Goal: Task Accomplishment & Management: Manage account settings

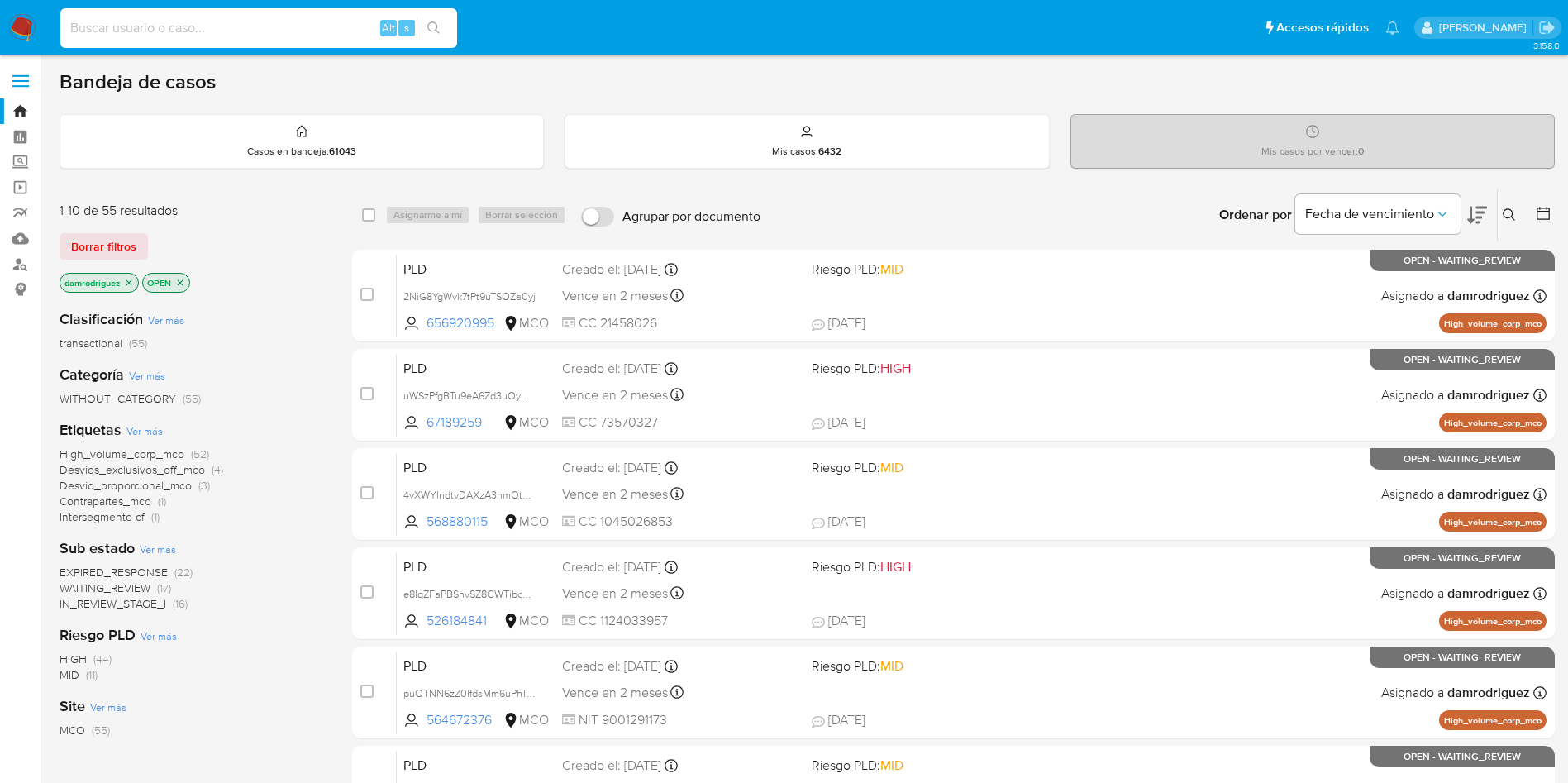
click at [321, 20] on input at bounding box center [258, 27] width 396 height 21
paste input "Wq1wjr0Q3XfTVZnso8CPzy1x"
type input "Wq1wjr0Q3XfTVZnso8CPzy1x"
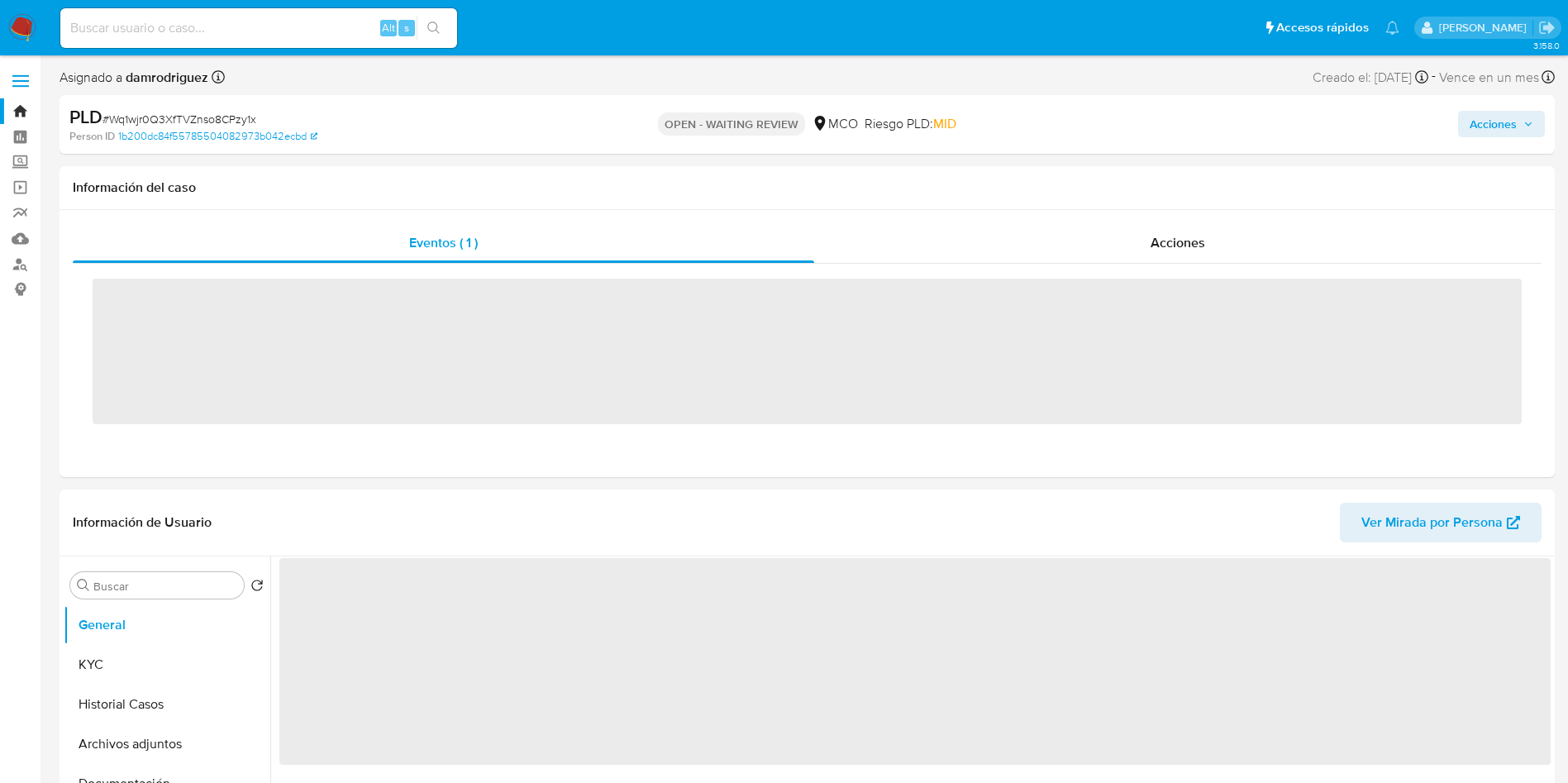
drag, startPoint x: 14, startPoint y: 27, endPoint x: 40, endPoint y: 24, distance: 26.2
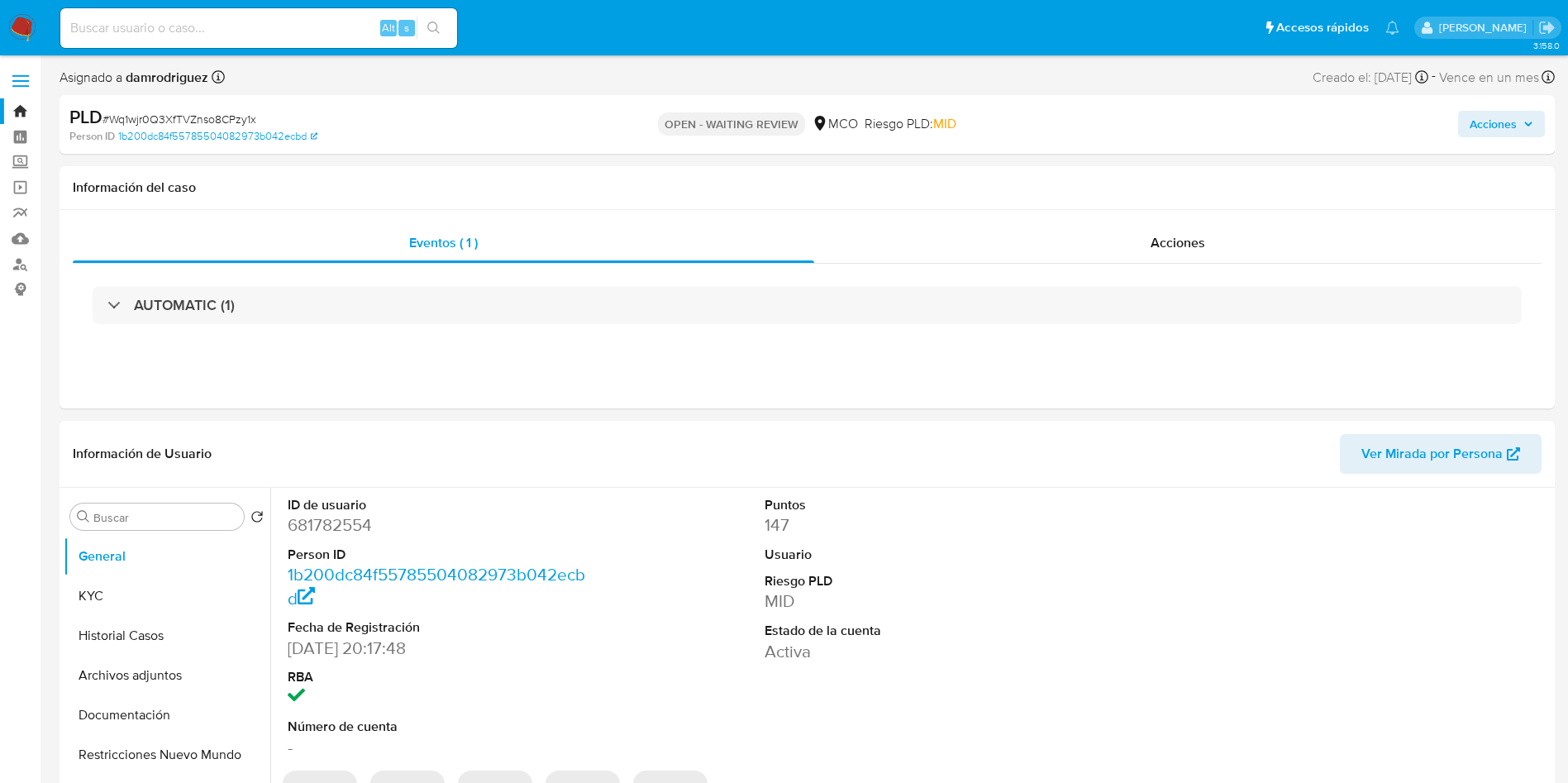
select select "10"
click at [1140, 236] on div "Acciones" at bounding box center [1177, 243] width 727 height 40
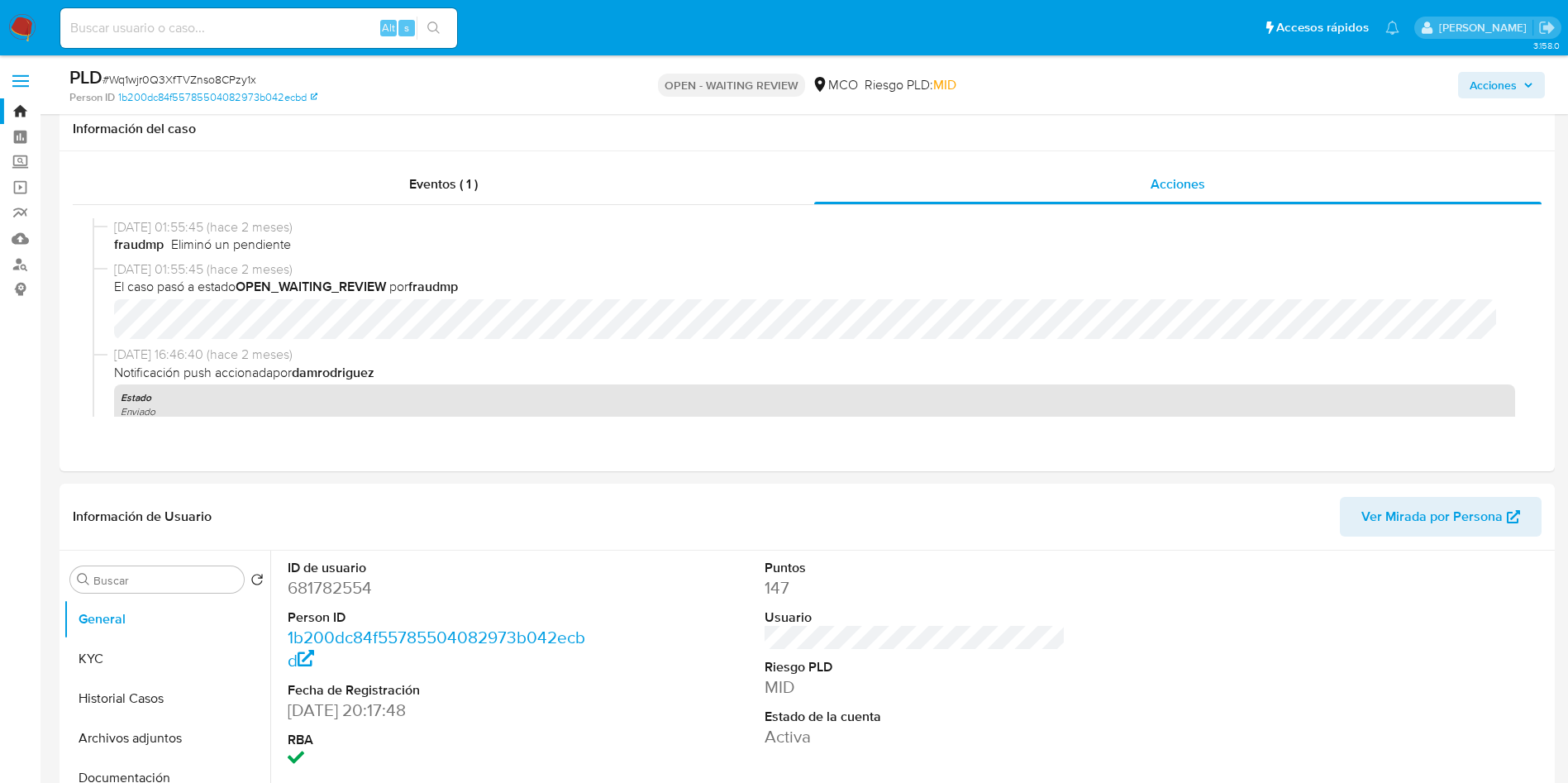
scroll to position [620, 0]
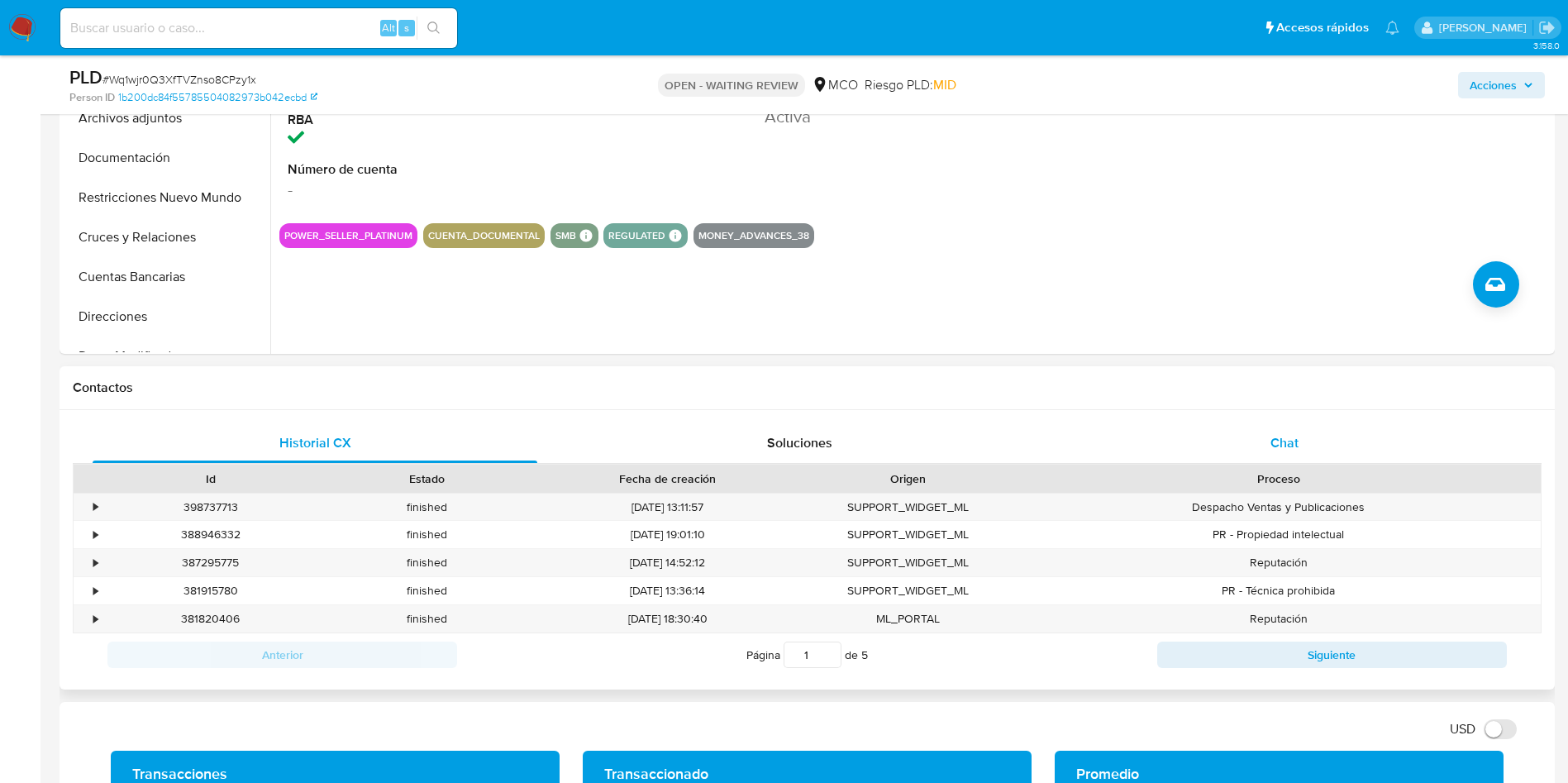
click at [1305, 423] on div "Chat" at bounding box center [1283, 443] width 444 height 40
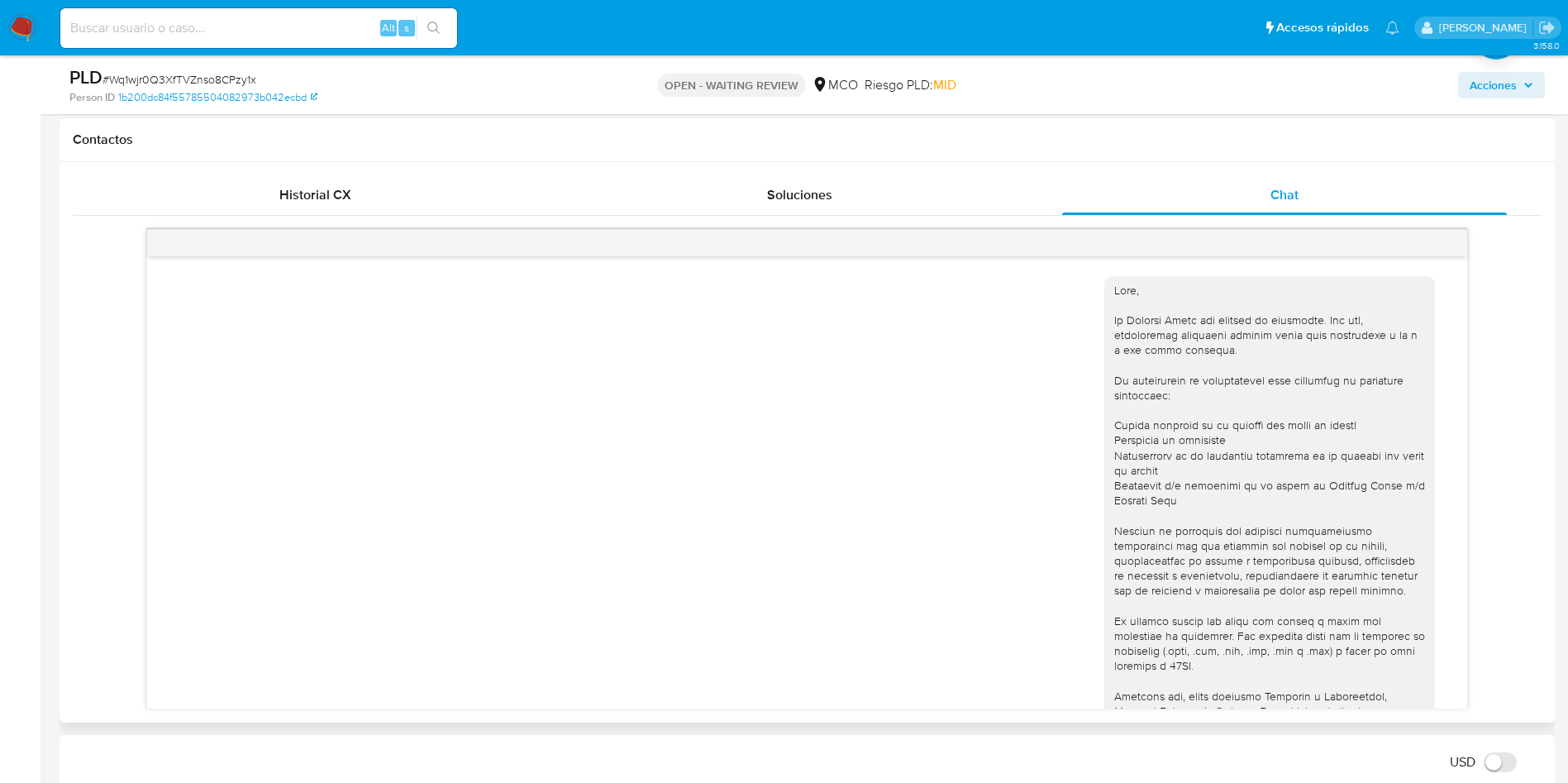
scroll to position [596, 0]
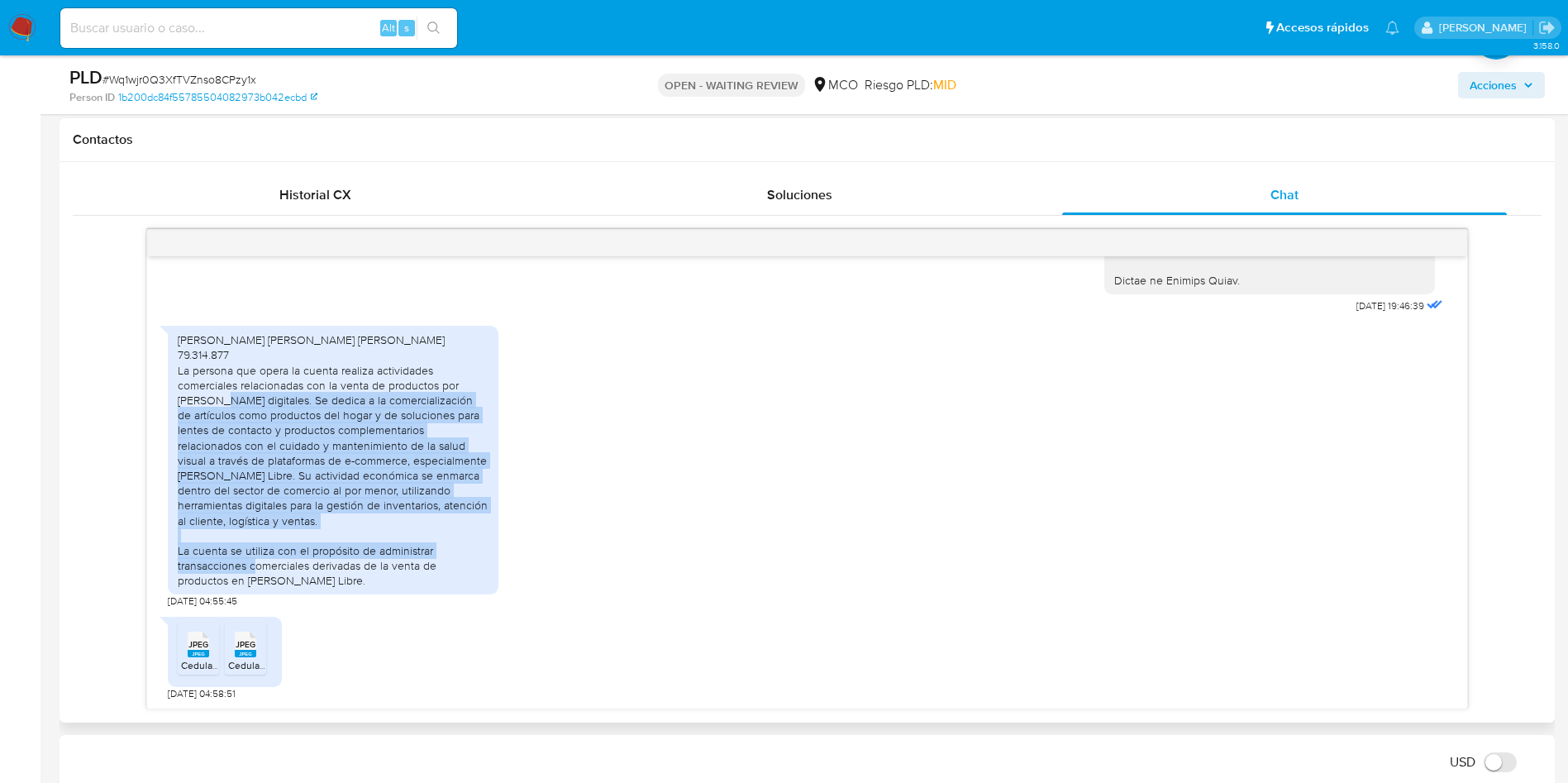
drag, startPoint x: 243, startPoint y: 403, endPoint x: 326, endPoint y: 547, distance: 166.2
click at [343, 573] on div "Nestor Armado Betancourt Meneses C.C 79.314.877 La persona que opera la cuenta …" at bounding box center [333, 460] width 310 height 255
click at [286, 442] on div "Nestor Armado Betancourt Meneses C.C 79.314.877 La persona que opera la cuenta …" at bounding box center [333, 460] width 310 height 255
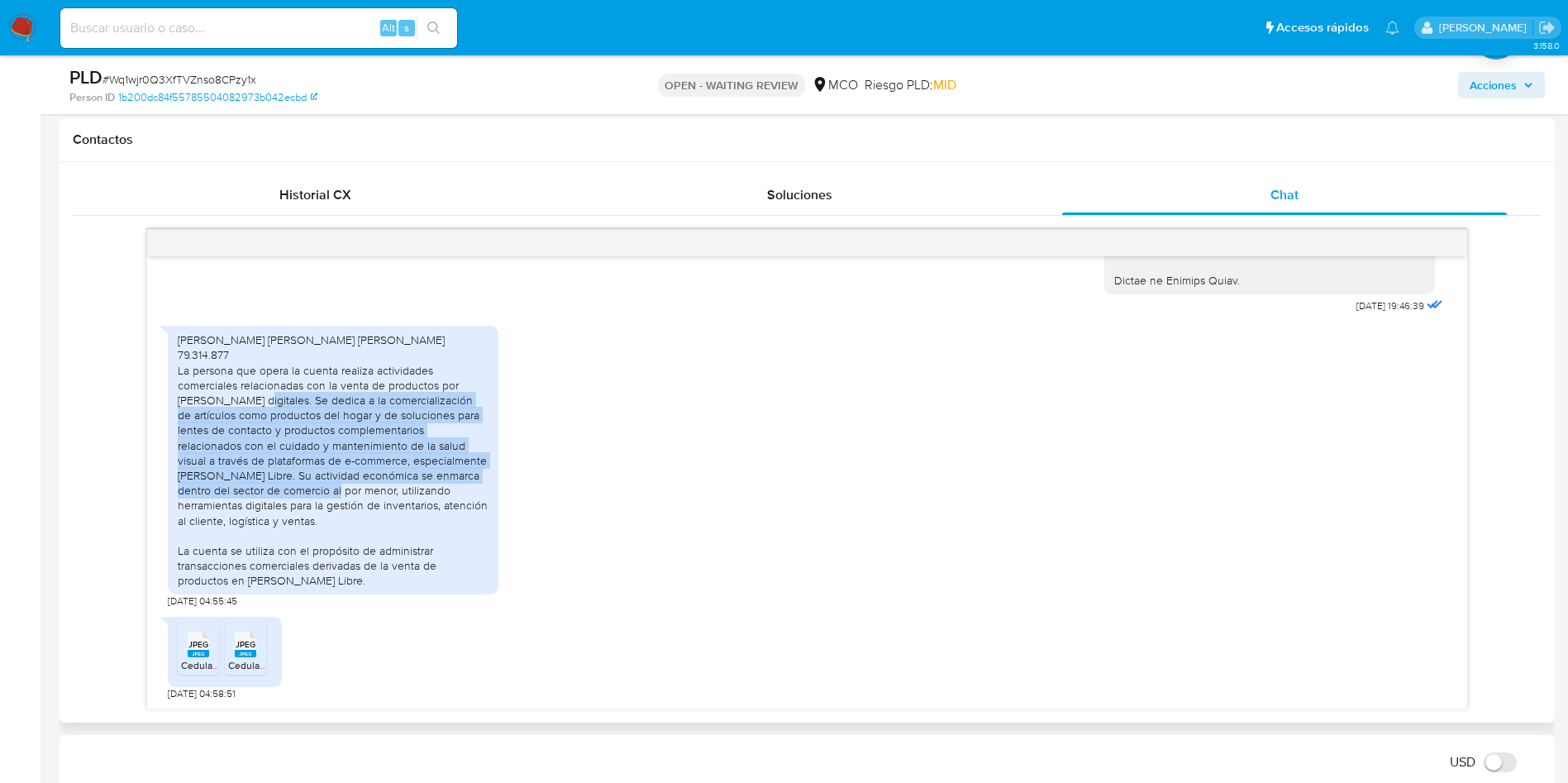
drag, startPoint x: 271, startPoint y: 401, endPoint x: 314, endPoint y: 512, distance: 119.0
click at [314, 500] on div "Nestor Armado Betancourt Meneses C.C 79.314.877 La persona que opera la cuenta …" at bounding box center [333, 460] width 310 height 255
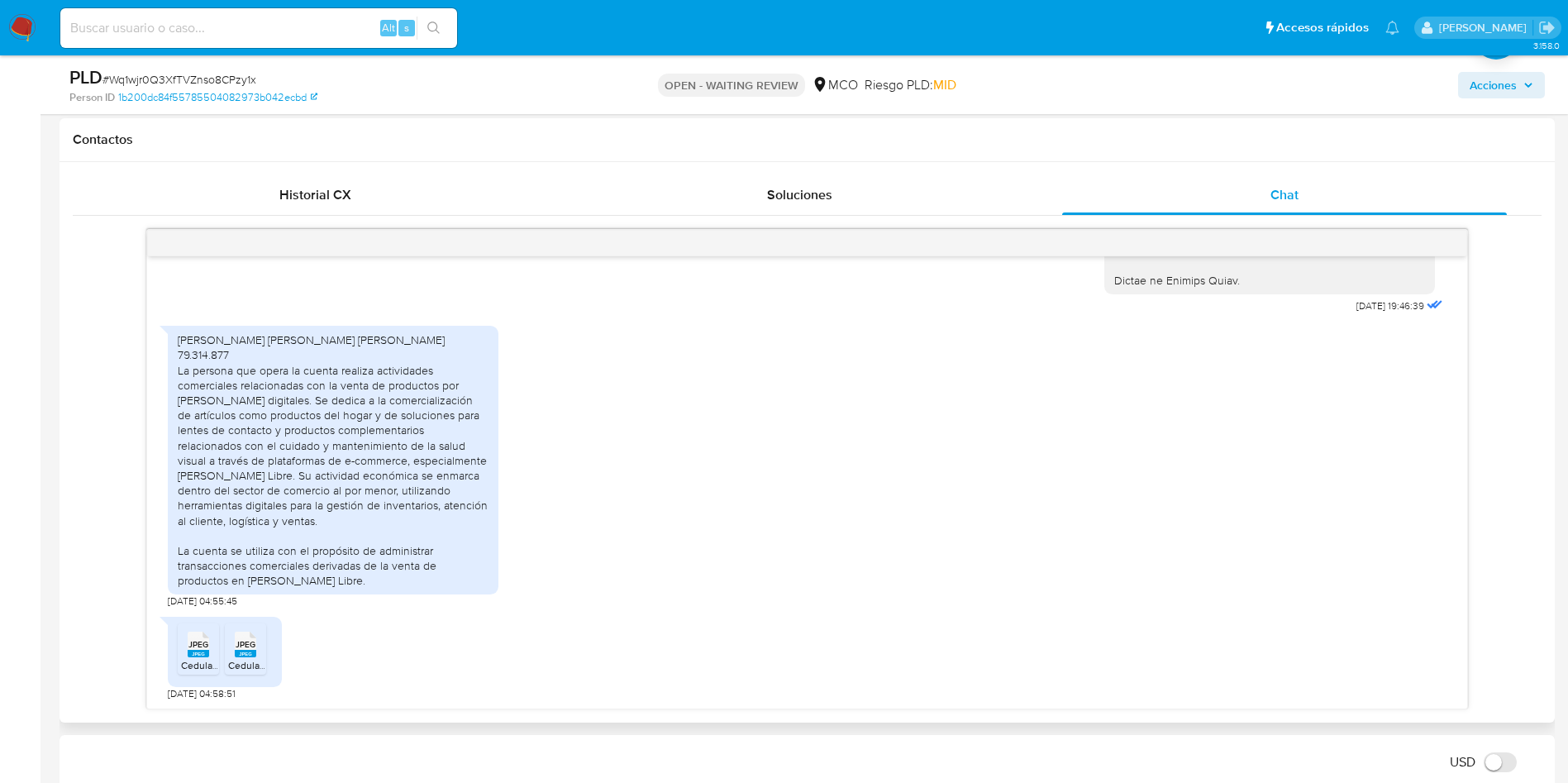
click at [284, 592] on div "Nestor Armado Betancourt Meneses C.C 79.314.877 La persona que opera la cuenta …" at bounding box center [333, 460] width 331 height 269
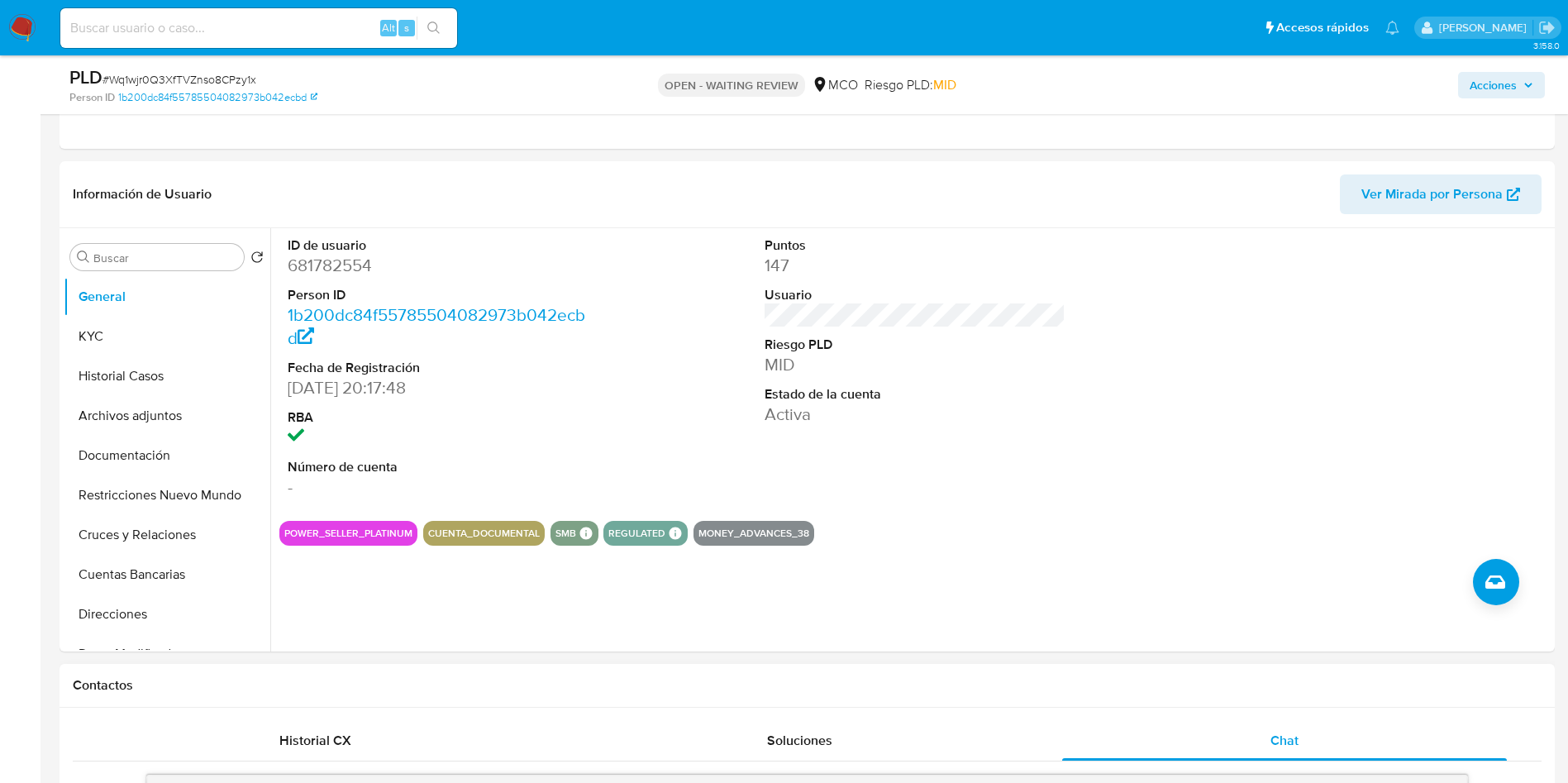
scroll to position [248, 0]
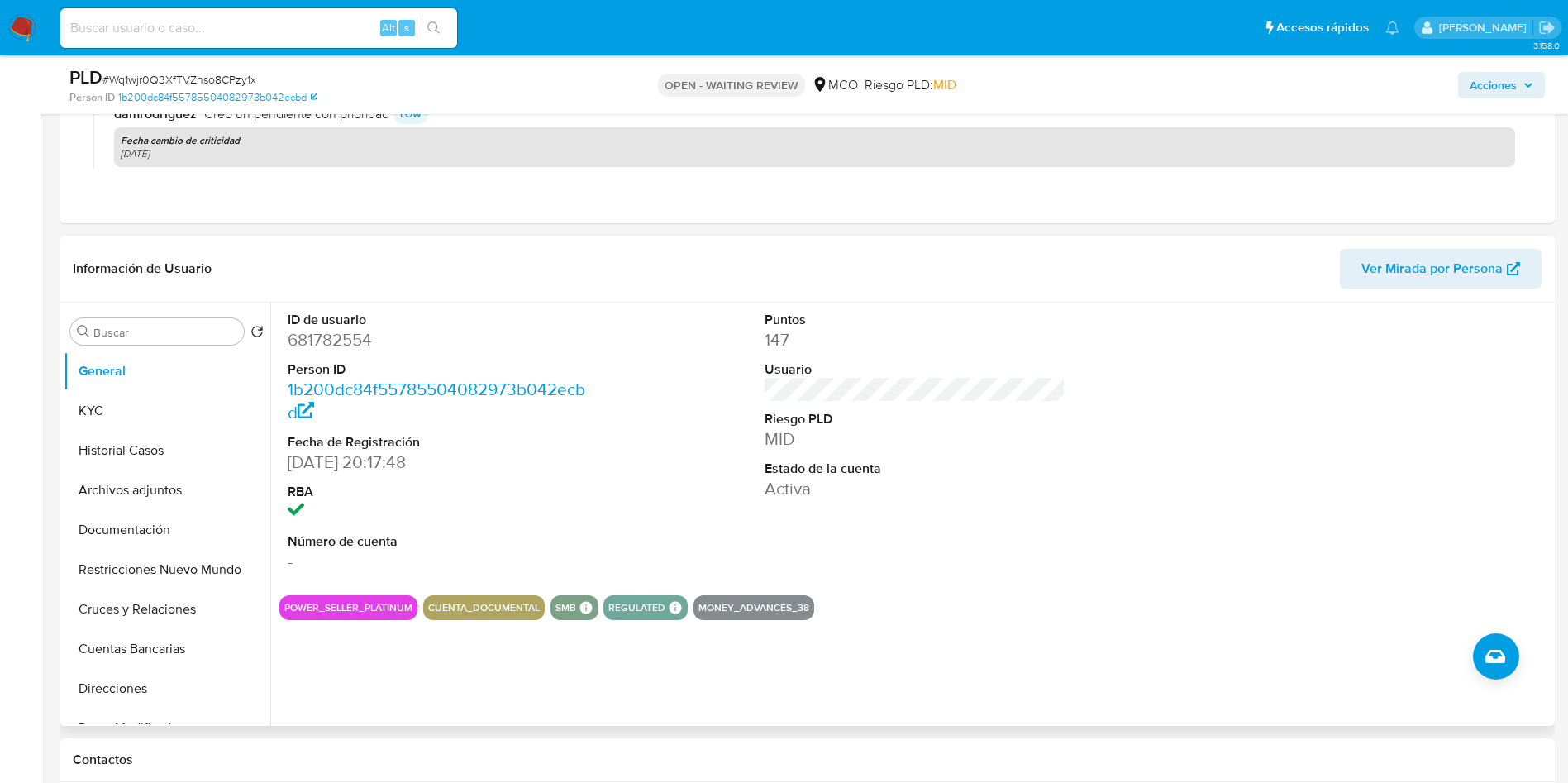
click at [320, 348] on dd "681782554" at bounding box center [438, 339] width 302 height 23
copy dd "681782554"
click at [321, 330] on dd "681782554" at bounding box center [438, 339] width 302 height 23
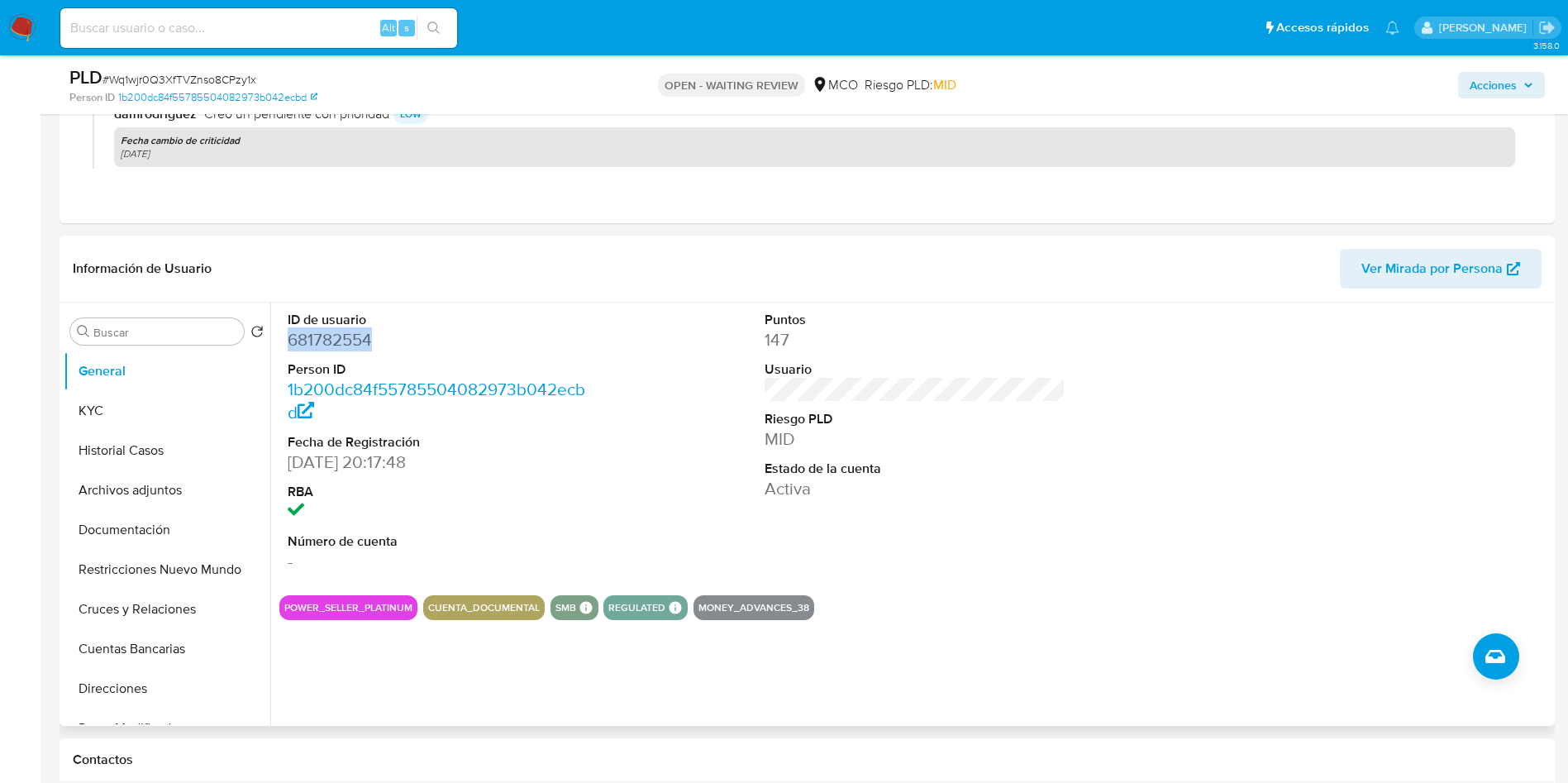
click at [321, 330] on dd "681782554" at bounding box center [438, 339] width 302 height 23
click at [167, 467] on button "Historial Casos" at bounding box center [160, 450] width 194 height 40
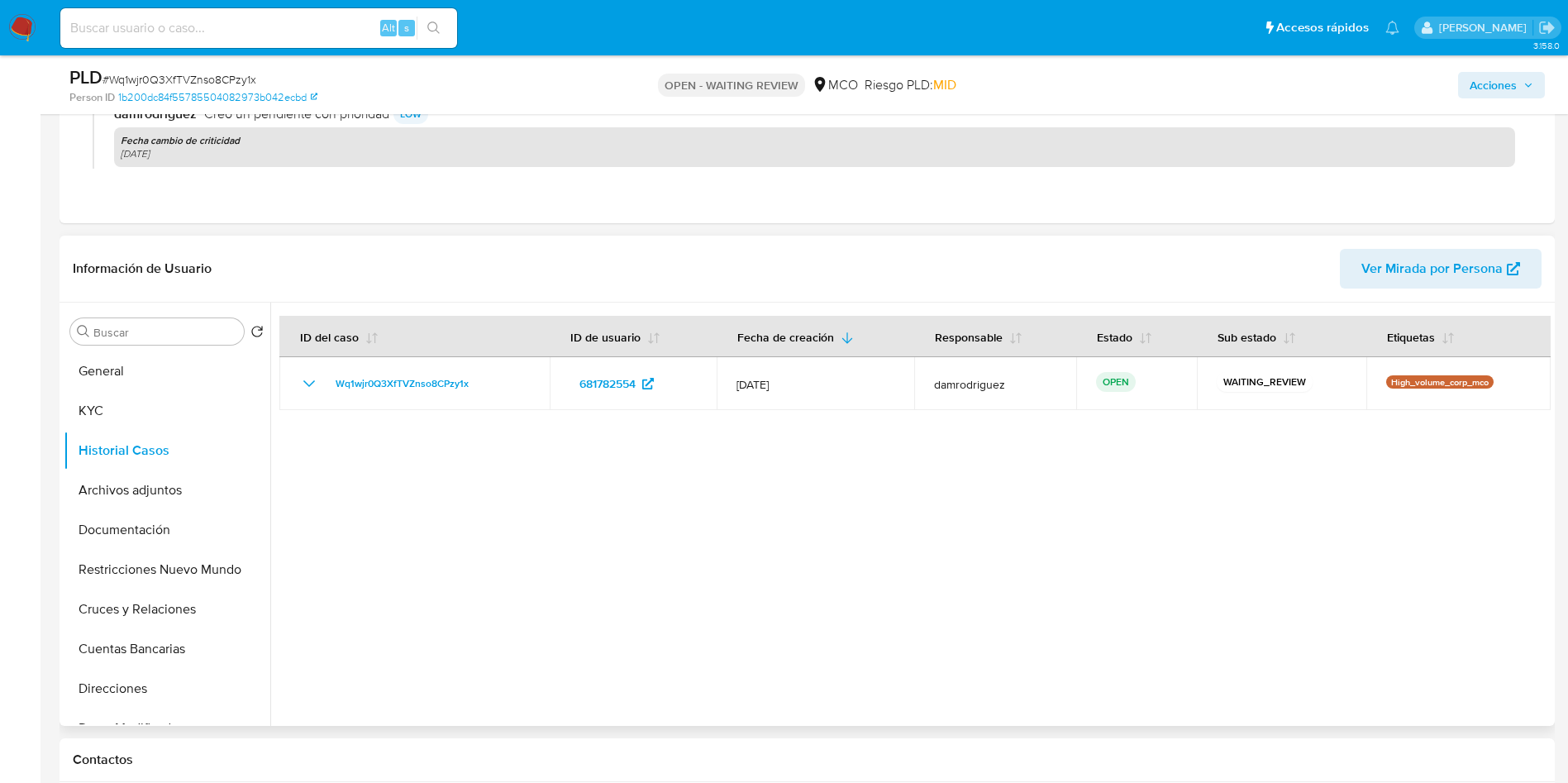
drag, startPoint x: 754, startPoint y: 218, endPoint x: 460, endPoint y: 548, distance: 442.0
click at [460, 548] on div at bounding box center [910, 514] width 1280 height 423
click at [126, 369] on button "General" at bounding box center [160, 371] width 194 height 40
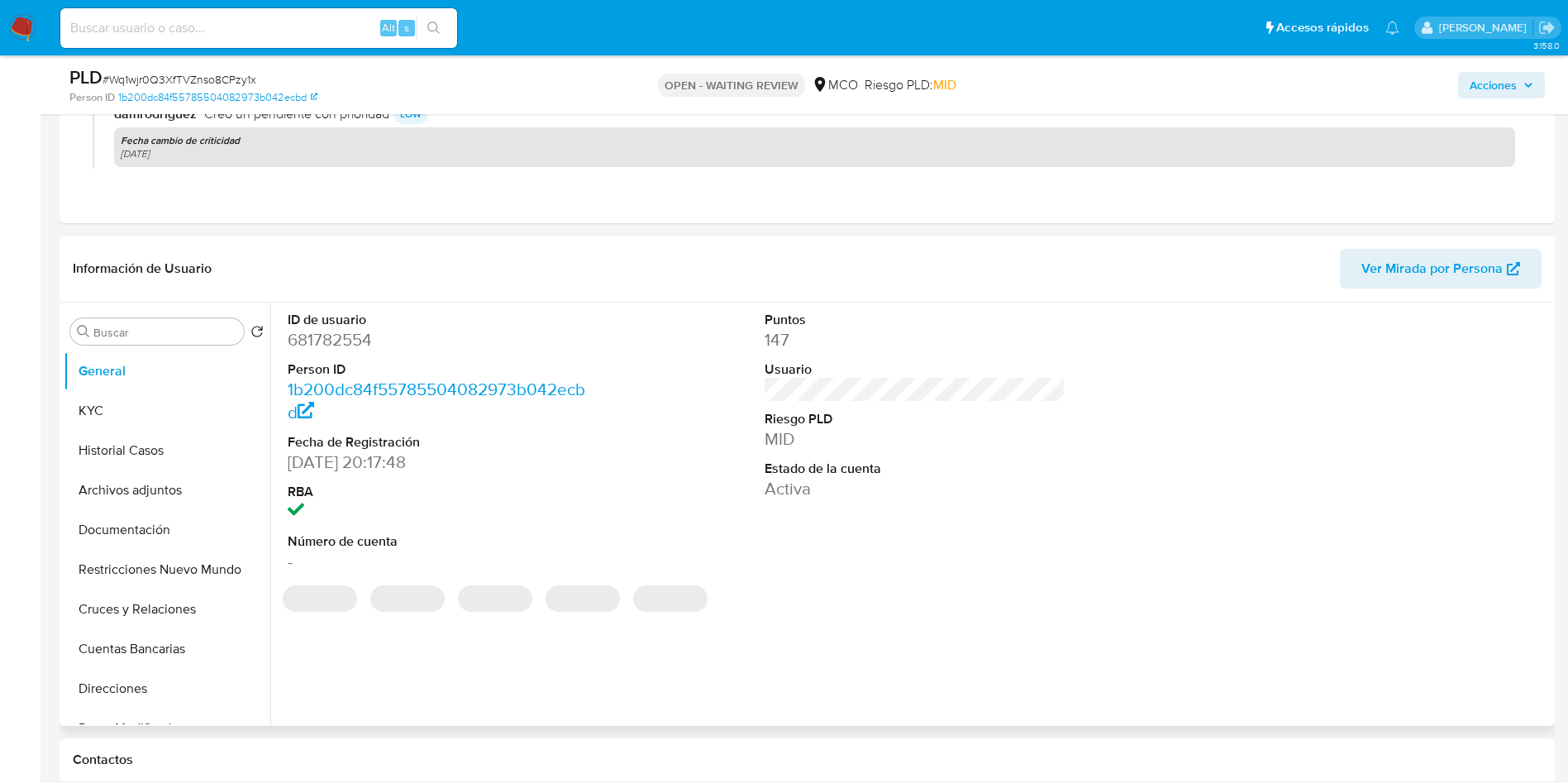
click at [349, 336] on dd "681782554" at bounding box center [438, 339] width 302 height 23
click at [347, 335] on dd "681782554" at bounding box center [438, 339] width 302 height 23
copy dd "681782554"
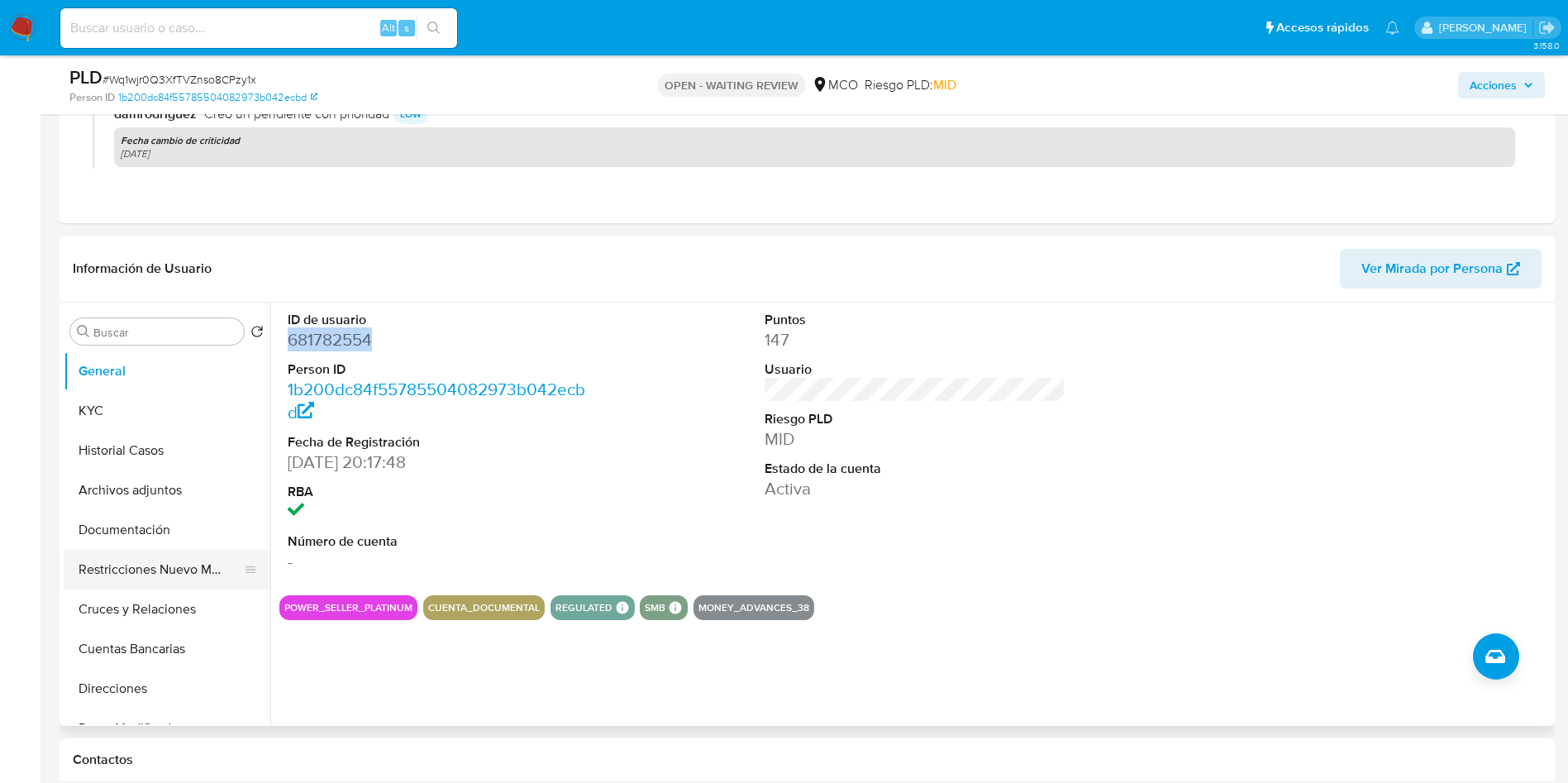
click at [124, 567] on button "Restricciones Nuevo Mundo" at bounding box center [160, 570] width 194 height 40
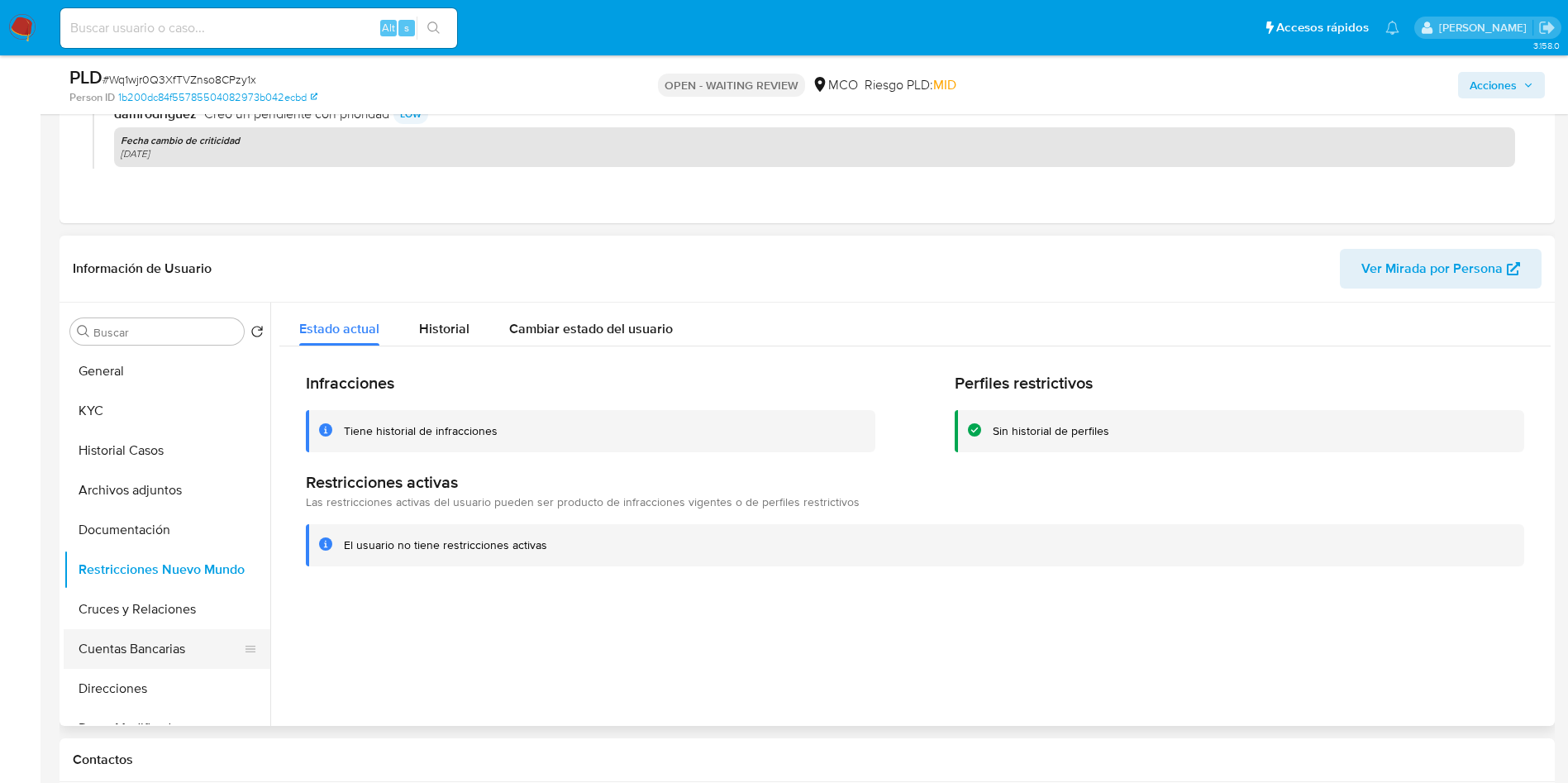
click at [124, 638] on button "Cuentas Bancarias" at bounding box center [160, 649] width 194 height 40
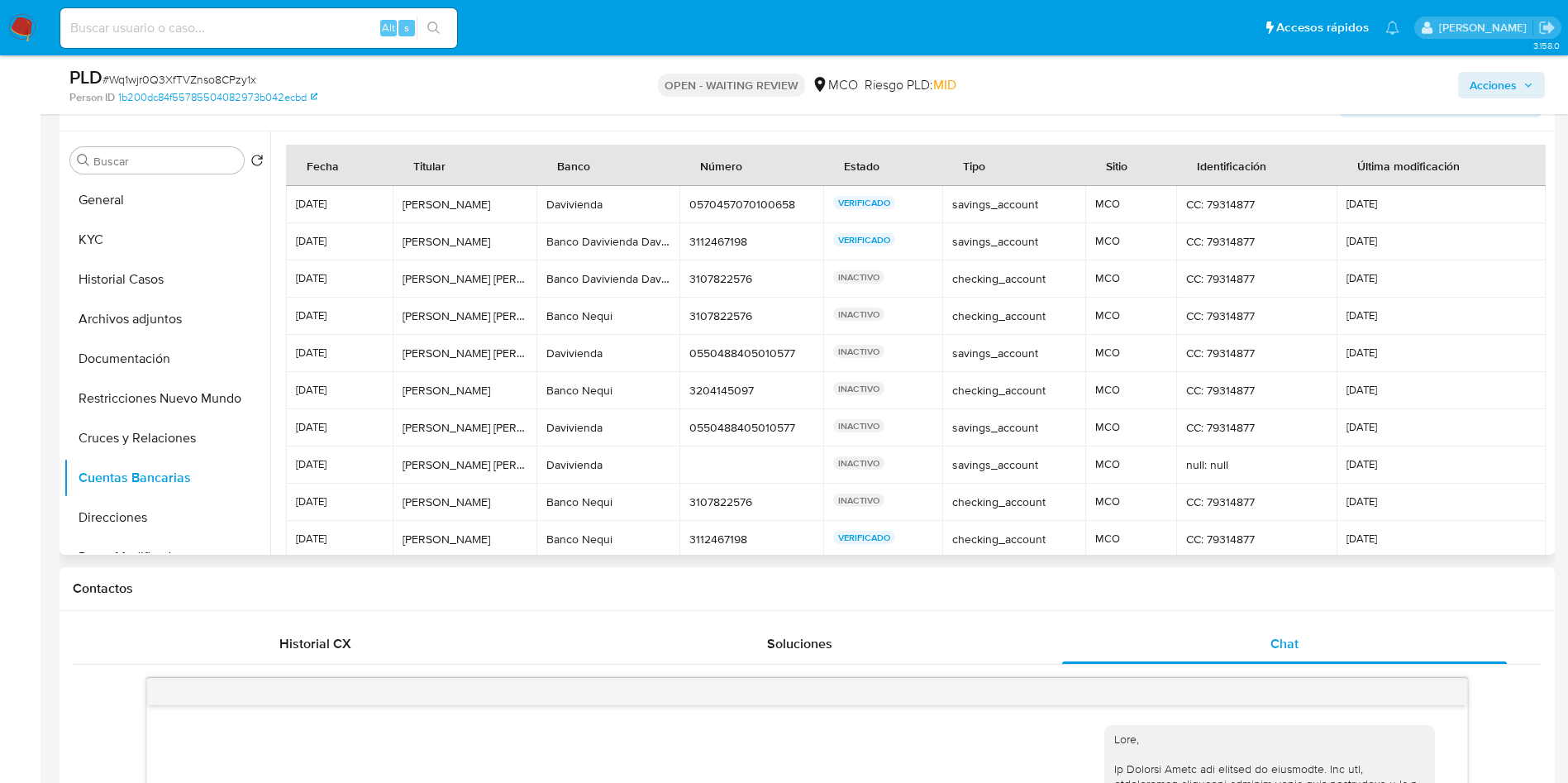
scroll to position [744, 0]
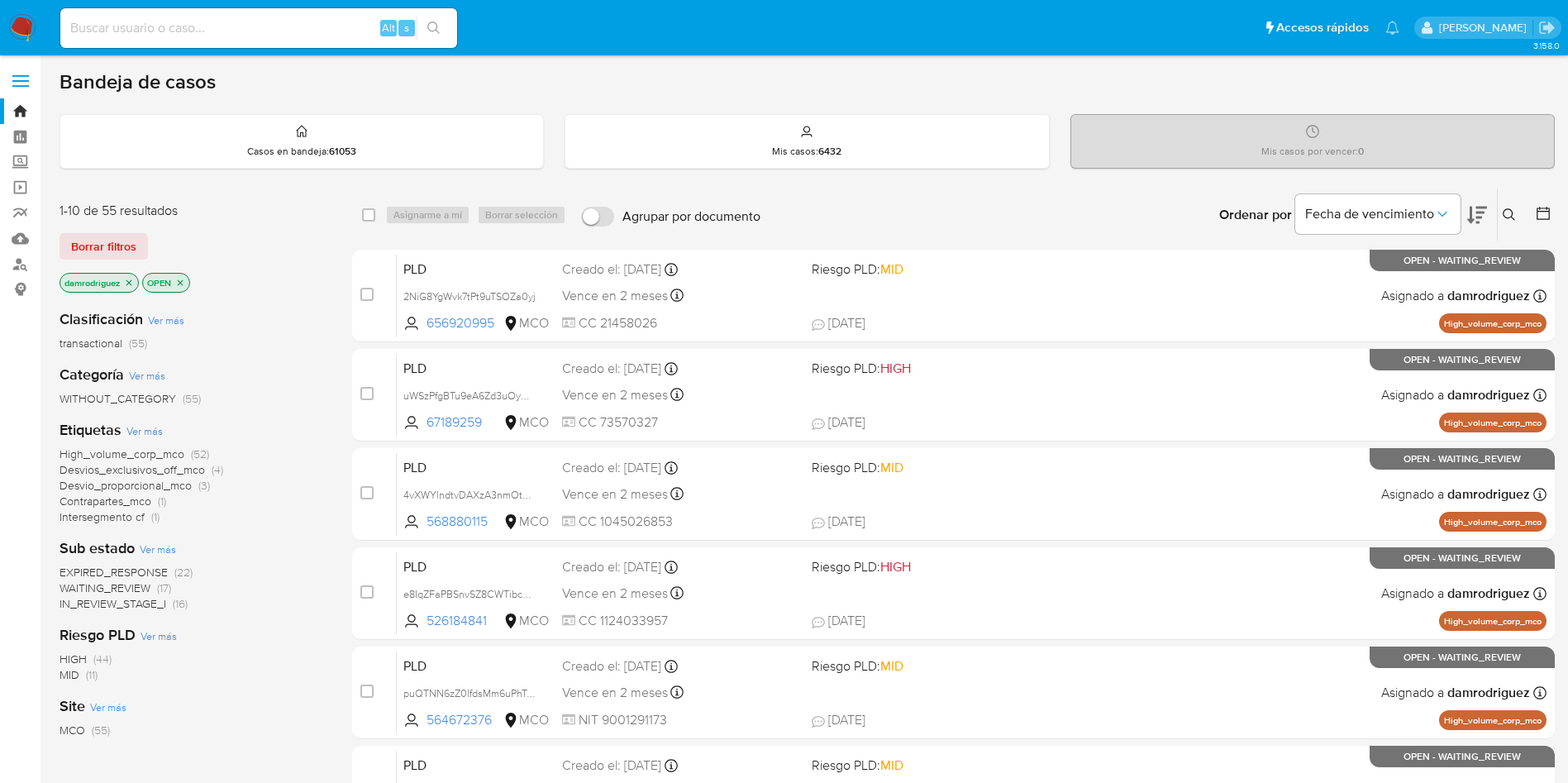
click at [1553, 210] on button at bounding box center [1544, 214] width 20 height 20
click at [1546, 218] on icon at bounding box center [1542, 212] width 16 height 16
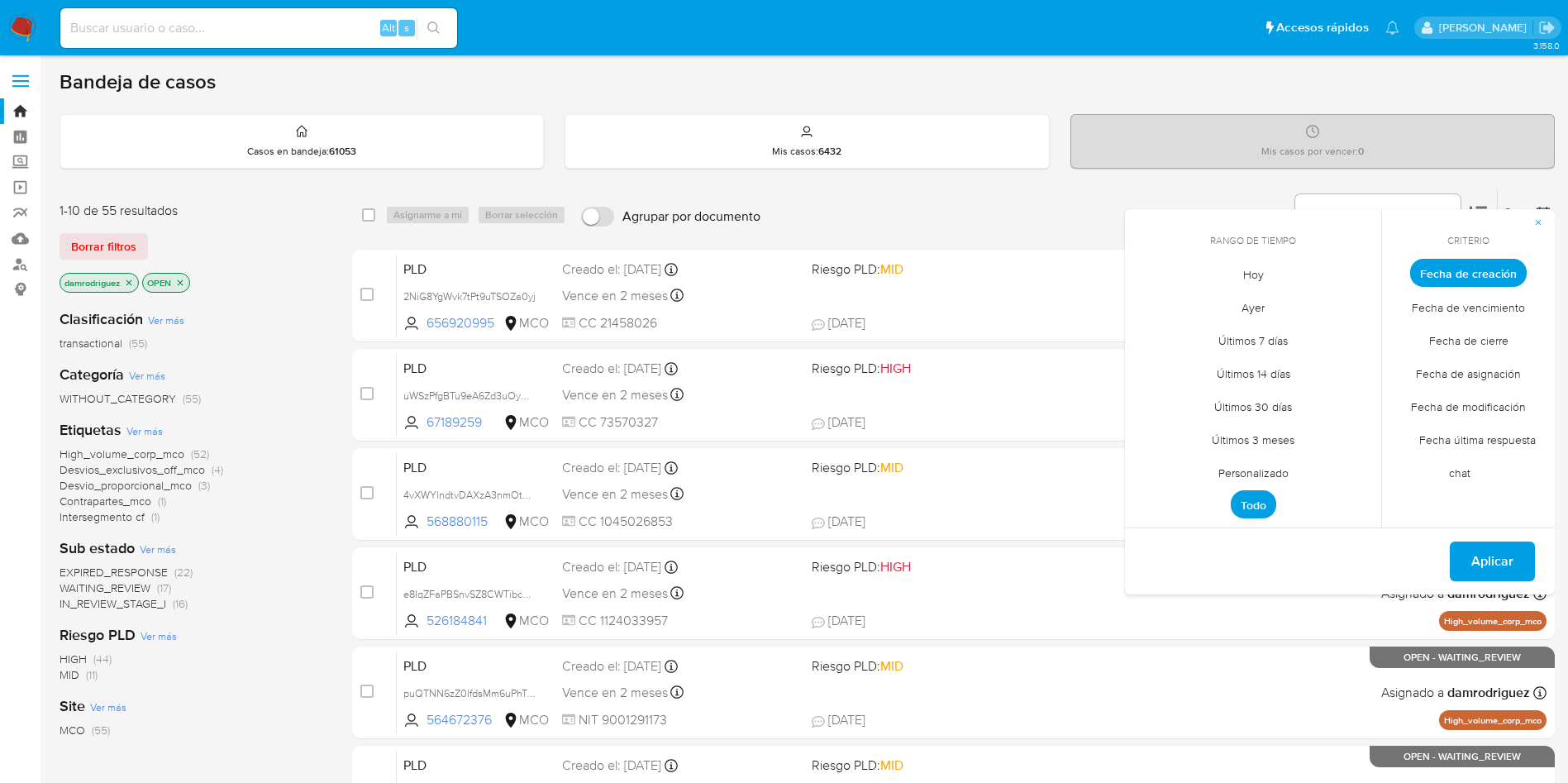
click at [1247, 474] on span "Personalizado" at bounding box center [1253, 473] width 105 height 34
click at [1158, 310] on icon "Mes anterior" at bounding box center [1149, 303] width 20 height 20
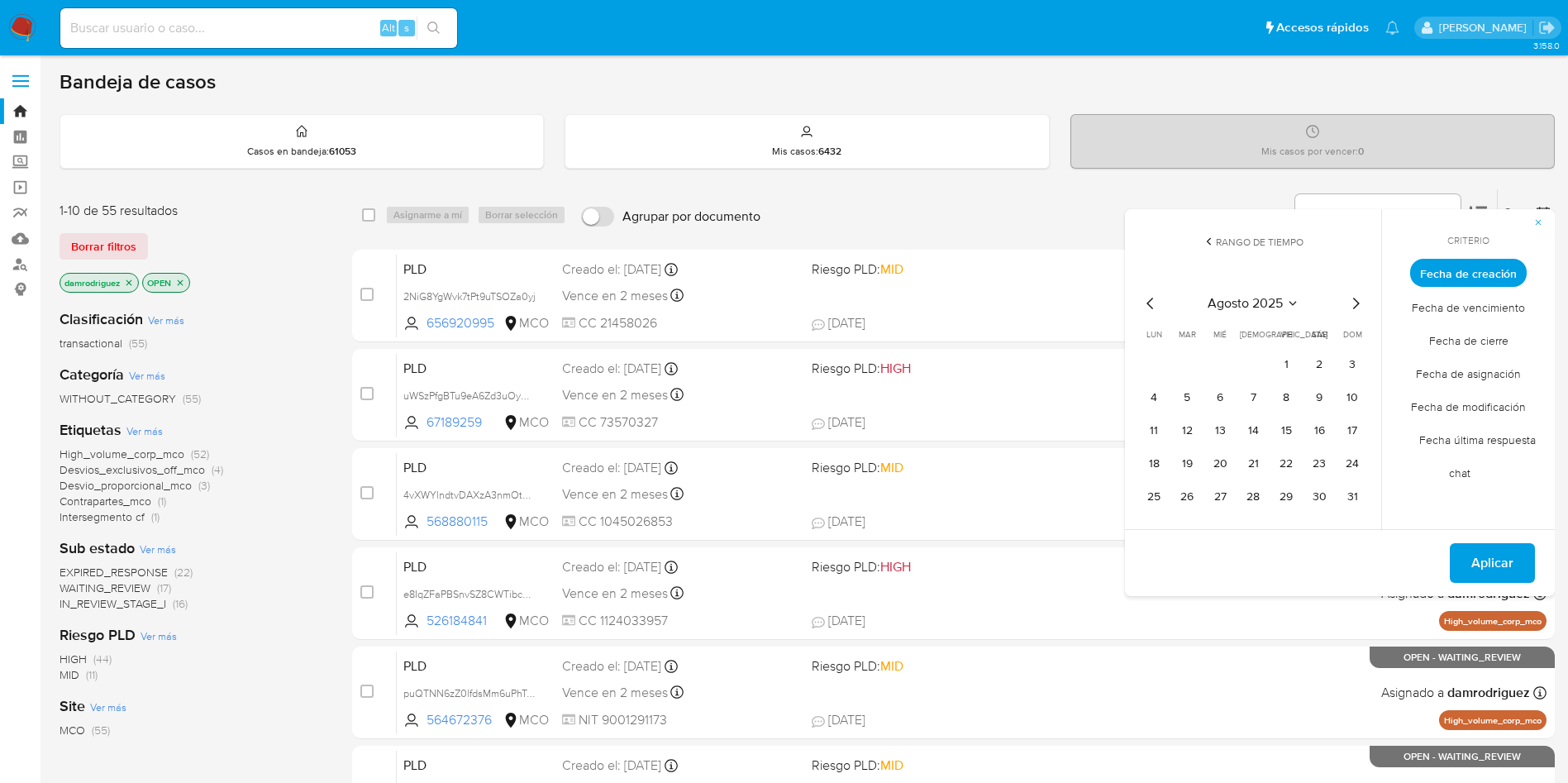
click at [1154, 306] on icon "Mes anterior" at bounding box center [1149, 303] width 20 height 20
click at [1247, 397] on button "10" at bounding box center [1253, 397] width 26 height 26
click at [1221, 428] on button "16" at bounding box center [1219, 430] width 26 height 26
click at [1494, 554] on span "Aplicar" at bounding box center [1491, 563] width 42 height 37
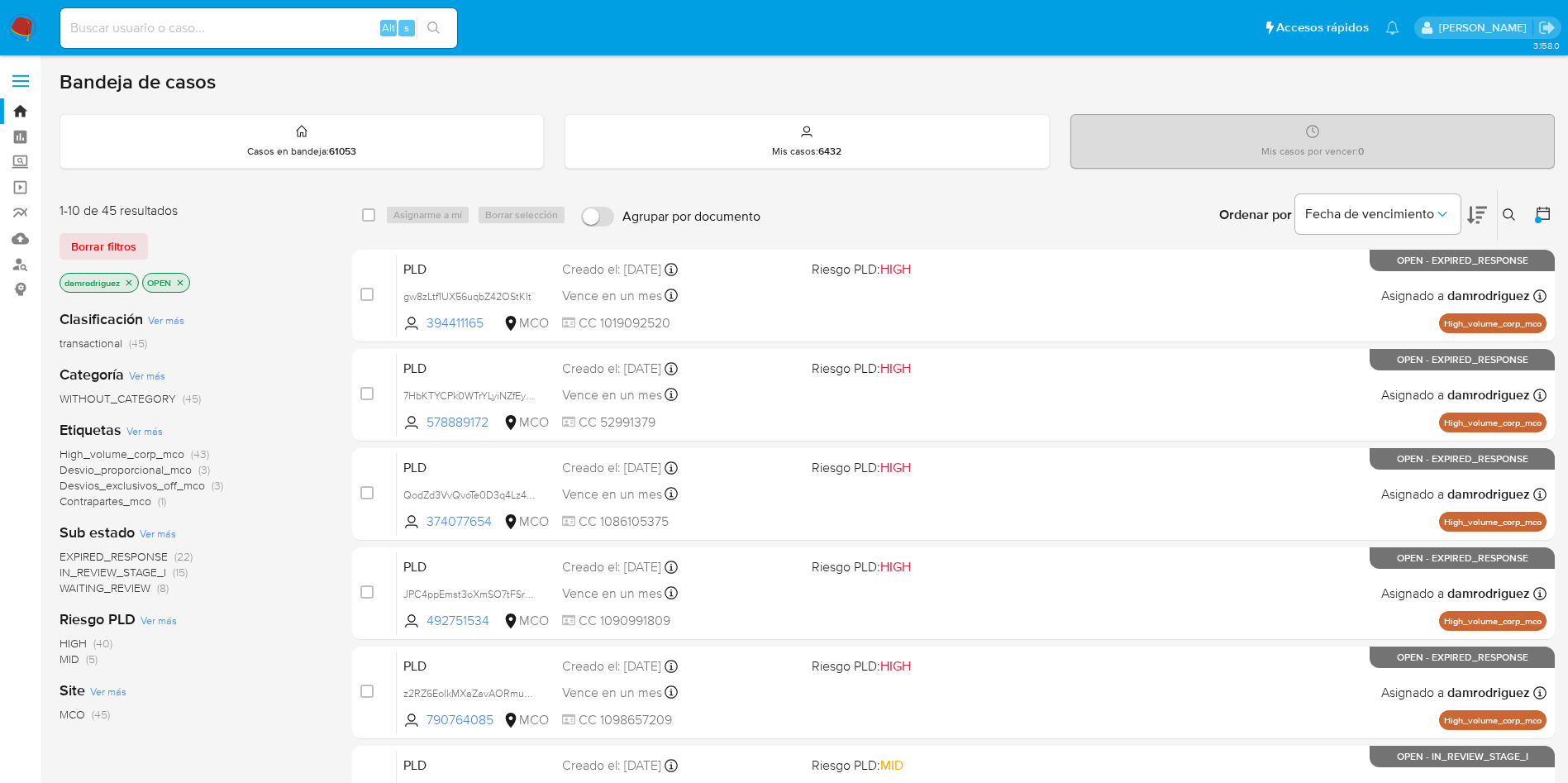
click at [107, 590] on span "WAITING_REVIEW" at bounding box center [105, 587] width 91 height 16
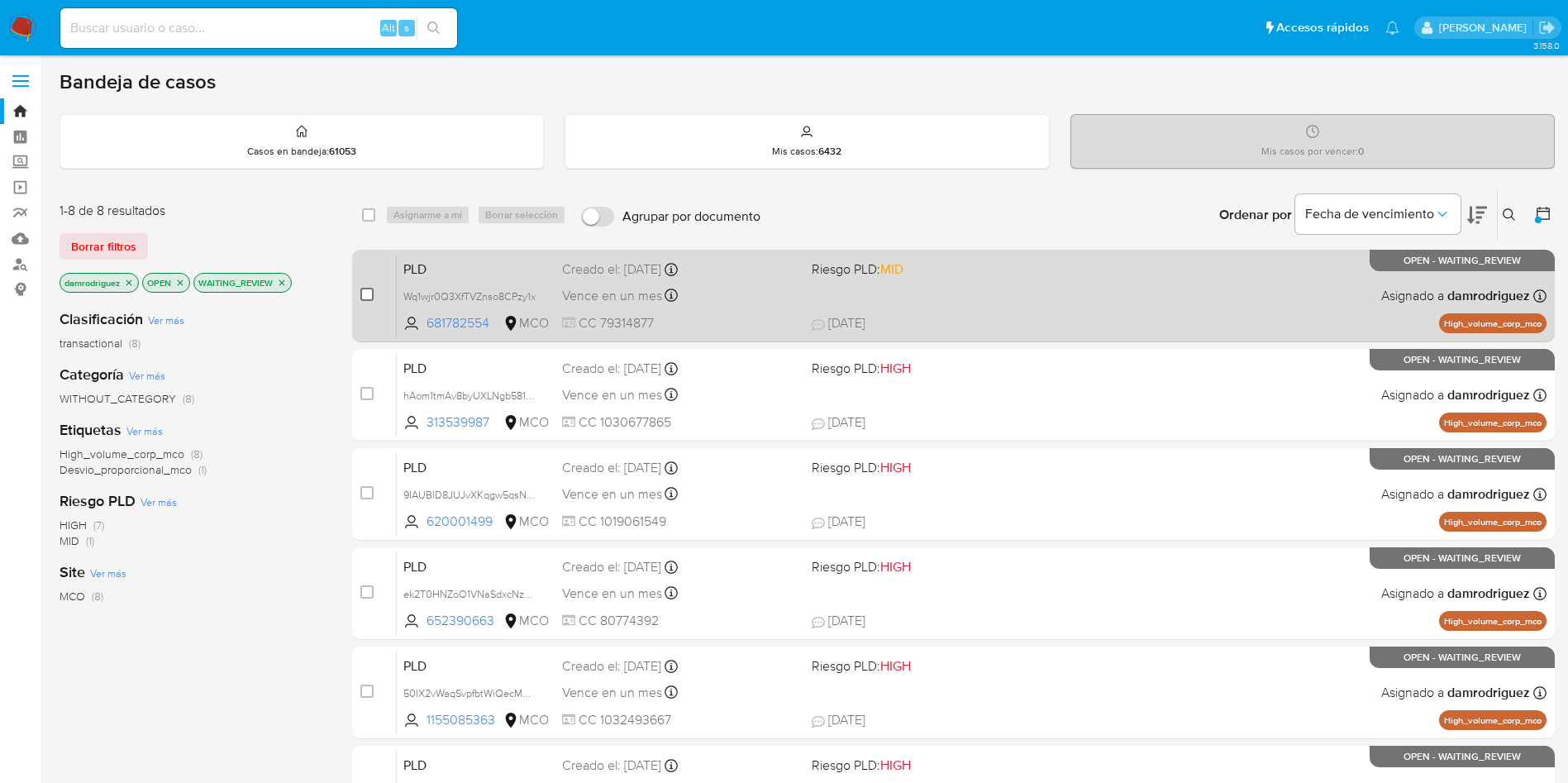
click at [373, 297] on input "checkbox" at bounding box center [367, 294] width 14 height 14
checkbox input "true"
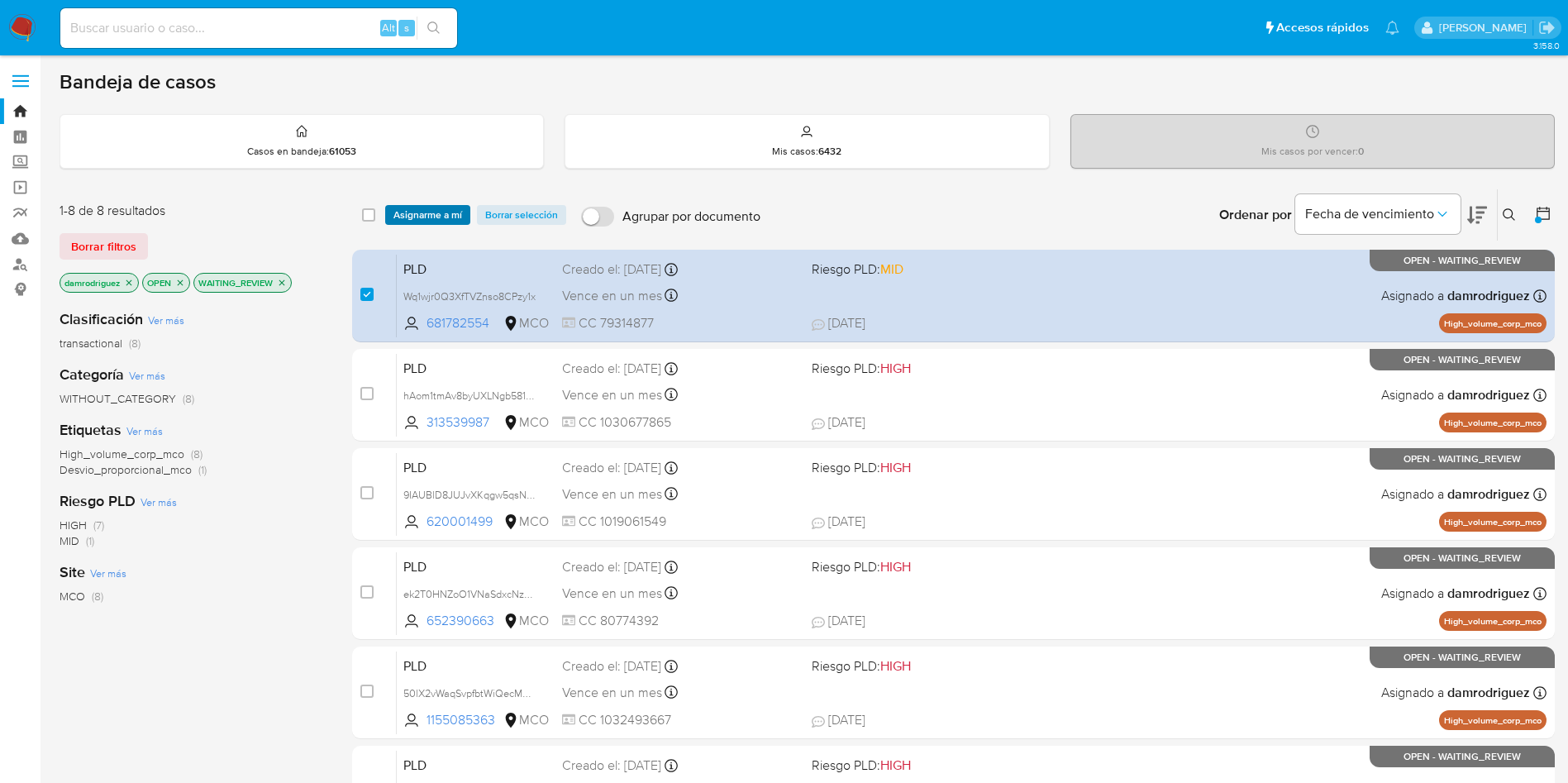
click at [427, 212] on span "Asignarme a mí" at bounding box center [427, 214] width 68 height 16
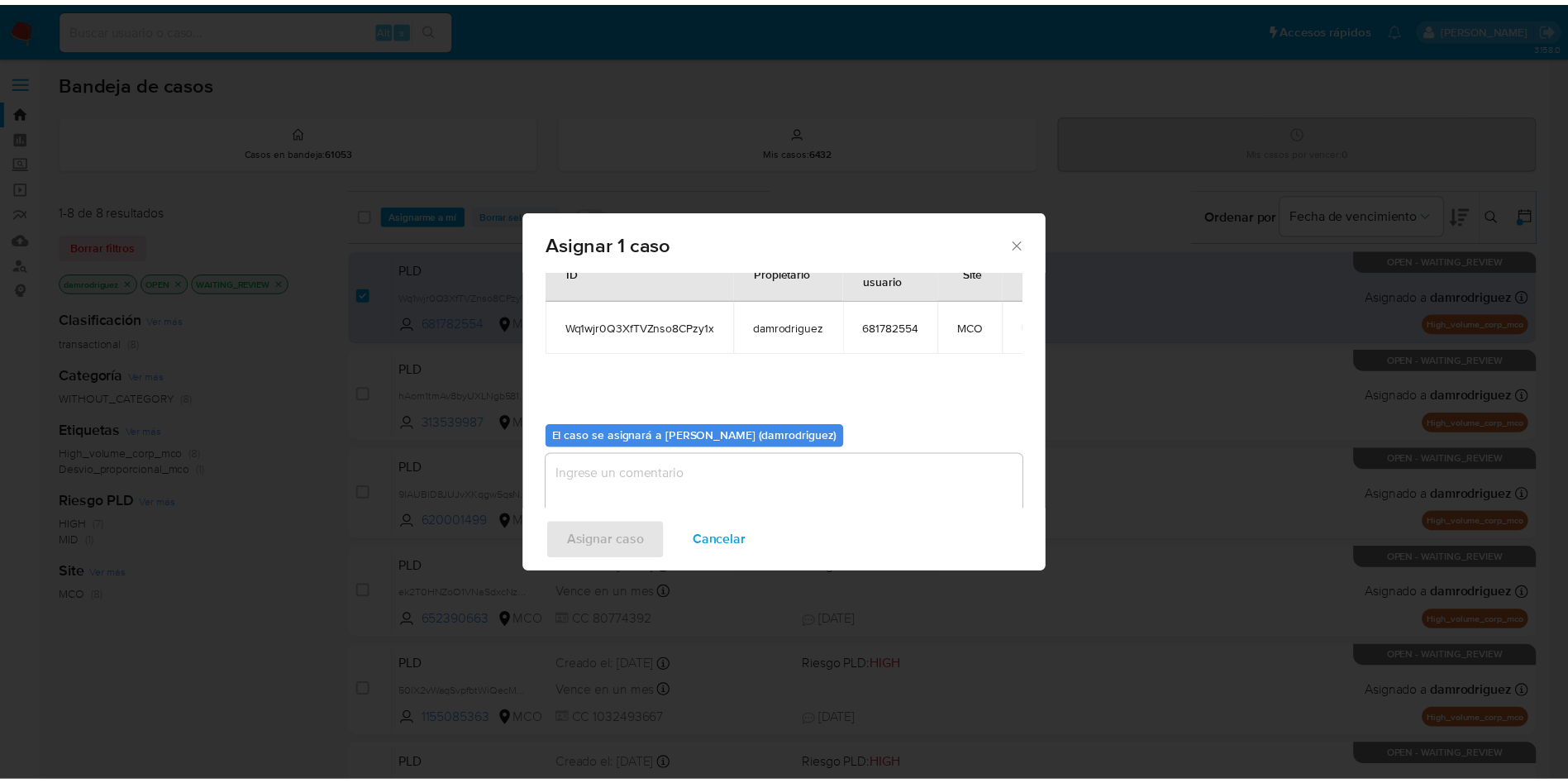
scroll to position [86, 0]
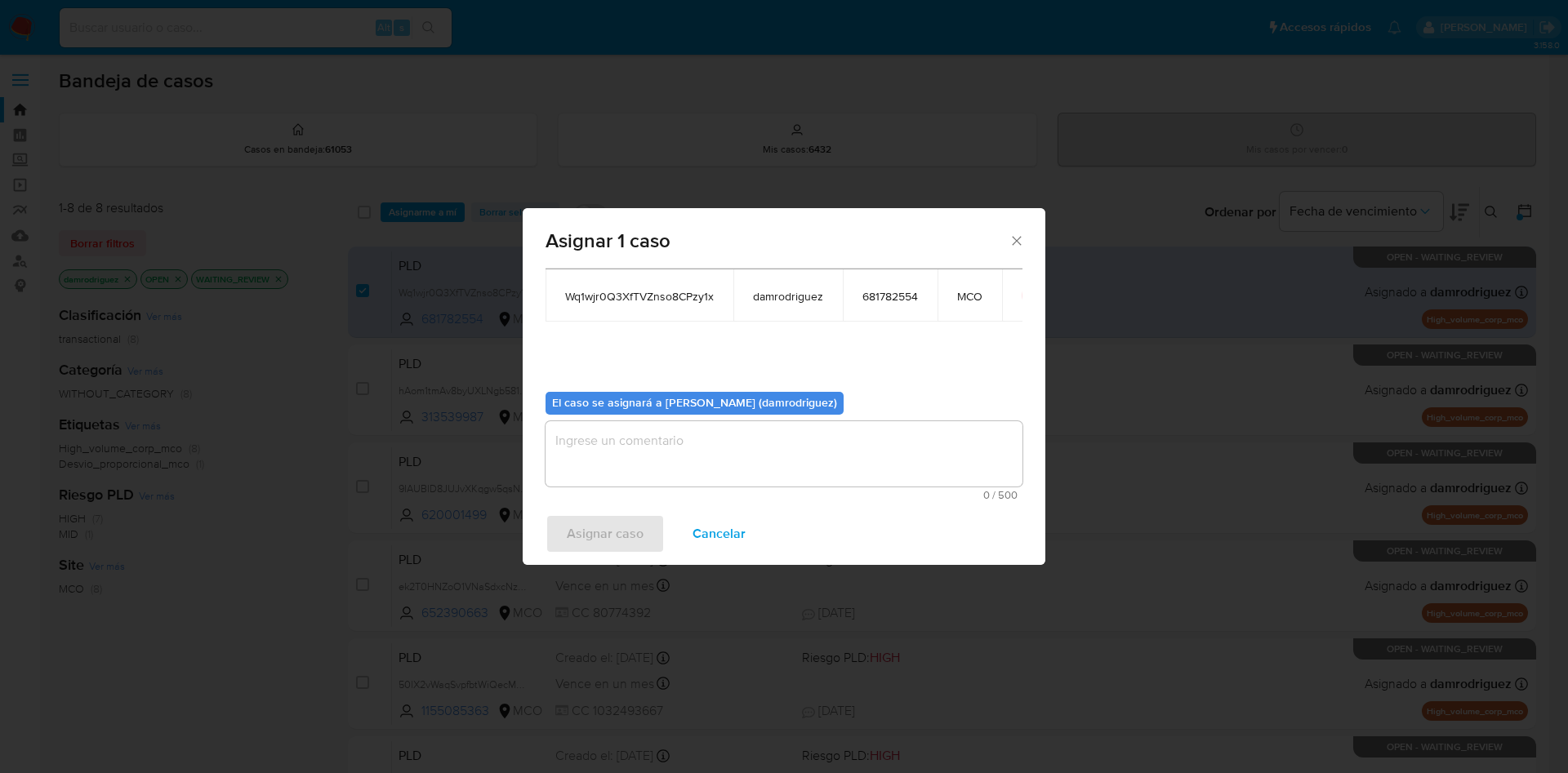
click at [678, 453] on textarea "assign-modal" at bounding box center [784, 454] width 477 height 66
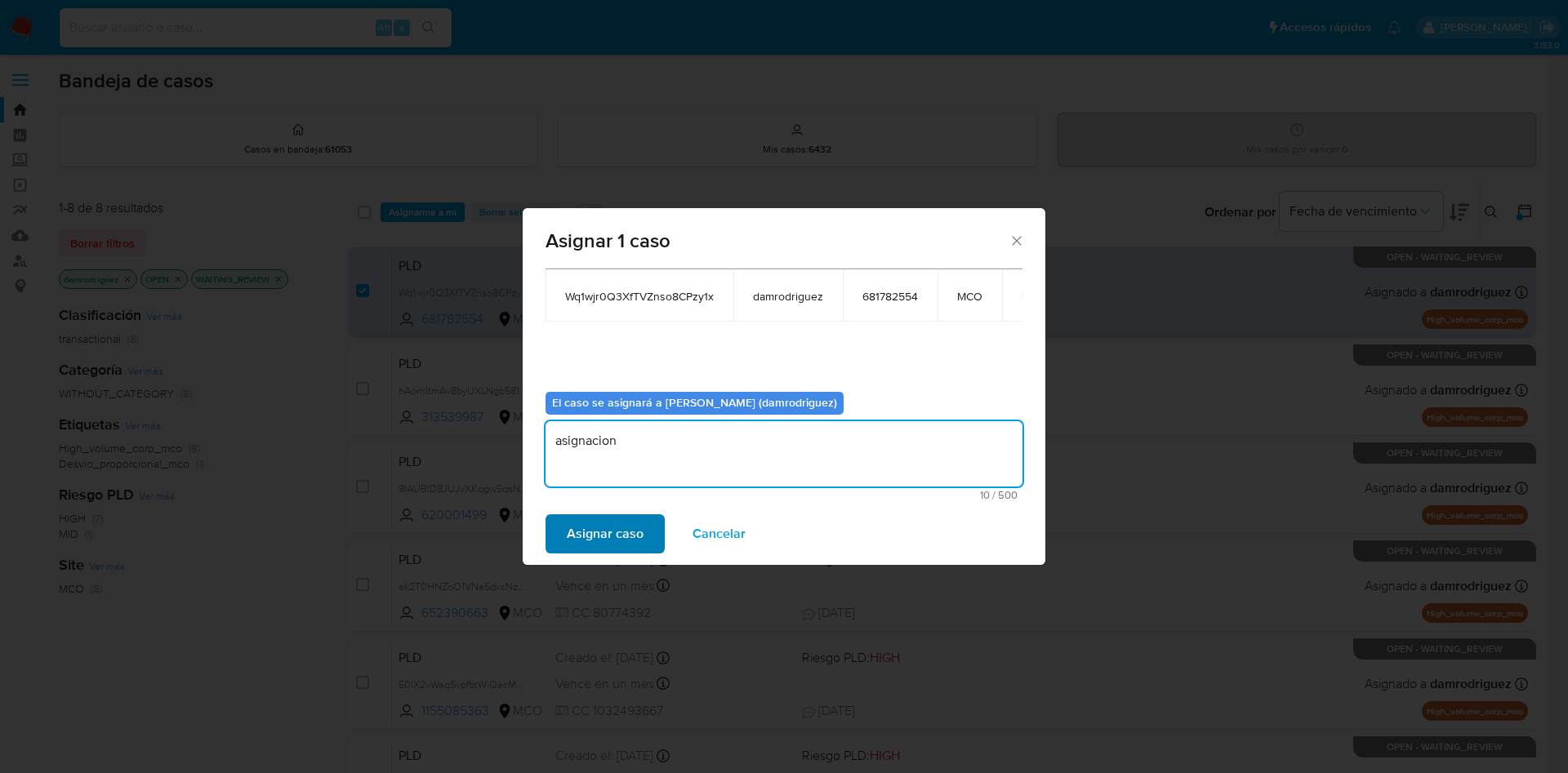
type textarea "asignacion"
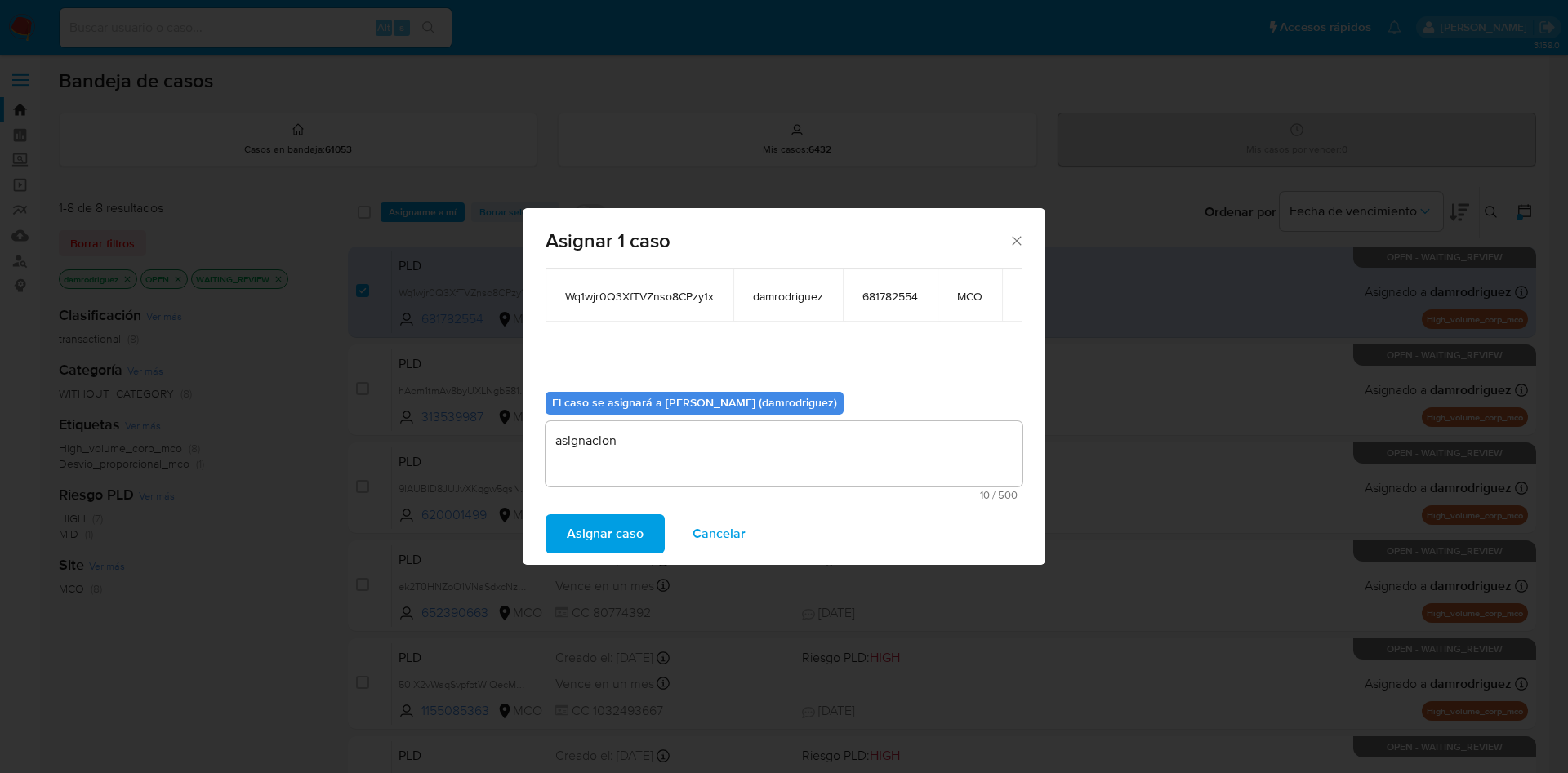
click at [631, 547] on span "Asignar caso" at bounding box center [605, 534] width 77 height 36
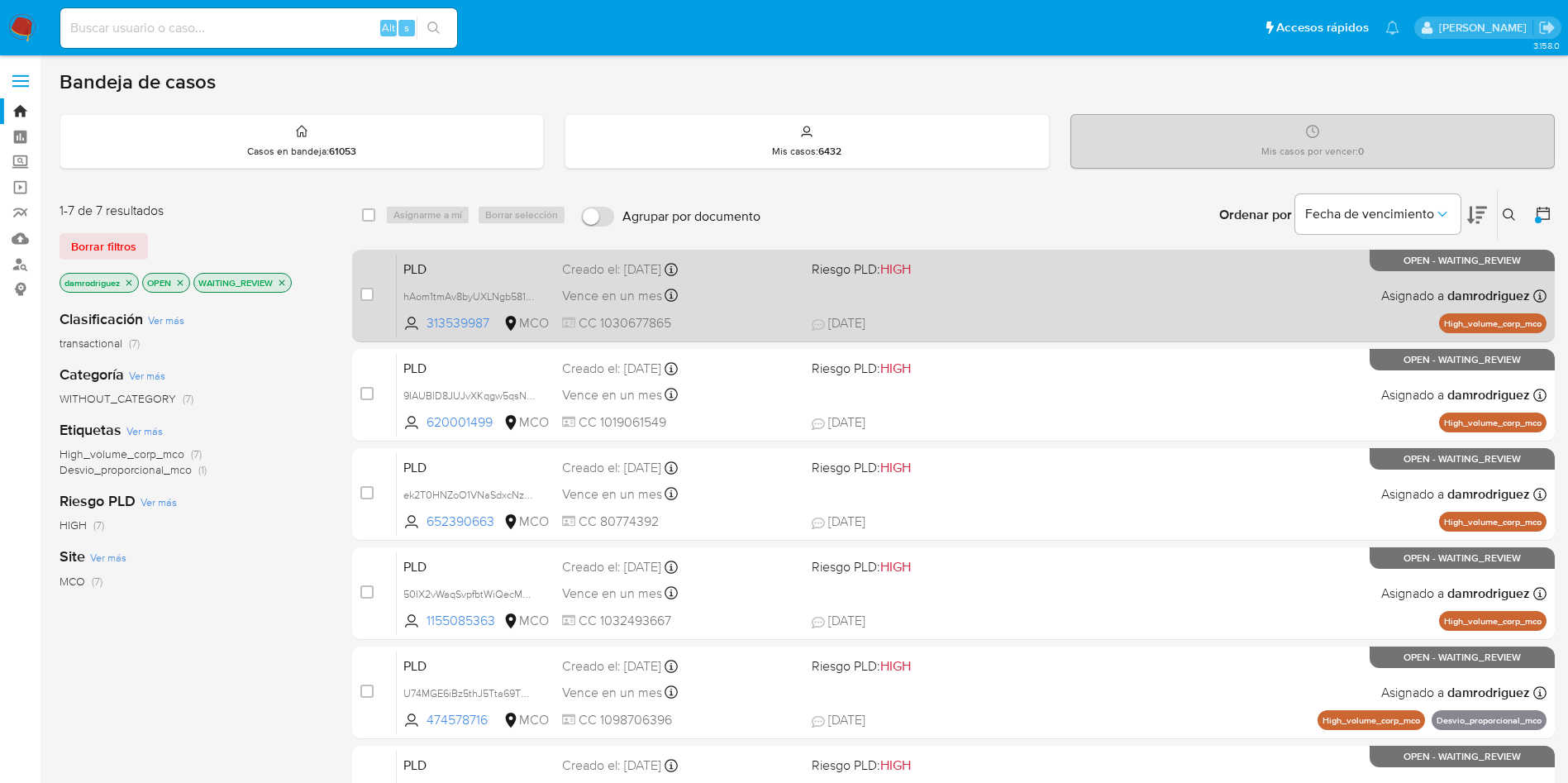
click at [444, 265] on span "PLD" at bounding box center [476, 267] width 146 height 21
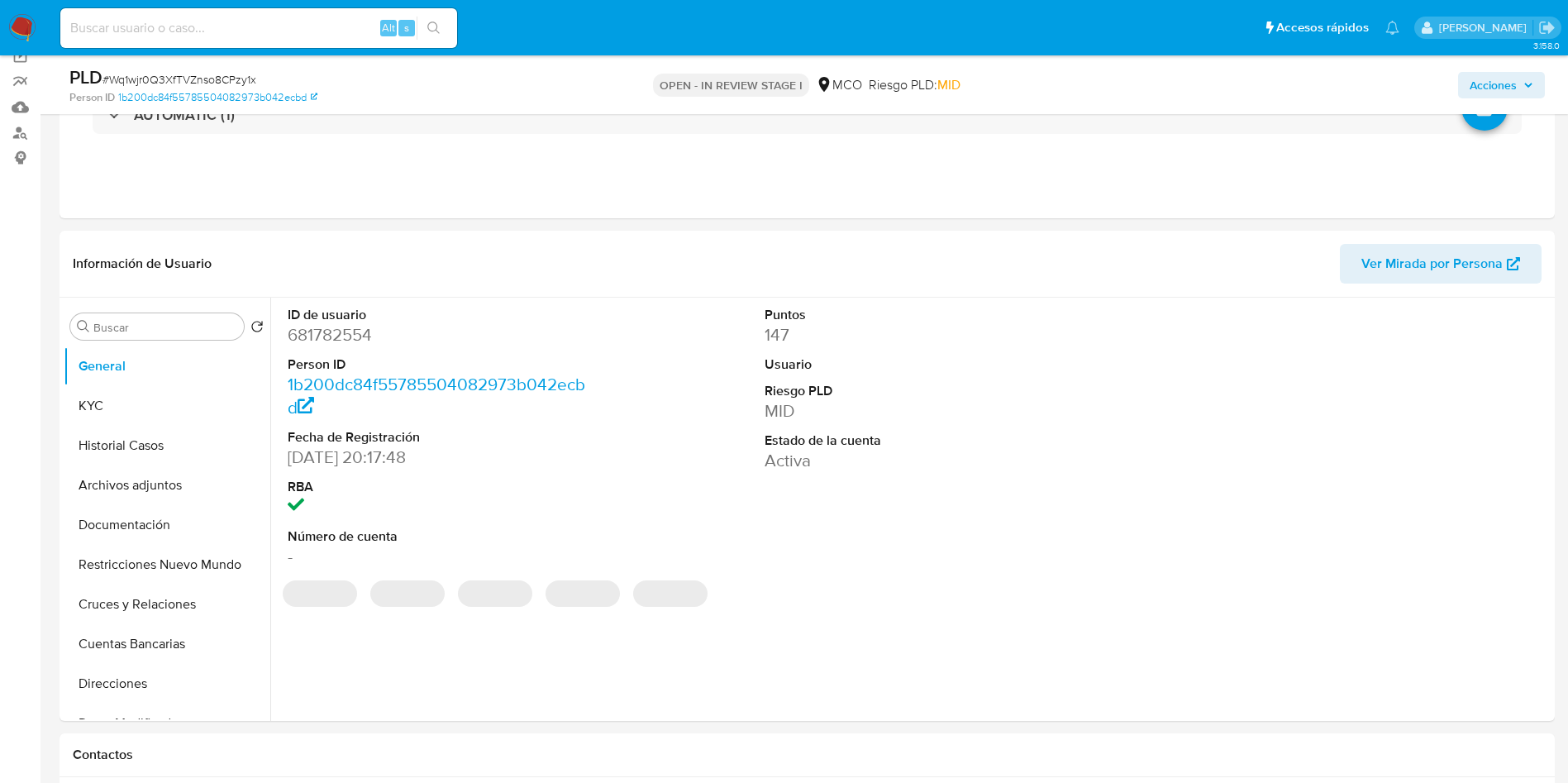
scroll to position [744, 0]
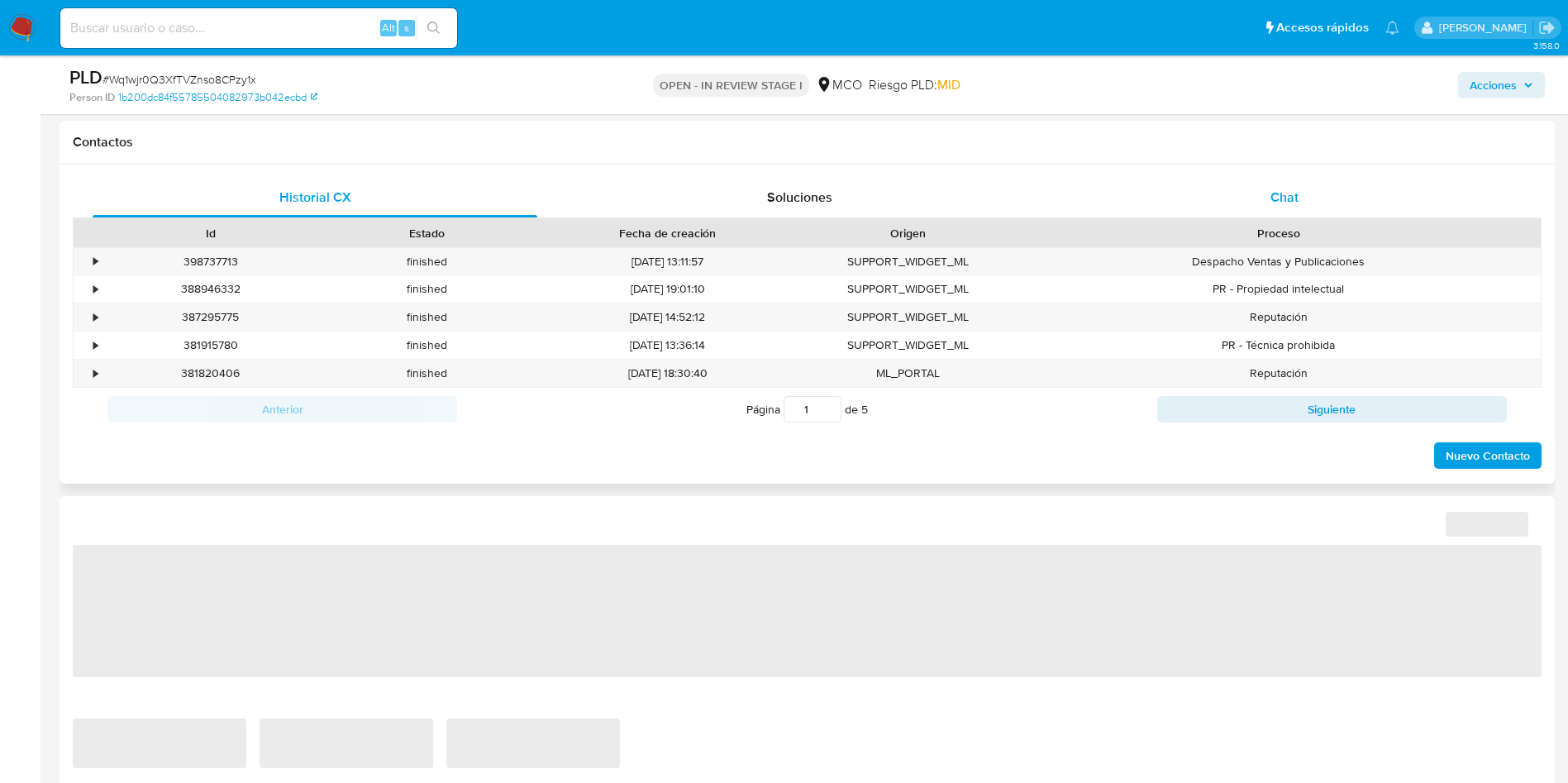
select select "10"
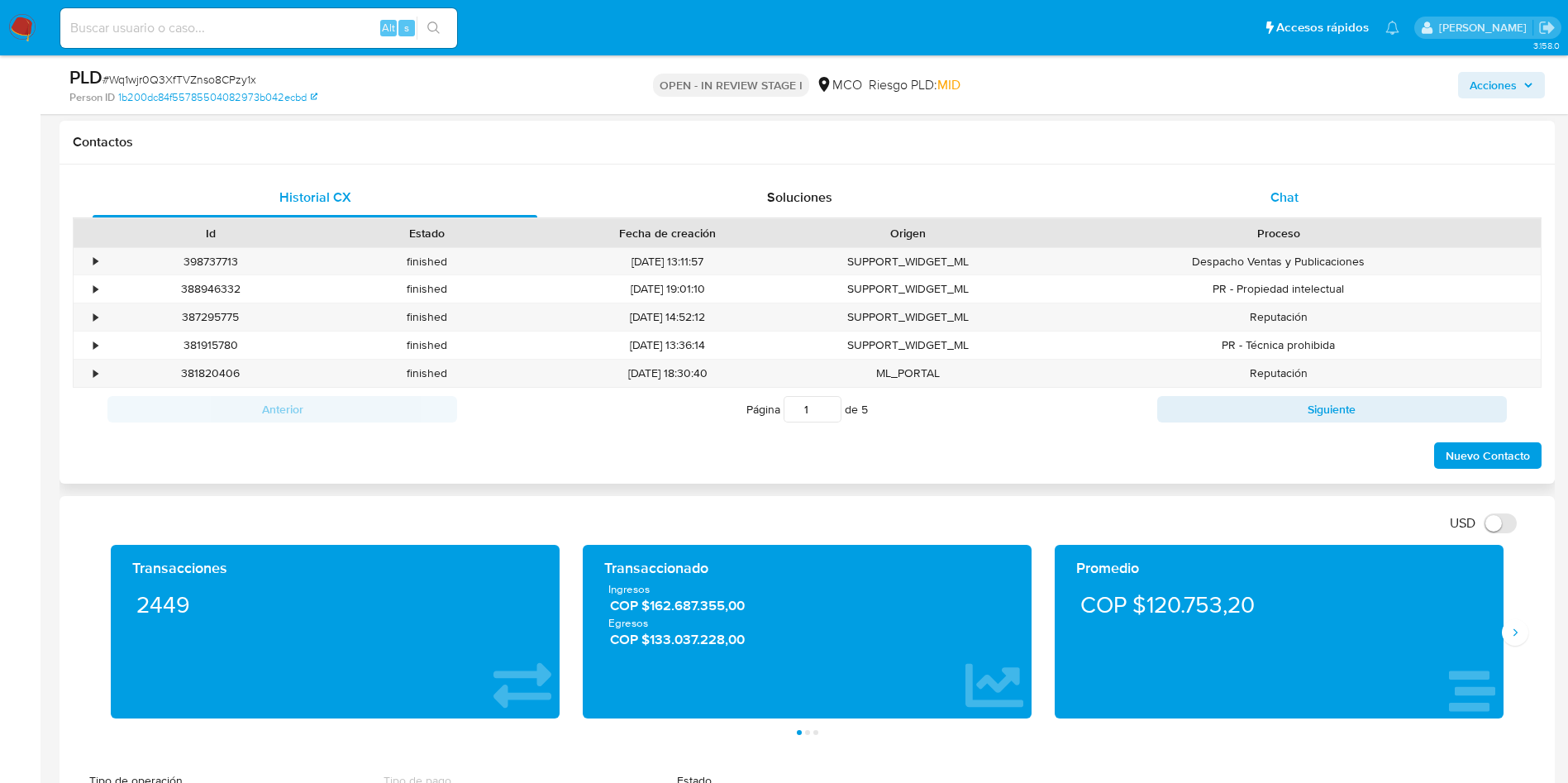
click at [1213, 200] on div "Chat" at bounding box center [1283, 197] width 444 height 40
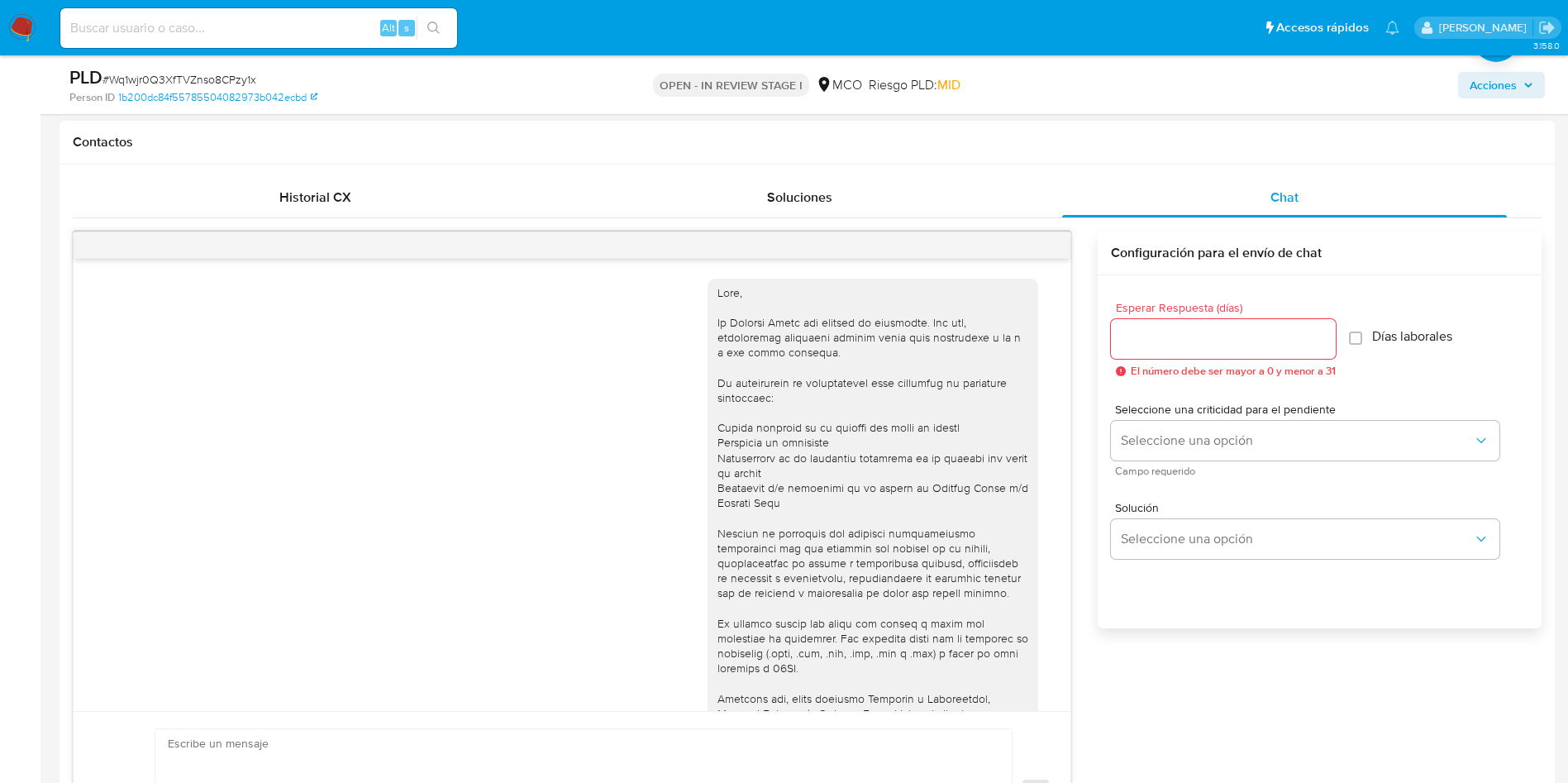
scroll to position [596, 0]
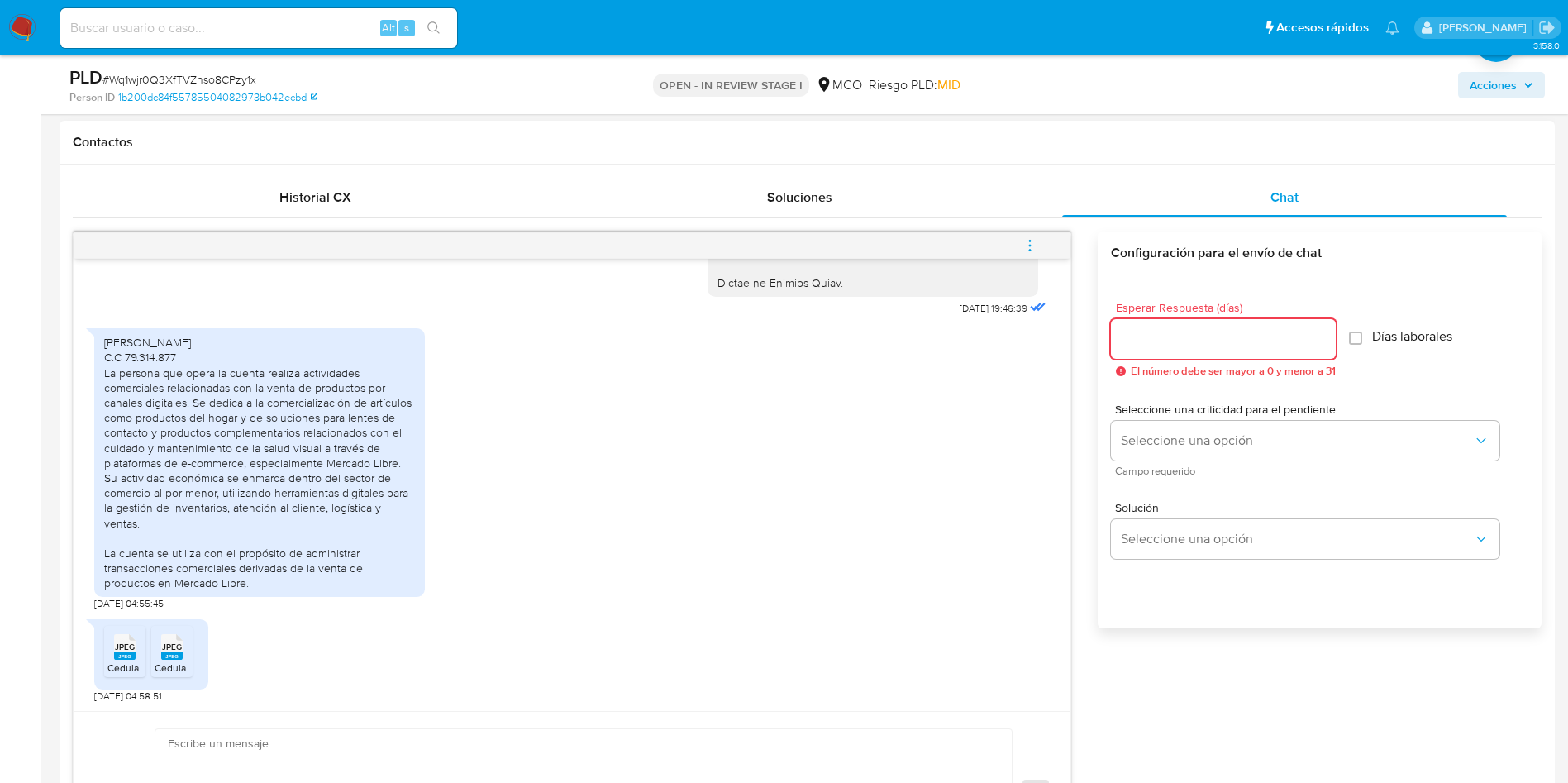
click at [1194, 334] on input "Esperar Respuesta (días)" at bounding box center [1224, 339] width 225 height 21
click at [118, 653] on rect at bounding box center [124, 656] width 21 height 8
click at [175, 658] on rect at bounding box center [171, 656] width 21 height 8
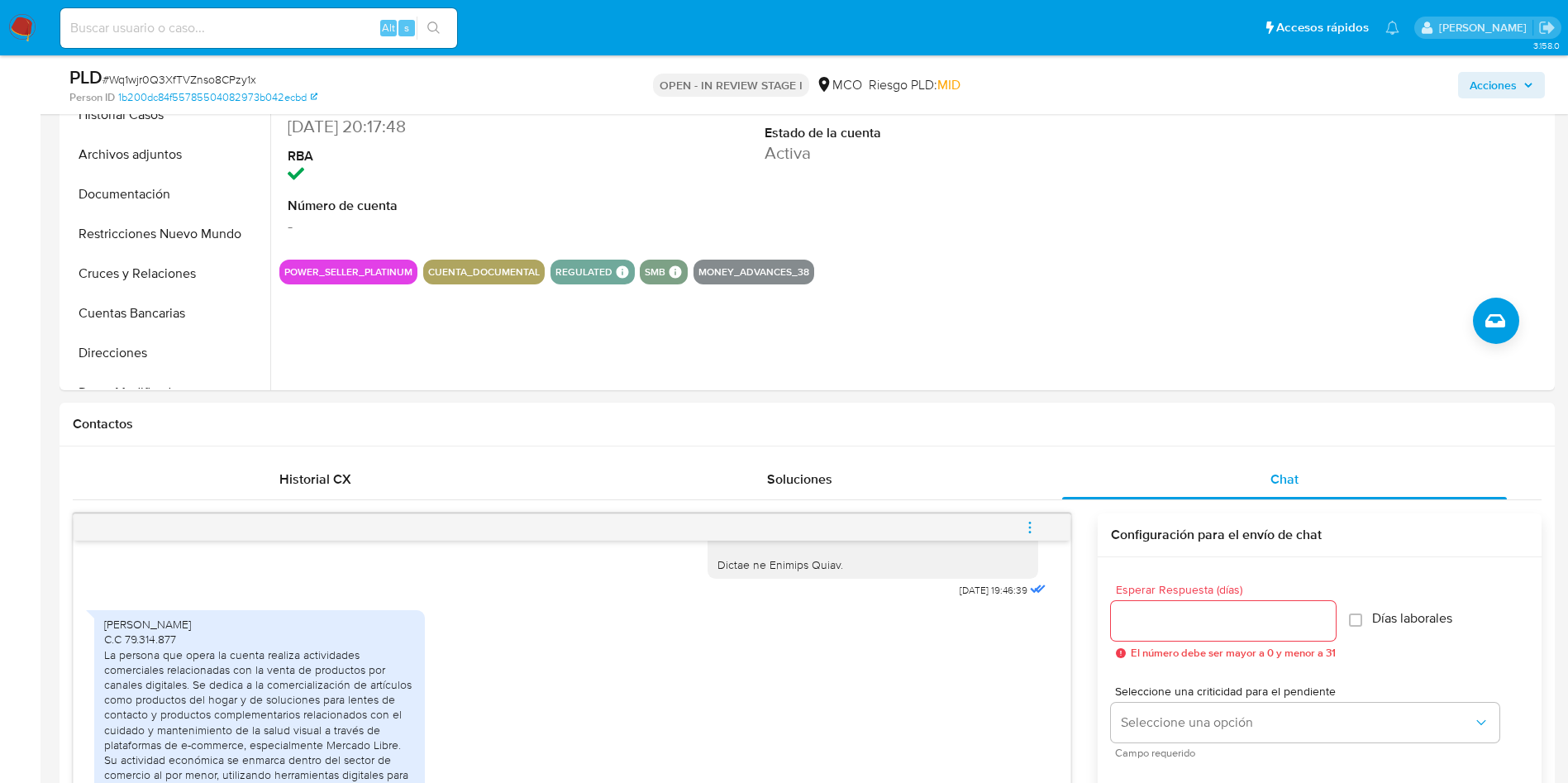
scroll to position [124, 0]
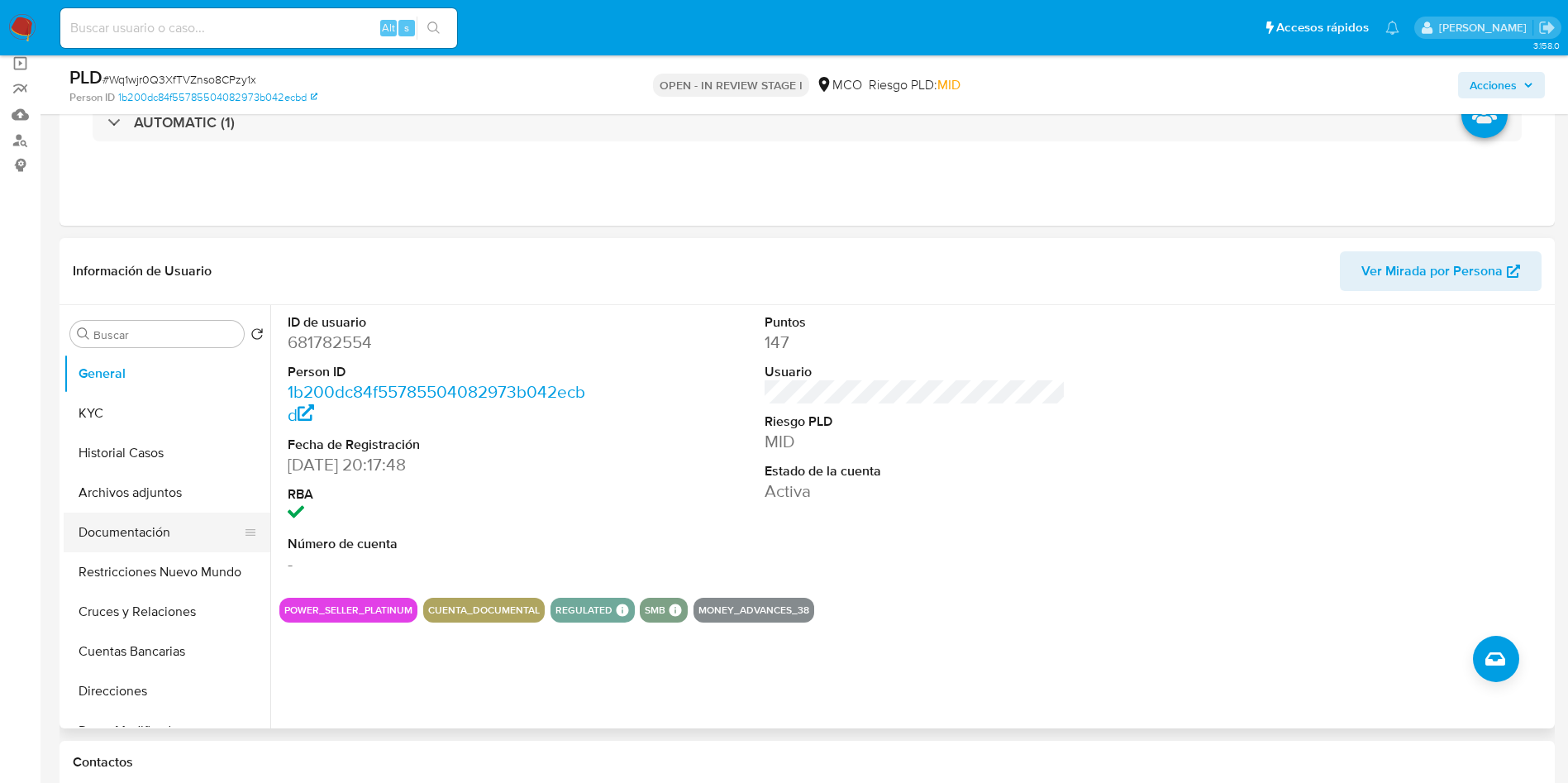
click at [113, 531] on button "Documentación" at bounding box center [160, 532] width 194 height 40
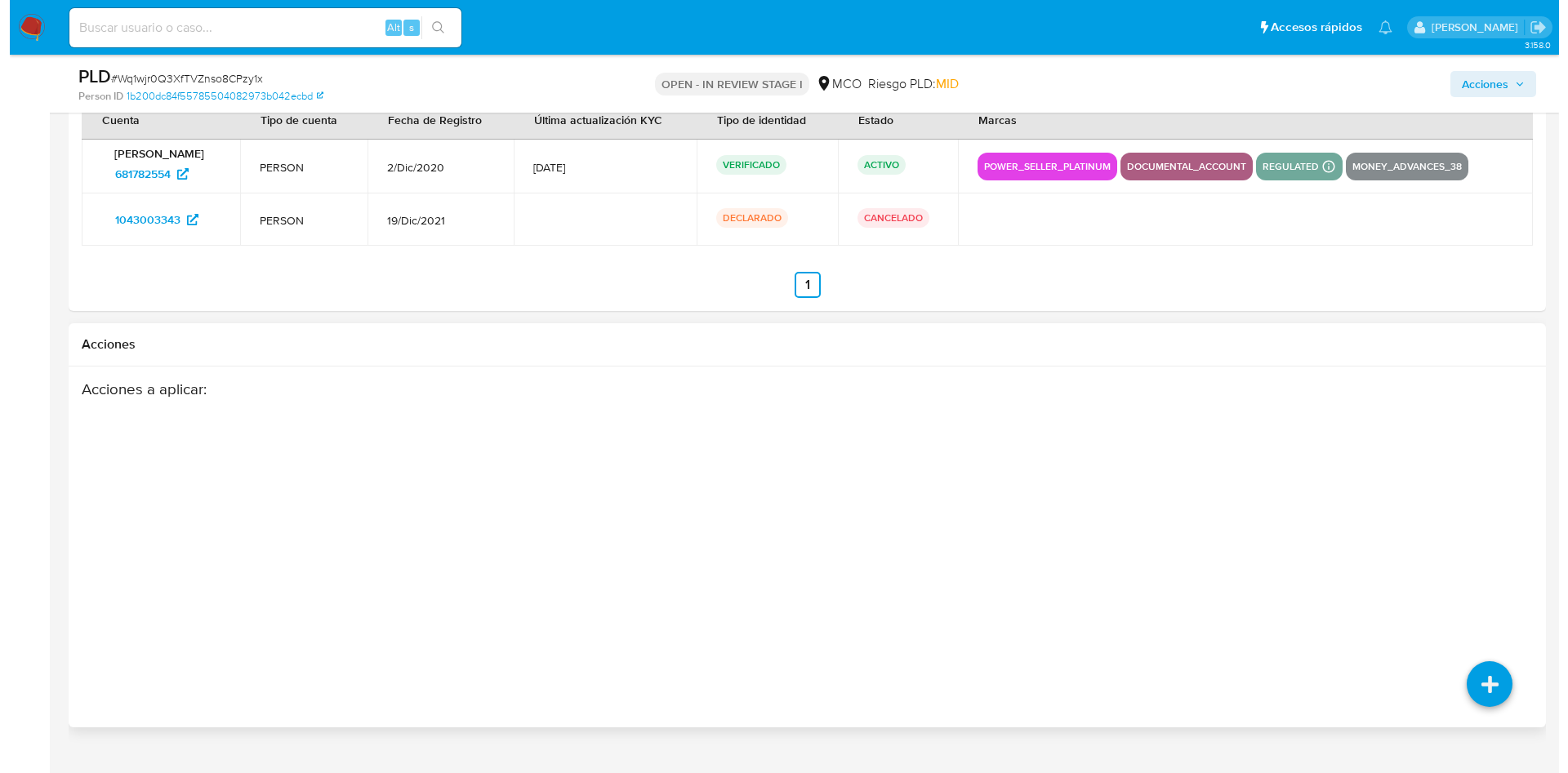
scroll to position [2594, 0]
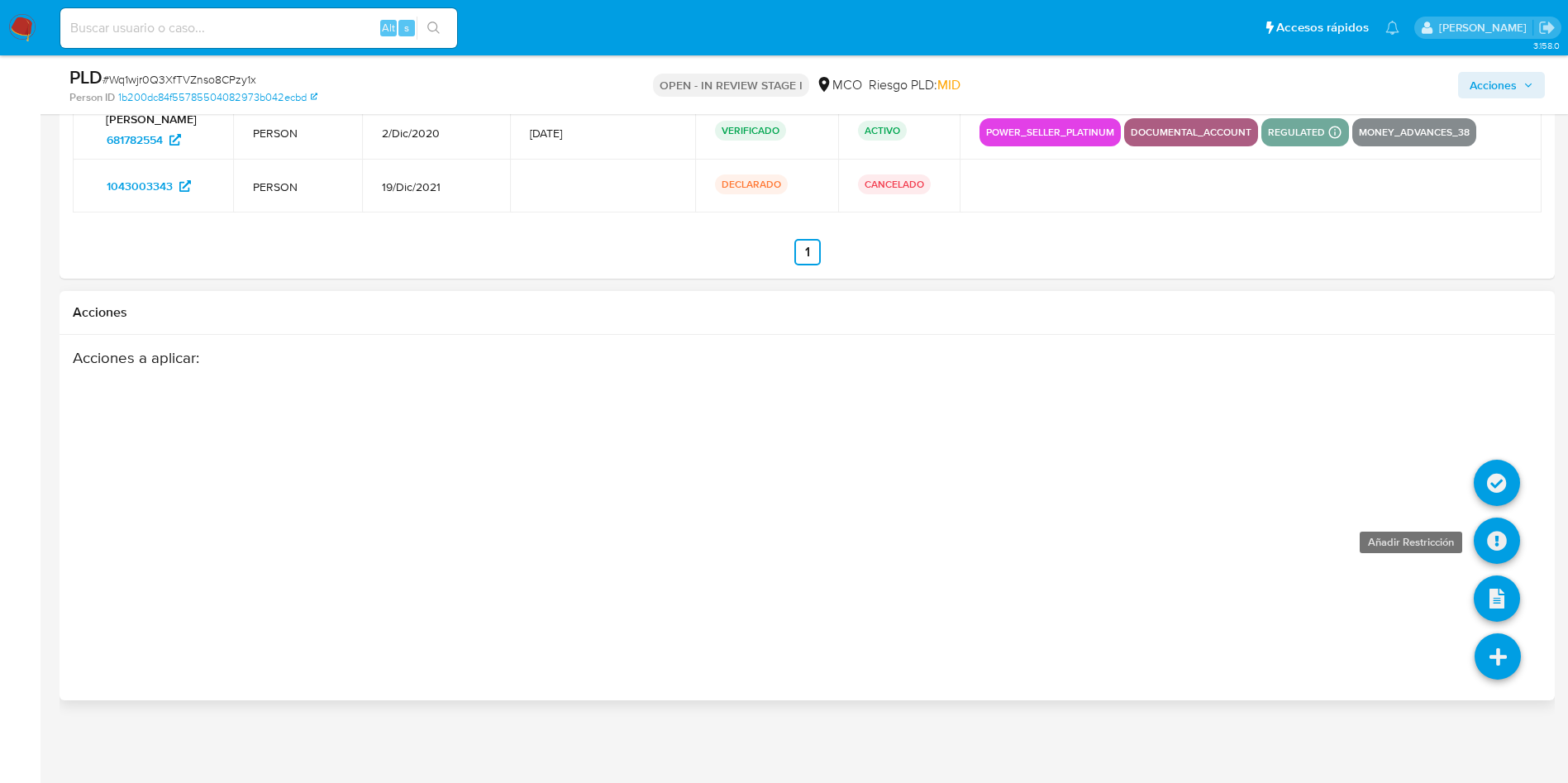
click at [1505, 536] on icon at bounding box center [1496, 541] width 46 height 46
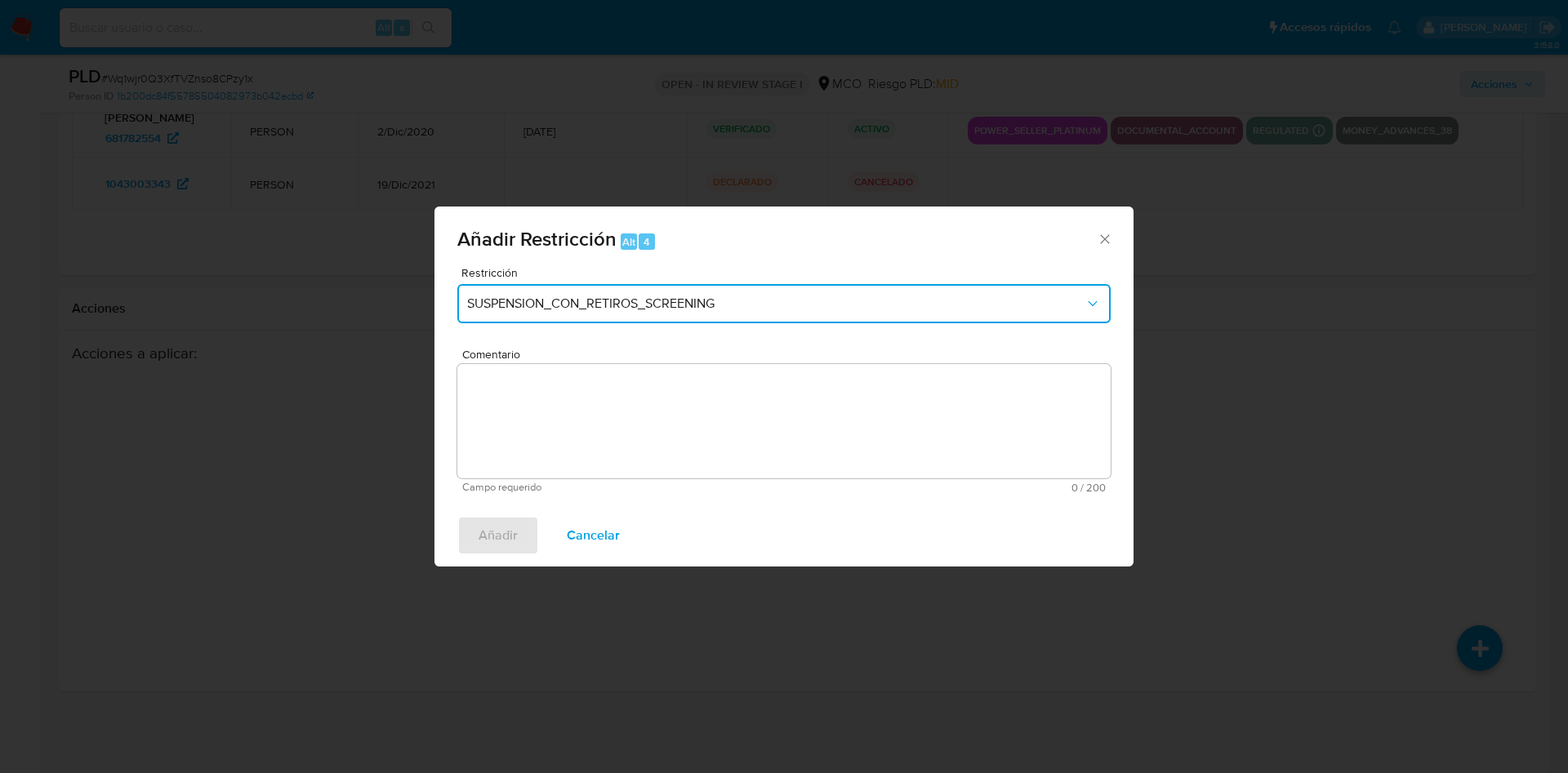
click at [585, 296] on span "SUSPENSION_CON_RETIROS_SCREENING" at bounding box center [775, 303] width 618 height 16
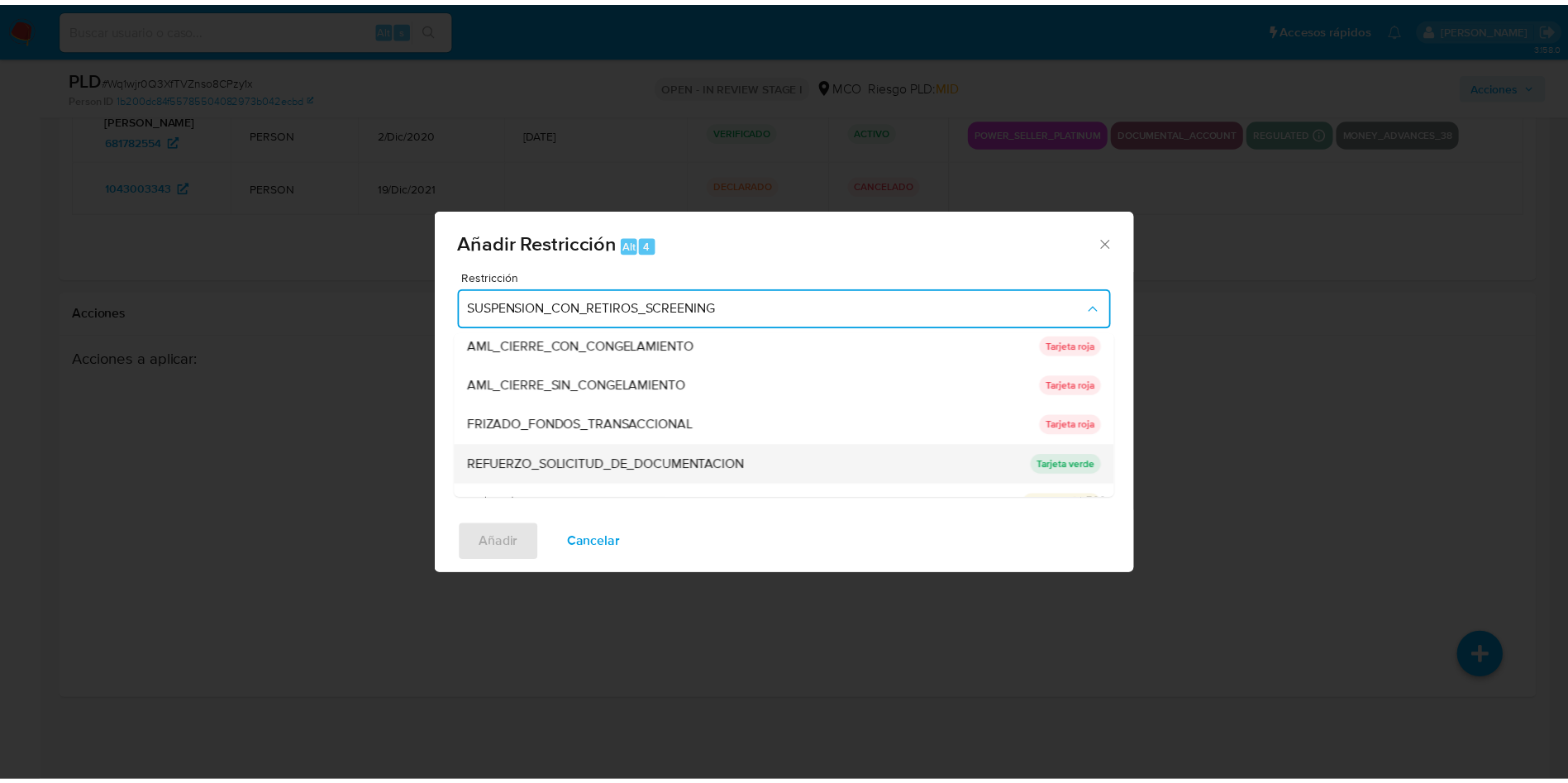
scroll to position [124, 0]
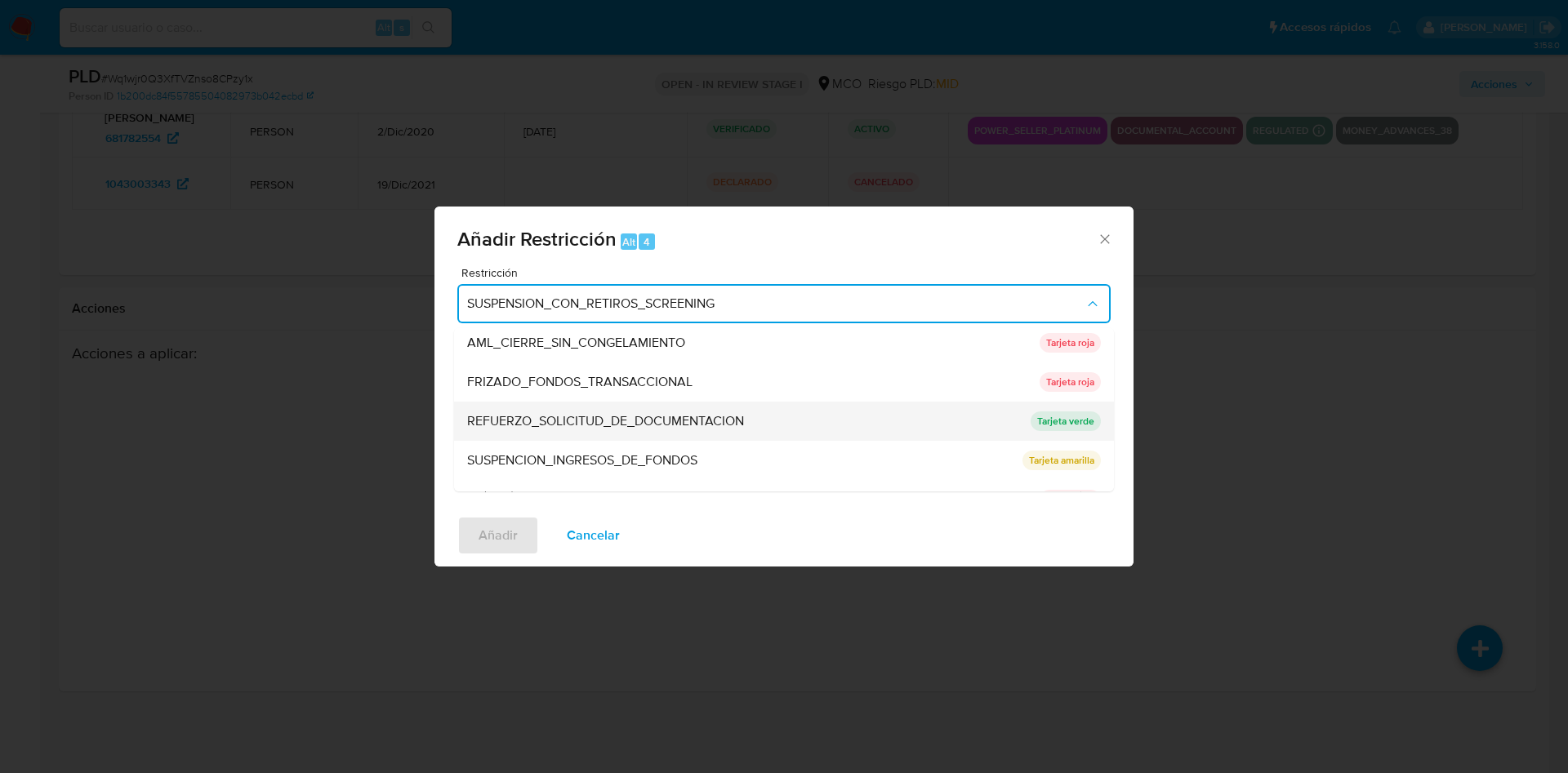
click at [634, 413] on span "REFUERZO_SOLICITUD_DE_DOCUMENTACION" at bounding box center [605, 420] width 277 height 16
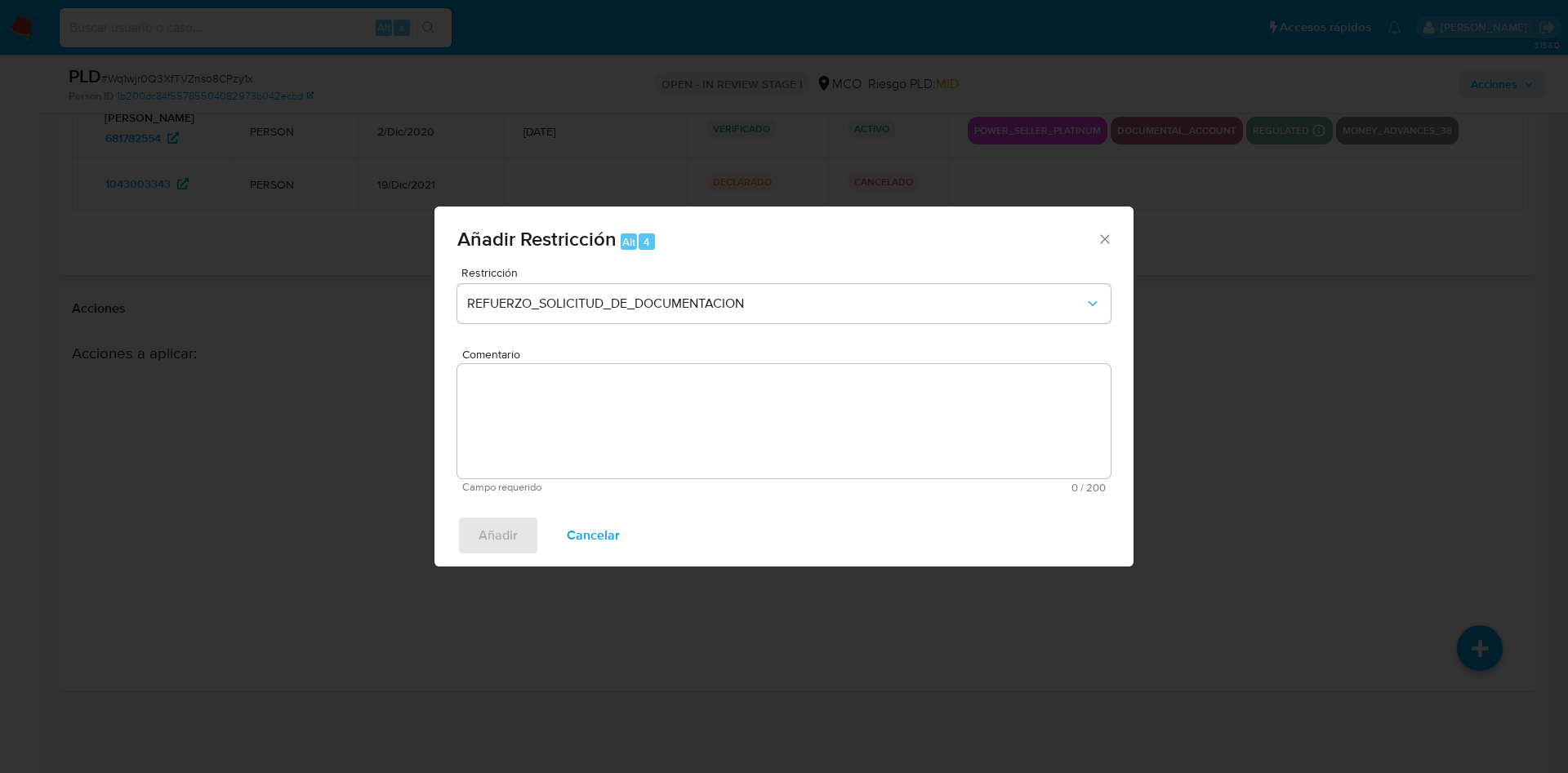
click at [581, 425] on textarea "Comentario" at bounding box center [784, 421] width 653 height 115
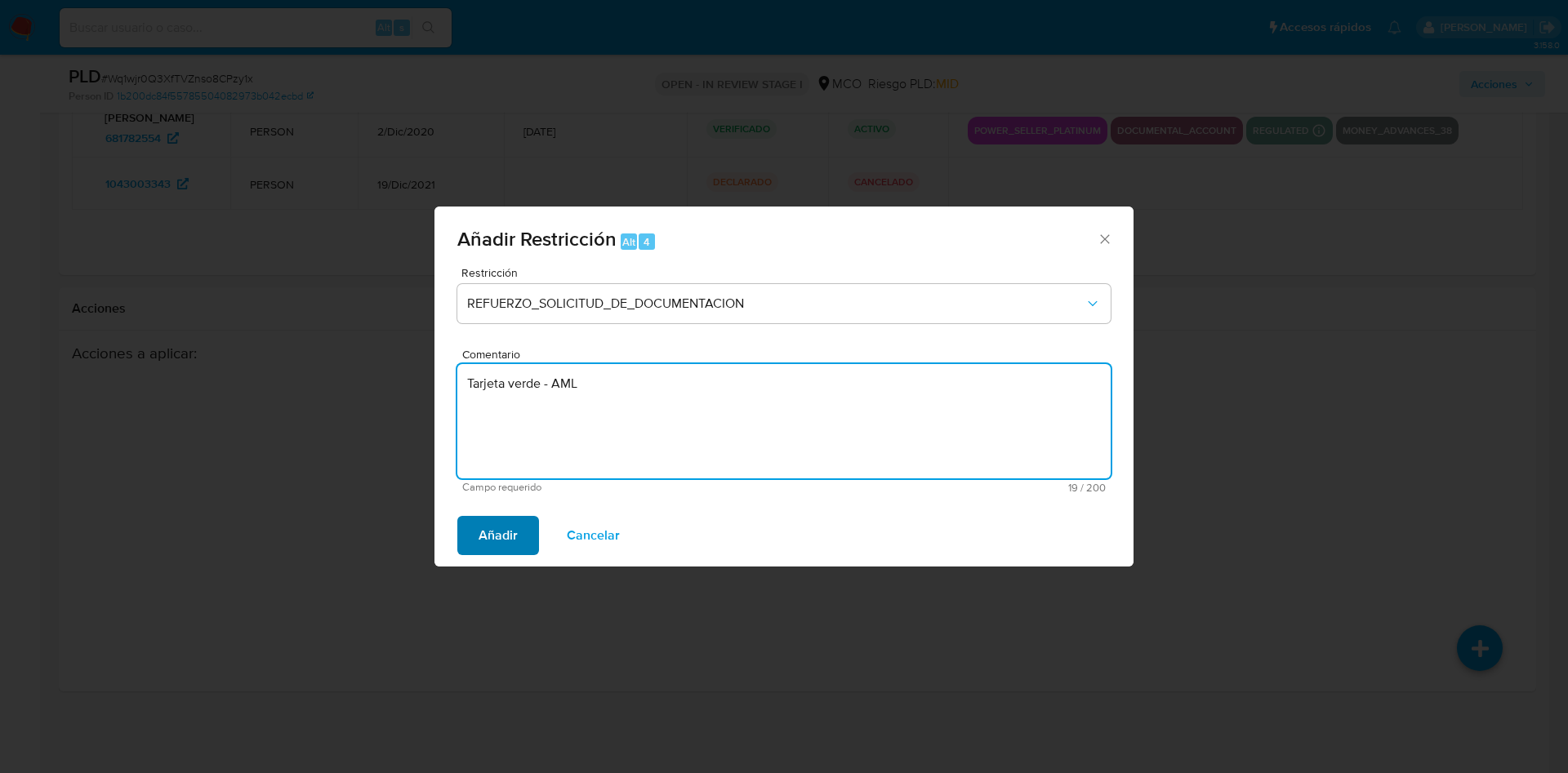
type textarea "Tarjeta verde - AML"
click at [485, 541] on span "Añadir" at bounding box center [498, 535] width 40 height 36
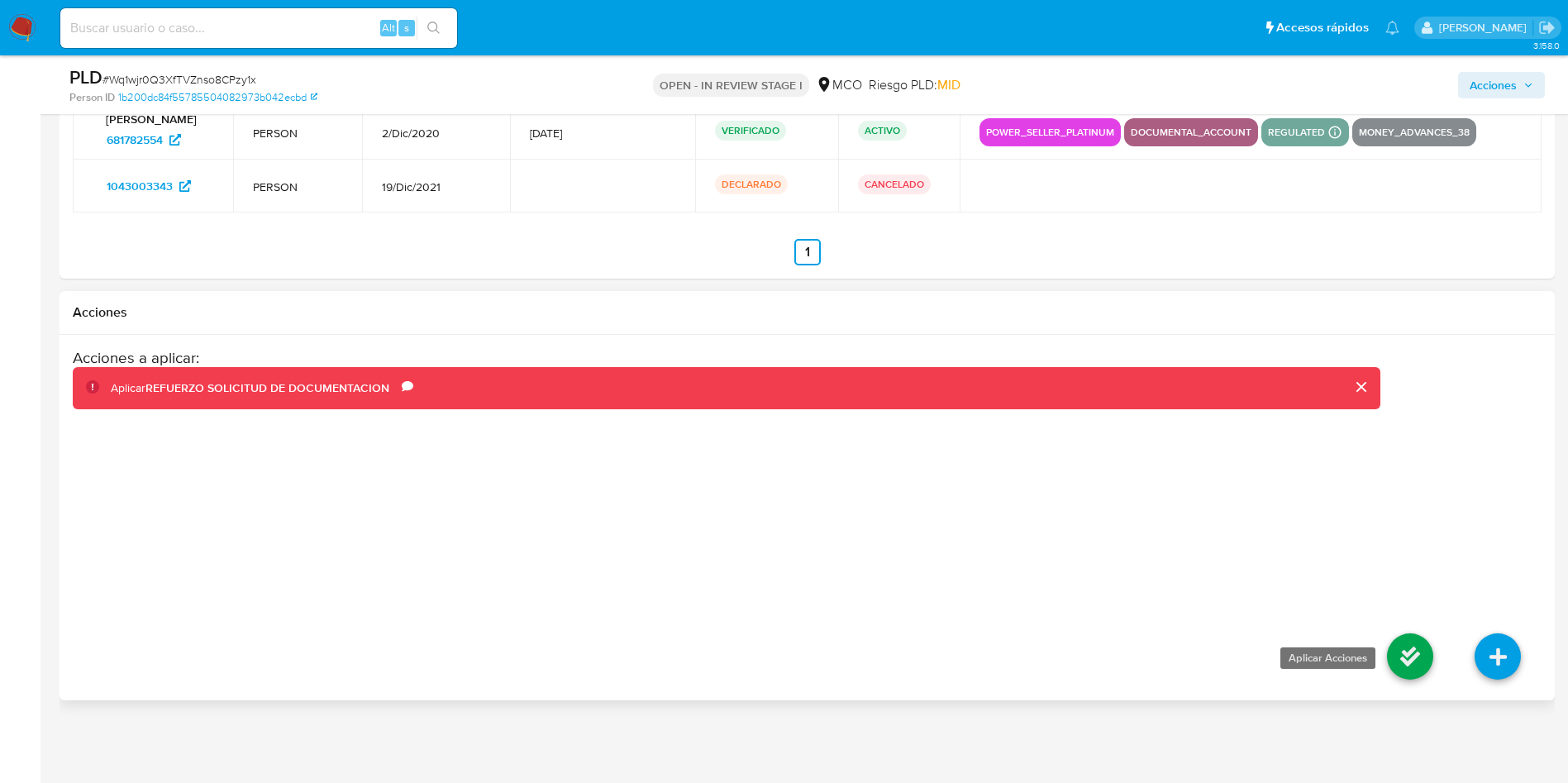
click at [1411, 646] on icon at bounding box center [1409, 656] width 46 height 46
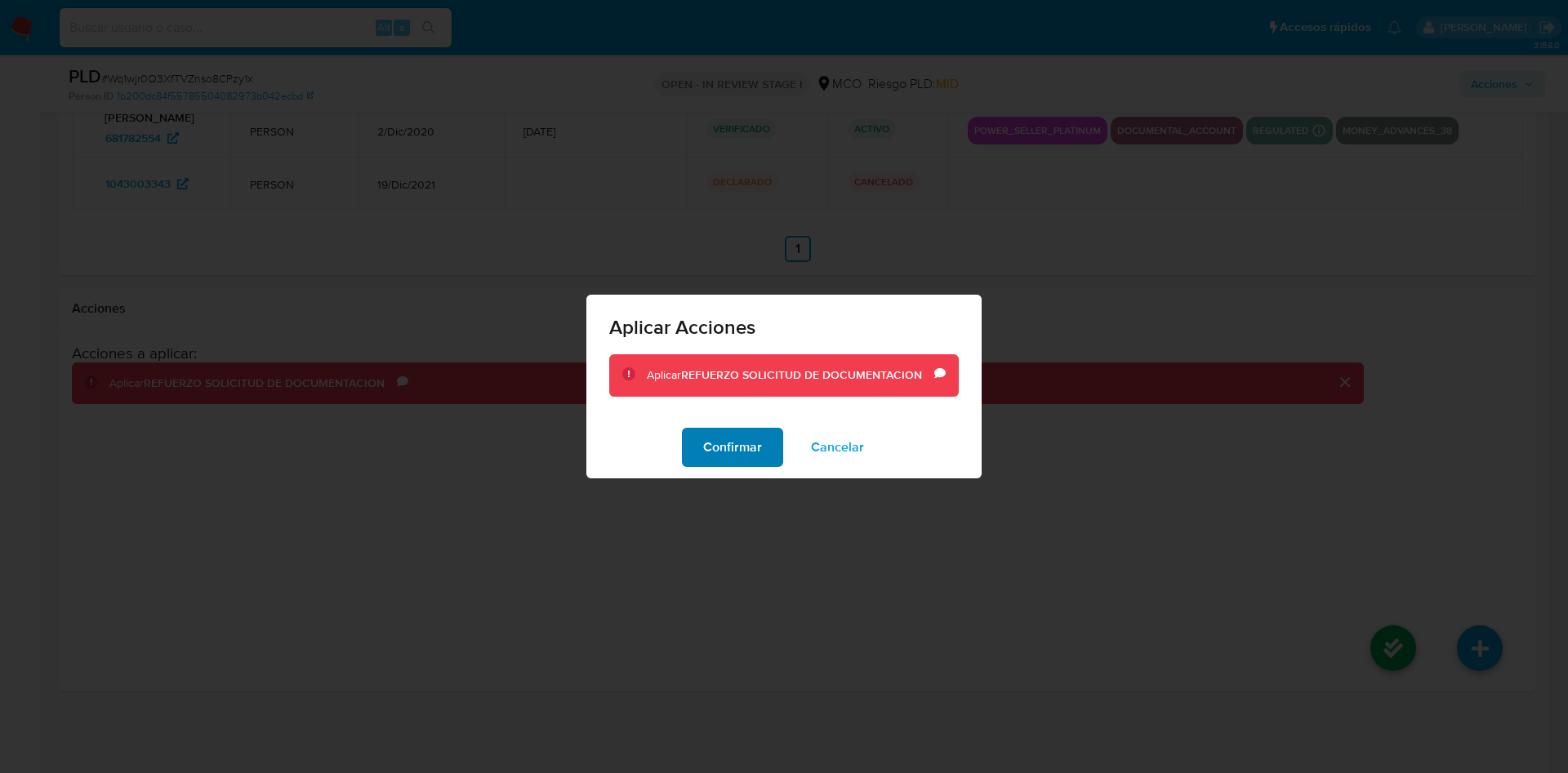
click at [728, 449] on span "Confirmar" at bounding box center [732, 447] width 59 height 36
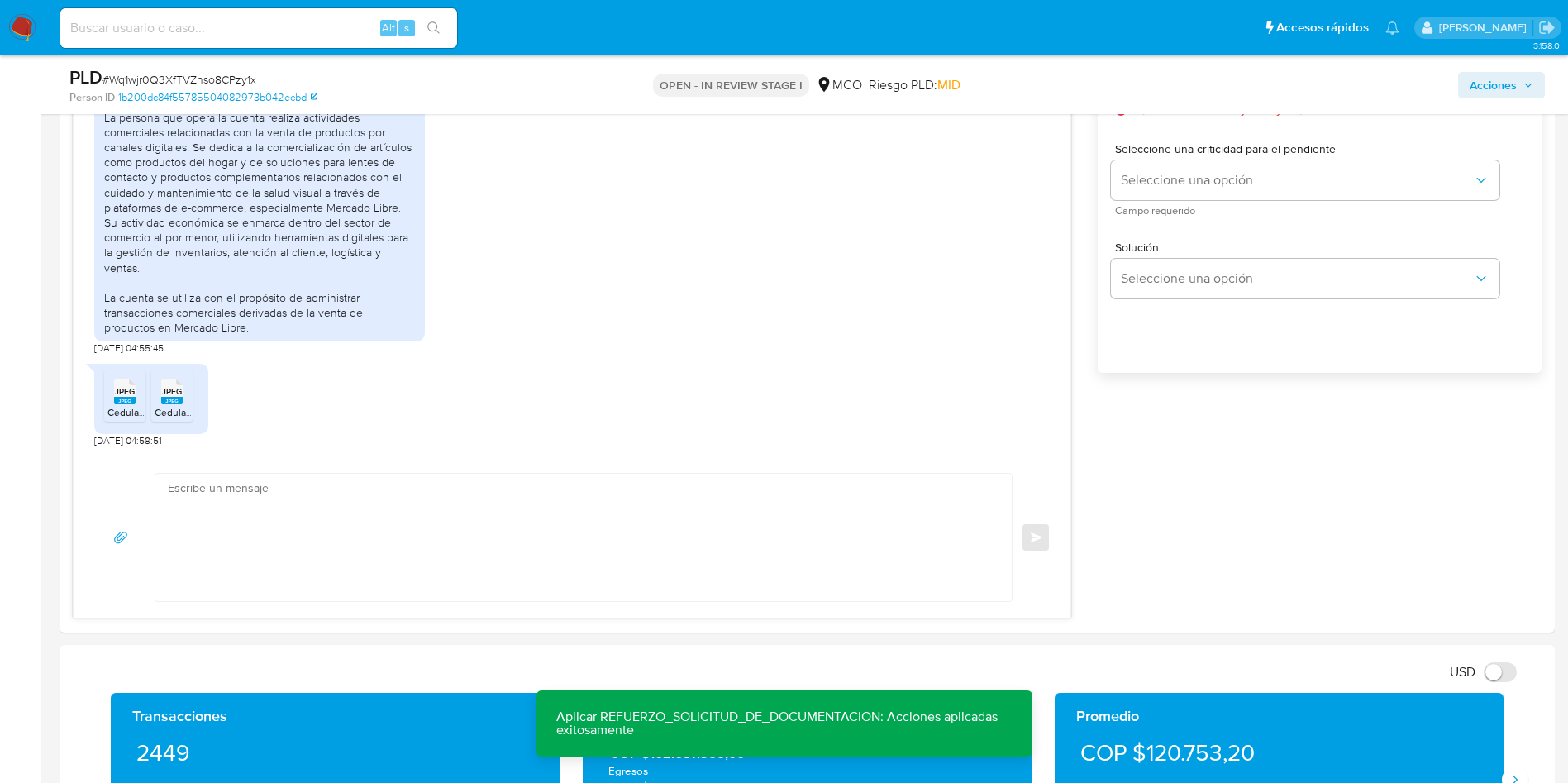
scroll to position [891, 0]
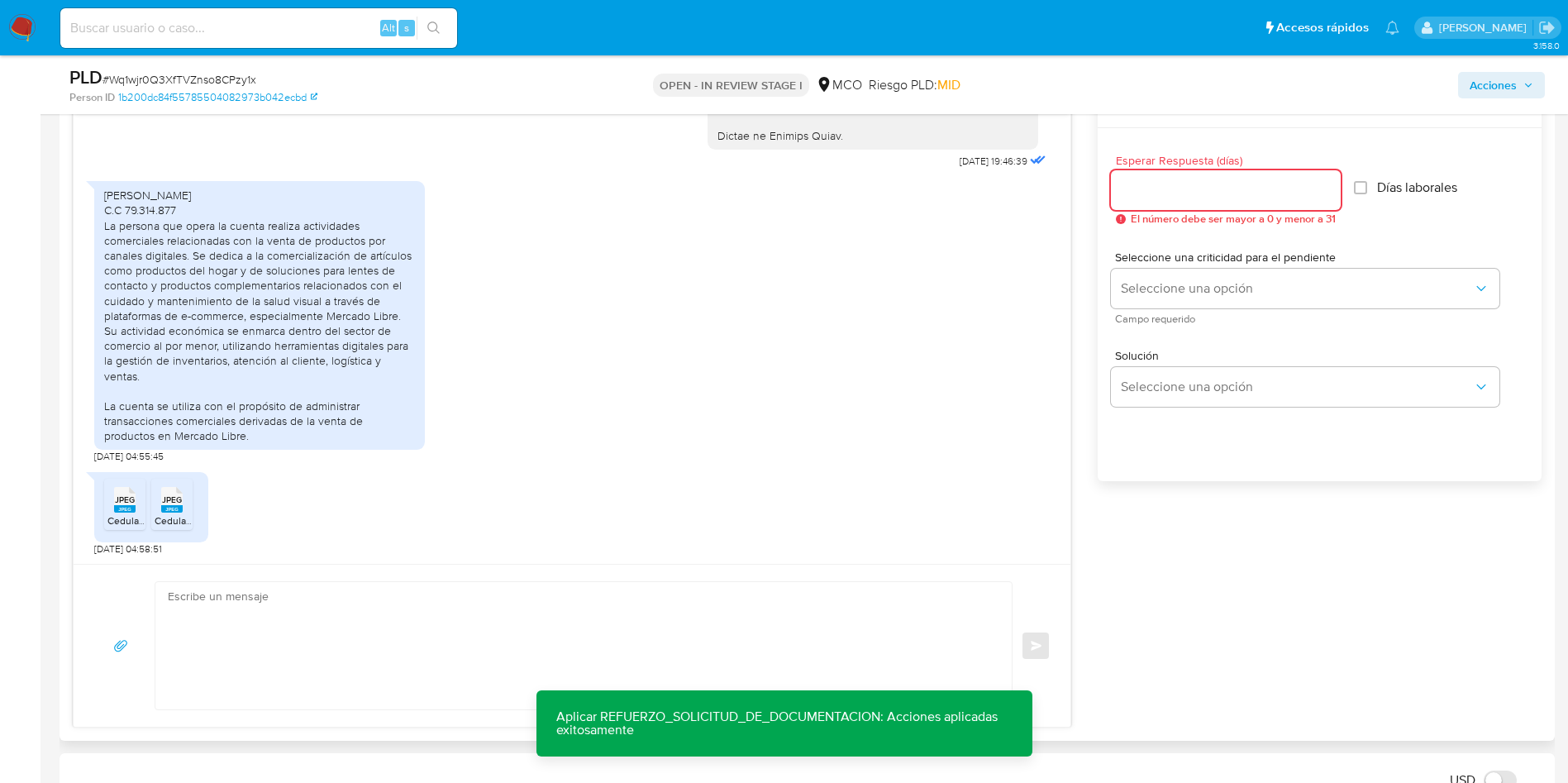
click at [1247, 194] on input "Esperar Respuesta (días)" at bounding box center [1225, 189] width 229 height 21
type input "3"
click at [1398, 186] on span "Días laborales" at bounding box center [1409, 187] width 80 height 16
click at [1345, 181] on input "Días laborales" at bounding box center [1352, 188] width 14 height 14
checkbox input "true"
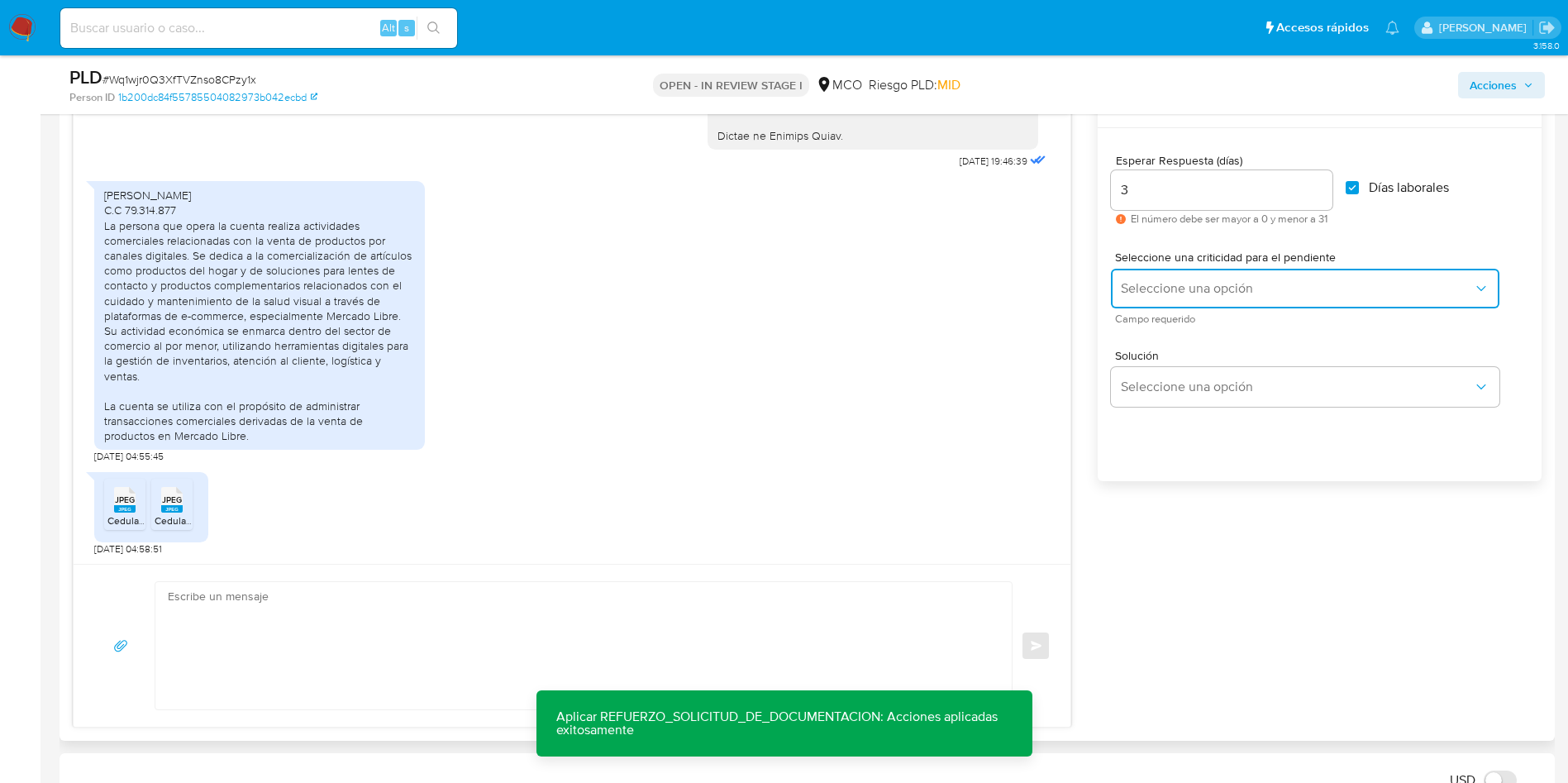
click at [1260, 270] on button "Seleccione una opción" at bounding box center [1305, 288] width 389 height 40
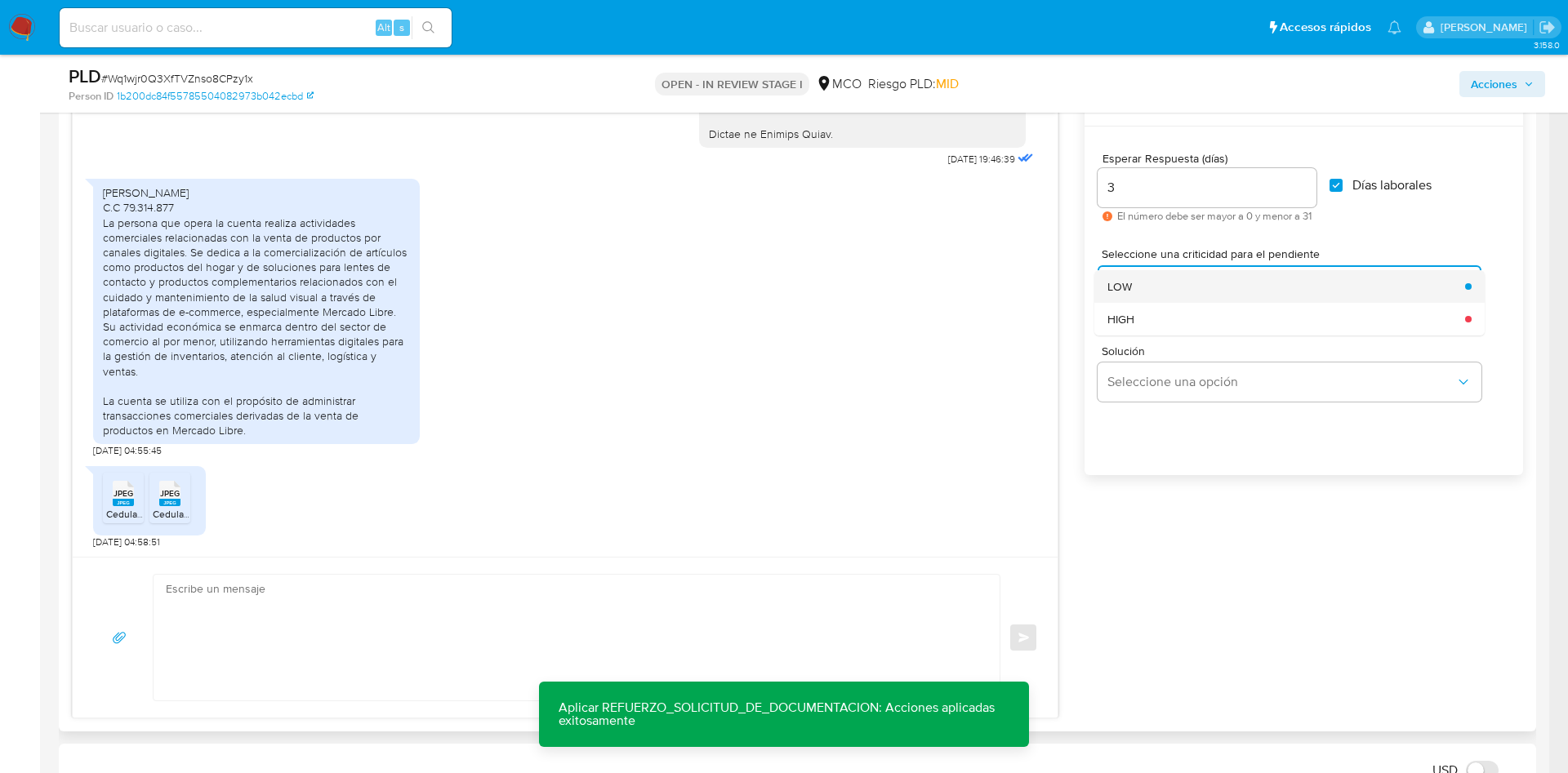
click at [1204, 290] on div "LOW" at bounding box center [1281, 286] width 348 height 33
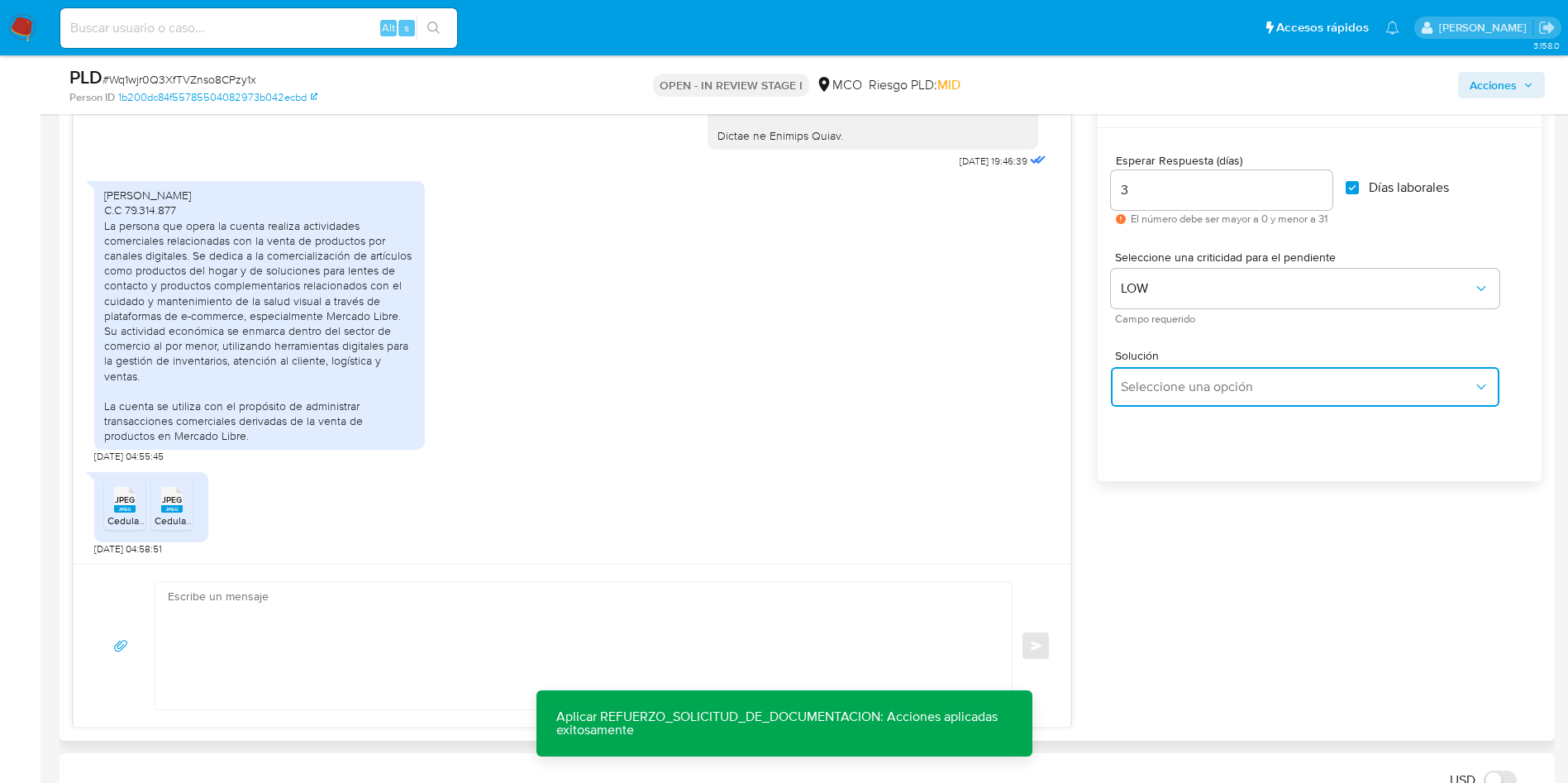
click at [1209, 389] on span "Seleccione una opción" at bounding box center [1296, 386] width 352 height 16
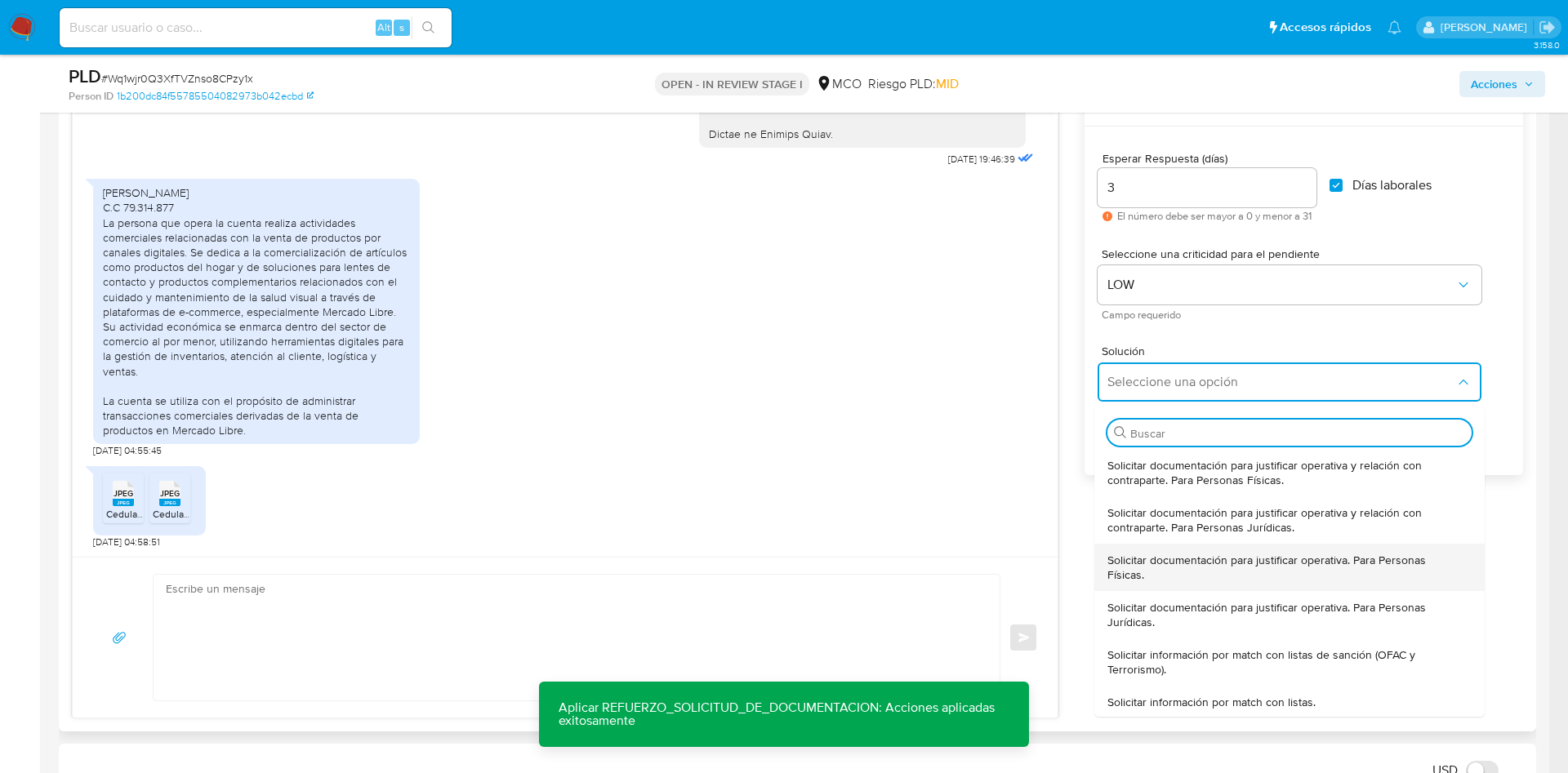
click at [1214, 563] on span "Solicitar documentación para justificar operativa. Para Personas Físicas." at bounding box center [1284, 567] width 355 height 29
type textarea "Hola, En Mercado Libre nos importa tu seguridad. Por eso, necesitamos verificar…"
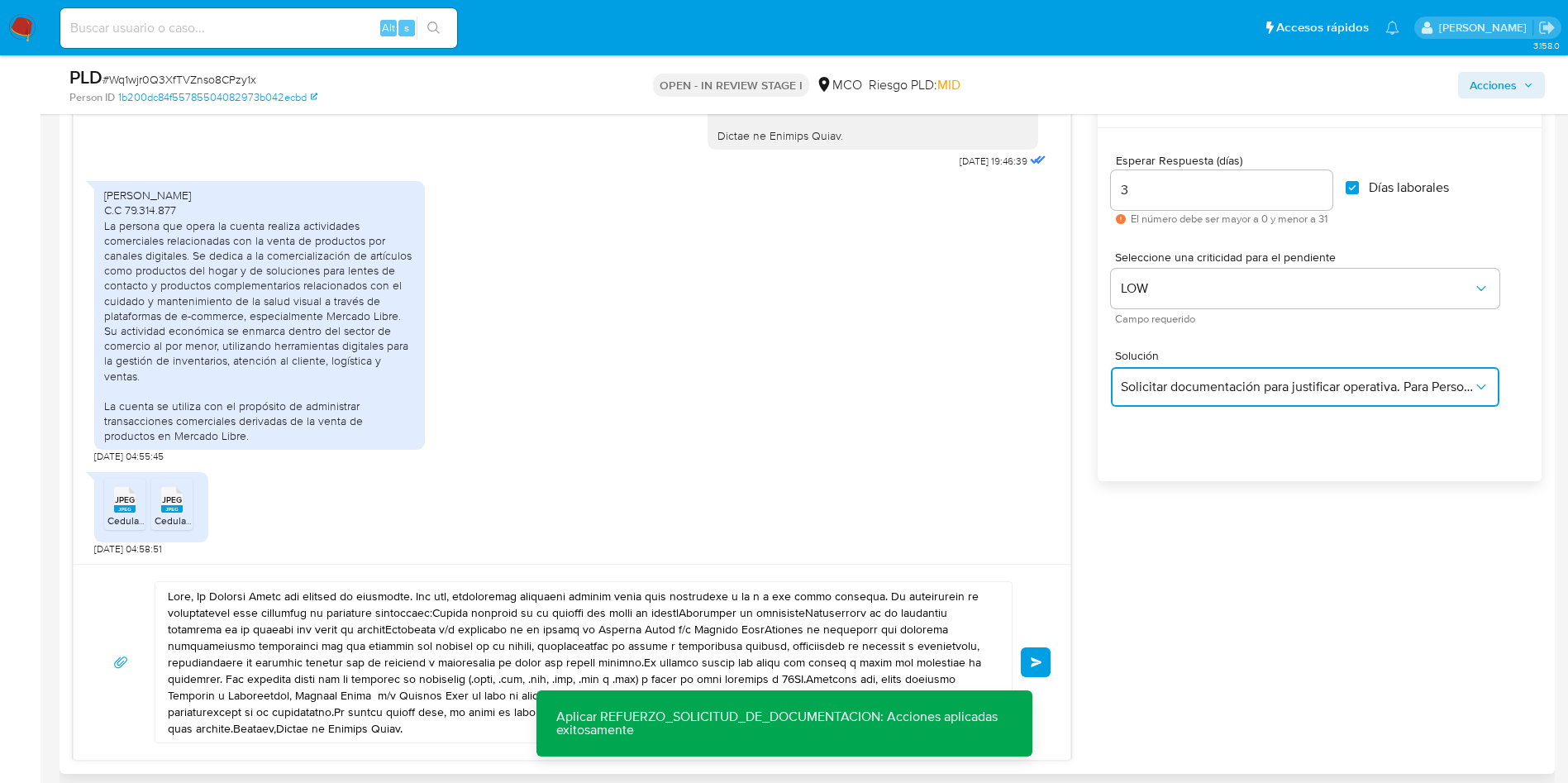
scroll to position [1015, 0]
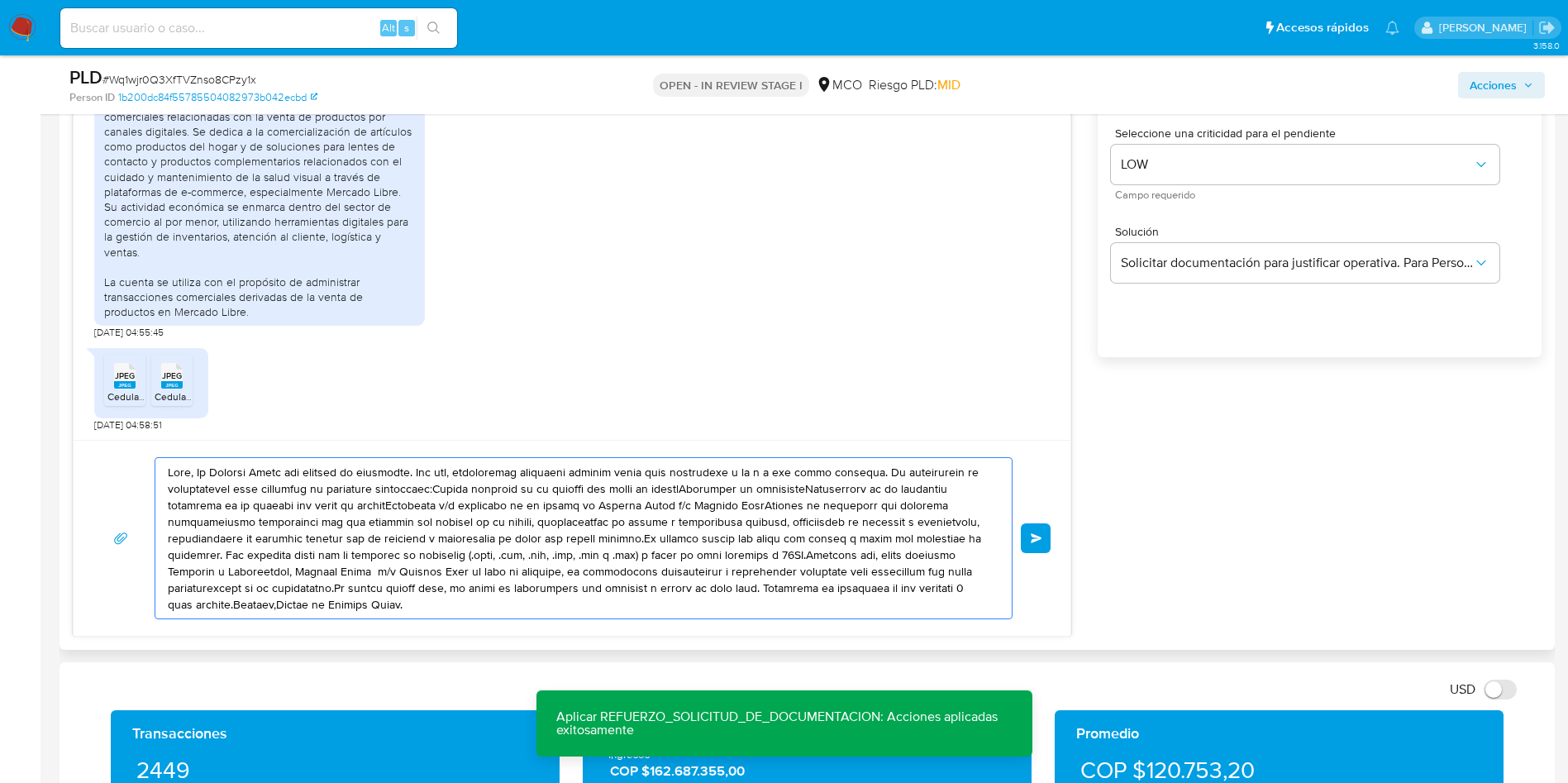
drag, startPoint x: 421, startPoint y: 609, endPoint x: 199, endPoint y: 470, distance: 261.9
click at [199, 470] on textarea at bounding box center [579, 538] width 823 height 160
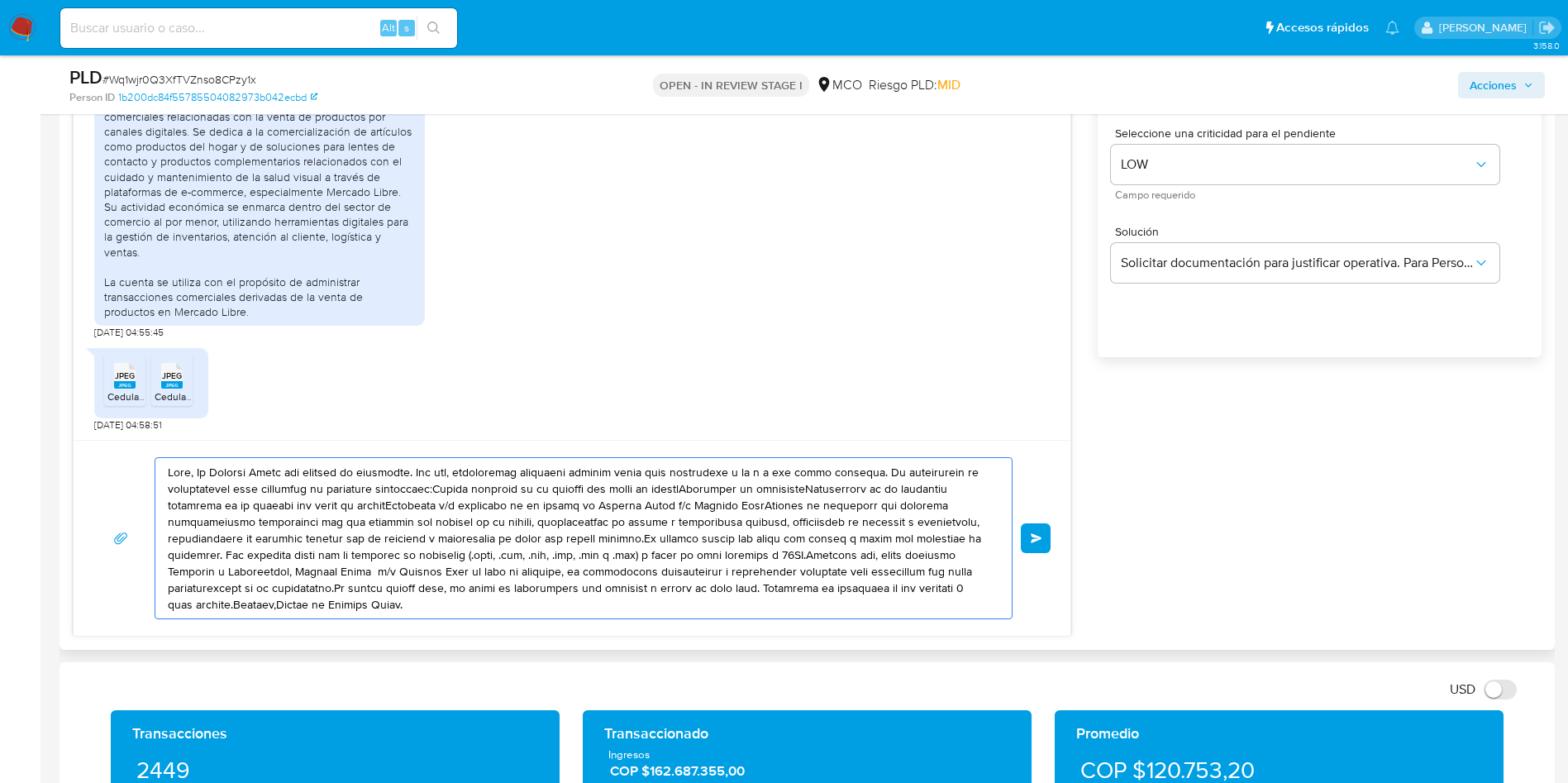
click at [316, 458] on textarea at bounding box center [579, 538] width 823 height 160
click at [200, 472] on textarea at bounding box center [579, 538] width 823 height 160
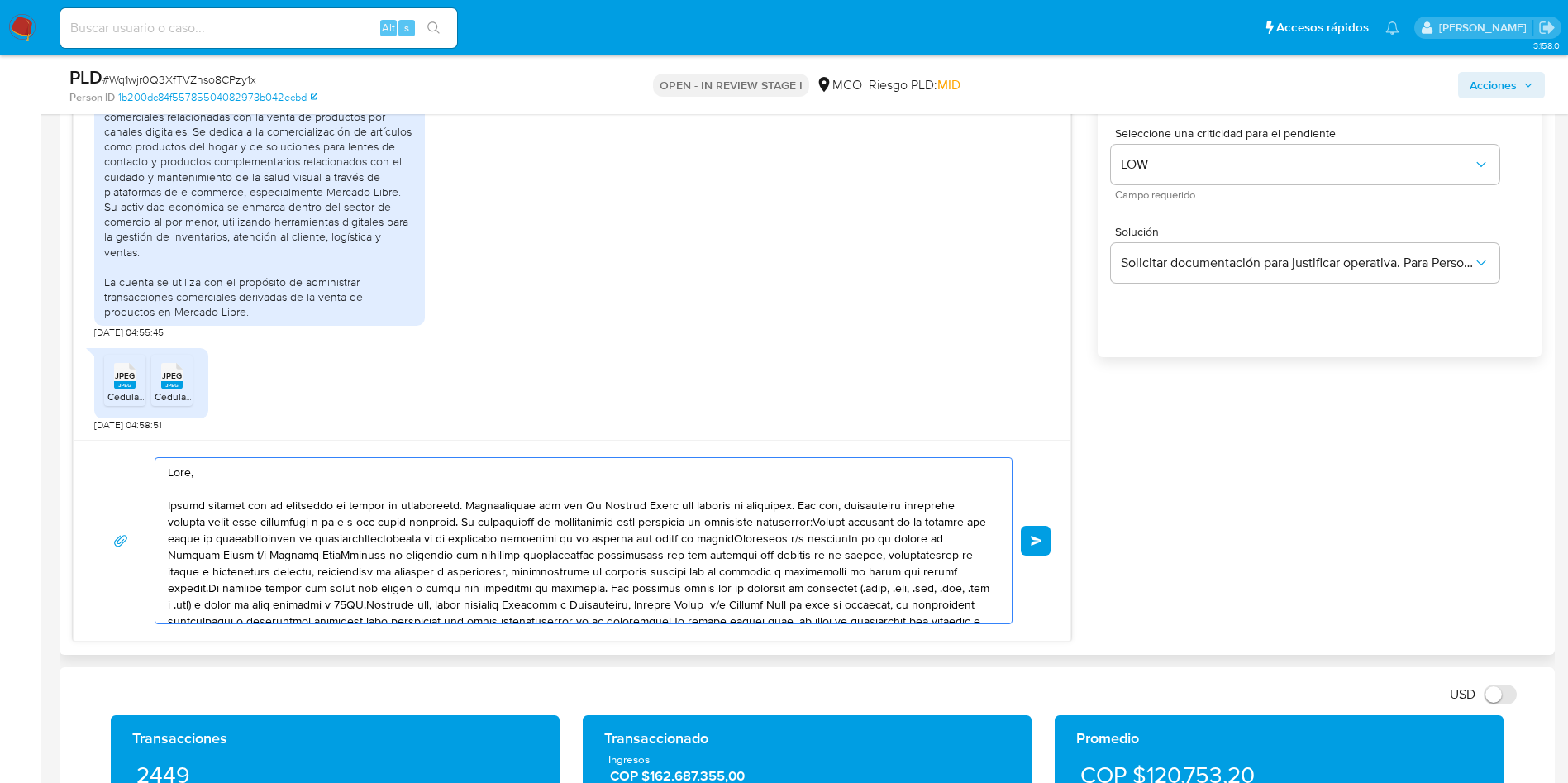
drag, startPoint x: 470, startPoint y: 507, endPoint x: 439, endPoint y: 558, distance: 59.7
click at [439, 558] on textarea at bounding box center [579, 541] width 823 height 165
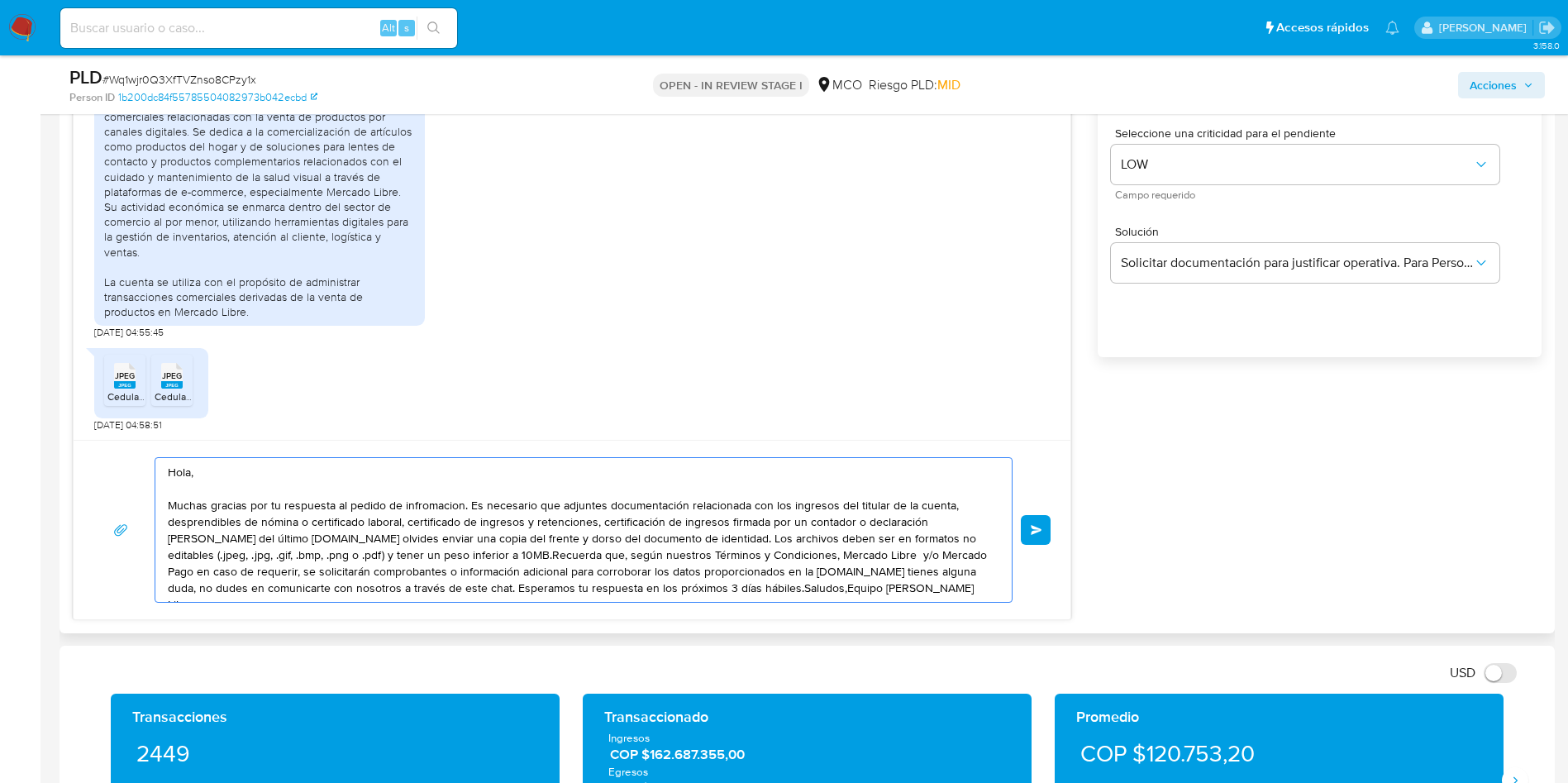
click at [435, 500] on textarea "Hola, Muchas gracias por tu respuesta al pedido de infromacion. Es necesario qu…" at bounding box center [579, 530] width 823 height 144
drag, startPoint x: 469, startPoint y: 506, endPoint x: 570, endPoint y: 504, distance: 101.0
click at [581, 504] on textarea "Hola, Muchas gracias por tu respuesta al pedido de información. Es necesario qu…" at bounding box center [579, 530] width 823 height 144
click at [467, 507] on textarea "Hola, Muchas gracias por tu respuesta al pedido de información. Es necesario qu…" at bounding box center [579, 530] width 823 height 144
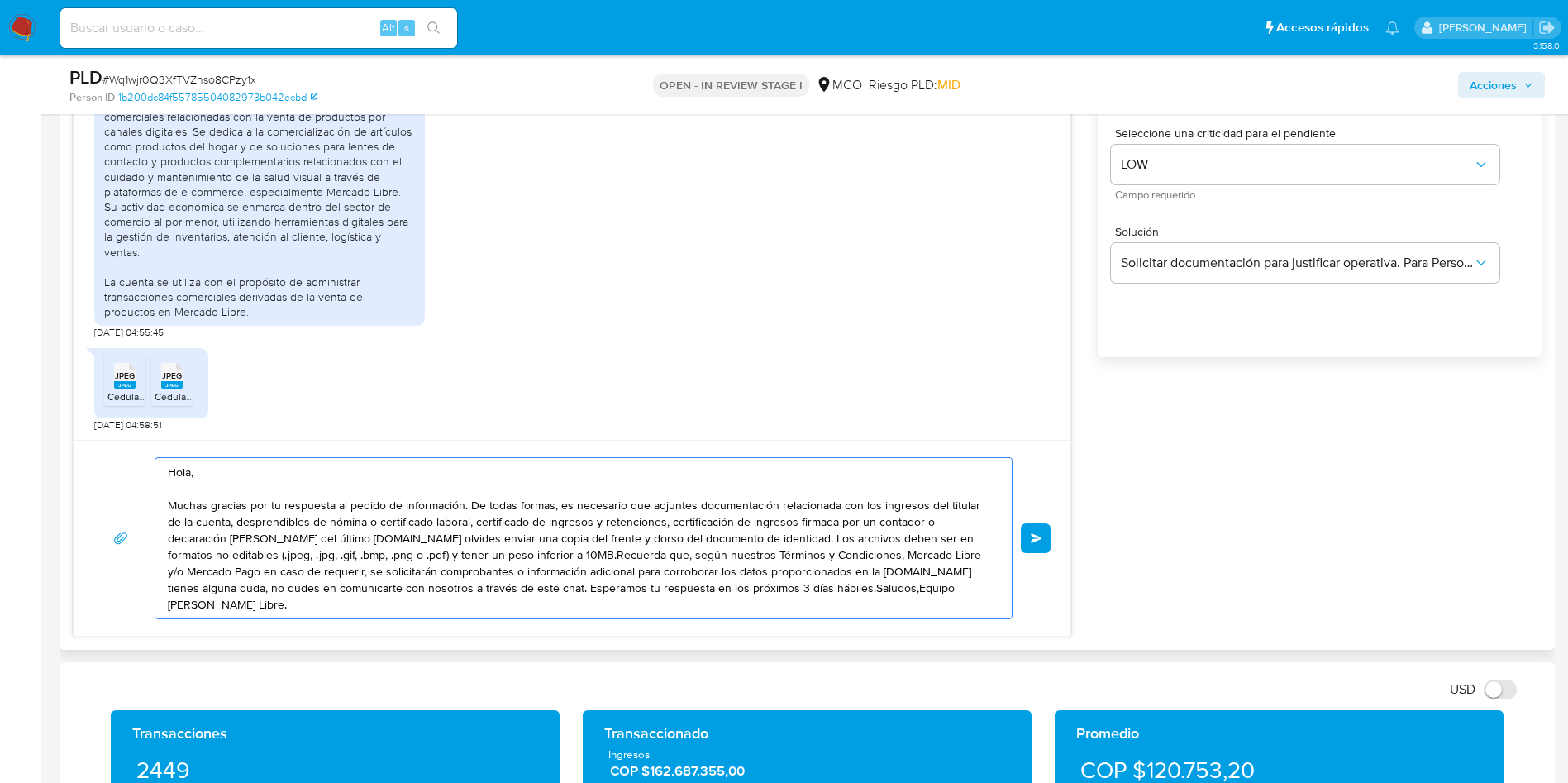
drag, startPoint x: 198, startPoint y: 537, endPoint x: 289, endPoint y: 536, distance: 91.0
click at [289, 536] on textarea "Hola, Muchas gracias por tu respuesta al pedido de información. De todas formas…" at bounding box center [579, 538] width 823 height 160
click at [292, 536] on textarea "Hola, Muchas gracias por tu respuesta al pedido de información. De todas formas…" at bounding box center [579, 538] width 823 height 160
click at [676, 538] on textarea "Hola, Muchas gracias por tu respuesta al pedido de información. De todas formas…" at bounding box center [579, 538] width 823 height 160
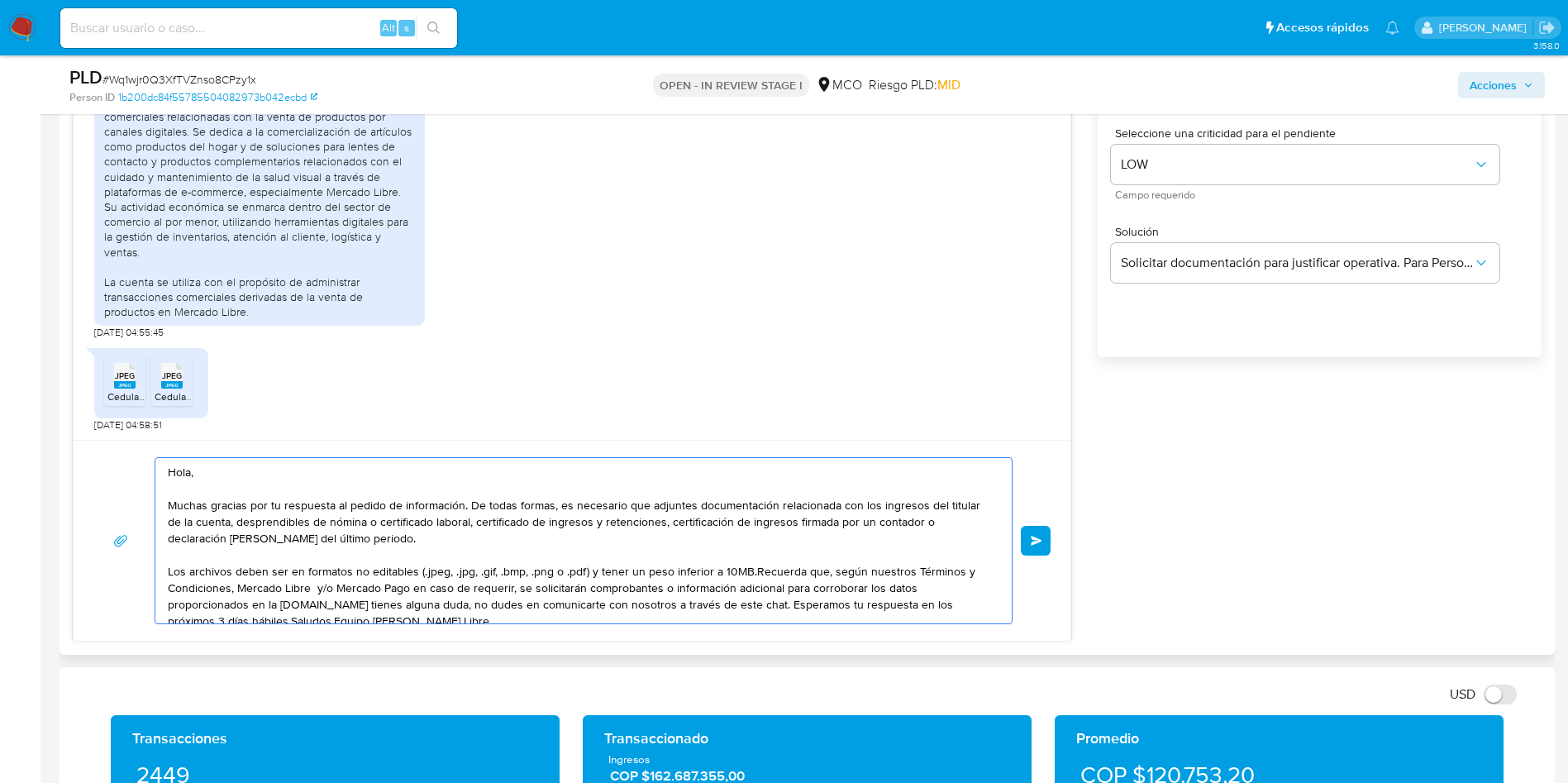
scroll to position [12, 0]
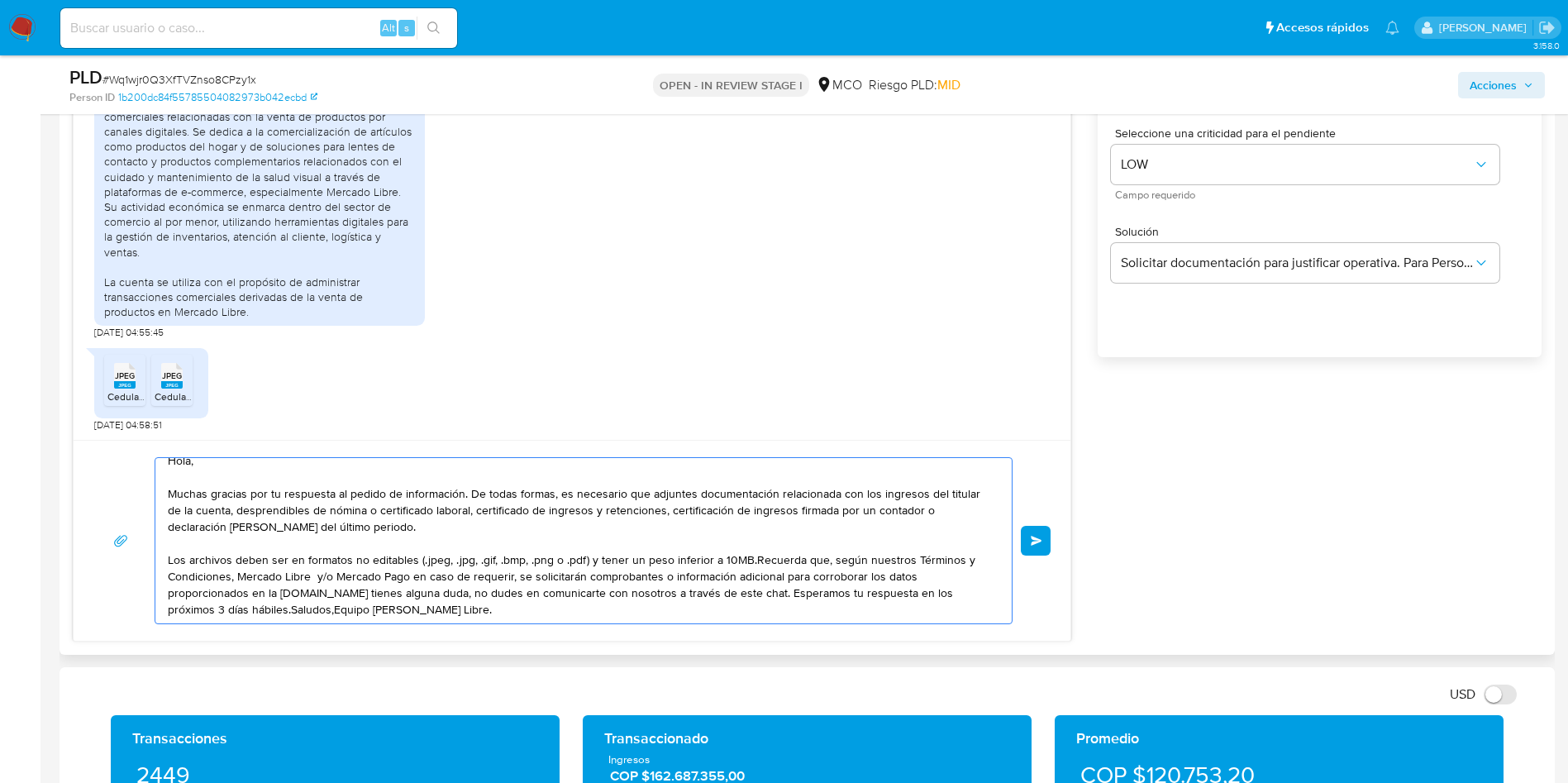
click at [751, 559] on textarea "Hola, Muchas gracias por tu respuesta al pedido de información. De todas formas…" at bounding box center [579, 541] width 823 height 165
click at [338, 593] on textarea "Hola, Muchas gracias por tu respuesta al pedido de información. De todas formas…" at bounding box center [579, 541] width 823 height 165
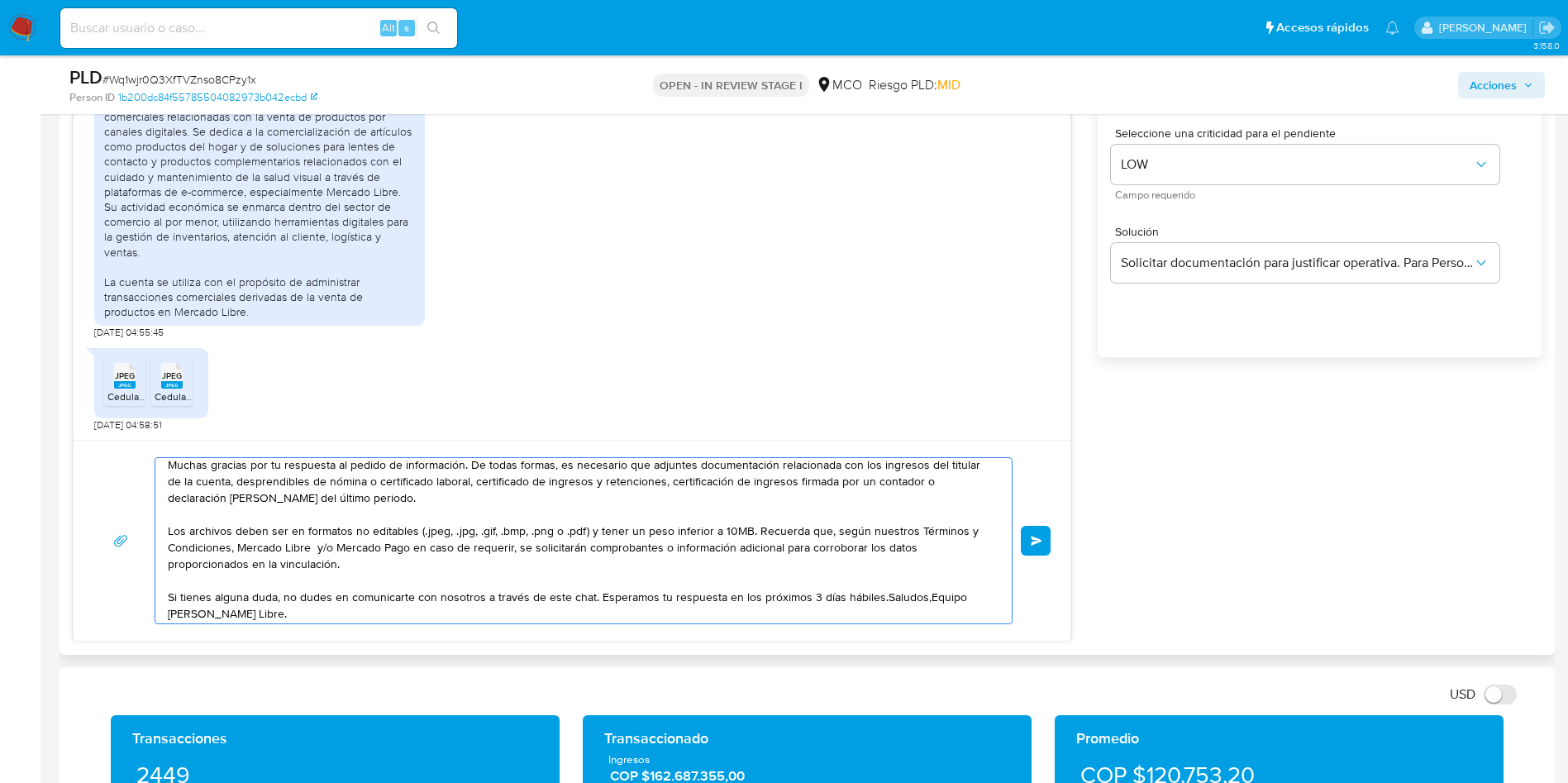
scroll to position [44, 0]
click at [877, 591] on textarea "Hola, Muchas gracias por tu respuesta al pedido de información. De todas formas…" at bounding box center [579, 541] width 823 height 165
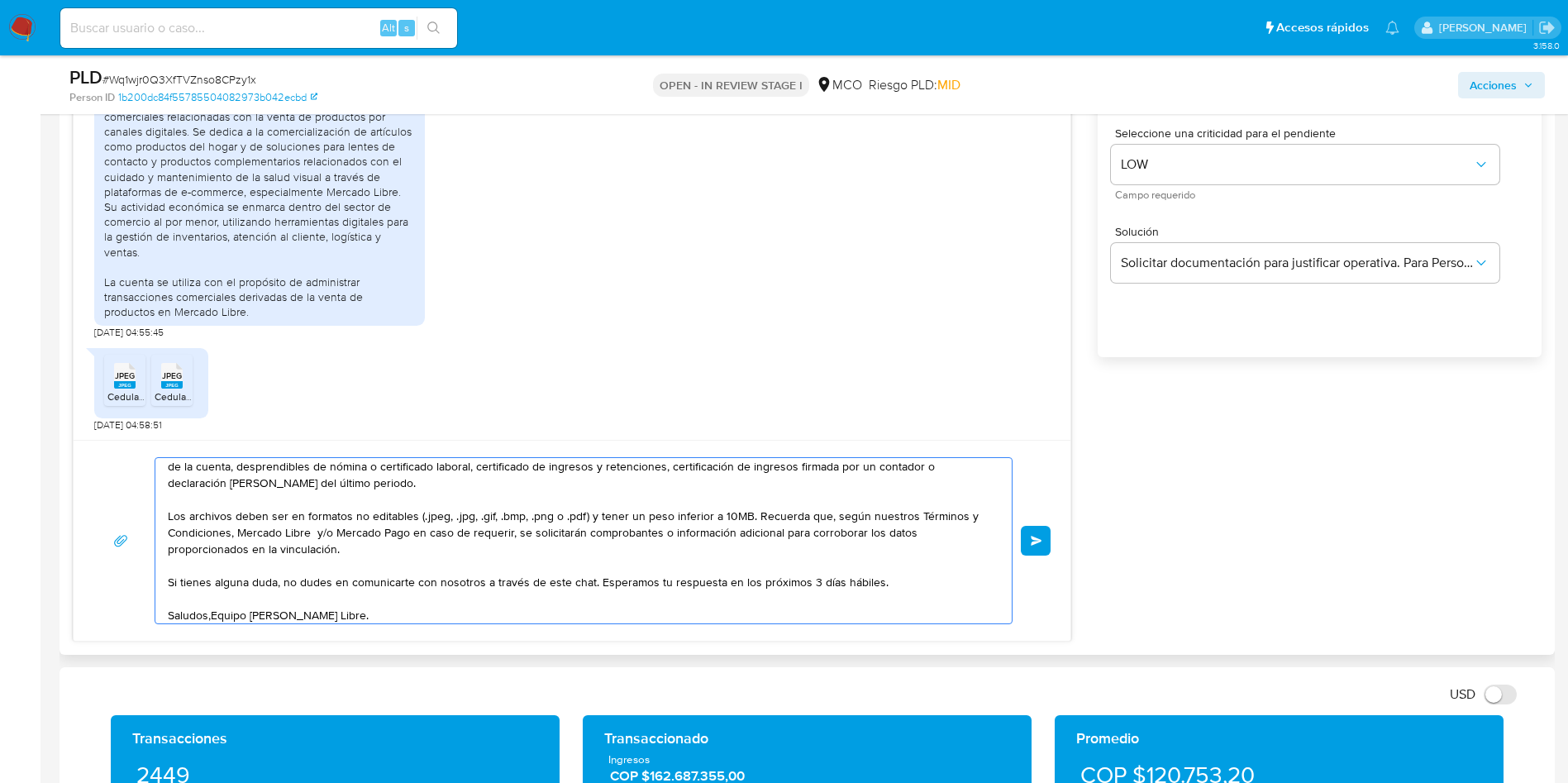
click at [212, 615] on textarea "Hola, Muchas gracias por tu respuesta al pedido de información. De todas formas…" at bounding box center [579, 541] width 823 height 165
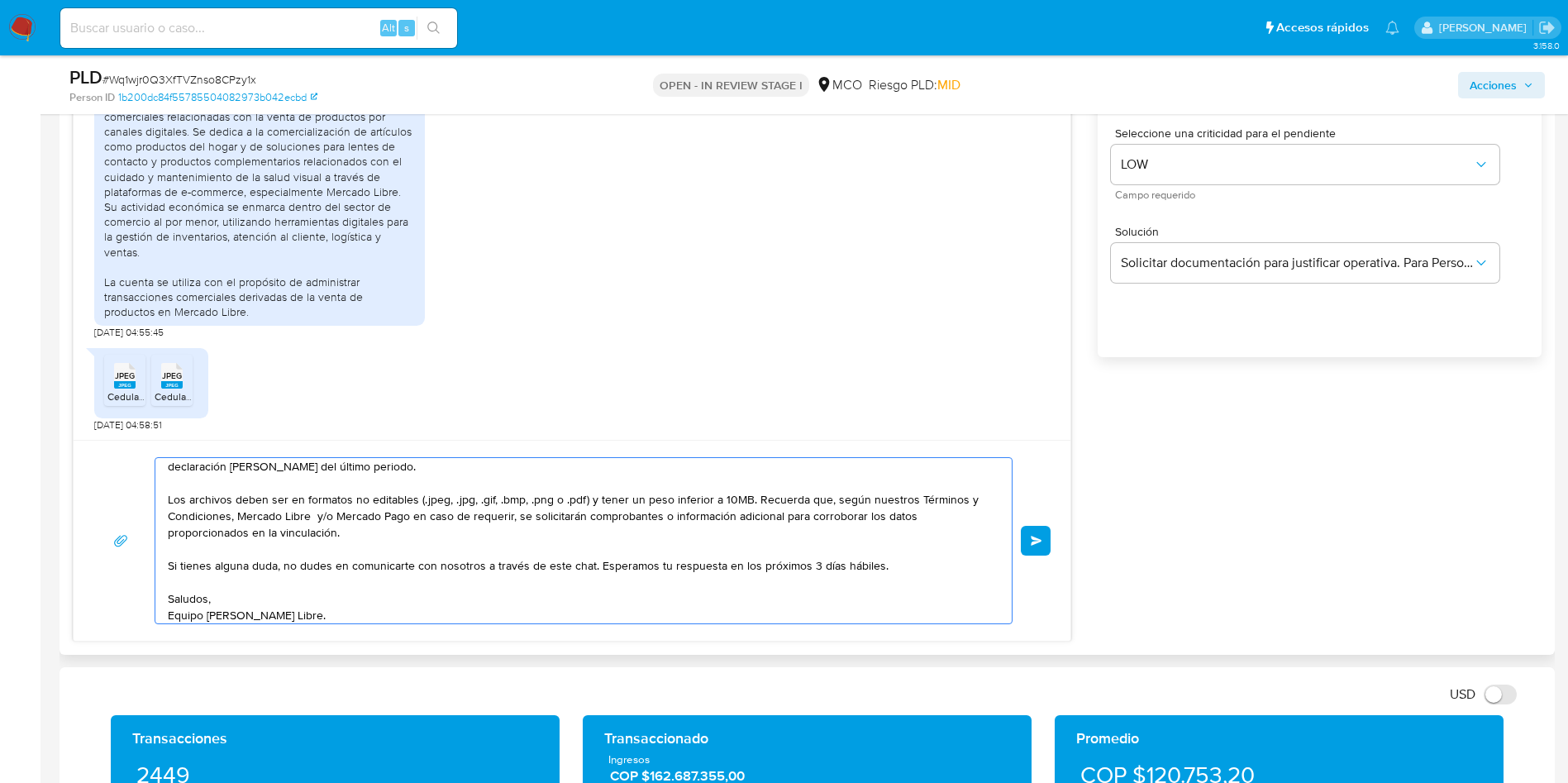
click at [527, 600] on textarea "Hola, Muchas gracias por tu respuesta al pedido de información. De todas formas…" at bounding box center [579, 541] width 823 height 165
type textarea "Hola, Muchas gracias por tu respuesta al pedido de información. De todas formas…"
click at [1034, 540] on span "Enviar" at bounding box center [1037, 541] width 12 height 10
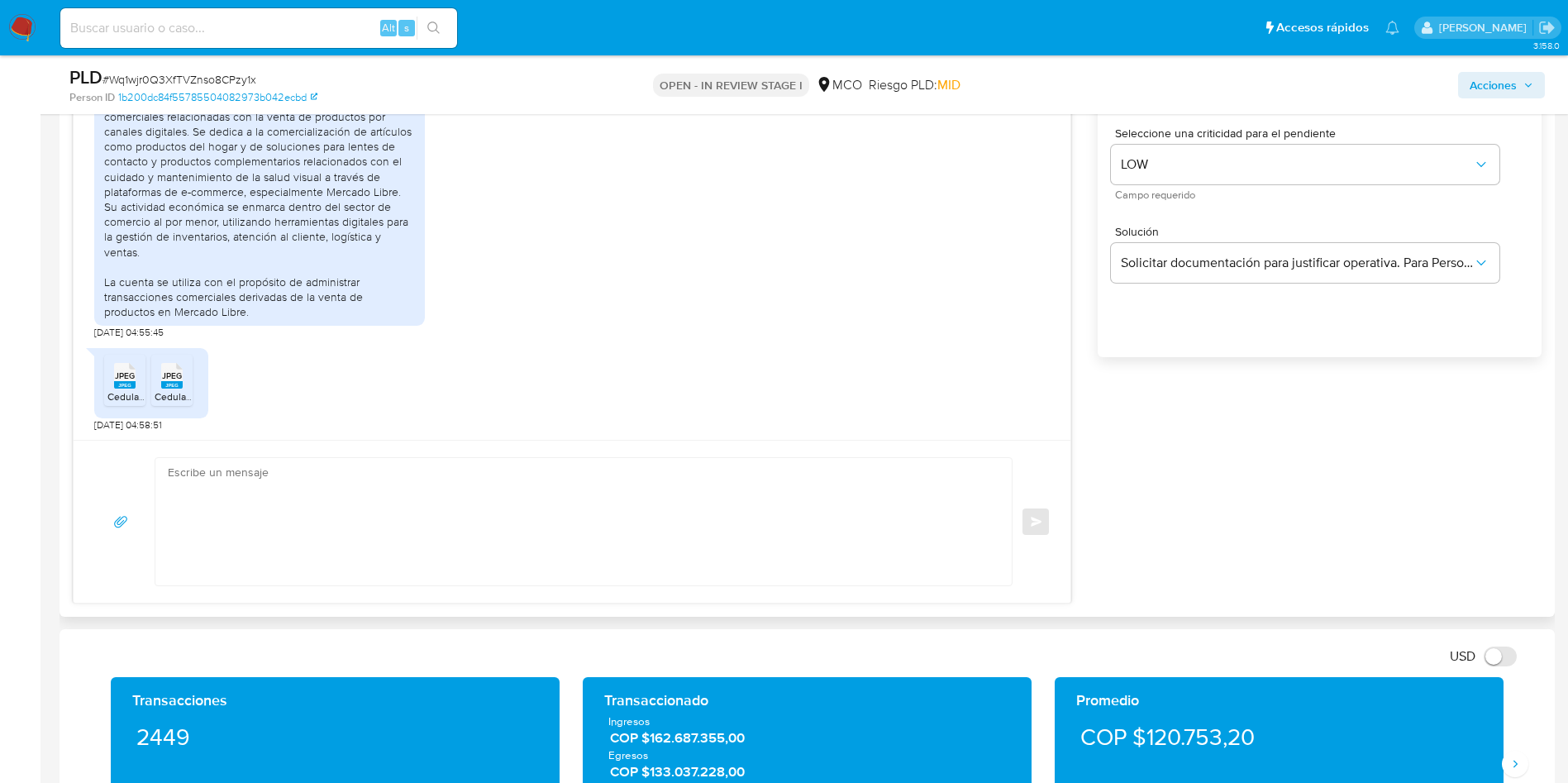
scroll to position [976, 0]
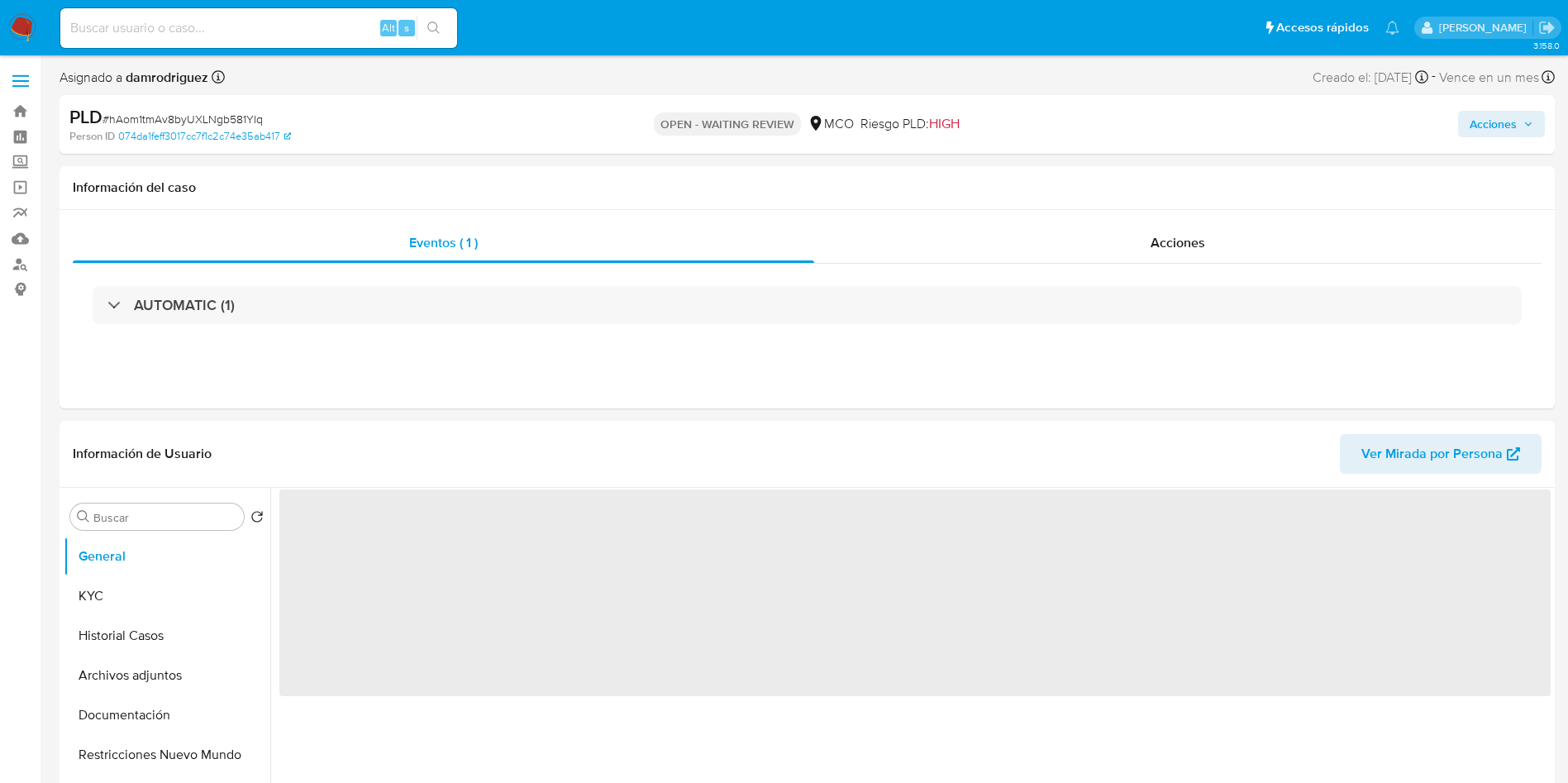
select select "10"
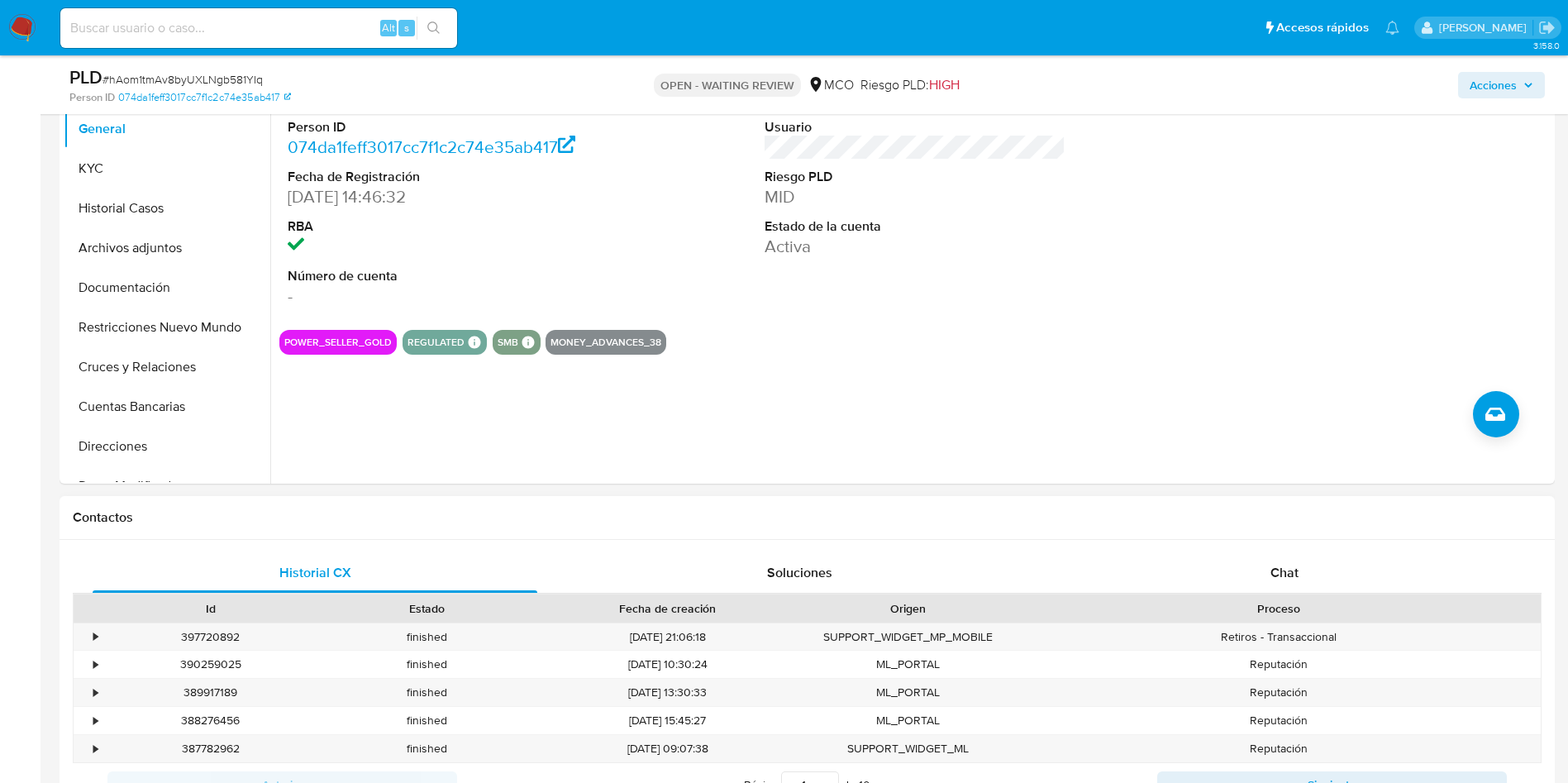
scroll to position [744, 0]
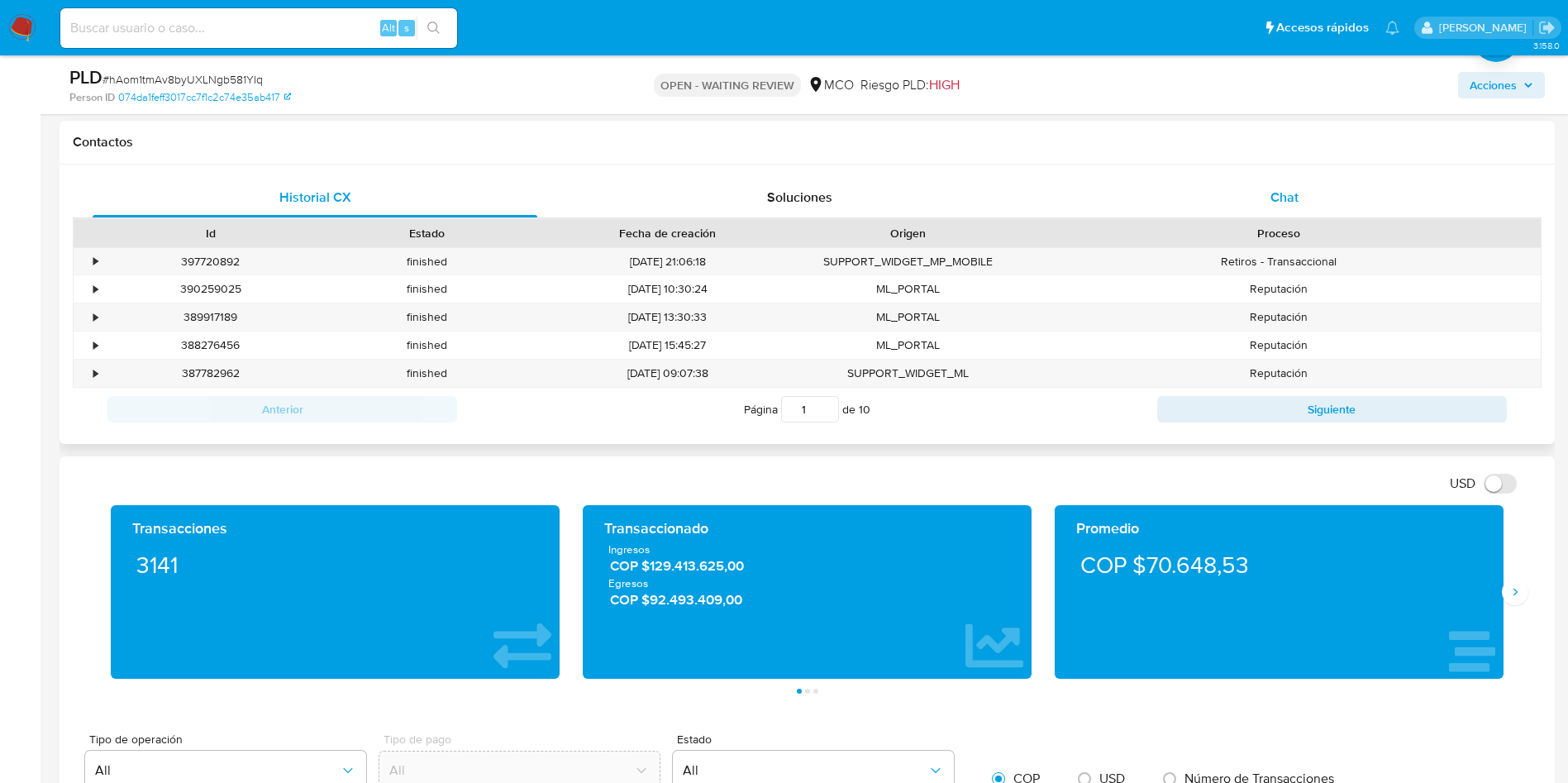
click at [1315, 183] on div "Chat" at bounding box center [1283, 197] width 444 height 40
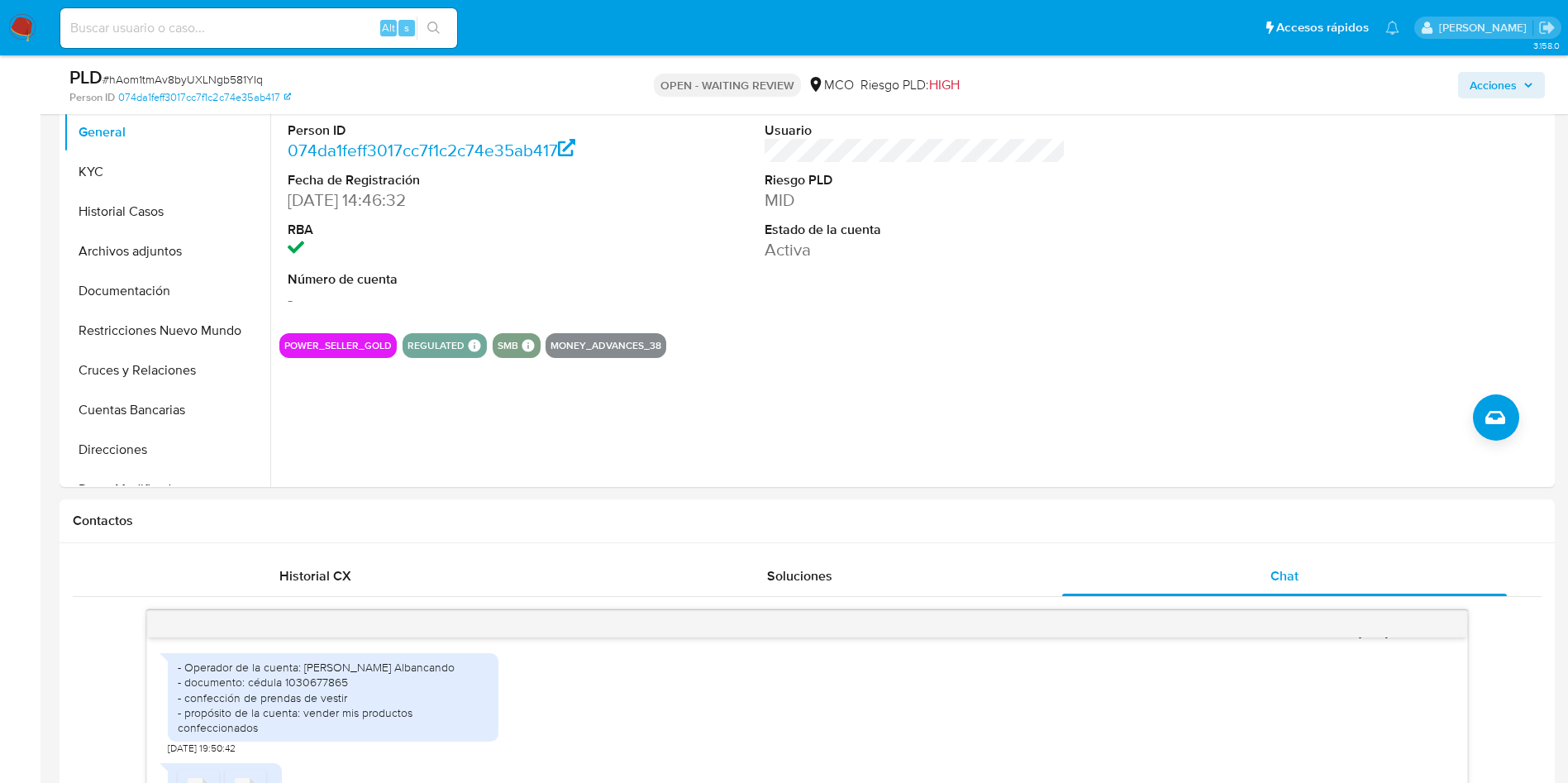
scroll to position [0, 0]
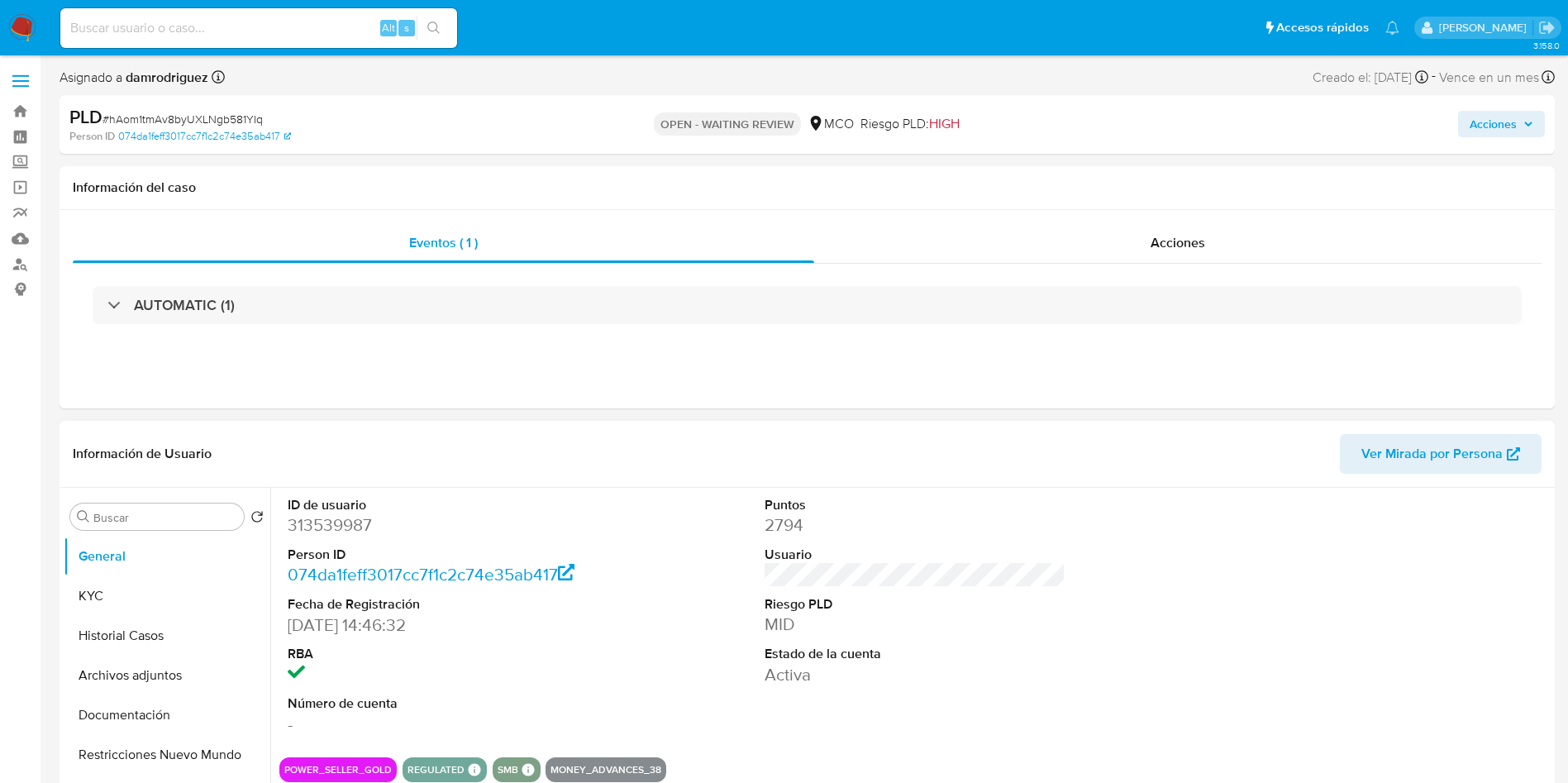
click at [343, 524] on dd "313539987" at bounding box center [438, 525] width 302 height 23
copy dd "313539987"
click at [350, 520] on dd "313539987" at bounding box center [438, 525] width 302 height 23
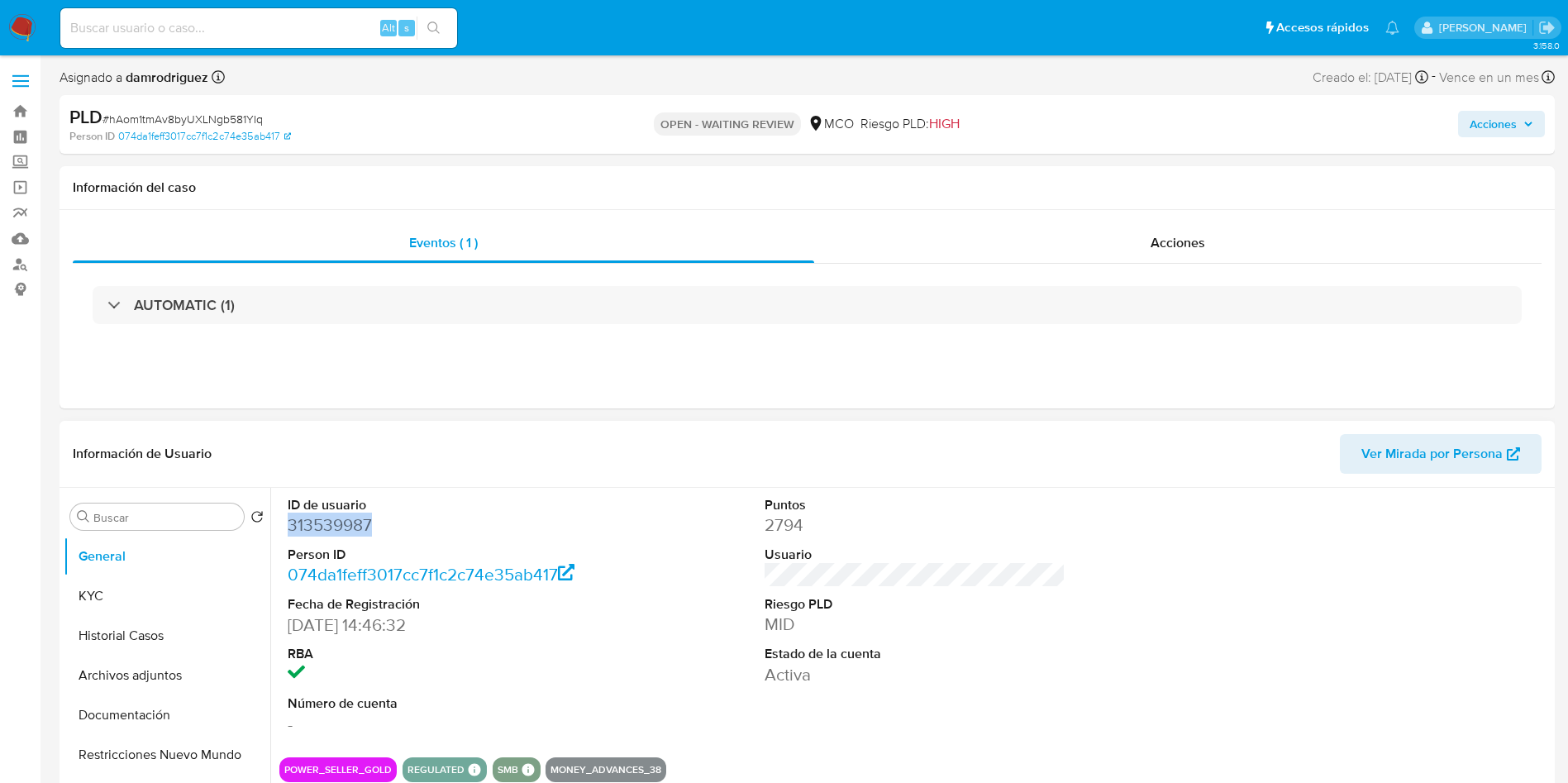
click at [350, 520] on dd "313539987" at bounding box center [438, 525] width 302 height 23
click at [341, 528] on dd "313539987" at bounding box center [438, 525] width 302 height 23
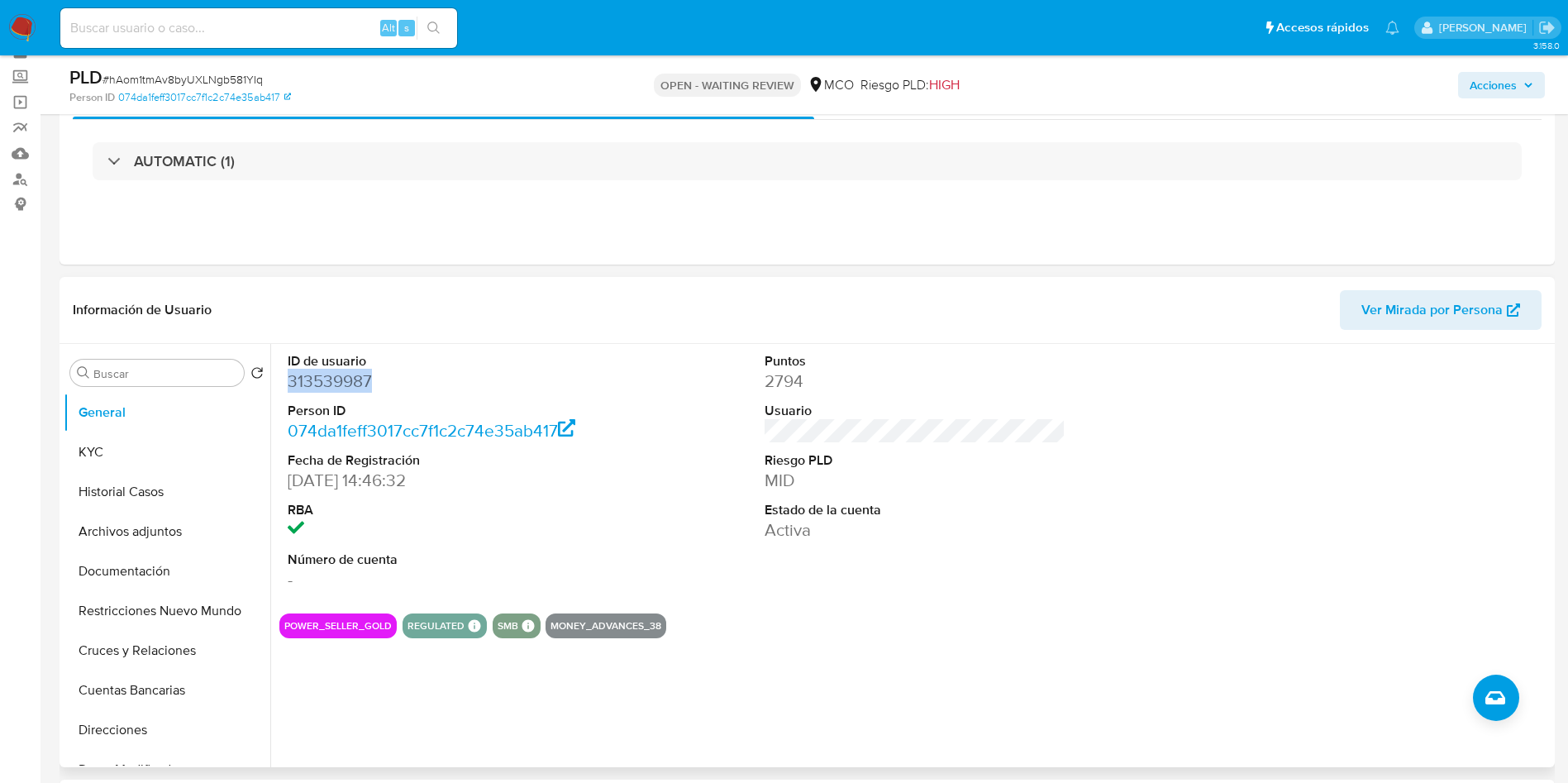
scroll to position [124, 0]
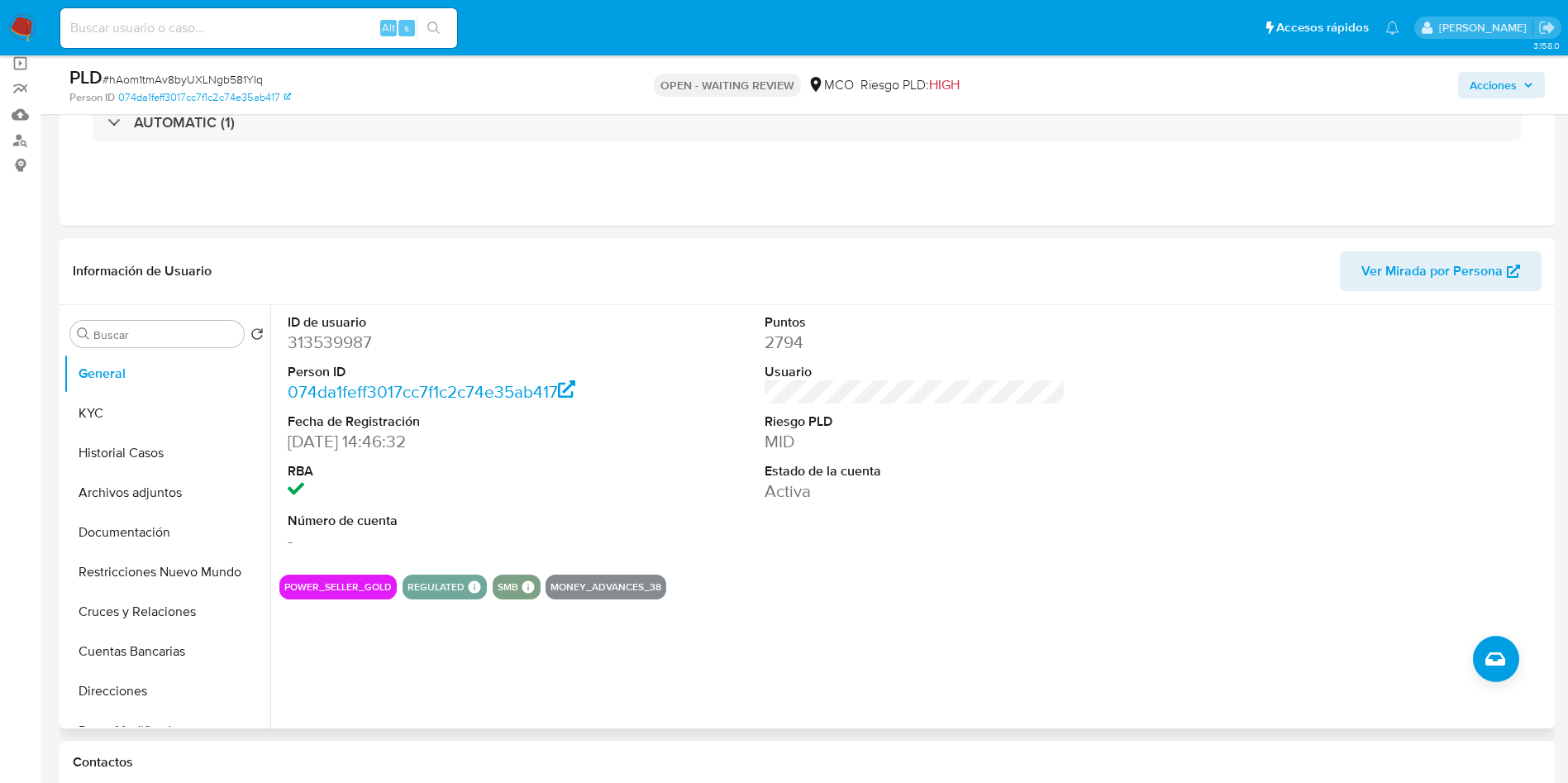
click at [489, 326] on dt "ID de usuario" at bounding box center [438, 322] width 302 height 18
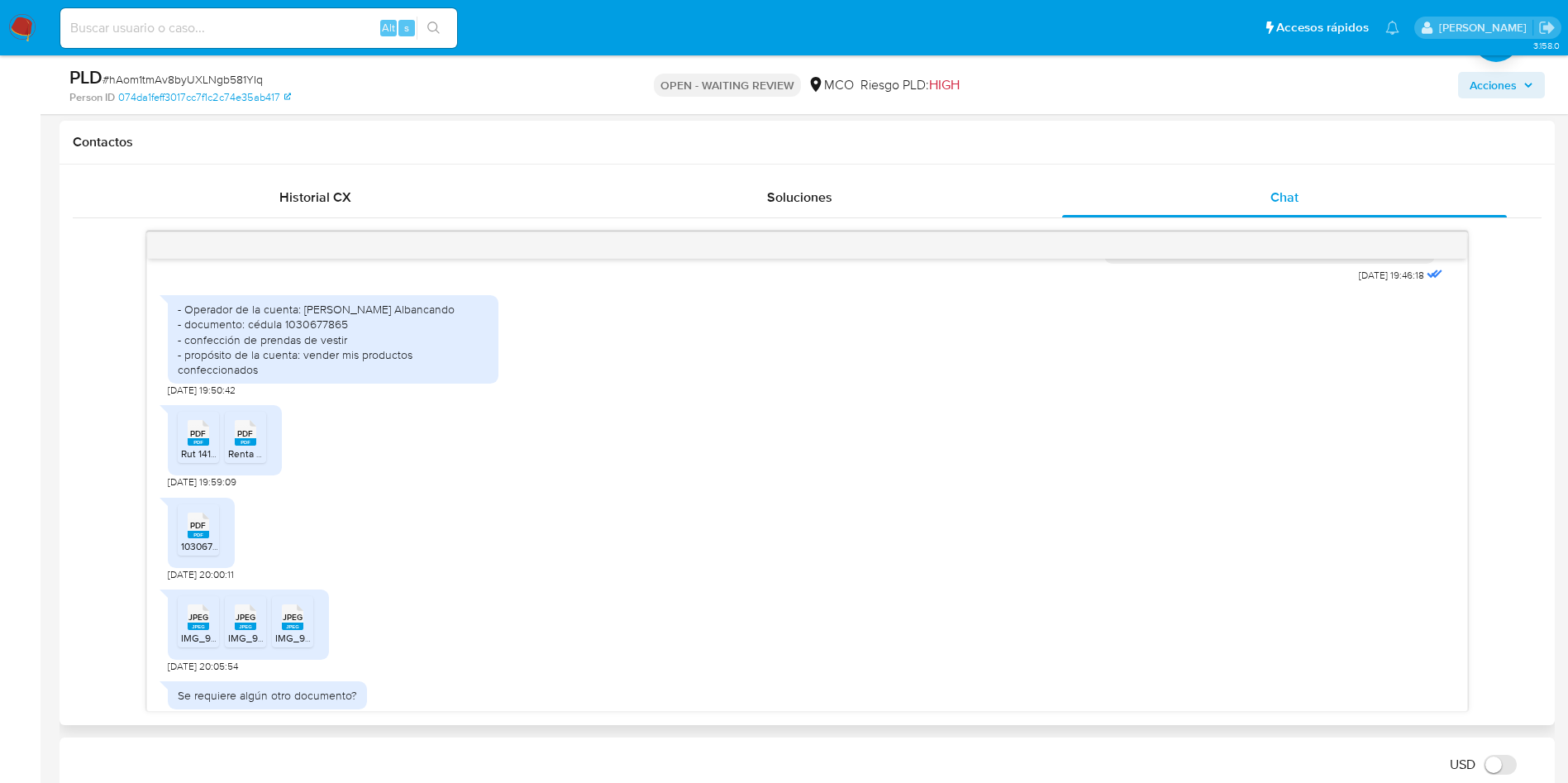
scroll to position [664, 0]
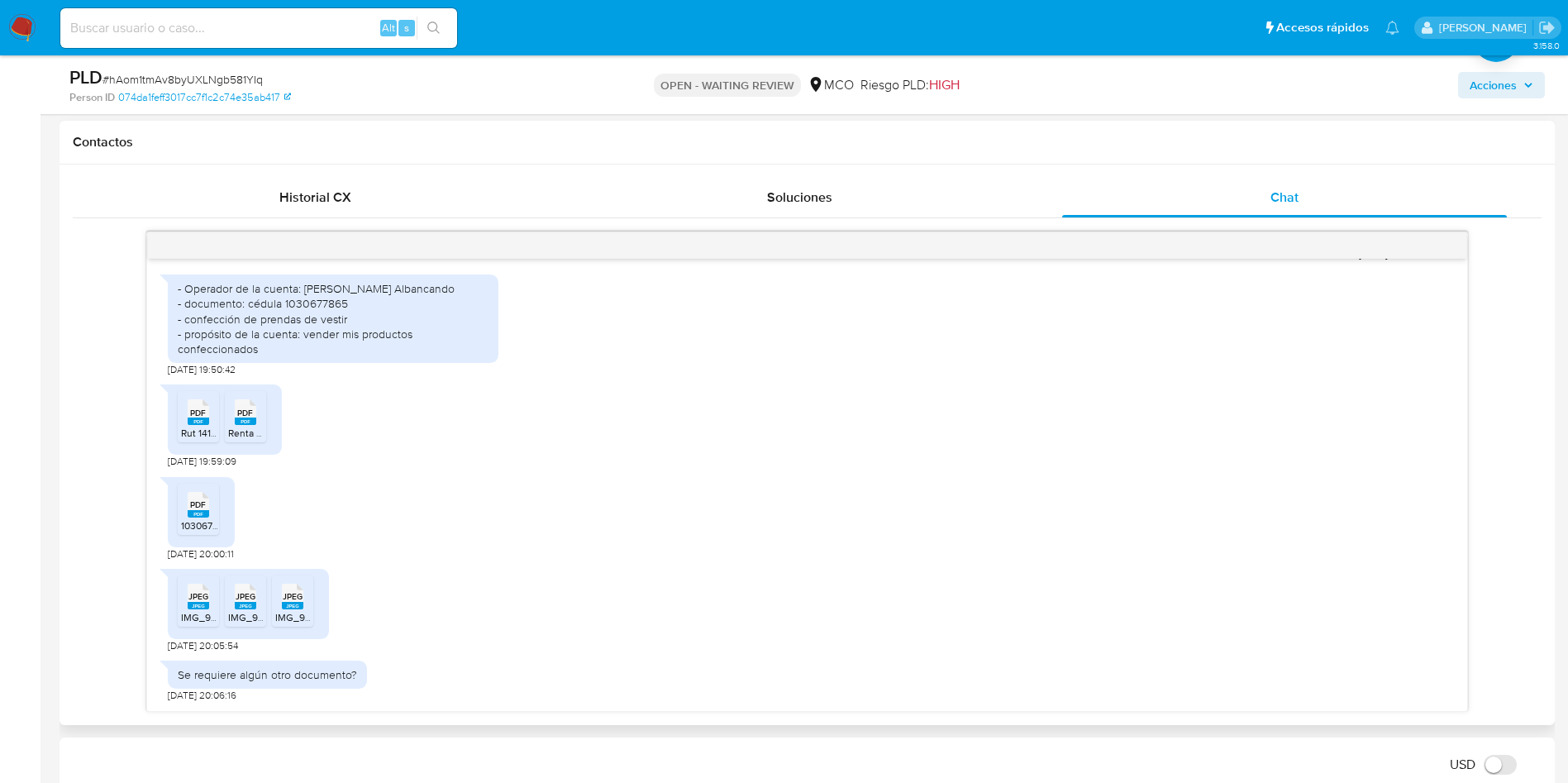
click at [201, 421] on rect at bounding box center [198, 420] width 21 height 8
click at [249, 409] on span "PDF" at bounding box center [245, 413] width 15 height 11
click at [189, 511] on rect at bounding box center [198, 513] width 21 height 8
click at [189, 610] on icon "JPEG" at bounding box center [198, 596] width 21 height 29
click at [243, 604] on rect at bounding box center [245, 606] width 21 height 8
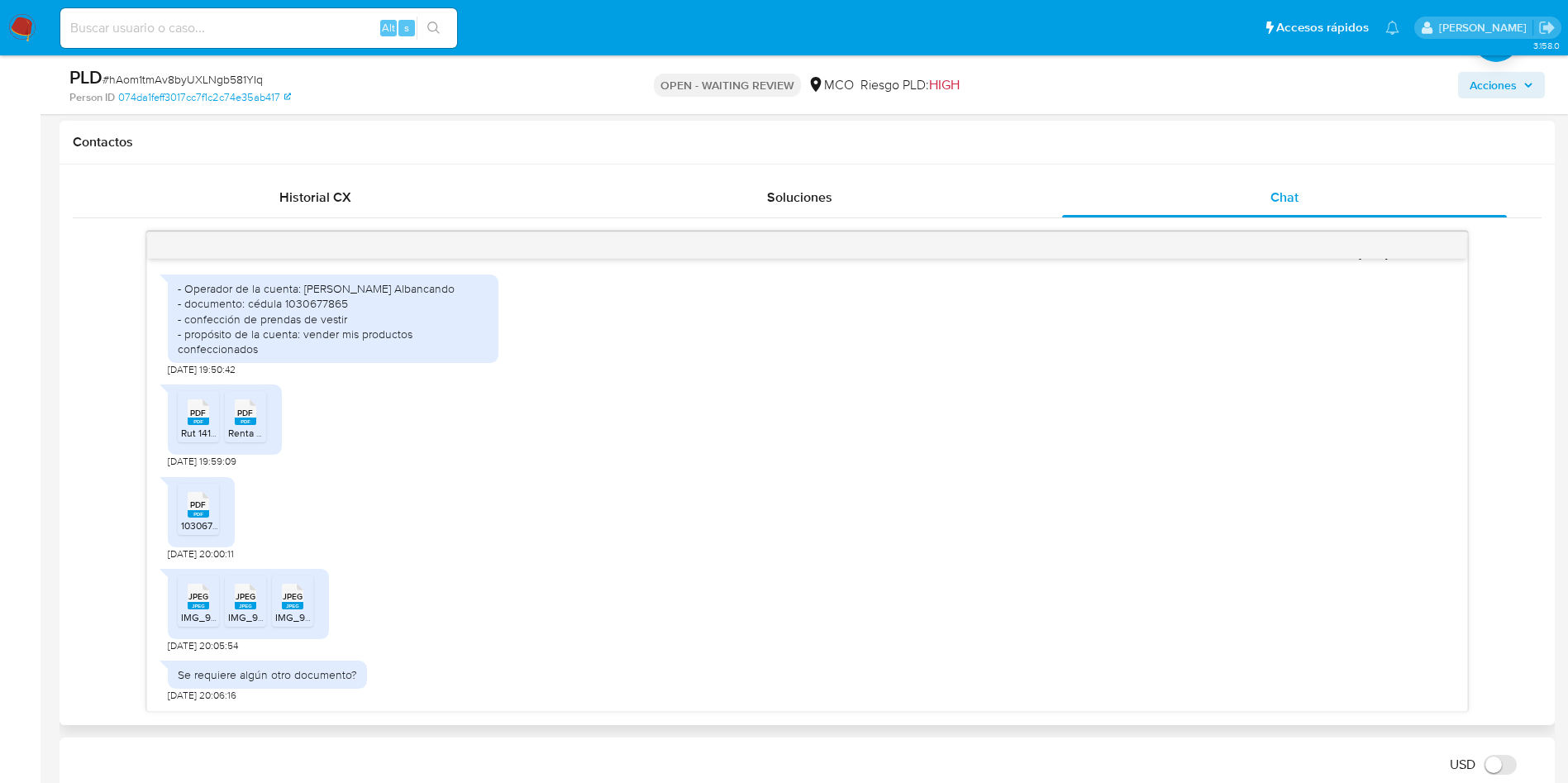
click at [296, 603] on rect at bounding box center [292, 606] width 21 height 8
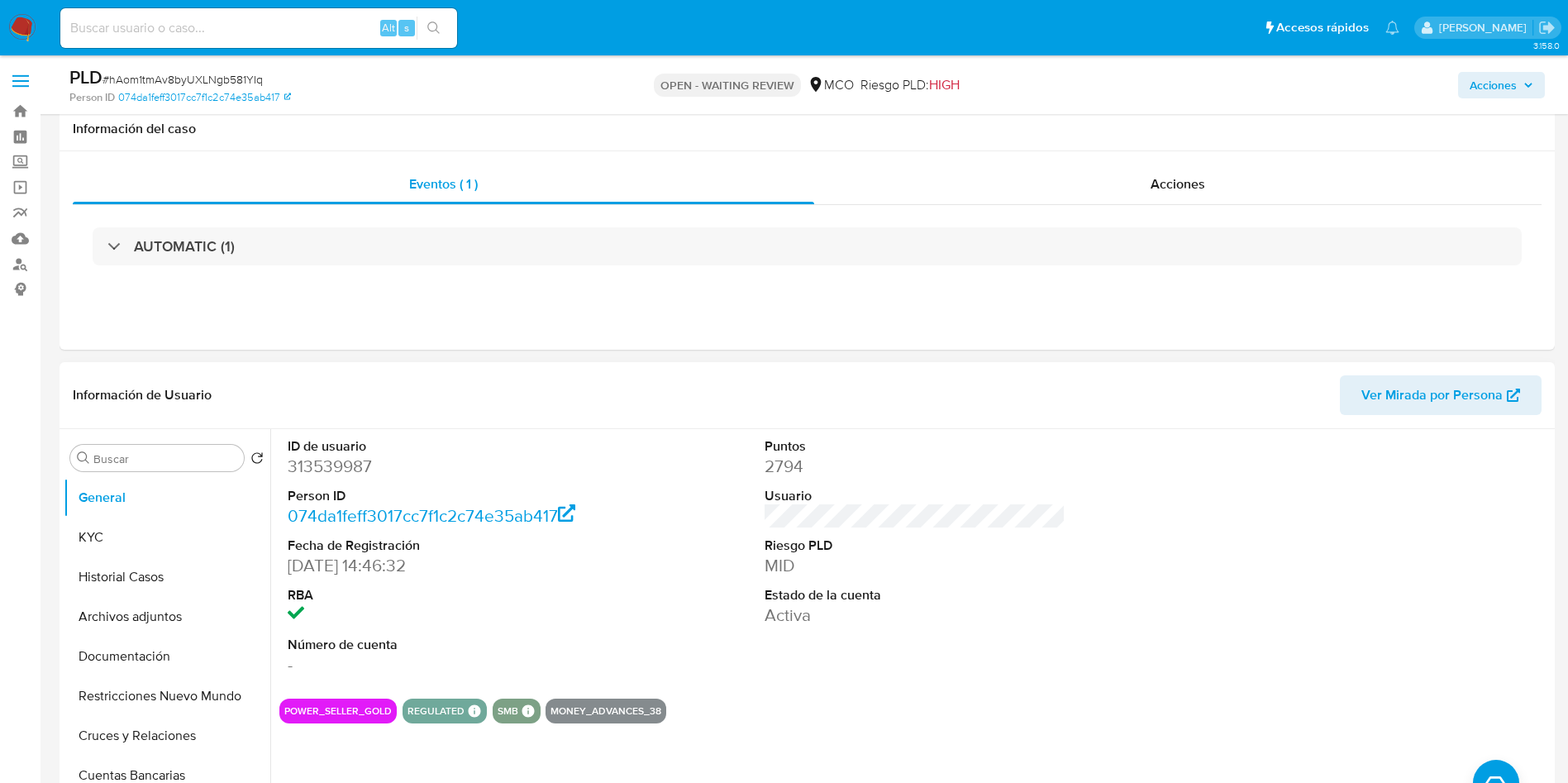
scroll to position [124, 0]
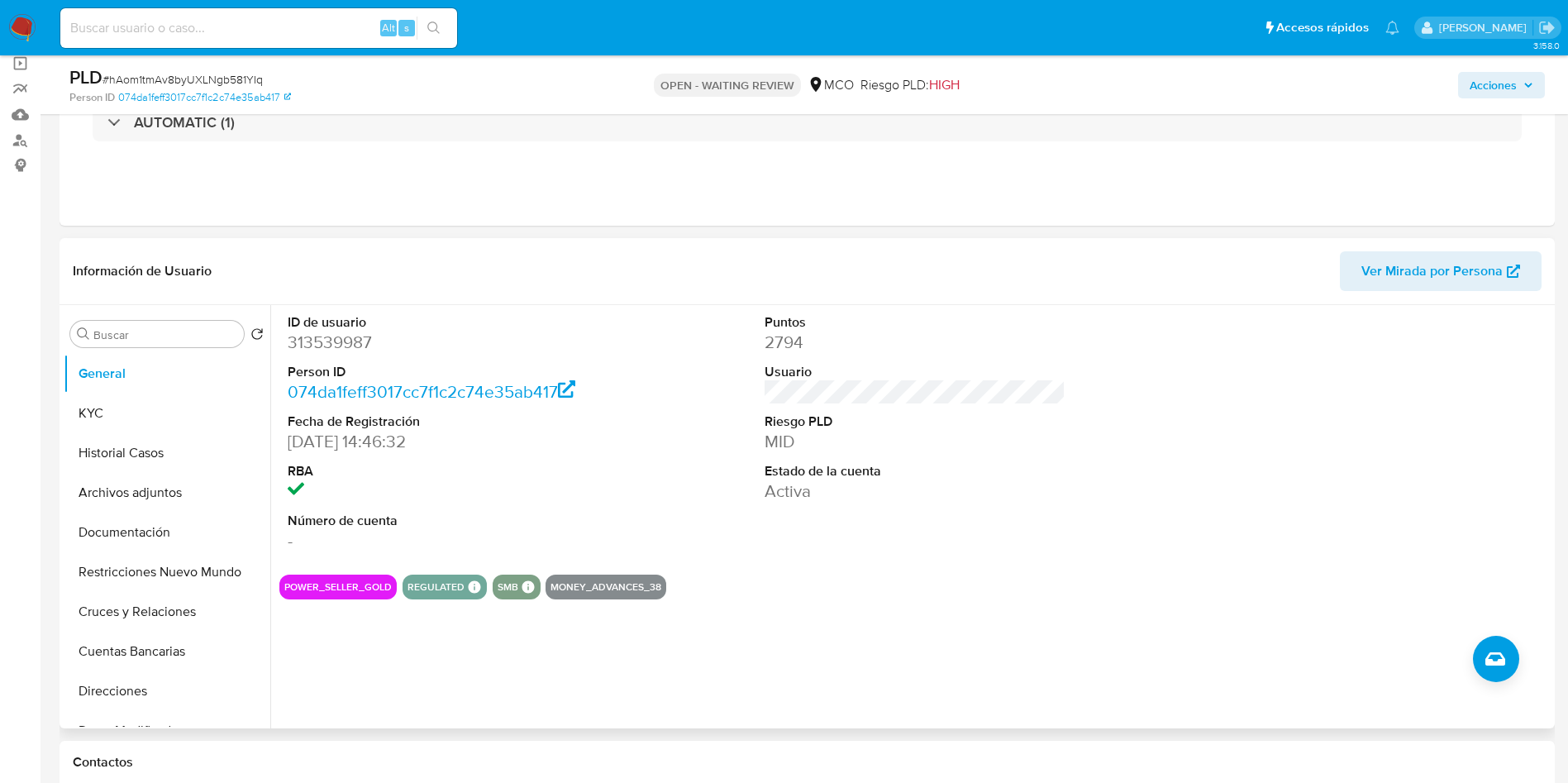
click at [321, 336] on dd "313539987" at bounding box center [438, 342] width 302 height 23
copy dd "313539987"
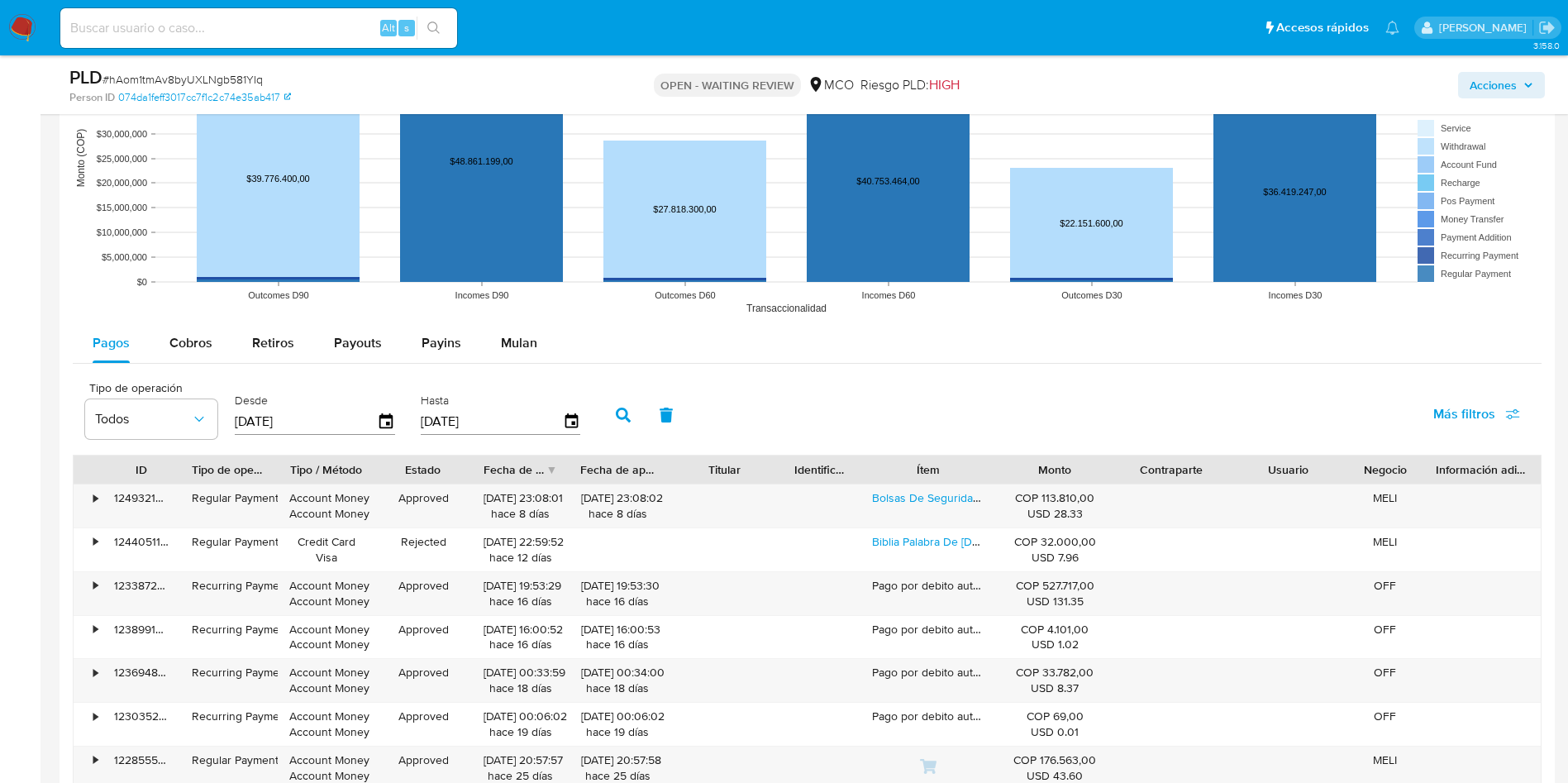
scroll to position [1984, 0]
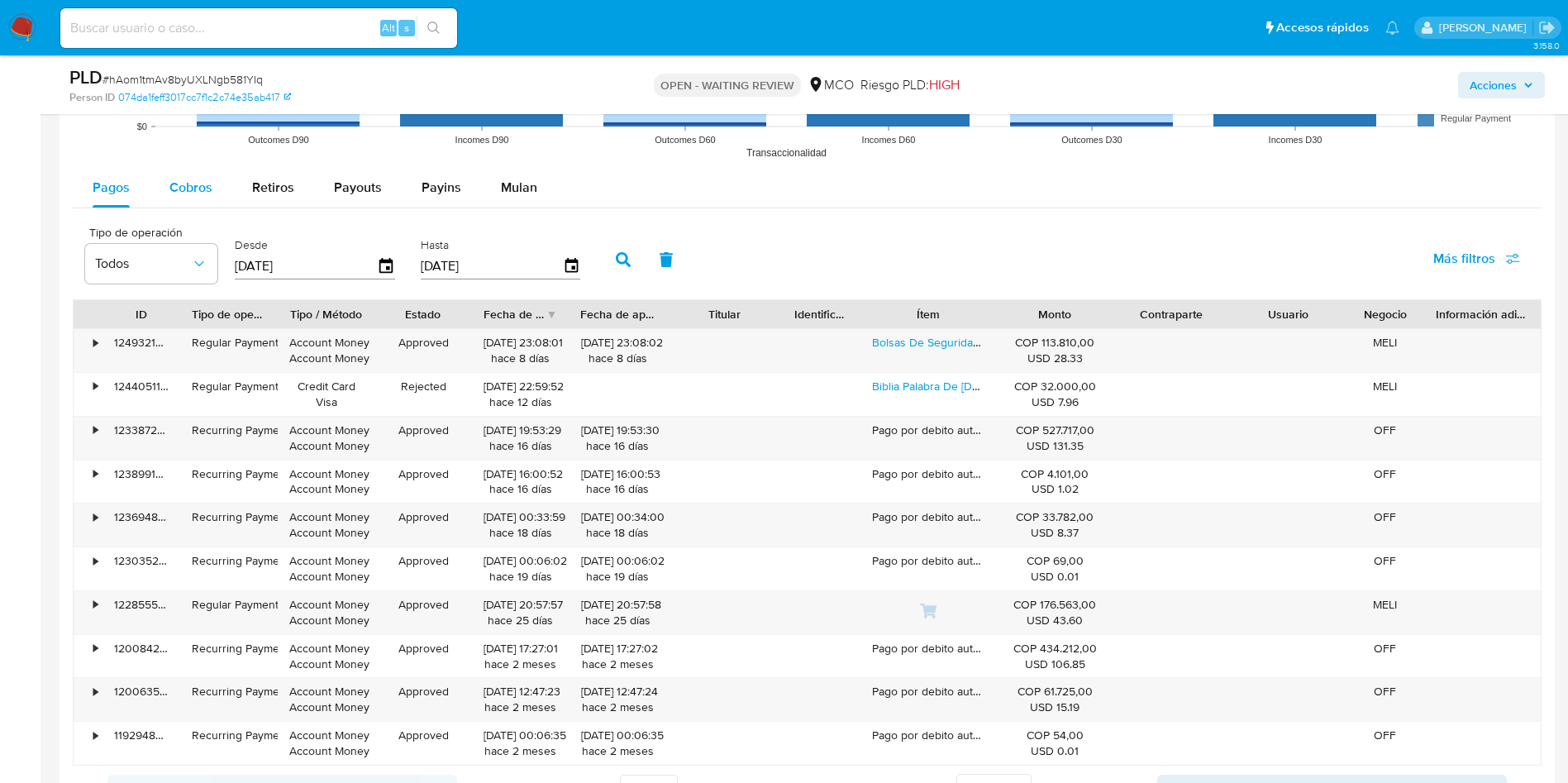
click at [184, 179] on span "Cobros" at bounding box center [191, 187] width 43 height 19
select select "10"
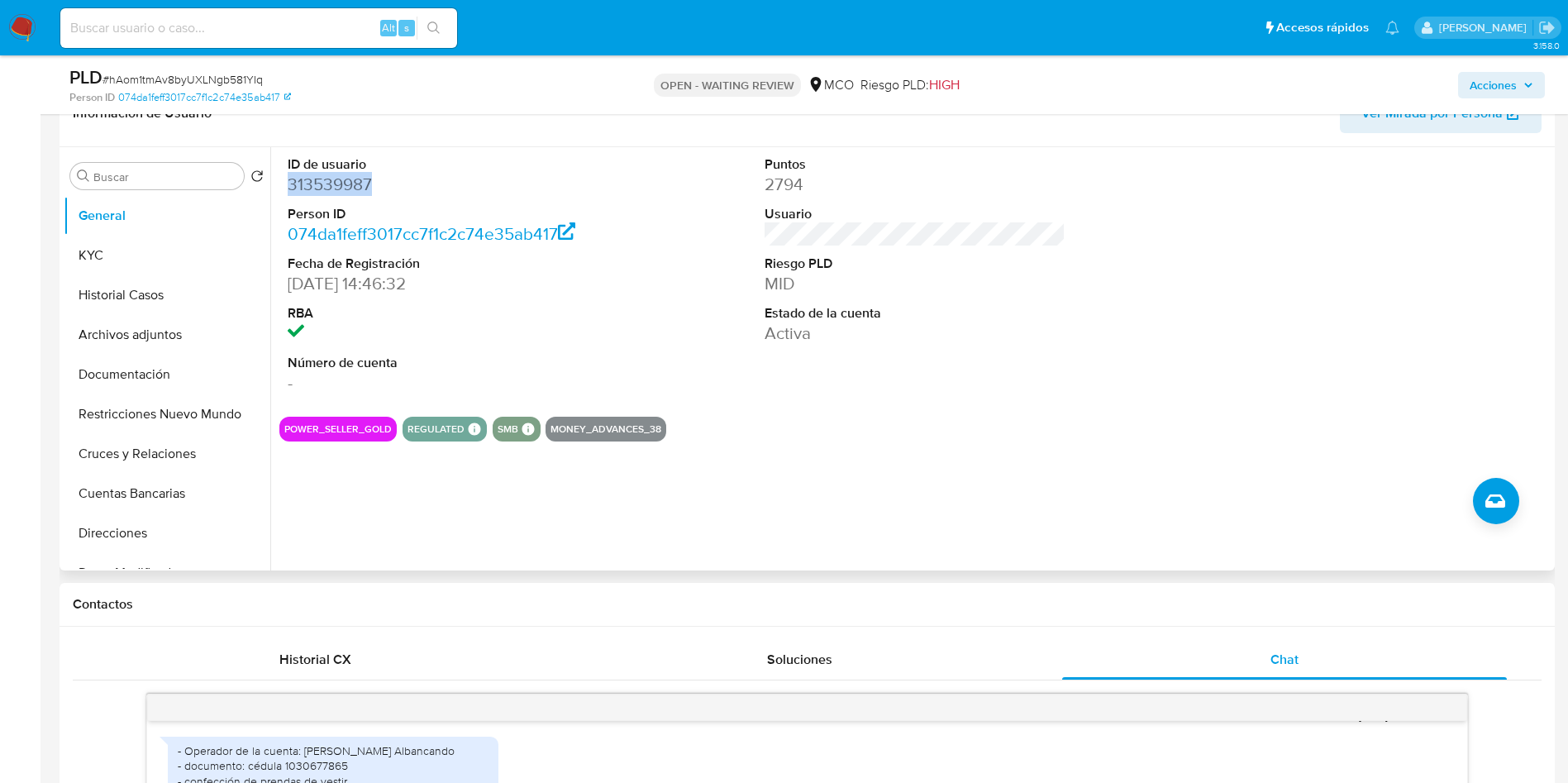
scroll to position [124, 0]
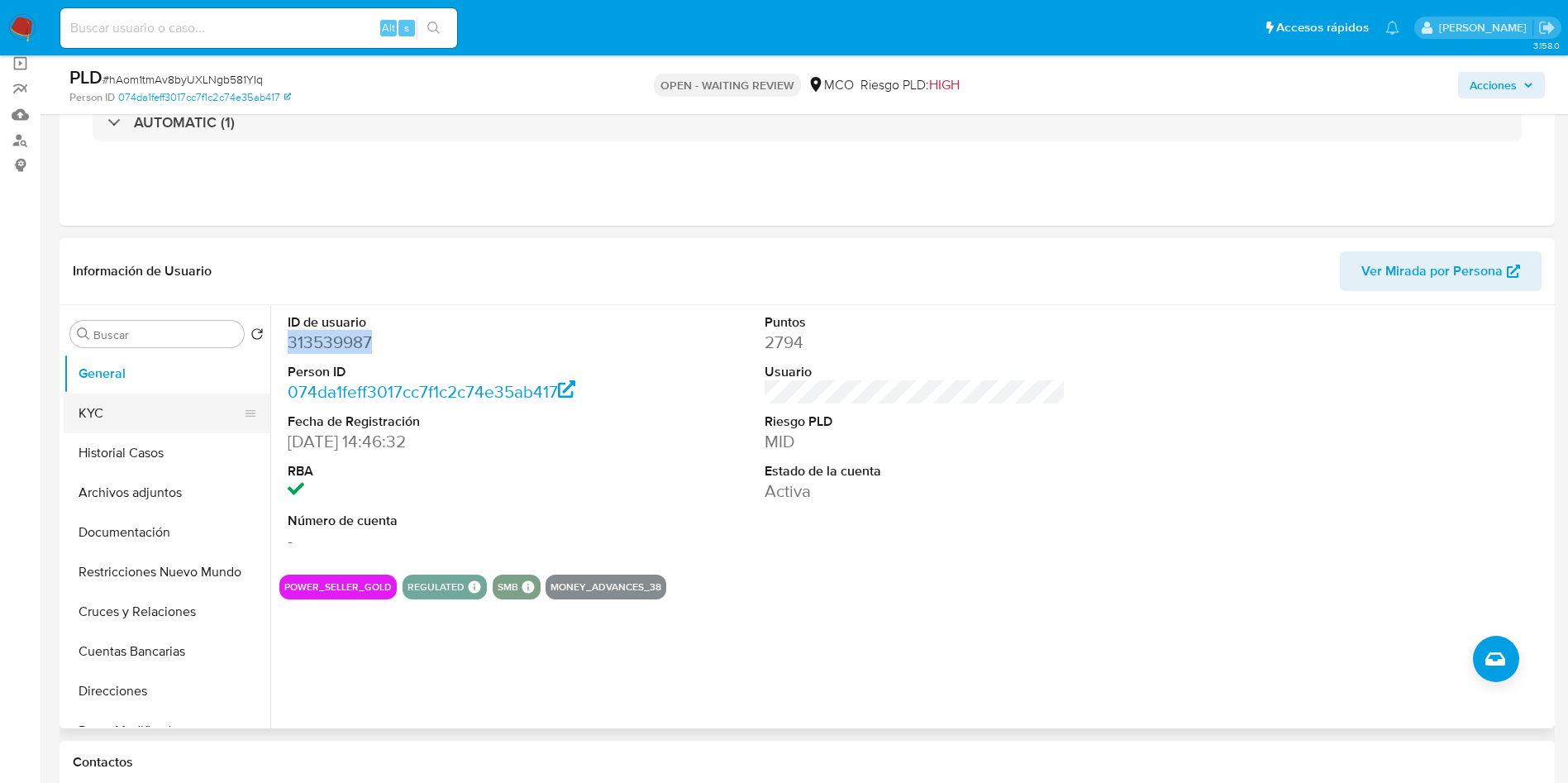
click at [130, 415] on button "KYC" at bounding box center [160, 413] width 194 height 40
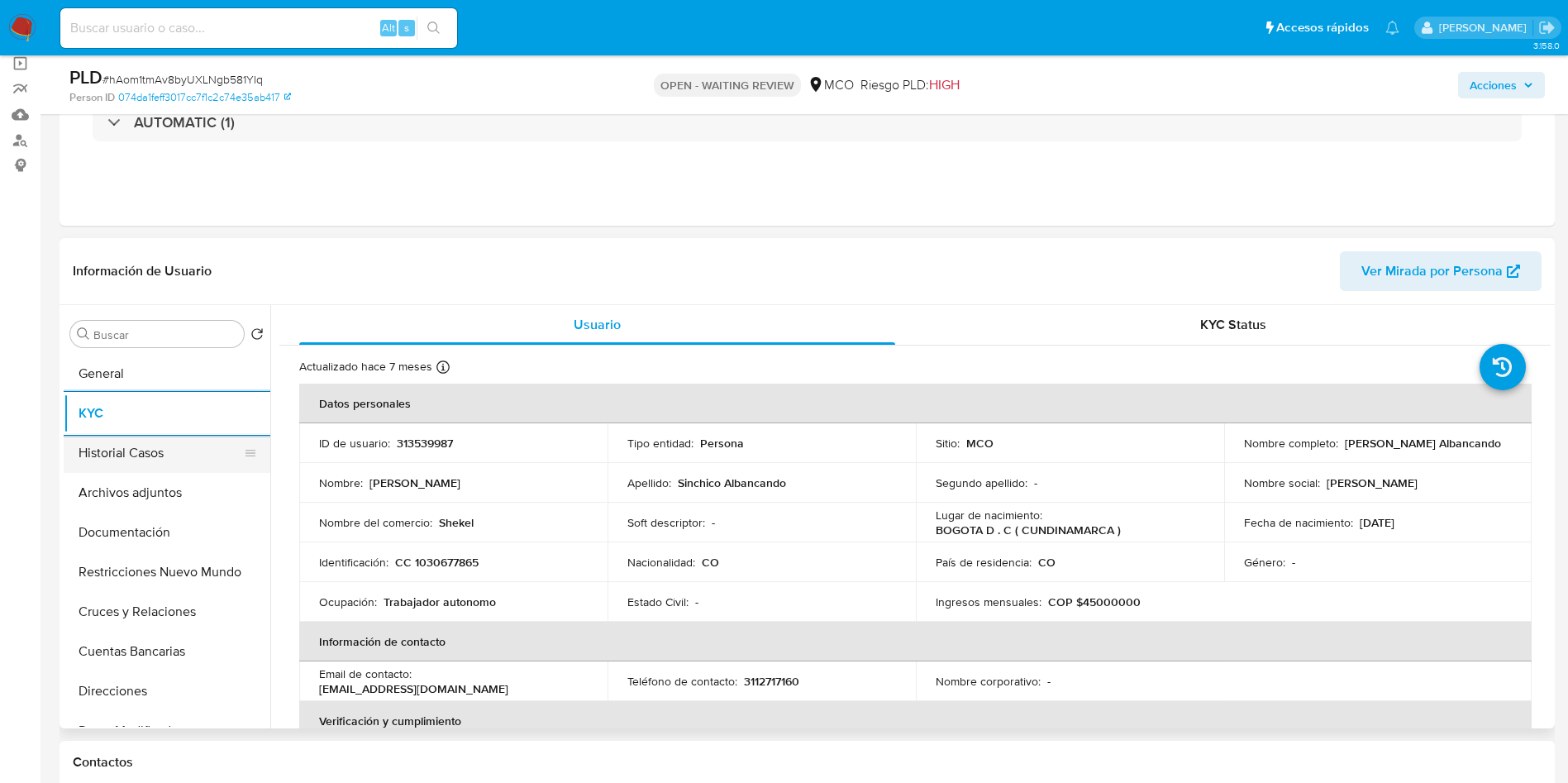
click at [120, 456] on button "Historial Casos" at bounding box center [160, 453] width 194 height 40
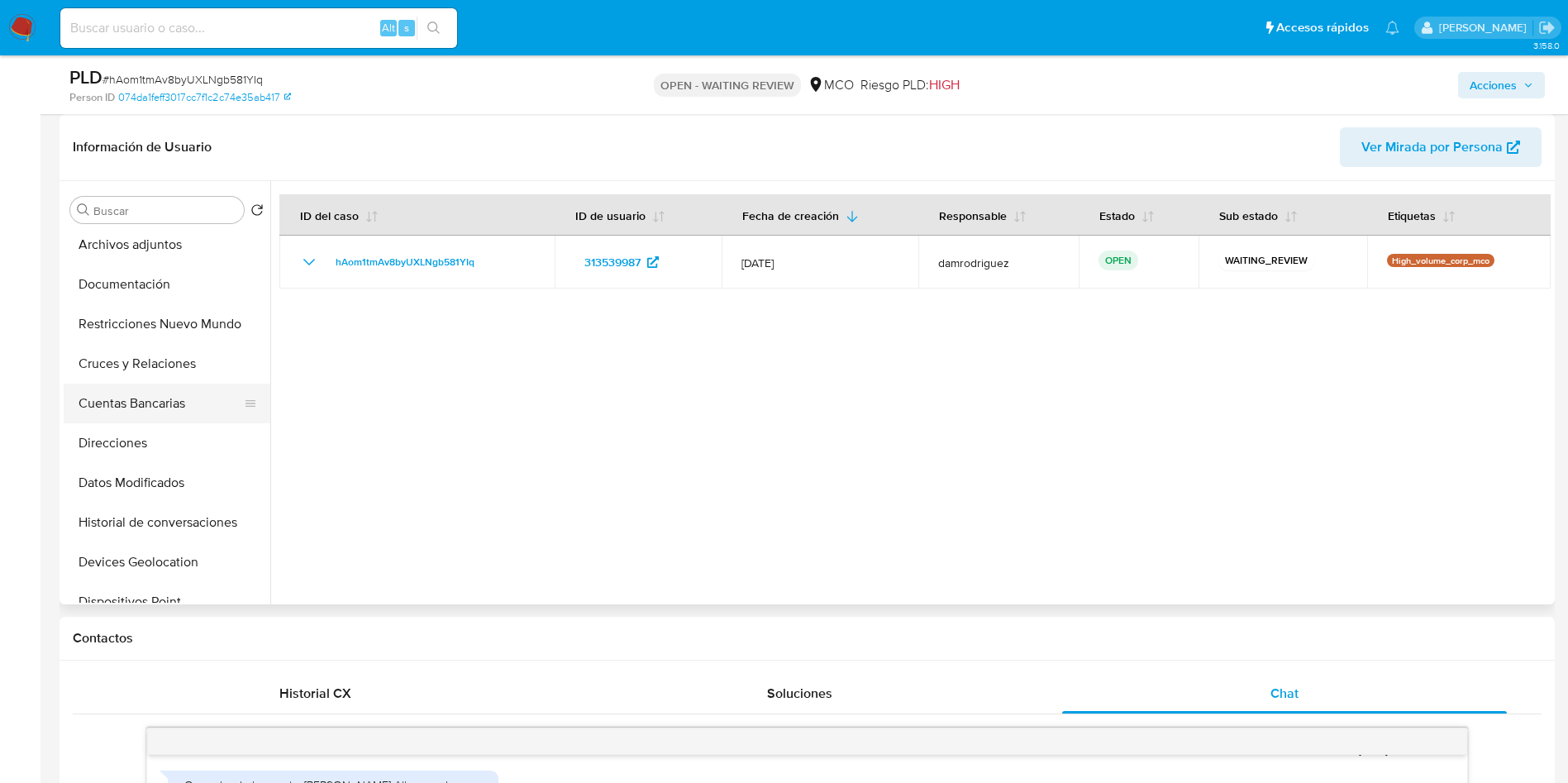
click at [148, 410] on button "Cuentas Bancarias" at bounding box center [160, 403] width 194 height 40
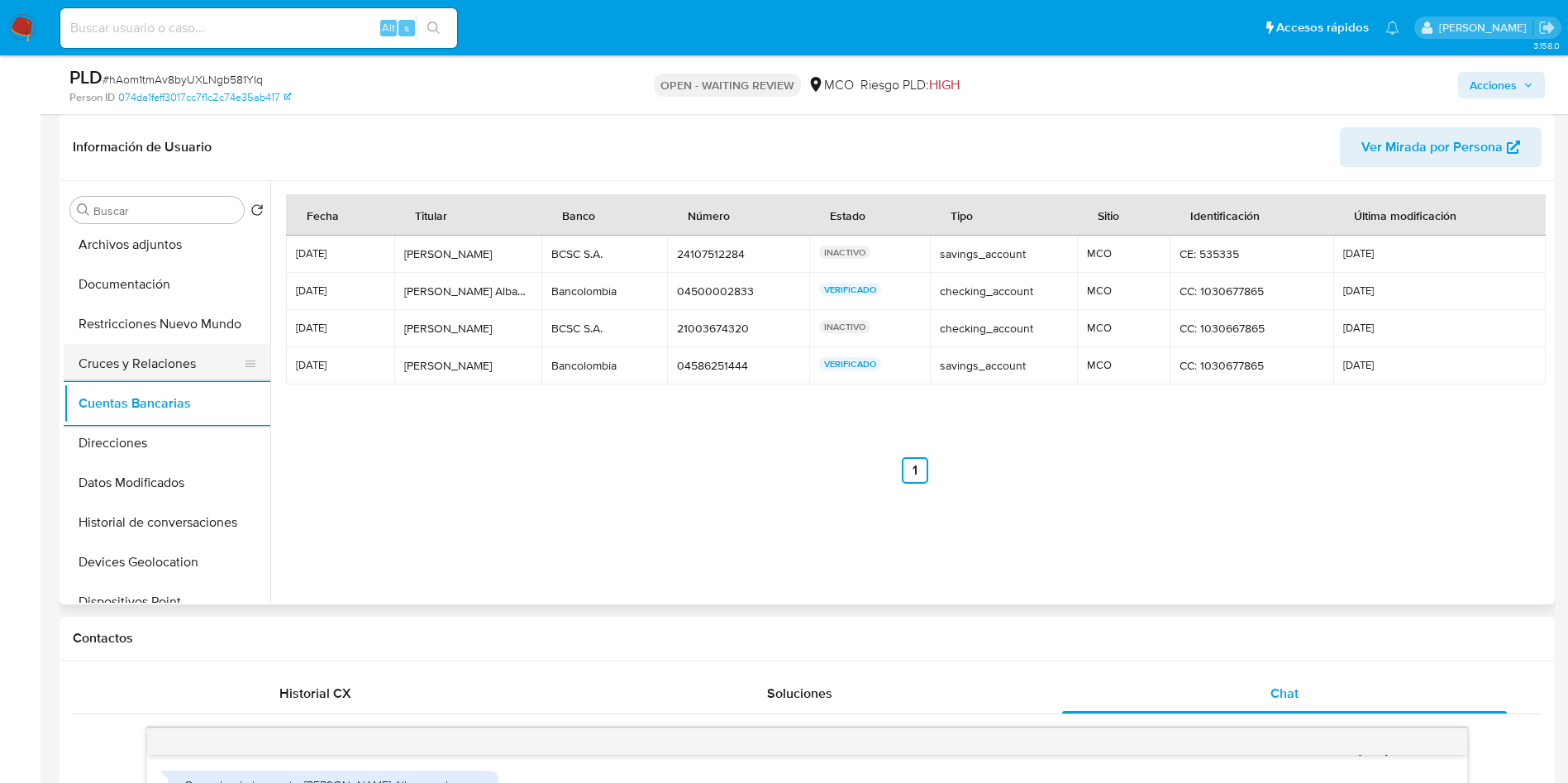
click at [166, 366] on button "Cruces y Relaciones" at bounding box center [160, 363] width 194 height 40
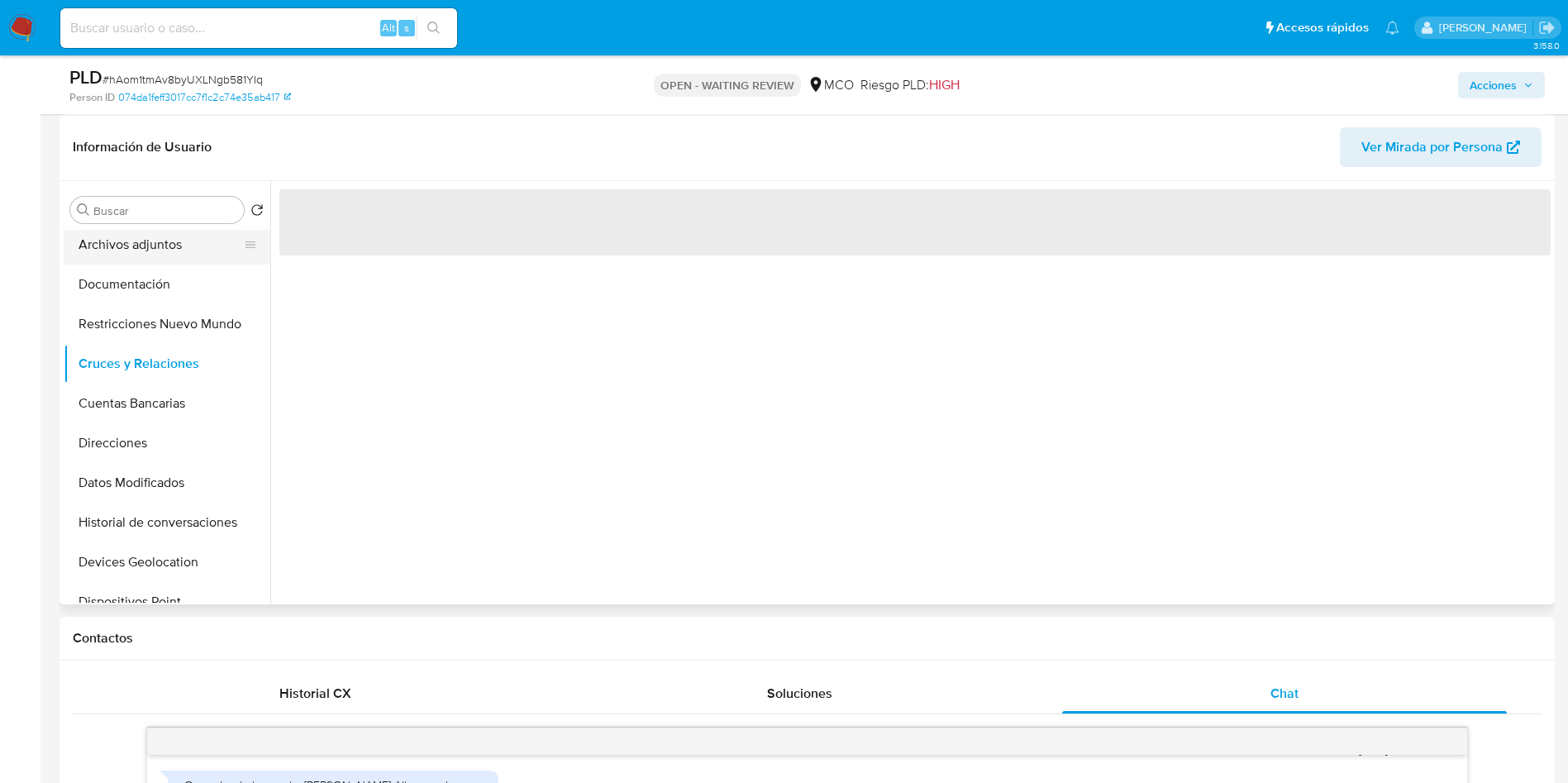
click at [163, 248] on button "Archivos adjuntos" at bounding box center [160, 245] width 194 height 40
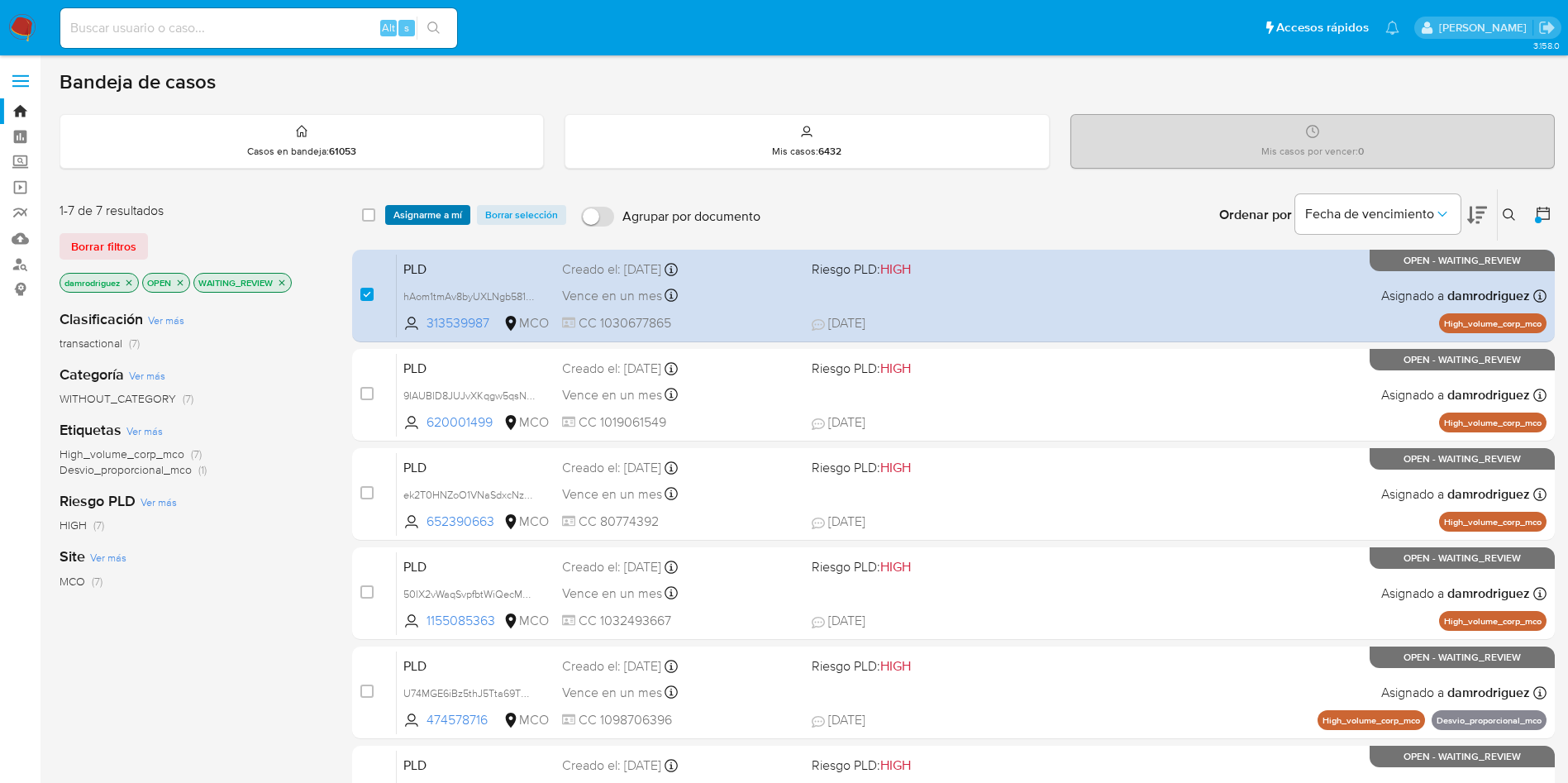
click at [423, 212] on span "Asignarme a mí" at bounding box center [427, 214] width 68 height 16
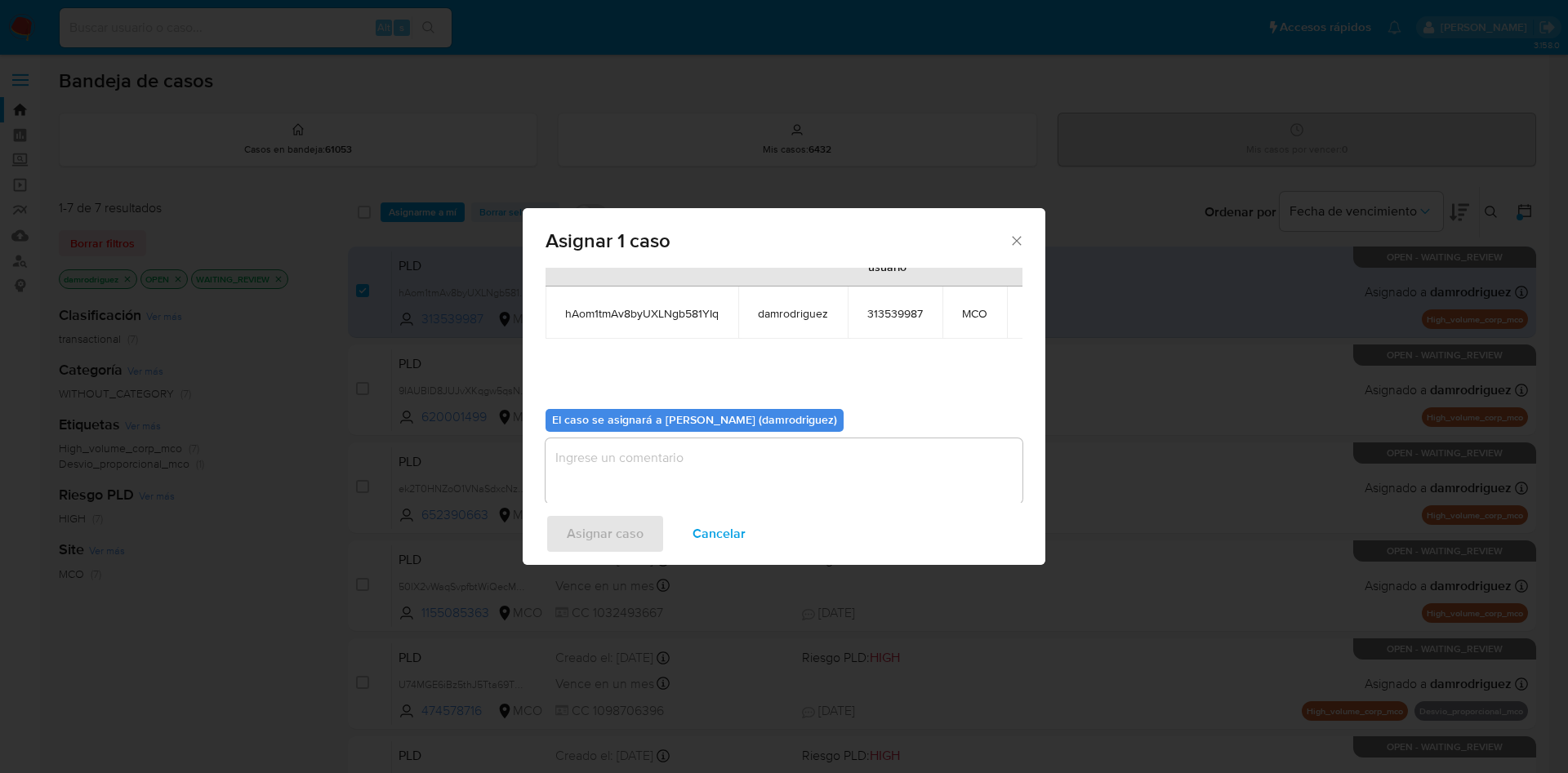
scroll to position [104, 0]
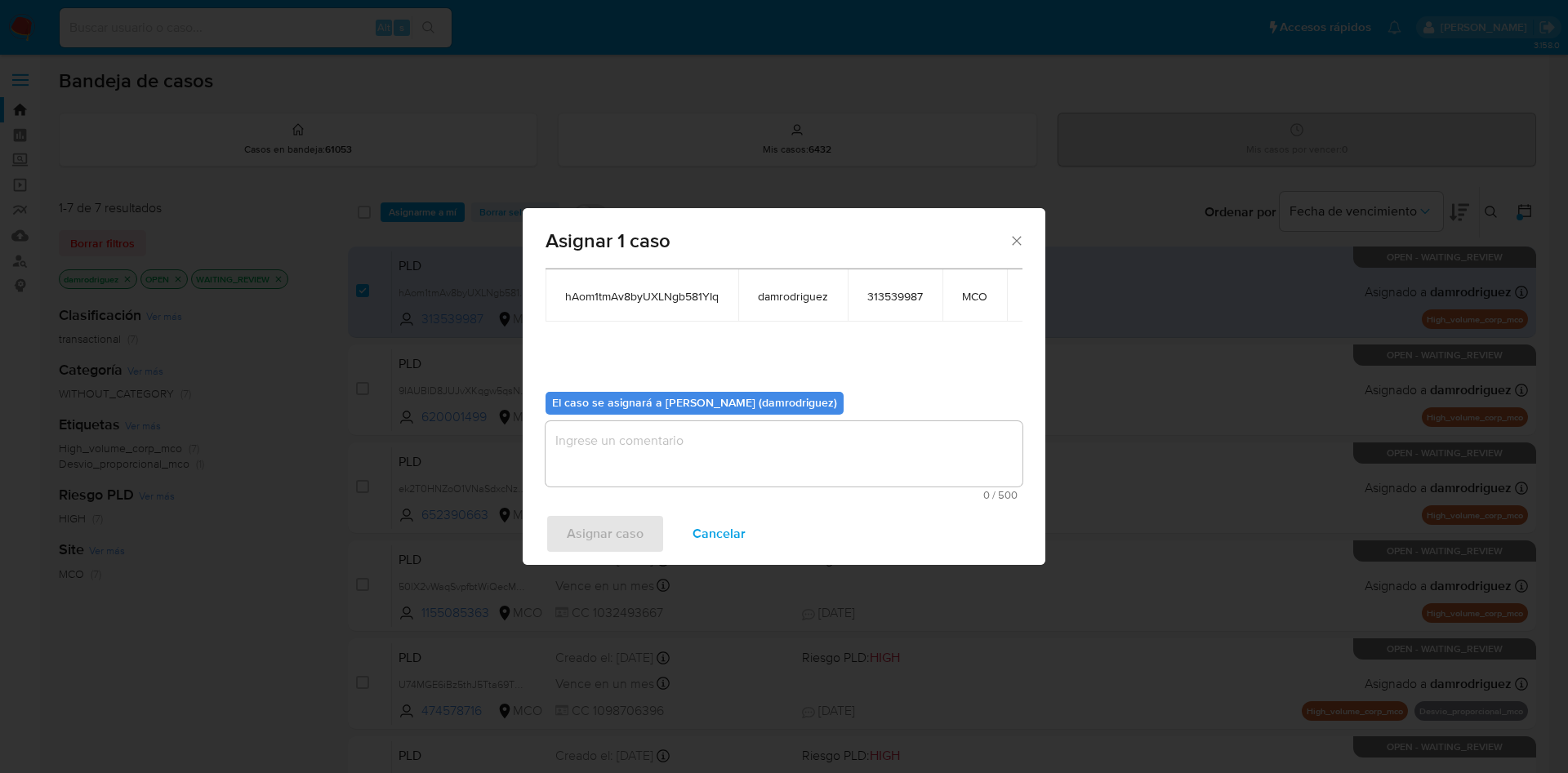
click at [679, 447] on textarea "assign-modal" at bounding box center [784, 454] width 477 height 66
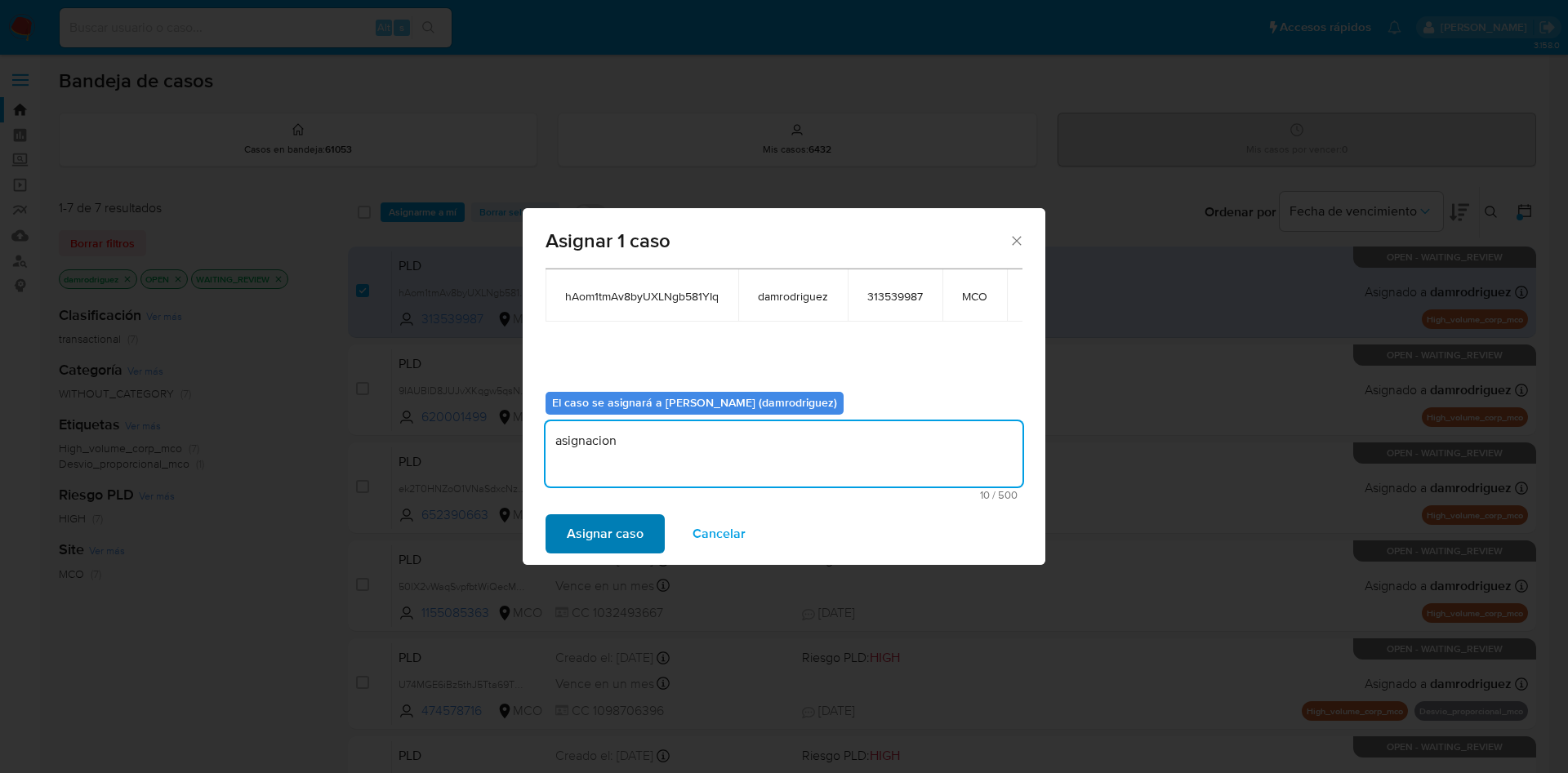
type textarea "asignacion"
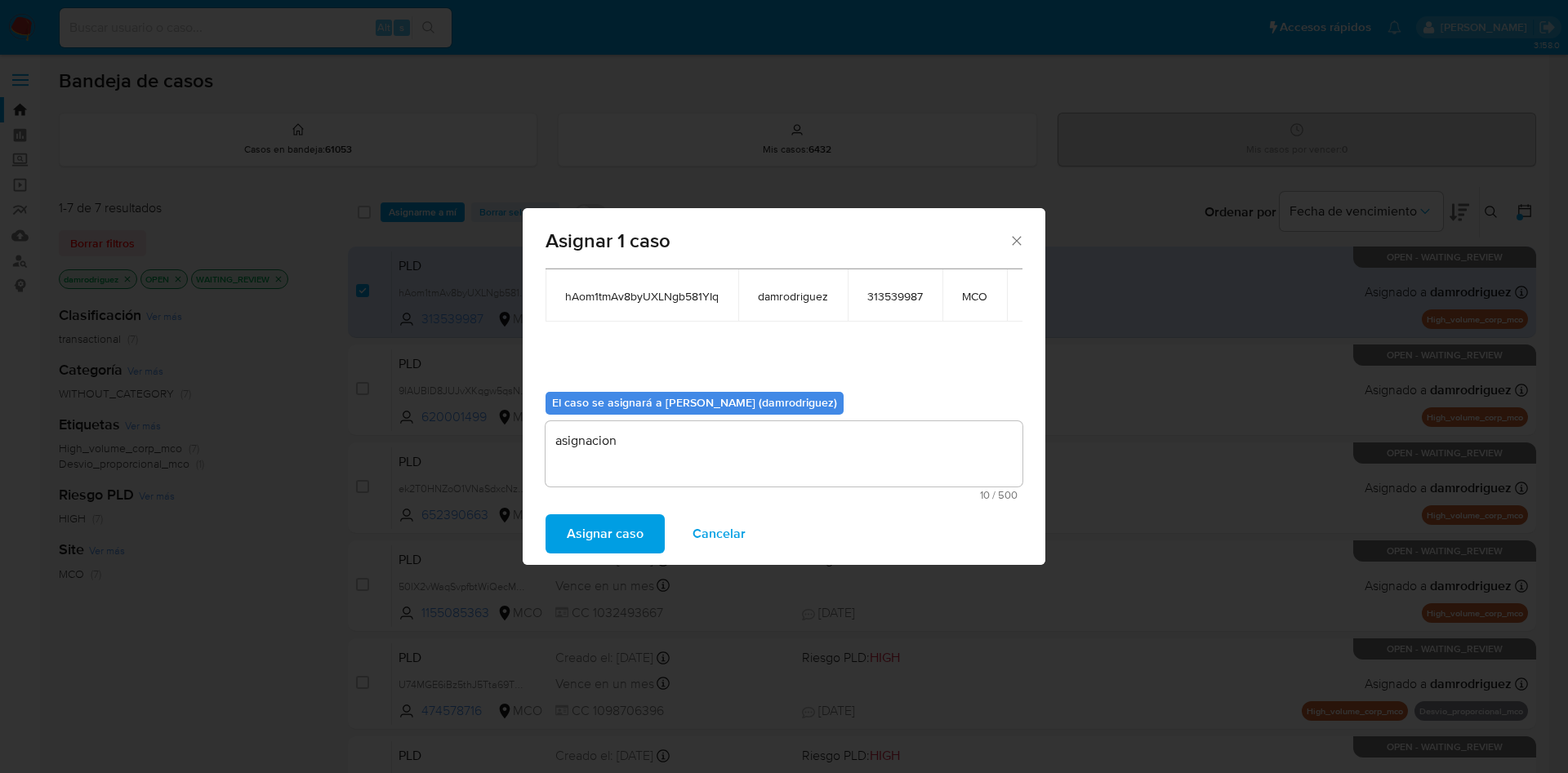
click at [602, 525] on span "Asignar caso" at bounding box center [605, 534] width 77 height 36
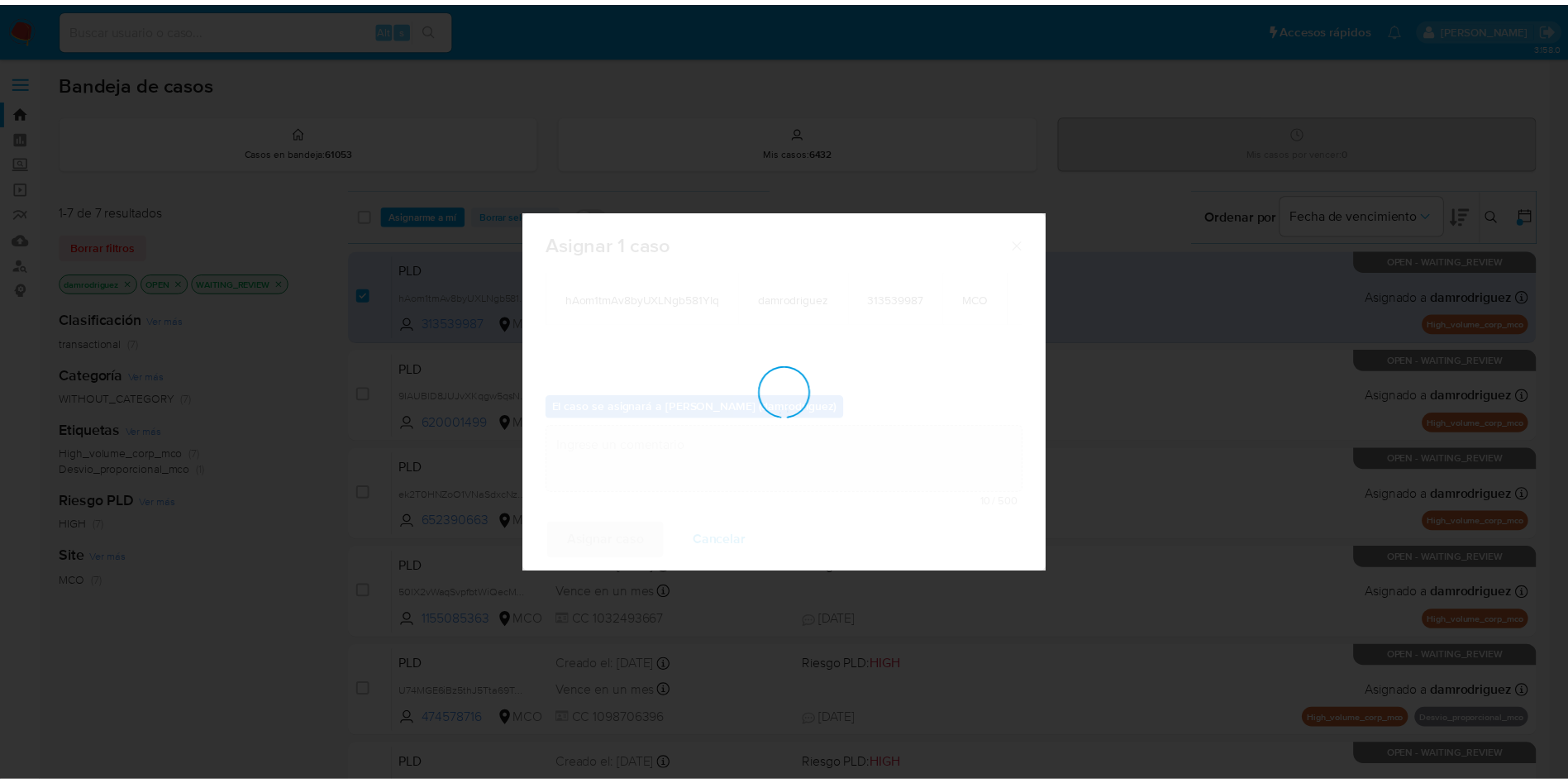
scroll to position [100, 0]
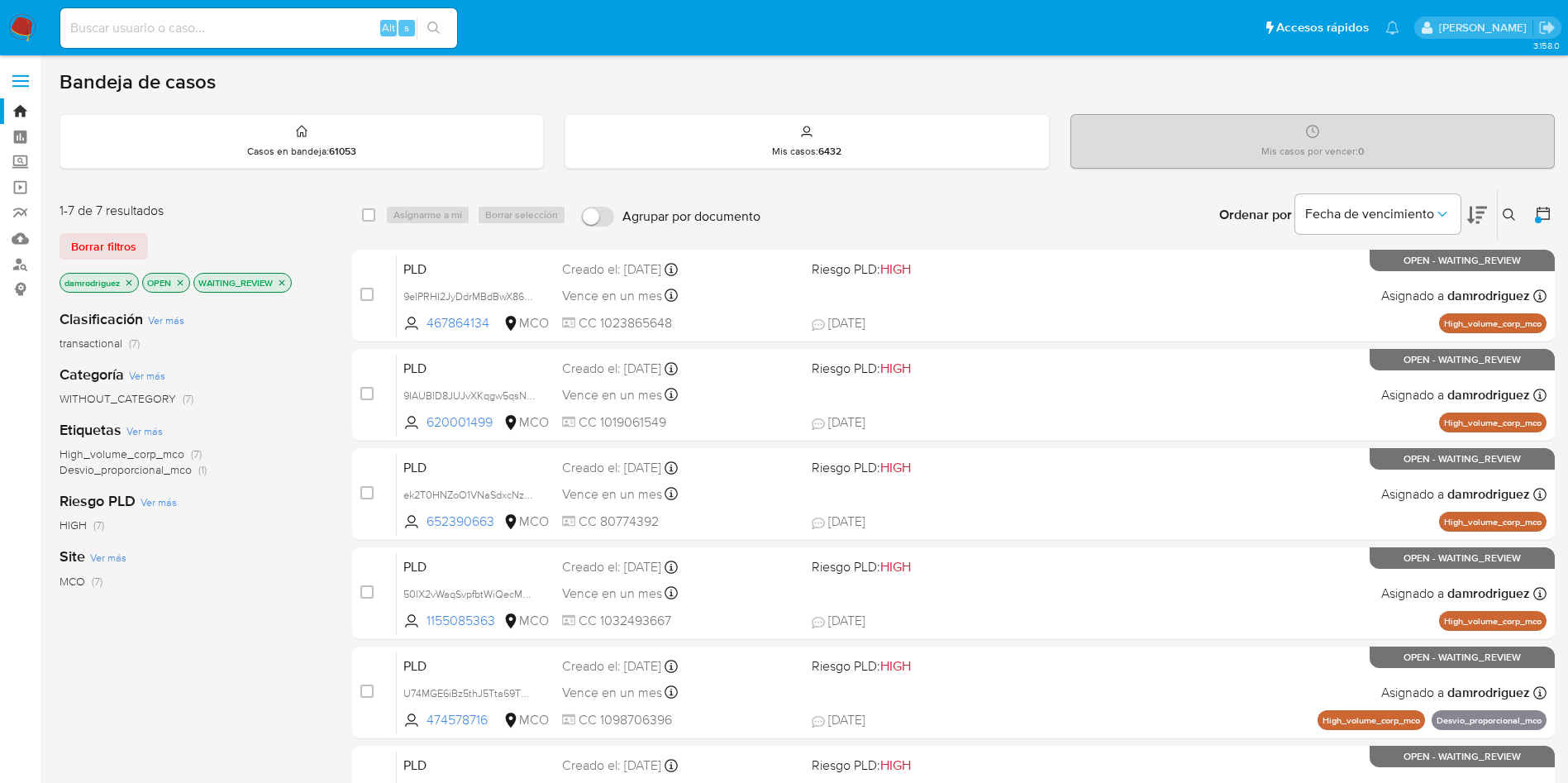
click at [217, 585] on div "MCO (7)" at bounding box center [193, 582] width 266 height 15
click at [251, 38] on input at bounding box center [258, 27] width 396 height 21
paste input "9IAUBlD8JUJvXKqgw5qsN0vz"
type input "9IAUBlD8JUJvXKqgw5qsN0vz"
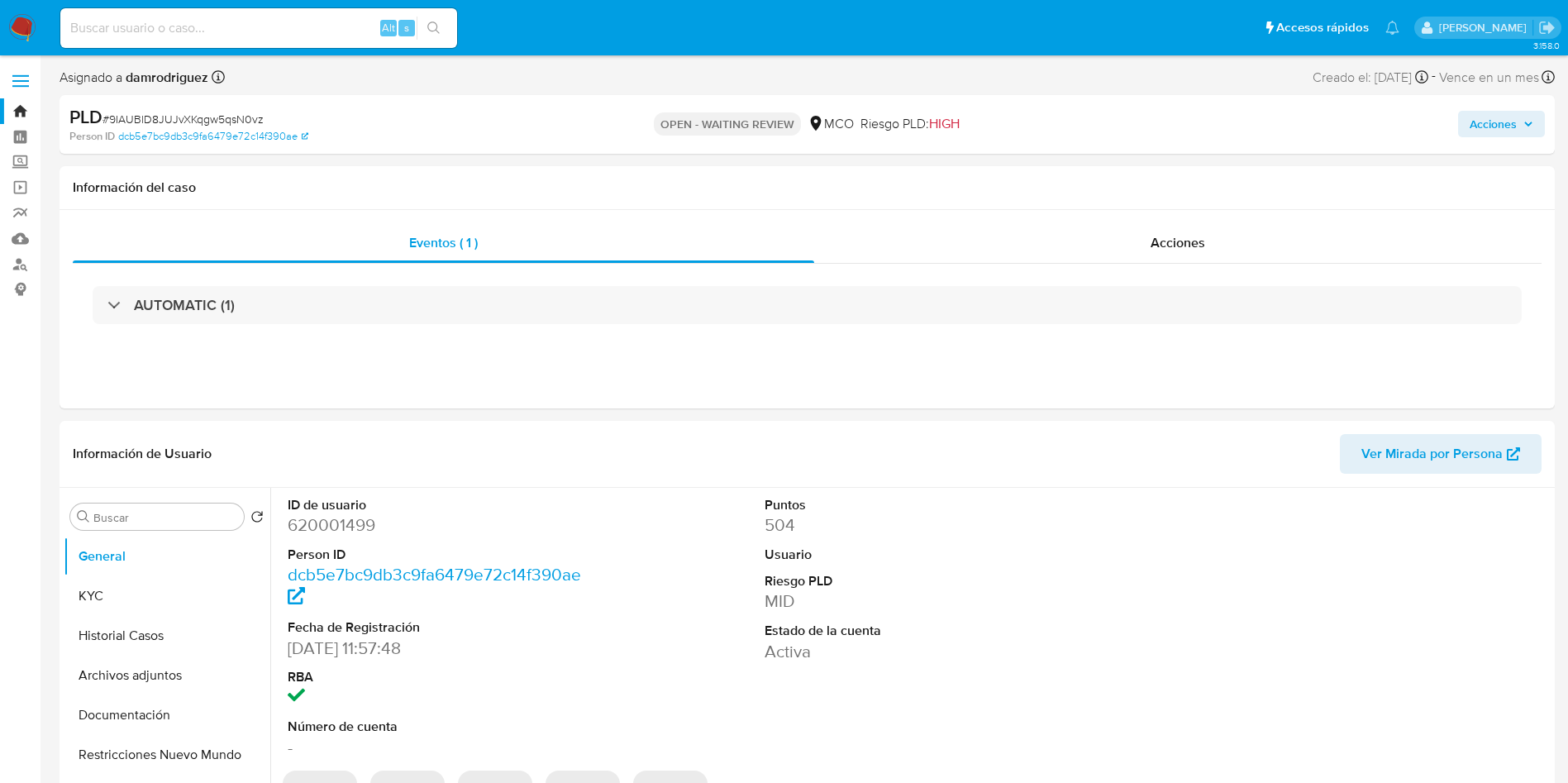
select select "10"
click at [695, 564] on div "ID de usuario 620001499 Person ID dcb5e7bc9db3c9fa6479e72c14f390ae Fecha de Reg…" at bounding box center [915, 628] width 1271 height 280
click at [351, 525] on dd "620001499" at bounding box center [438, 525] width 302 height 23
copy dd "620001499"
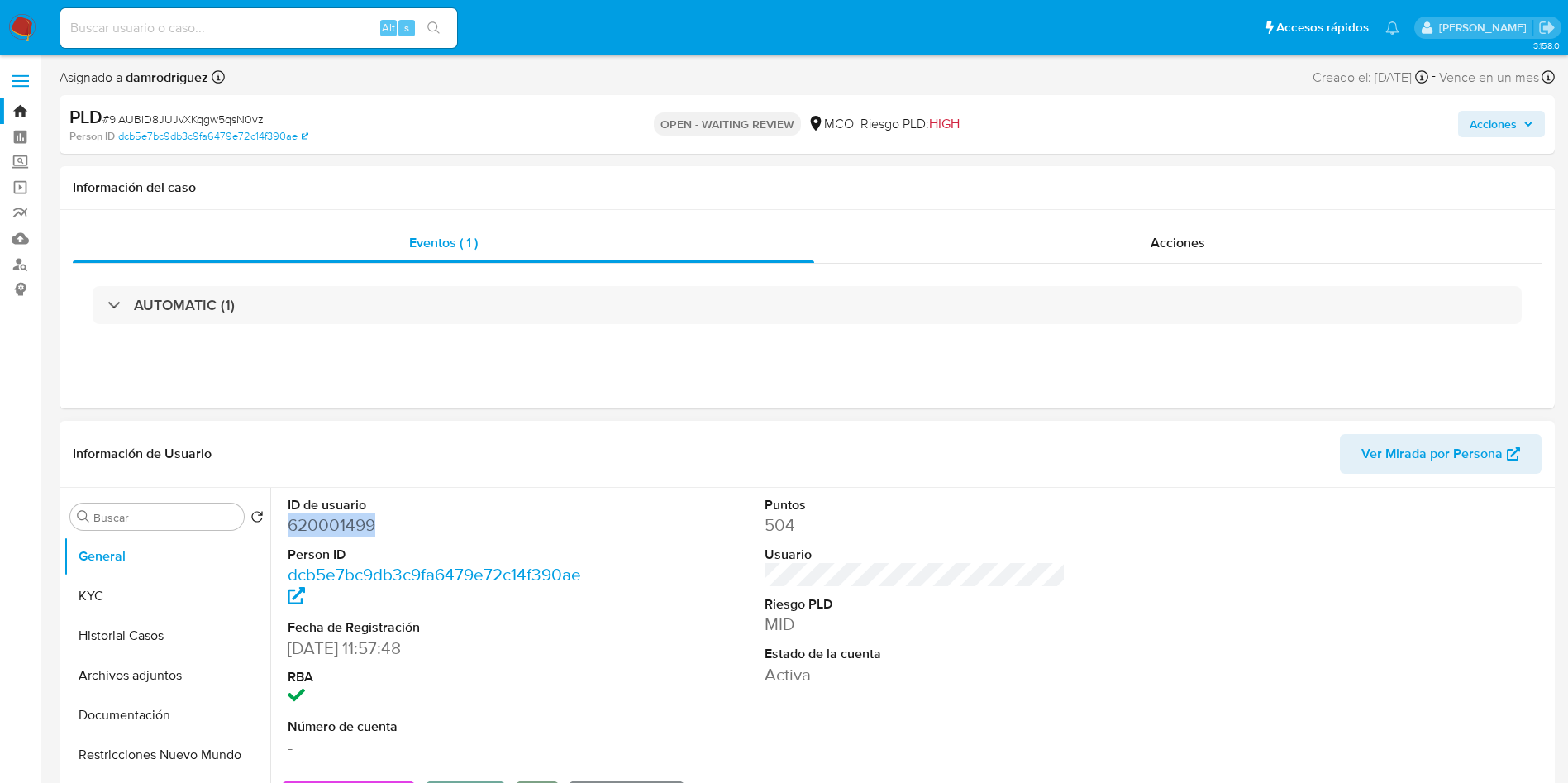
click at [322, 524] on dd "620001499" at bounding box center [438, 525] width 302 height 23
copy dd "620001499"
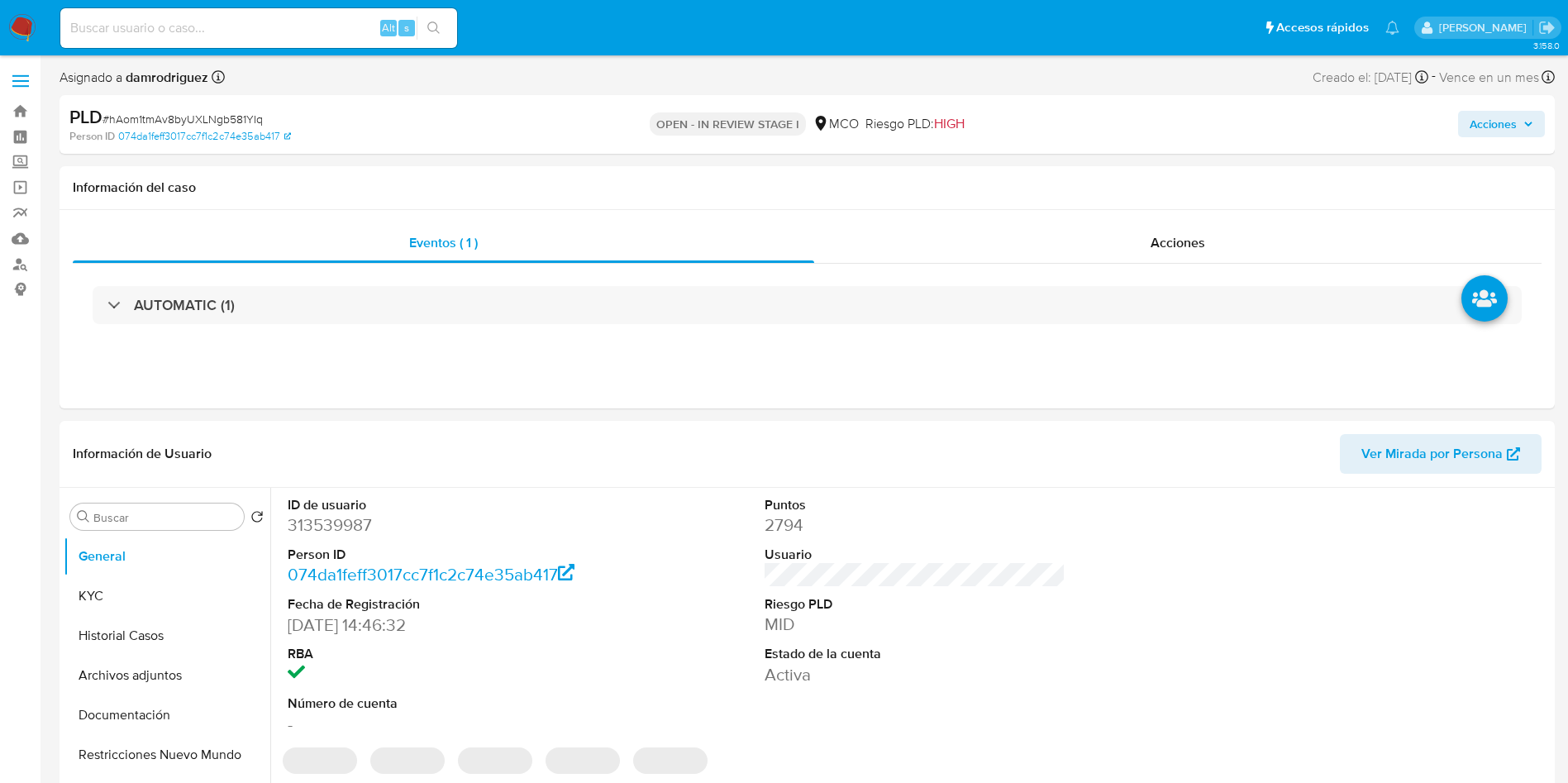
select select "10"
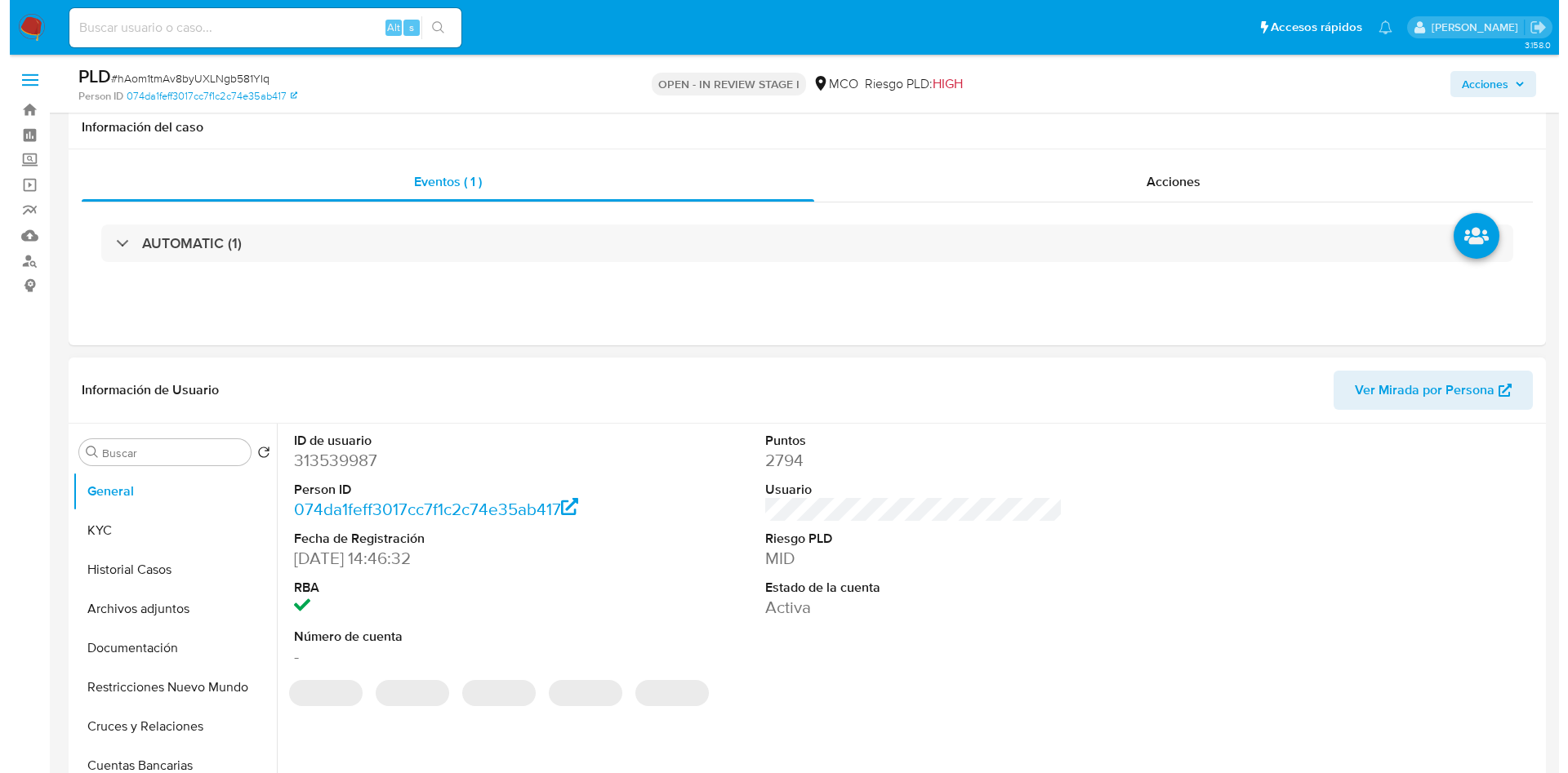
scroll to position [122, 0]
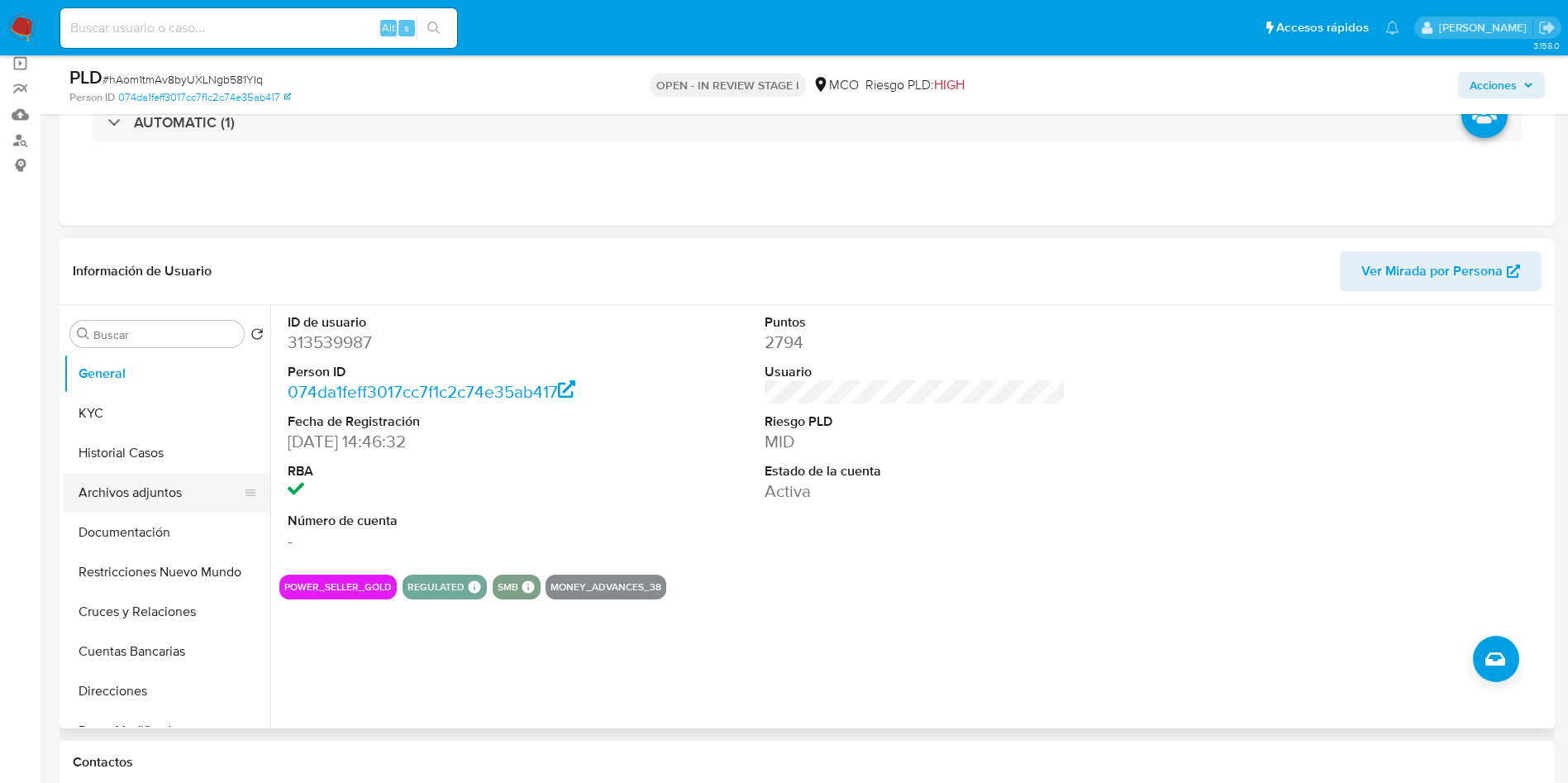
click at [130, 485] on button "Archivos adjuntos" at bounding box center [160, 492] width 194 height 40
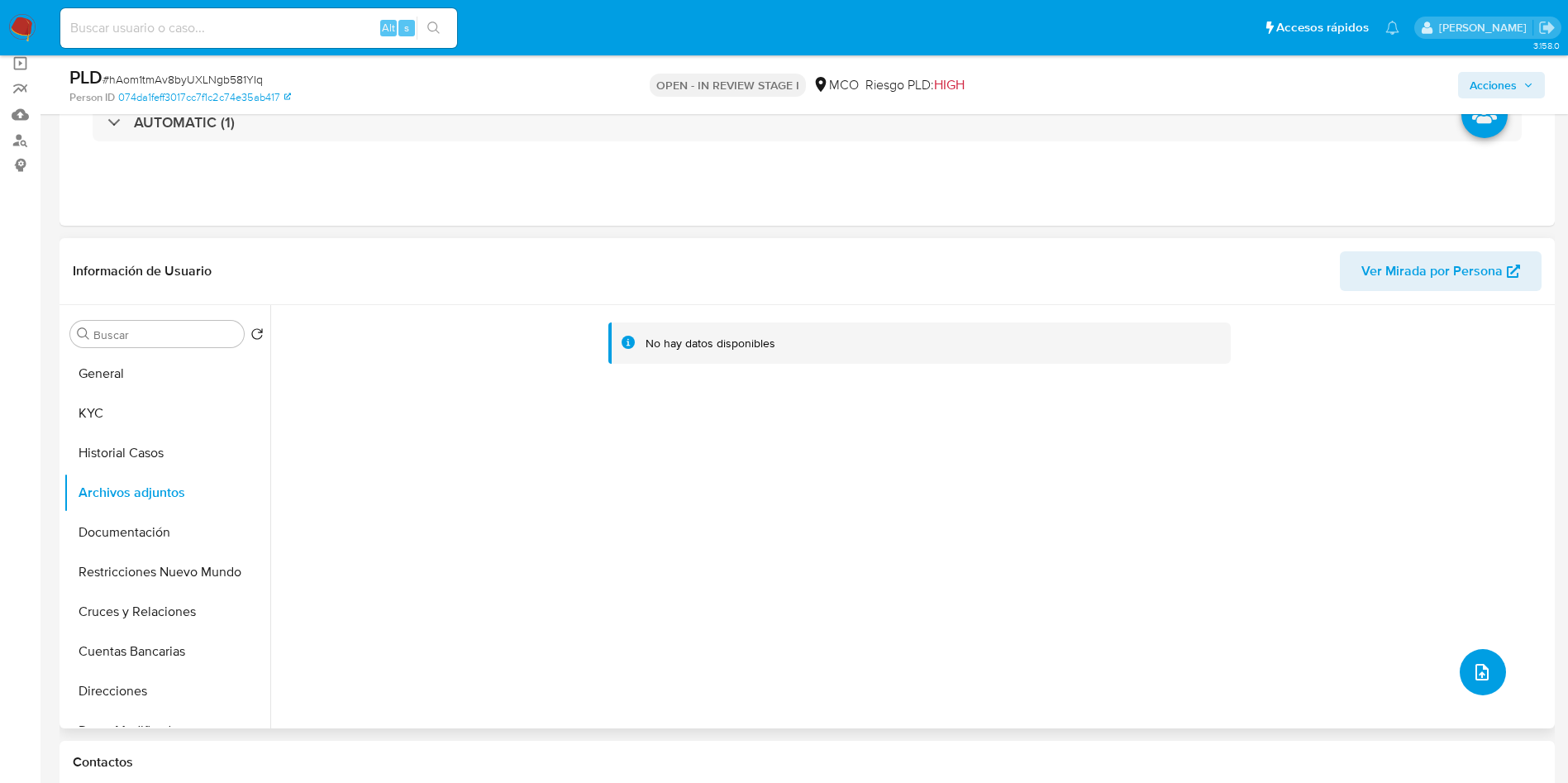
click at [1476, 664] on icon "upload-file" at bounding box center [1482, 671] width 14 height 16
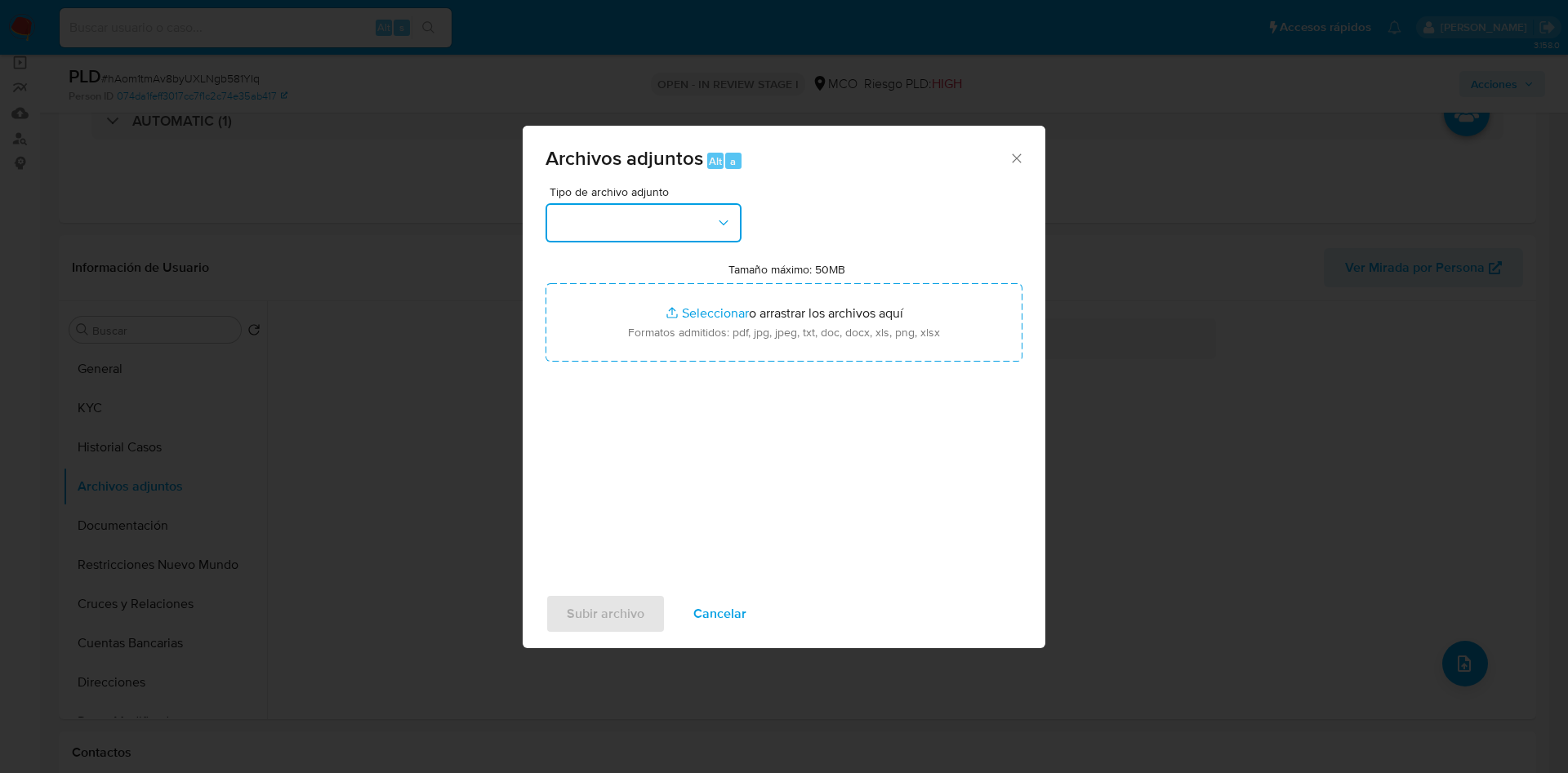
click at [679, 224] on button "button" at bounding box center [643, 222] width 196 height 40
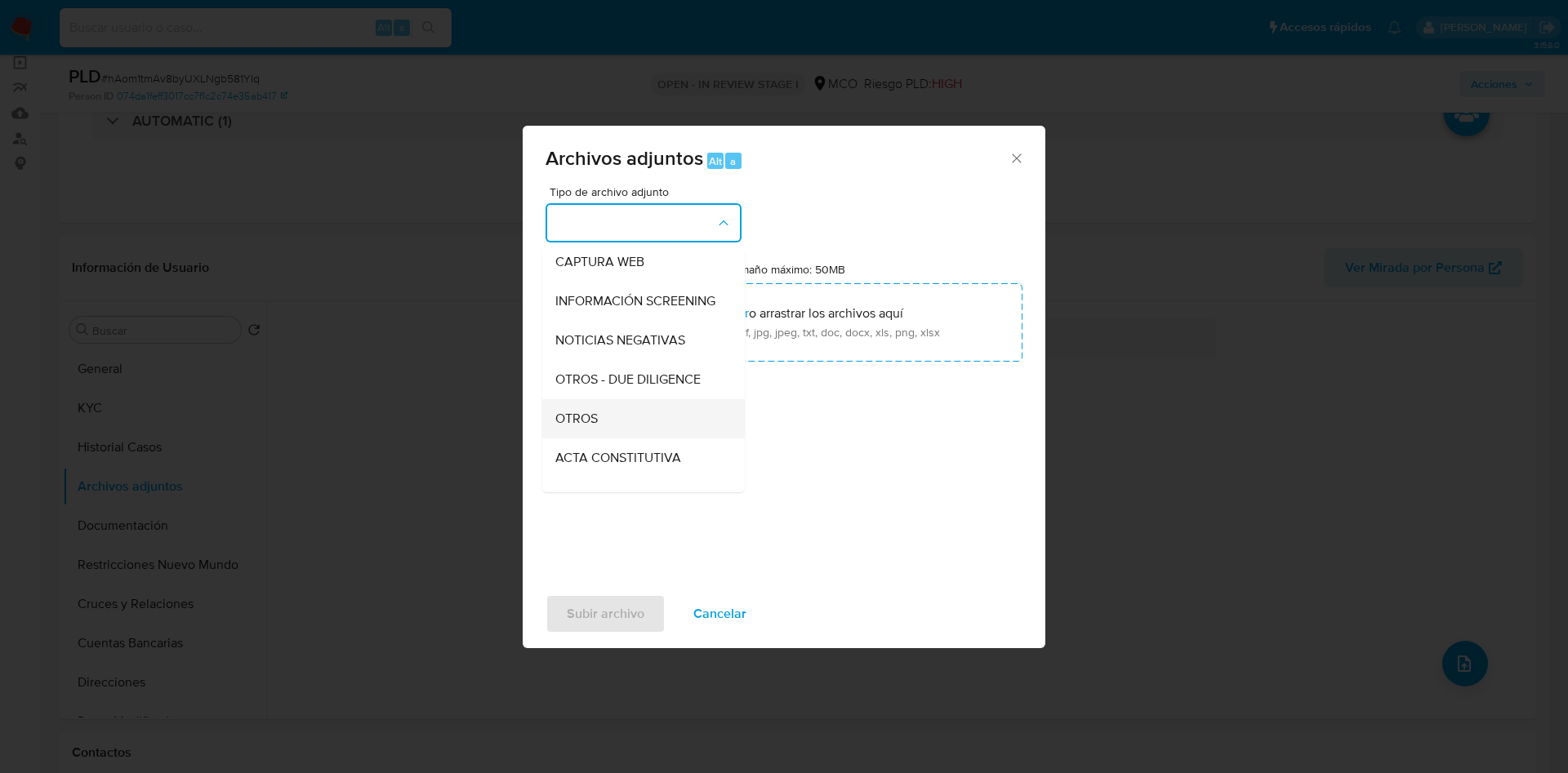
click at [621, 422] on div "OTROS" at bounding box center [639, 418] width 167 height 40
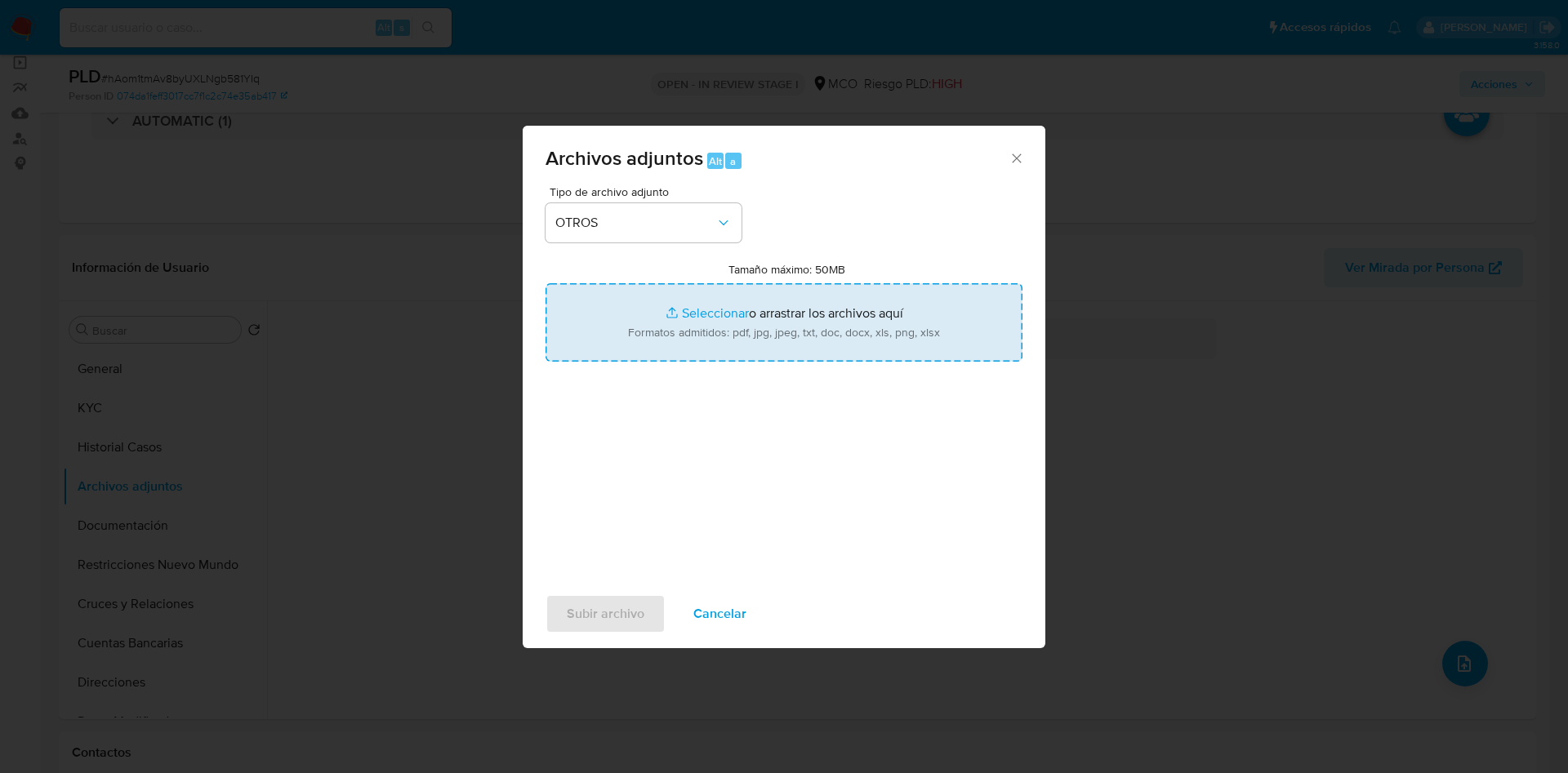
click at [699, 296] on input "Tamaño máximo: 50MB Seleccionar archivos" at bounding box center [784, 322] width 477 height 78
type input "C:\fakepath\313539987 - 12_09_2025.pdf"
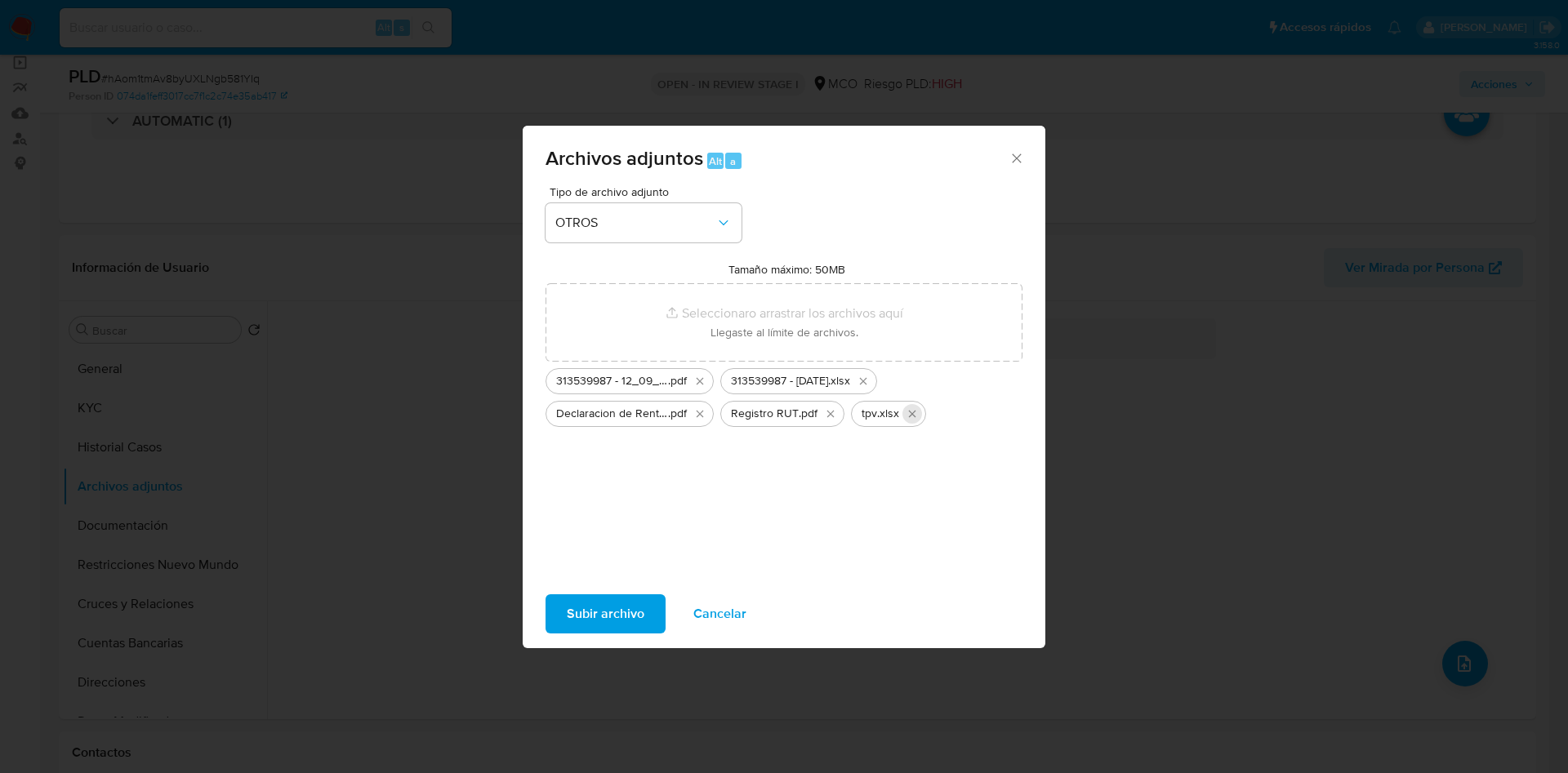
click at [912, 418] on icon "Eliminar tpv.xlsx" at bounding box center [912, 414] width 13 height 13
click at [614, 615] on span "Subir archivo" at bounding box center [606, 614] width 78 height 36
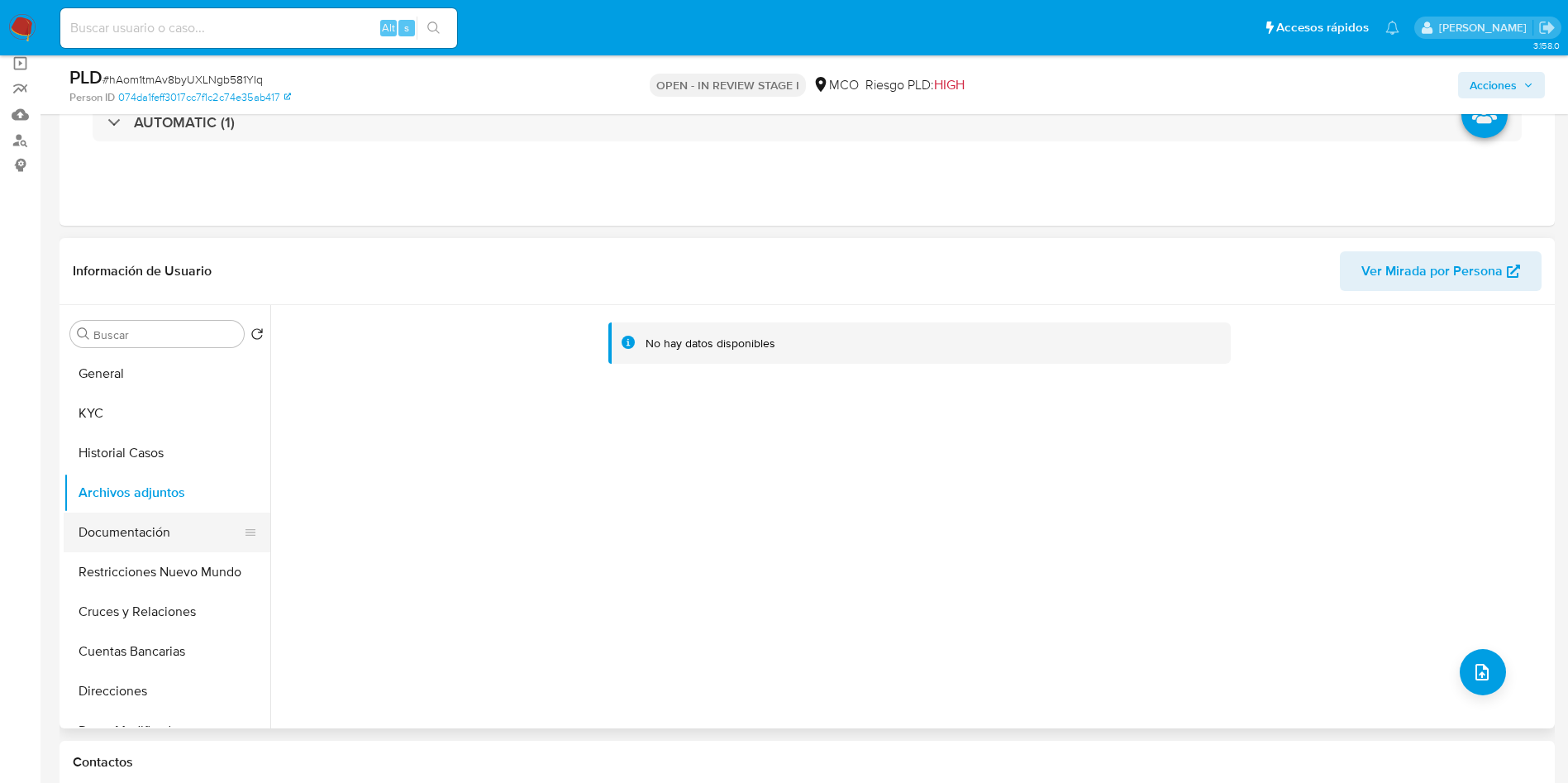
click at [145, 545] on button "Documentación" at bounding box center [160, 532] width 194 height 40
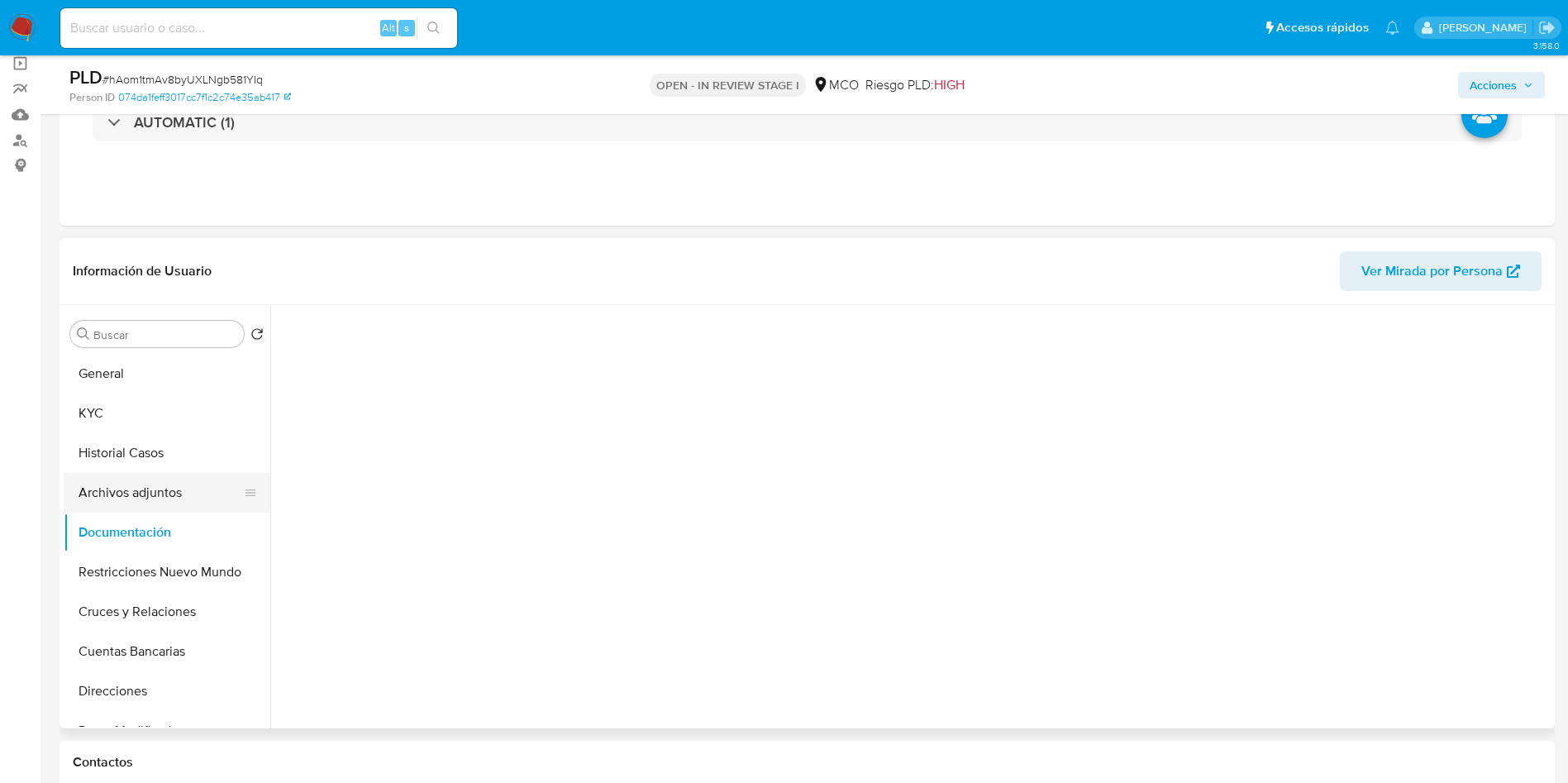
click at [148, 496] on button "Archivos adjuntos" at bounding box center [160, 492] width 194 height 40
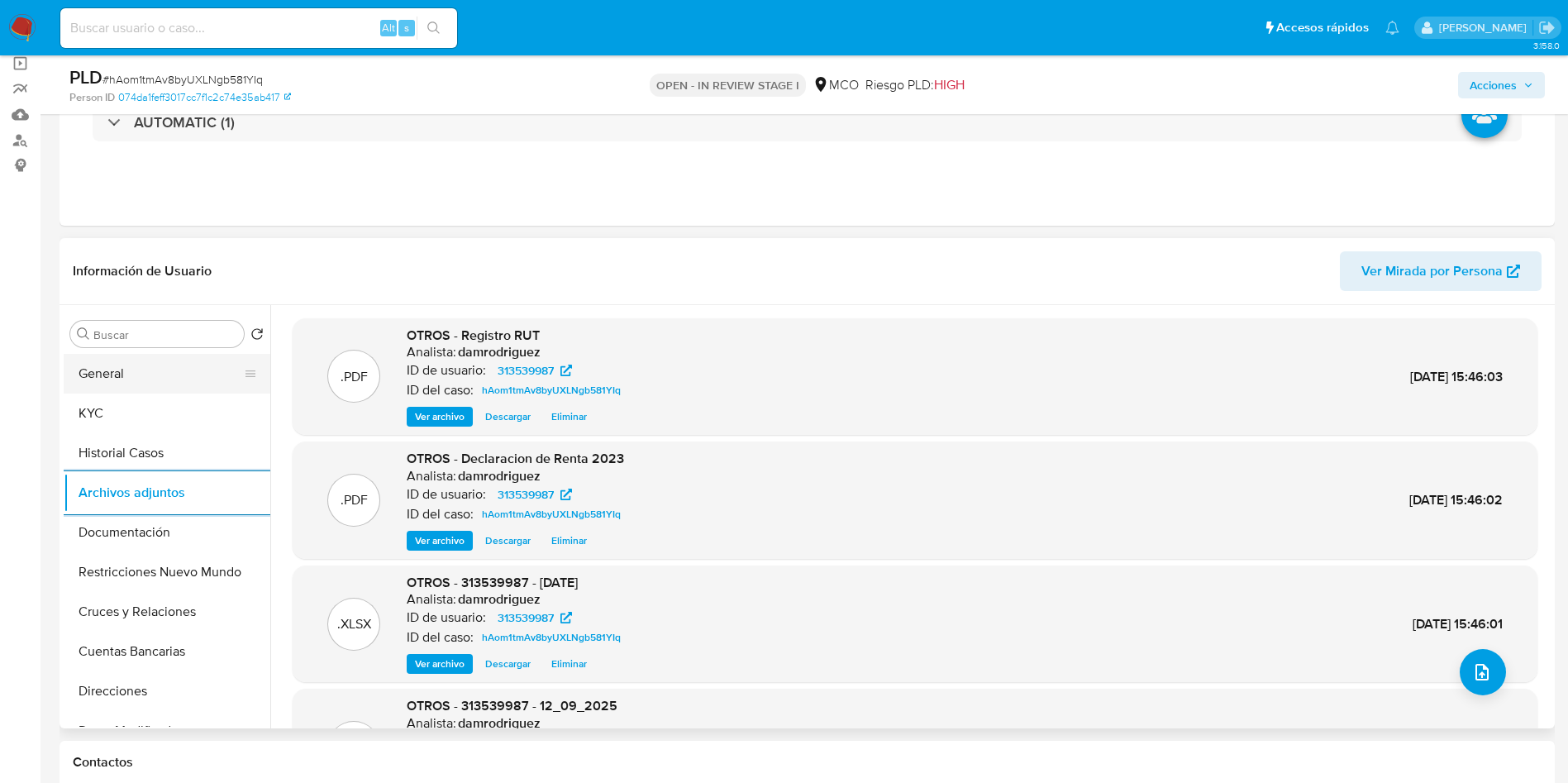
click at [152, 369] on button "General" at bounding box center [160, 374] width 194 height 40
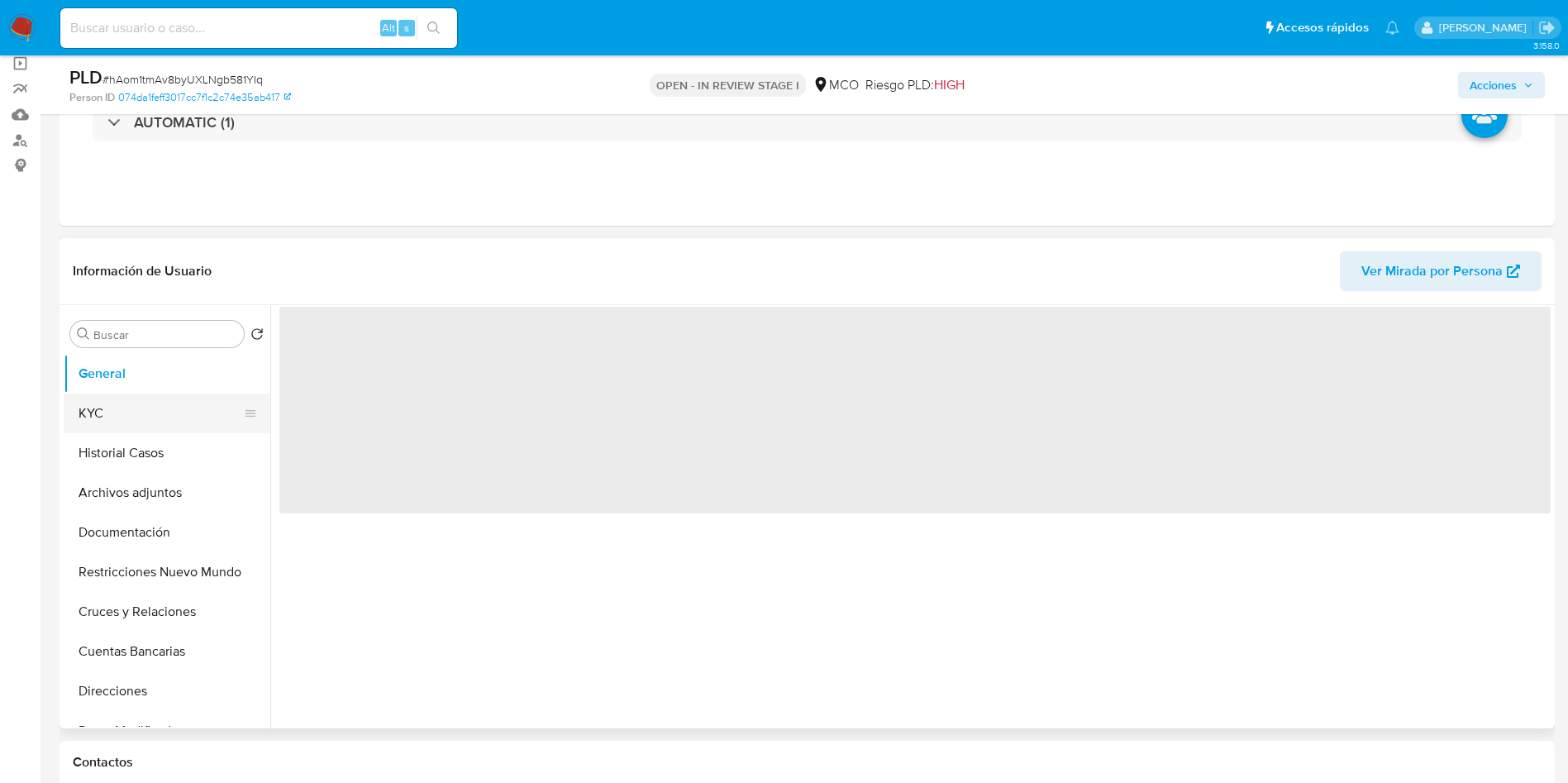
click at [124, 410] on button "KYC" at bounding box center [160, 413] width 194 height 40
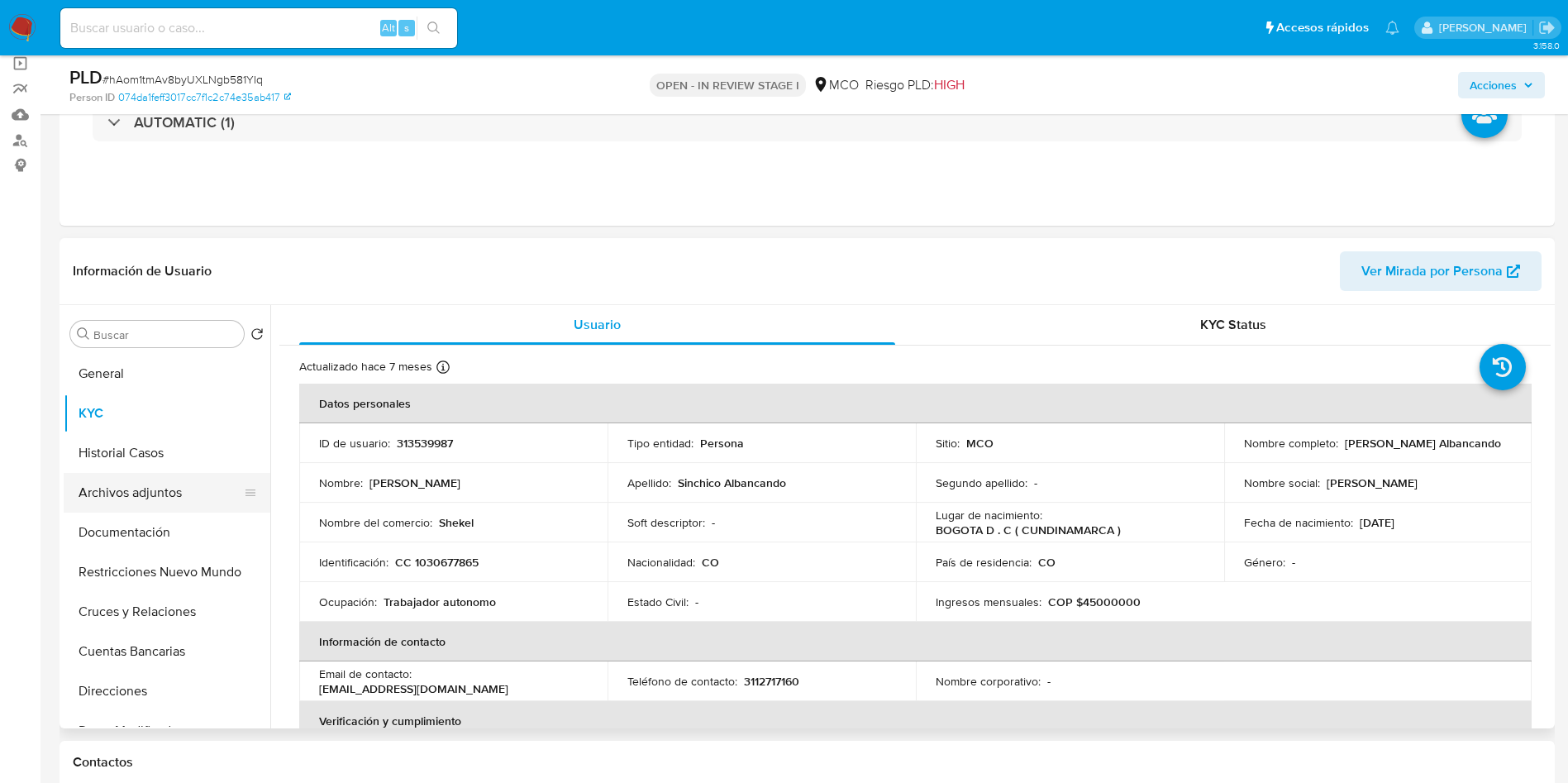
click at [130, 496] on button "Archivos adjuntos" at bounding box center [160, 492] width 194 height 40
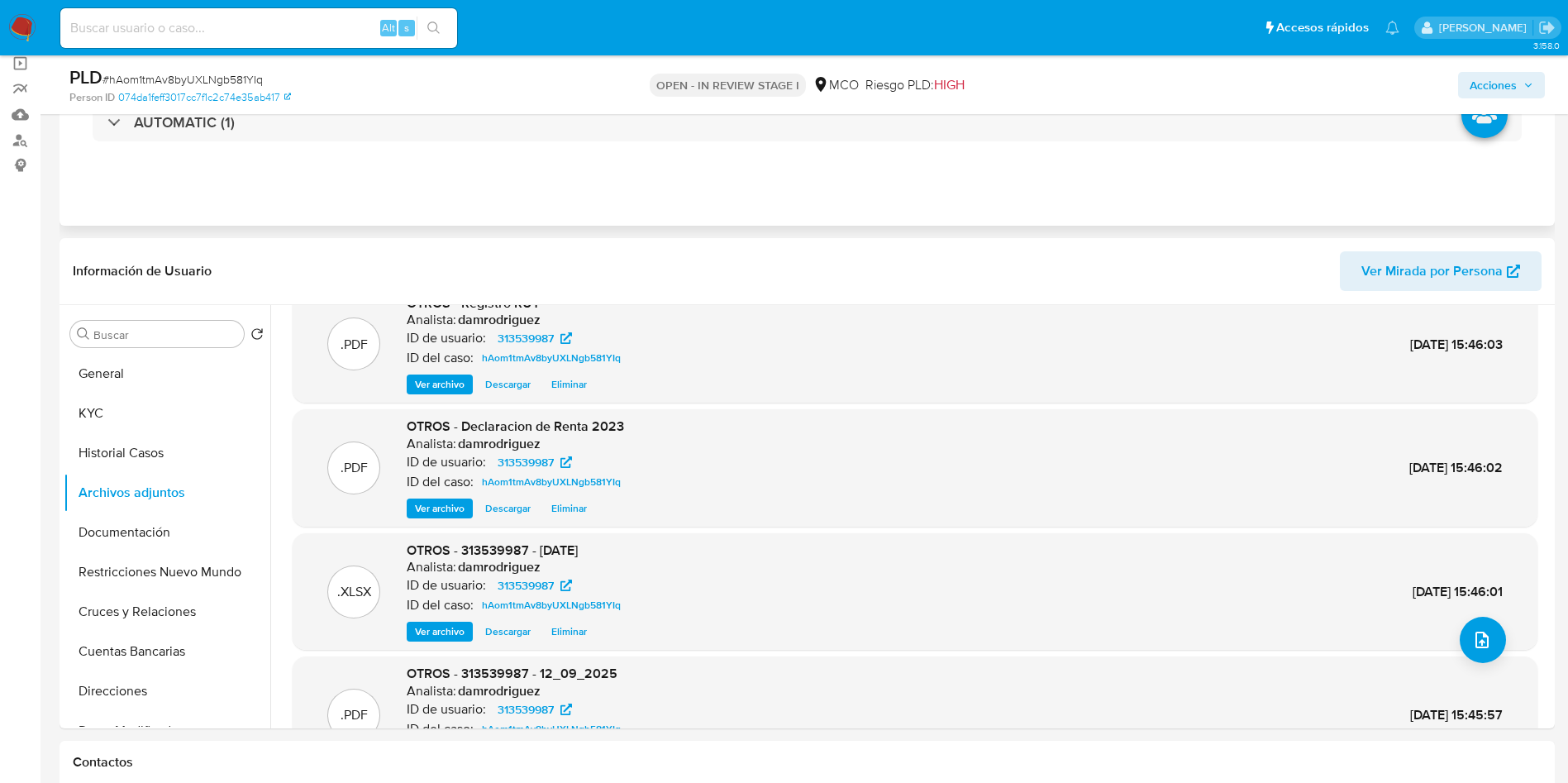
scroll to position [0, 0]
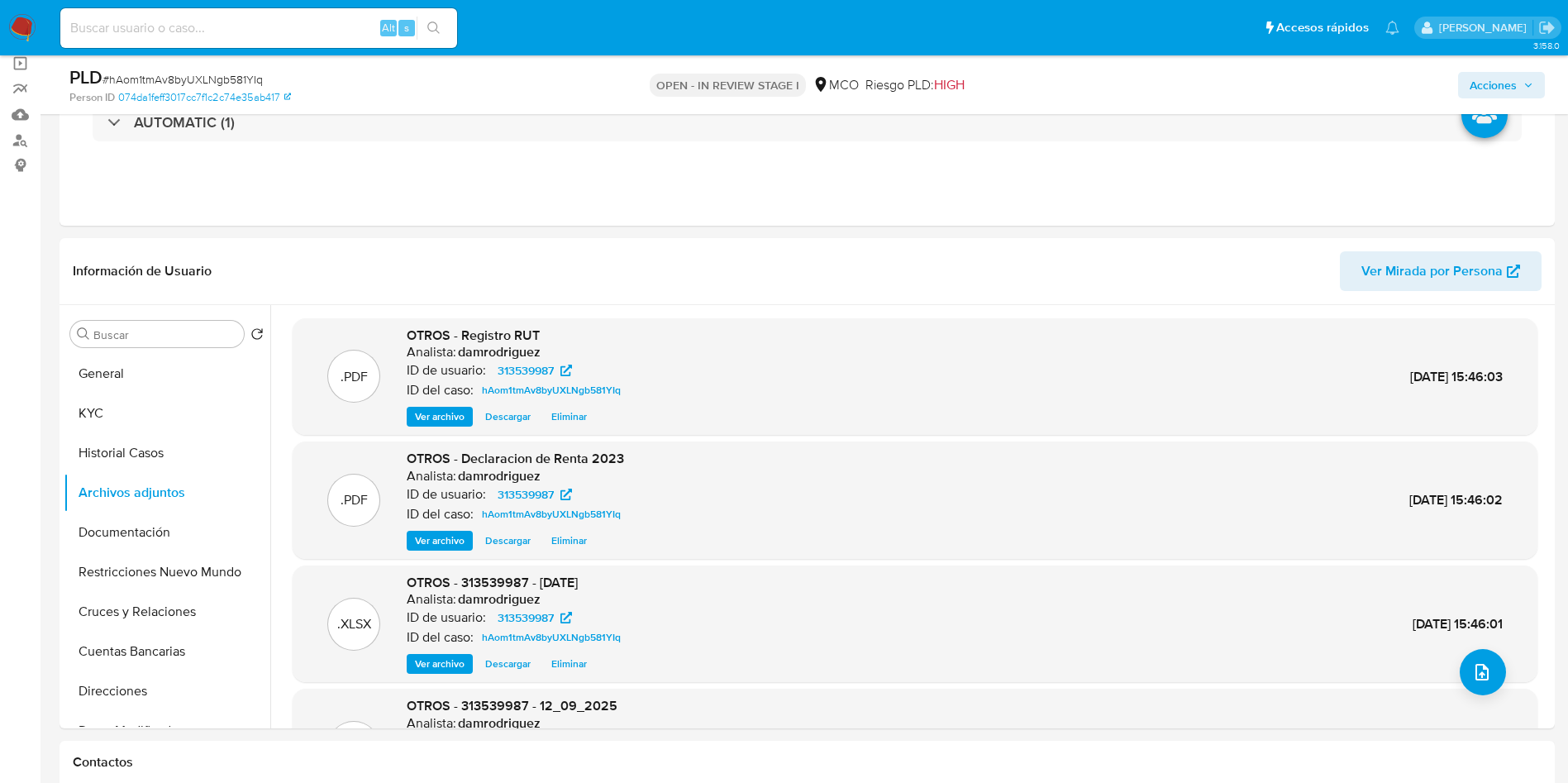
click at [1496, 81] on span "Acciones" at bounding box center [1492, 84] width 47 height 26
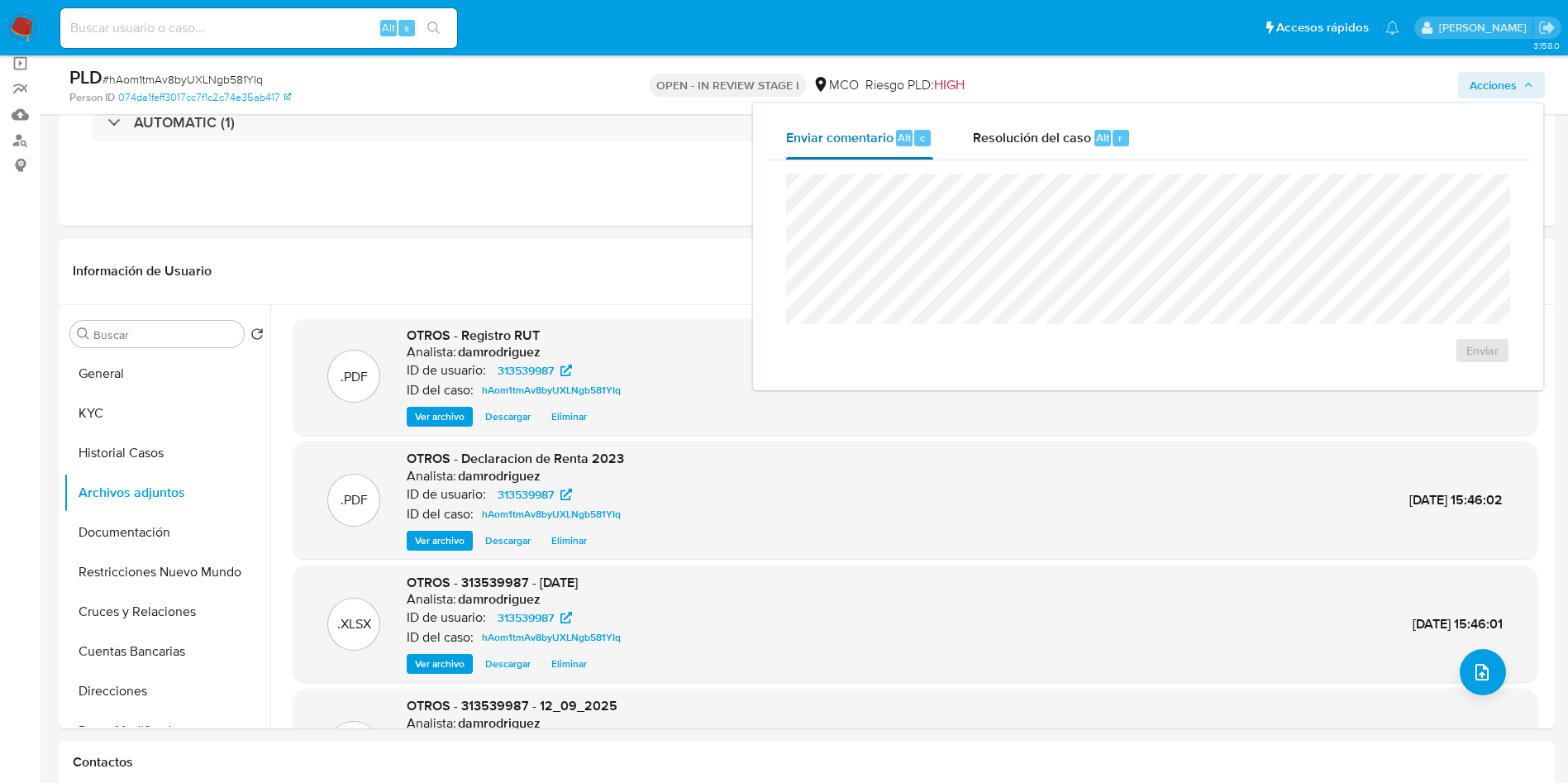
click at [891, 133] on span "Enviar comentario" at bounding box center [840, 136] width 107 height 19
click at [1044, 129] on span "Resolución del caso" at bounding box center [1032, 136] width 119 height 19
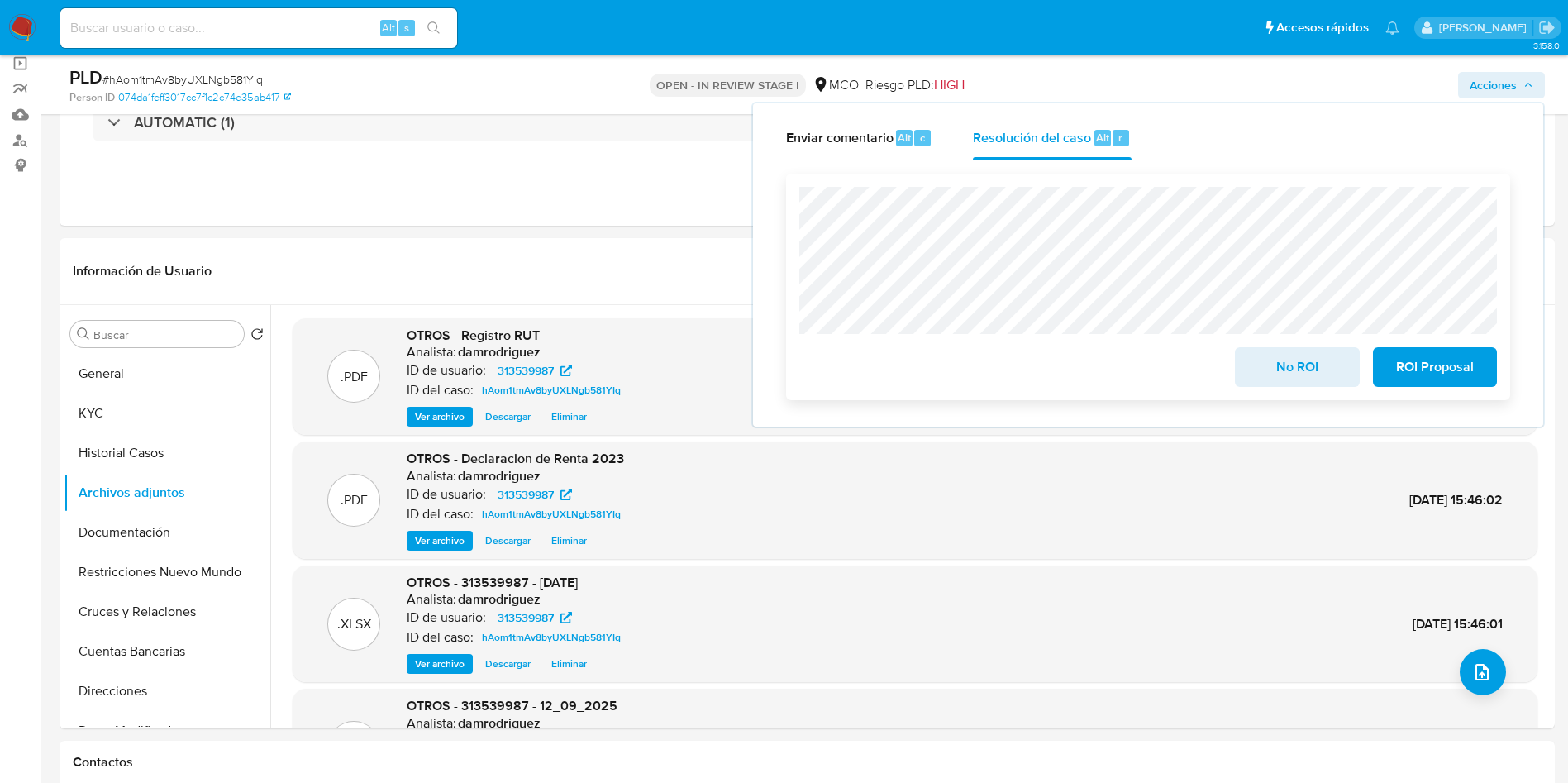
click at [1276, 362] on span "No ROI" at bounding box center [1296, 367] width 81 height 37
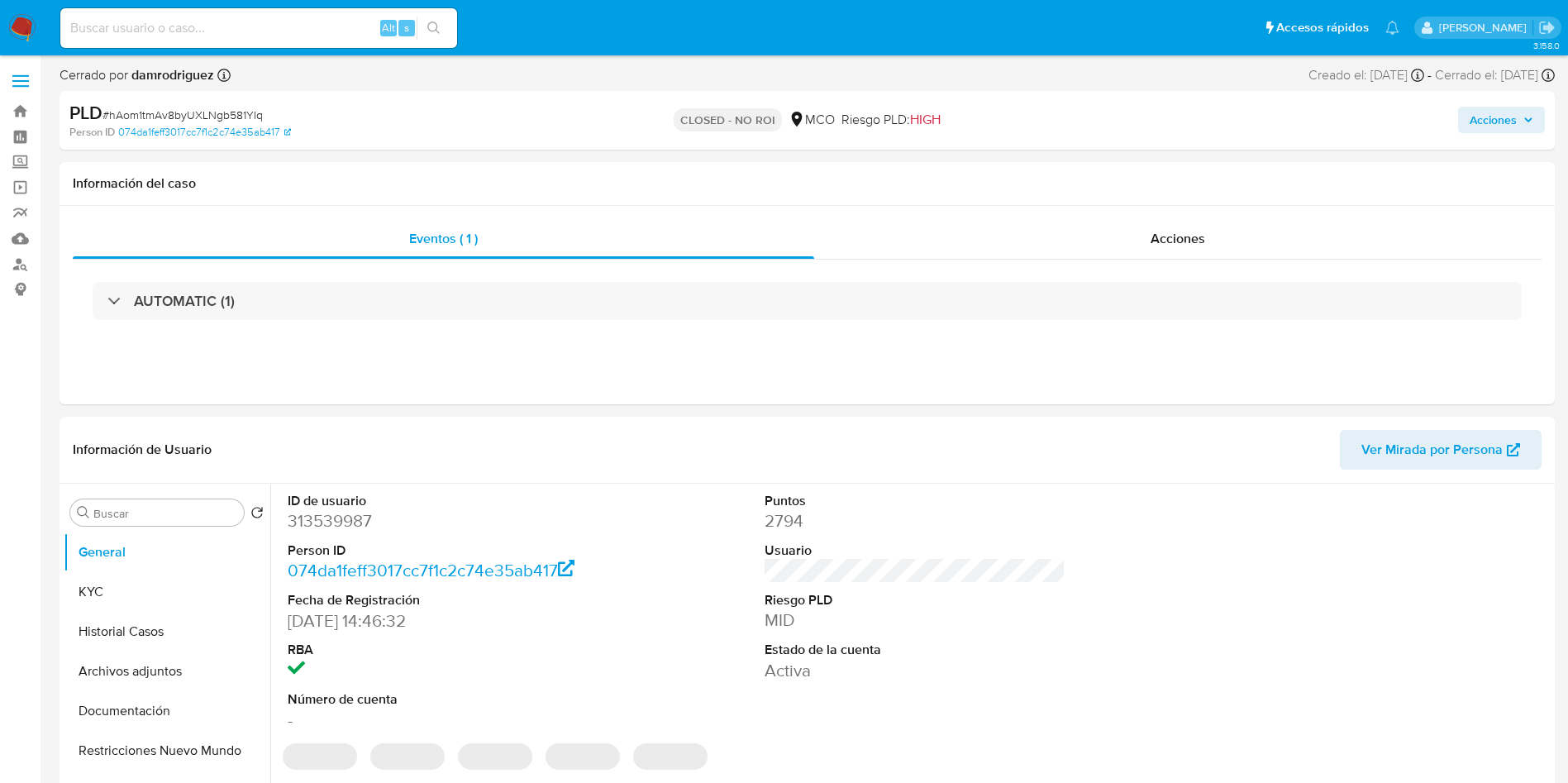
select select "10"
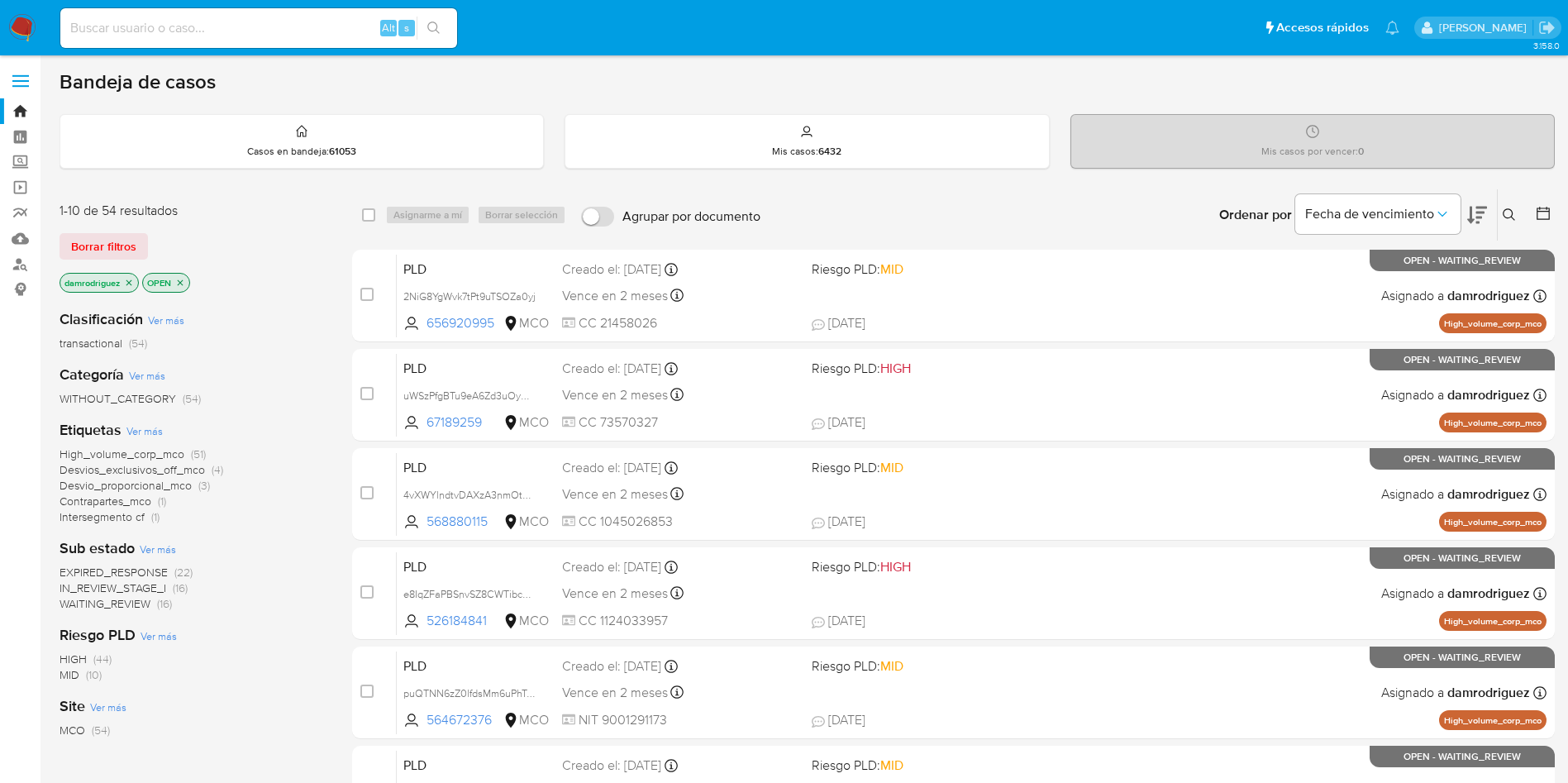
click at [681, 16] on ul "Pausado Ver notificaciones Alt s Accesos rápidos Presiona las siguientes teclas…" at bounding box center [729, 27] width 1355 height 41
click at [1539, 212] on icon at bounding box center [1542, 212] width 16 height 16
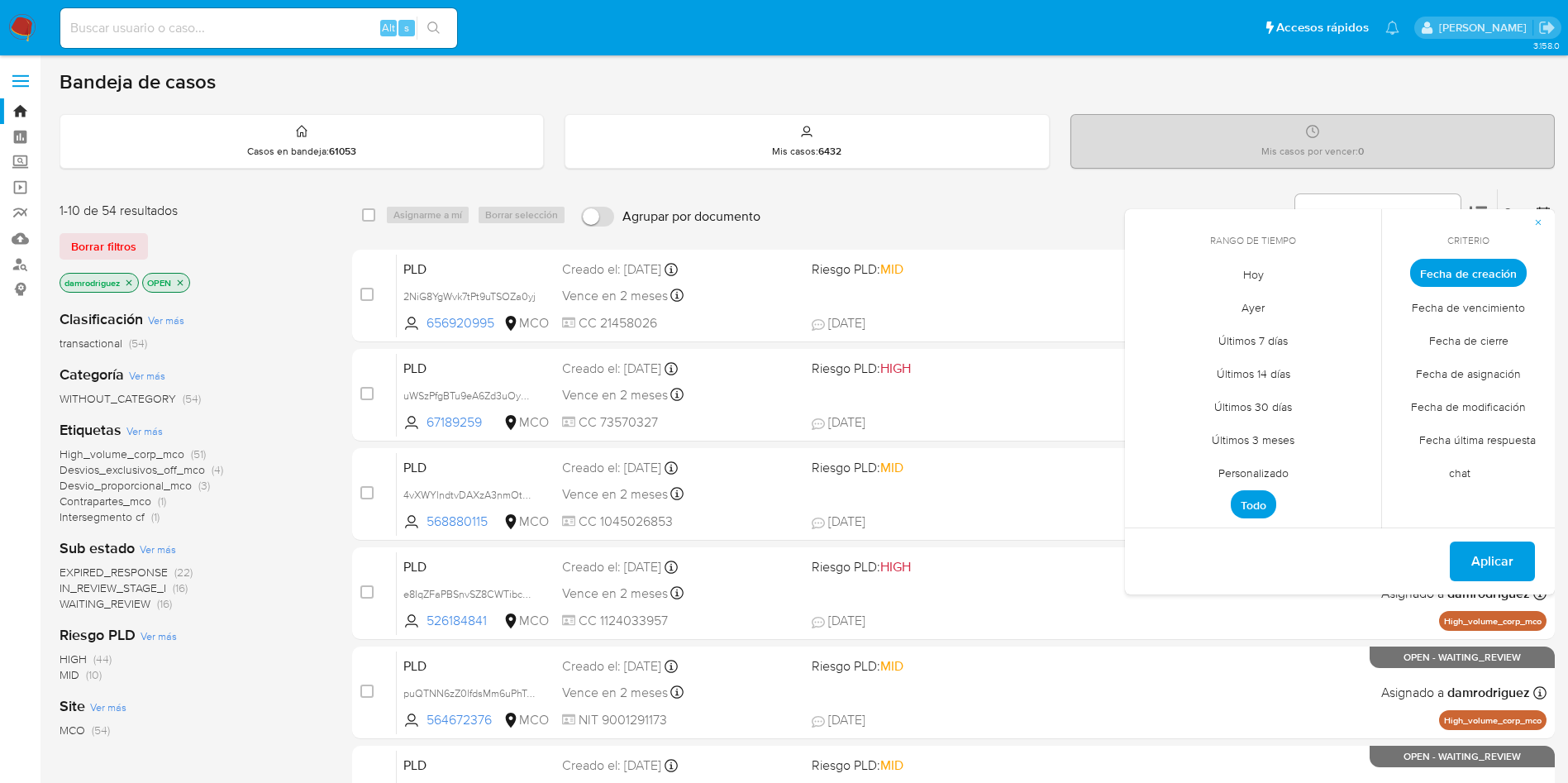
click at [1283, 475] on span "Personalizado" at bounding box center [1253, 473] width 105 height 34
click at [1153, 307] on icon "Mes anterior" at bounding box center [1149, 303] width 20 height 20
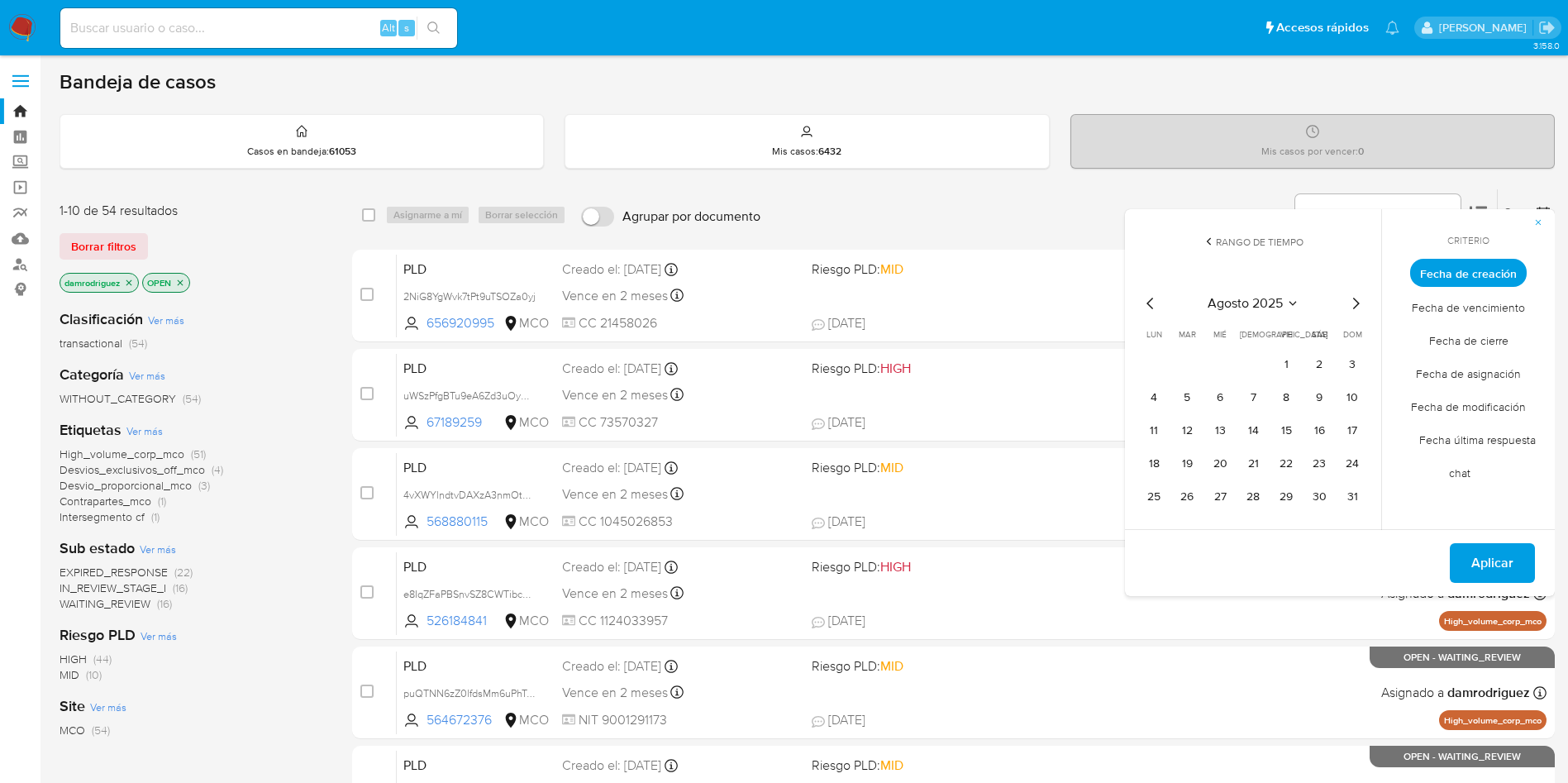
click at [1153, 301] on icon "Mes anterior" at bounding box center [1149, 303] width 20 height 20
click at [1254, 401] on button "10" at bounding box center [1253, 397] width 26 height 26
click at [1204, 424] on tr "14 15 16 17 18 19 20" at bounding box center [1253, 430] width 225 height 26
click at [1219, 427] on button "16" at bounding box center [1219, 430] width 26 height 26
click at [1484, 560] on span "Aplicar" at bounding box center [1491, 563] width 42 height 37
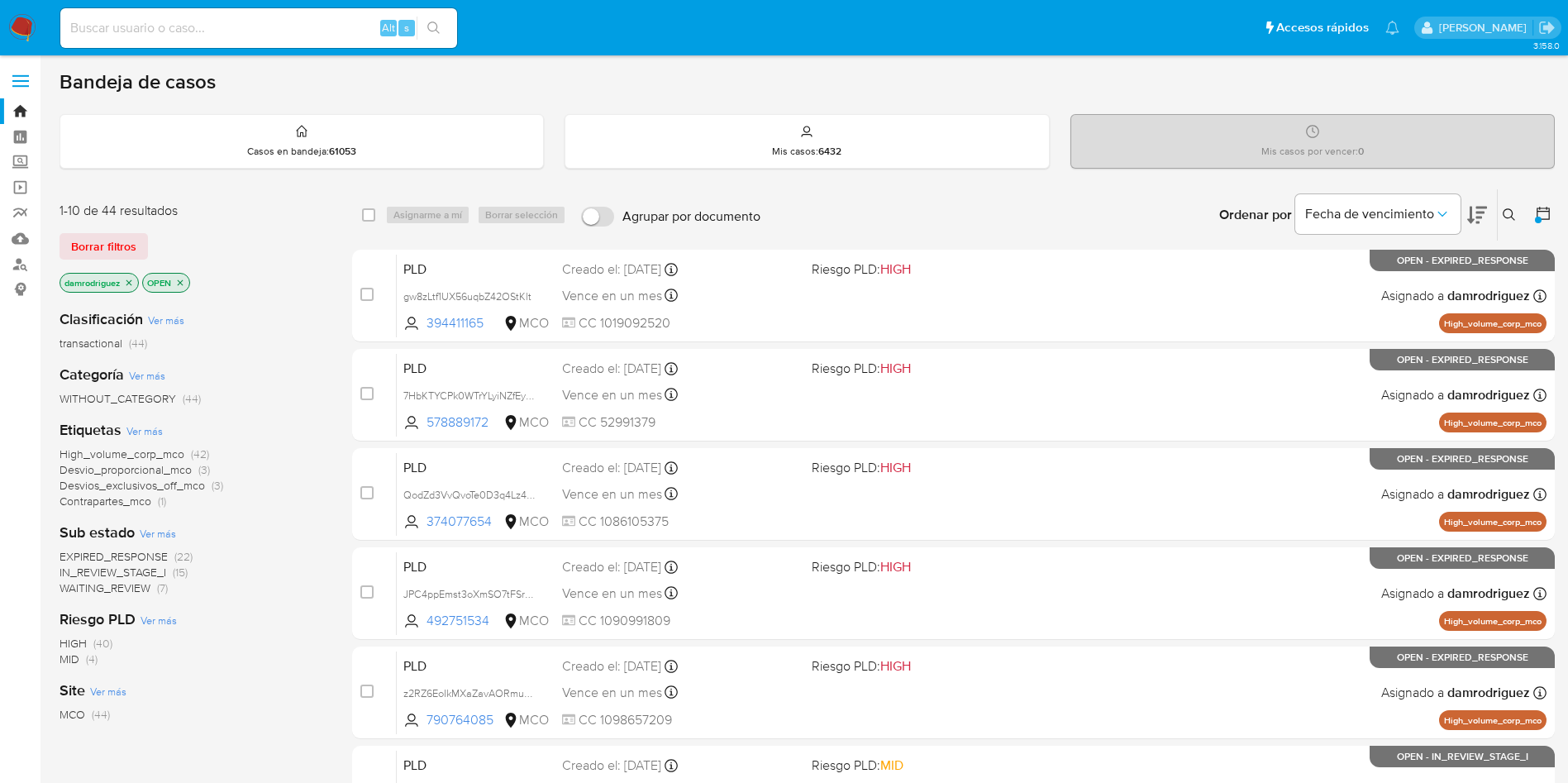
click at [1536, 219] on div at bounding box center [1538, 220] width 7 height 7
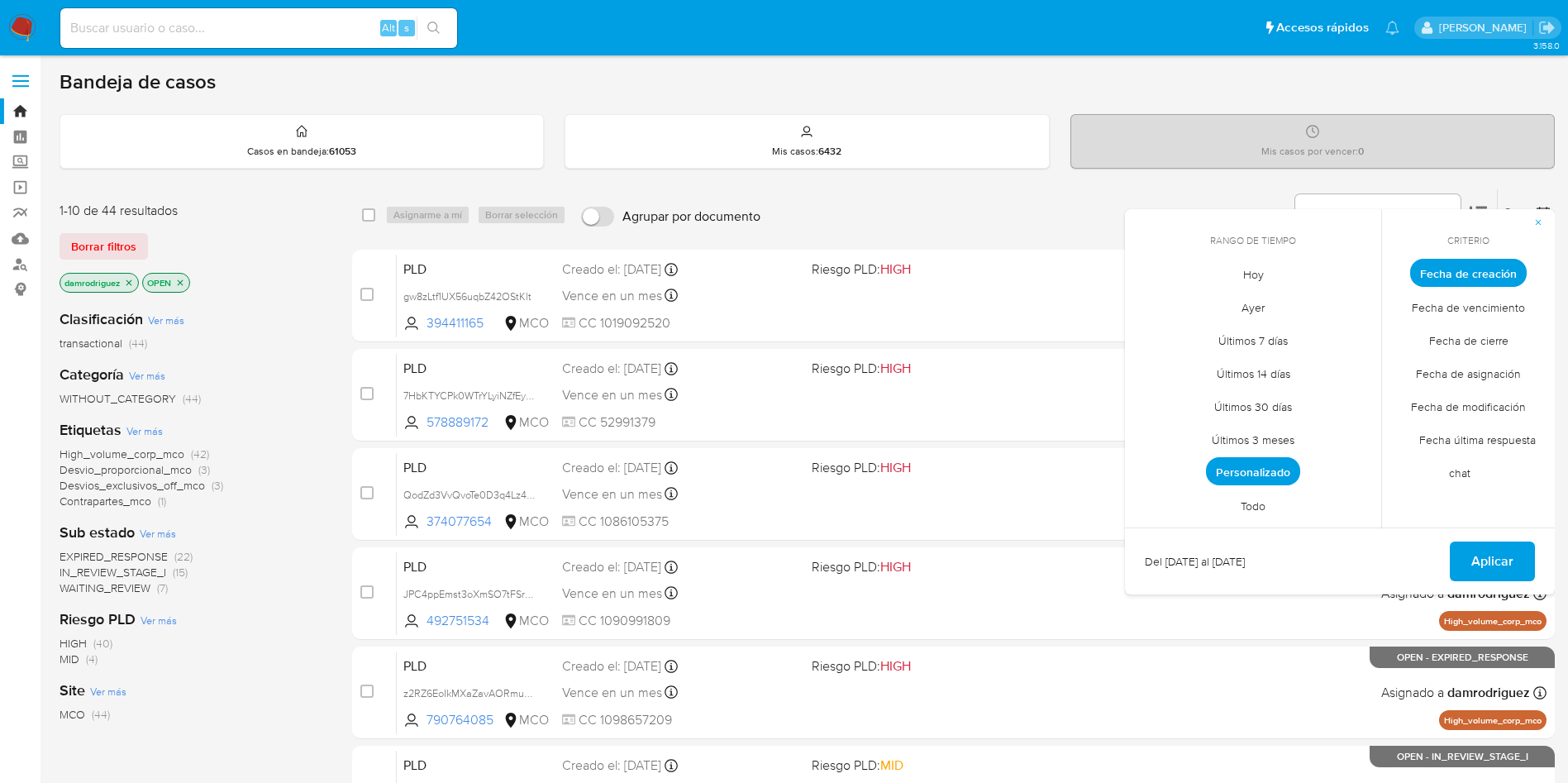
click at [976, 90] on div "Bandeja de casos" at bounding box center [807, 81] width 1495 height 25
click at [102, 592] on span "WAITING_REVIEW" at bounding box center [105, 587] width 91 height 16
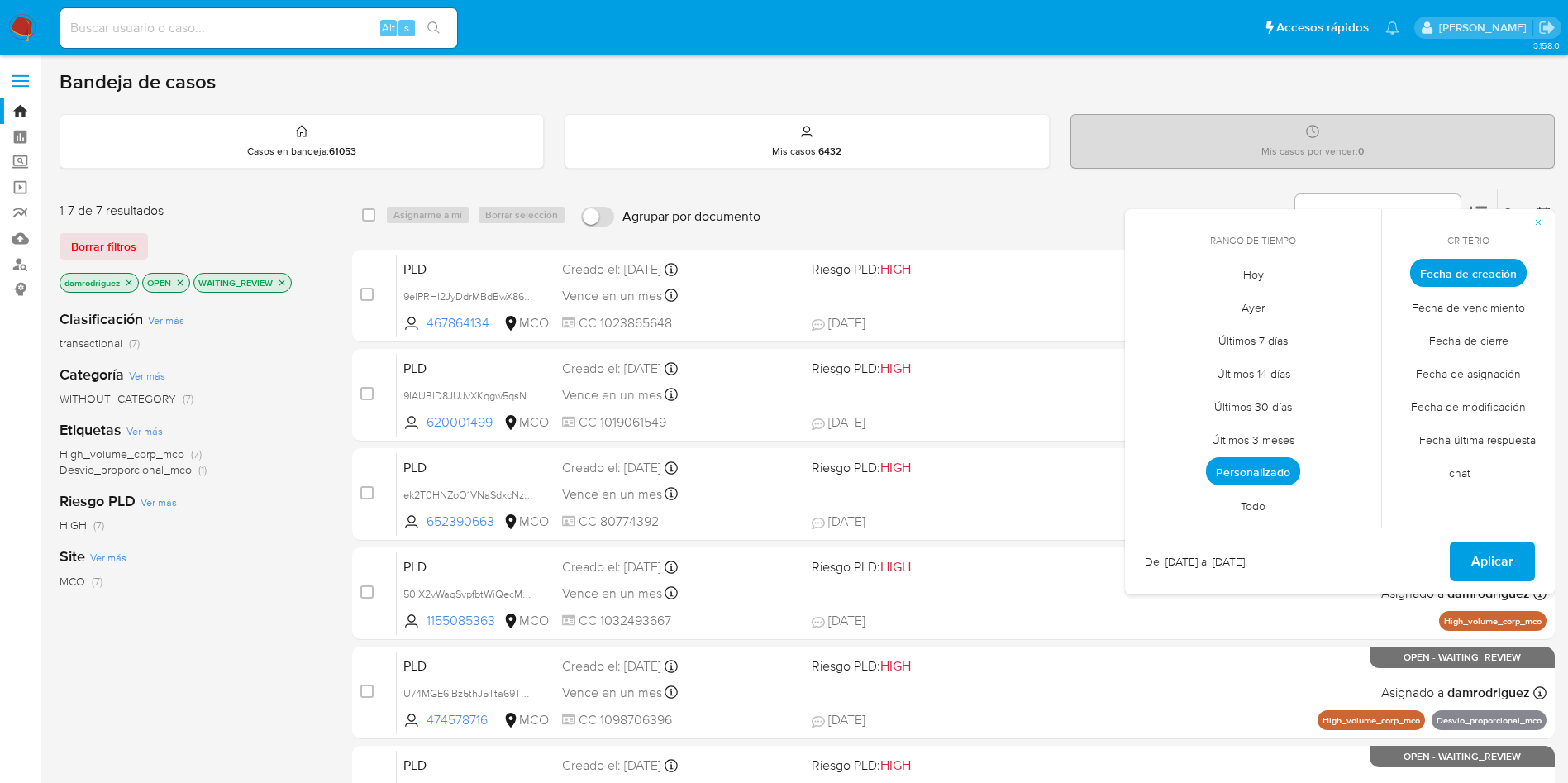
drag, startPoint x: 299, startPoint y: 212, endPoint x: 503, endPoint y: 212, distance: 204.0
click at [298, 212] on div "1-7 de 7 resultados" at bounding box center [192, 210] width 264 height 18
click at [1541, 223] on icon "button" at bounding box center [1538, 223] width 10 height 10
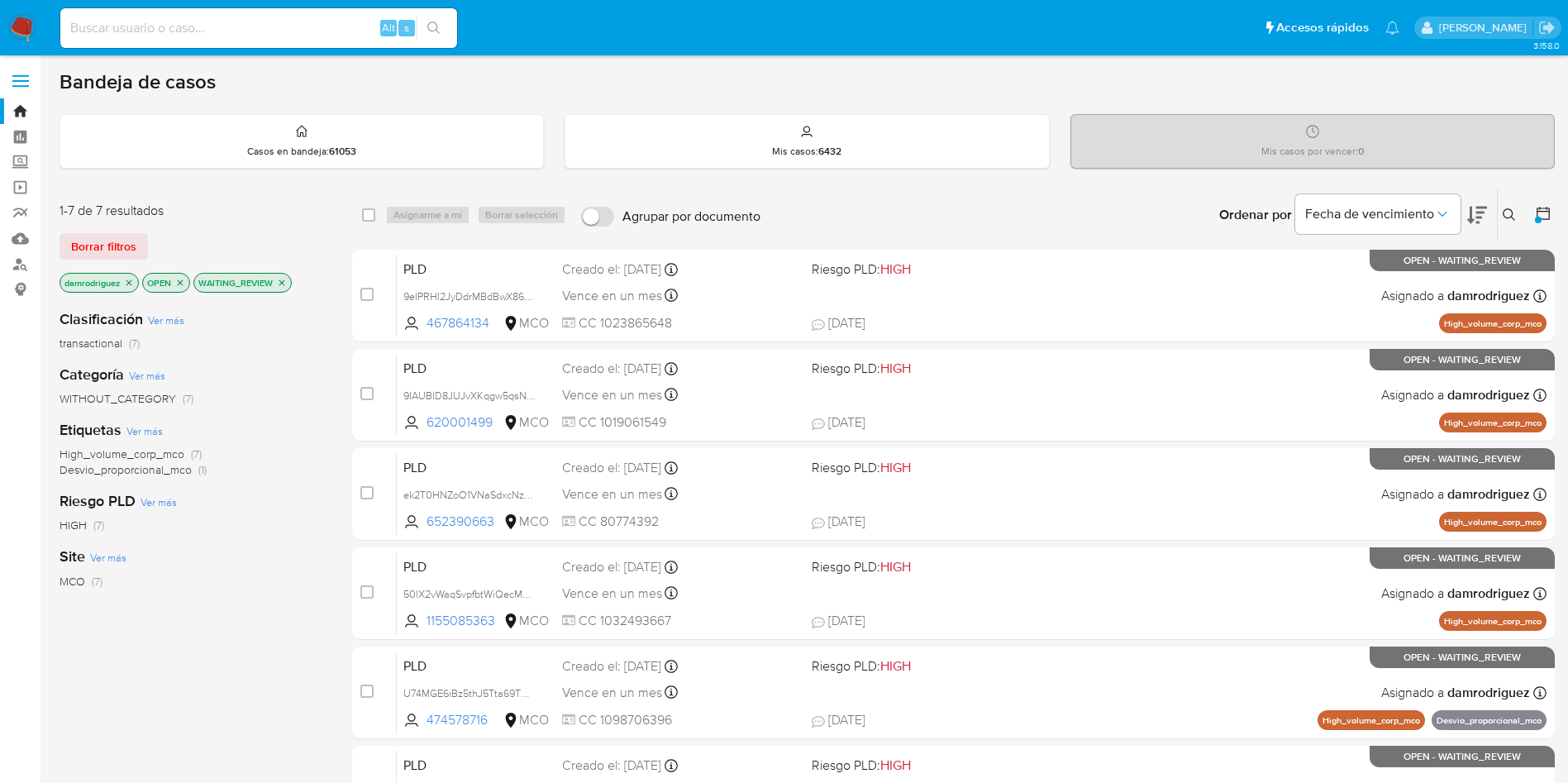
click at [286, 213] on div "1-7 de 7 resultados" at bounding box center [192, 210] width 264 height 18
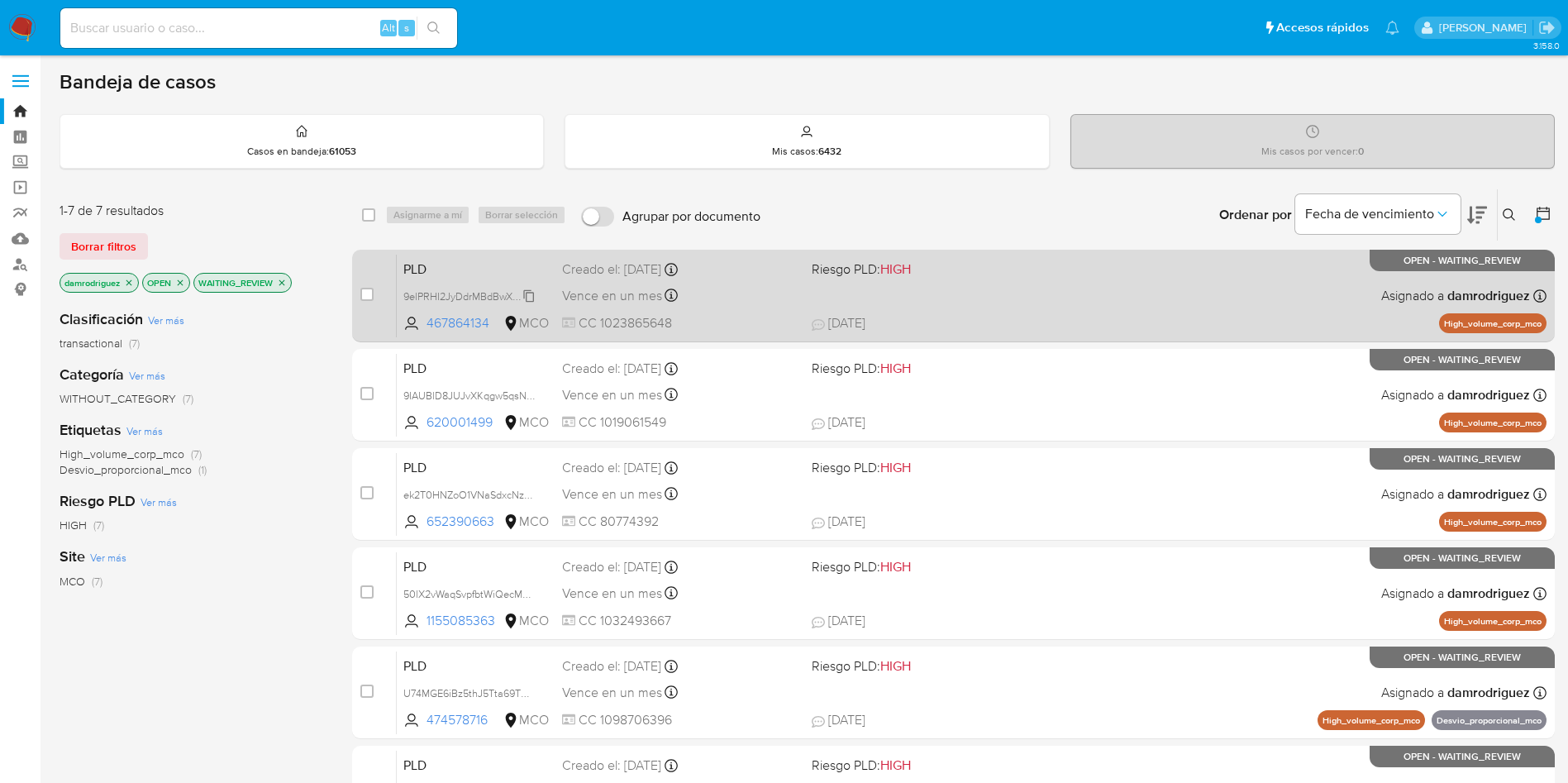
click at [463, 293] on span "9elPRHI2JyDdrMBdBwX86Xge" at bounding box center [472, 294] width 139 height 18
click at [439, 270] on span "PLD" at bounding box center [476, 267] width 146 height 21
click at [369, 293] on input "checkbox" at bounding box center [367, 294] width 14 height 14
checkbox input "true"
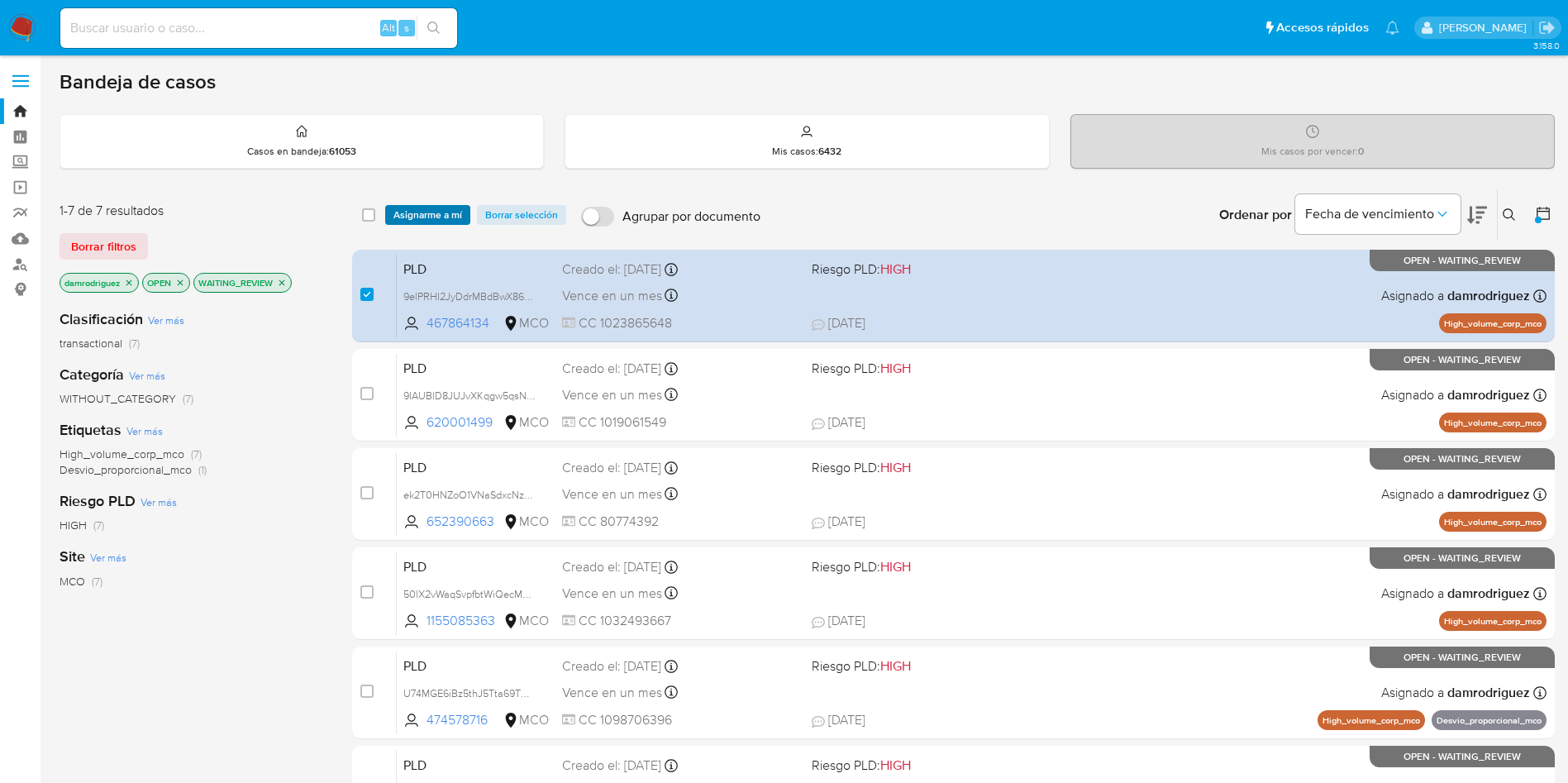
click at [419, 212] on span "Asignarme a mí" at bounding box center [427, 214] width 68 height 16
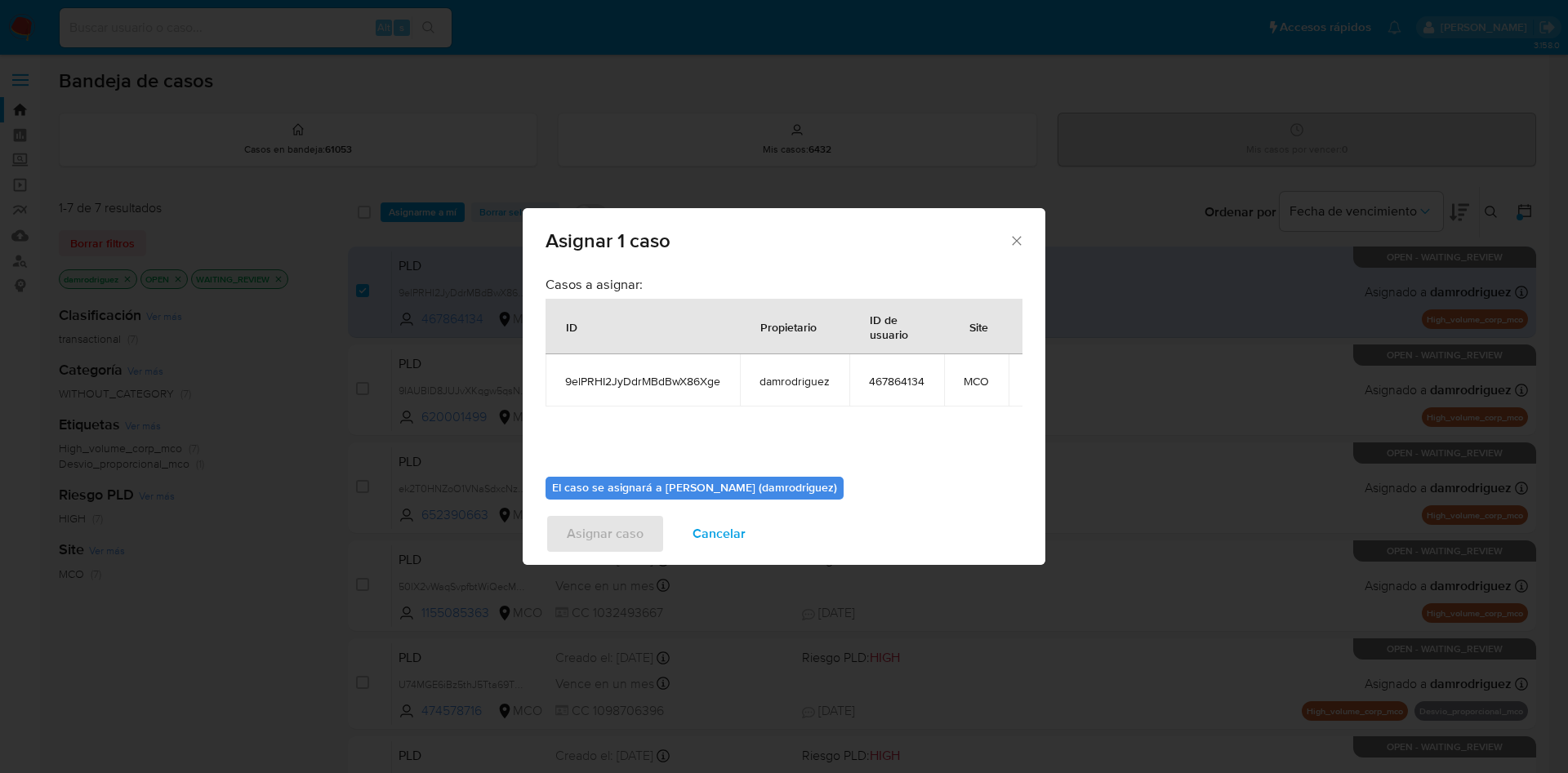
scroll to position [104, 0]
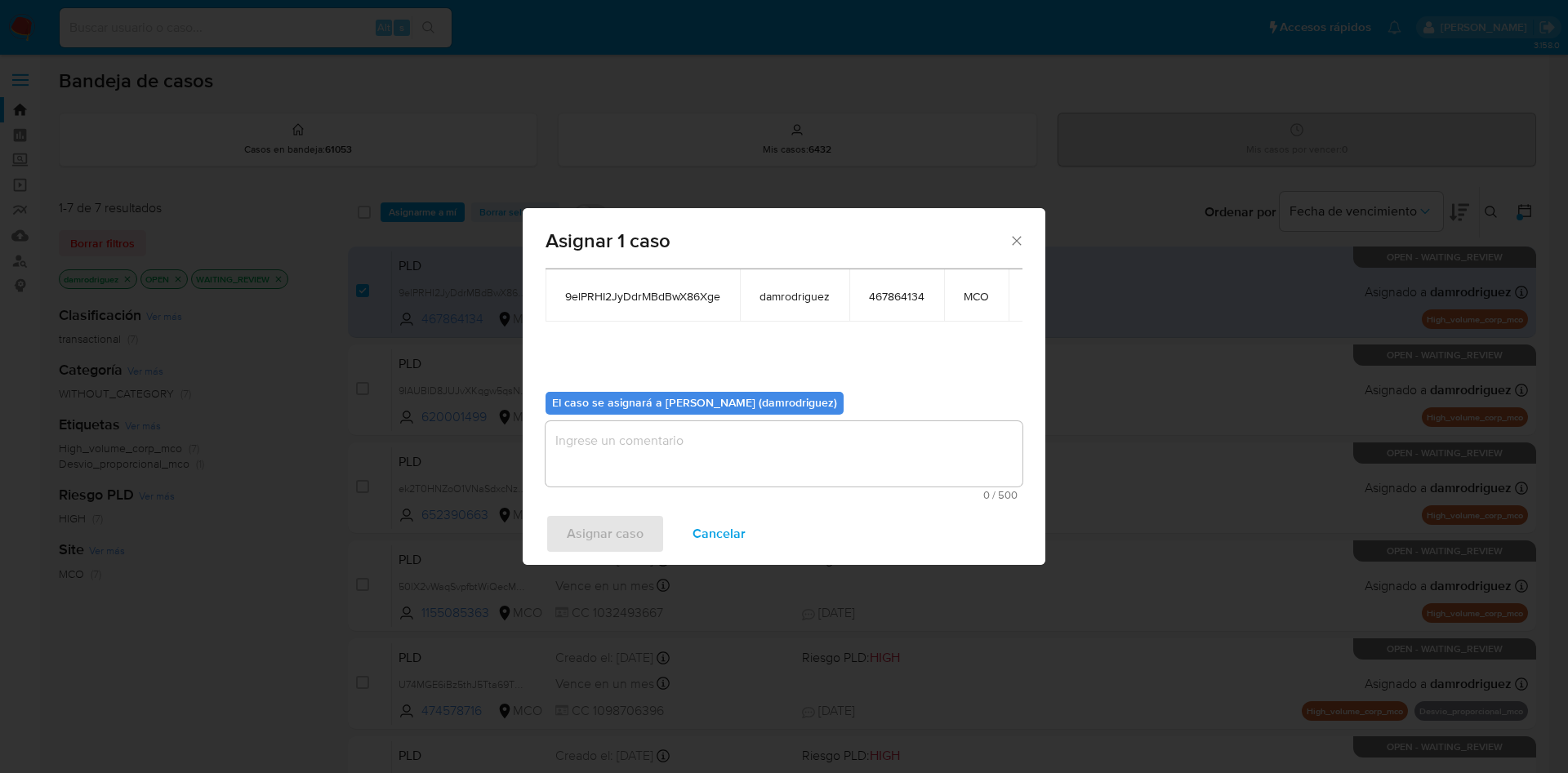
click at [640, 444] on textarea "assign-modal" at bounding box center [784, 454] width 477 height 66
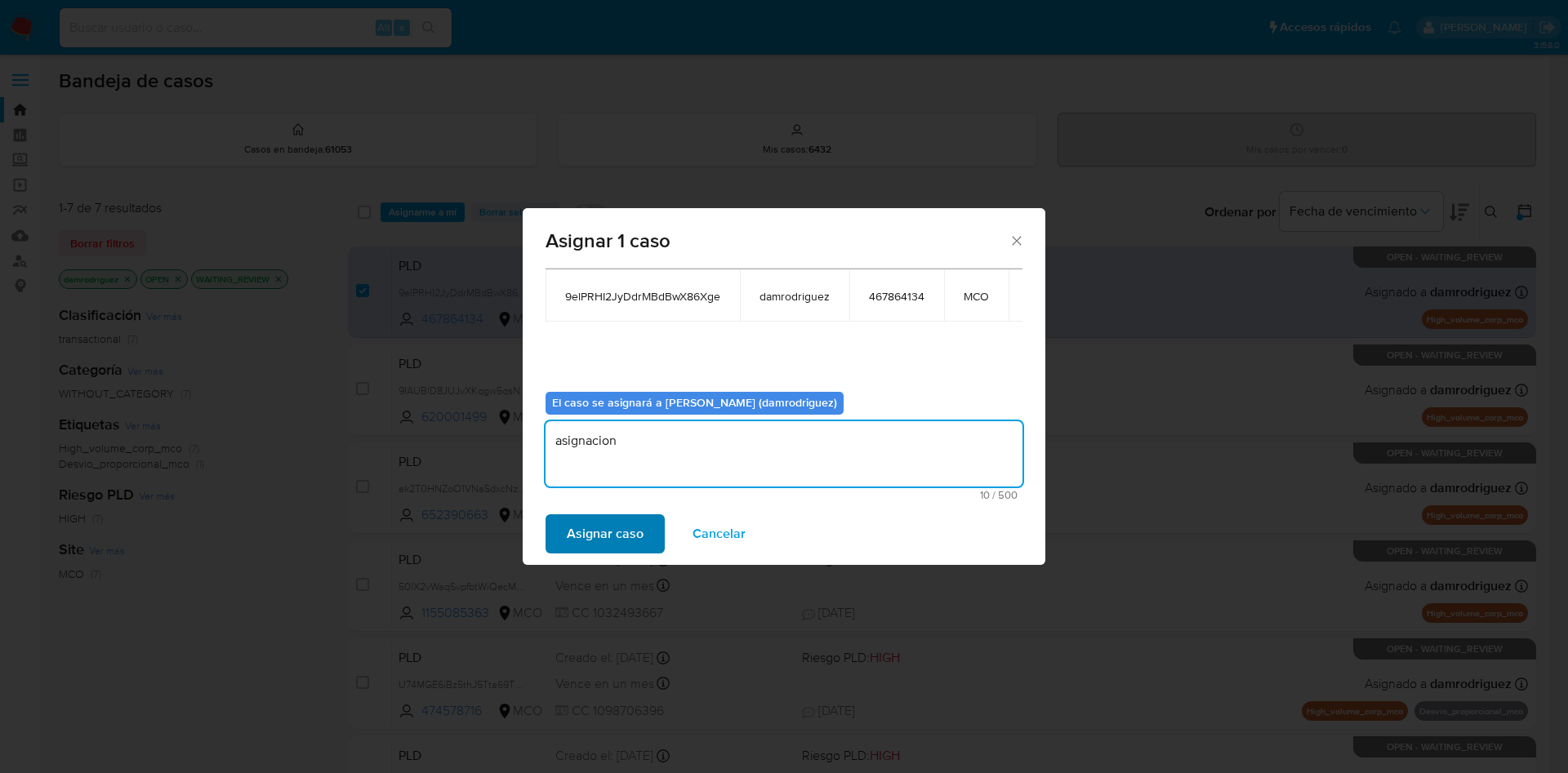
type textarea "asignacion"
click at [633, 525] on span "Asignar caso" at bounding box center [605, 534] width 77 height 36
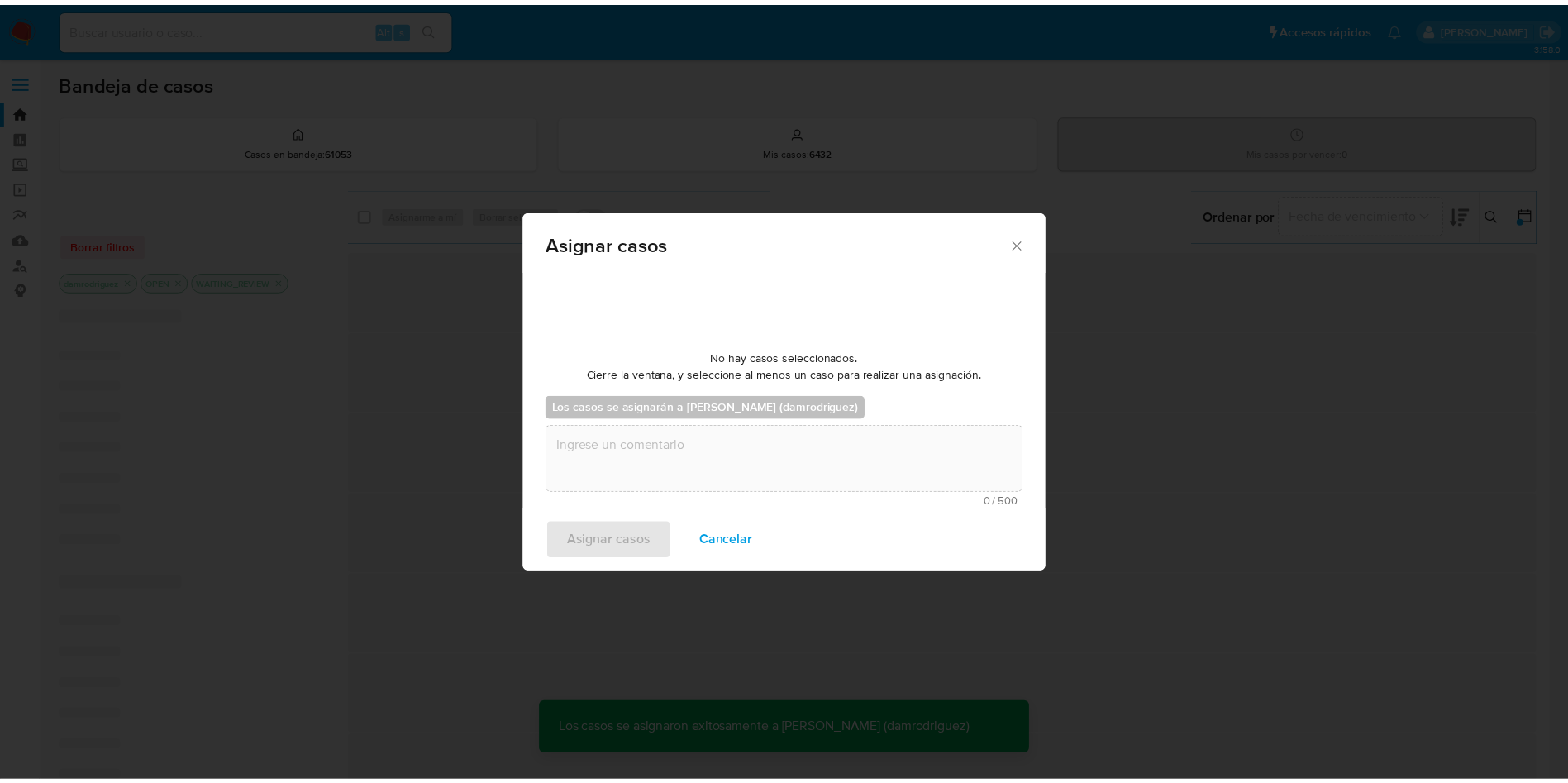
scroll to position [100, 0]
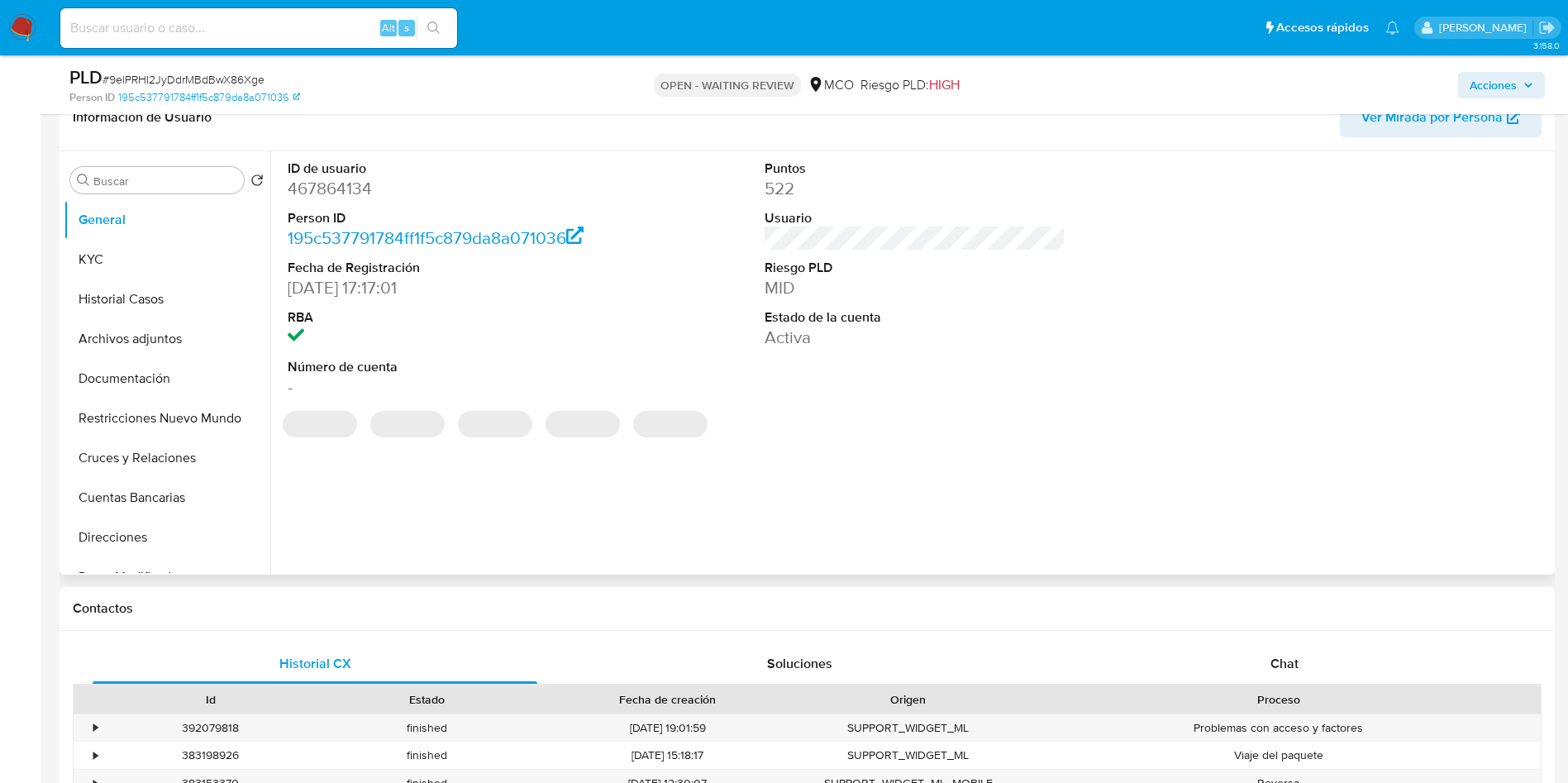
scroll to position [372, 0]
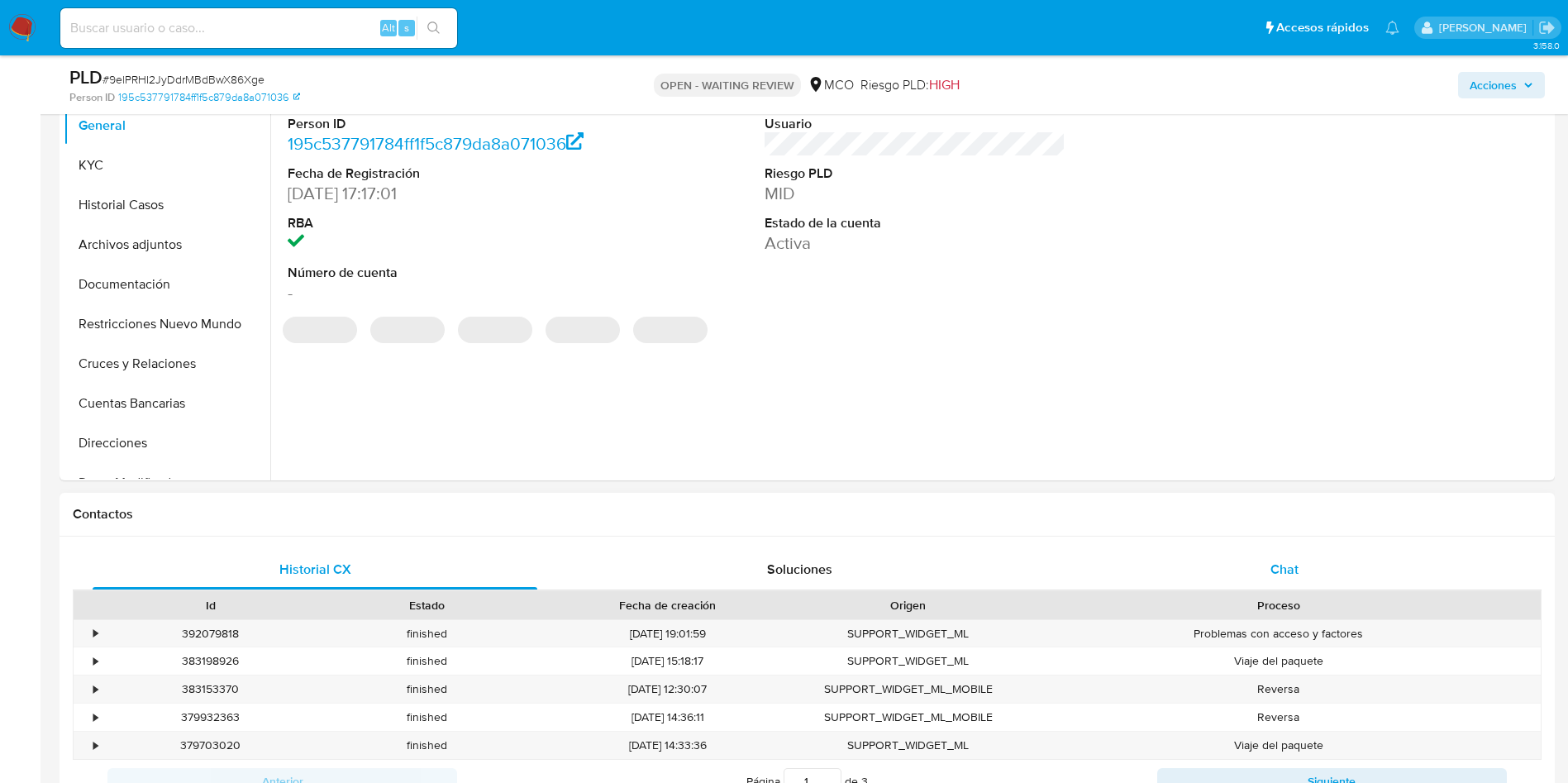
select select "10"
click at [1229, 577] on div "Chat" at bounding box center [1283, 570] width 444 height 40
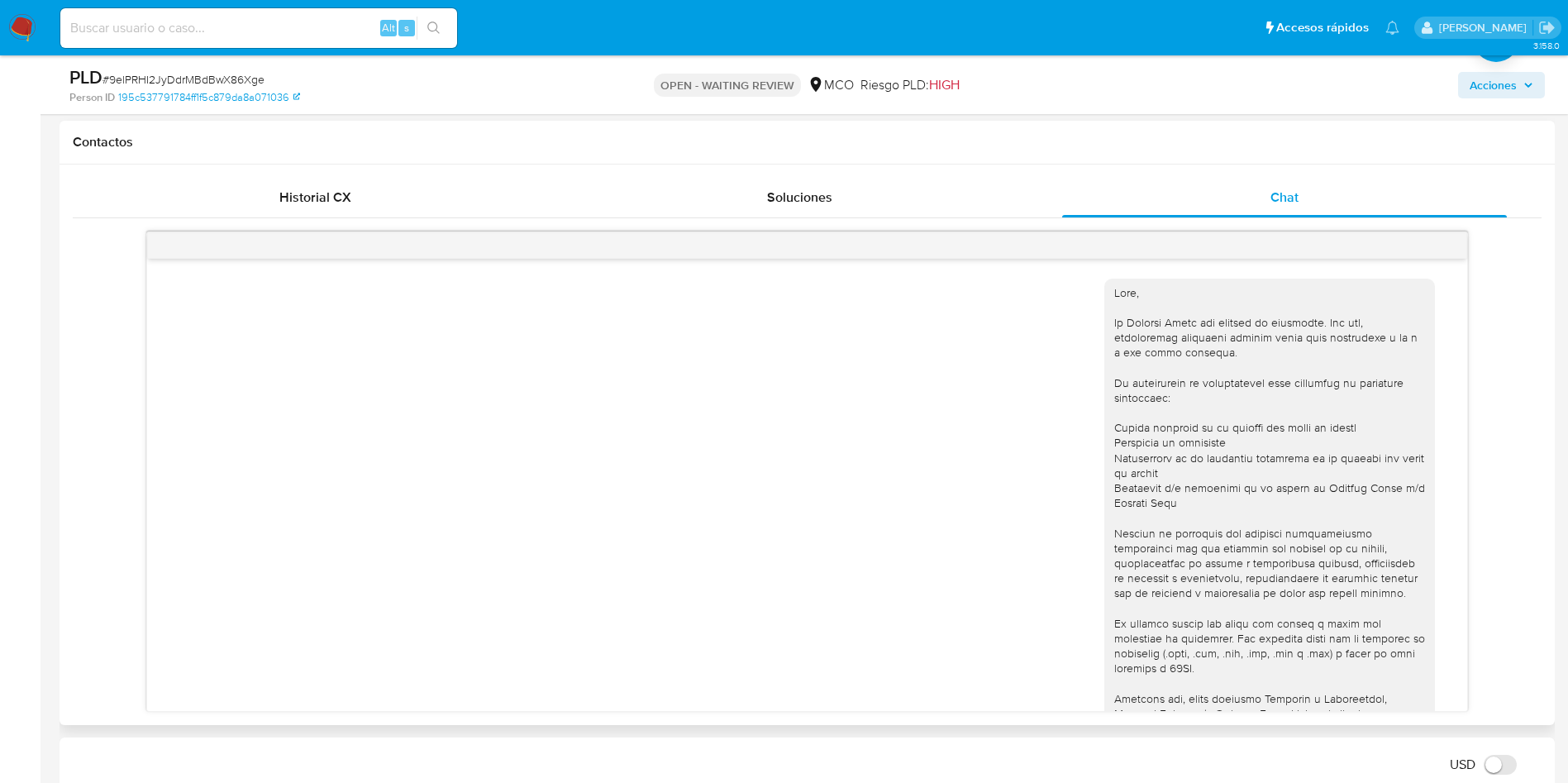
scroll to position [570, 0]
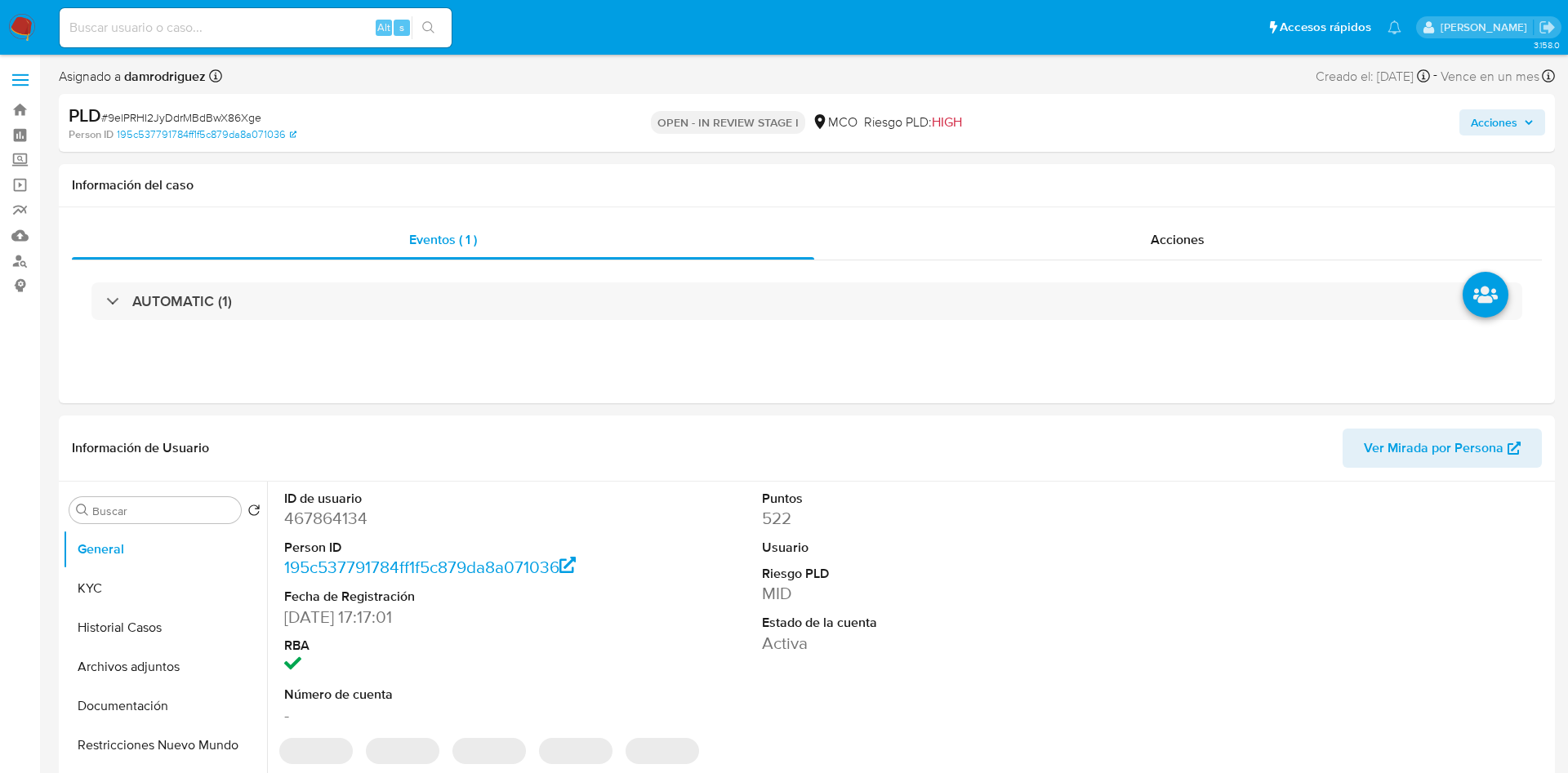
select select "10"
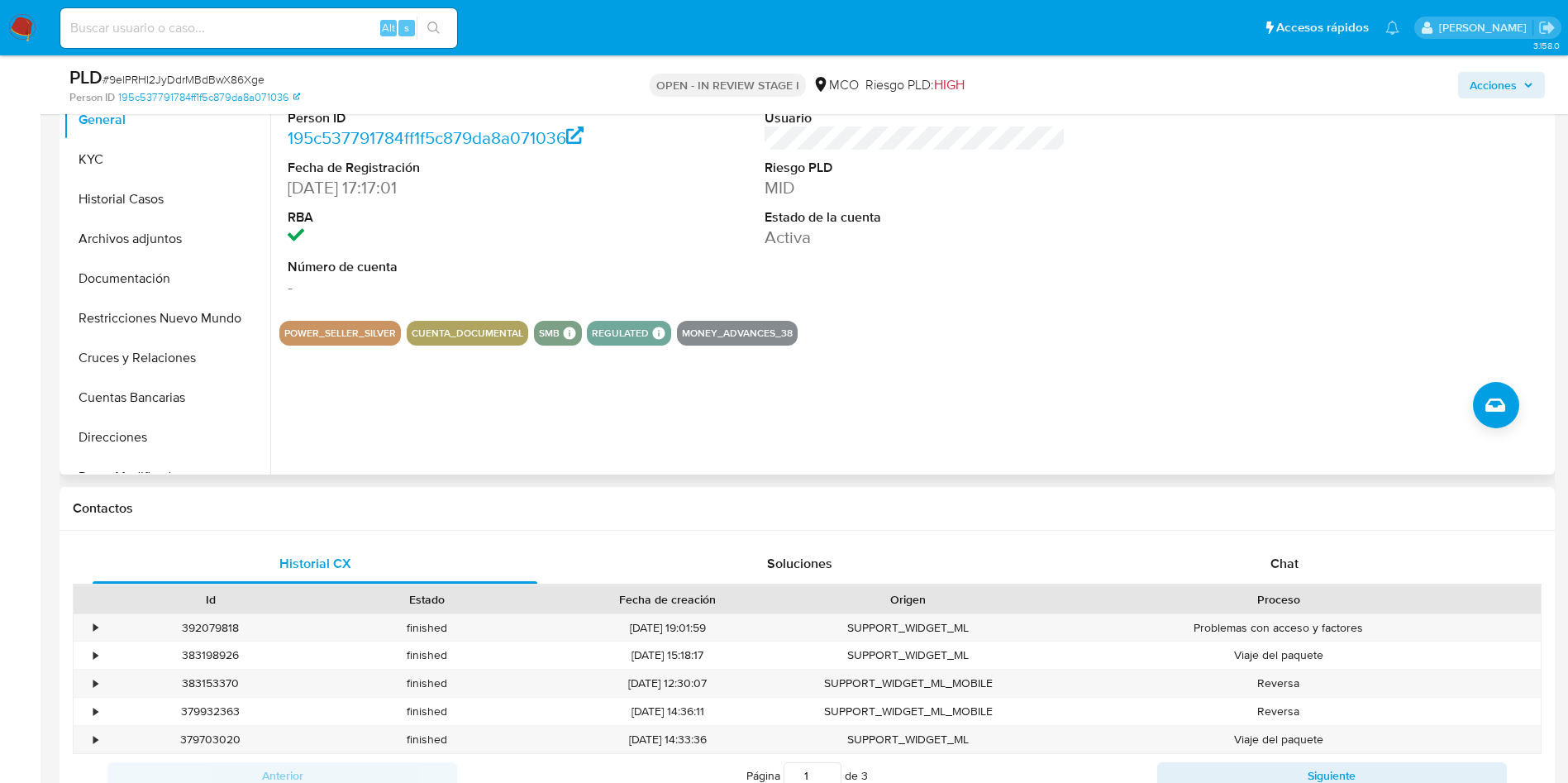
scroll to position [744, 0]
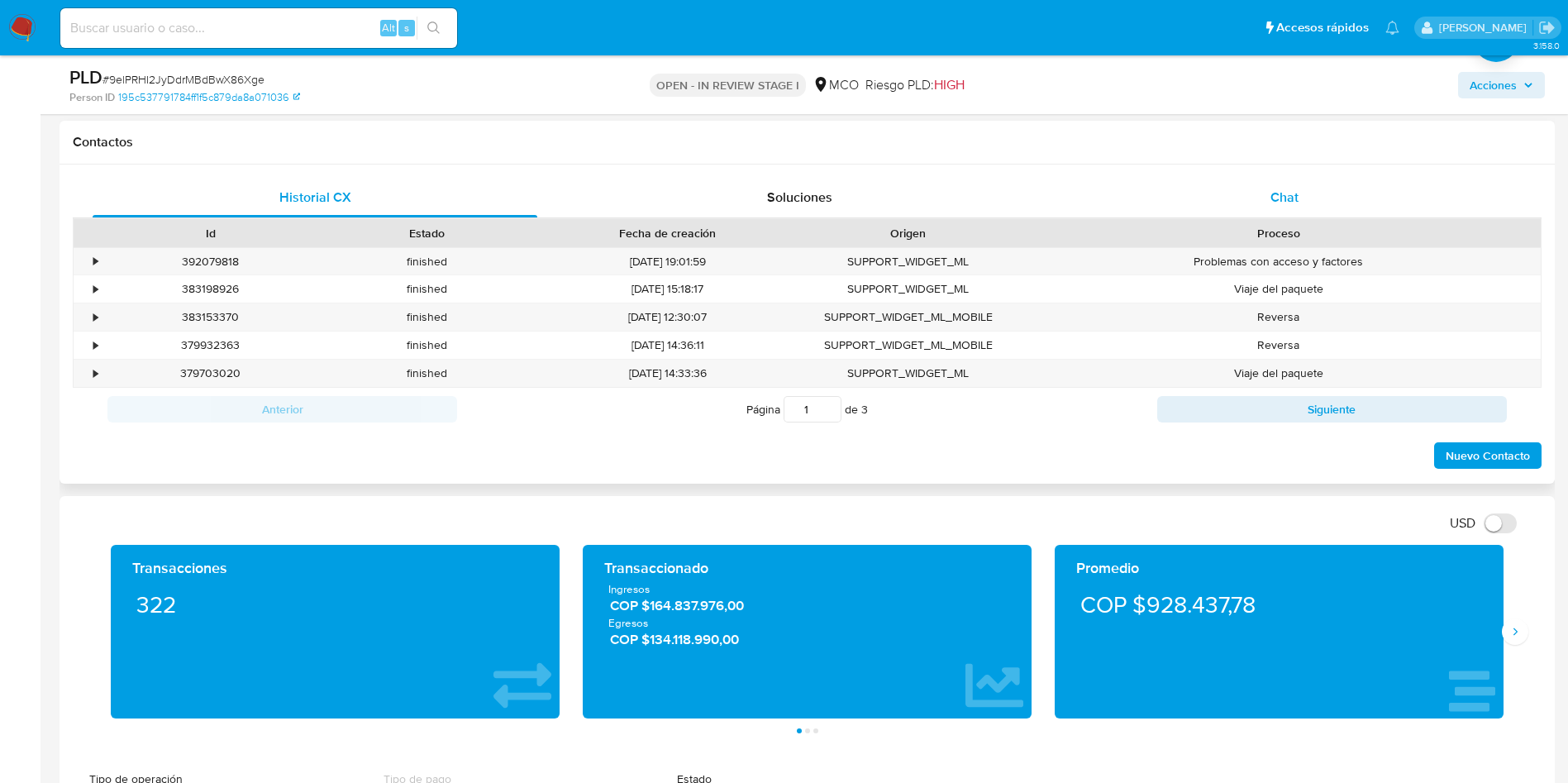
click at [1278, 192] on span "Chat" at bounding box center [1284, 197] width 28 height 19
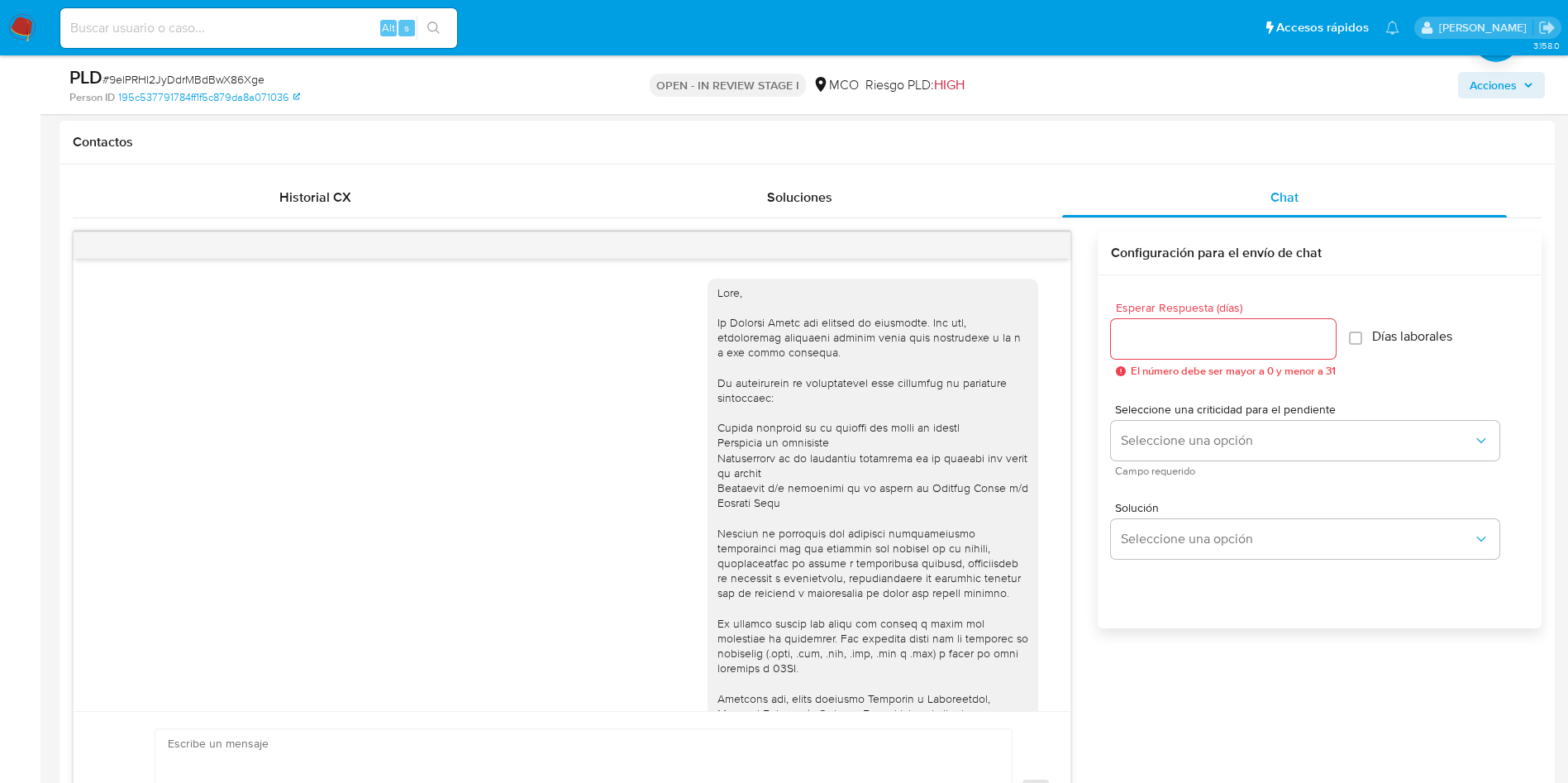
scroll to position [570, 0]
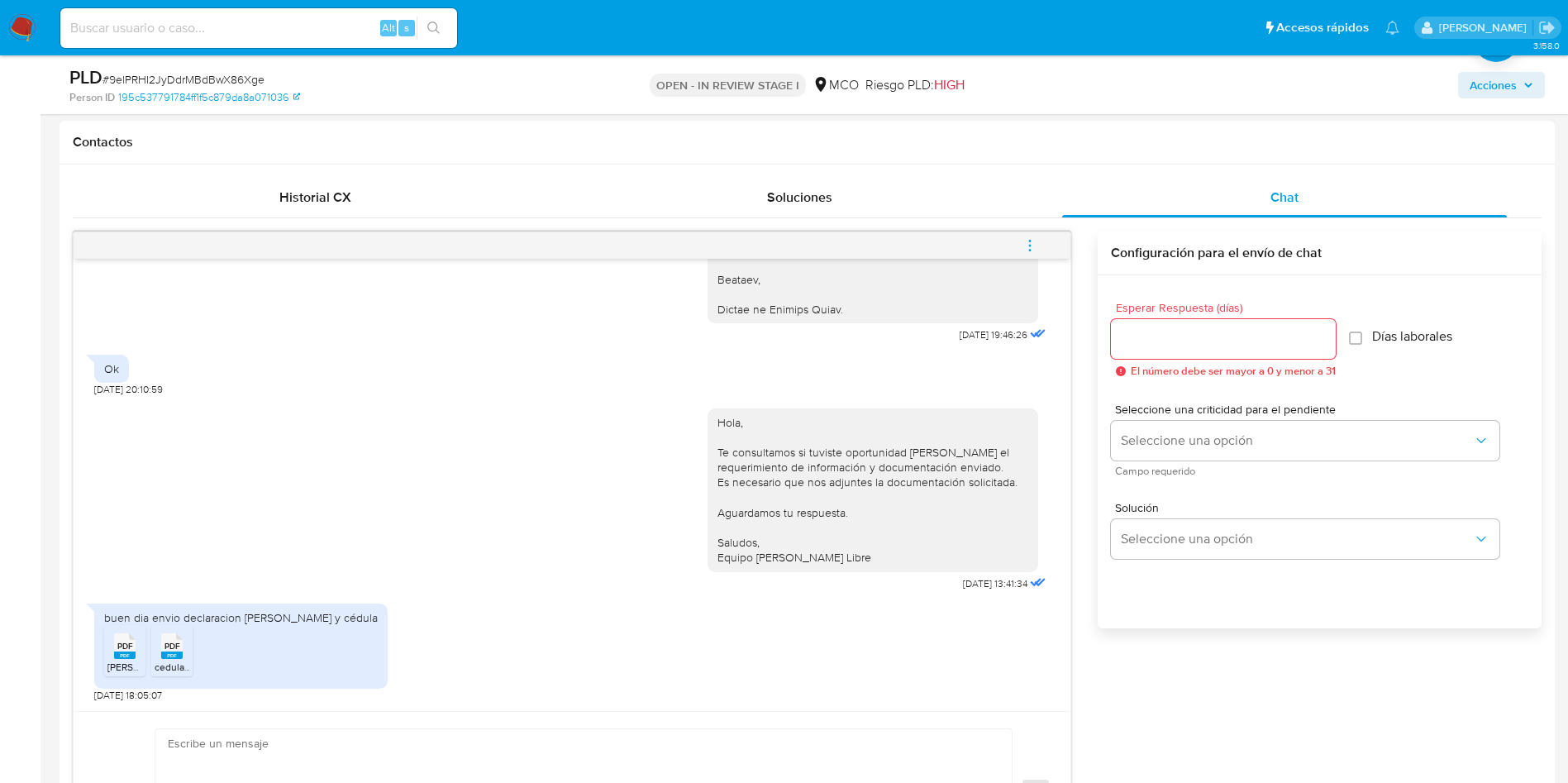
click at [125, 650] on span "PDF" at bounding box center [125, 646] width 15 height 11
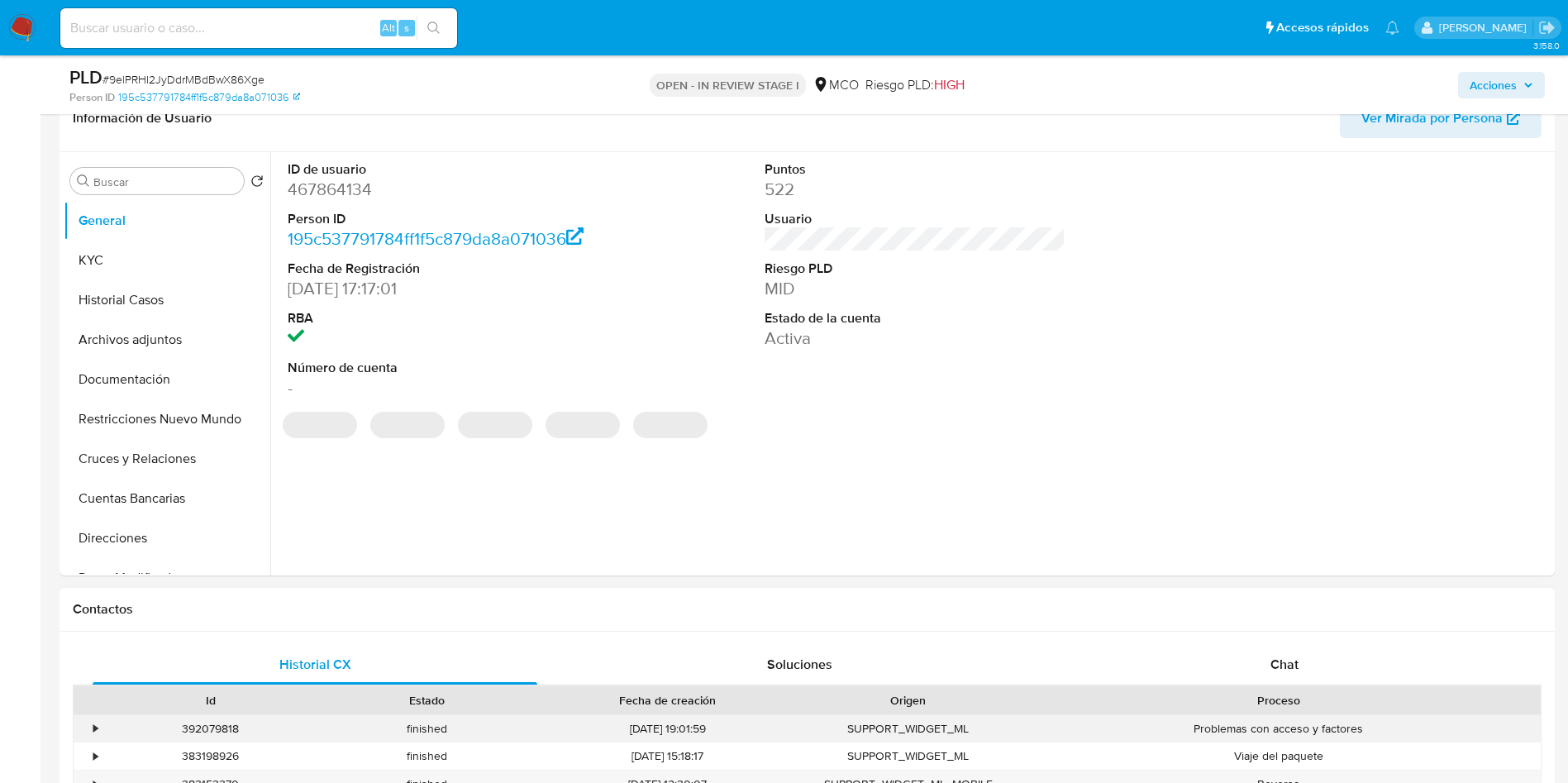
scroll to position [620, 0]
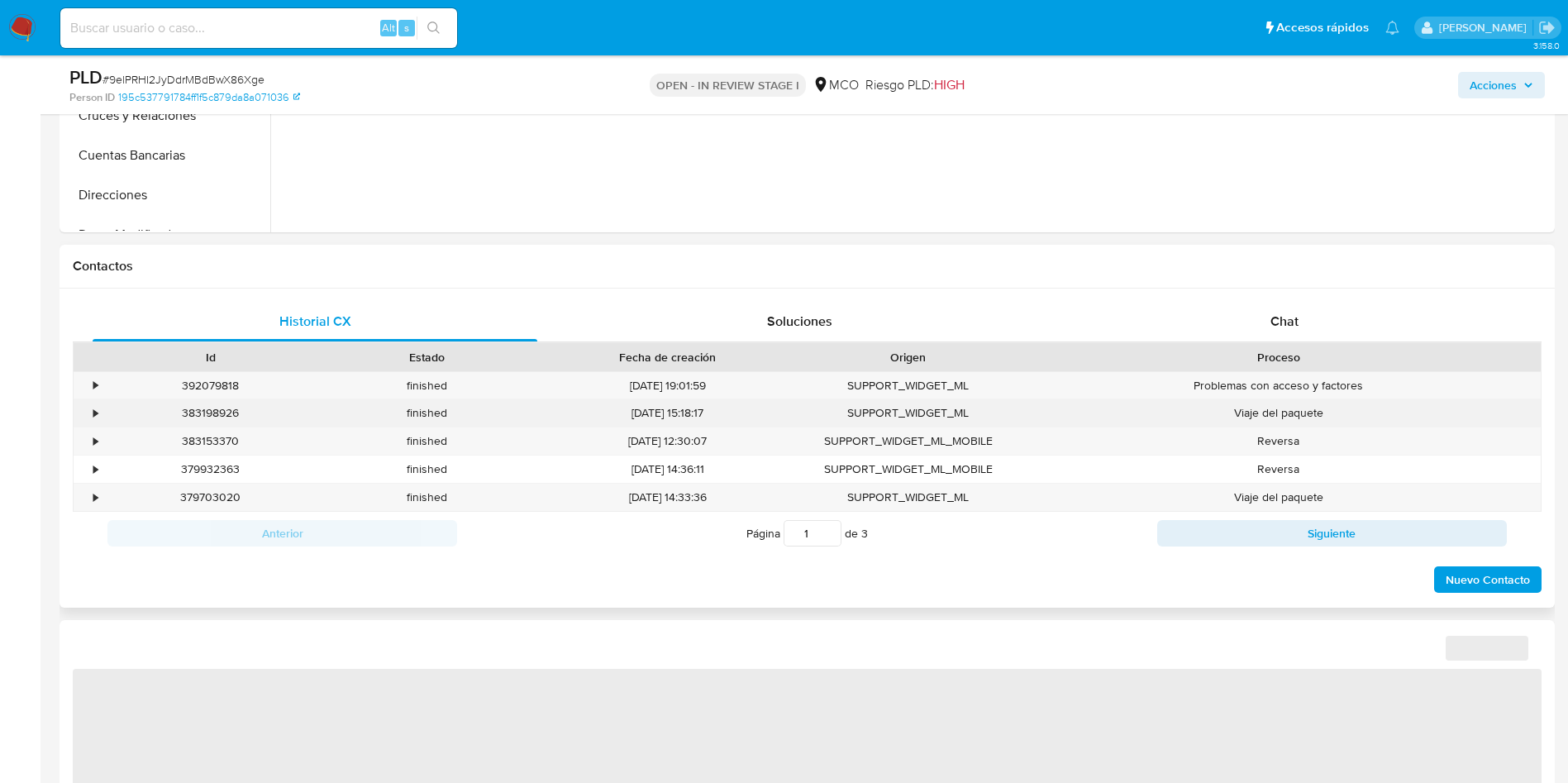
select select "10"
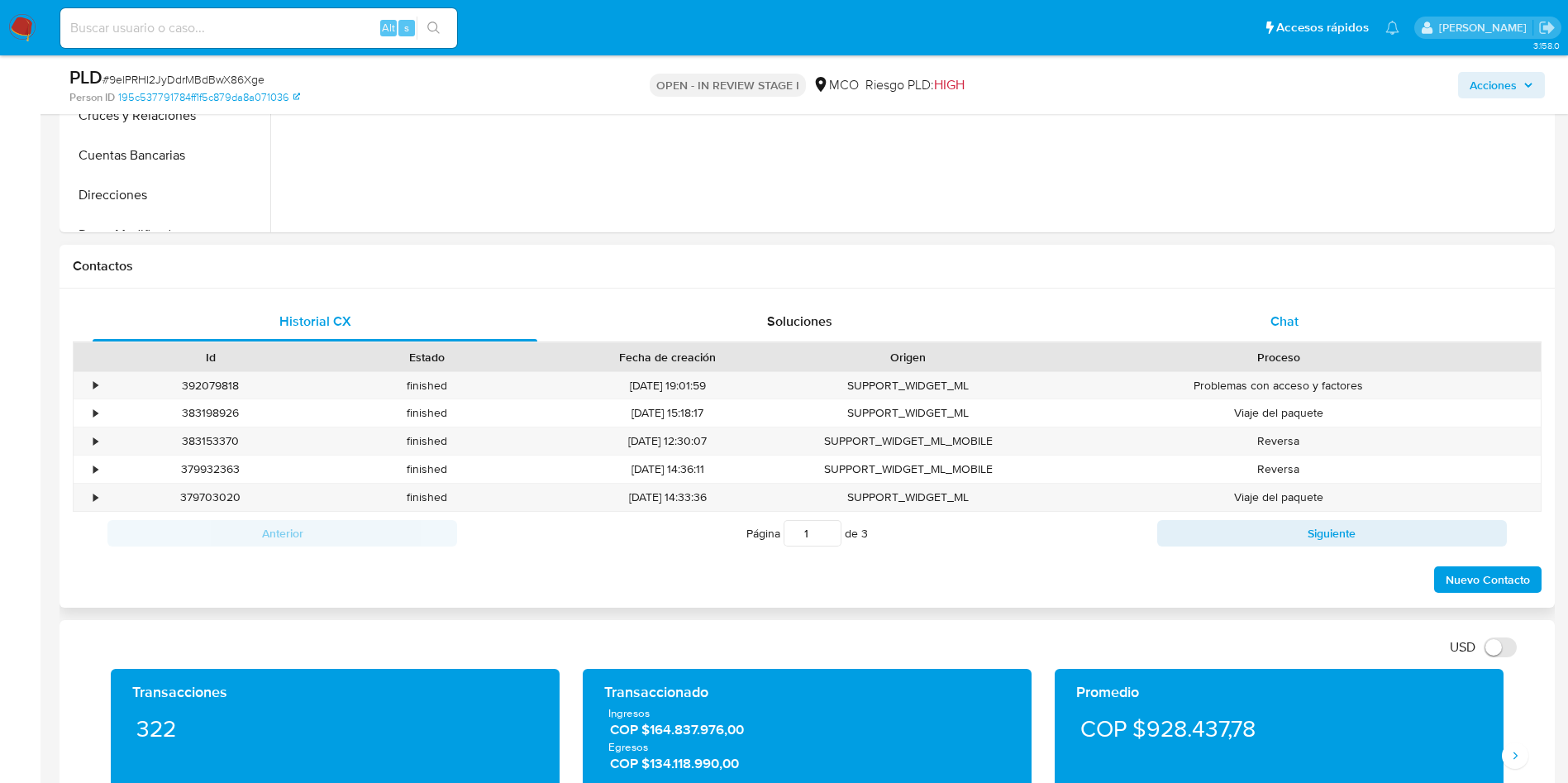
click at [1253, 339] on div "Chat" at bounding box center [1283, 322] width 444 height 40
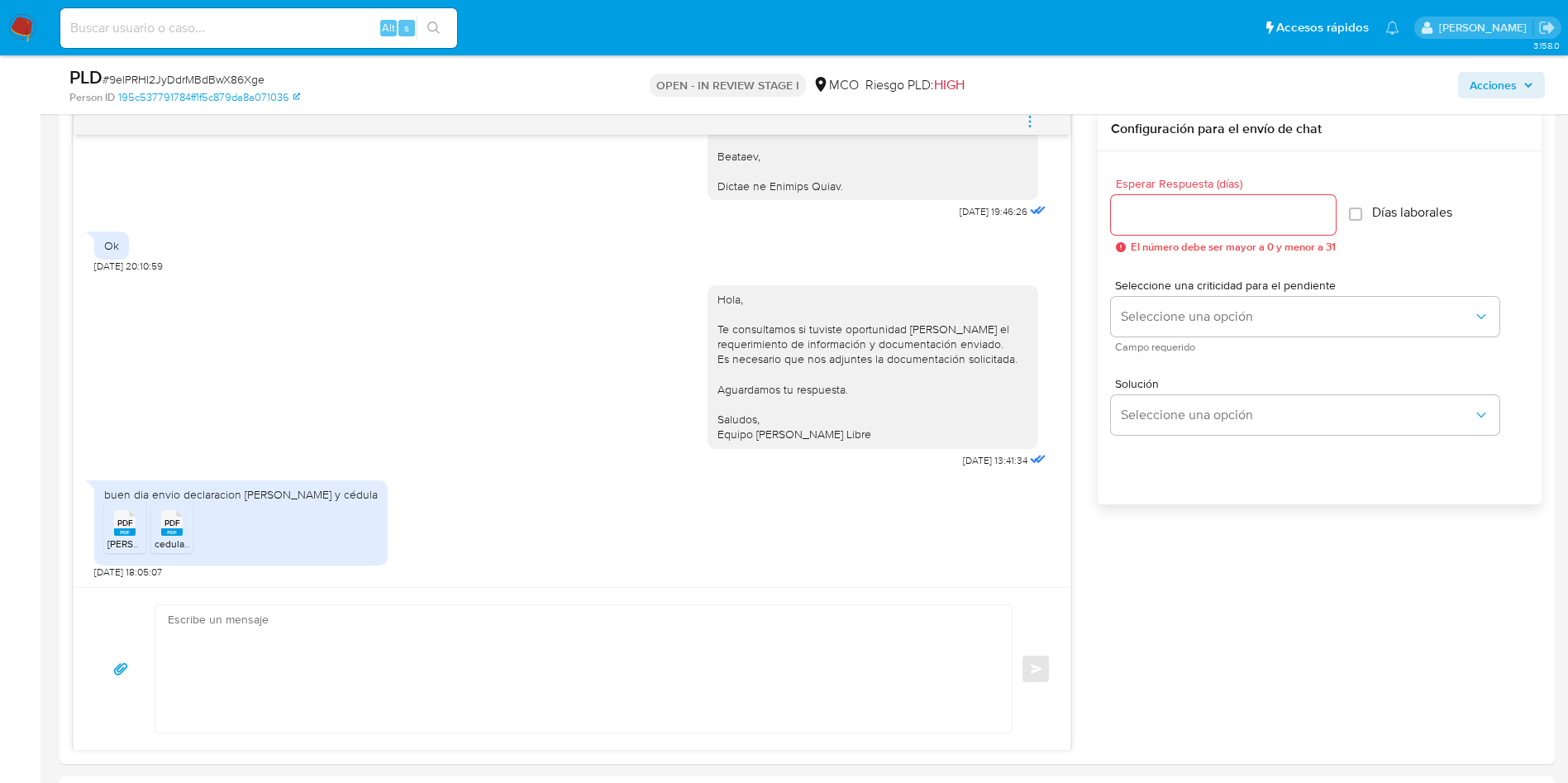
scroll to position [248, 0]
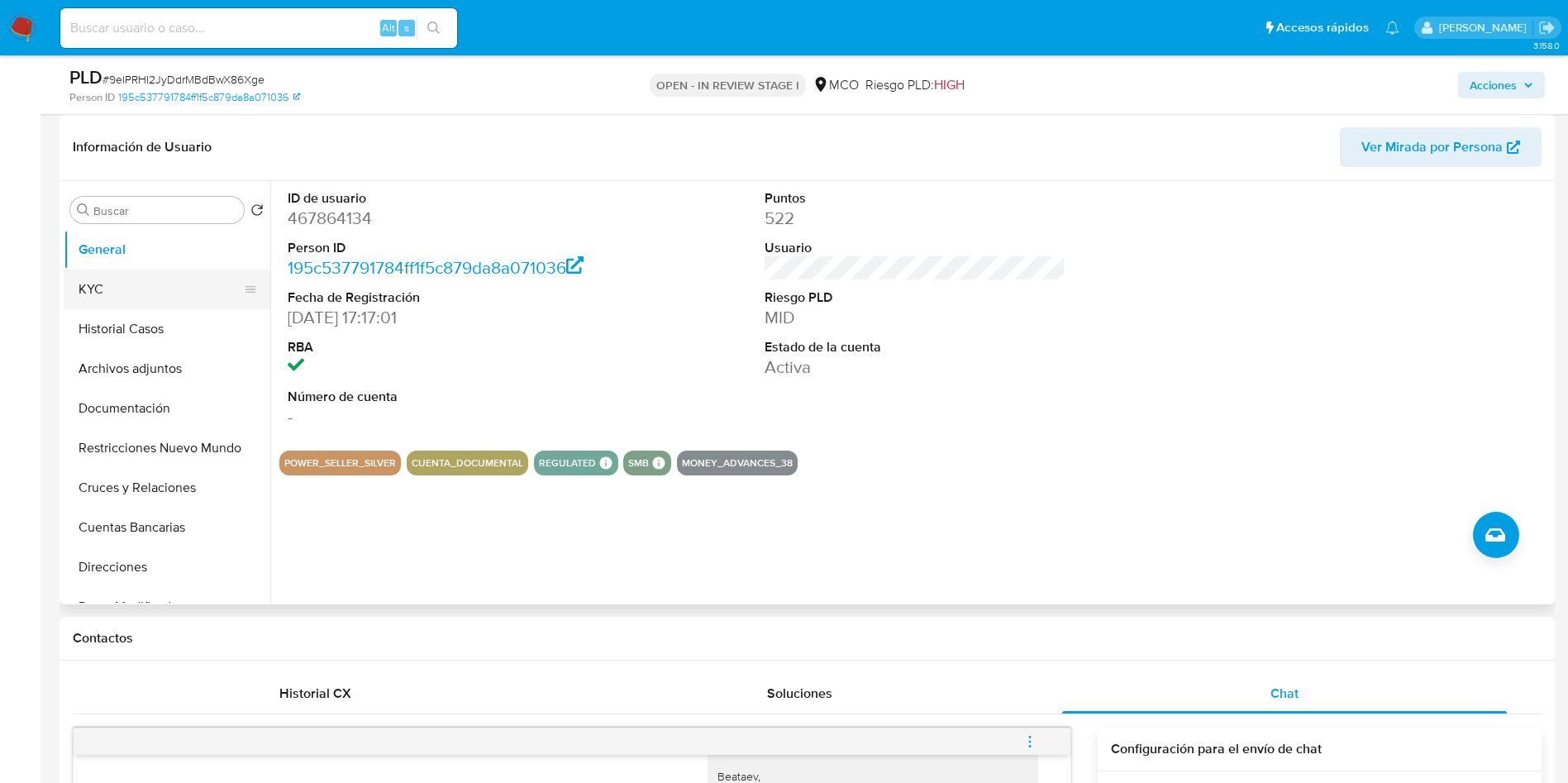
click at [105, 293] on button "KYC" at bounding box center [160, 289] width 194 height 40
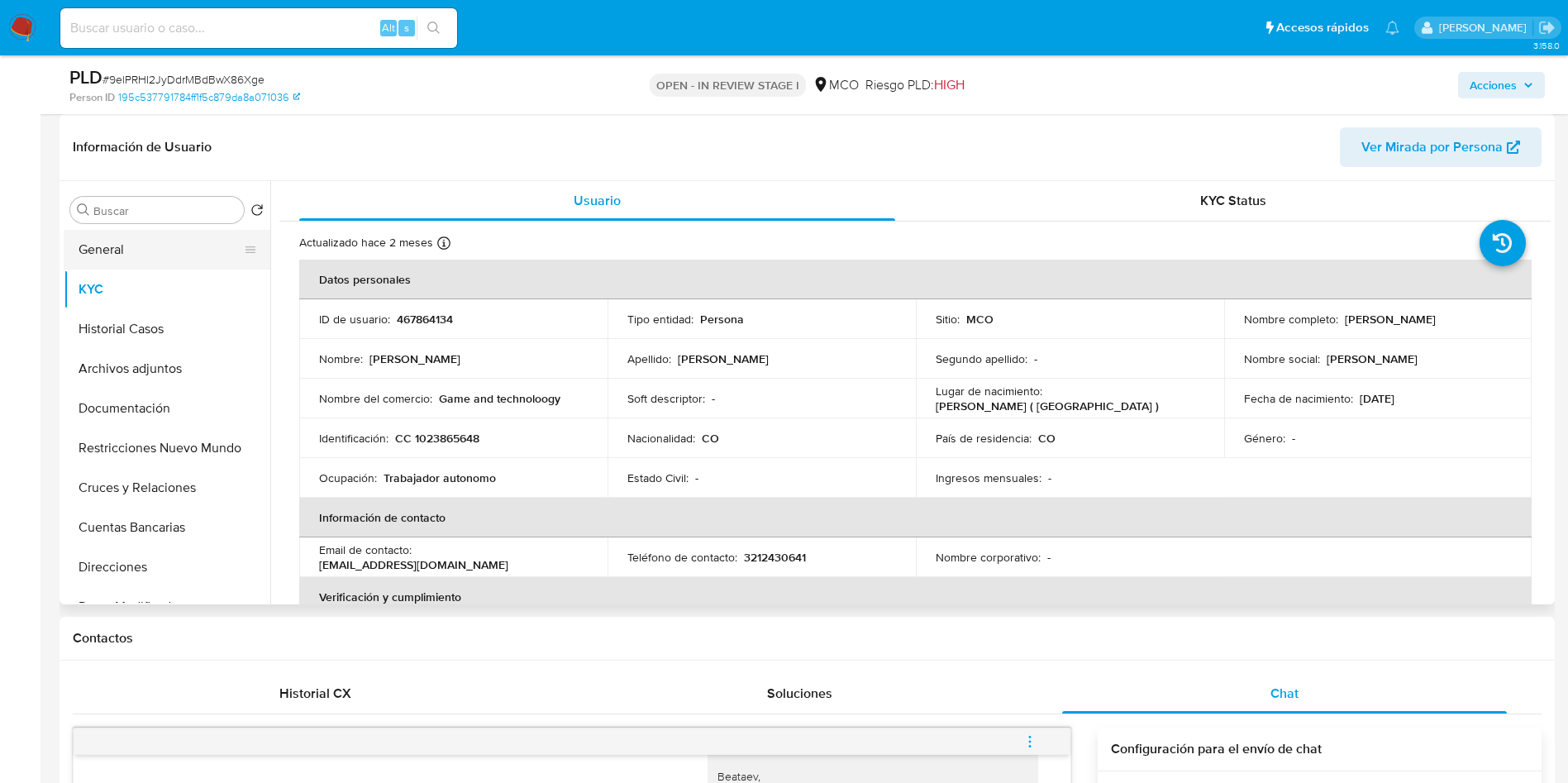
click at [148, 245] on button "General" at bounding box center [160, 249] width 194 height 40
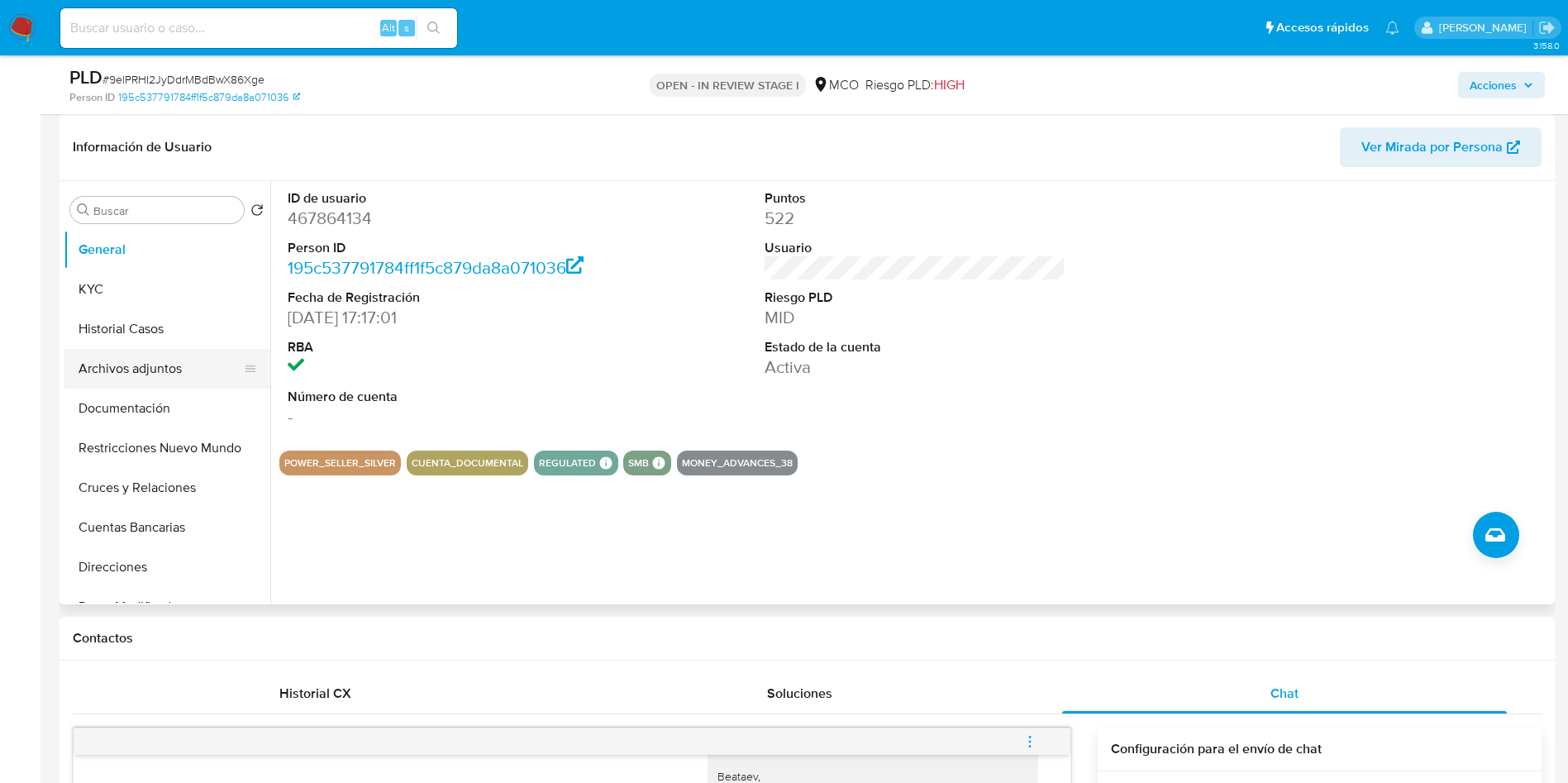
click at [144, 374] on button "Archivos adjuntos" at bounding box center [160, 368] width 194 height 40
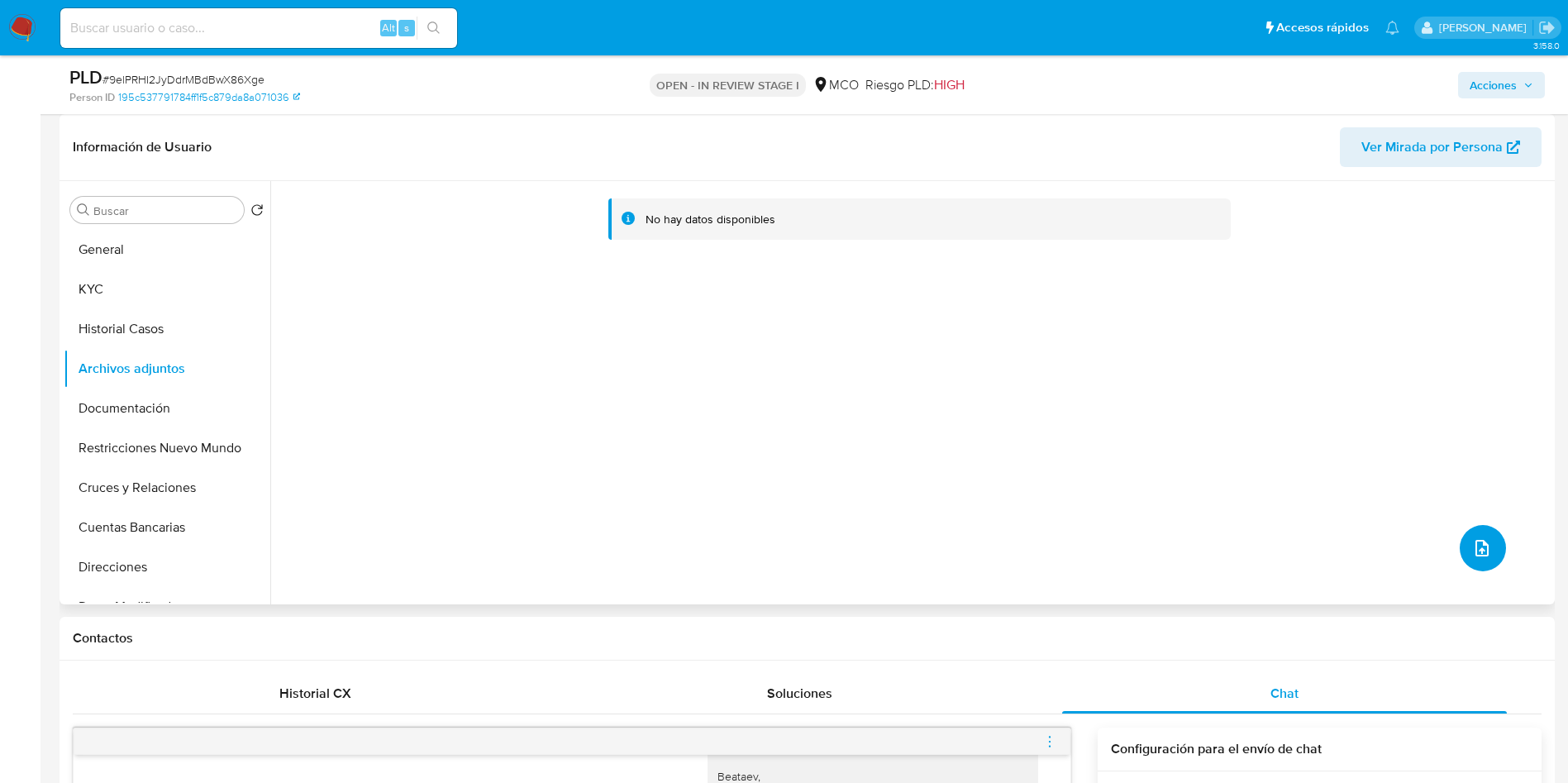
click at [1475, 550] on icon "upload-file" at bounding box center [1482, 548] width 14 height 16
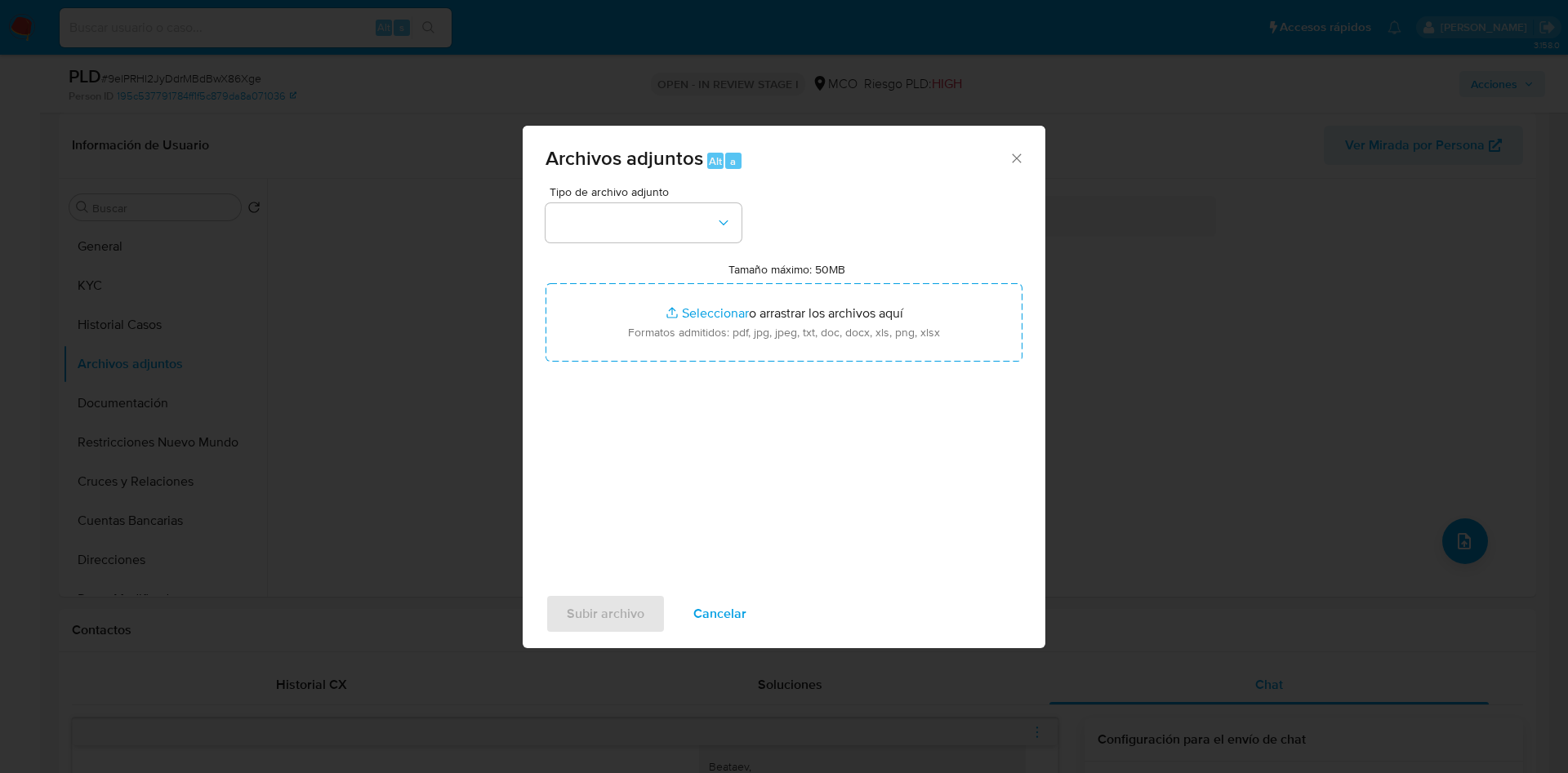
click at [599, 190] on span "Tipo de archivo adjunto" at bounding box center [647, 192] width 196 height 12
click at [603, 216] on button "button" at bounding box center [643, 222] width 196 height 40
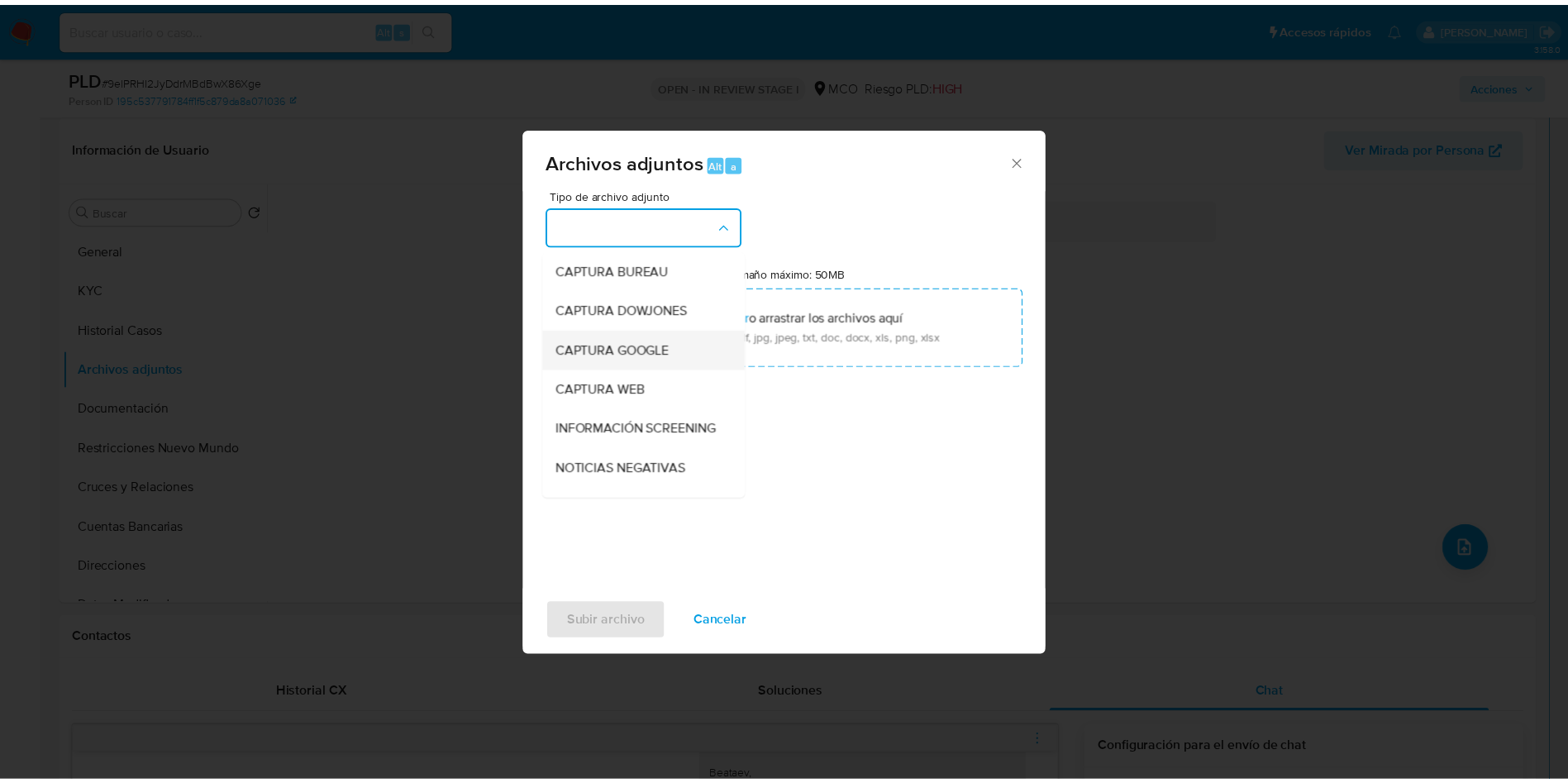
scroll to position [124, 0]
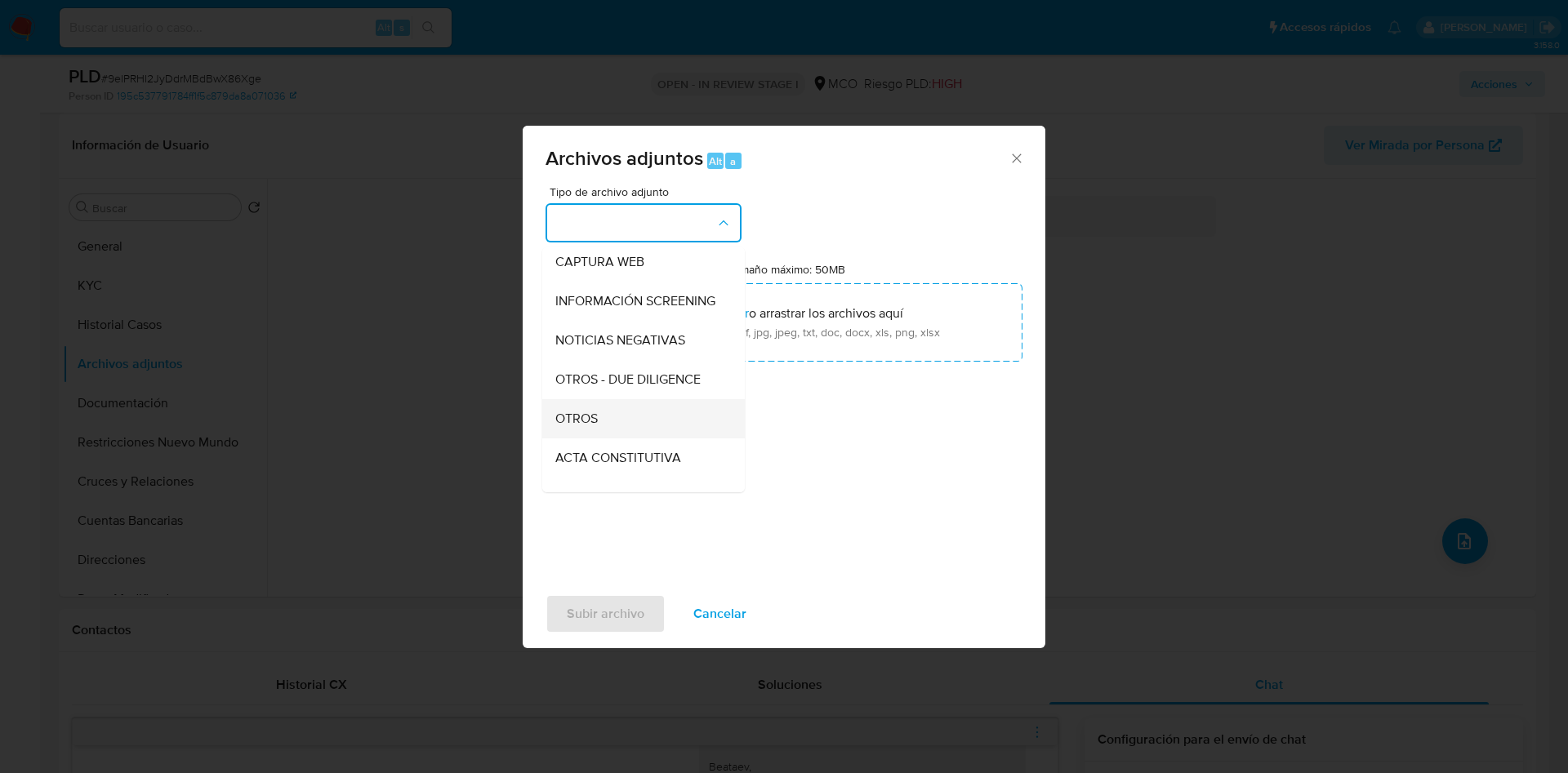
click at [600, 438] on div "OTROS" at bounding box center [639, 418] width 167 height 40
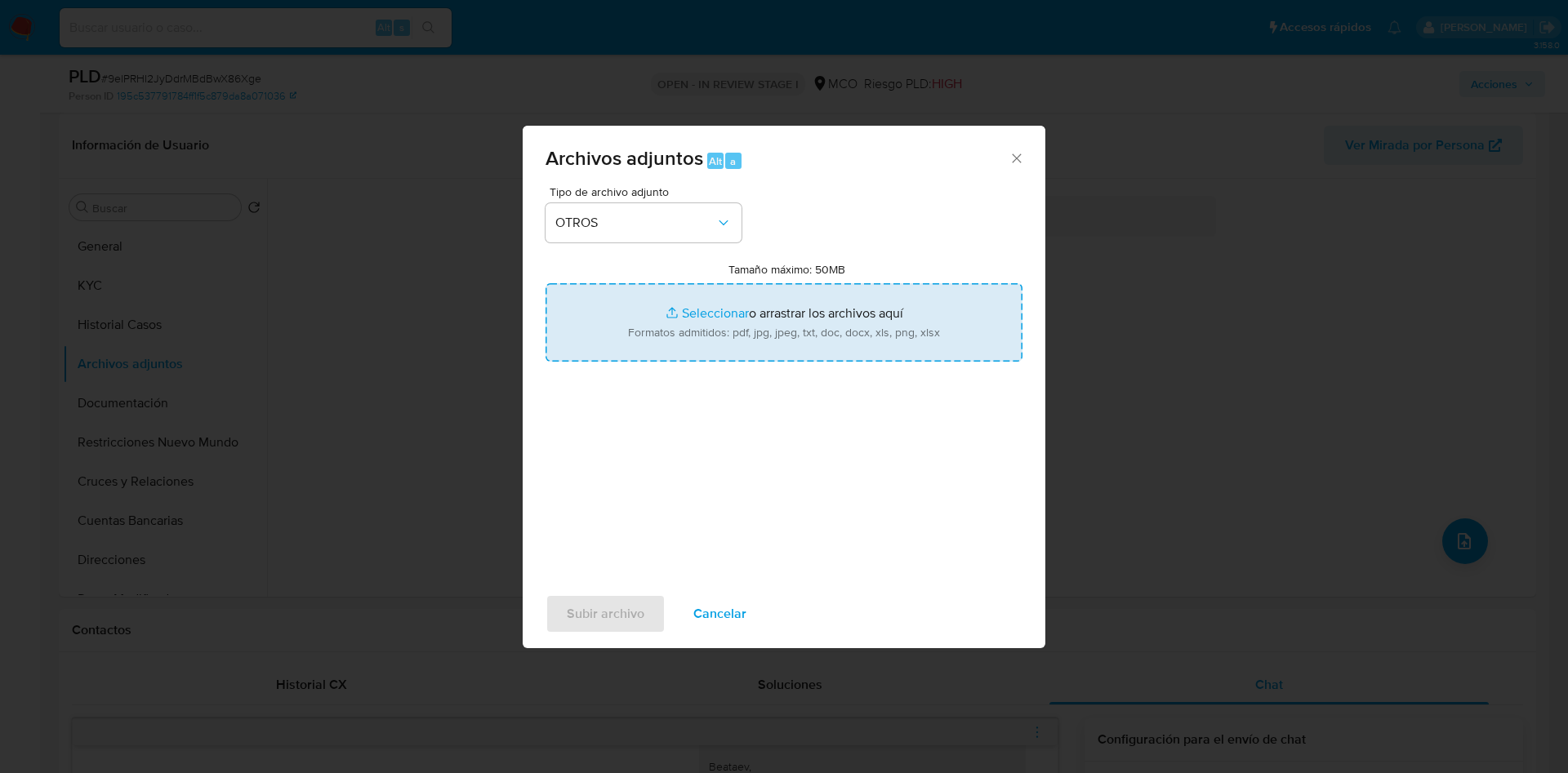
click at [736, 344] on input "Tamaño máximo: 50MB Seleccionar archivos" at bounding box center [784, 322] width 477 height 78
type input "C:\fakepath\467864134 - 12_09_2025.pdf"
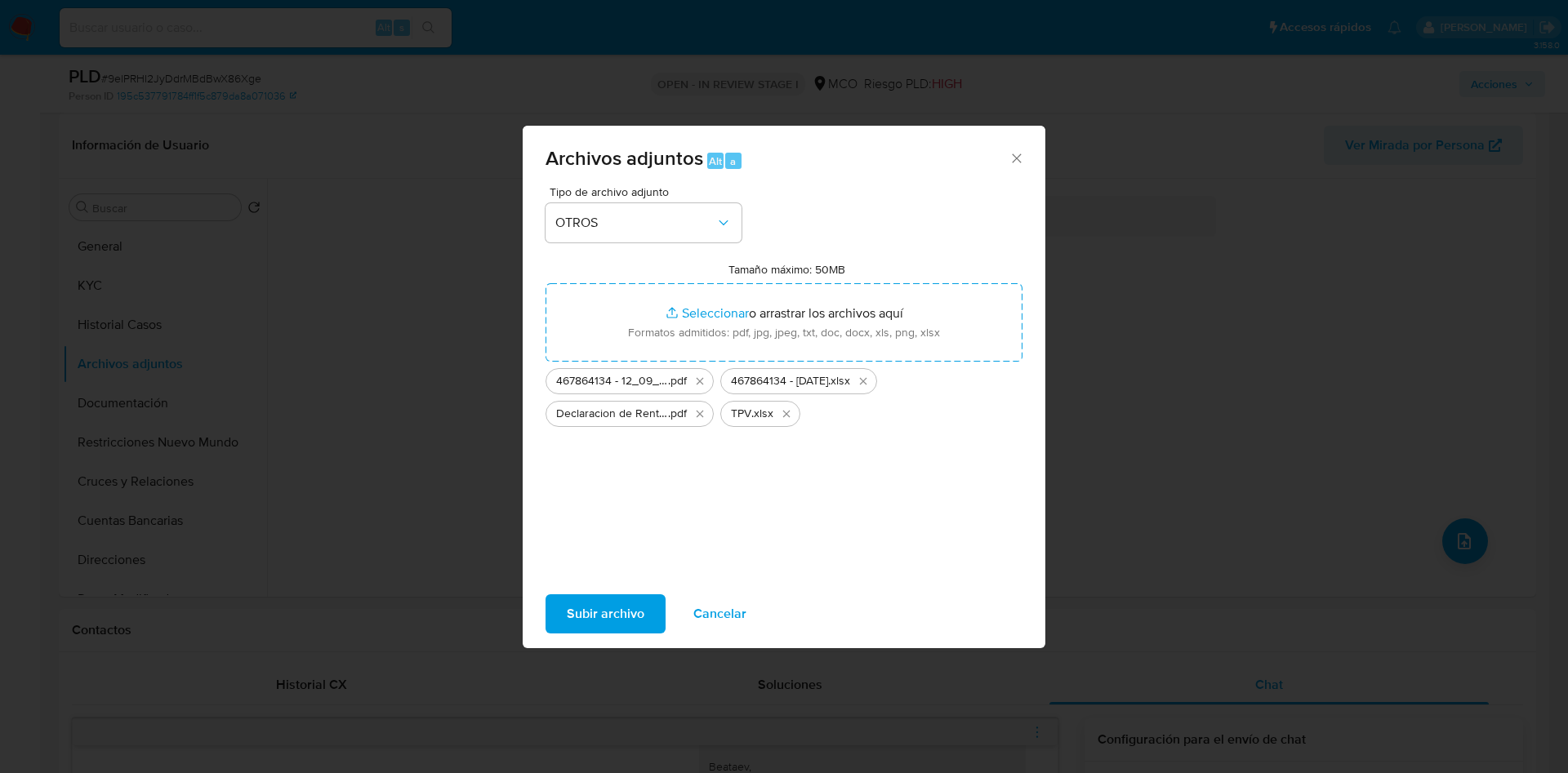
click at [609, 617] on span "Subir archivo" at bounding box center [606, 614] width 78 height 36
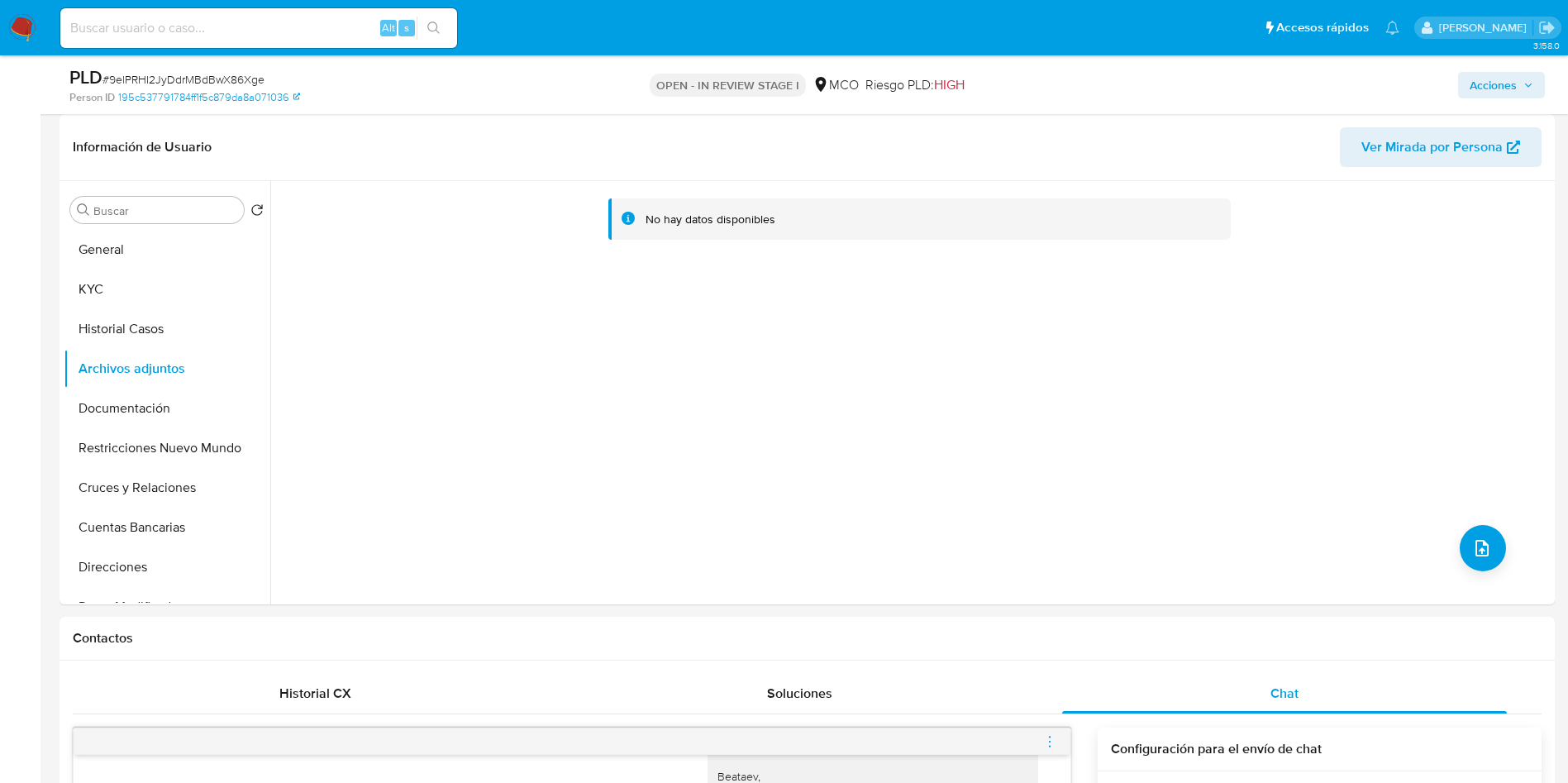
click at [1526, 90] on span "Acciones" at bounding box center [1501, 84] width 64 height 23
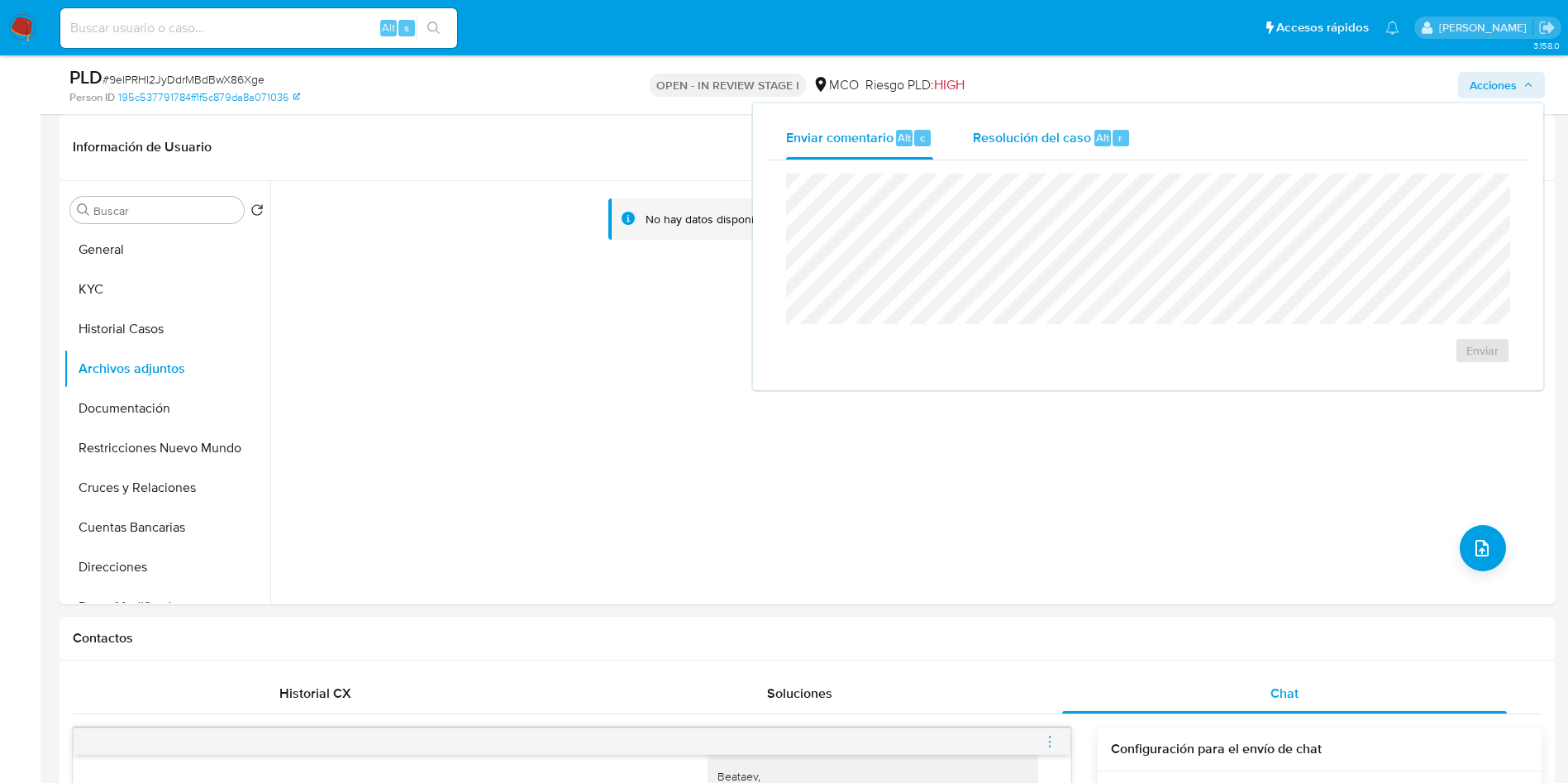
click at [1008, 138] on span "Resolución del caso" at bounding box center [1032, 136] width 119 height 19
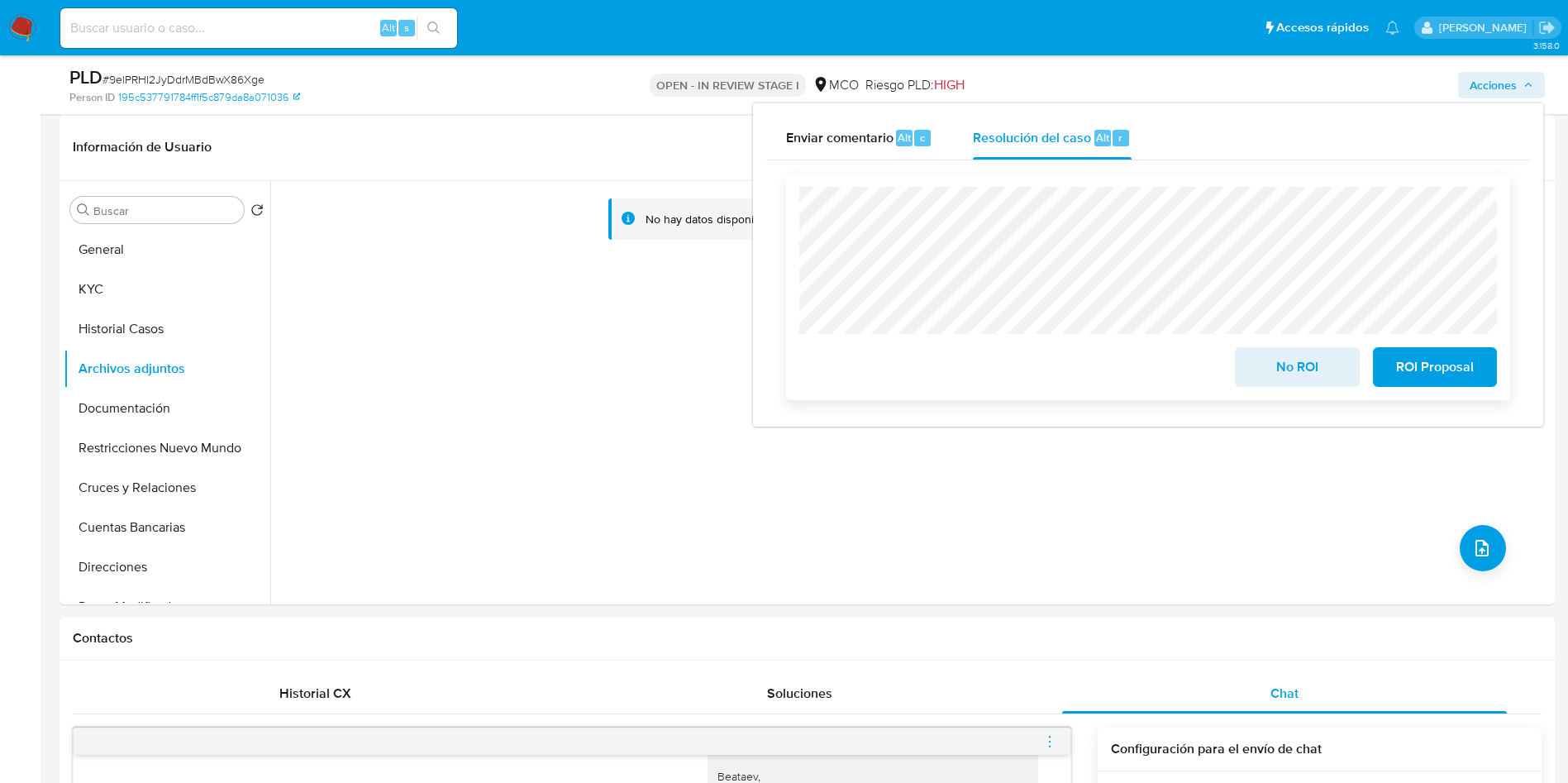
click at [1265, 372] on span "No ROI" at bounding box center [1296, 367] width 81 height 37
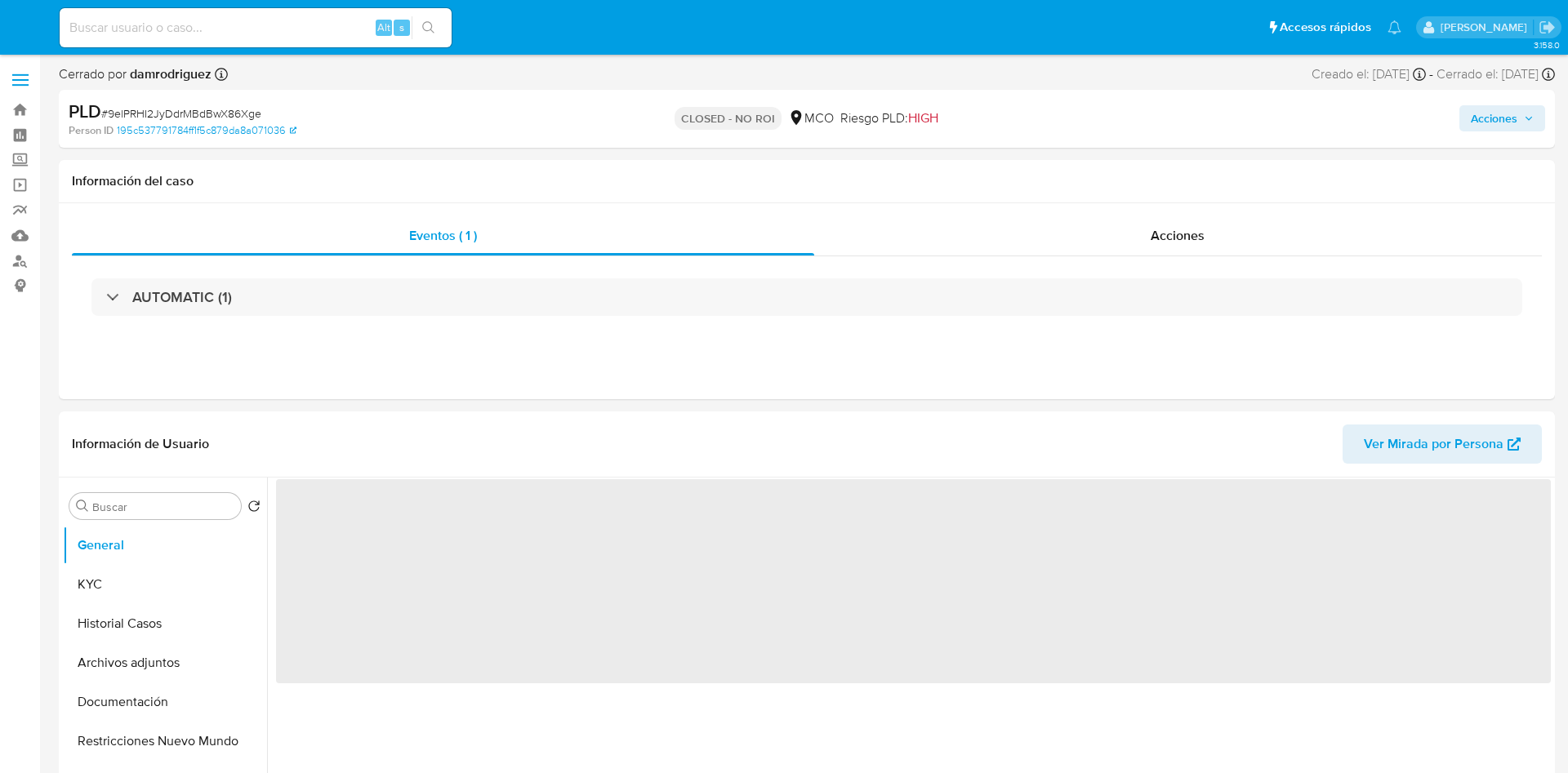
select select "10"
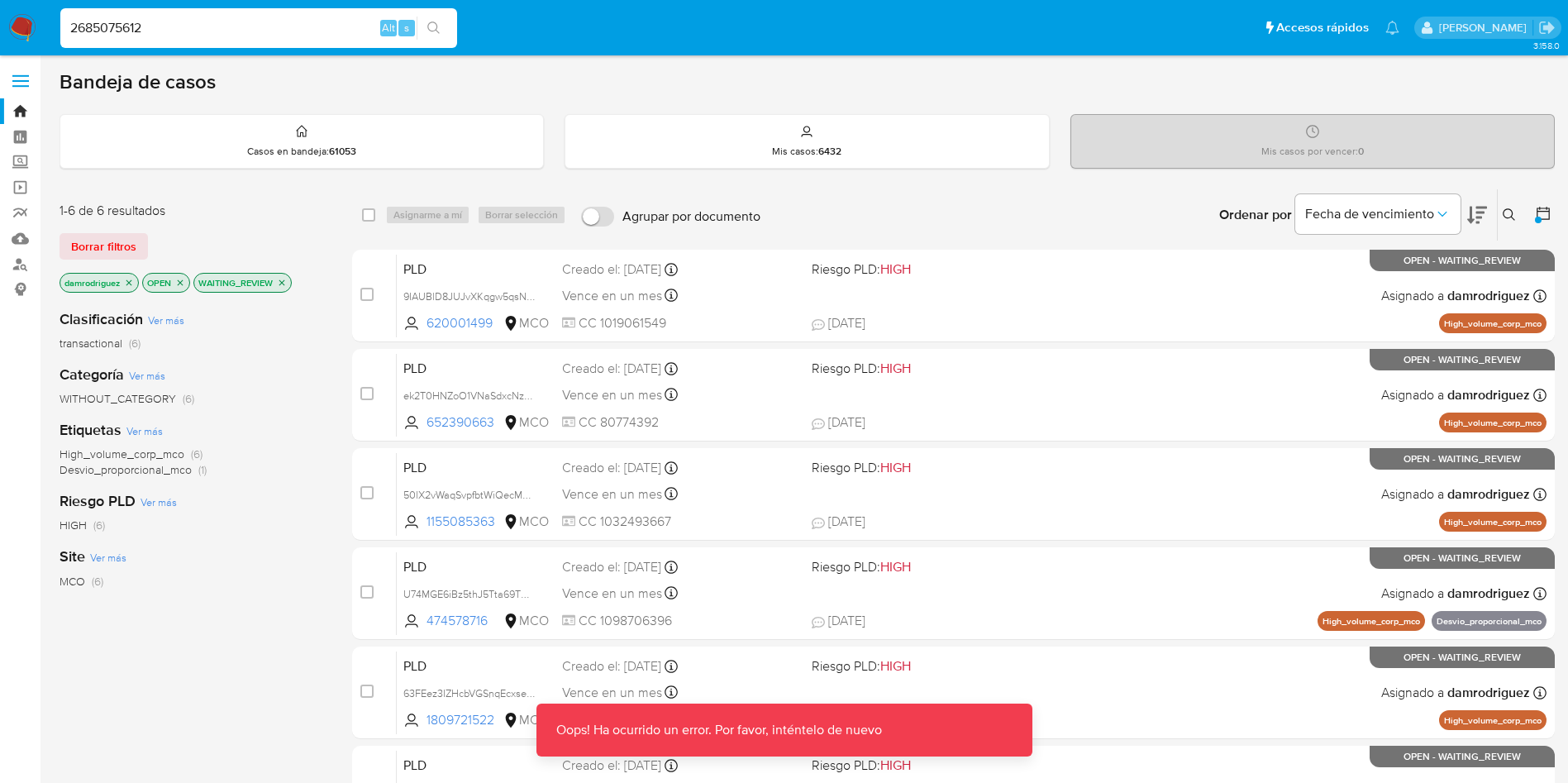
click at [239, 20] on input "2685075612" at bounding box center [258, 27] width 396 height 21
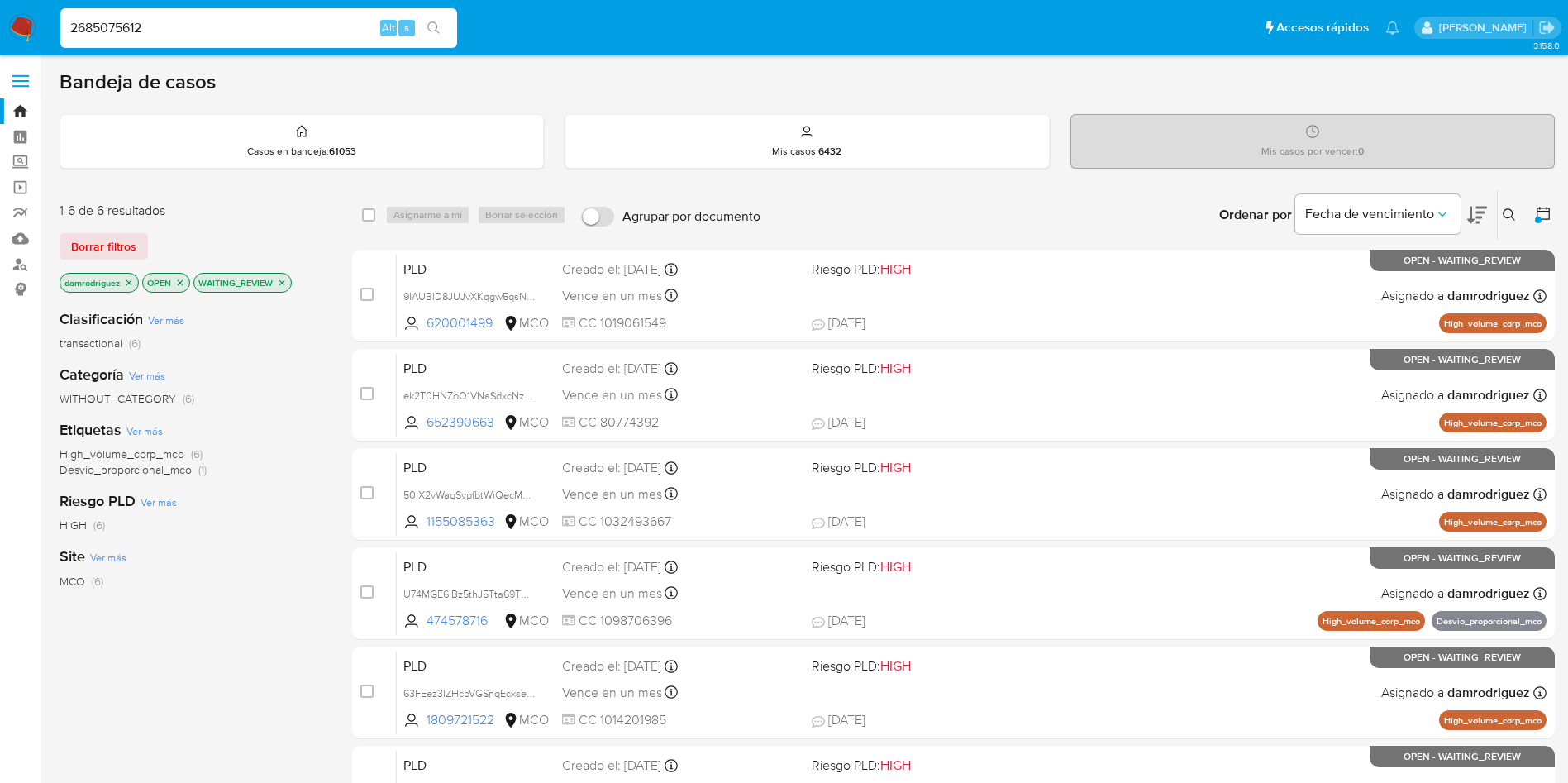
type input "2685075612"
click at [204, 38] on input at bounding box center [258, 27] width 396 height 21
paste input "2685075612"
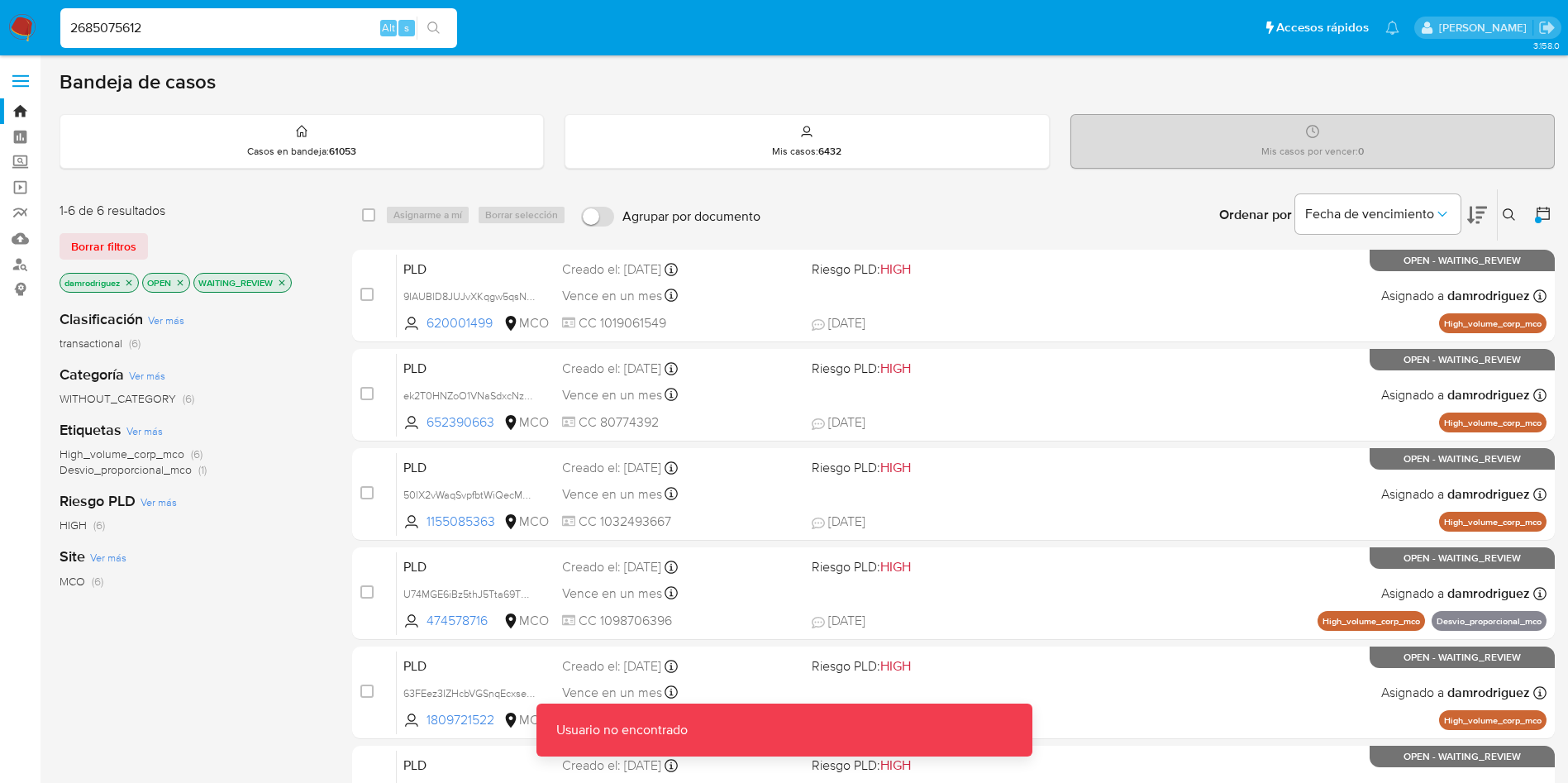
click at [187, 26] on input "2685075612" at bounding box center [258, 27] width 396 height 21
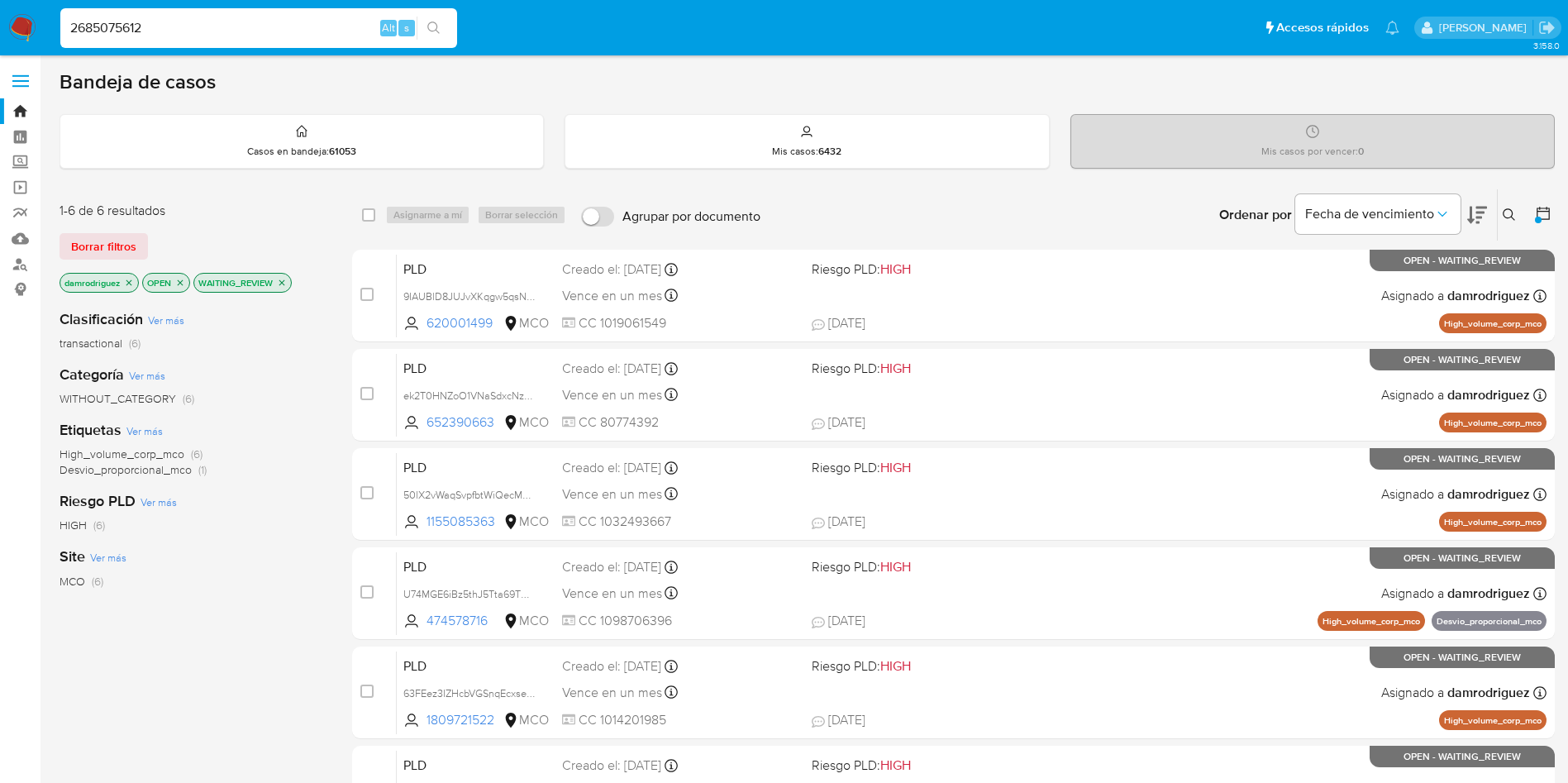
type input "2685075612"
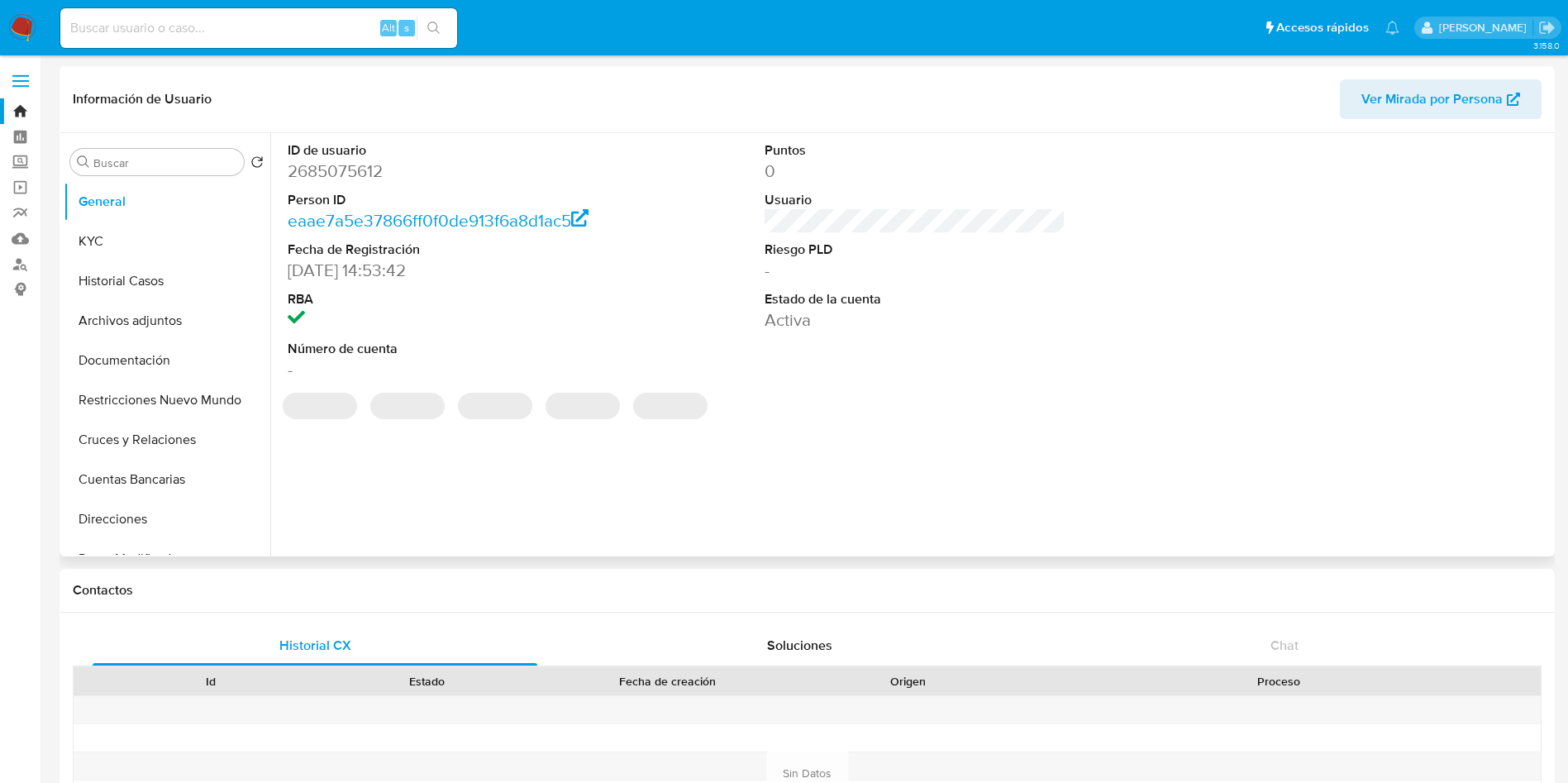
select select "10"
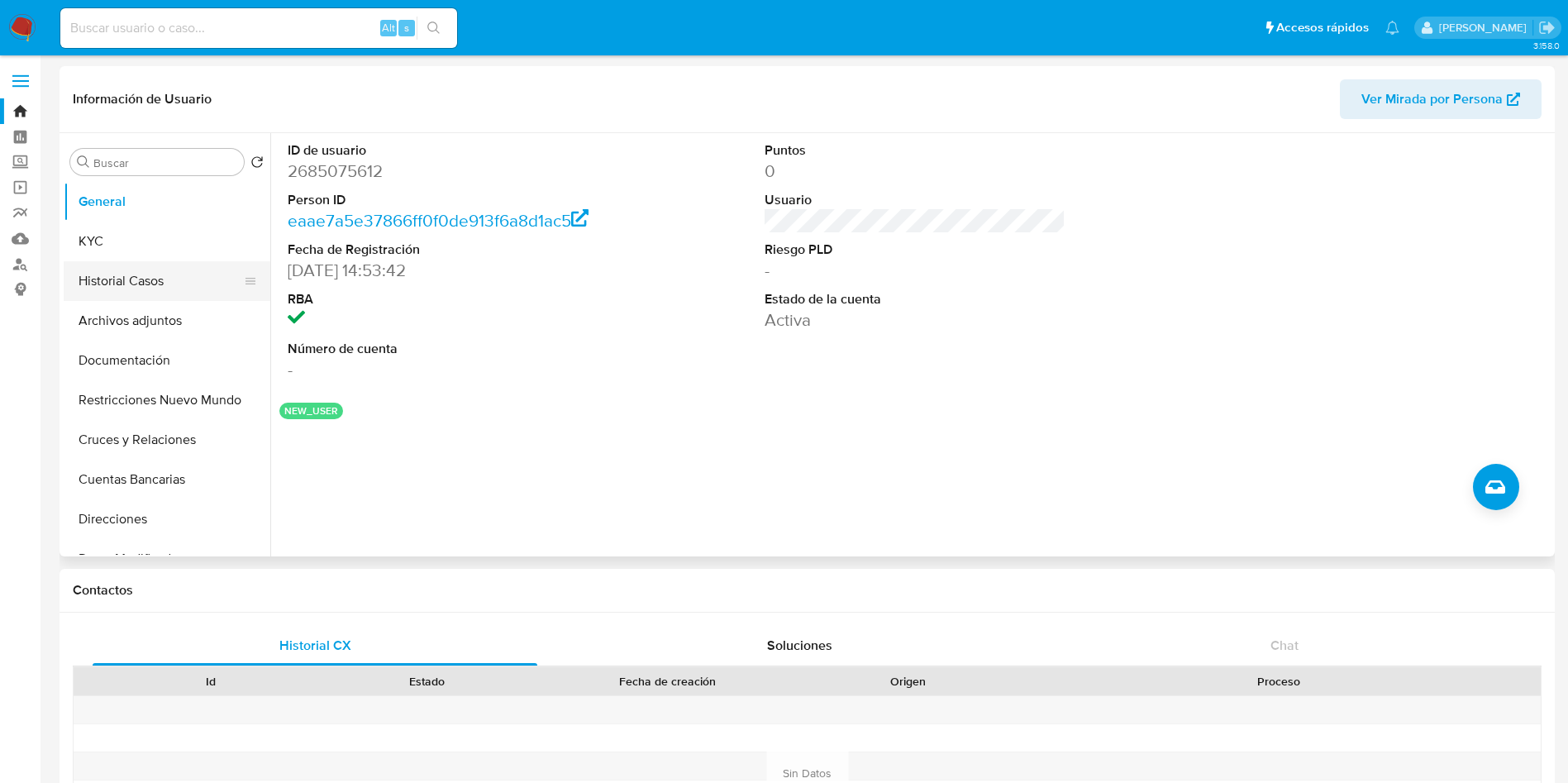
click at [153, 284] on button "Historial Casos" at bounding box center [160, 281] width 194 height 40
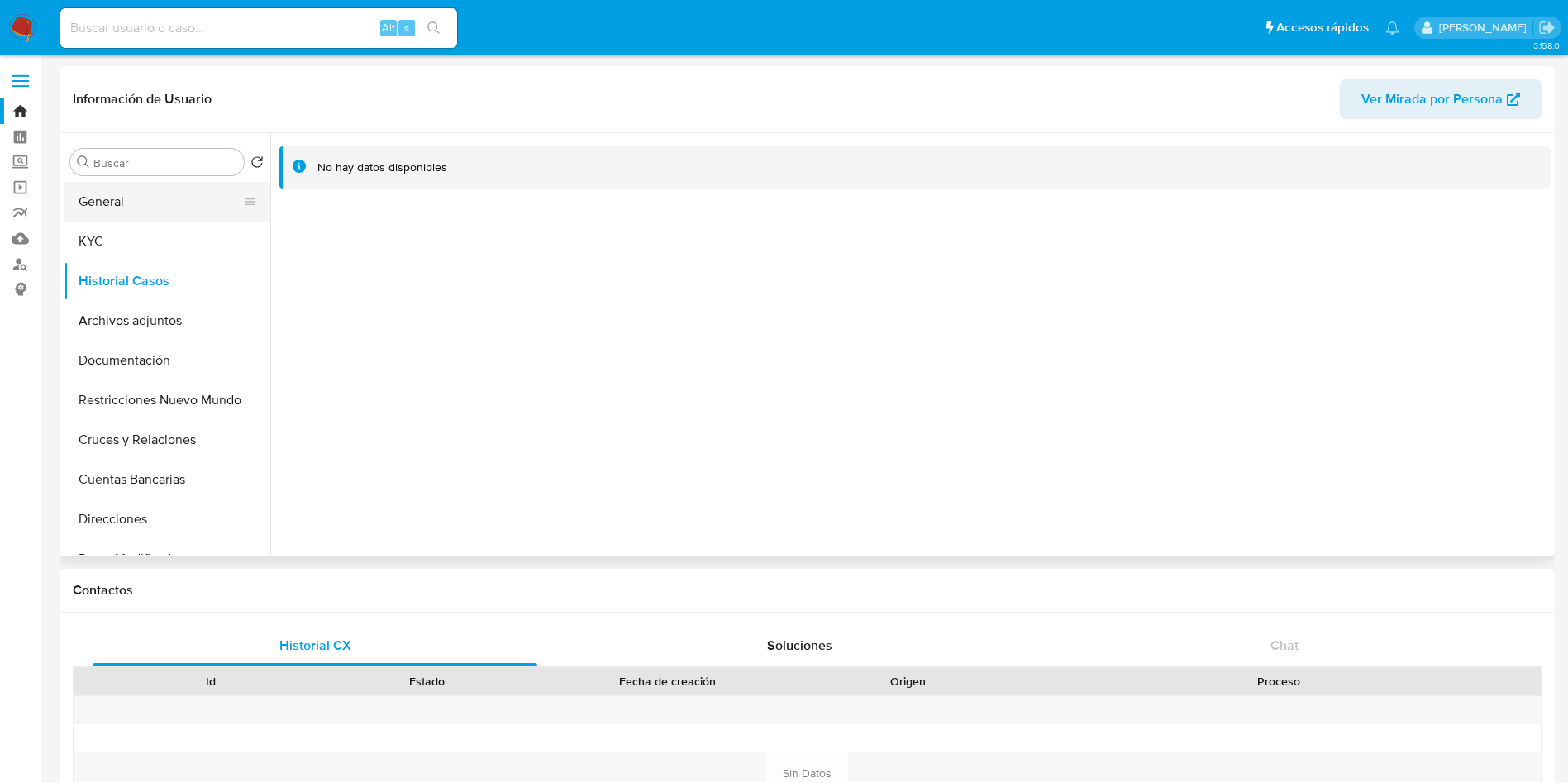
click at [121, 206] on button "General" at bounding box center [160, 201] width 194 height 40
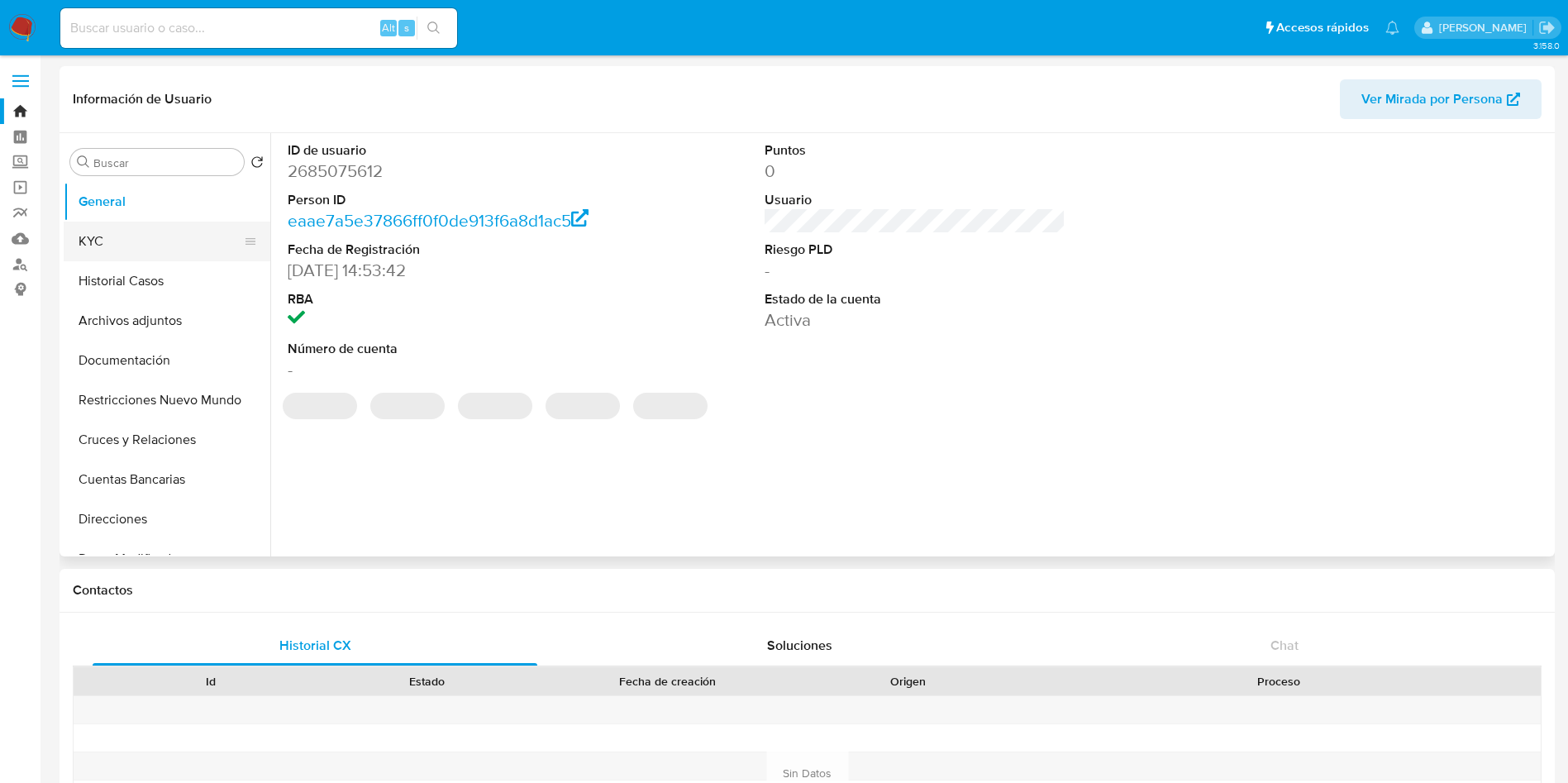
click at [129, 230] on button "KYC" at bounding box center [160, 241] width 194 height 40
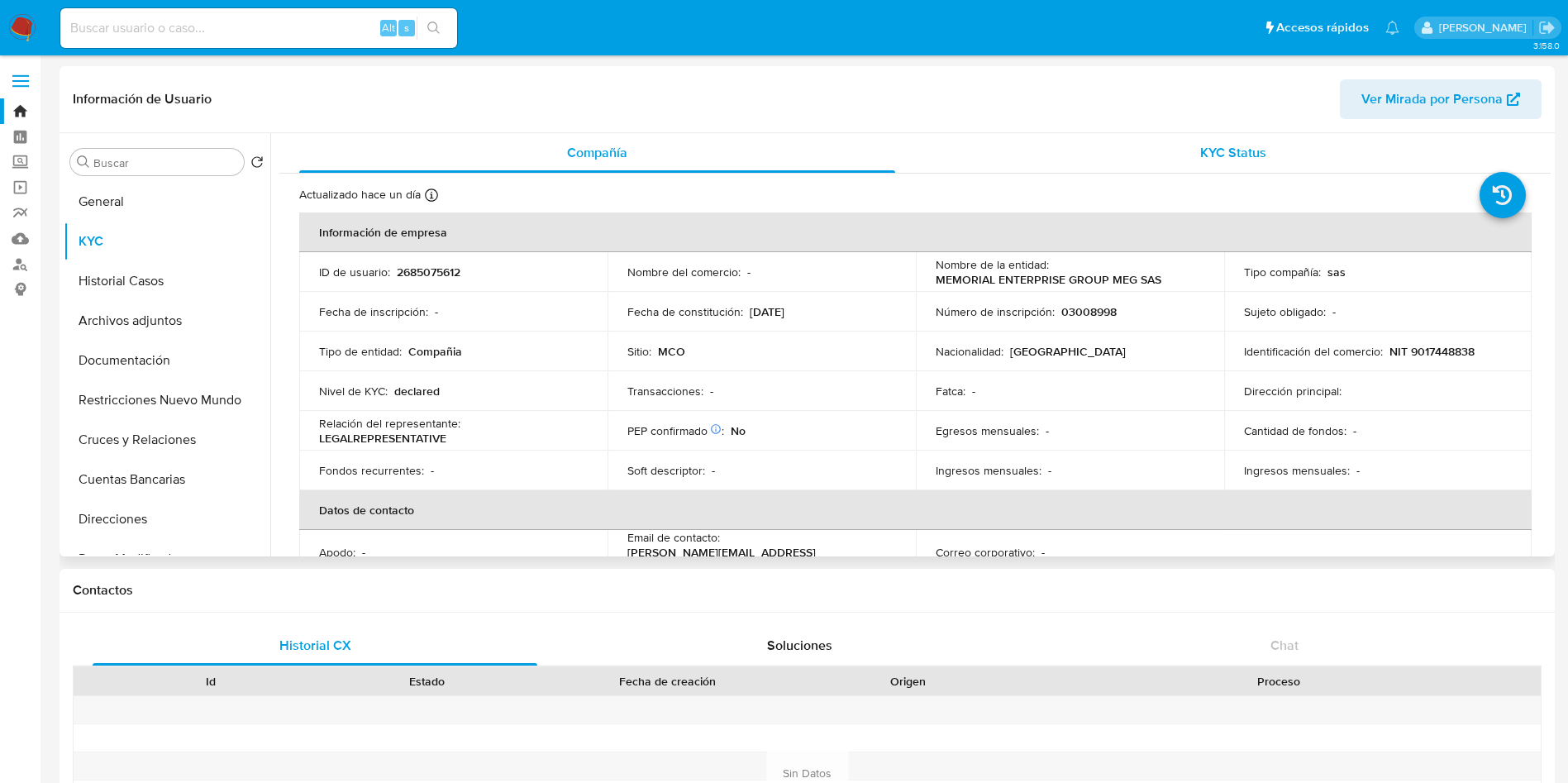
click at [1173, 133] on div "KYC Status" at bounding box center [1232, 153] width 596 height 40
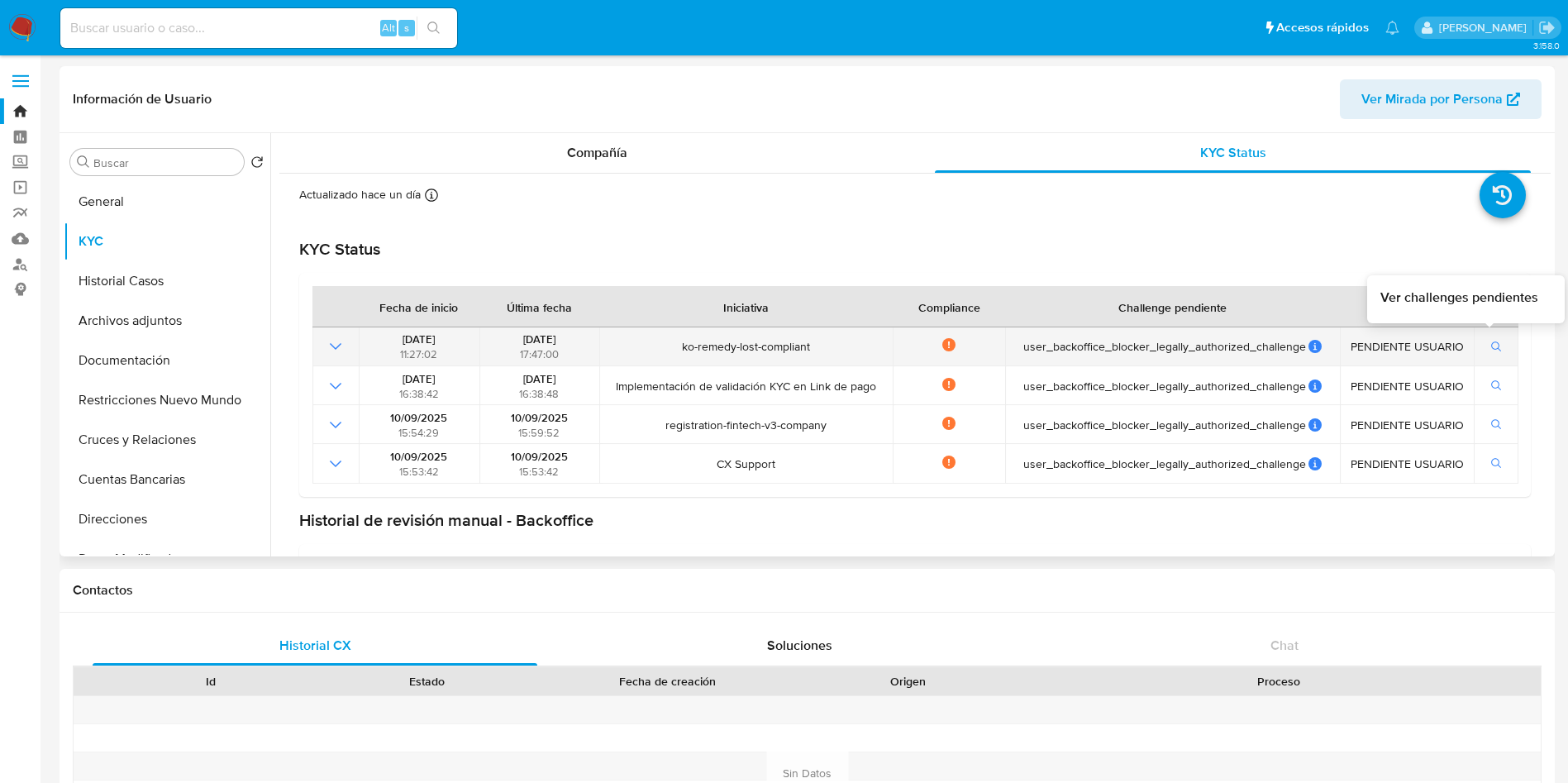
click at [1483, 338] on button "button" at bounding box center [1496, 345] width 28 height 20
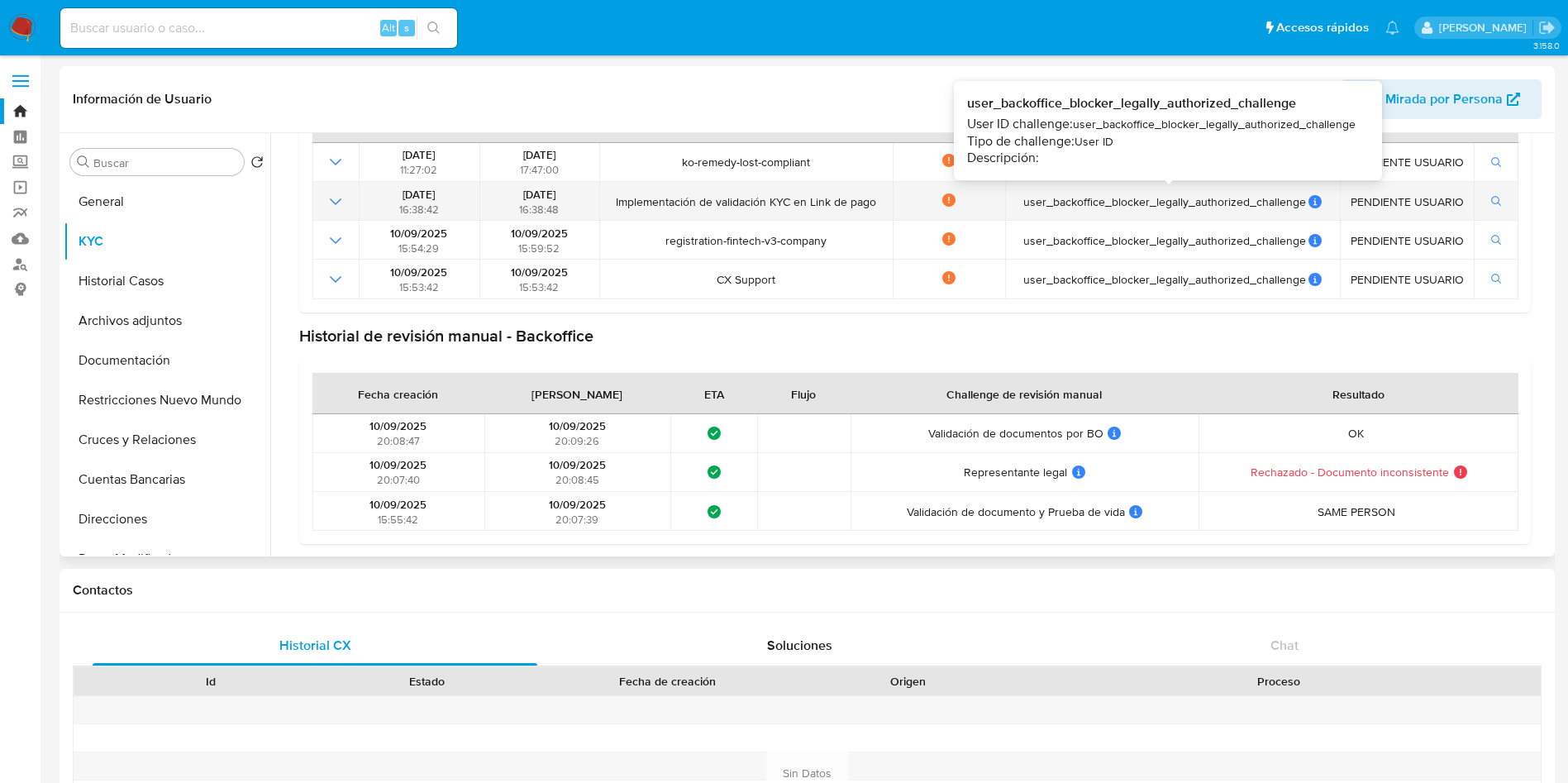
scroll to position [185, 0]
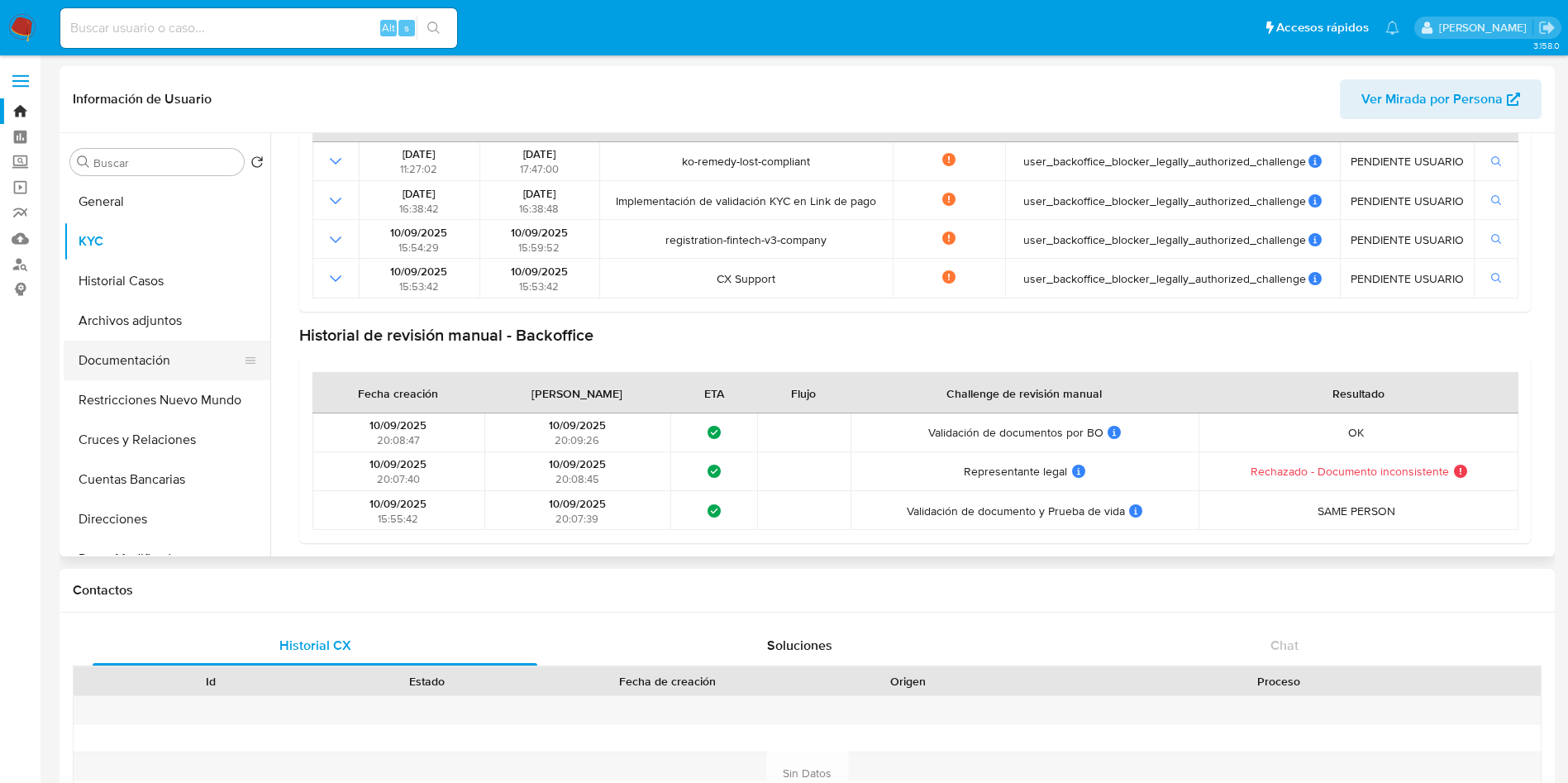
click at [136, 351] on button "Documentación" at bounding box center [160, 360] width 194 height 40
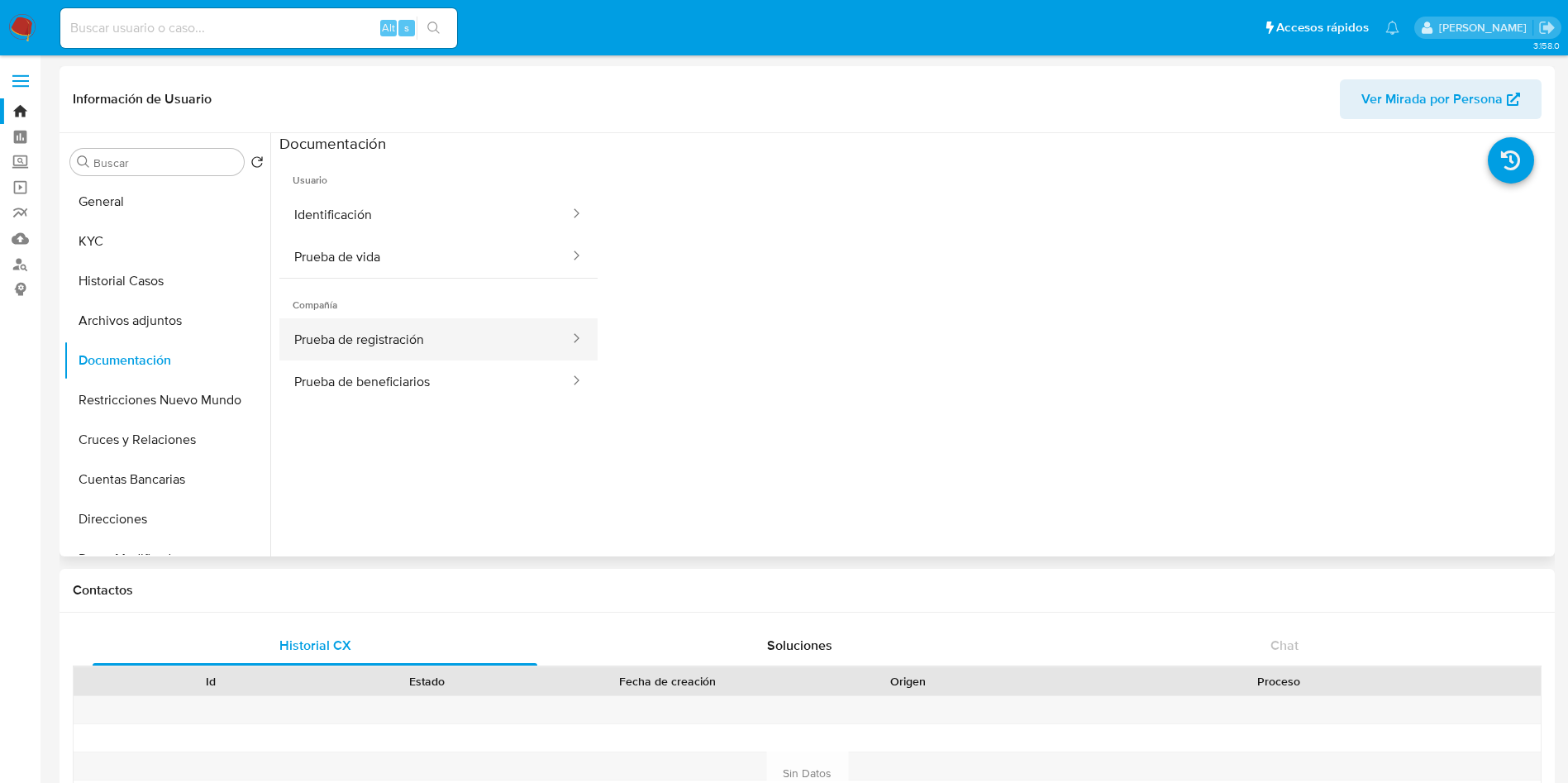
click at [430, 341] on button "Prueba de registración" at bounding box center [425, 339] width 292 height 42
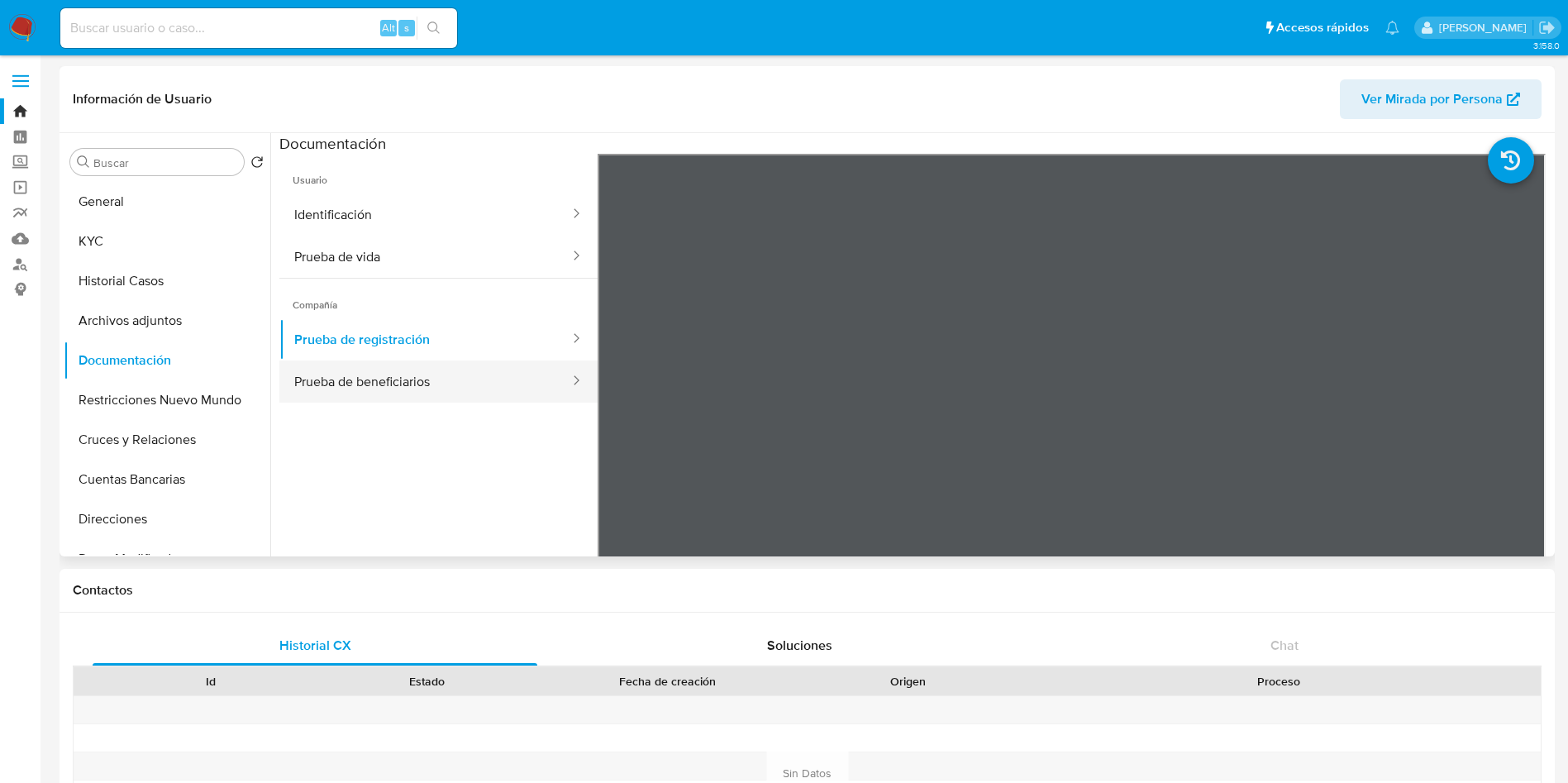
click at [450, 384] on button "Prueba de beneficiarios" at bounding box center [425, 381] width 292 height 42
click at [470, 333] on button "Prueba de registración" at bounding box center [425, 339] width 292 height 42
click at [464, 383] on button "Prueba de beneficiarios" at bounding box center [425, 381] width 292 height 42
click at [170, 355] on button "Documentación" at bounding box center [160, 360] width 194 height 40
click at [367, 267] on button "Prueba de vida" at bounding box center [425, 256] width 292 height 42
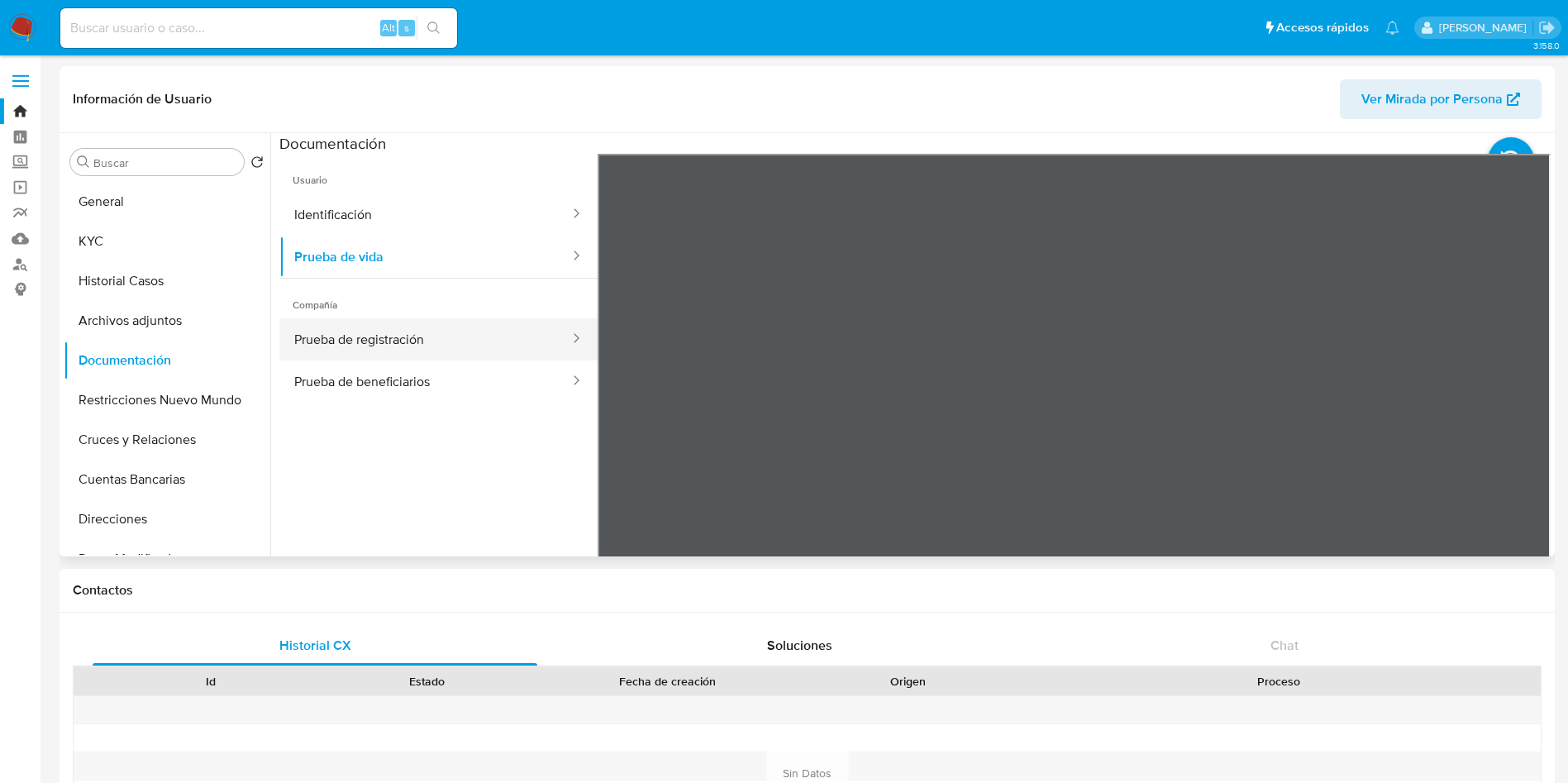
click at [375, 350] on button "Prueba de registración" at bounding box center [425, 339] width 292 height 42
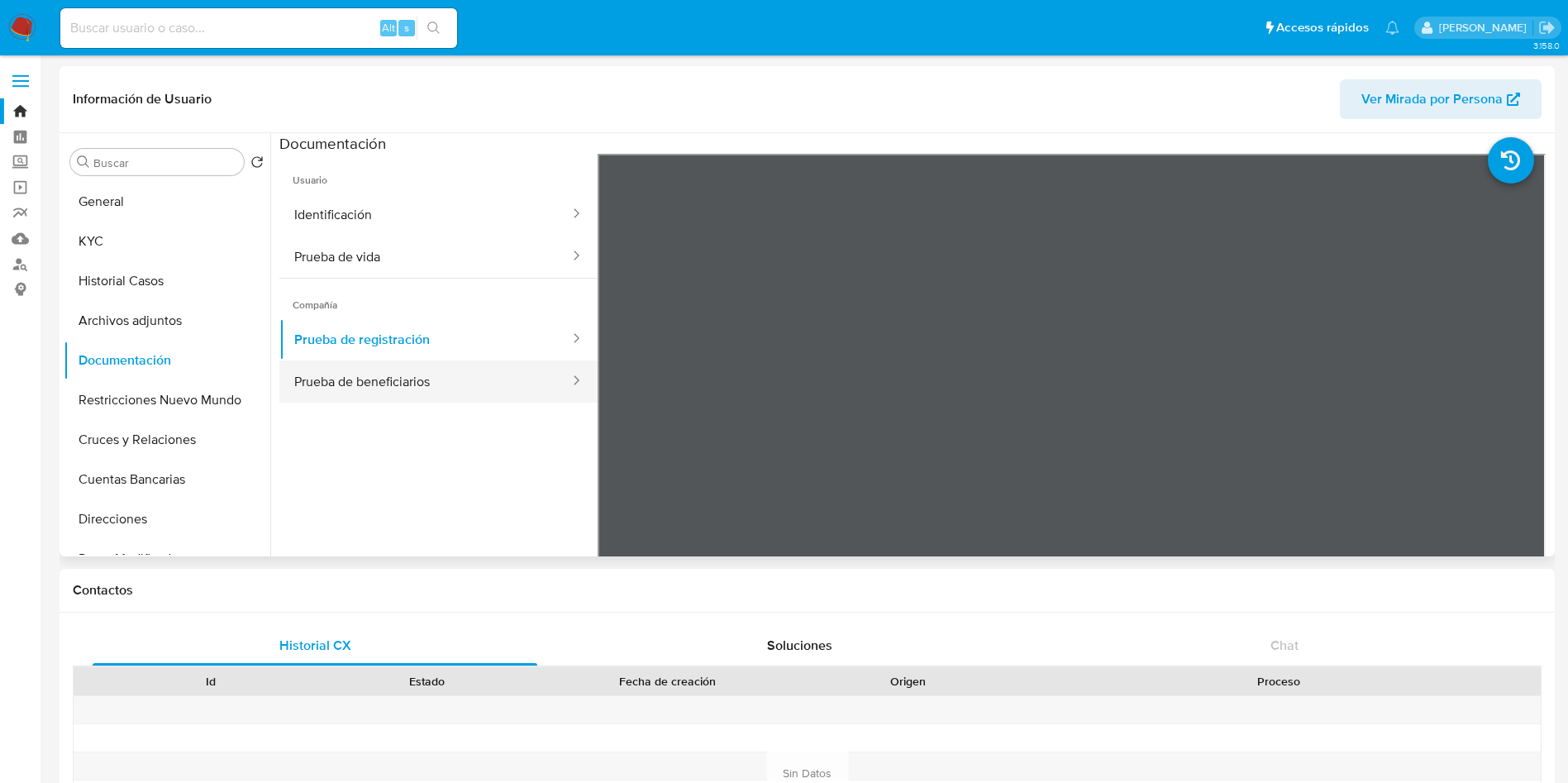
click at [385, 396] on button "Prueba de beneficiarios" at bounding box center [425, 381] width 292 height 42
click at [335, 243] on button "Prueba de vida" at bounding box center [425, 256] width 292 height 42
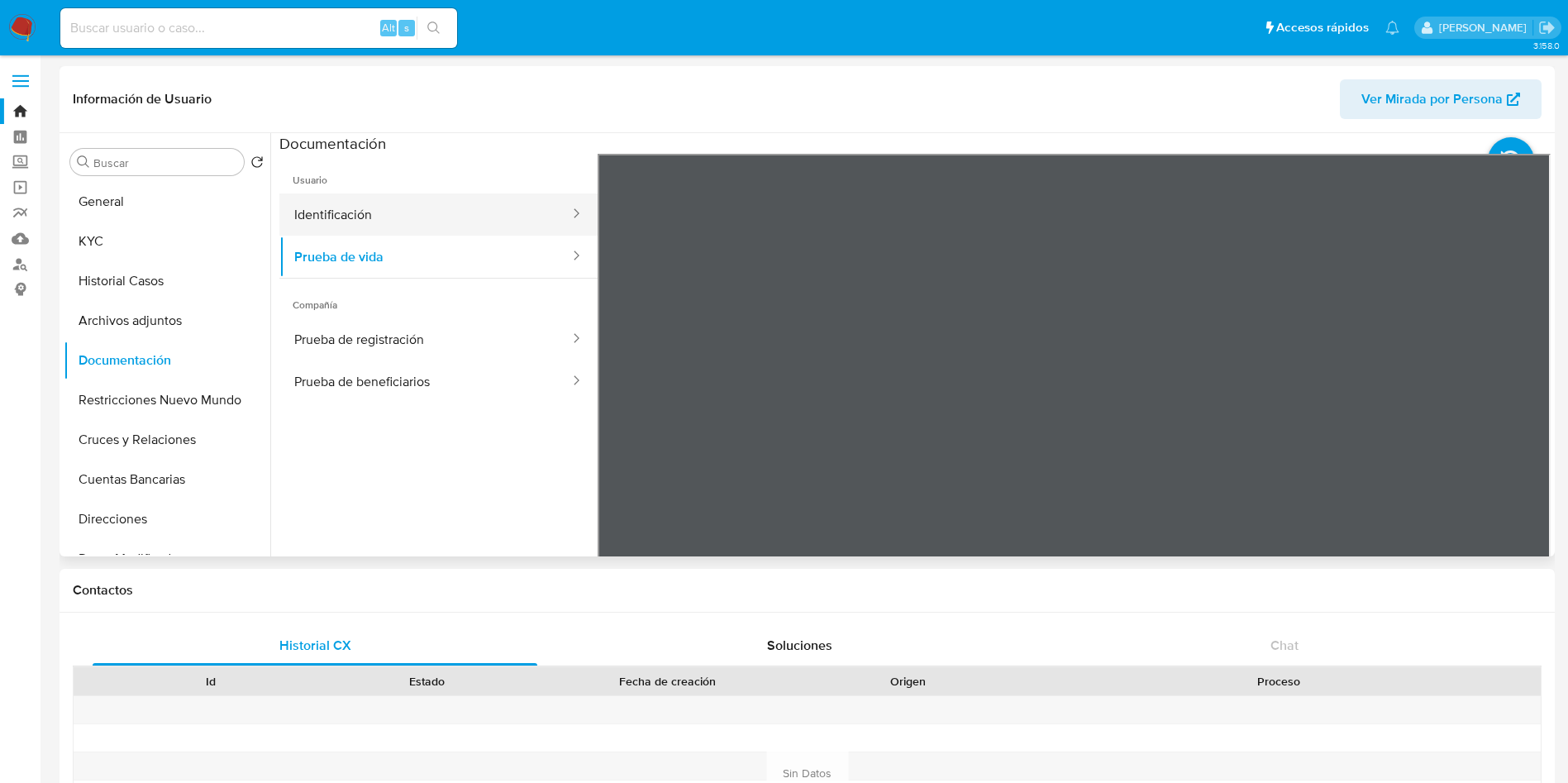
click at [422, 220] on button "Identificación" at bounding box center [425, 214] width 292 height 42
click at [1499, 429] on div at bounding box center [1074, 425] width 953 height 542
click at [1515, 420] on icon at bounding box center [1530, 422] width 33 height 33
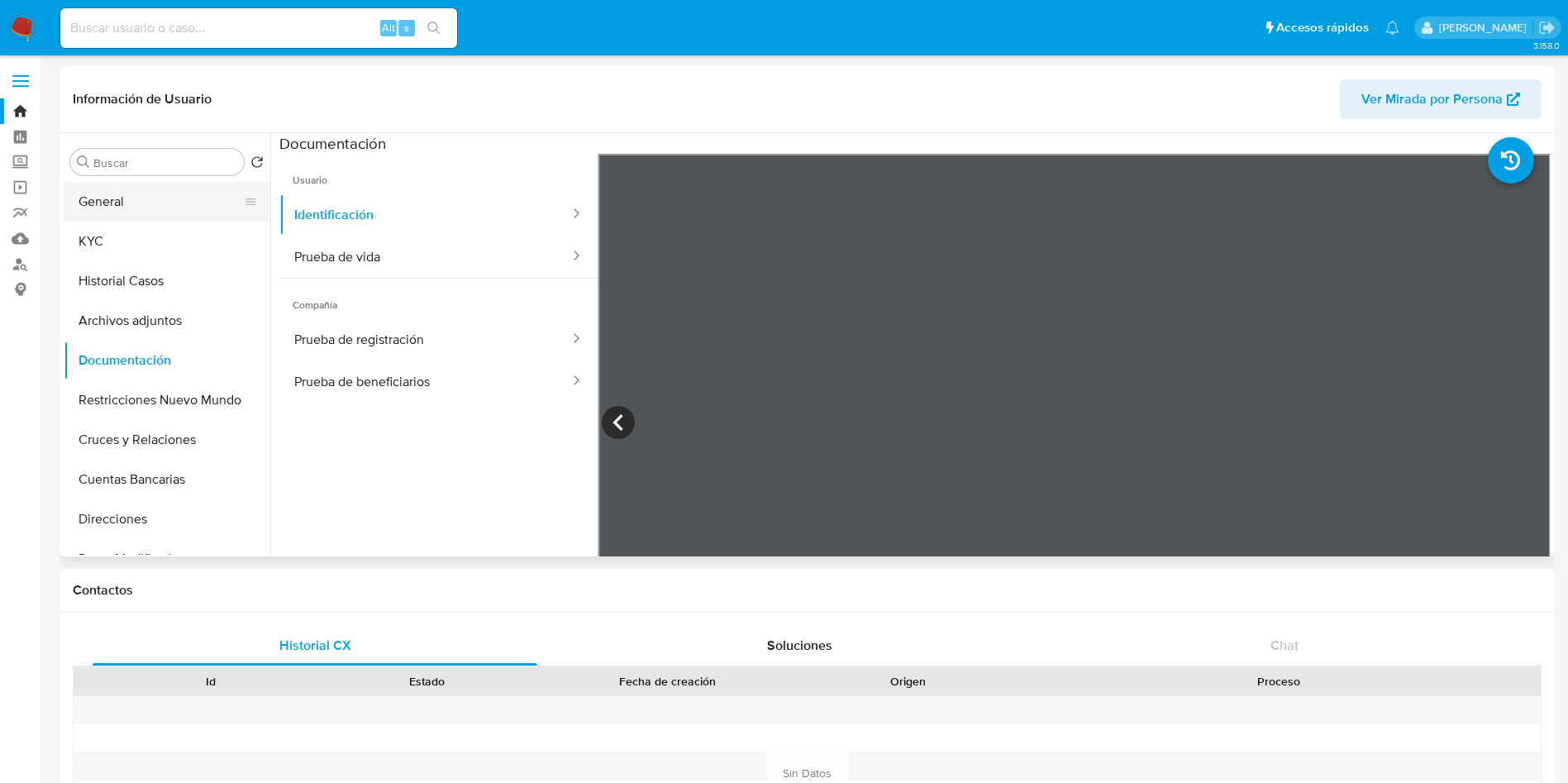
click at [176, 192] on button "General" at bounding box center [160, 201] width 194 height 40
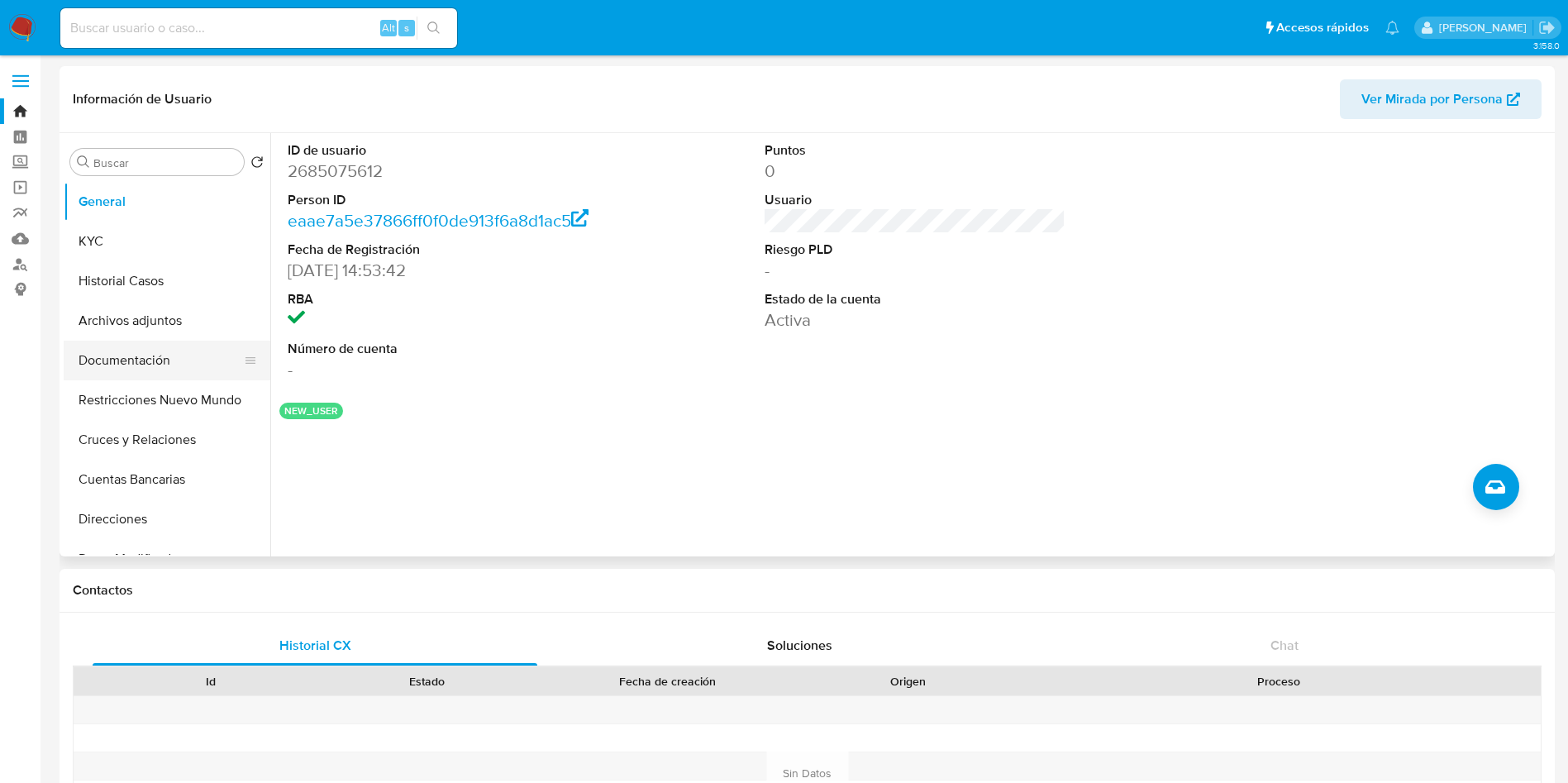
click at [178, 373] on button "Documentación" at bounding box center [160, 360] width 194 height 40
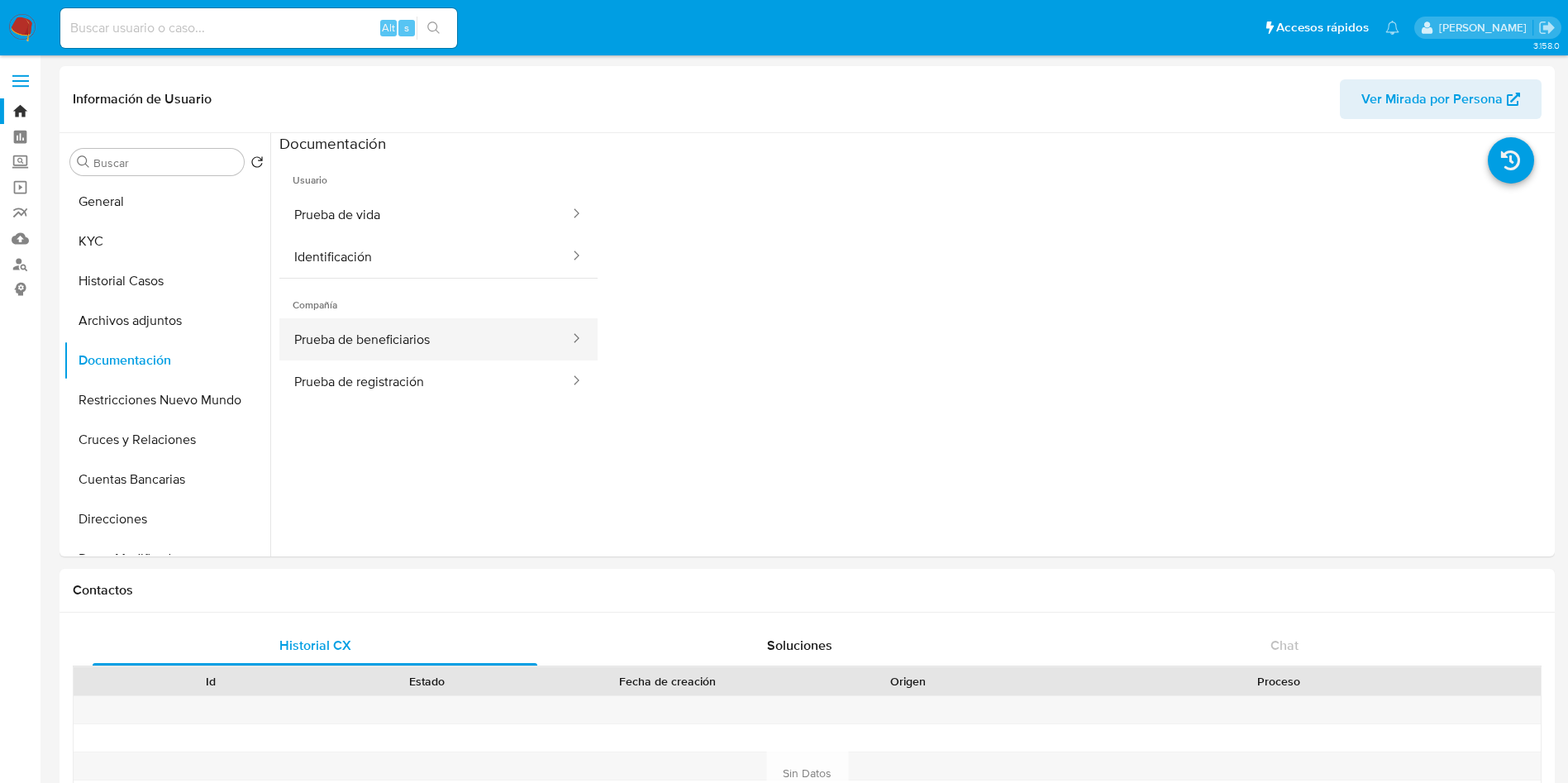
click at [436, 326] on button "Prueba de beneficiarios" at bounding box center [425, 339] width 292 height 42
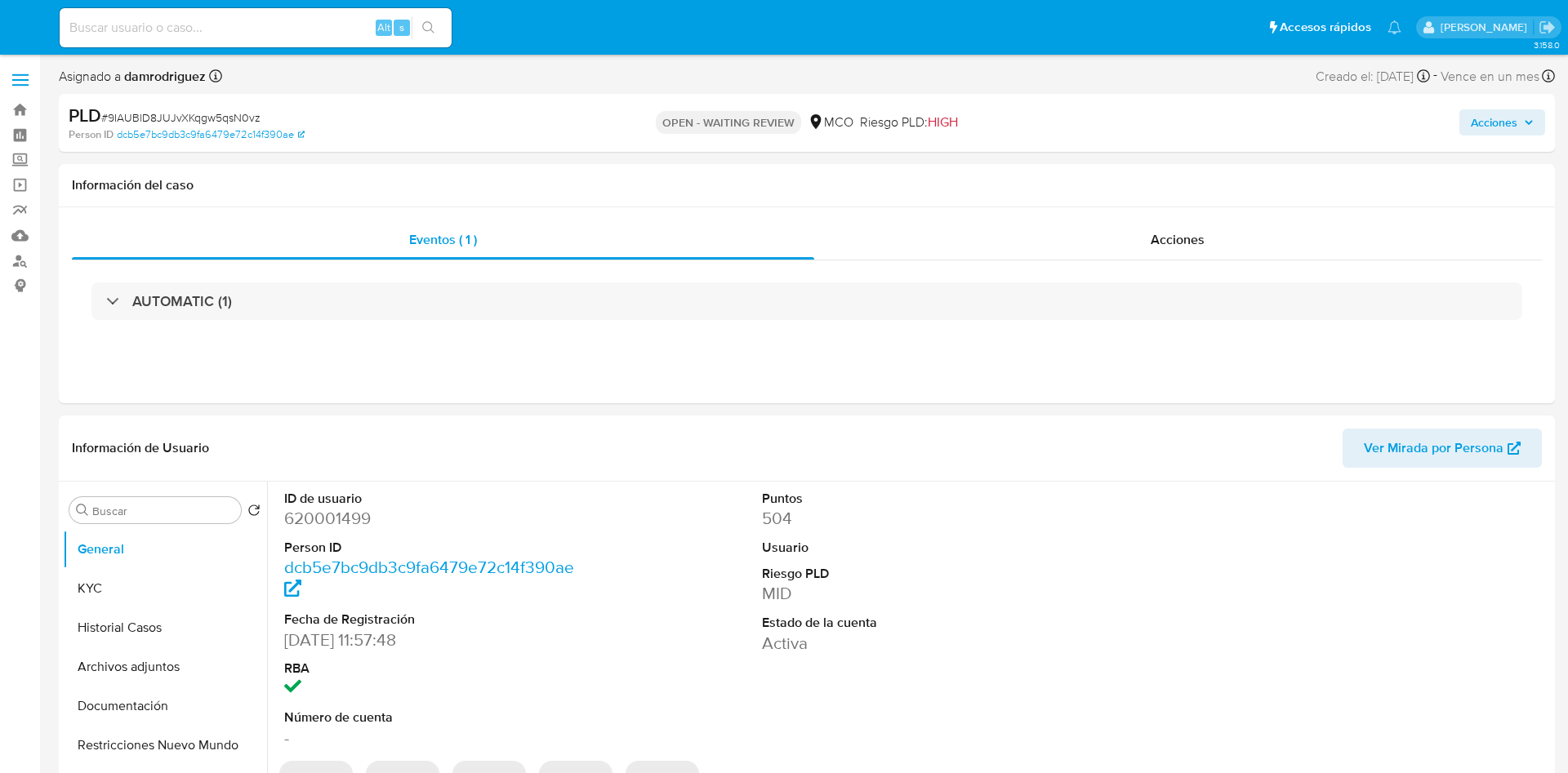
select select "10"
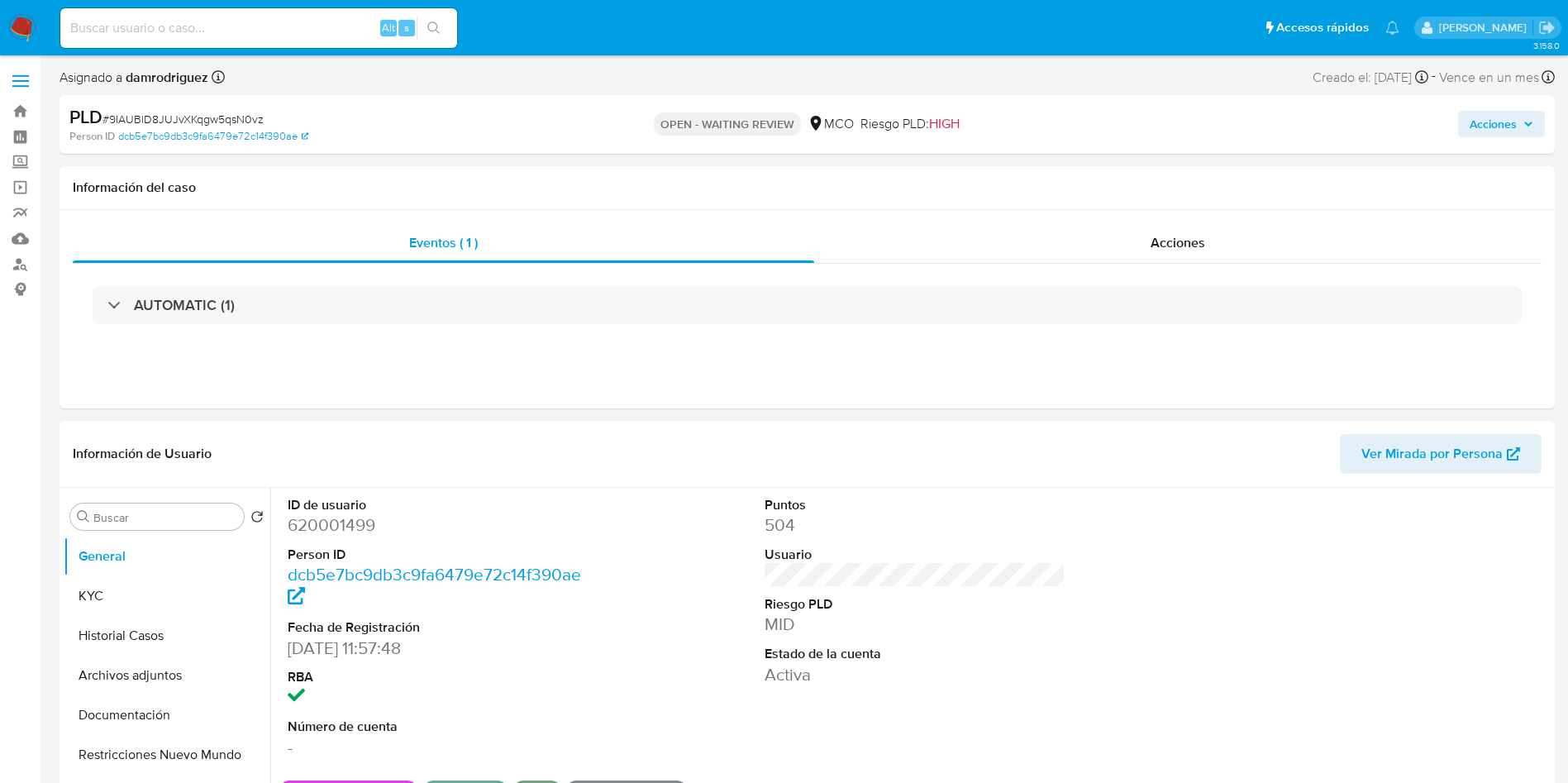
click at [333, 522] on dd "620001499" at bounding box center [438, 525] width 302 height 23
copy dd "620001499"
click at [182, 639] on button "Historial Casos" at bounding box center [160, 635] width 194 height 40
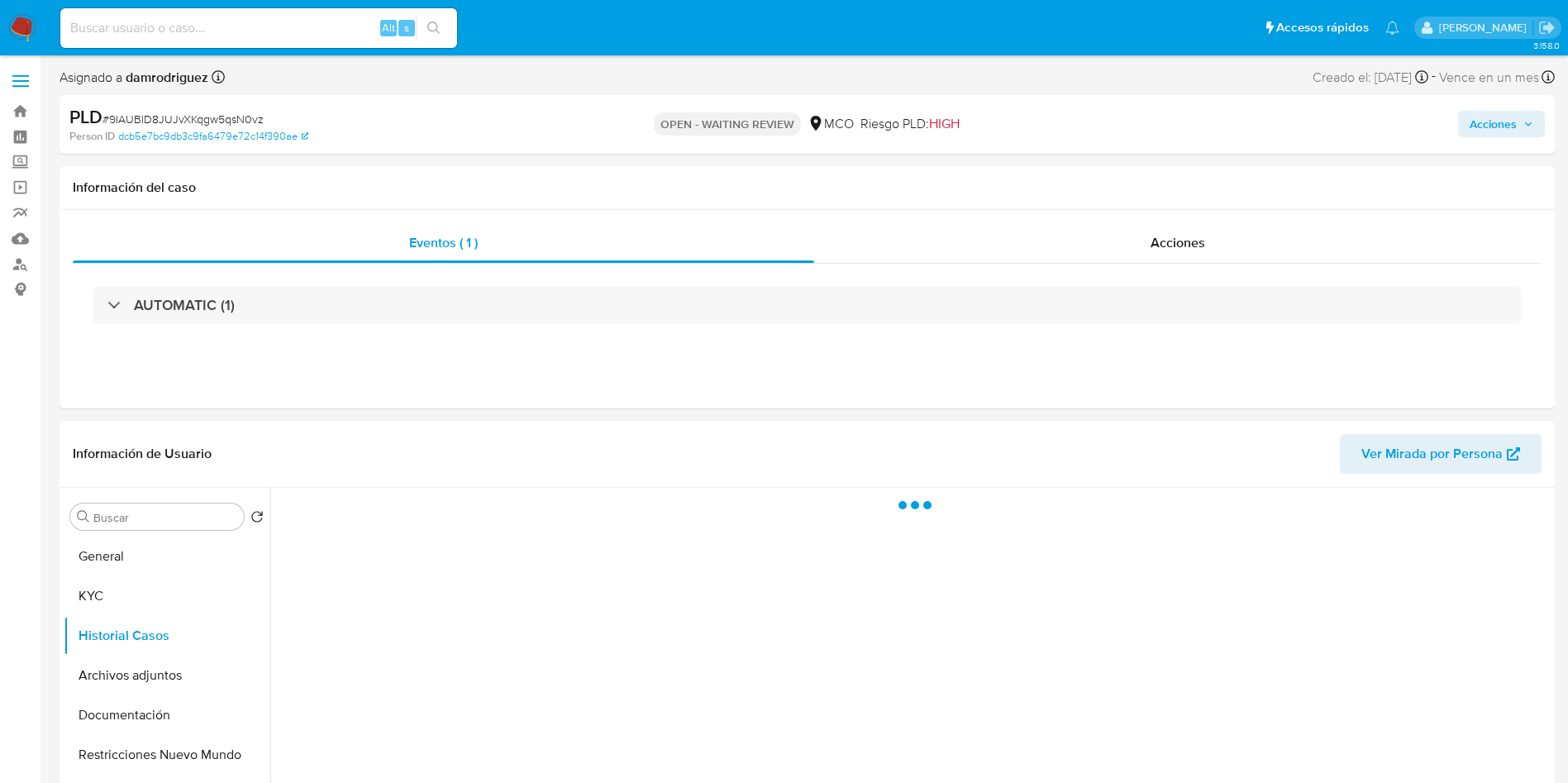
scroll to position [124, 0]
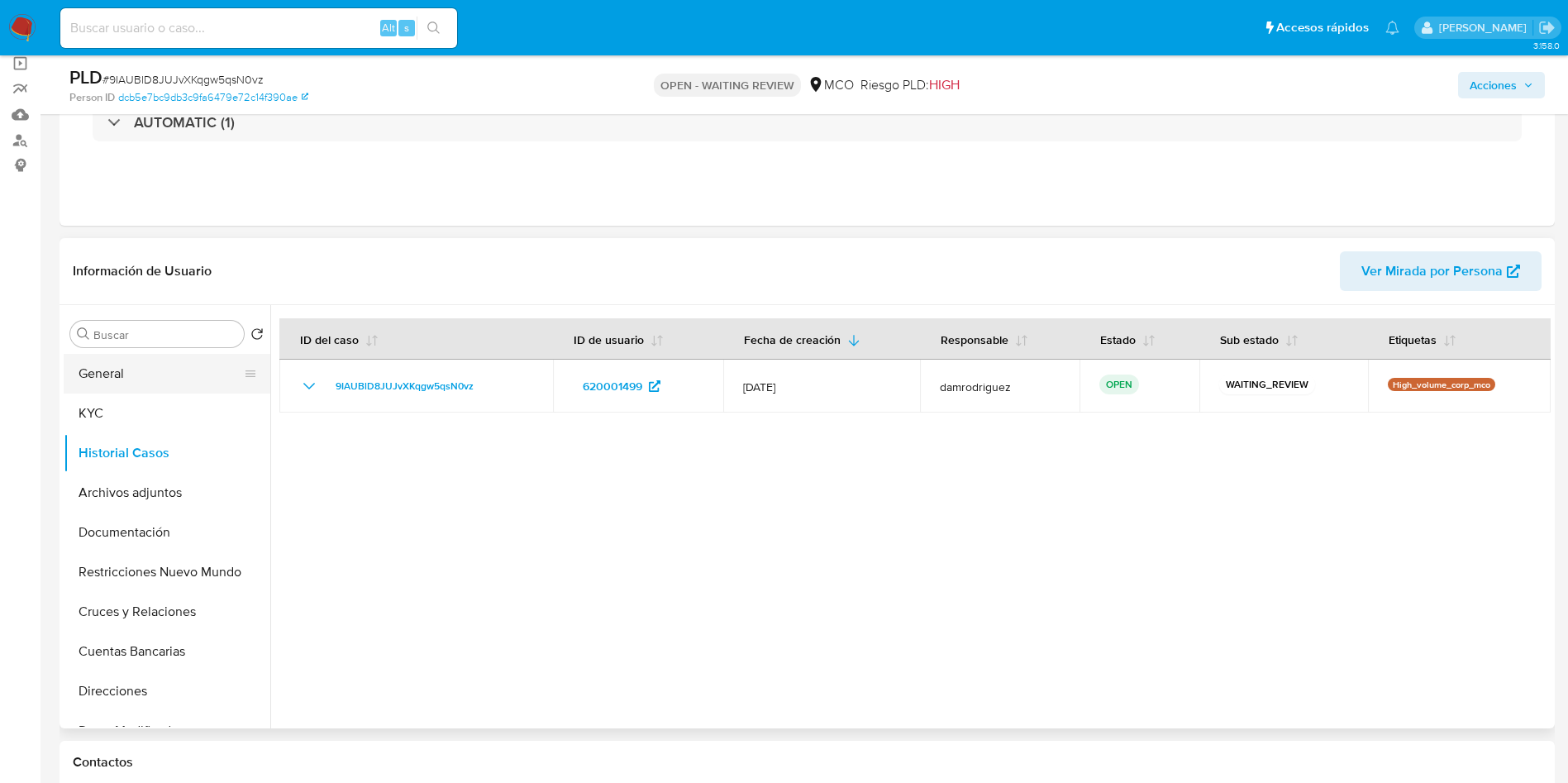
click at [101, 372] on button "General" at bounding box center [160, 374] width 194 height 40
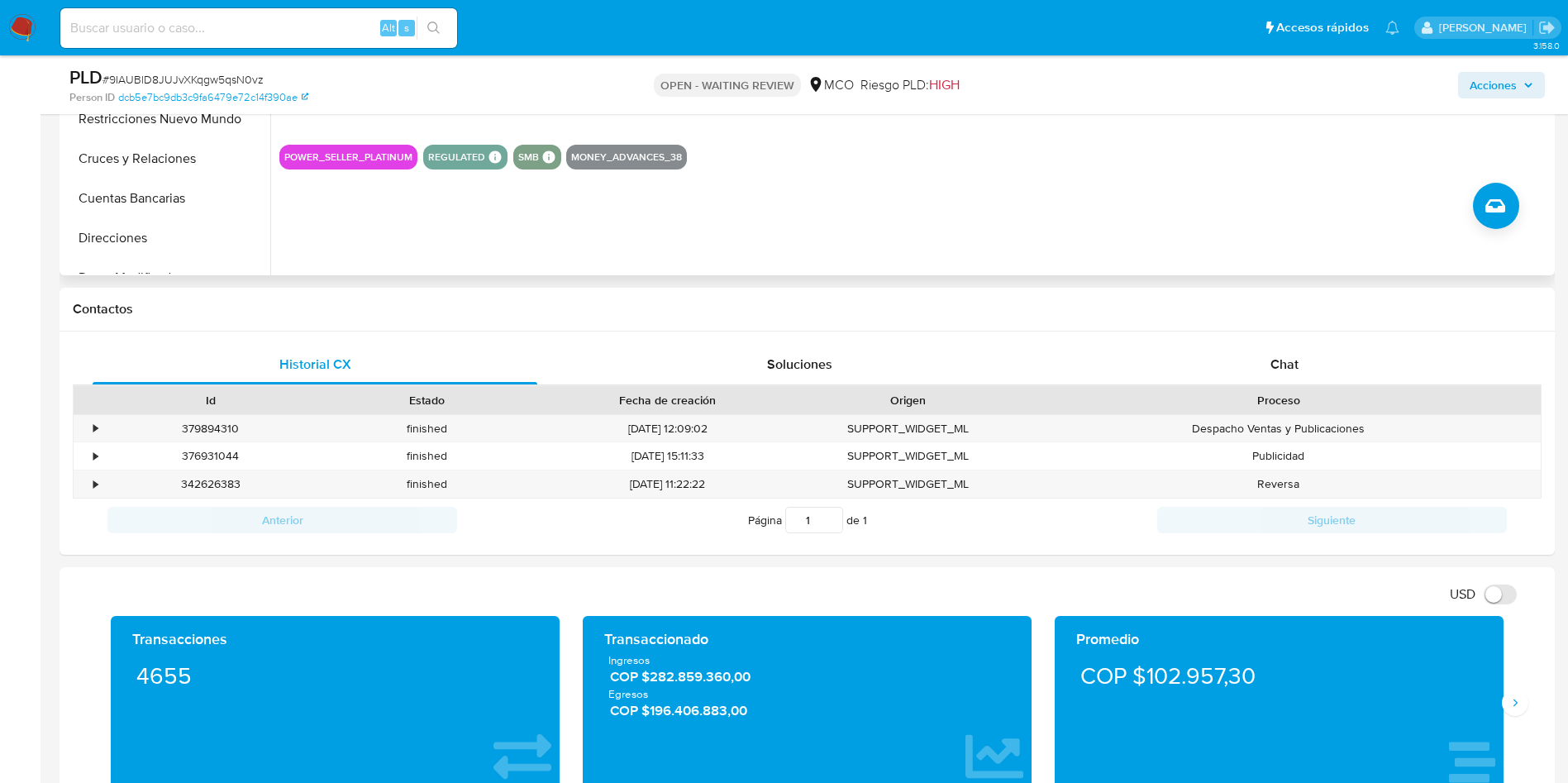
scroll to position [744, 0]
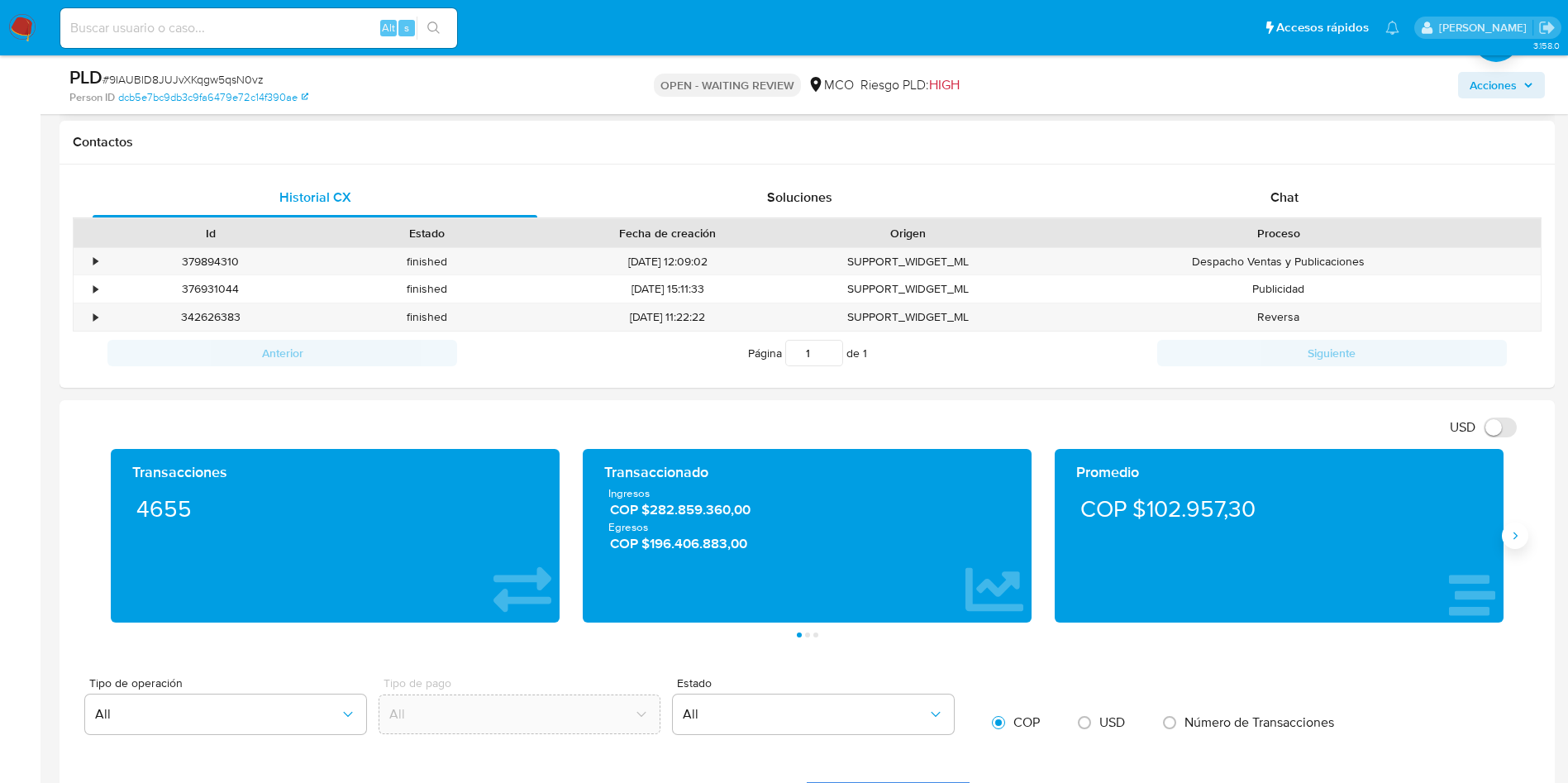
click at [1515, 531] on icon "Siguiente" at bounding box center [1515, 536] width 14 height 14
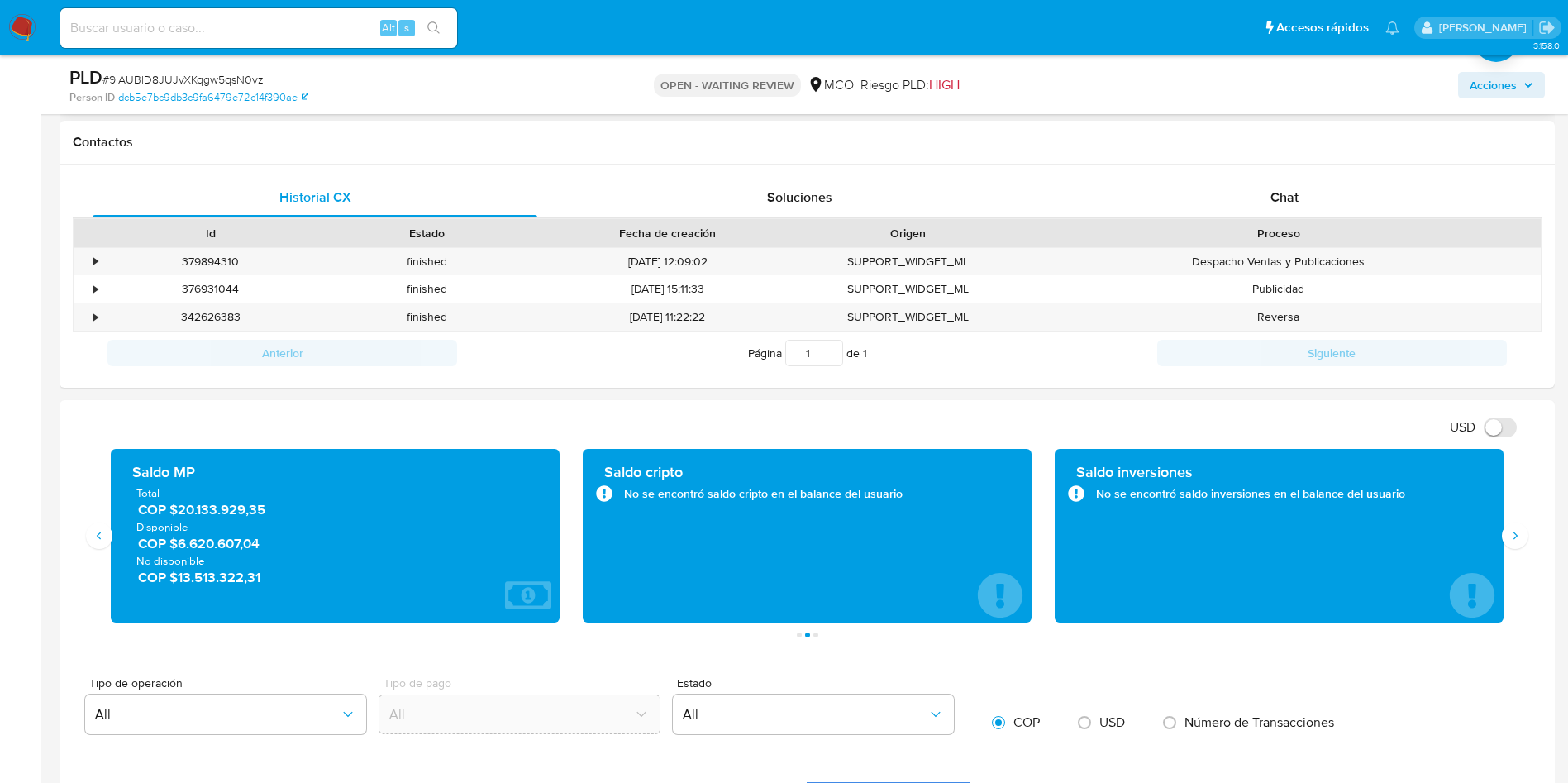
click at [211, 543] on span "COP $6.620.607,04" at bounding box center [336, 543] width 396 height 19
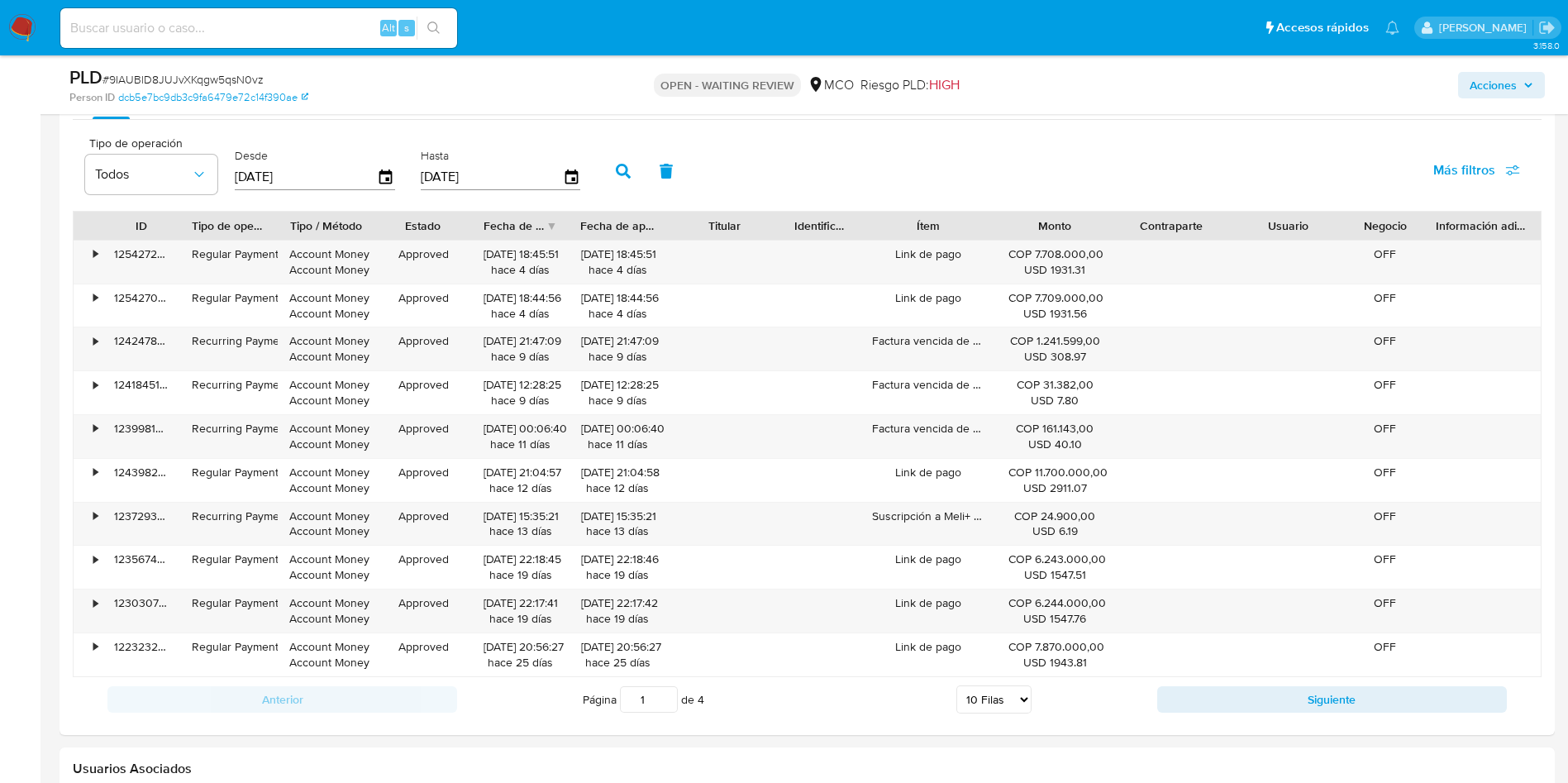
scroll to position [1612, 0]
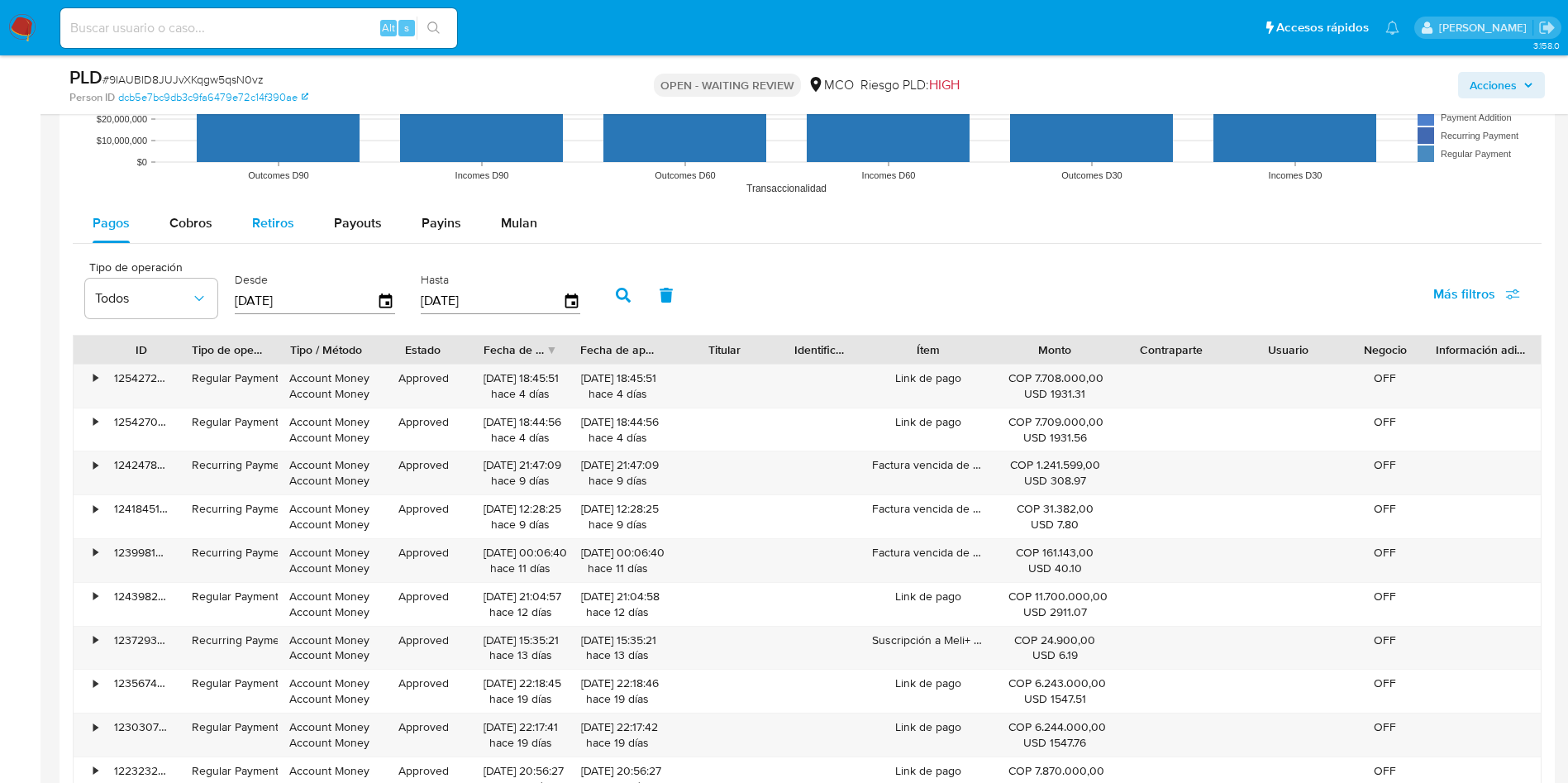
click at [263, 230] on span "Retiros" at bounding box center [273, 223] width 42 height 19
select select "10"
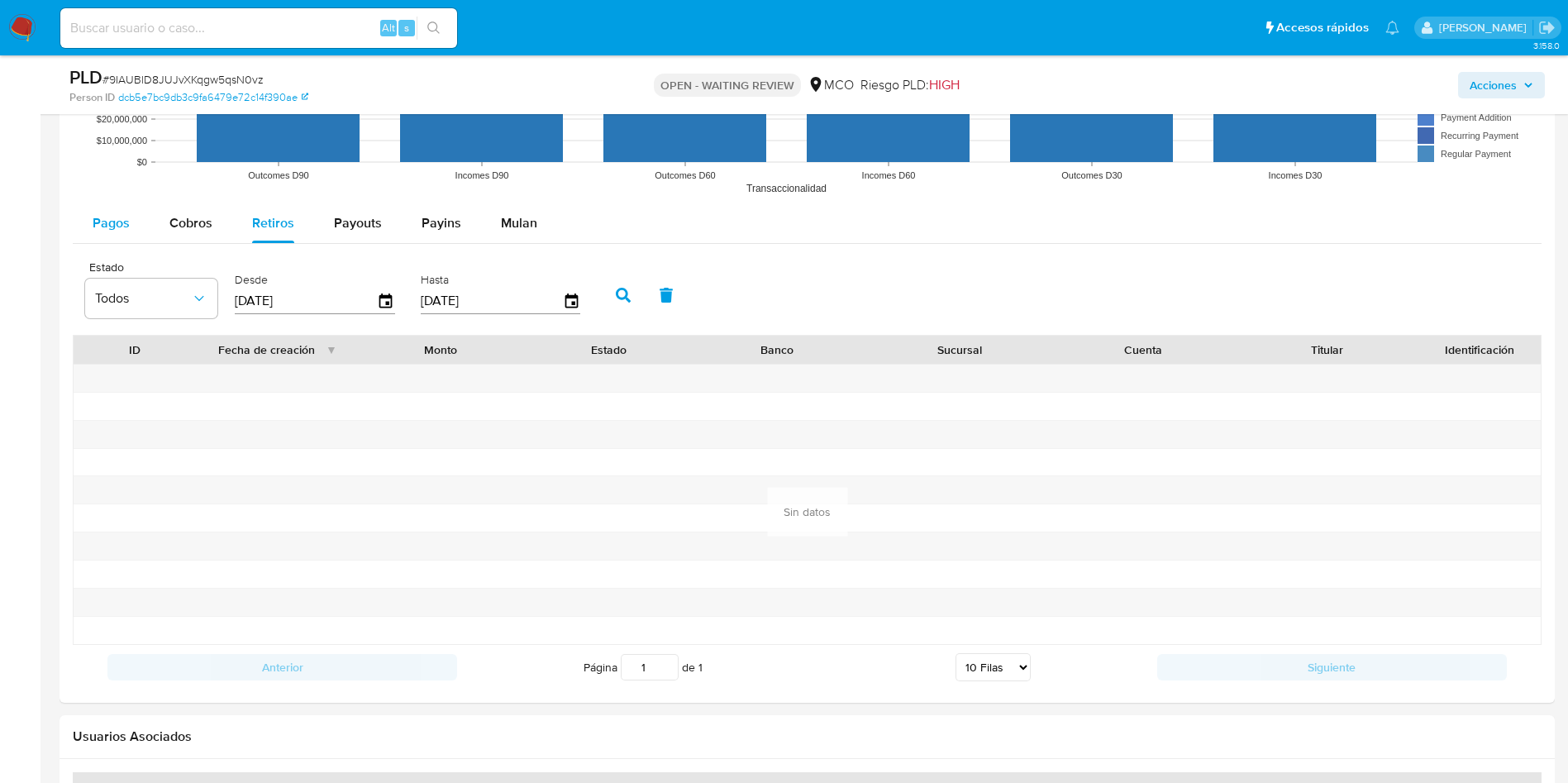
click at [99, 228] on span "Pagos" at bounding box center [112, 223] width 38 height 19
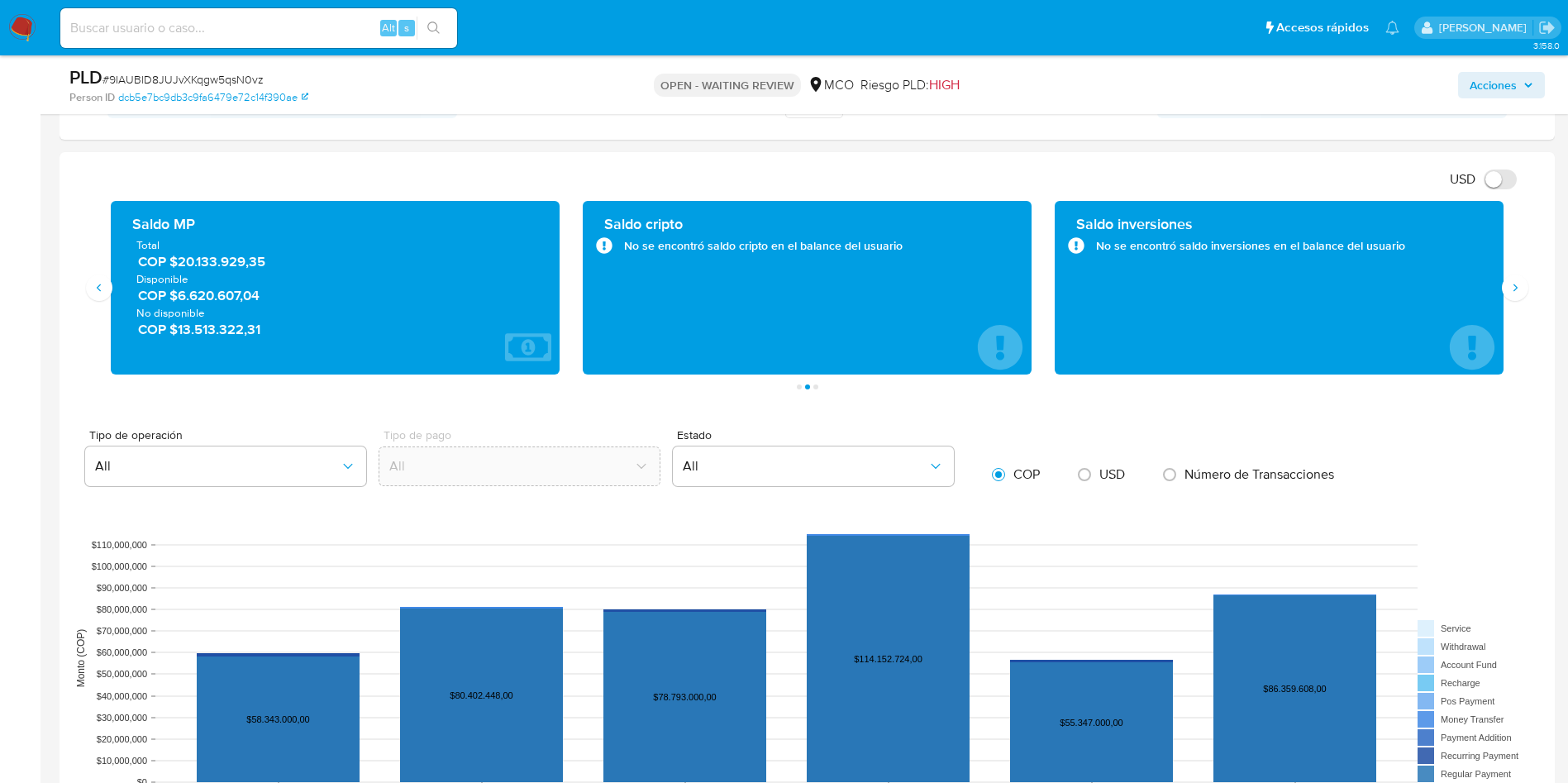
scroll to position [248, 0]
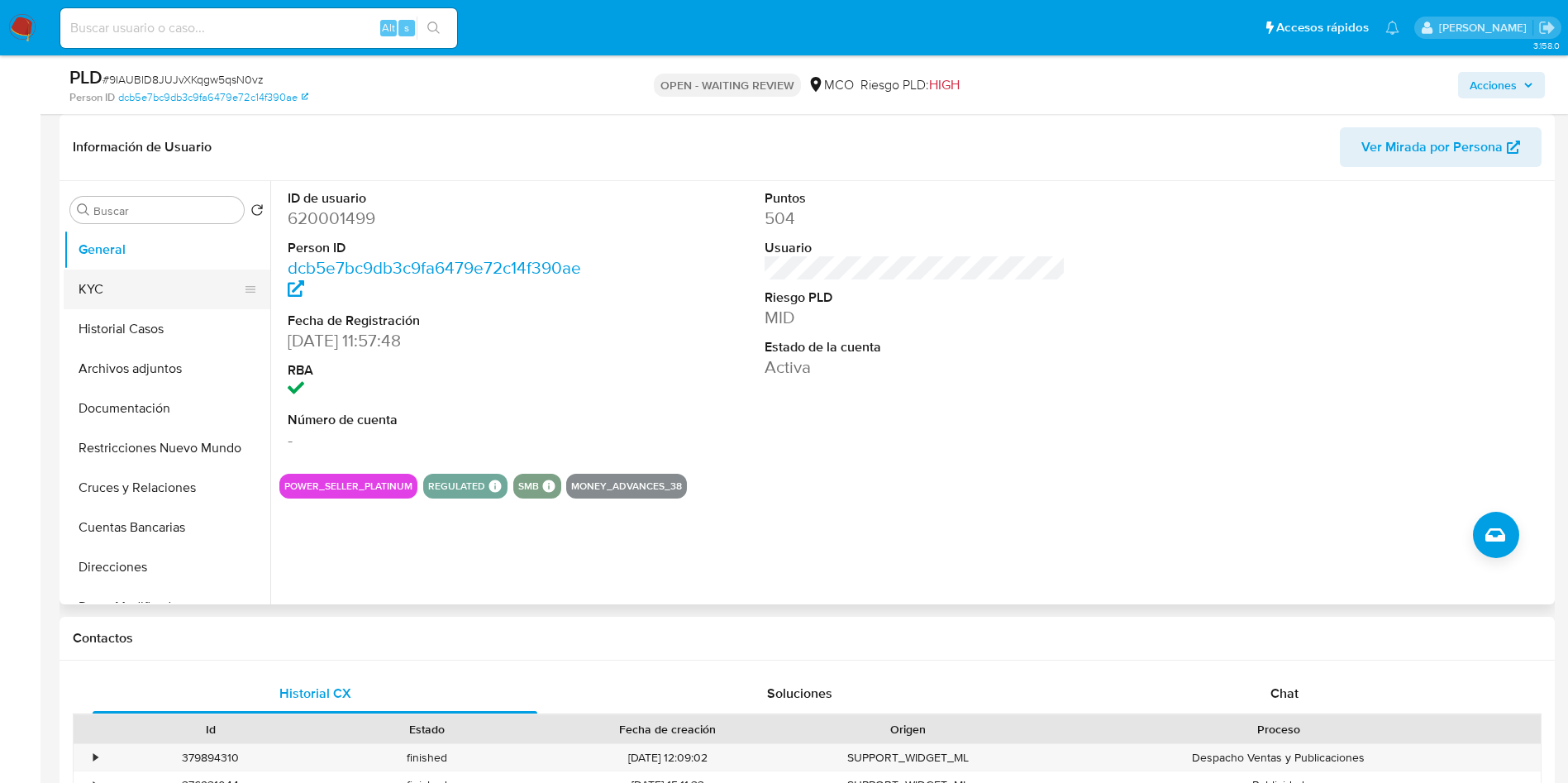
click at [150, 291] on button "KYC" at bounding box center [160, 289] width 194 height 40
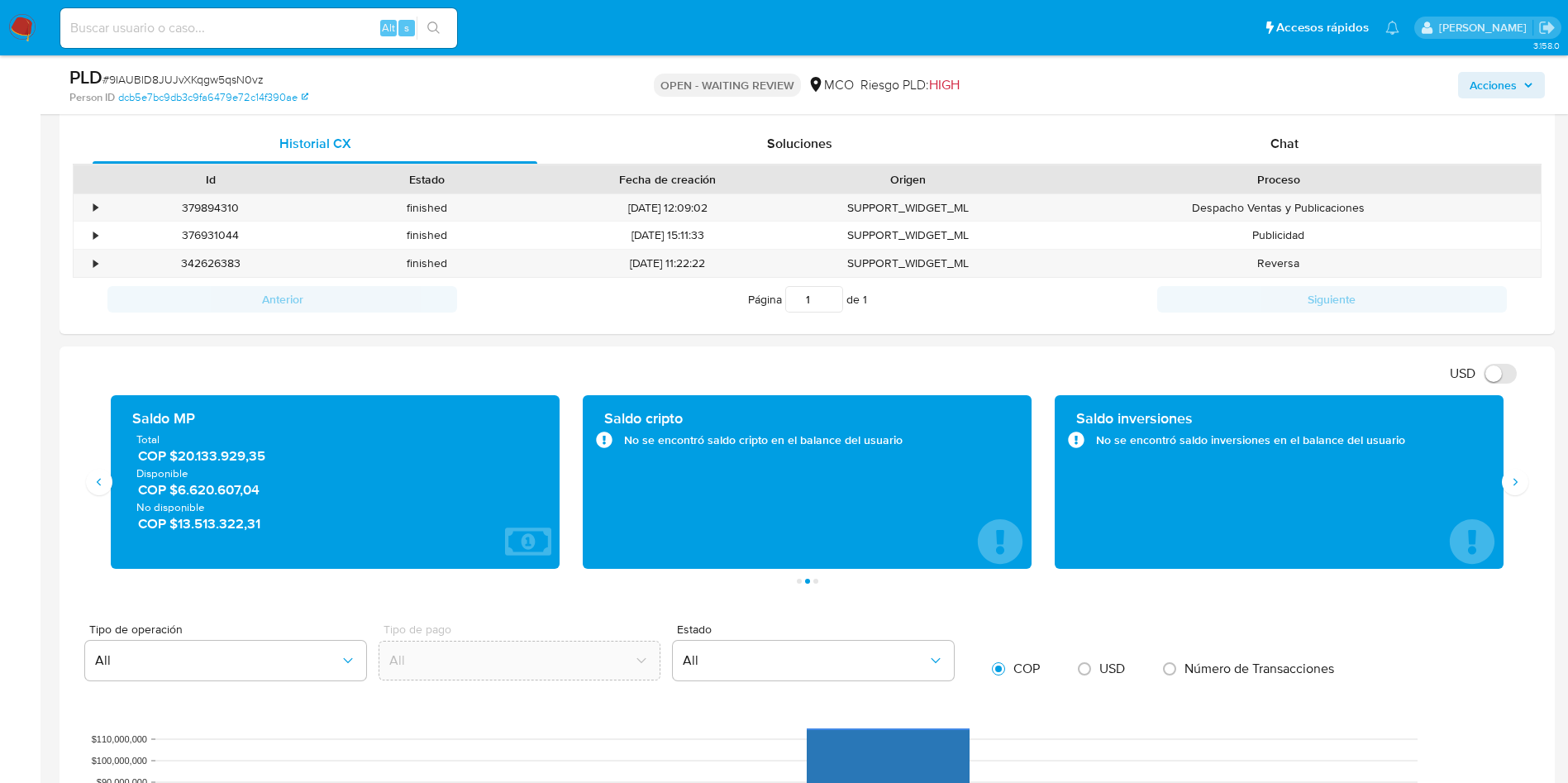
scroll to position [496, 0]
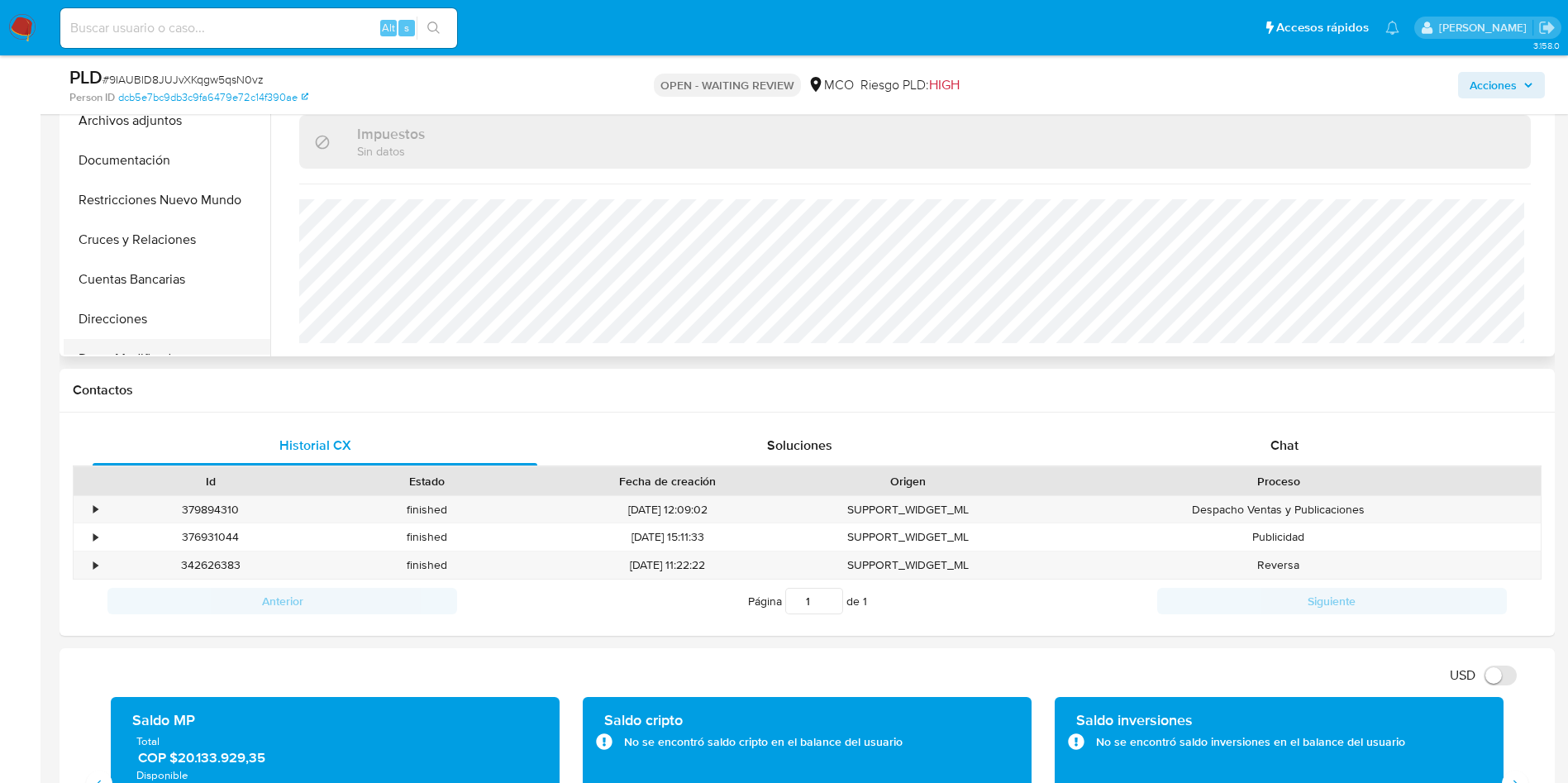
click at [150, 340] on button "Datos Modificados" at bounding box center [160, 358] width 194 height 40
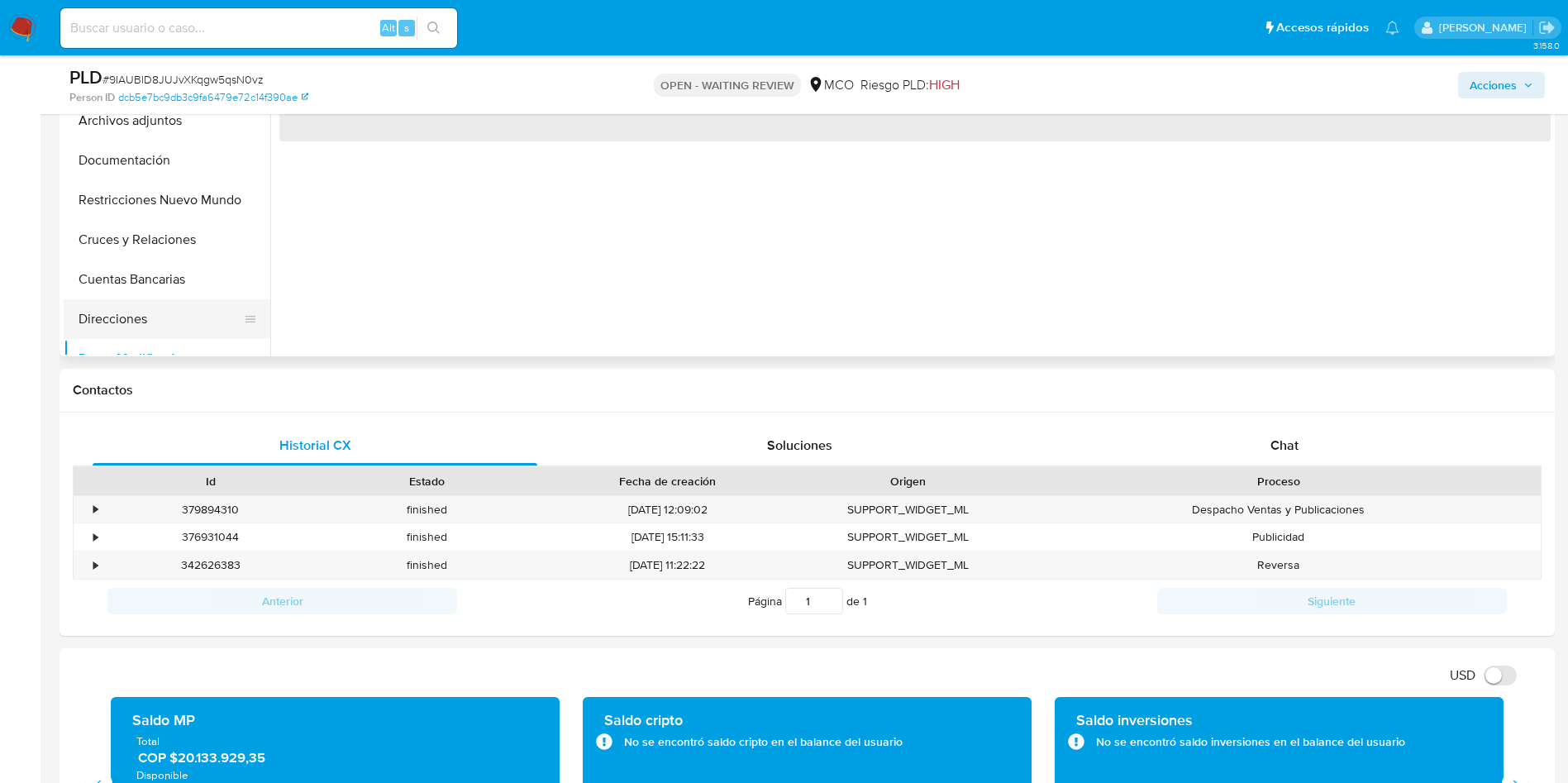
click at [148, 323] on button "Direcciones" at bounding box center [160, 319] width 194 height 40
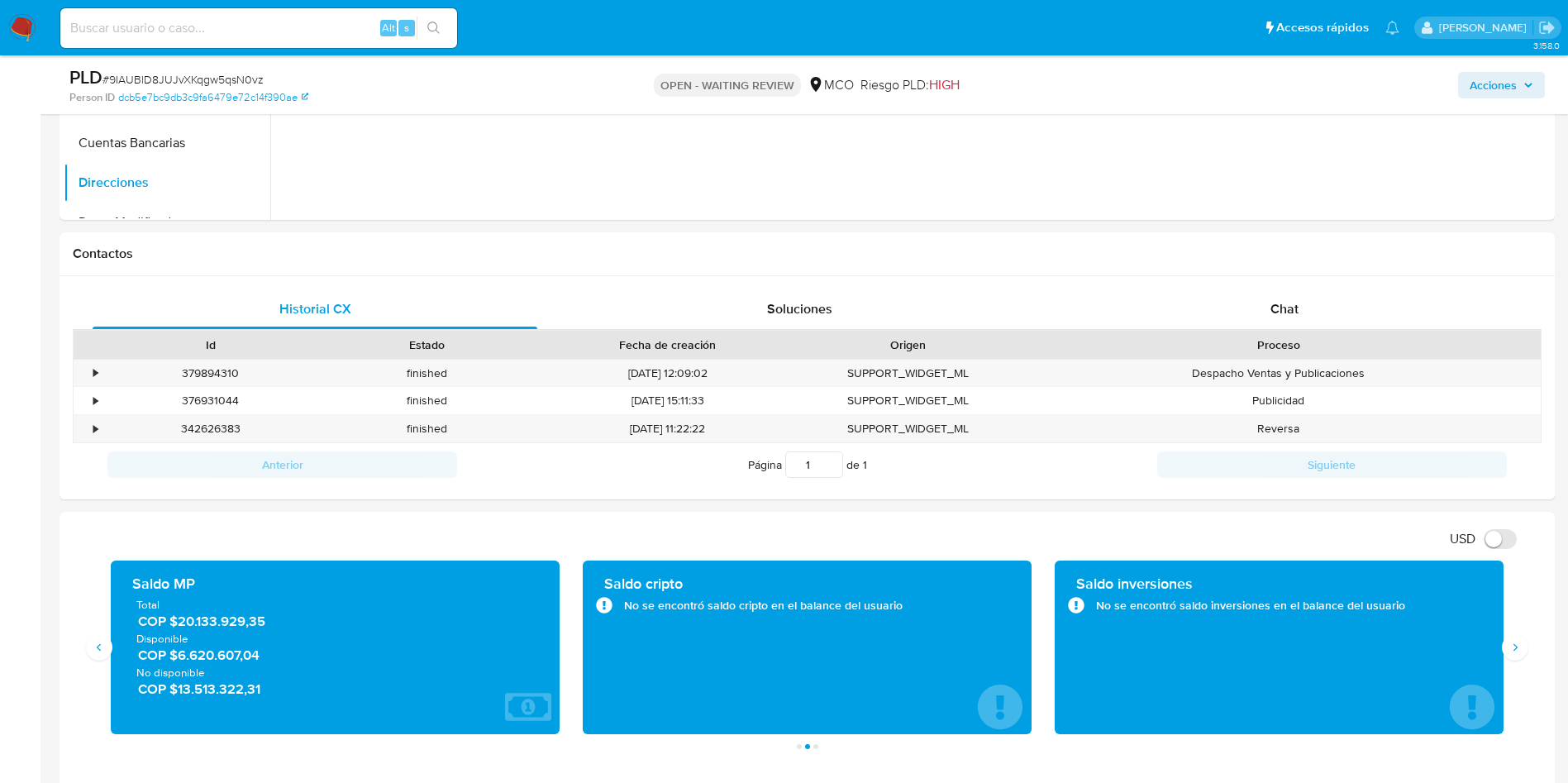
scroll to position [744, 0]
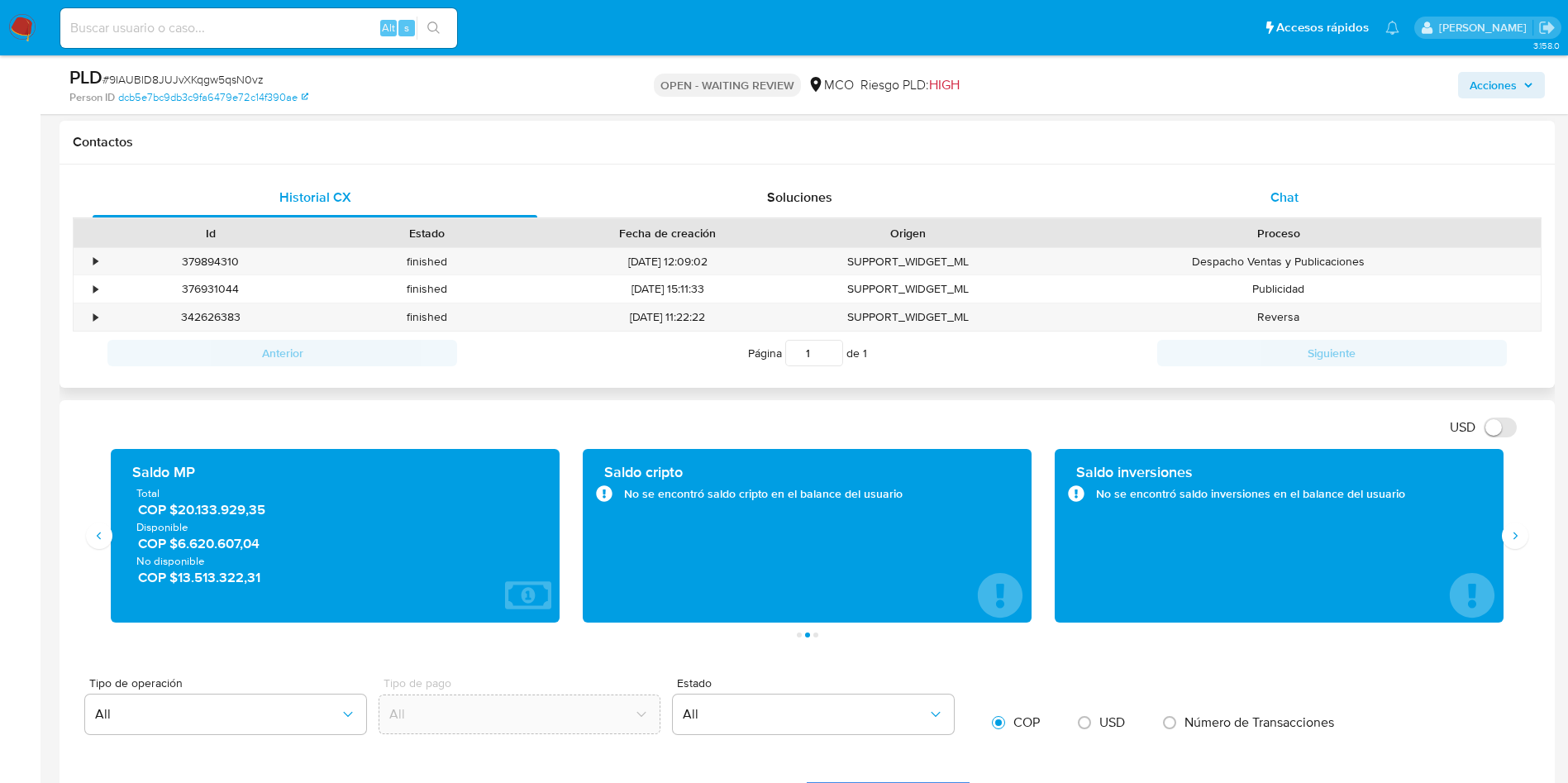
click at [1253, 201] on div "Chat" at bounding box center [1283, 197] width 444 height 40
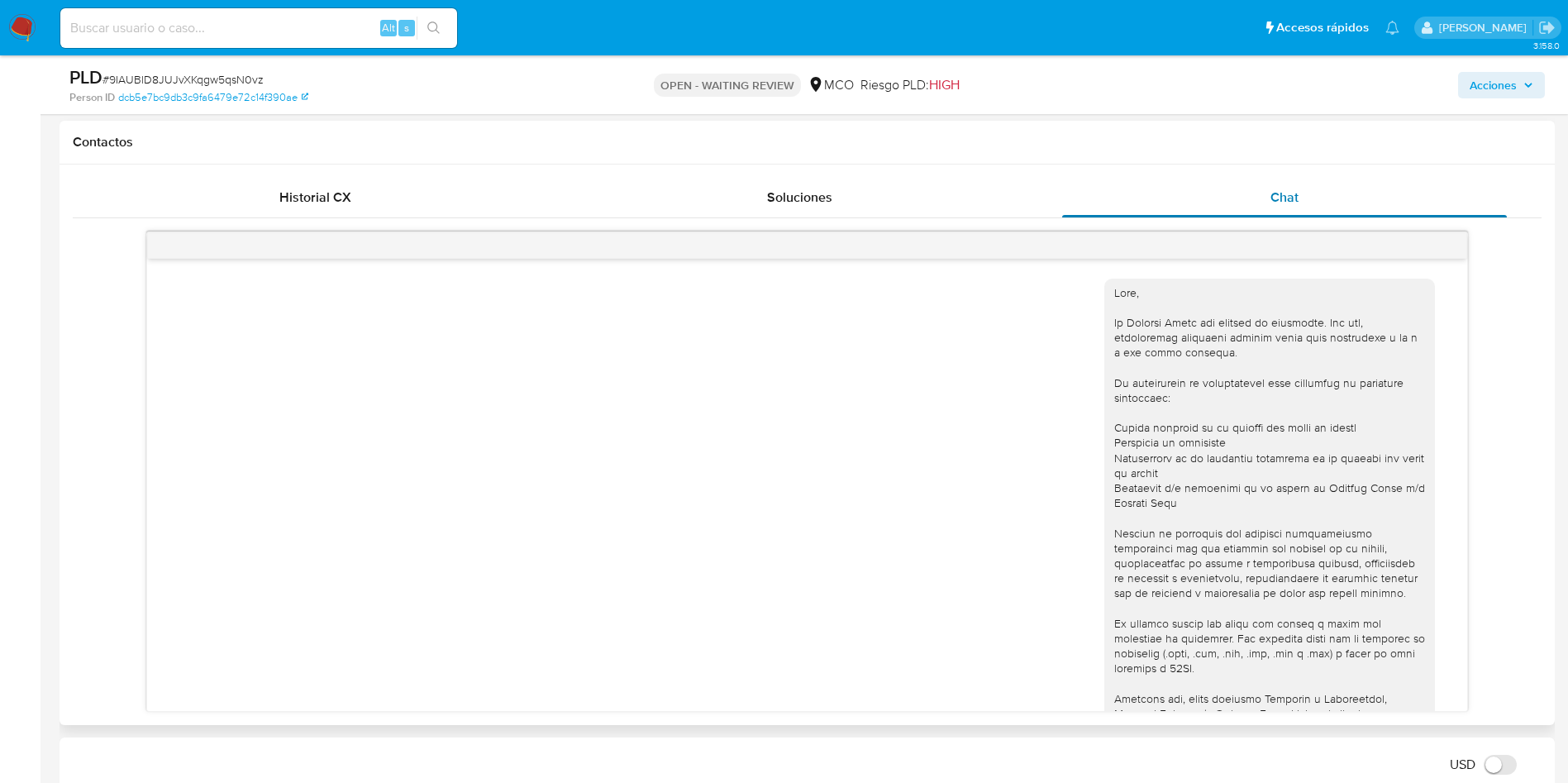
scroll to position [329, 0]
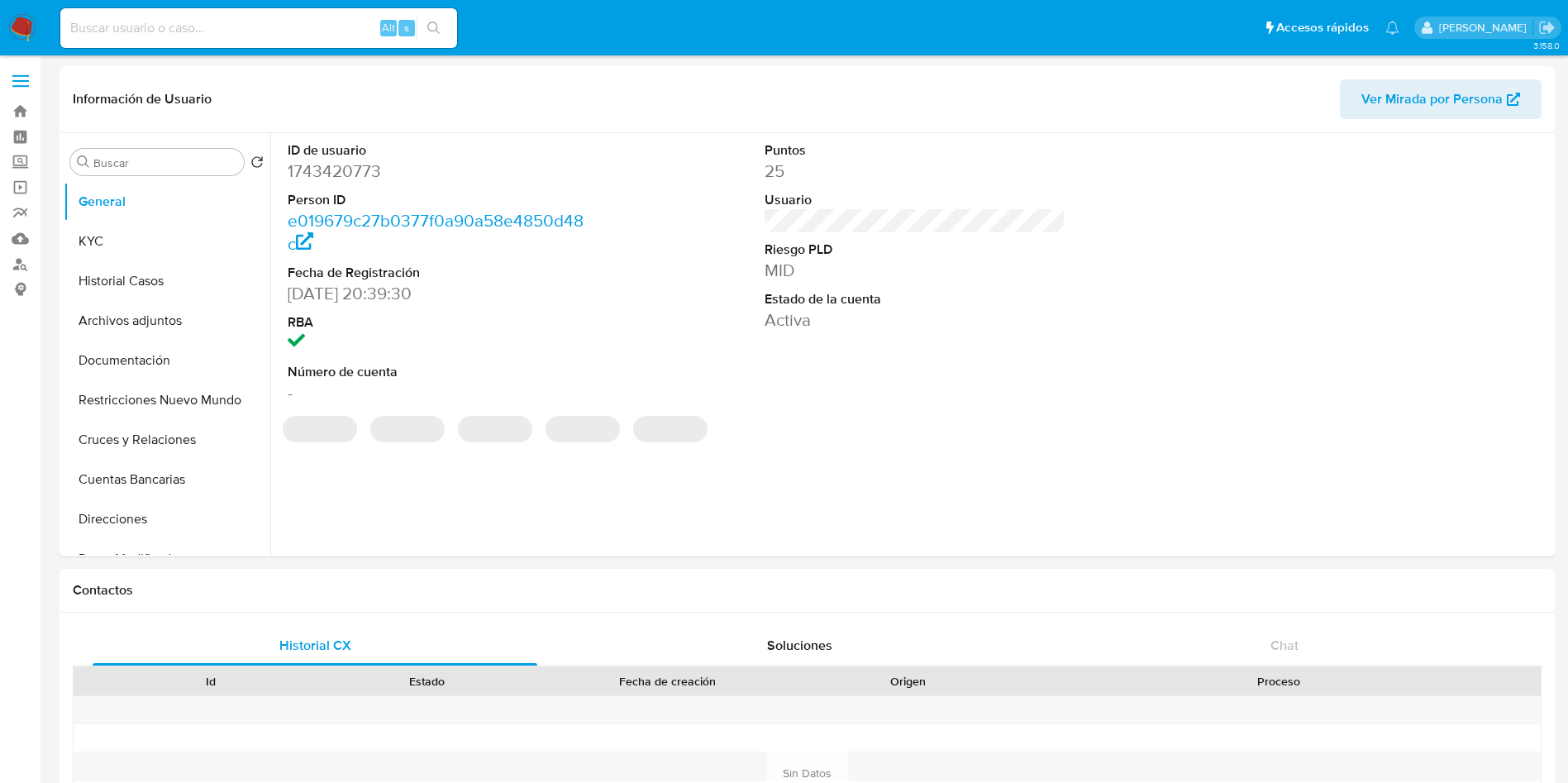
select select "10"
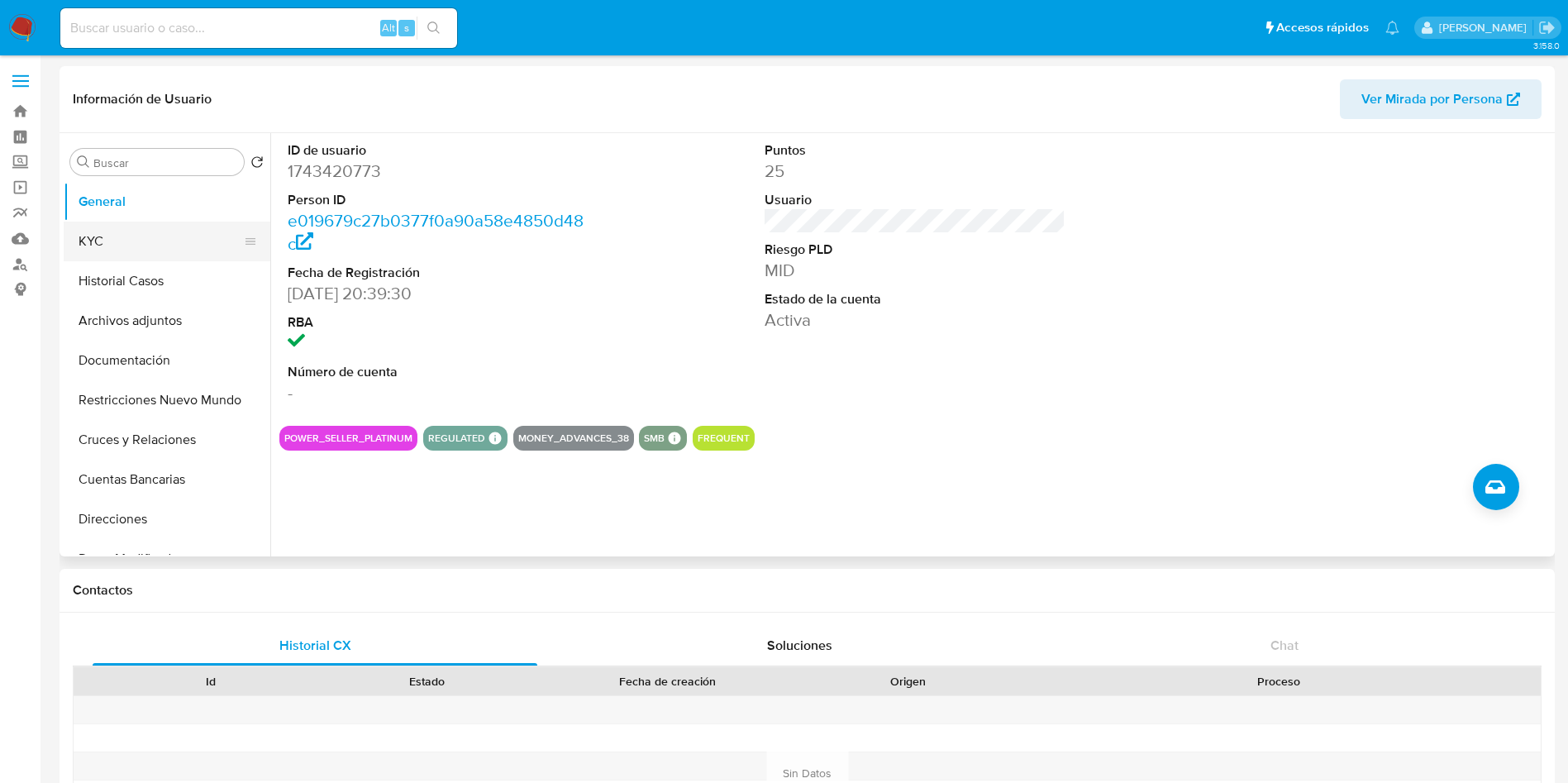
click at [148, 240] on button "KYC" at bounding box center [160, 241] width 194 height 40
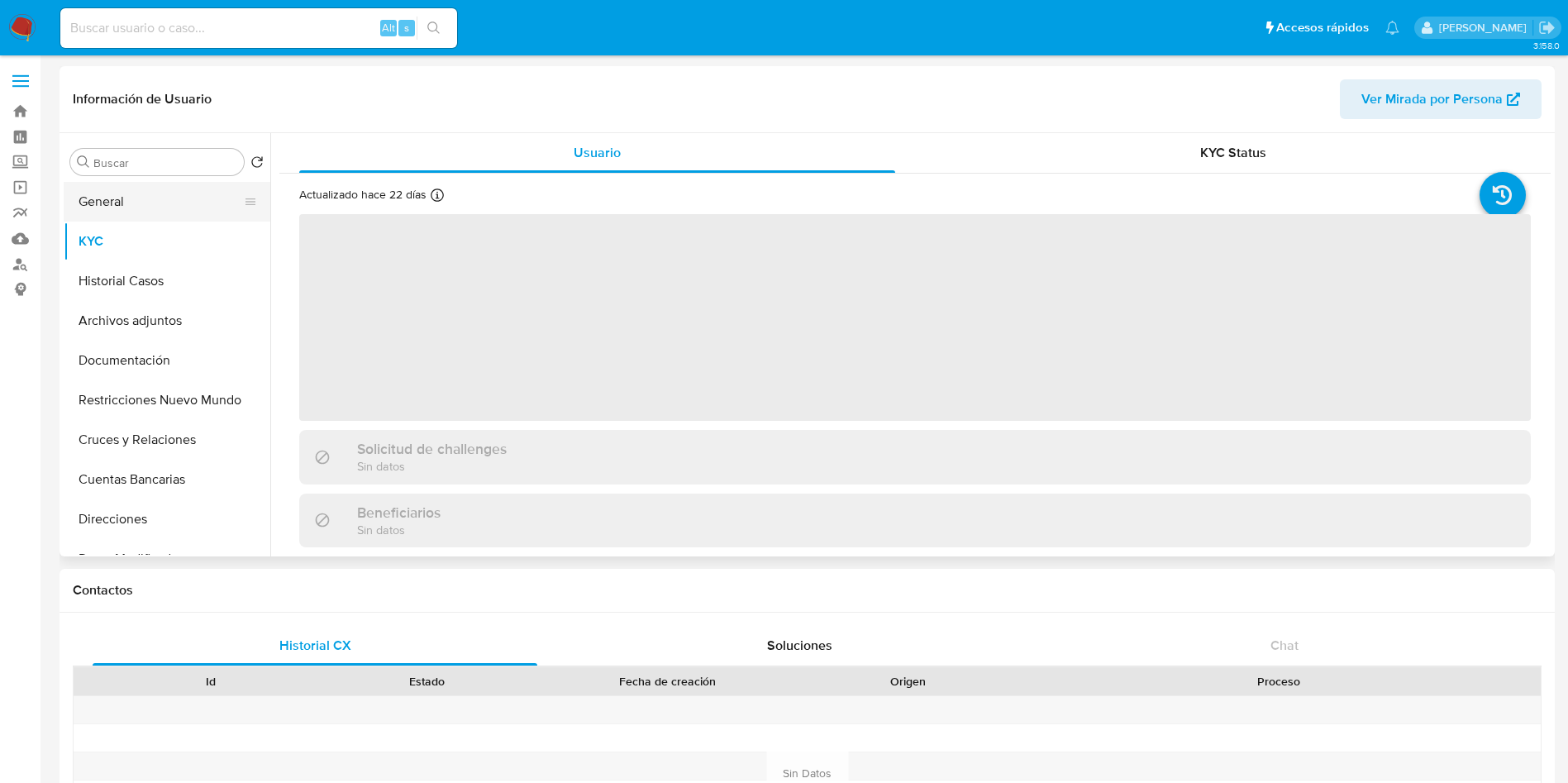
click at [144, 199] on button "General" at bounding box center [160, 201] width 194 height 40
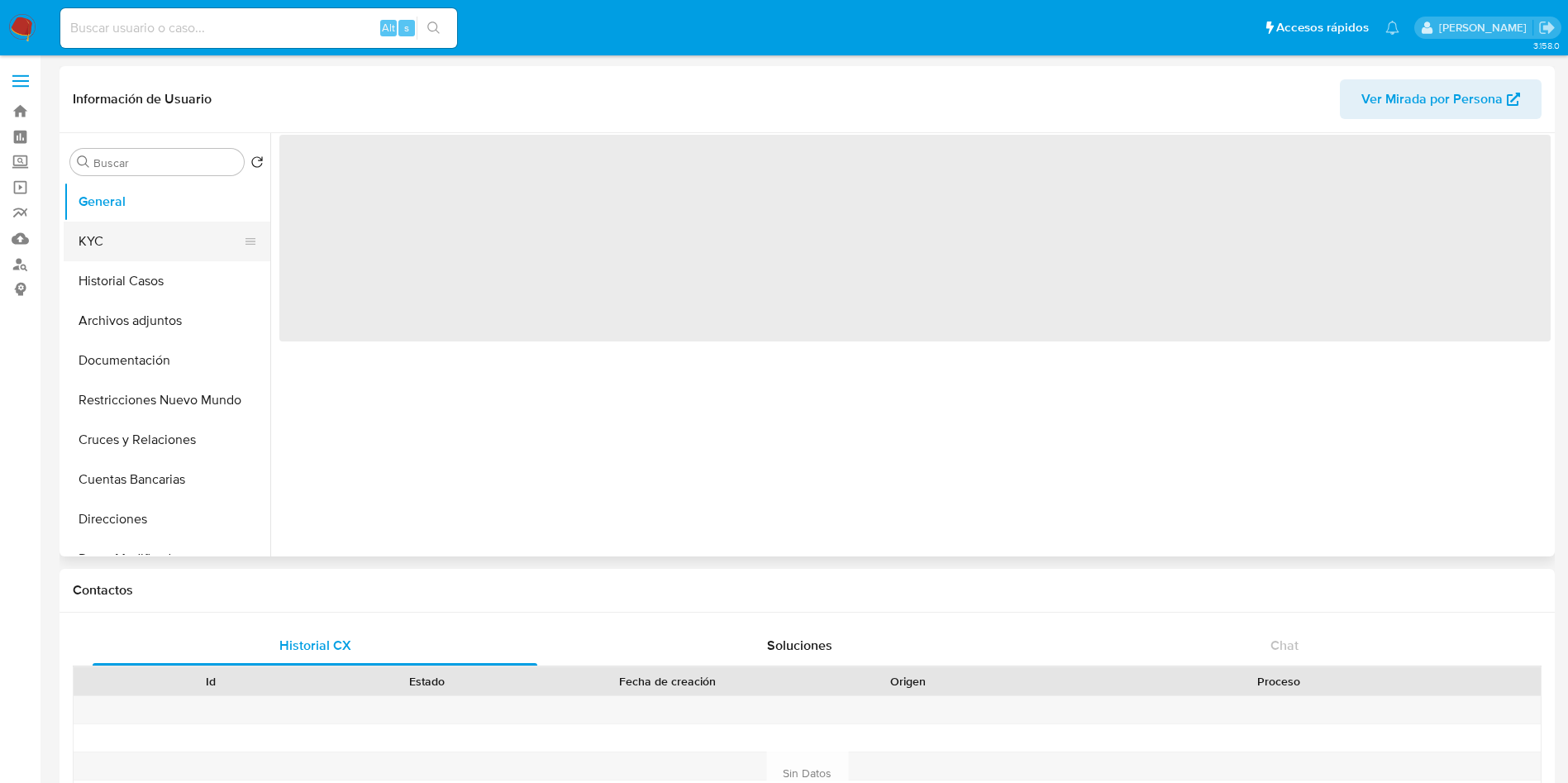
click at [154, 242] on button "KYC" at bounding box center [160, 241] width 194 height 40
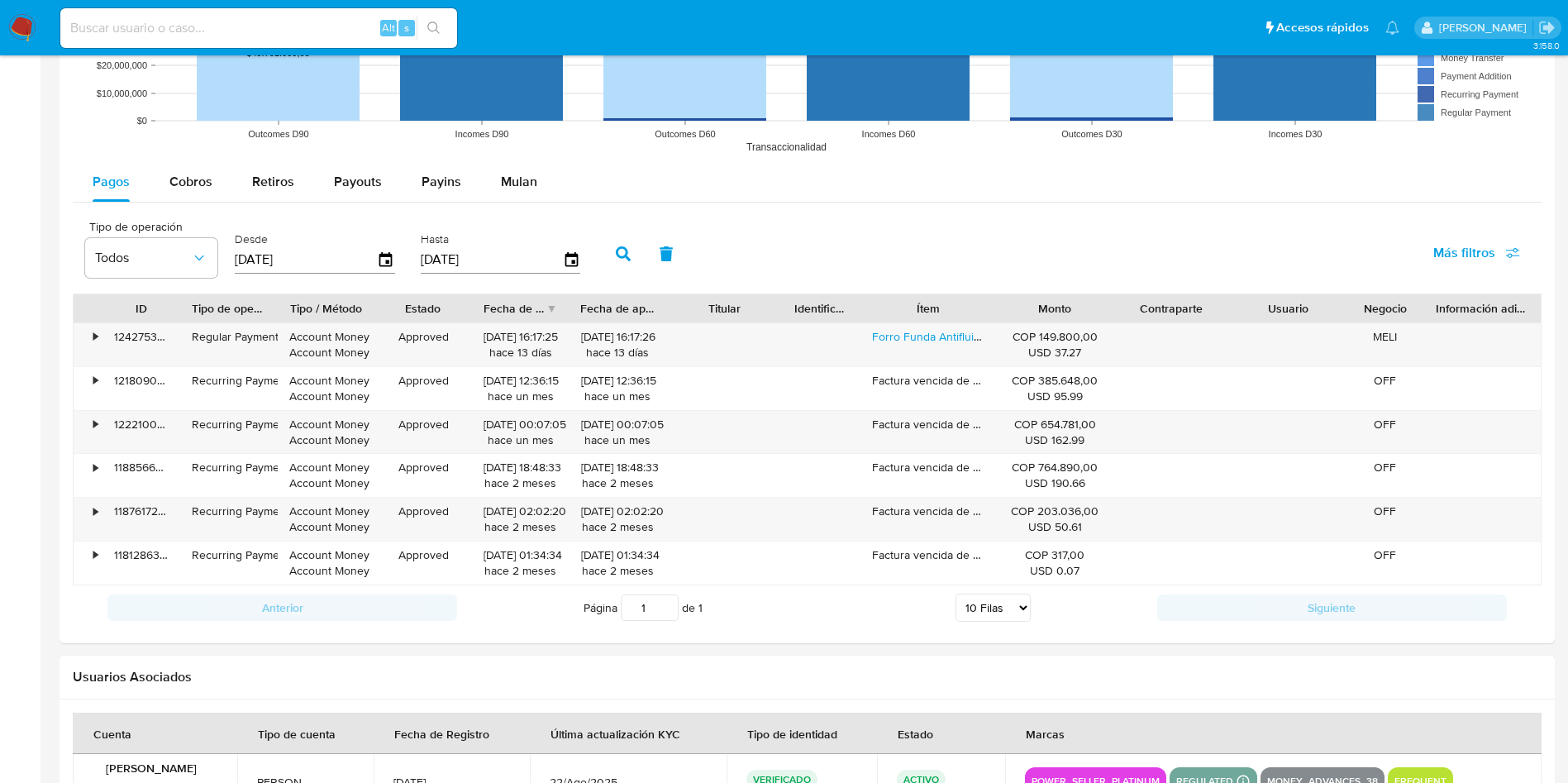
scroll to position [1364, 0]
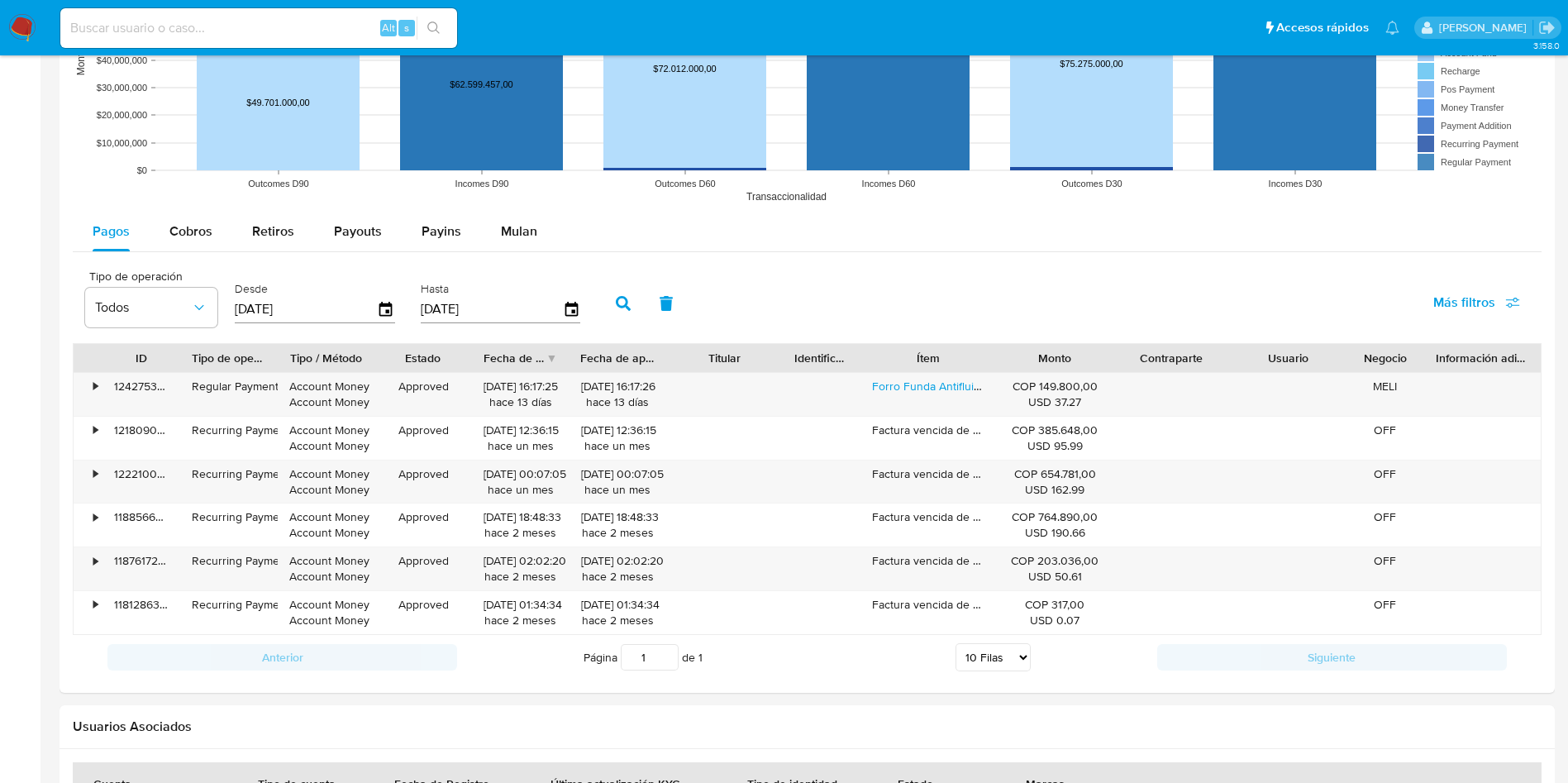
click at [182, 258] on div "Pagos Cobros Retiros Payouts Payins Mulan Tipo de operación Todos Desde [DATE] …" at bounding box center [807, 445] width 1468 height 468
click at [201, 235] on span "Cobros" at bounding box center [191, 231] width 43 height 19
select select "10"
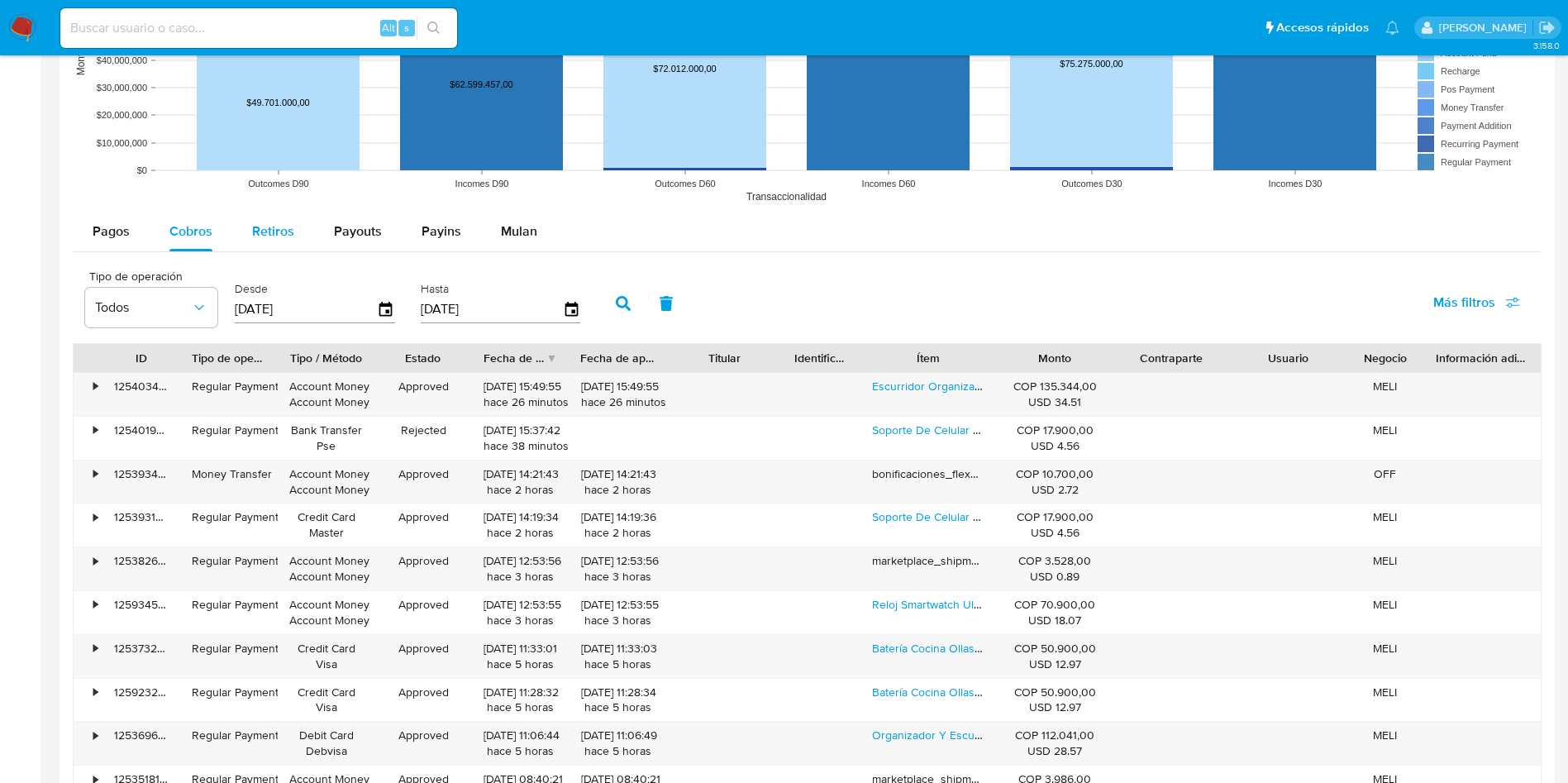
click at [254, 228] on span "Retiros" at bounding box center [273, 231] width 42 height 19
select select "10"
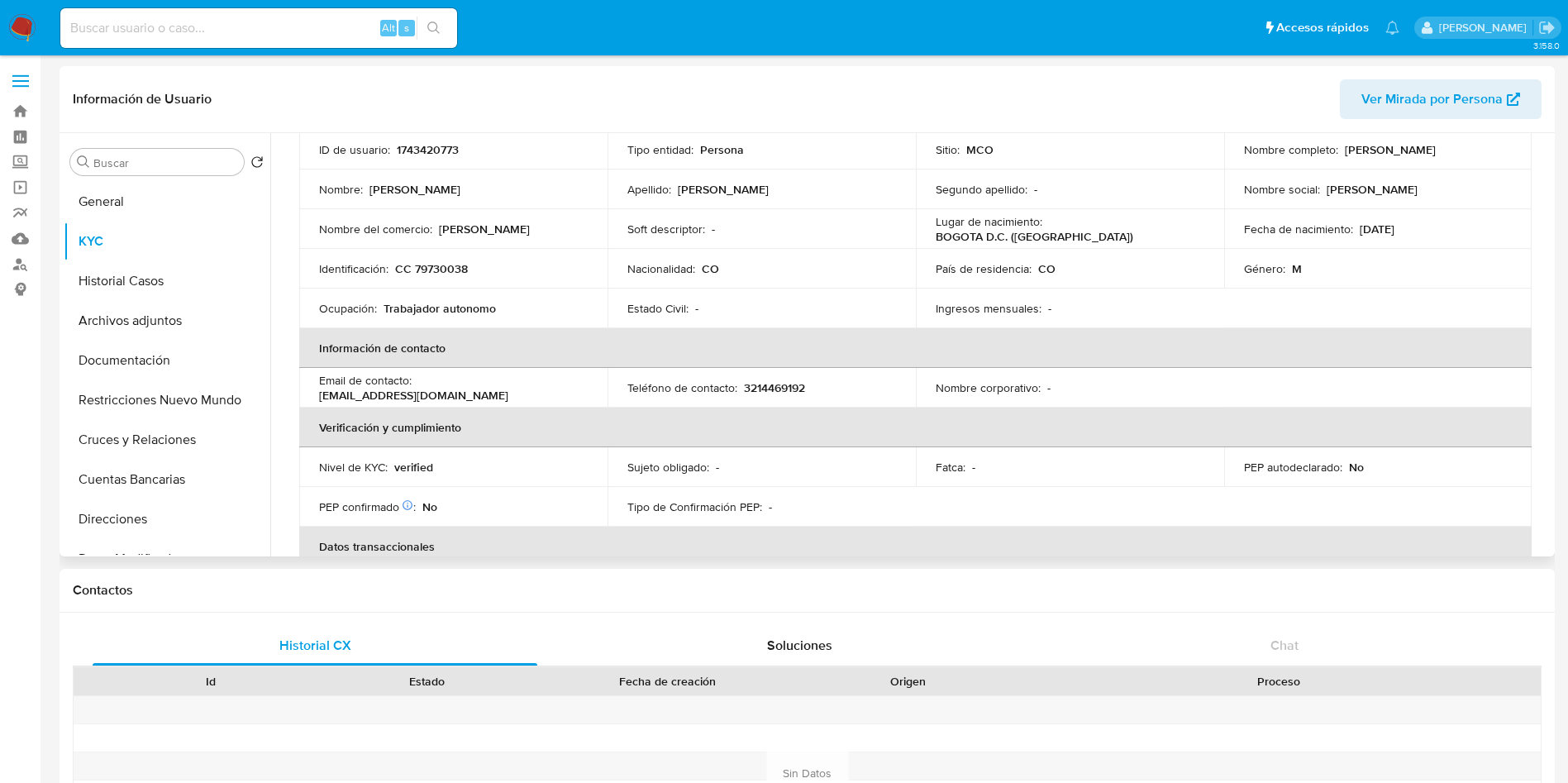
scroll to position [0, 0]
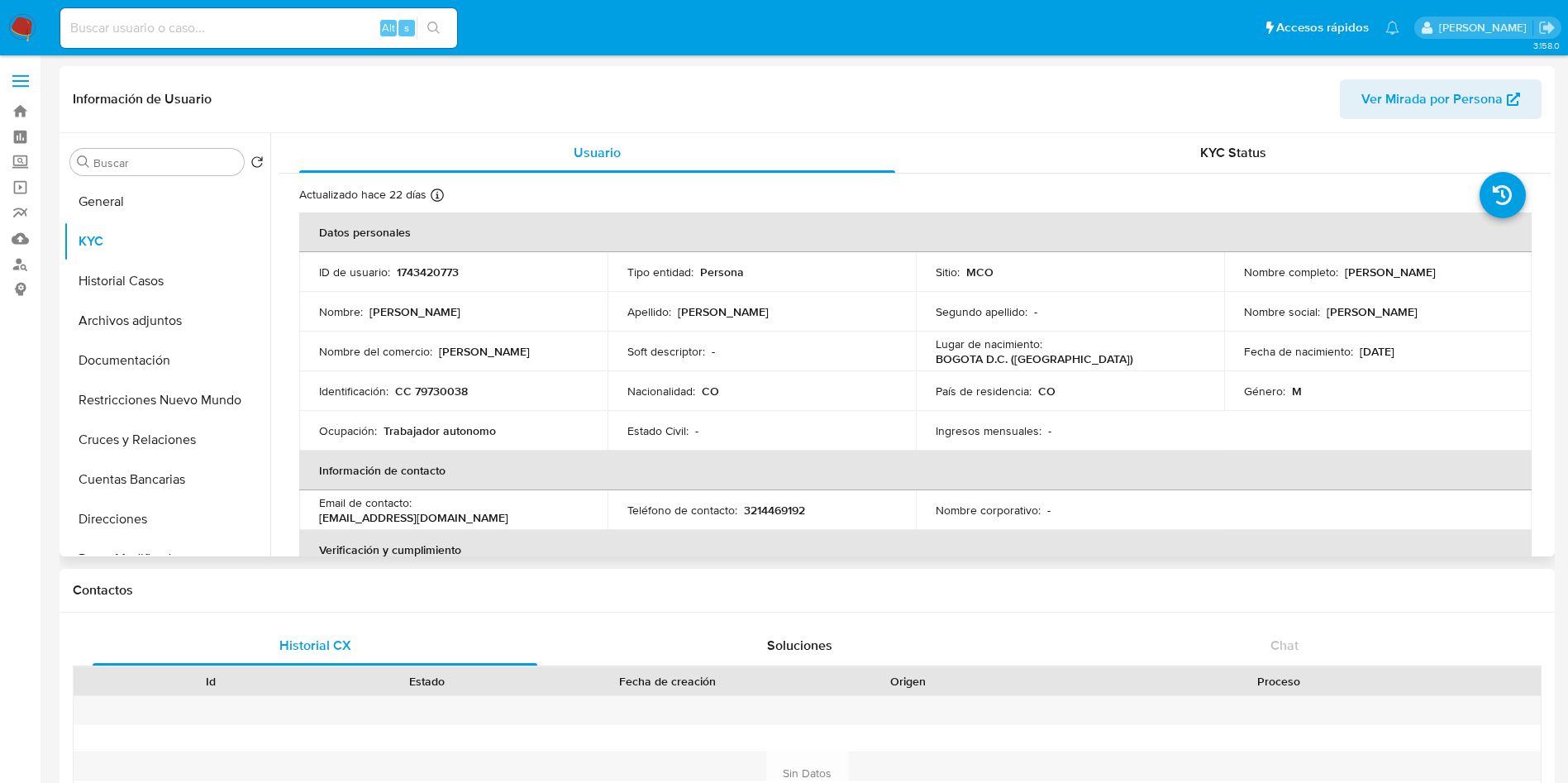
drag, startPoint x: 1429, startPoint y: 270, endPoint x: 1339, endPoint y: 274, distance: 90.1
click at [1339, 274] on div "Nombre completo : [PERSON_NAME]" at bounding box center [1378, 271] width 269 height 14
copy p "[PERSON_NAME]"
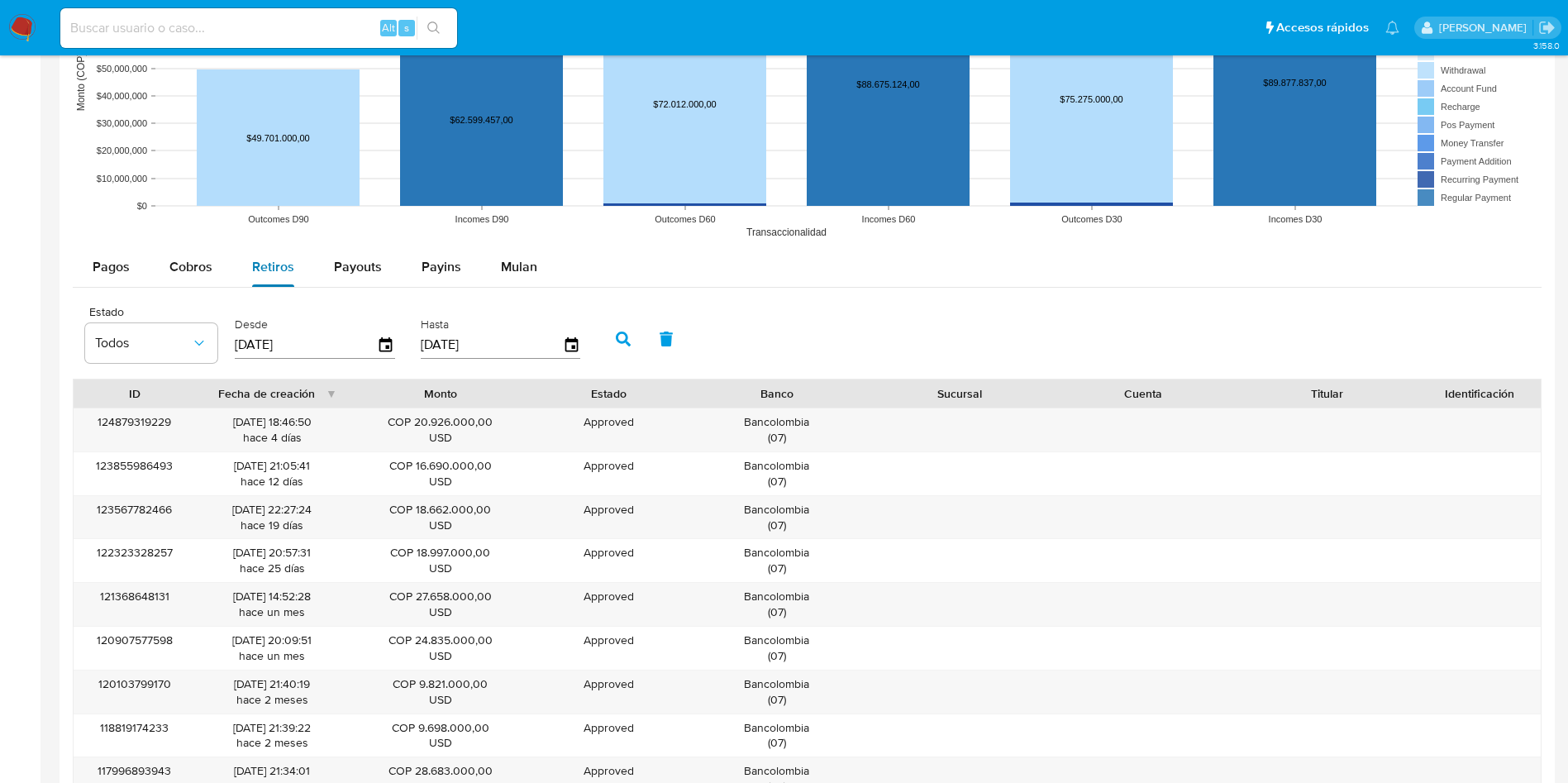
scroll to position [1240, 0]
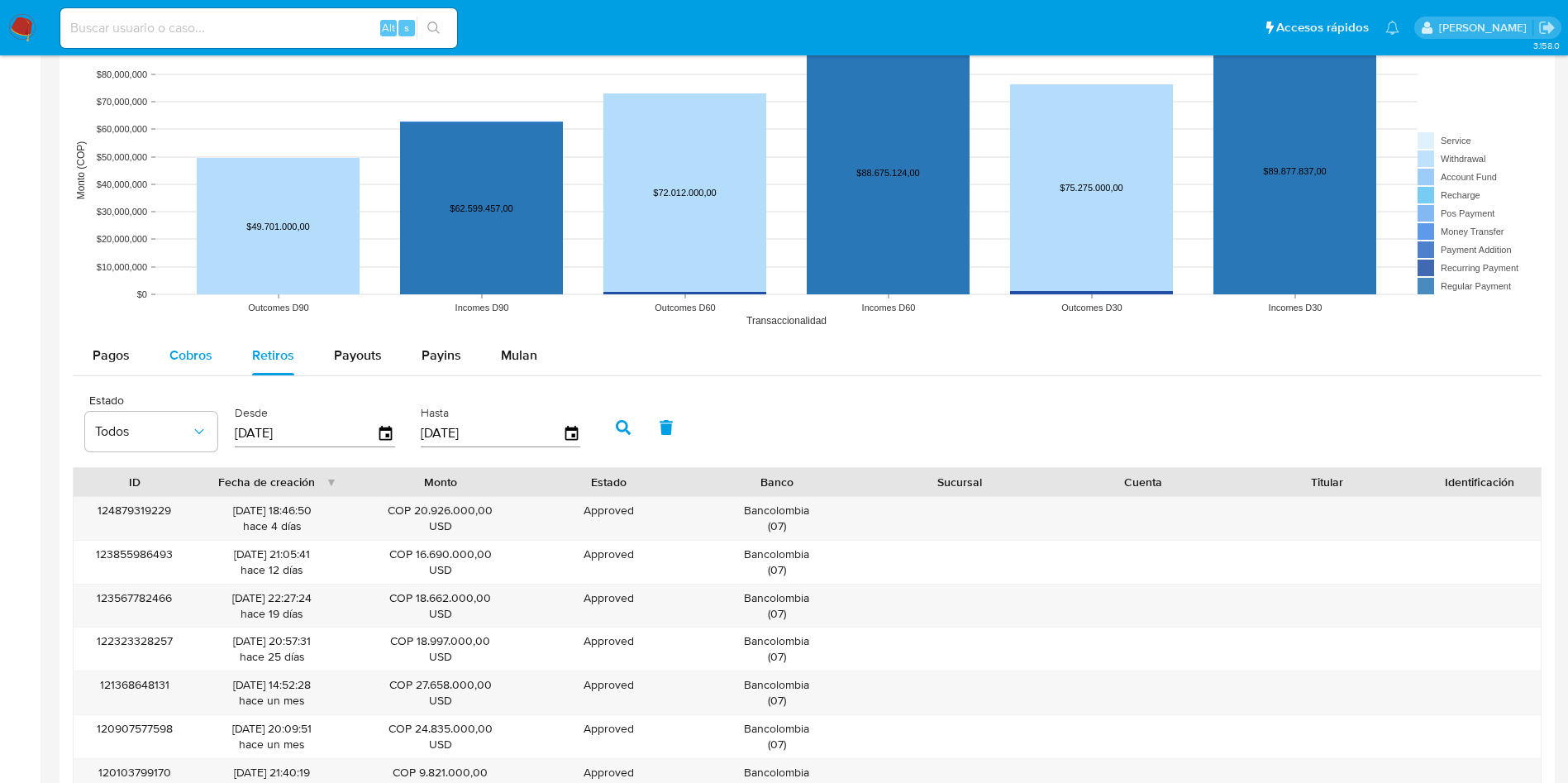
click at [203, 357] on span "Cobros" at bounding box center [191, 355] width 43 height 19
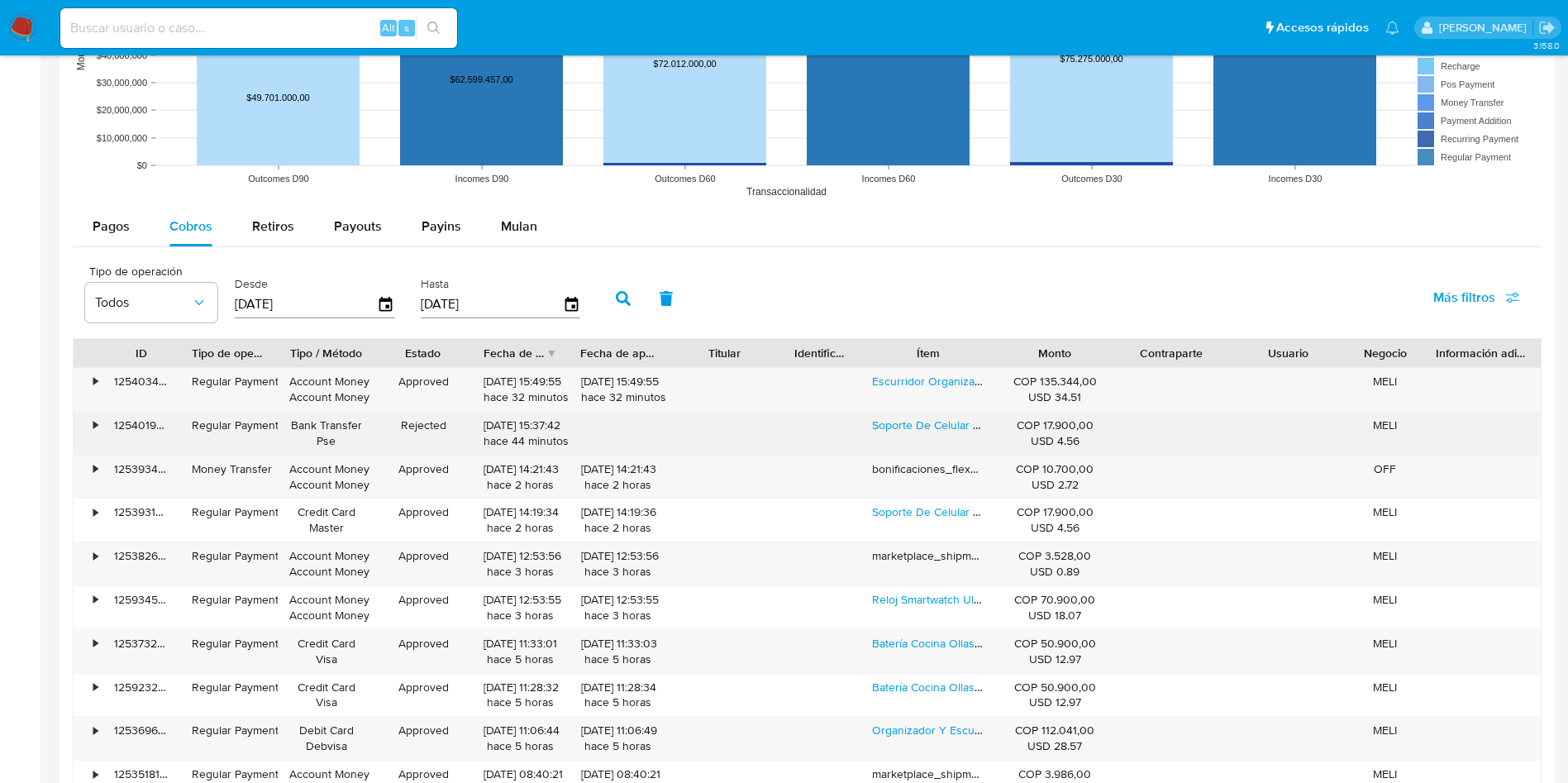
scroll to position [1488, 0]
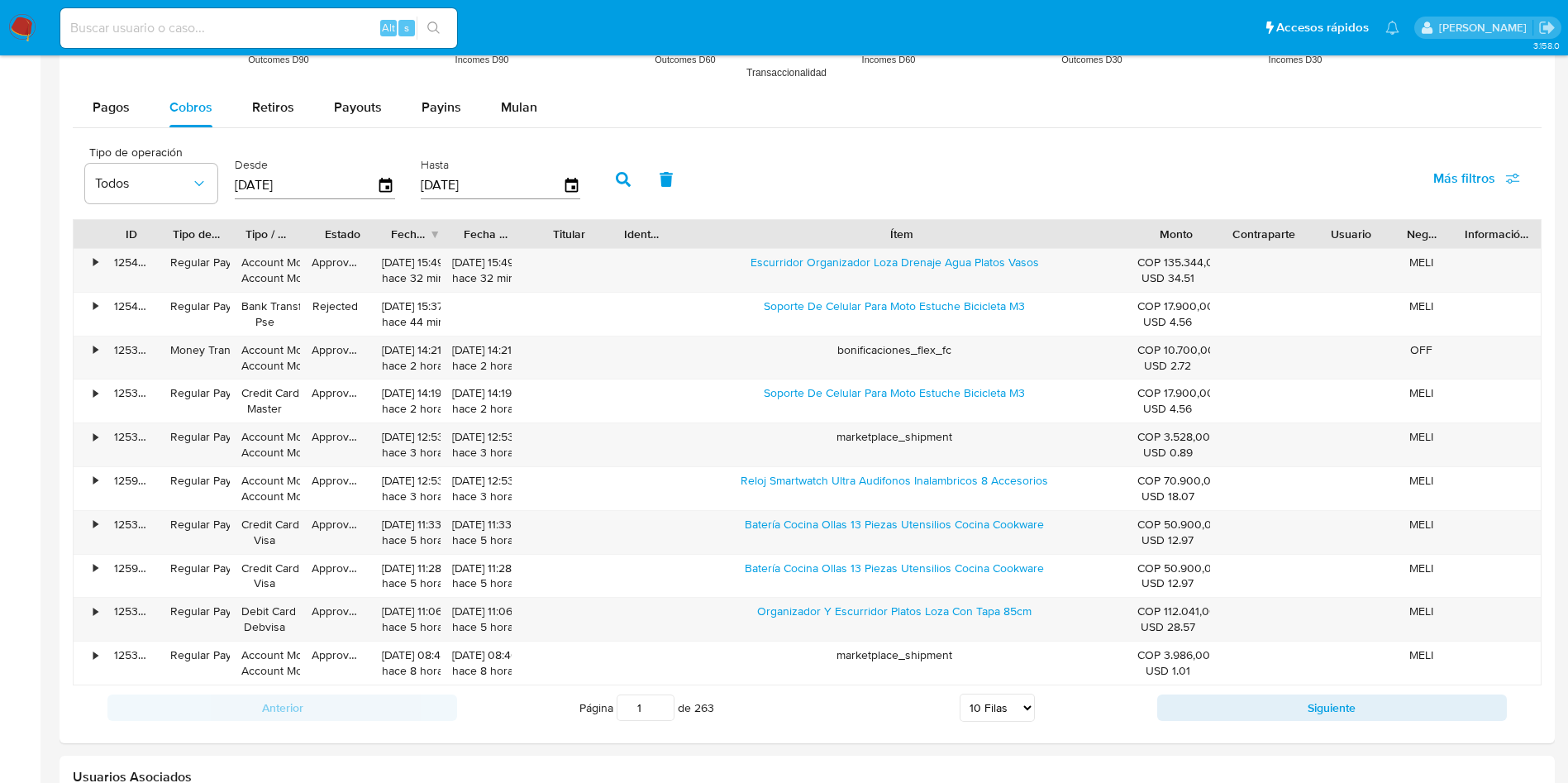
drag, startPoint x: 998, startPoint y: 229, endPoint x: 1326, endPoint y: 229, distance: 328.0
click at [1326, 229] on div "ID Tipo de operación Tipo / Método Estado Fecha de creación Fecha de aprobación…" at bounding box center [807, 234] width 1467 height 28
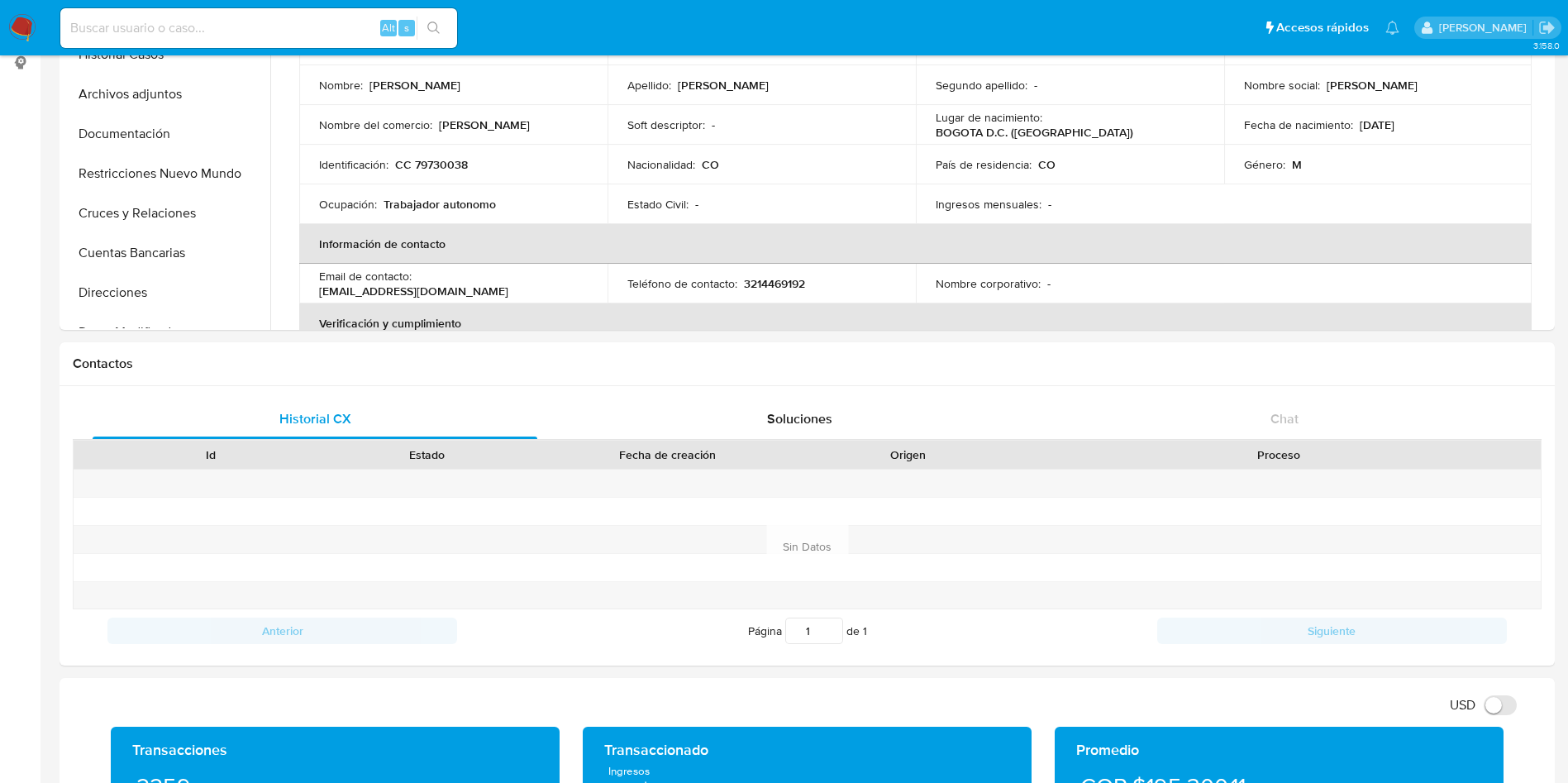
scroll to position [0, 0]
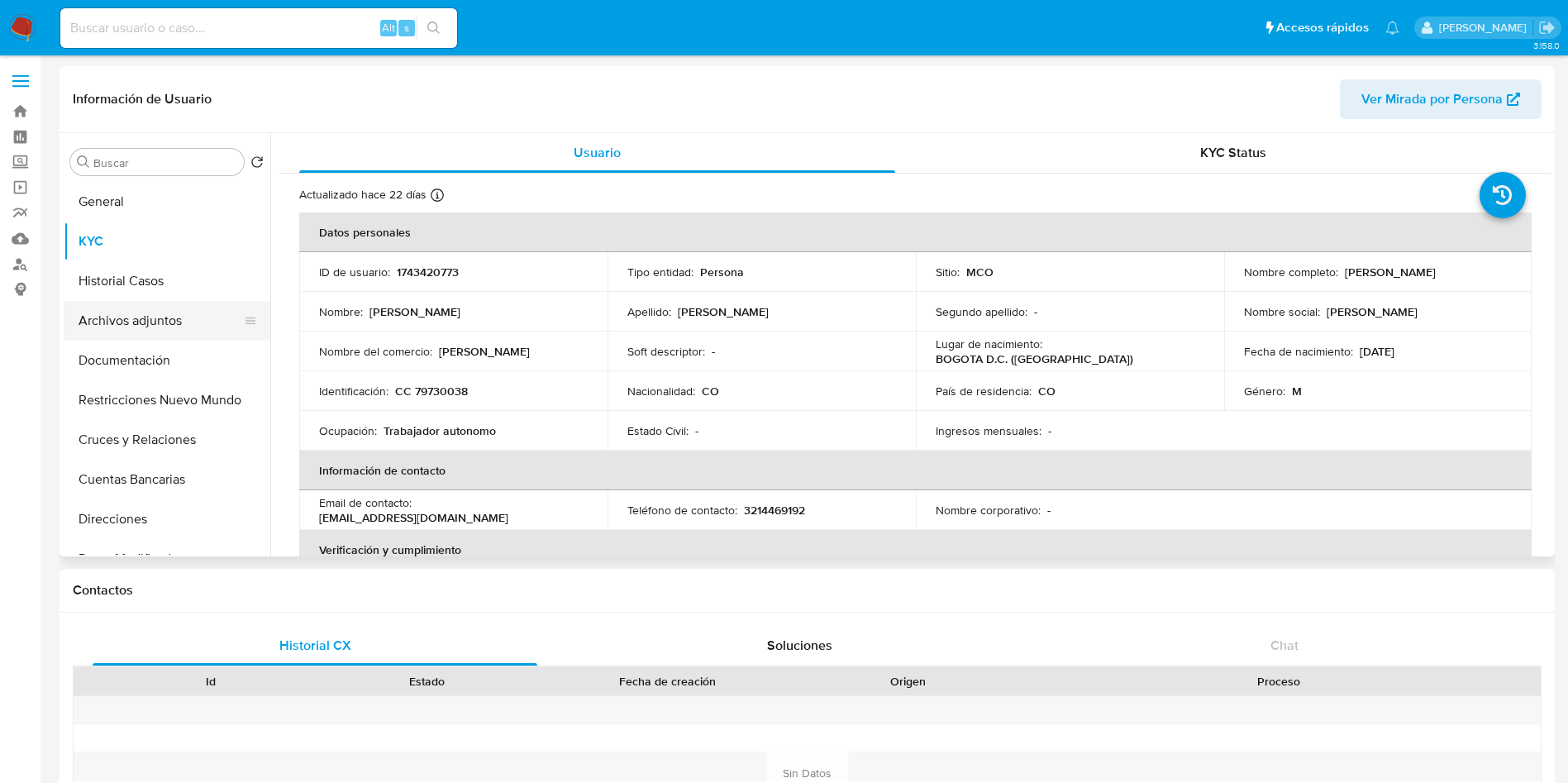
click at [150, 301] on button "Archivos adjuntos" at bounding box center [160, 321] width 194 height 40
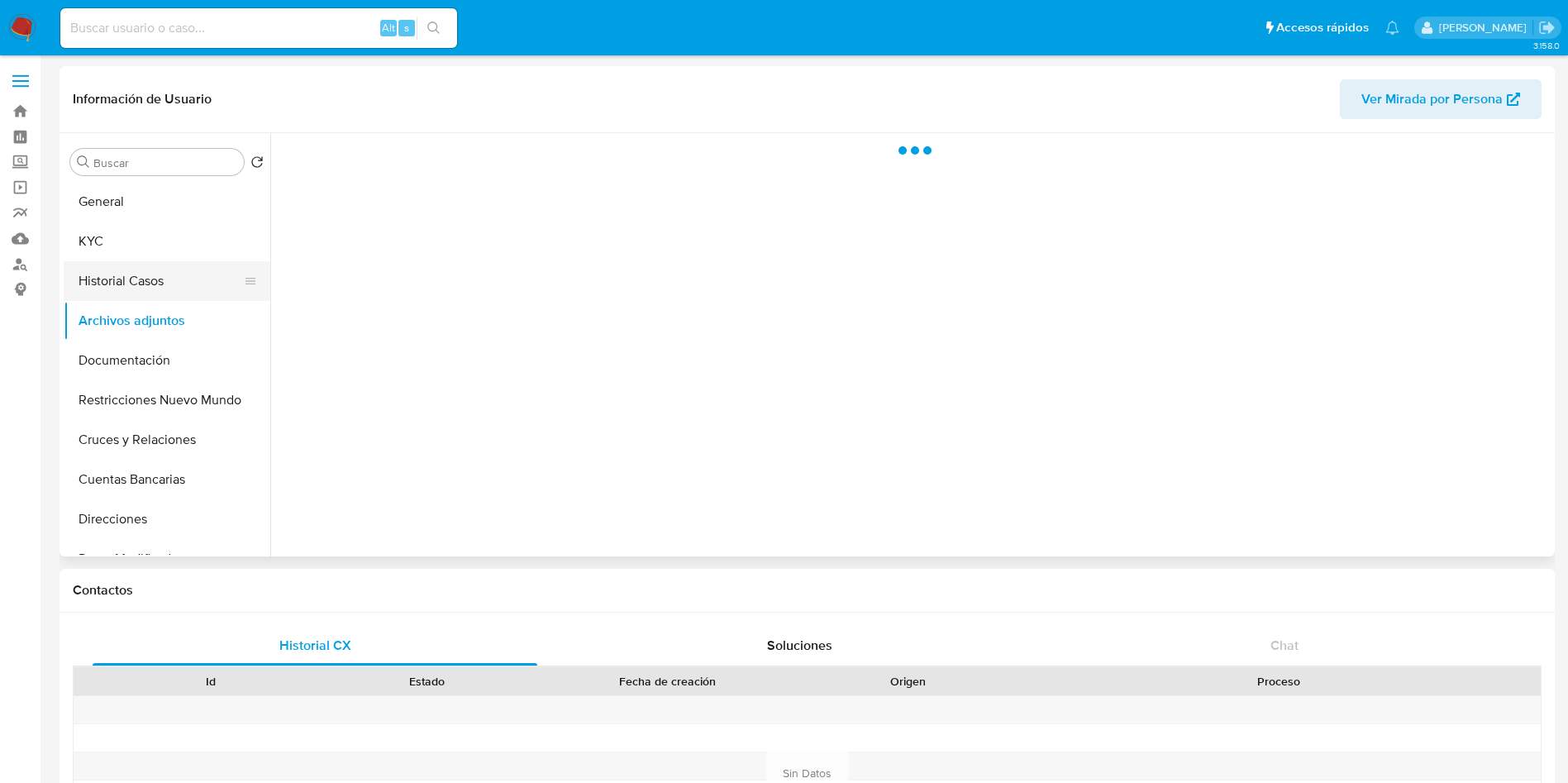
click at [151, 273] on button "Historial Casos" at bounding box center [160, 281] width 194 height 40
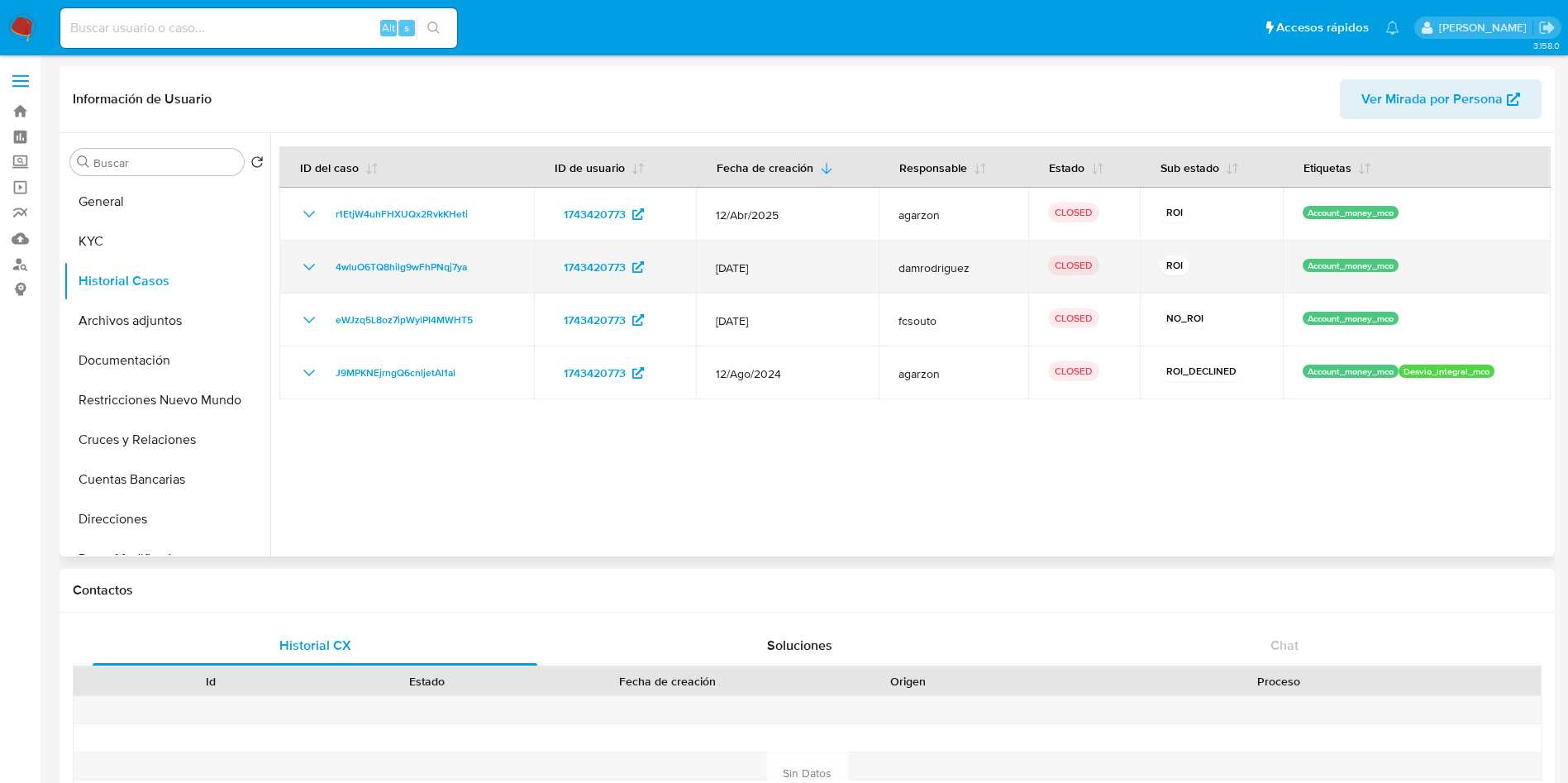
click at [304, 261] on icon "Mostrar/Ocultar" at bounding box center [309, 266] width 20 height 20
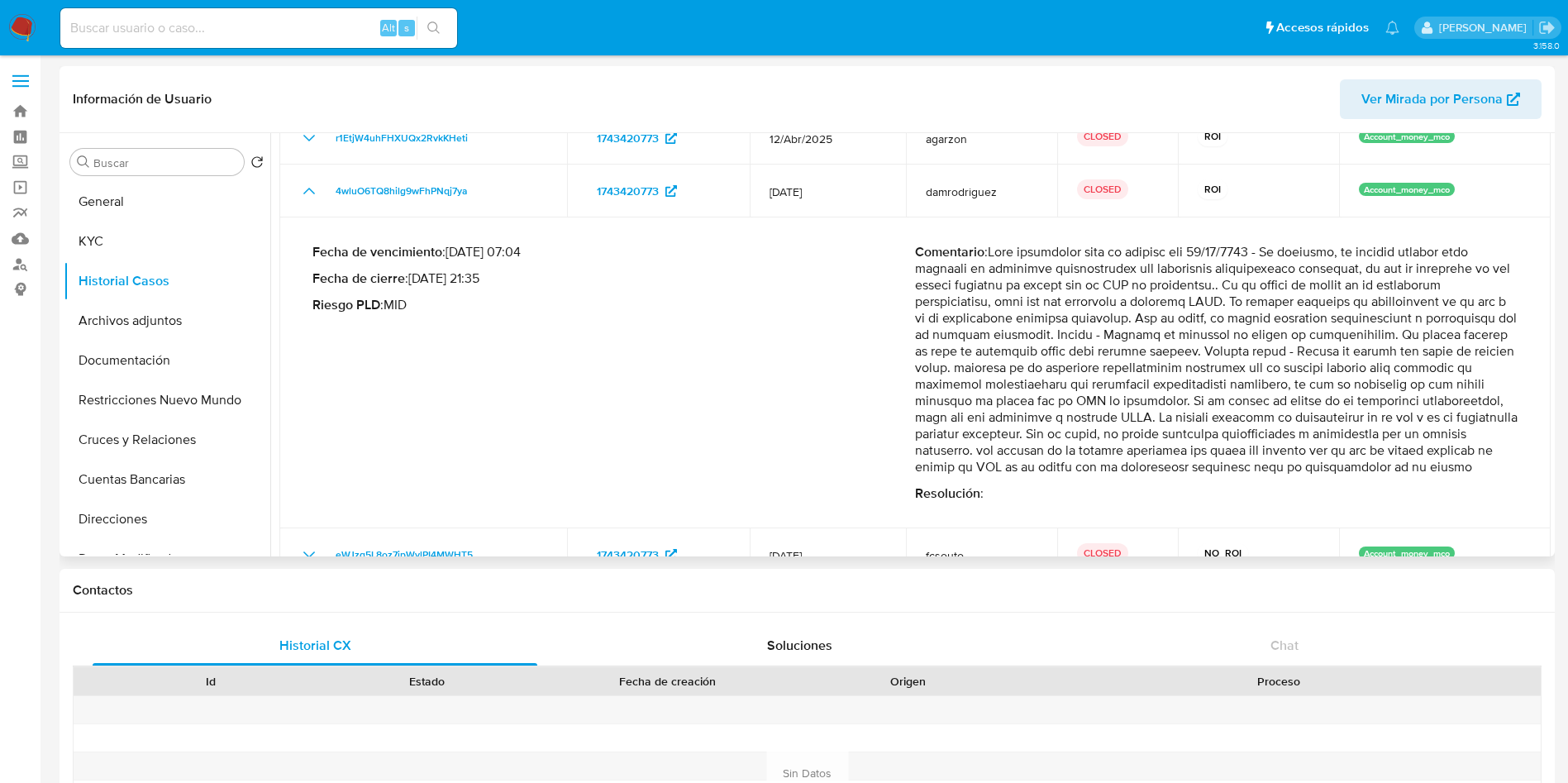
scroll to position [124, 0]
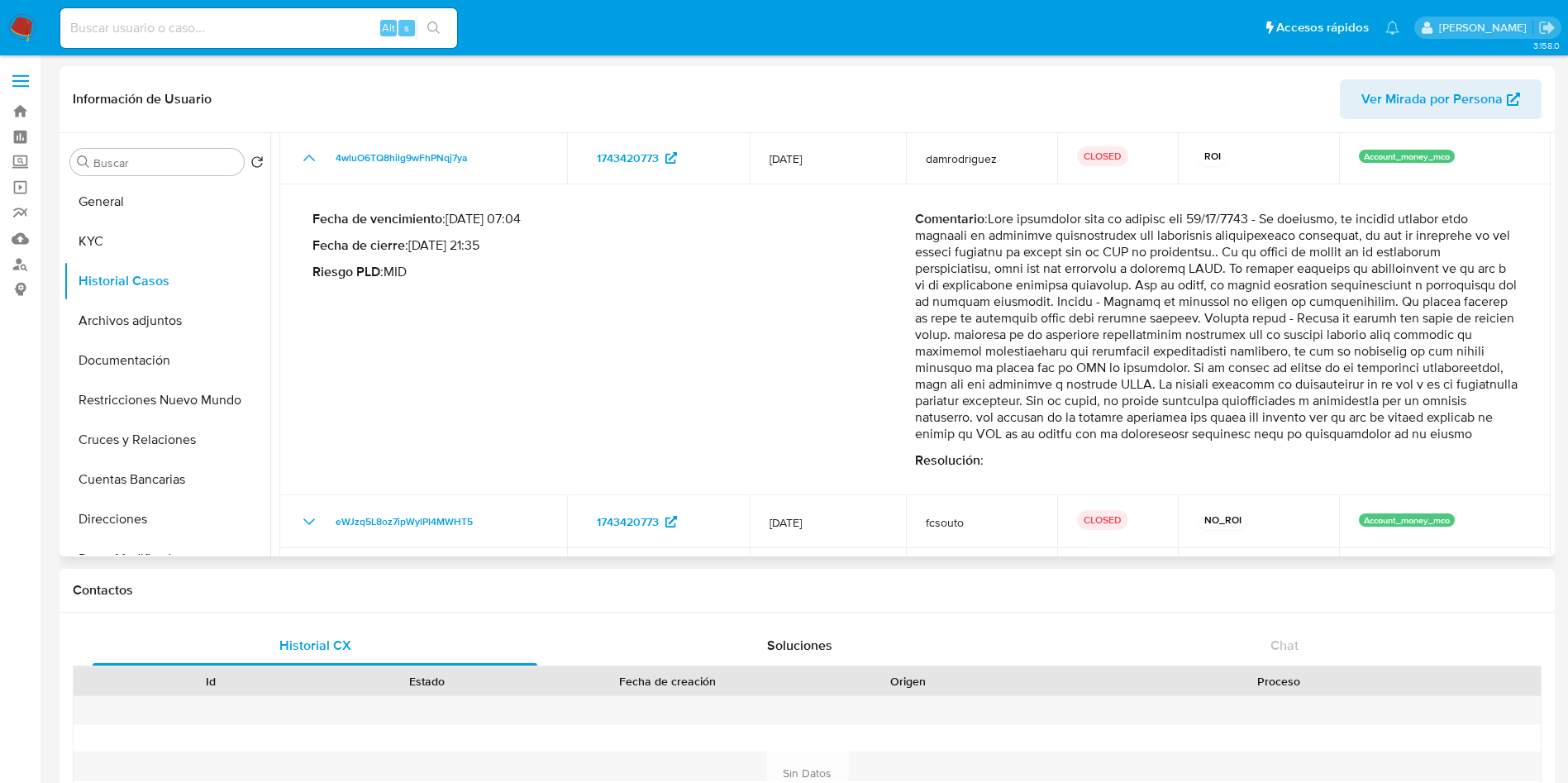
drag, startPoint x: 1067, startPoint y: 227, endPoint x: 1444, endPoint y: 255, distance: 378.0
click at [1442, 255] on p "Comentario :" at bounding box center [1216, 326] width 603 height 231
drag, startPoint x: 1024, startPoint y: 269, endPoint x: 1484, endPoint y: 264, distance: 460.0
click at [1476, 264] on p "Comentario :" at bounding box center [1216, 326] width 603 height 231
drag, startPoint x: 958, startPoint y: 282, endPoint x: 1439, endPoint y: 287, distance: 481.0
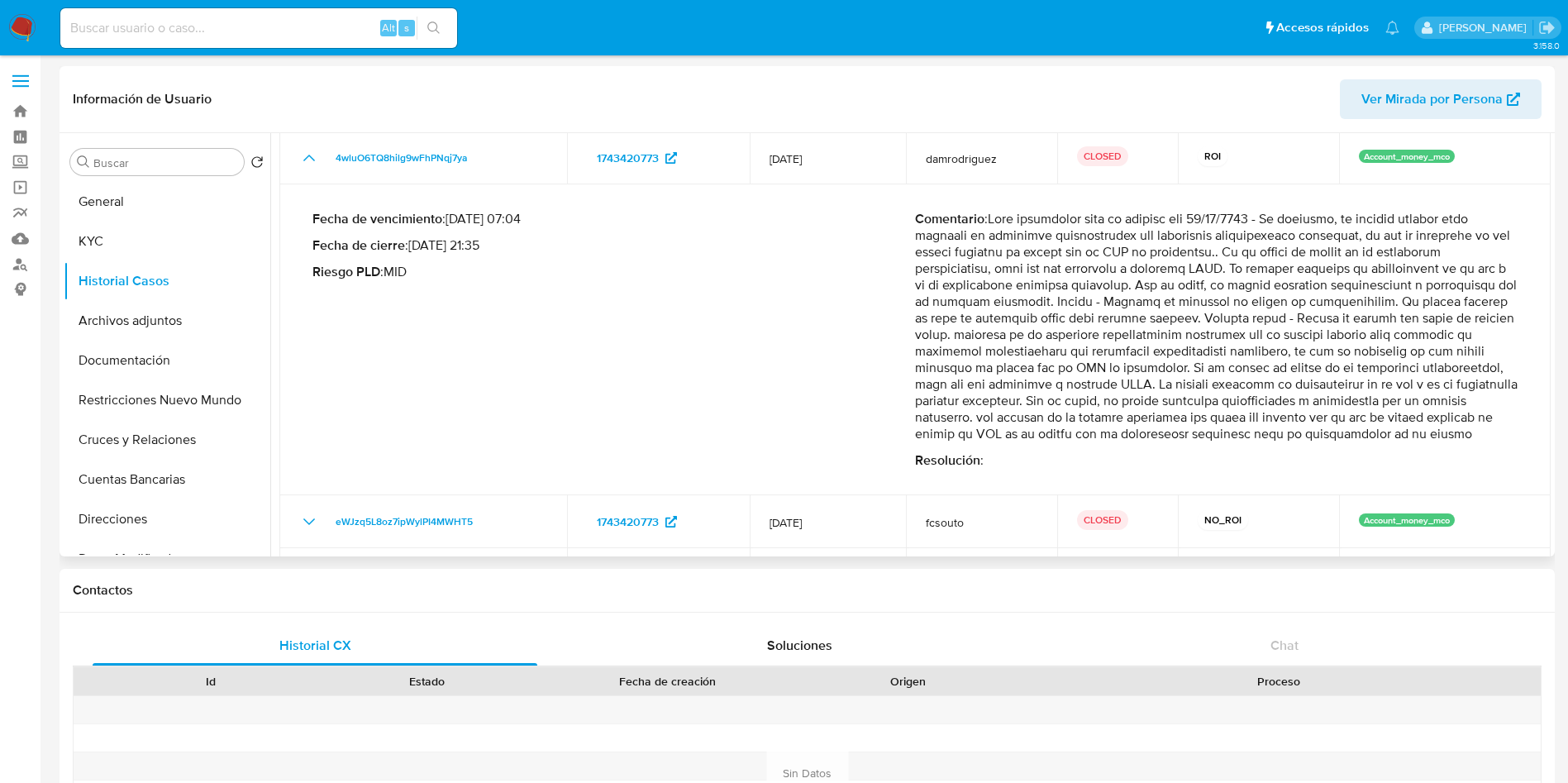
click at [1439, 287] on p "Comentario :" at bounding box center [1216, 326] width 603 height 231
drag, startPoint x: 1007, startPoint y: 299, endPoint x: 1461, endPoint y: 298, distance: 454.0
click at [1461, 298] on p "Comentario :" at bounding box center [1216, 326] width 603 height 231
drag, startPoint x: 996, startPoint y: 309, endPoint x: 1450, endPoint y: 316, distance: 454.1
click at [1443, 316] on p "Comentario :" at bounding box center [1216, 326] width 603 height 231
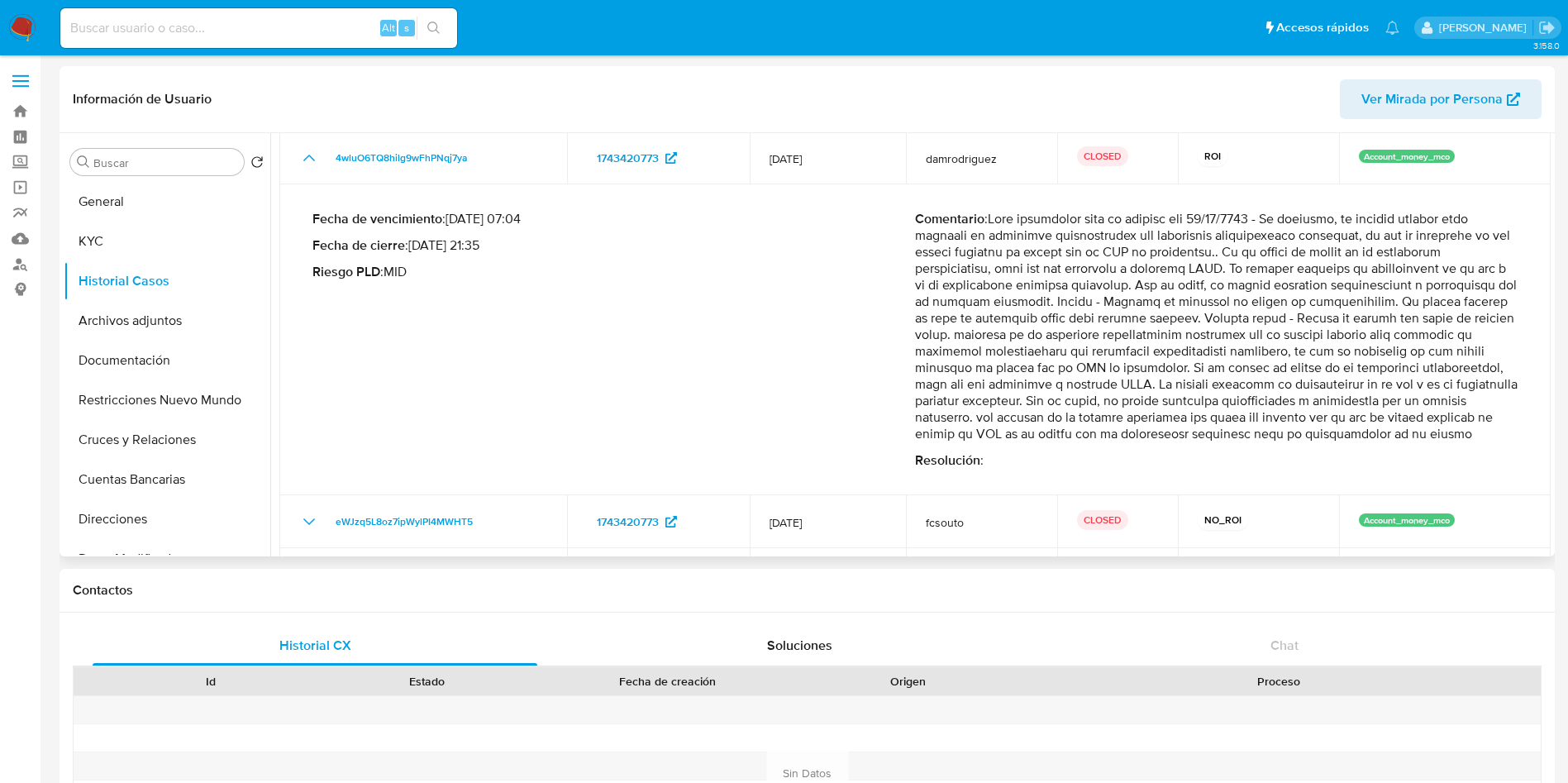
drag, startPoint x: 977, startPoint y: 336, endPoint x: 1478, endPoint y: 334, distance: 501.0
click at [1478, 334] on p "Comentario :" at bounding box center [1216, 326] width 603 height 231
drag, startPoint x: 996, startPoint y: 352, endPoint x: 1480, endPoint y: 362, distance: 484.1
click at [1458, 355] on p "Comentario :" at bounding box center [1216, 326] width 603 height 231
drag, startPoint x: 1088, startPoint y: 374, endPoint x: 1432, endPoint y: 371, distance: 344.0
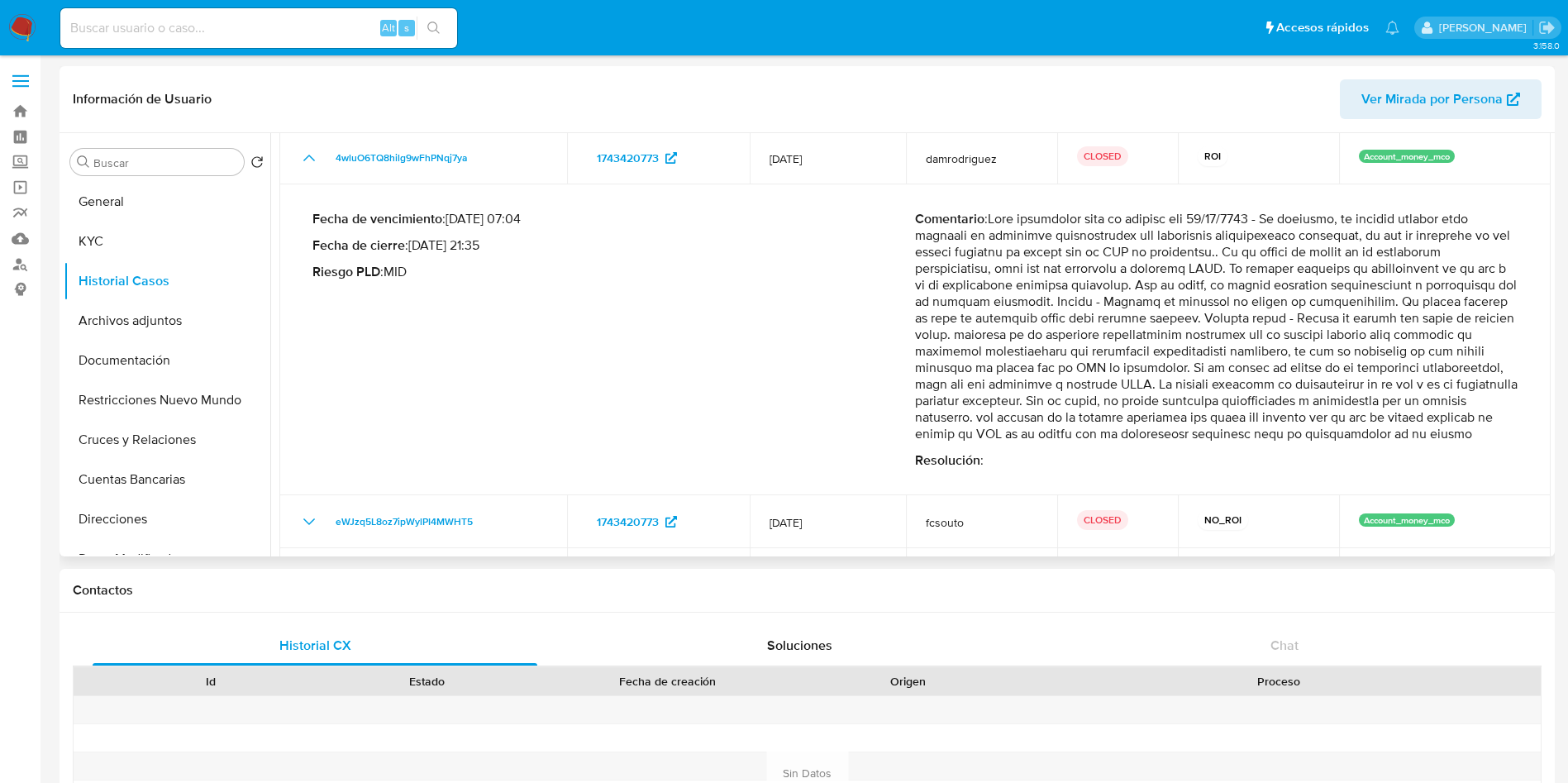
click at [1432, 371] on p "Comentario :" at bounding box center [1216, 326] width 603 height 231
drag, startPoint x: 1056, startPoint y: 376, endPoint x: 1484, endPoint y: 386, distance: 428.1
click at [1484, 386] on p "Comentario :" at bounding box center [1216, 326] width 603 height 231
drag, startPoint x: 1058, startPoint y: 393, endPoint x: 1484, endPoint y: 392, distance: 426.0
click at [1484, 392] on p "Comentario :" at bounding box center [1216, 326] width 603 height 231
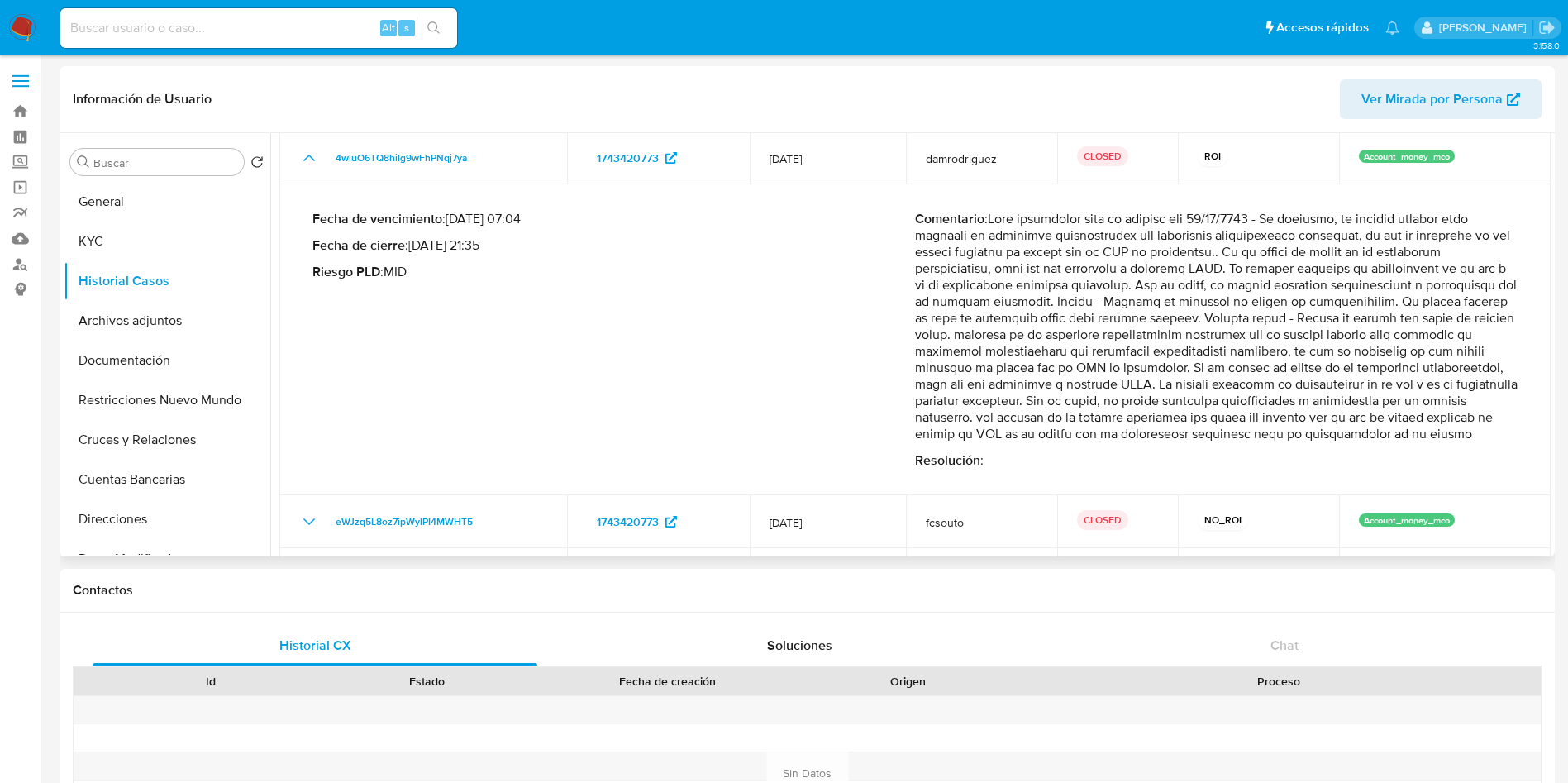
drag, startPoint x: 1053, startPoint y: 416, endPoint x: 1467, endPoint y: 416, distance: 414.0
click at [1466, 416] on p "Comentario :" at bounding box center [1216, 326] width 603 height 231
drag, startPoint x: 1013, startPoint y: 431, endPoint x: 1490, endPoint y: 440, distance: 477.1
click at [1478, 438] on p "Comentario :" at bounding box center [1216, 326] width 603 height 231
click at [1183, 459] on div "Comentario : Resolución :" at bounding box center [1216, 339] width 603 height 258
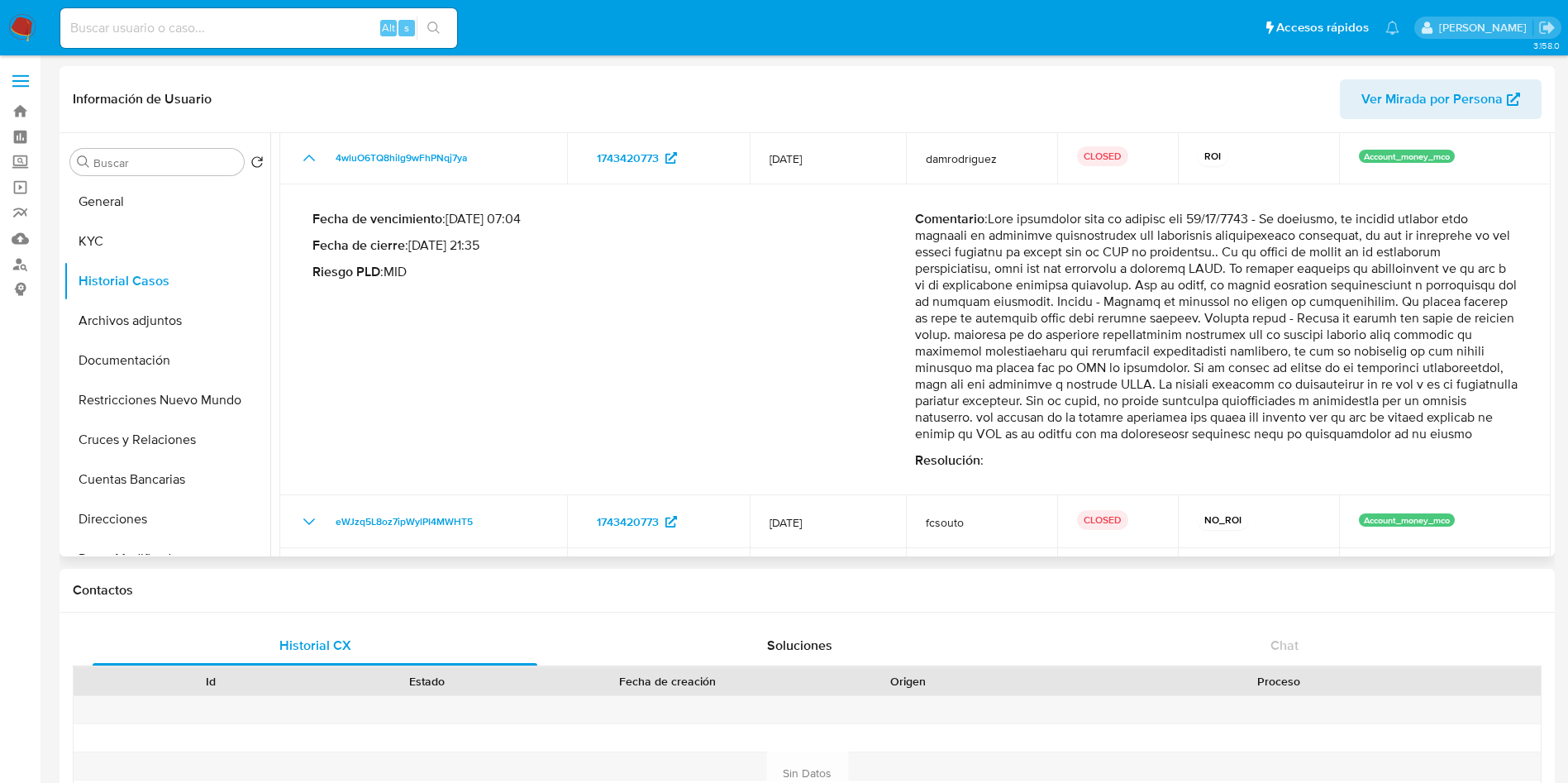
click at [922, 443] on p "Comentario :" at bounding box center [1216, 326] width 603 height 231
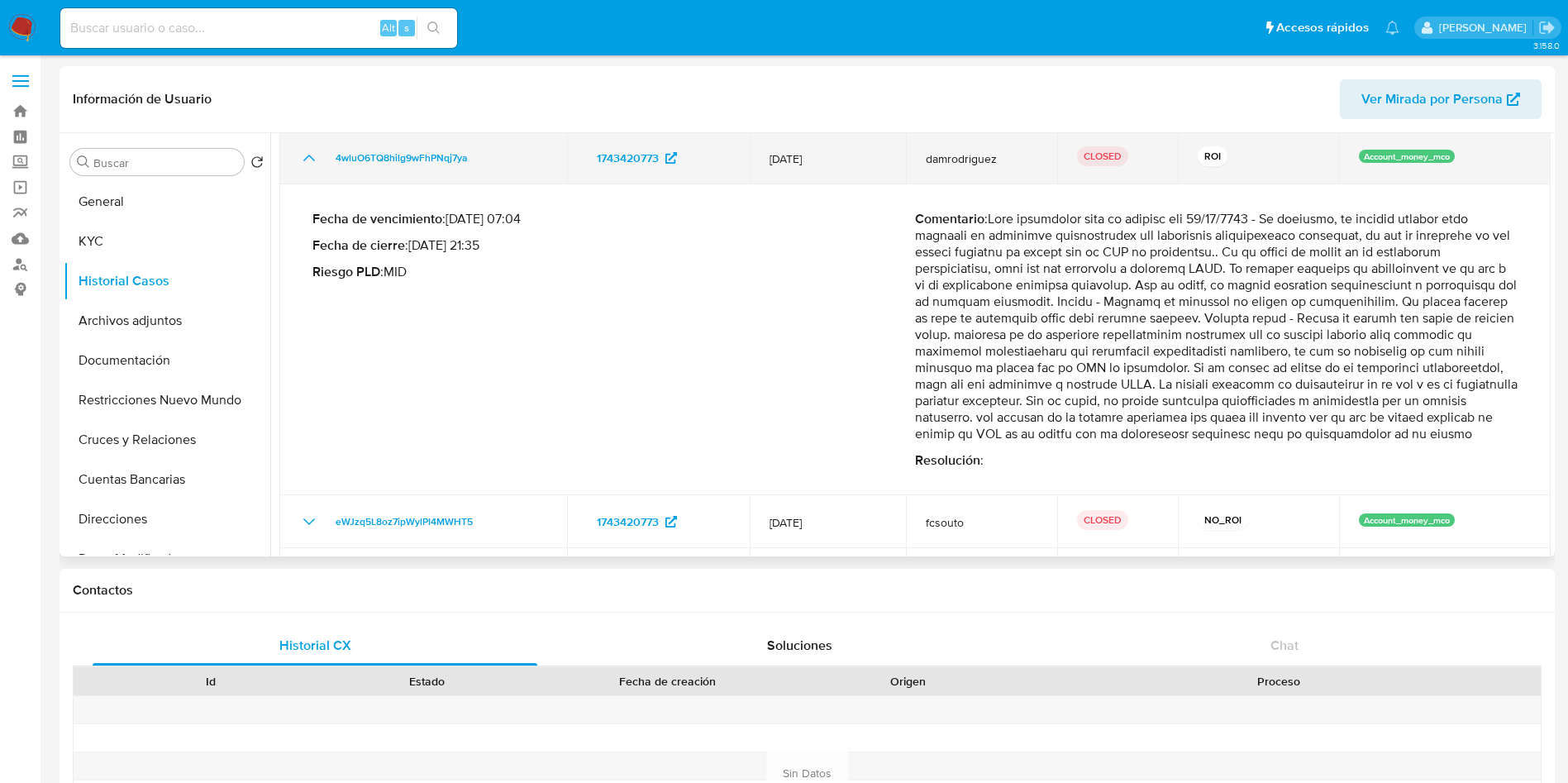
click at [318, 166] on icon "Mostrar/Ocultar" at bounding box center [309, 157] width 20 height 20
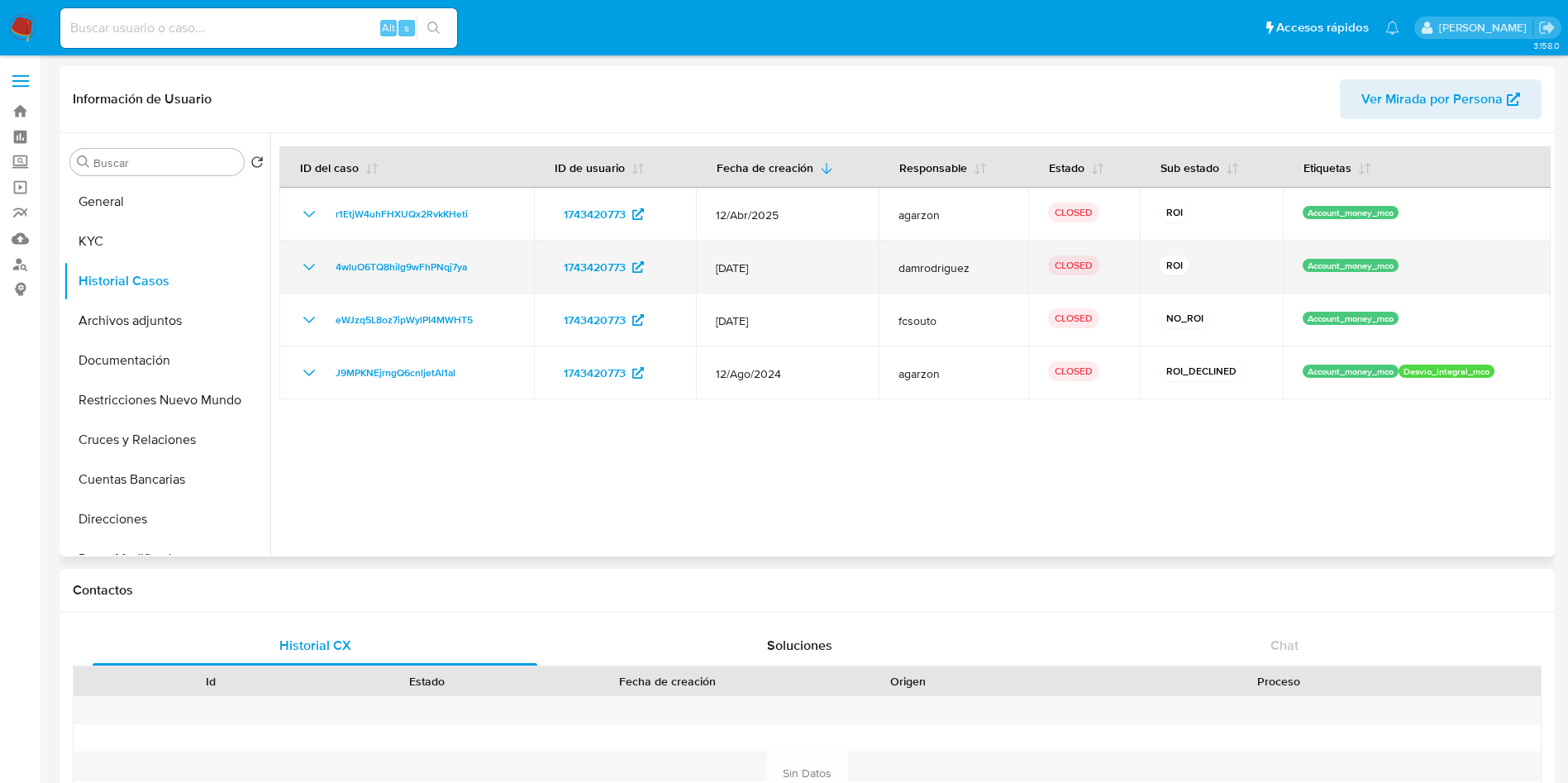
scroll to position [0, 0]
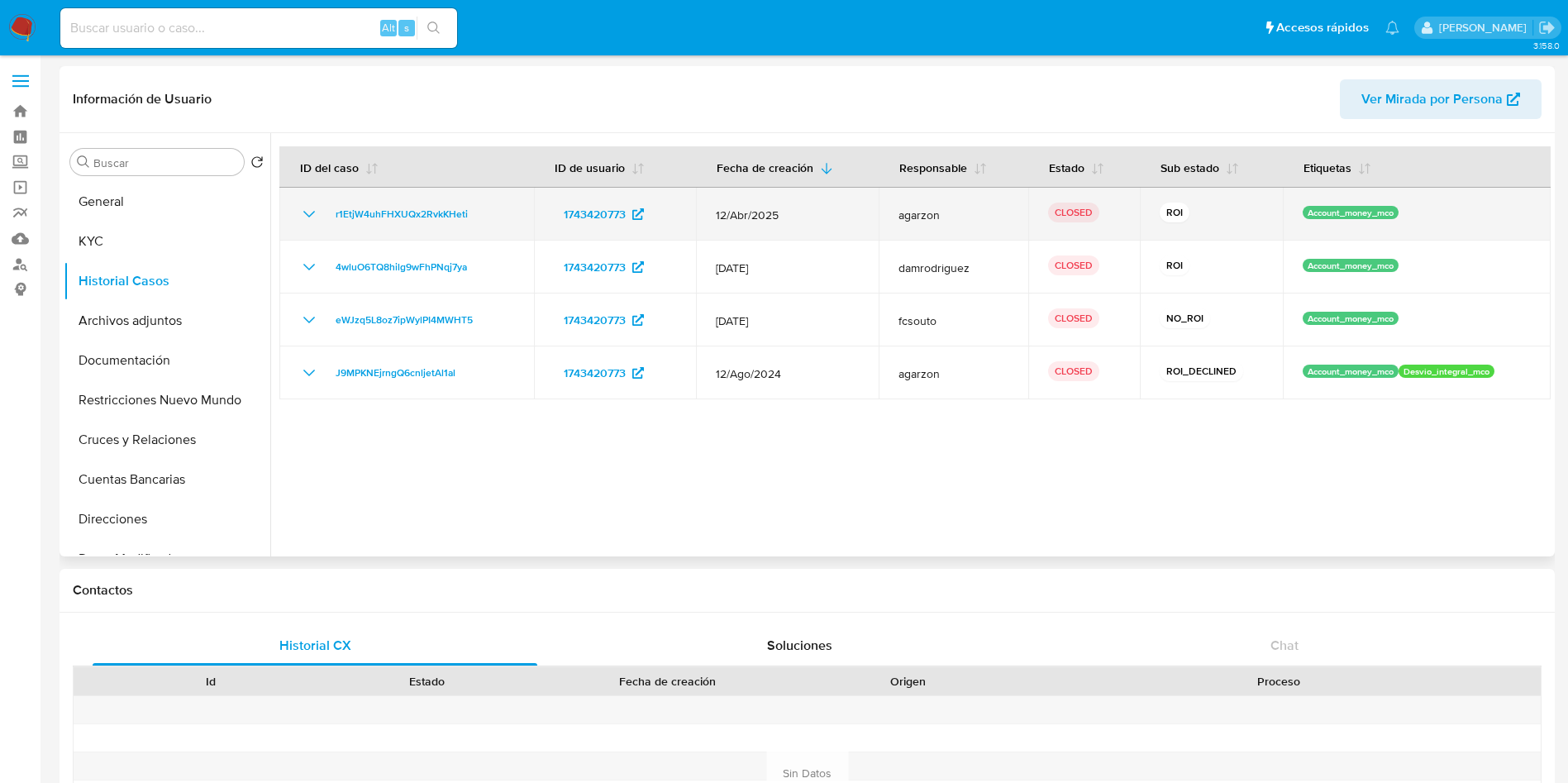
click at [315, 225] on td "r1EtjW4uhFHXUQx2RvkKHeti" at bounding box center [407, 214] width 255 height 53
click at [309, 211] on icon "Mostrar/Ocultar" at bounding box center [309, 213] width 20 height 20
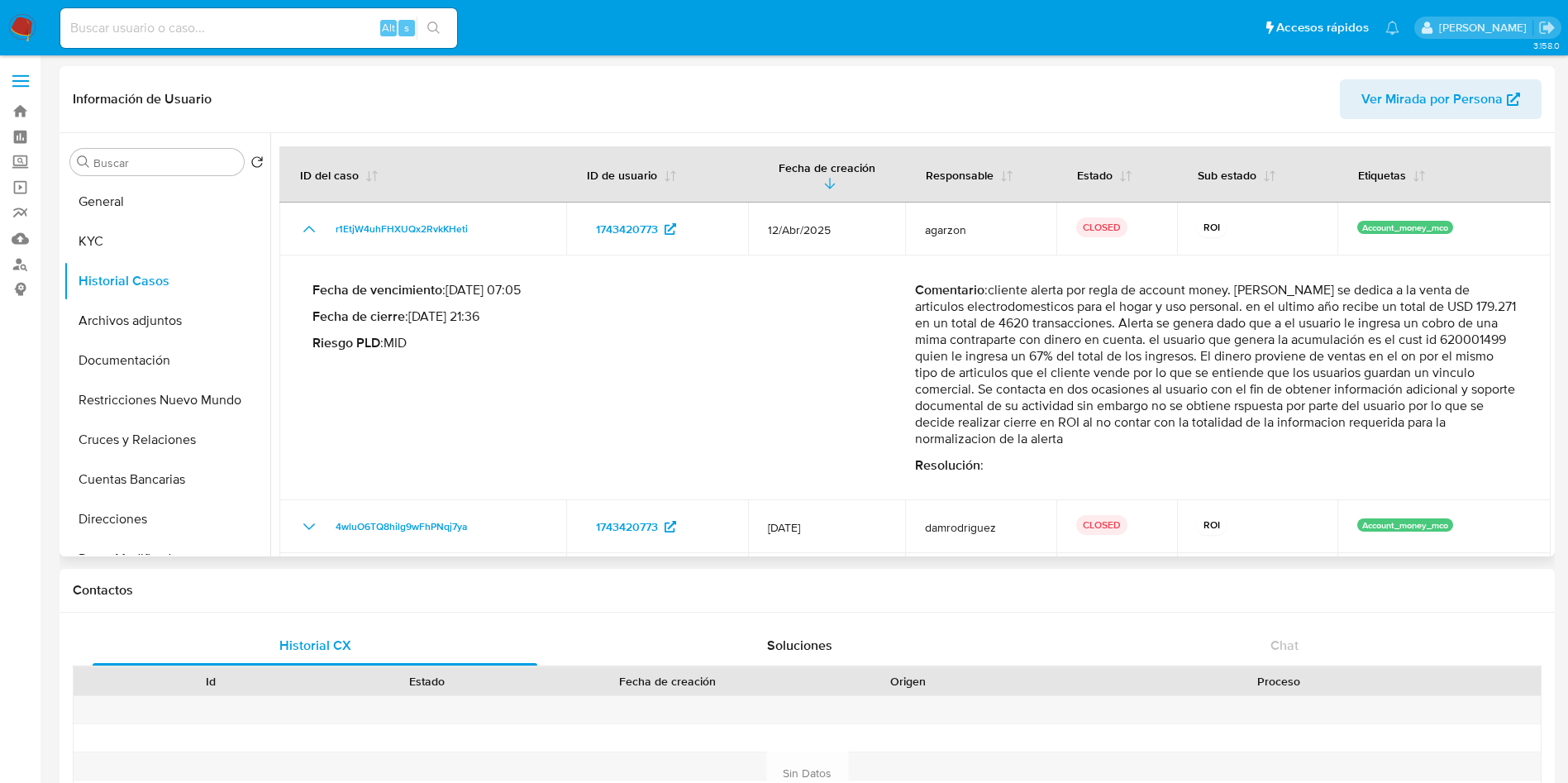
drag, startPoint x: 952, startPoint y: 291, endPoint x: 1425, endPoint y: 329, distance: 474.5
click at [1442, 327] on p "Comentario : cliente alerta por regla de account money. Juan ricardo Tovar se d…" at bounding box center [1216, 364] width 603 height 165
drag, startPoint x: 1032, startPoint y: 340, endPoint x: 1370, endPoint y: 345, distance: 338.0
click at [1502, 336] on p "Comentario : cliente alerta por regla de account money. Juan ricardo Tovar se d…" at bounding box center [1216, 364] width 603 height 165
drag, startPoint x: 936, startPoint y: 357, endPoint x: 1461, endPoint y: 356, distance: 525.0
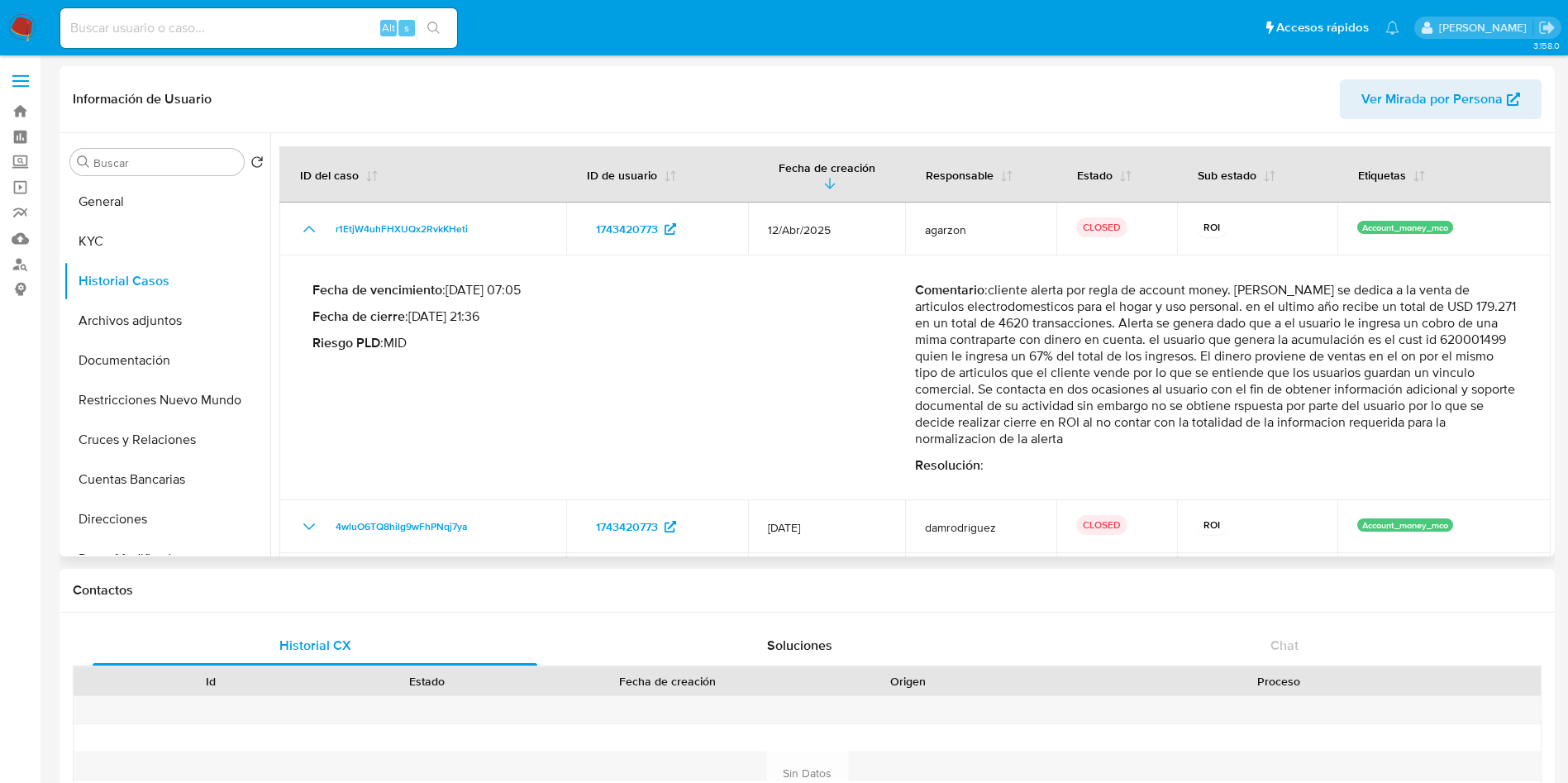
click at [1456, 356] on p "Comentario : cliente alerta por regla de account money. Juan ricardo Tovar se d…" at bounding box center [1216, 364] width 603 height 165
drag, startPoint x: 961, startPoint y: 369, endPoint x: 1444, endPoint y: 381, distance: 483.1
click at [1456, 374] on p "Comentario : cliente alerta por regla de account money. Juan ricardo Tovar se d…" at bounding box center [1216, 364] width 603 height 165
drag, startPoint x: 946, startPoint y: 393, endPoint x: 1454, endPoint y: 394, distance: 508.0
click at [1452, 394] on p "Comentario : cliente alerta por regla de account money. Juan ricardo Tovar se d…" at bounding box center [1216, 364] width 603 height 165
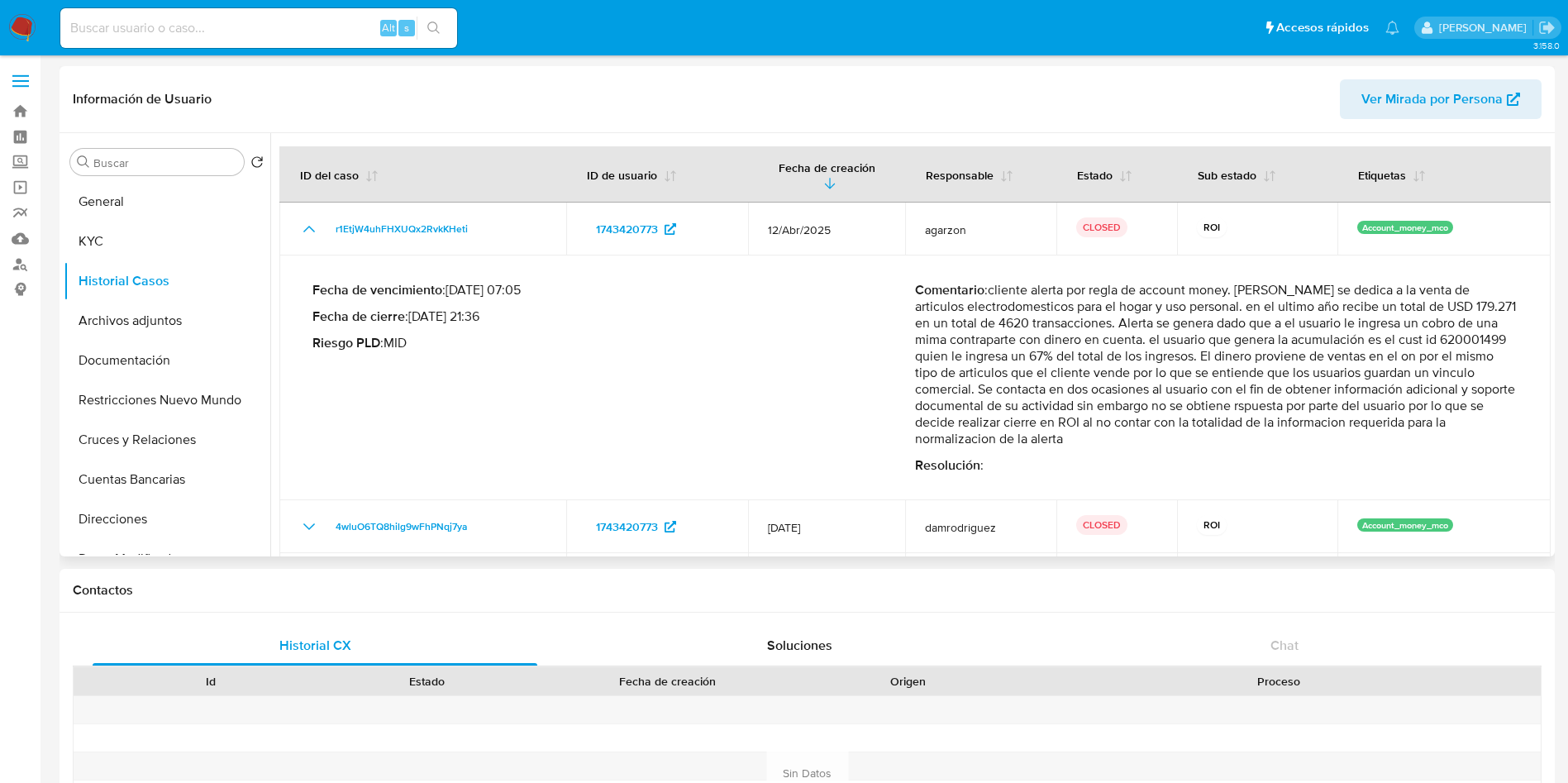
drag, startPoint x: 1165, startPoint y: 409, endPoint x: 1352, endPoint y: 425, distance: 187.7
click at [1339, 423] on p "Comentario : cliente alerta por regla de account money. Juan ricardo Tovar se d…" at bounding box center [1216, 364] width 603 height 165
click at [1052, 438] on p "Comentario : cliente alerta por regla de account money. Juan ricardo Tovar se d…" at bounding box center [1216, 364] width 603 height 165
click at [865, 418] on div "Fecha de vencimiento : 11/07/2025 07:05 Fecha de cierre : 30/06/2025 21:36 Ries…" at bounding box center [613, 377] width 603 height 192
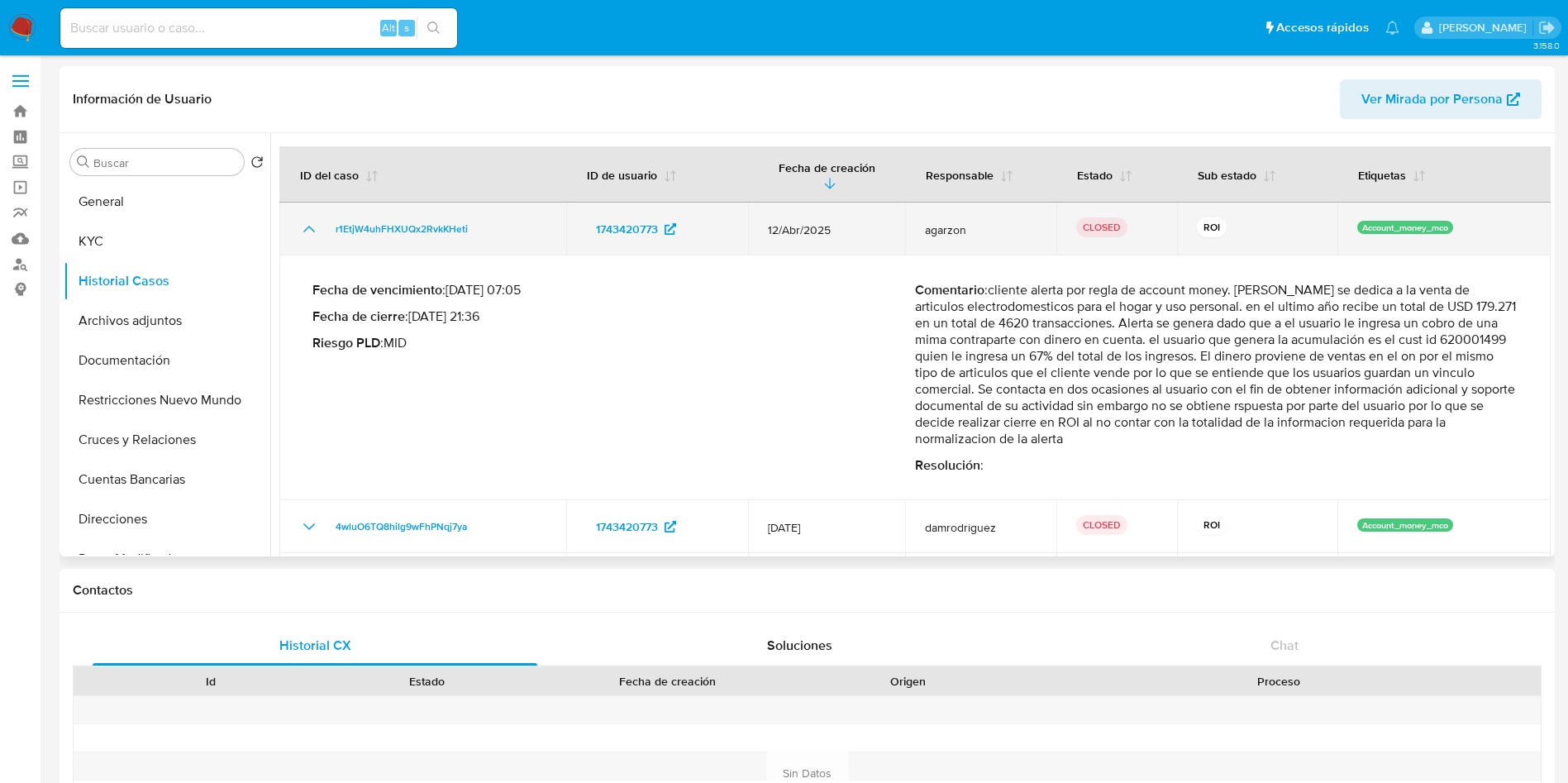
click at [301, 228] on icon "Mostrar/Ocultar" at bounding box center [309, 229] width 20 height 20
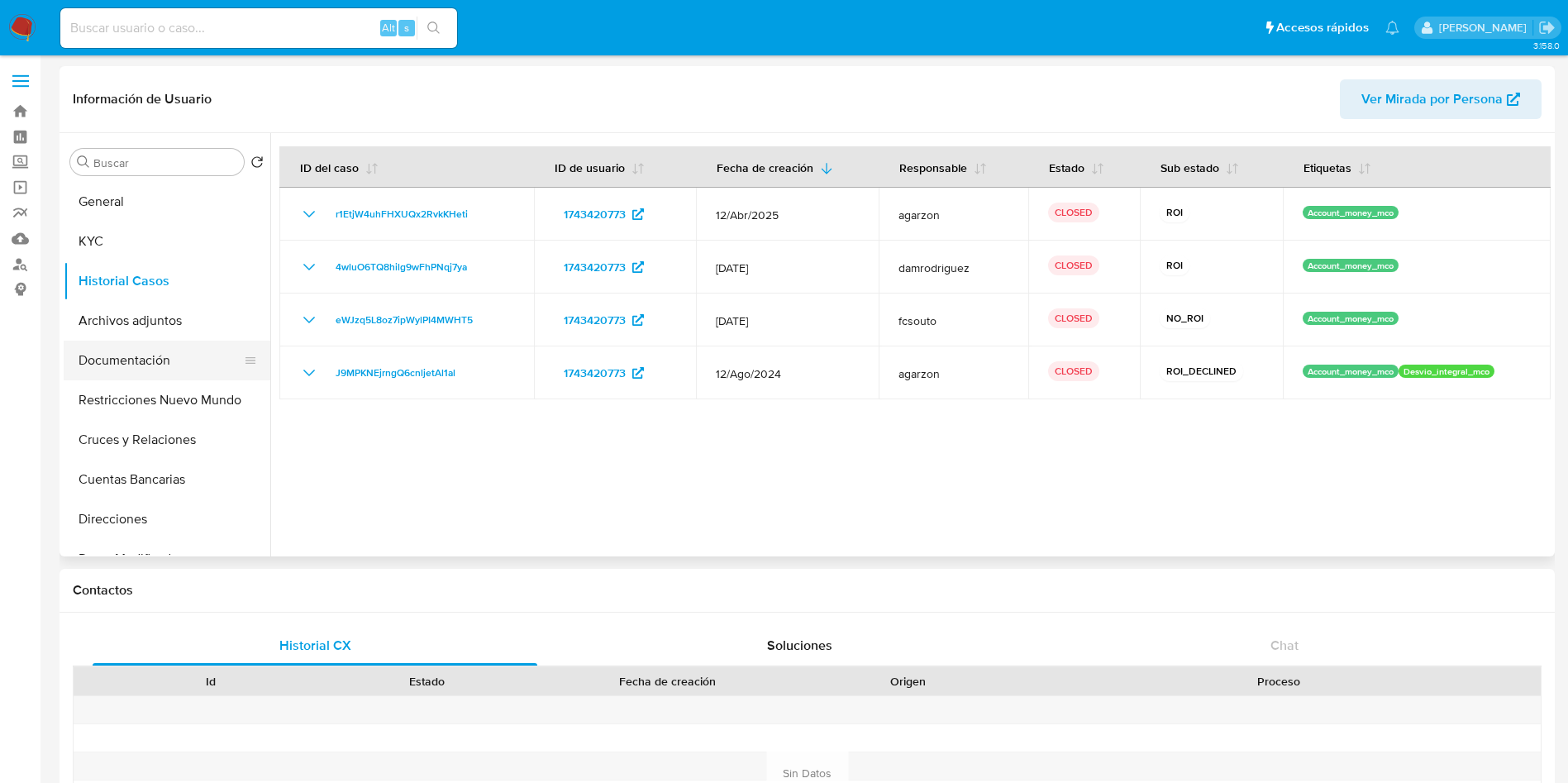
click at [155, 360] on button "Documentación" at bounding box center [160, 360] width 194 height 40
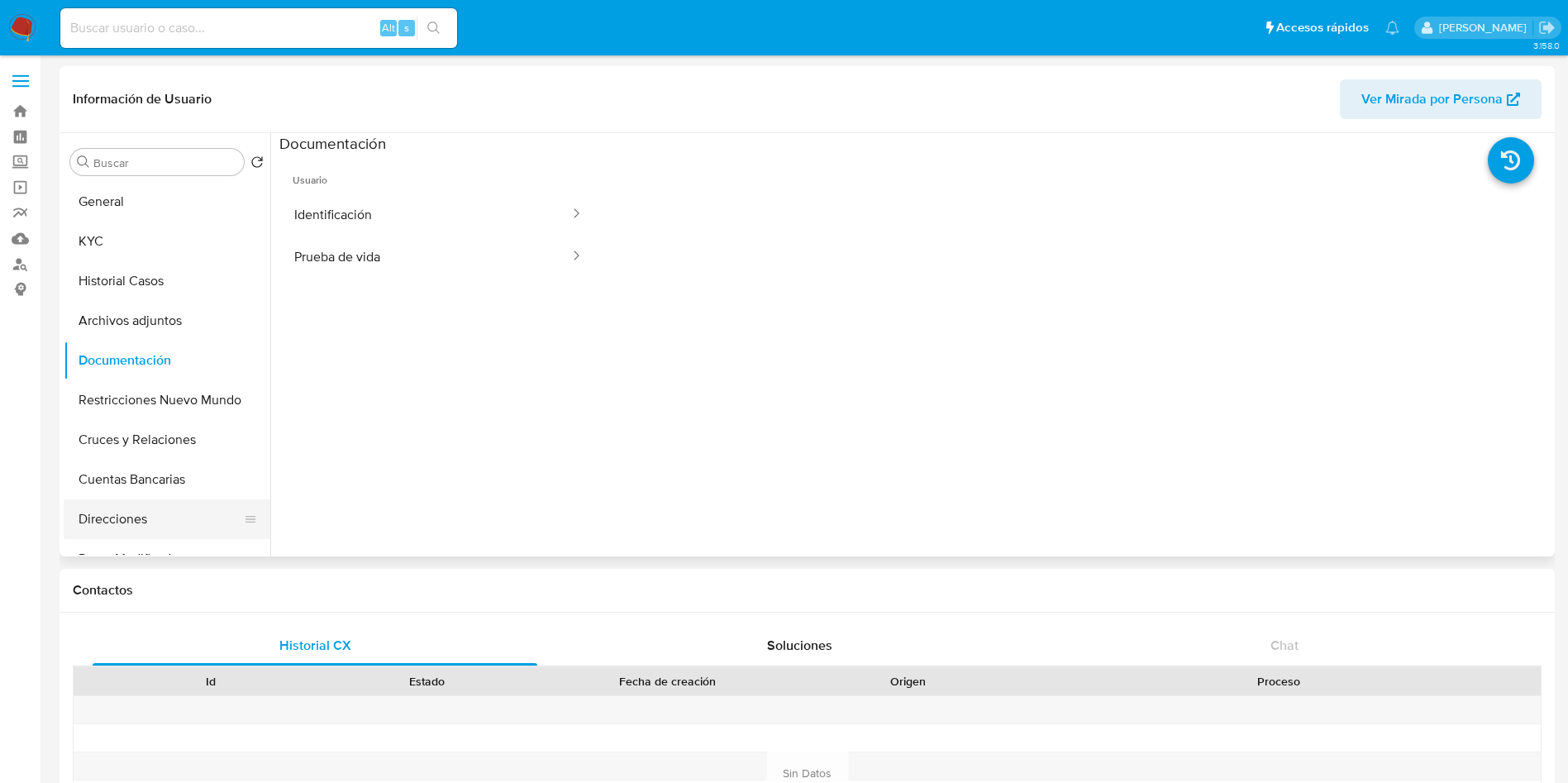
click at [133, 507] on button "Direcciones" at bounding box center [160, 519] width 194 height 40
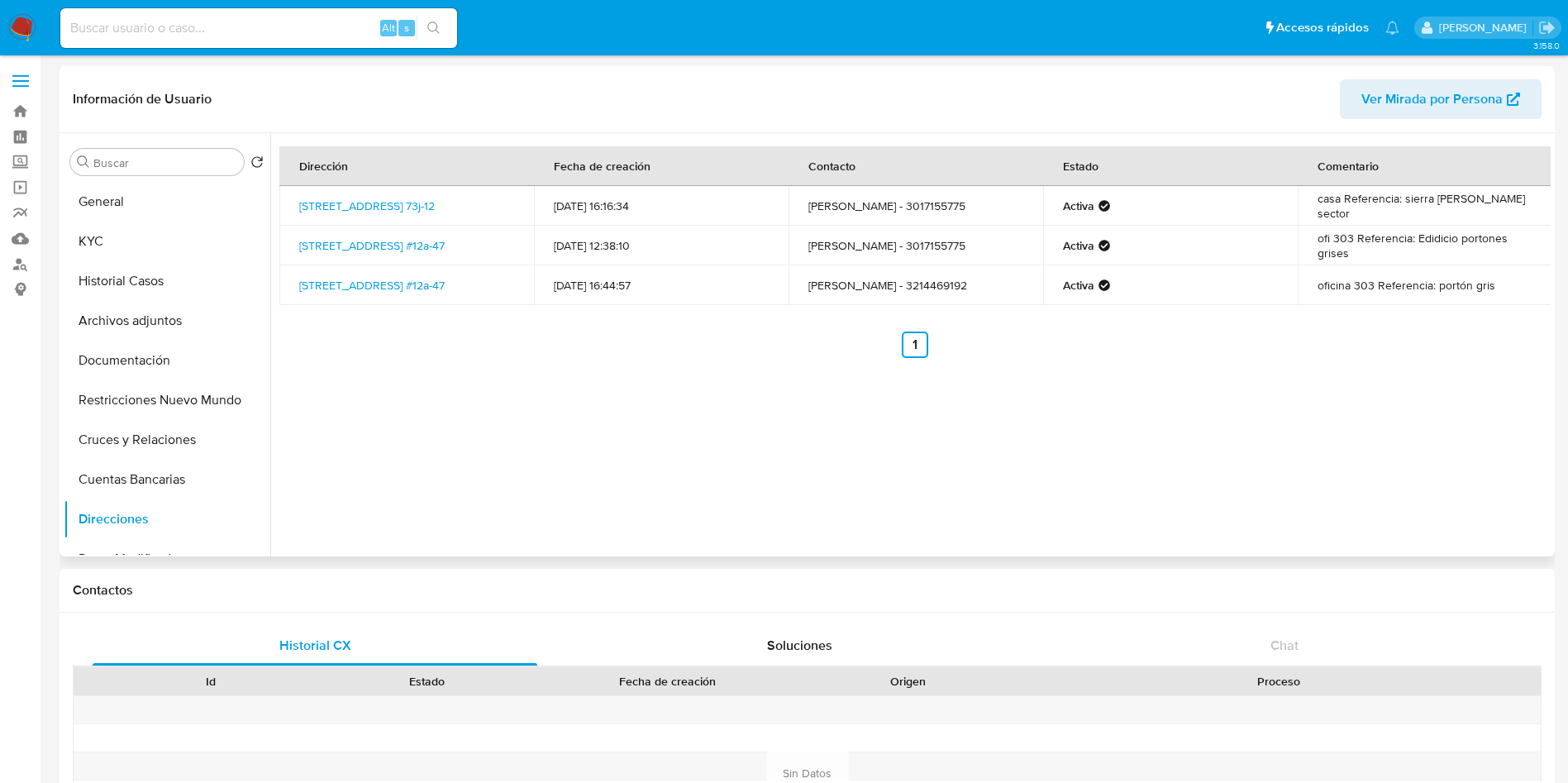
drag, startPoint x: 428, startPoint y: 288, endPoint x: 295, endPoint y: 276, distance: 133.5
click at [295, 276] on td "Carrera 22 #12a-47, Martires, Bogotá D.c., 111411, Colombia #12a-47" at bounding box center [407, 285] width 255 height 40
copy link "Carrera 22 #12a-47, Martires, Bogotá D.c., 111411, Colombia #12a-47"
click at [461, 459] on div "Dirección Fecha de creación Contacto Estado Comentario Calle 69f Sur 73j-12, Ci…" at bounding box center [910, 345] width 1280 height 423
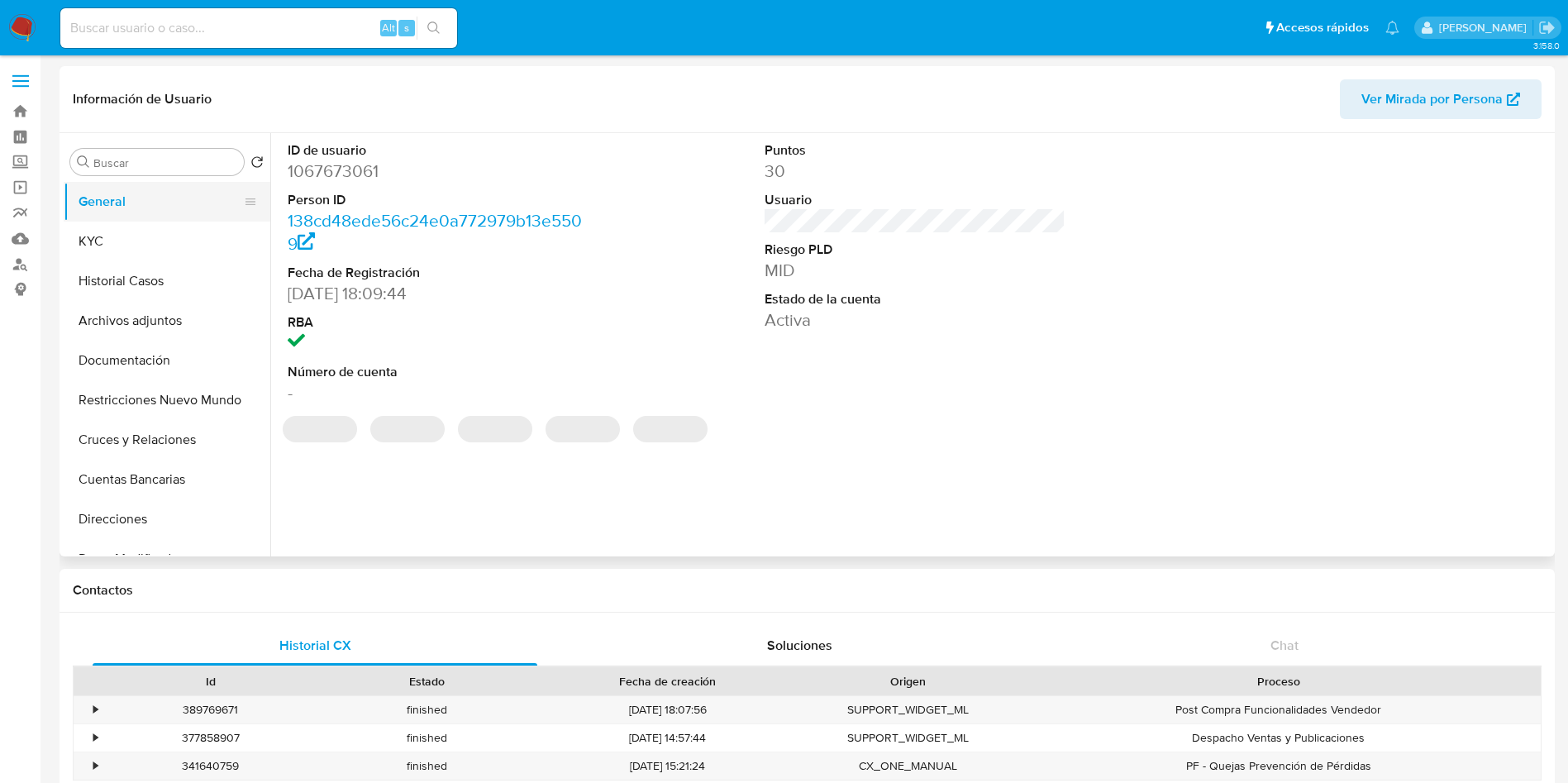
select select "10"
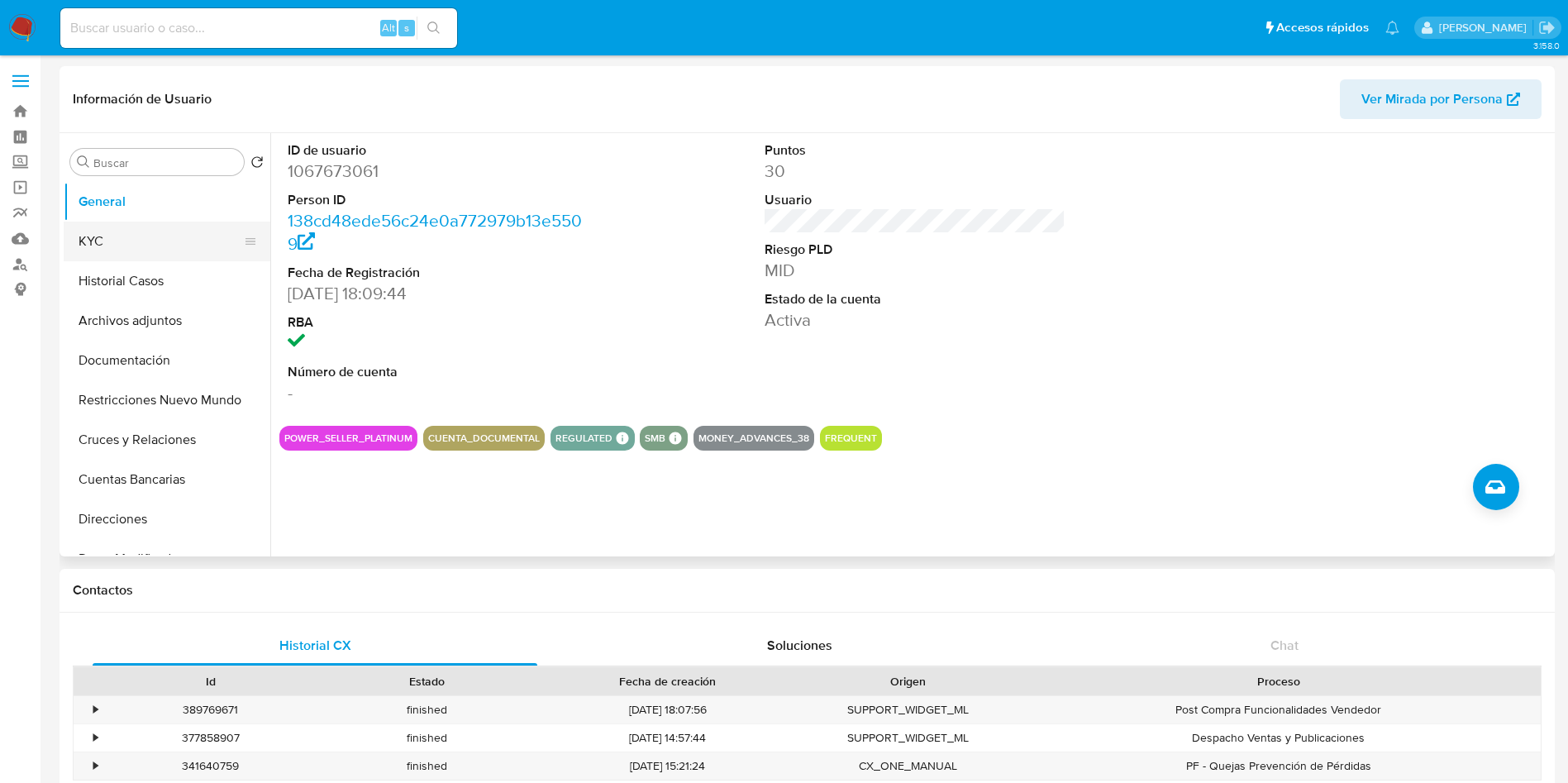
click at [113, 255] on button "KYC" at bounding box center [160, 241] width 194 height 40
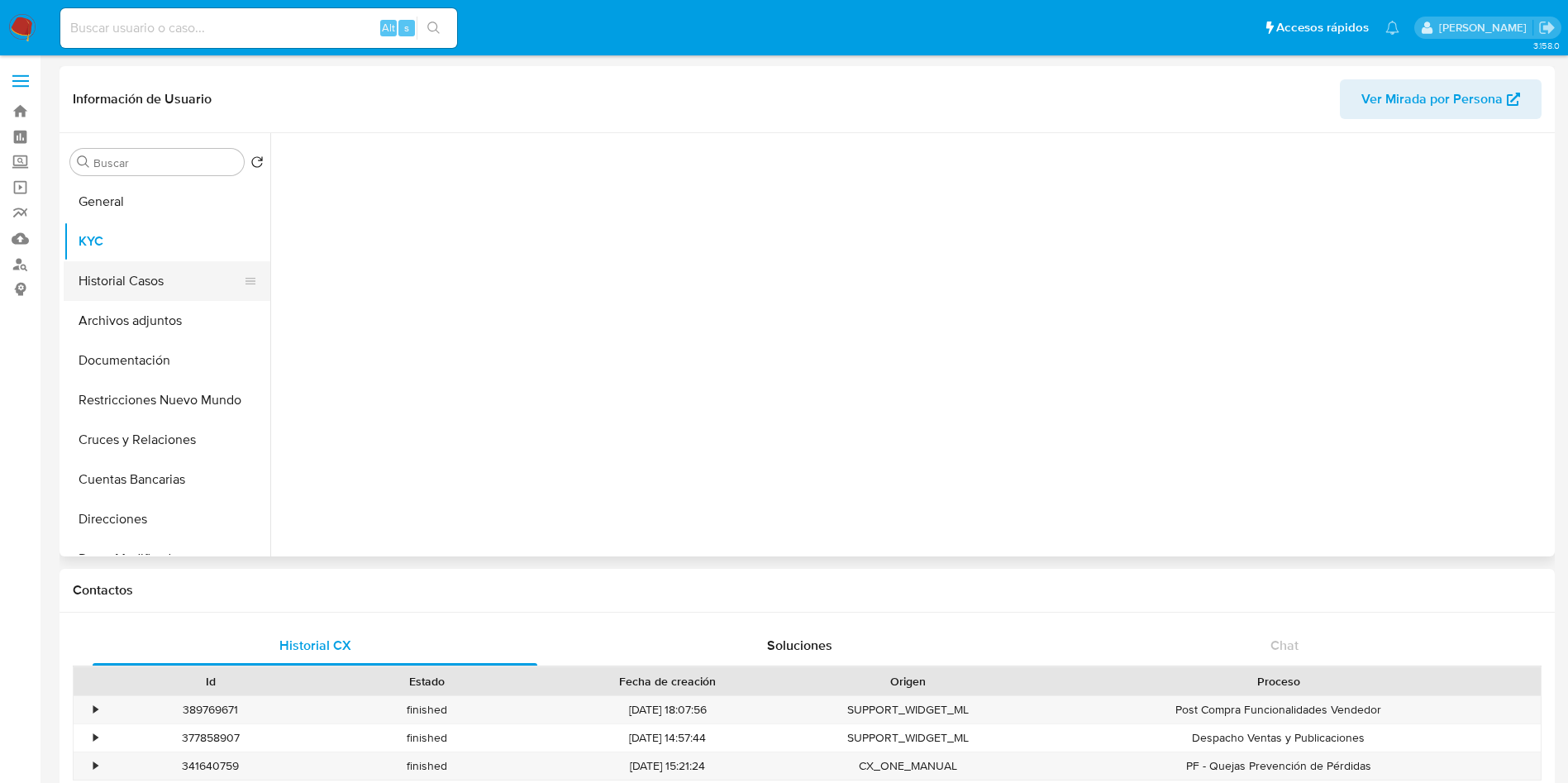
click at [175, 293] on button "Historial Casos" at bounding box center [160, 281] width 194 height 40
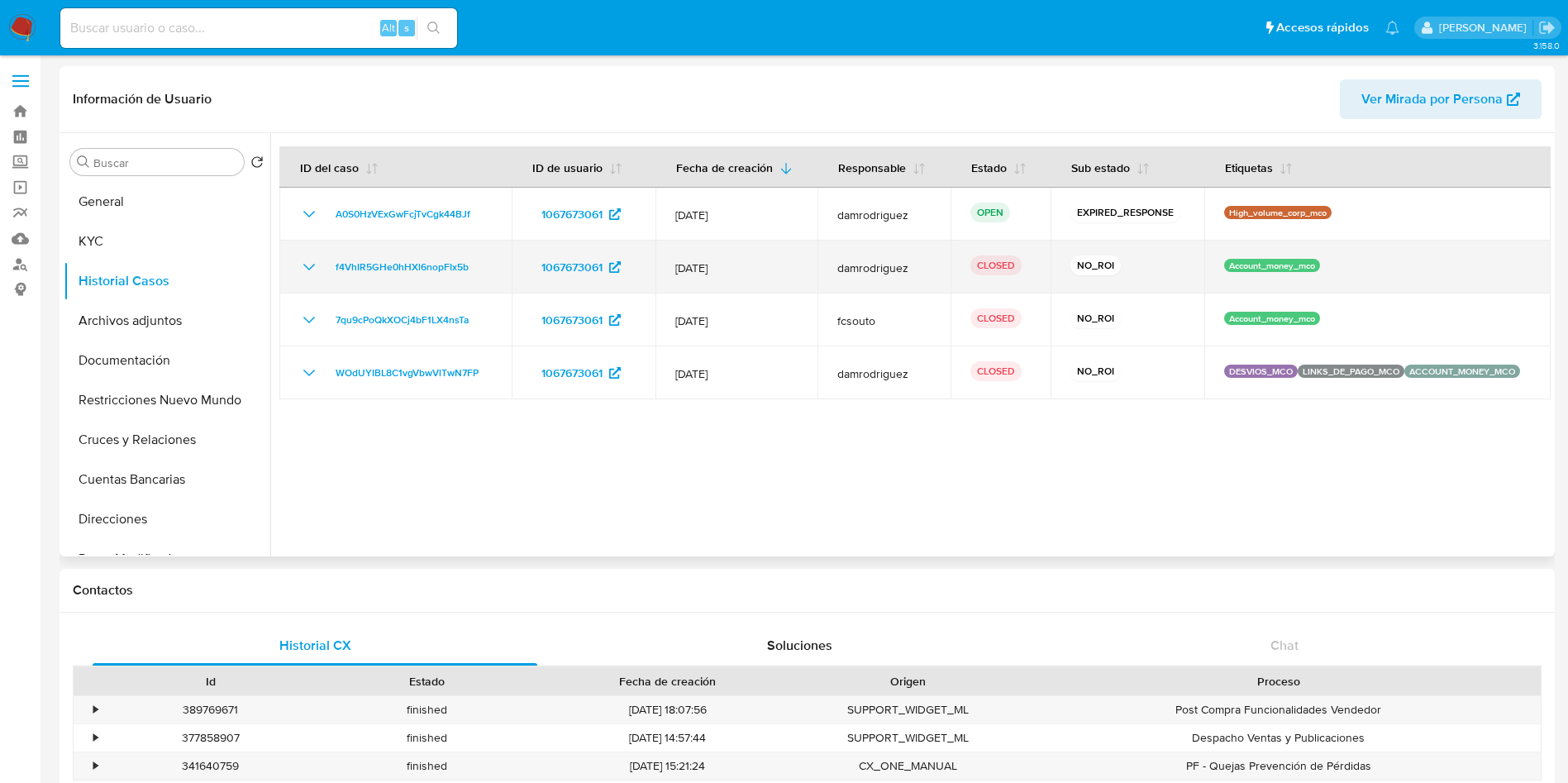
click at [308, 264] on icon "Mostrar/Ocultar" at bounding box center [309, 266] width 20 height 20
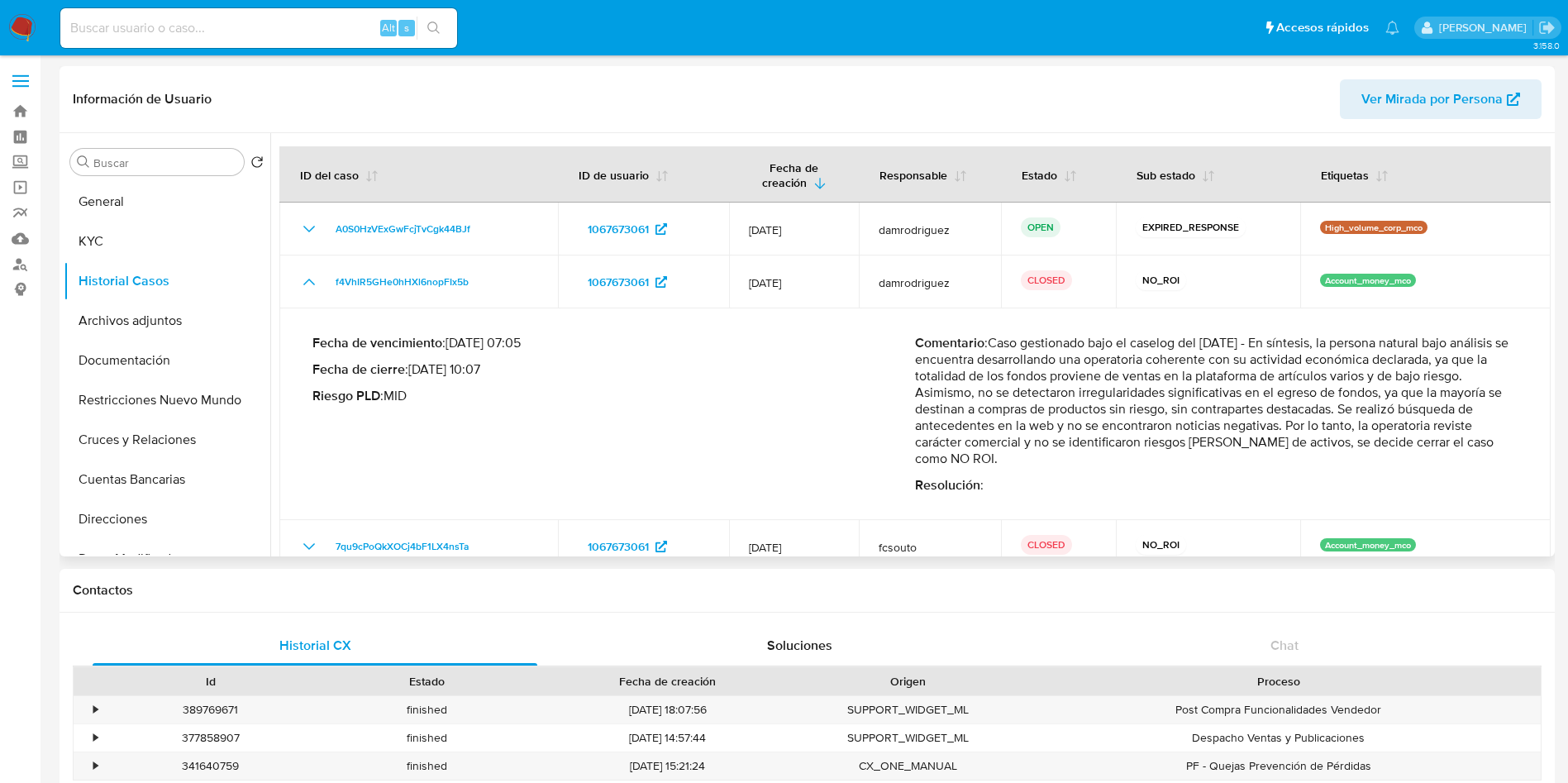
drag, startPoint x: 1087, startPoint y: 384, endPoint x: 1317, endPoint y: 454, distance: 240.4
click at [1312, 451] on p "Comentario : Caso gestionado bajo el caselog del 21/05/2025 - En síntesis, la p…" at bounding box center [1216, 401] width 603 height 132
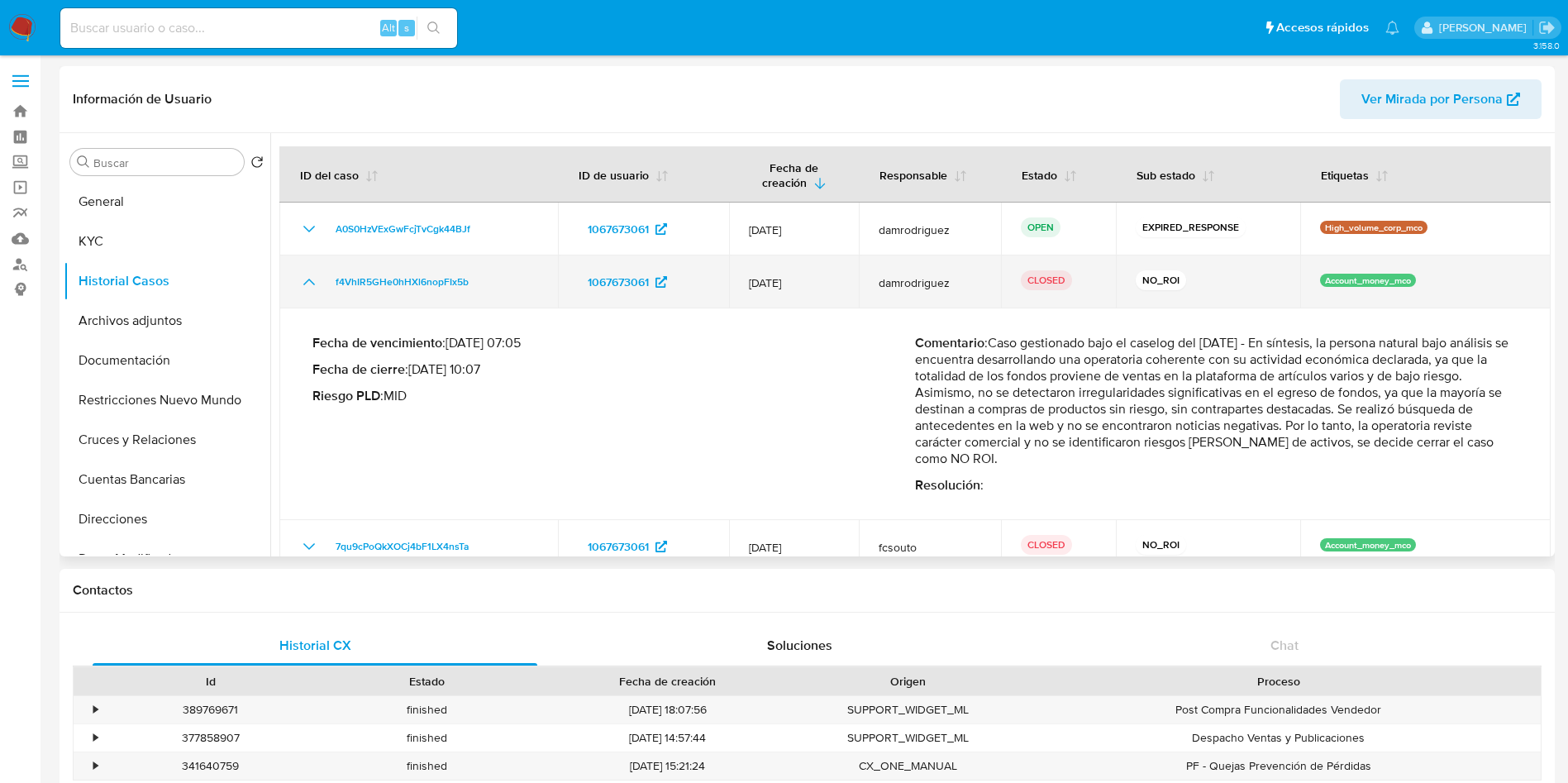
click at [315, 283] on icon "Mostrar/Ocultar" at bounding box center [309, 281] width 20 height 20
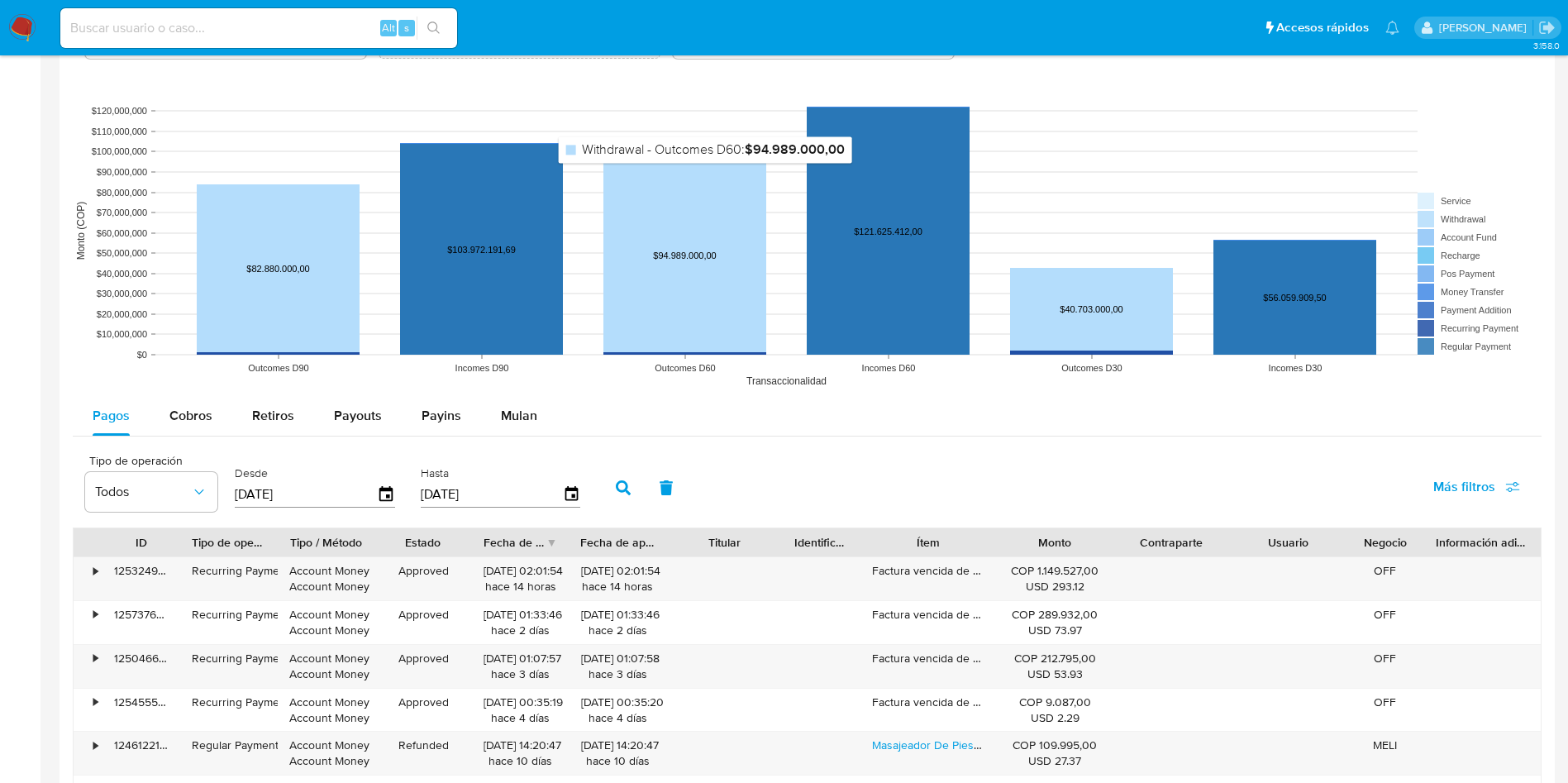
scroll to position [1240, 0]
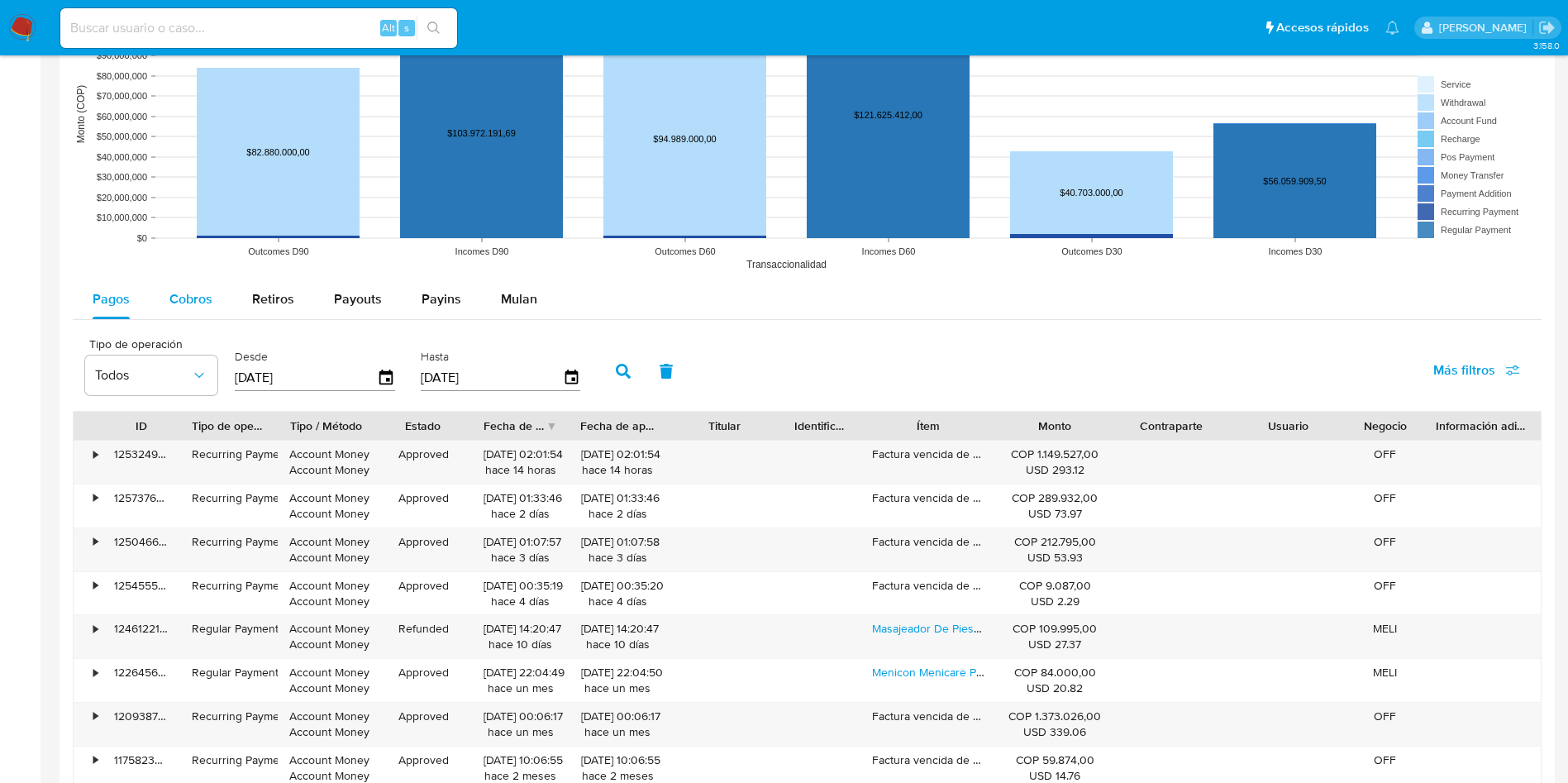
click at [184, 299] on span "Cobros" at bounding box center [191, 299] width 43 height 19
select select "10"
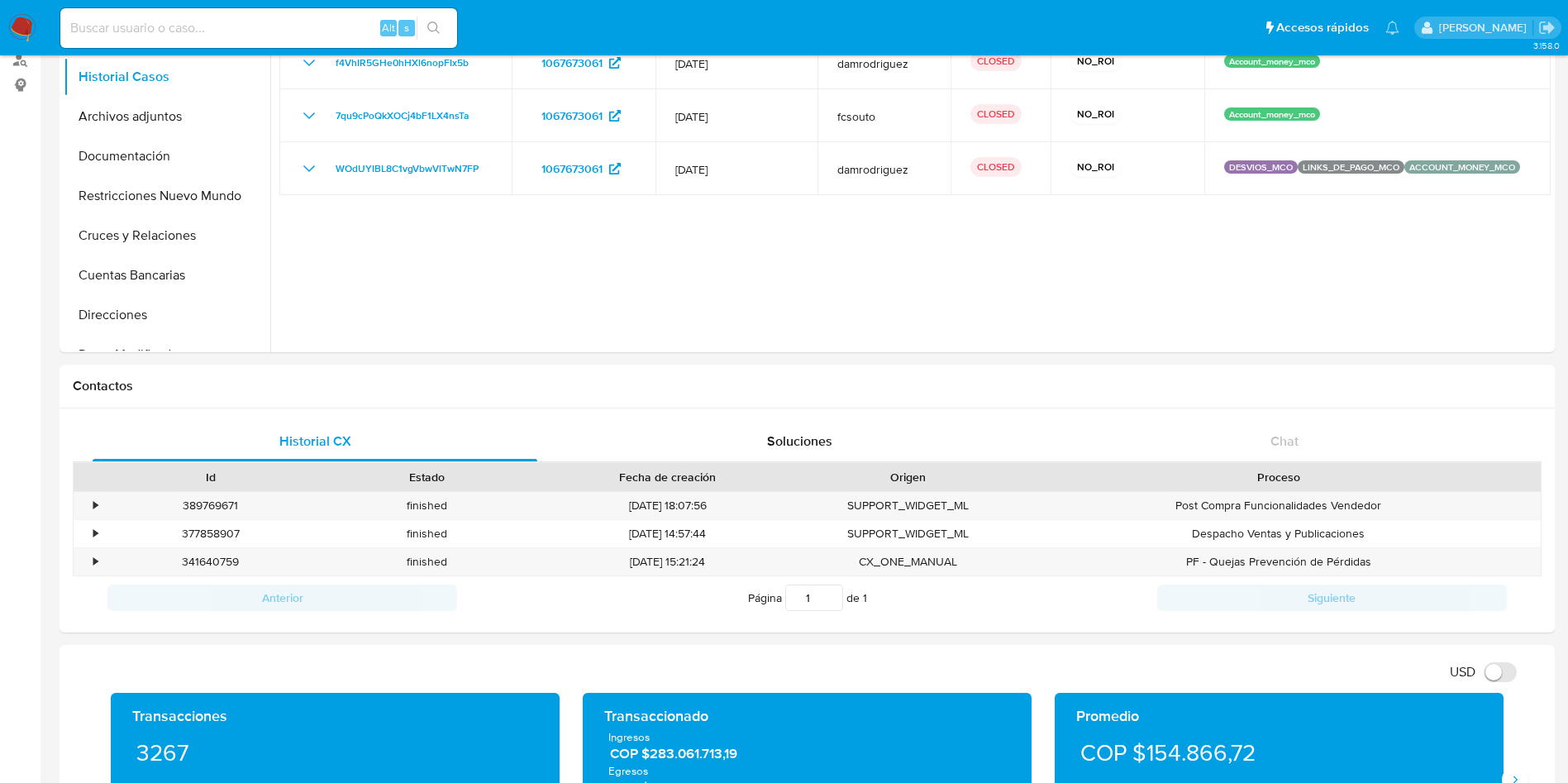
scroll to position [0, 0]
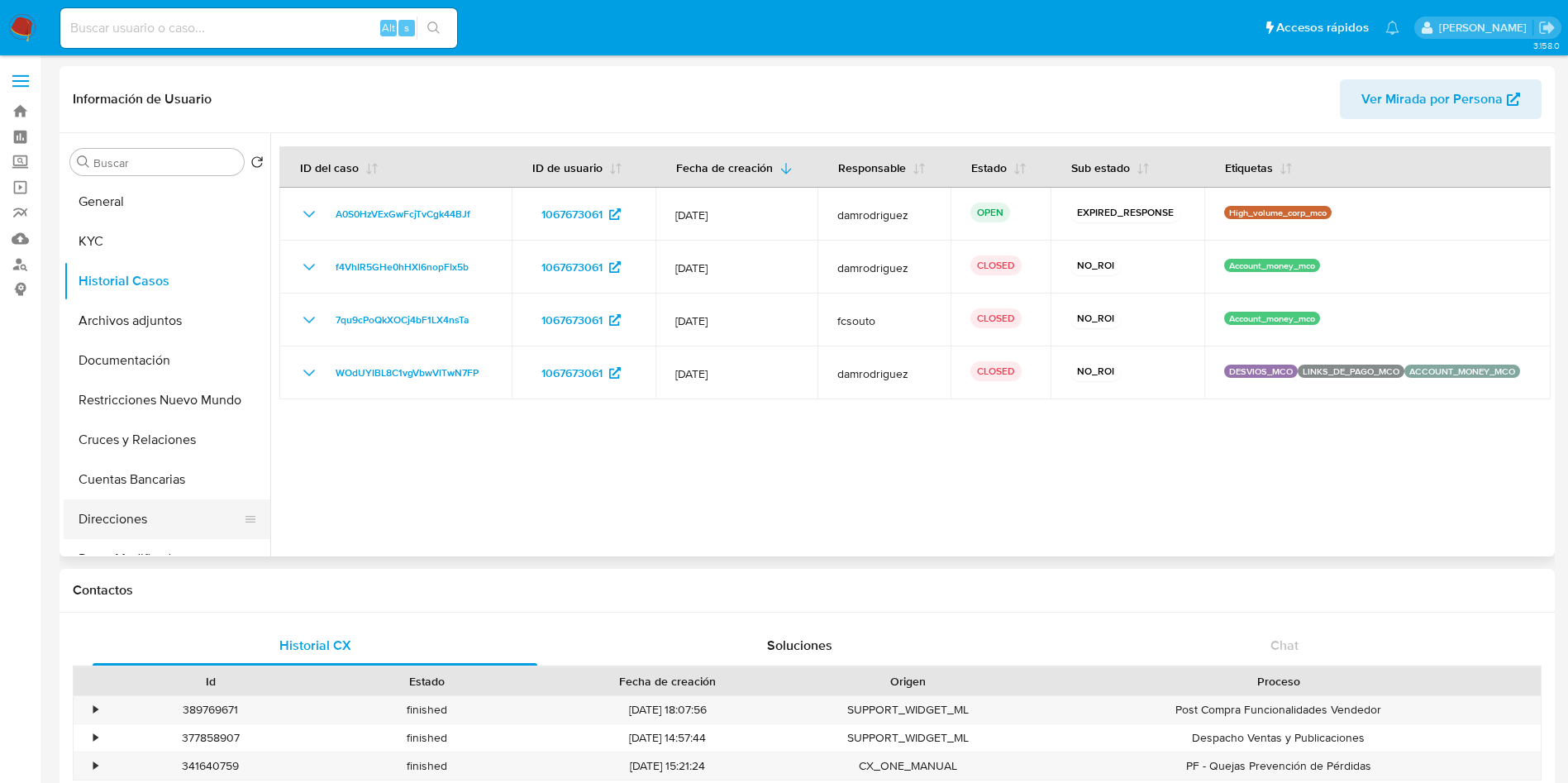
click at [139, 520] on button "Direcciones" at bounding box center [160, 519] width 194 height 40
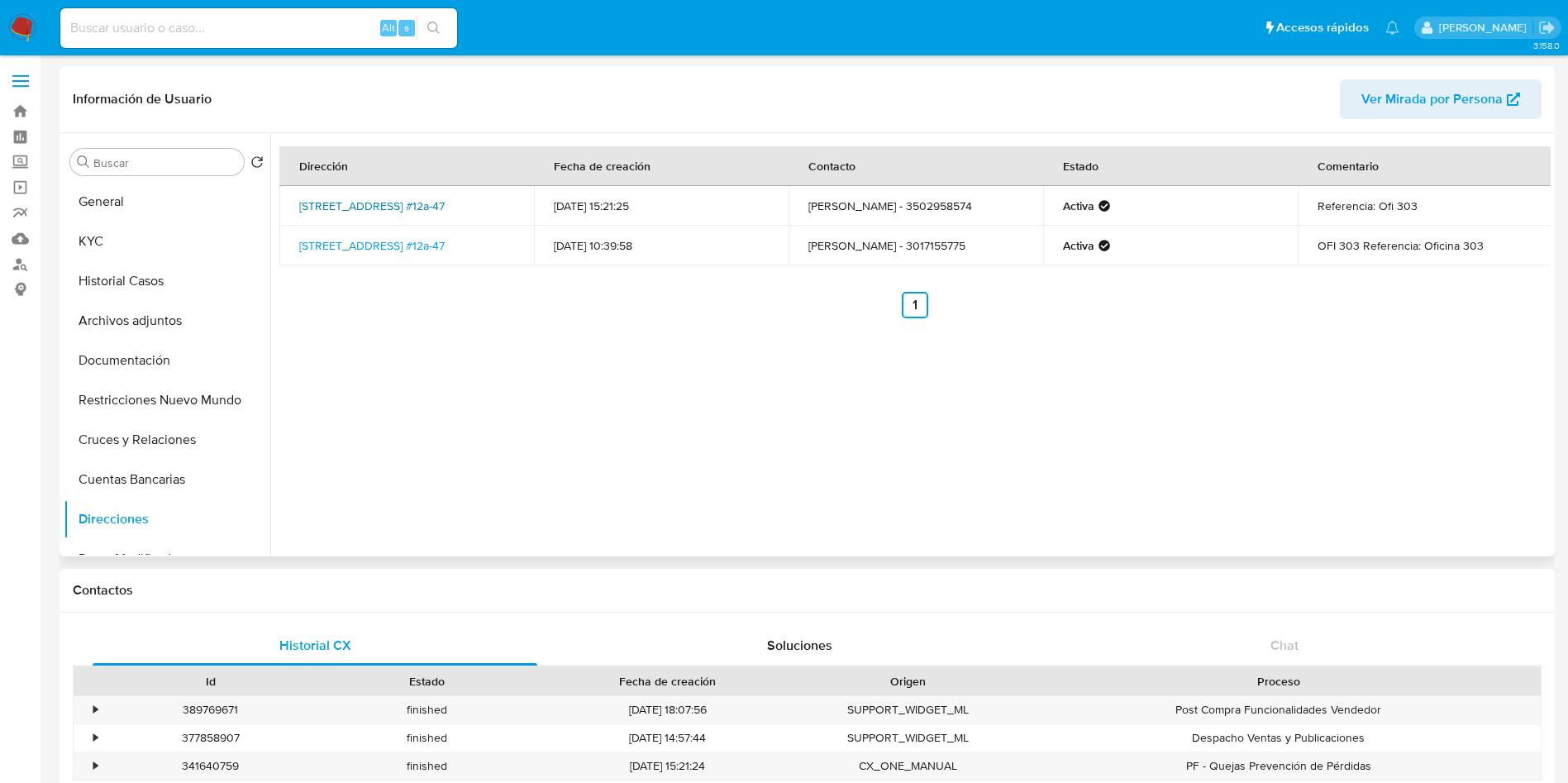
click at [361, 207] on link "Carrera 22 #12a-47, Martires, Bogotá D.c., 111411, Colombia #12a-47" at bounding box center [372, 206] width 146 height 16
drag, startPoint x: 287, startPoint y: 194, endPoint x: 401, endPoint y: 195, distance: 114.0
click at [401, 195] on td "Carrera 22 #12a-47, Martires, Bogotá D.c., 111411, Colombia #12a-47" at bounding box center [407, 206] width 255 height 40
copy link "Carrera 22 #12a-47,"
click at [153, 235] on button "KYC" at bounding box center [160, 241] width 194 height 40
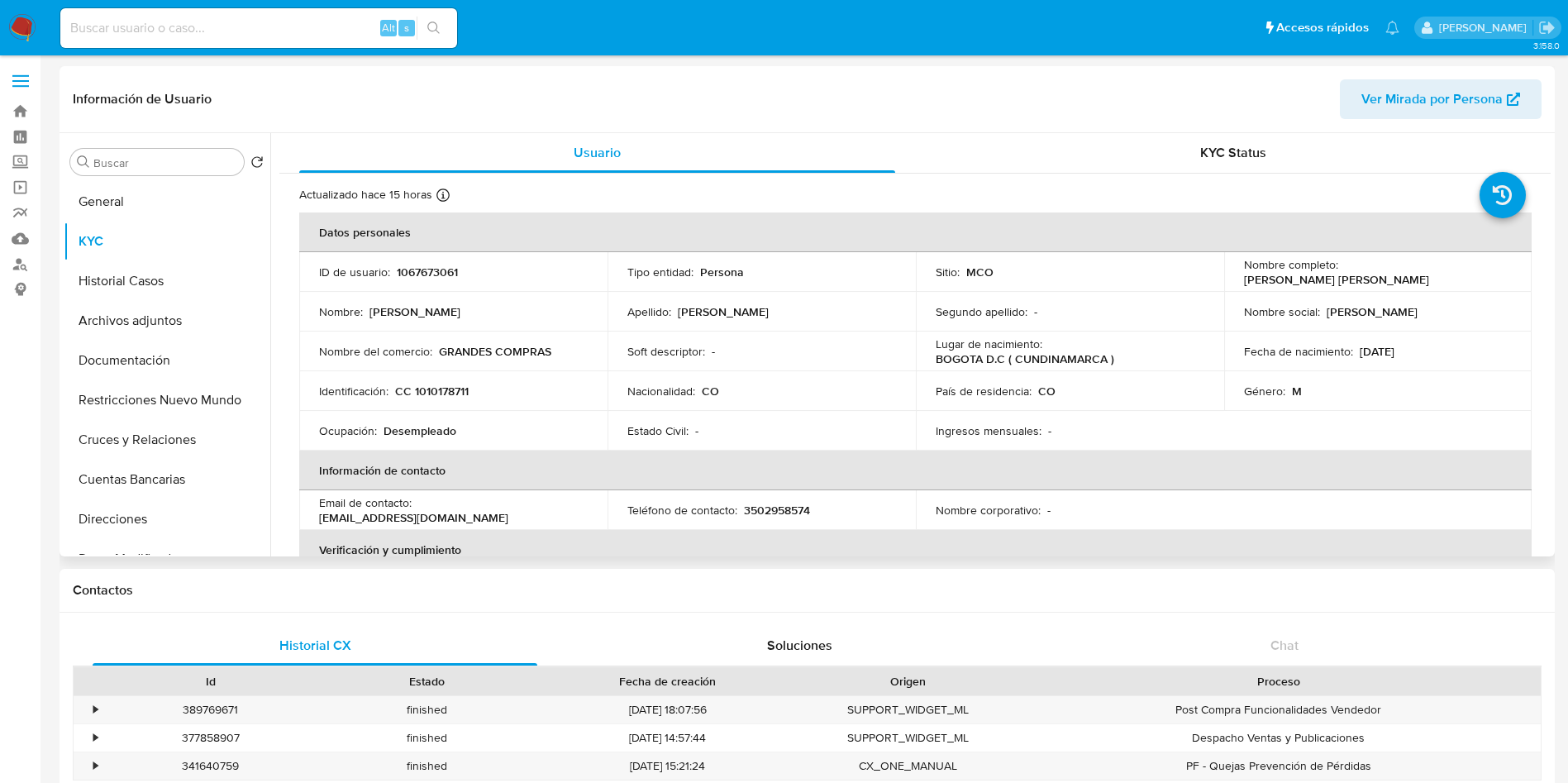
drag, startPoint x: 1507, startPoint y: 268, endPoint x: 1341, endPoint y: 275, distance: 166.1
click at [1341, 275] on td "Nombre completo : Fabian Enrique Acevedo Vieda" at bounding box center [1378, 272] width 309 height 40
copy p "Fabian Enrique Acevedo Vieda"
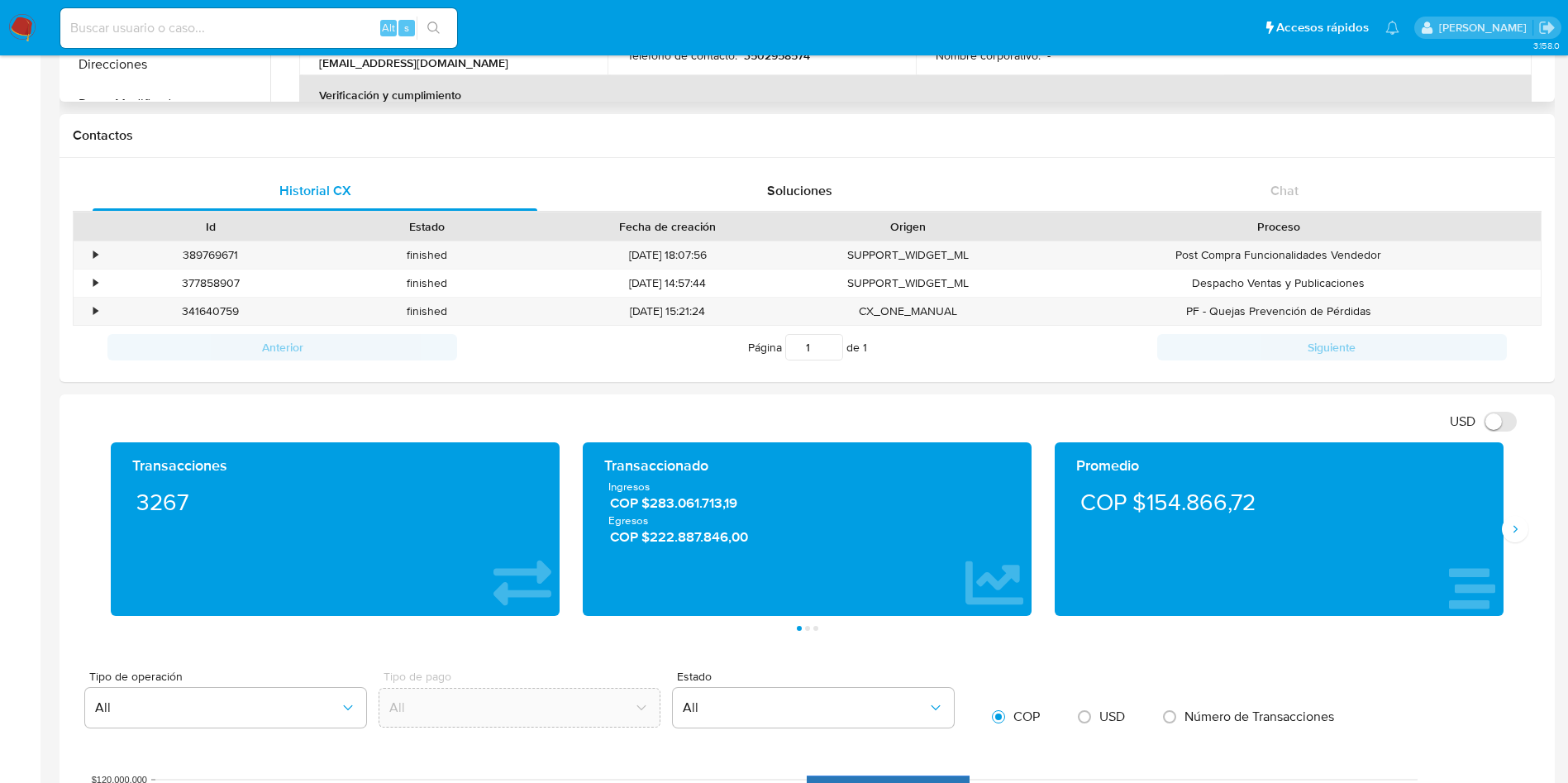
scroll to position [248, 0]
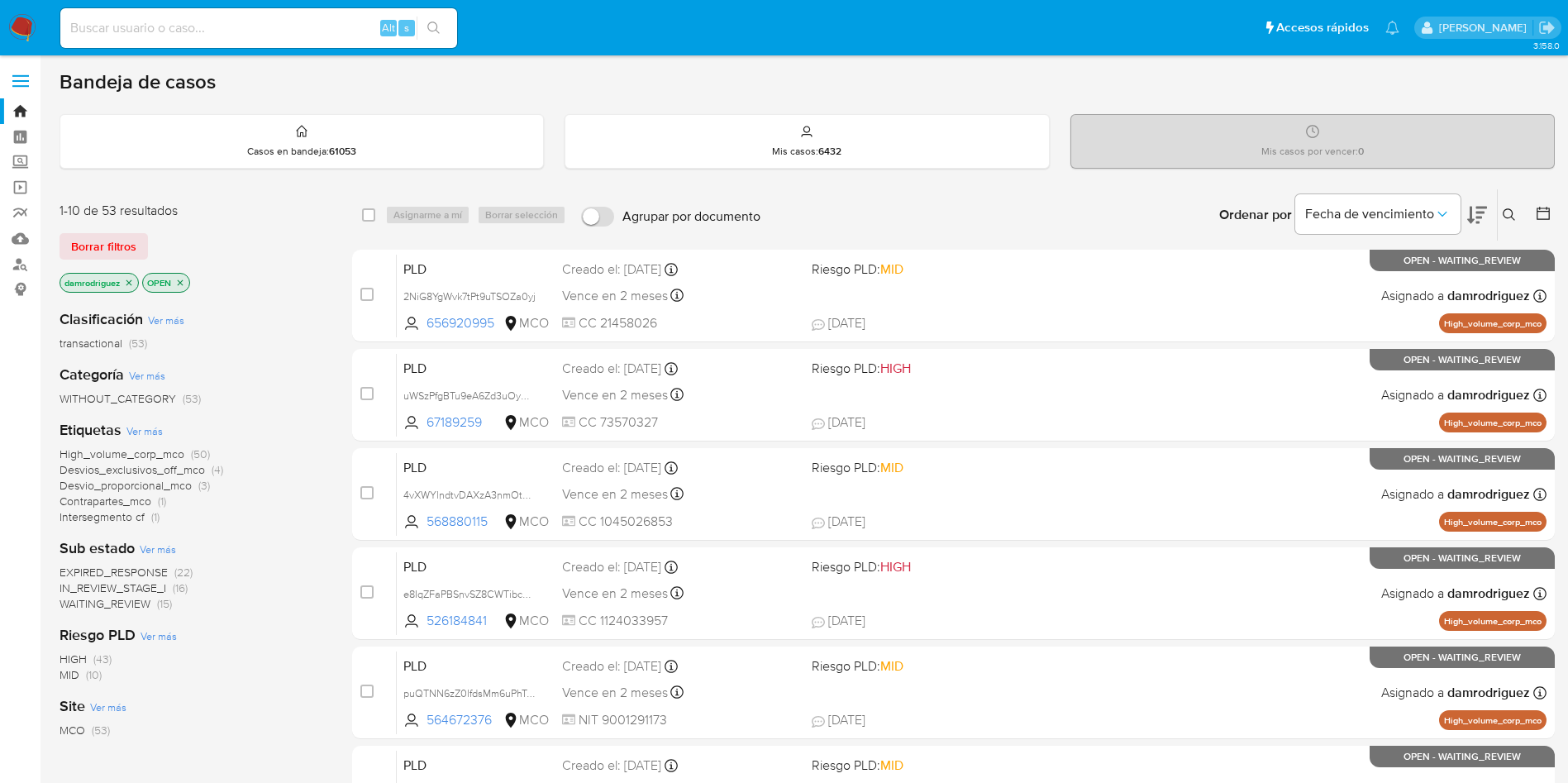
click at [1506, 218] on icon at bounding box center [1508, 214] width 13 height 13
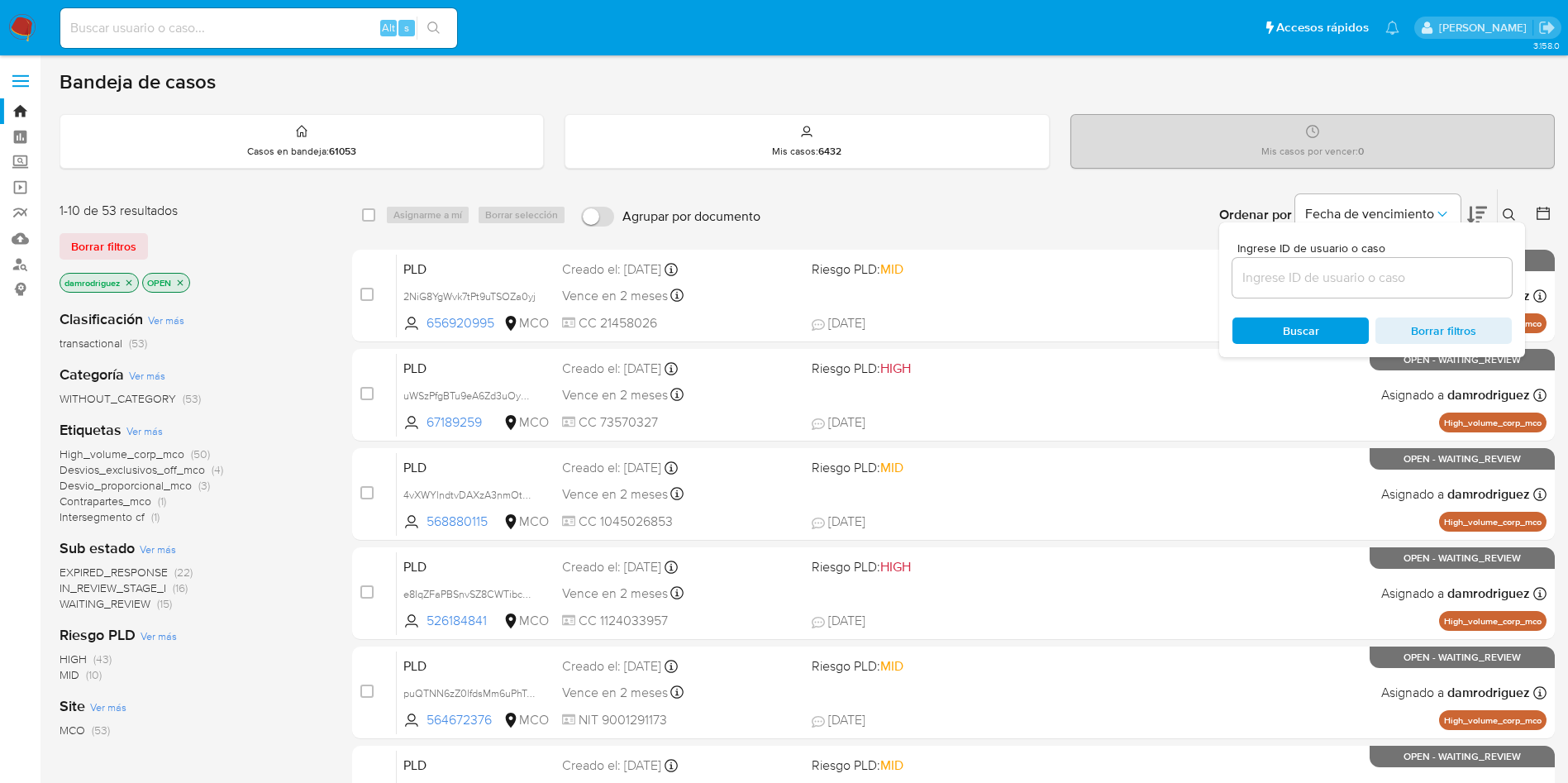
click at [1382, 290] on div at bounding box center [1372, 277] width 280 height 40
click at [1382, 287] on input at bounding box center [1372, 277] width 280 height 21
paste input "9IAUBlD8JUJvXKqgw5qsN0vz"
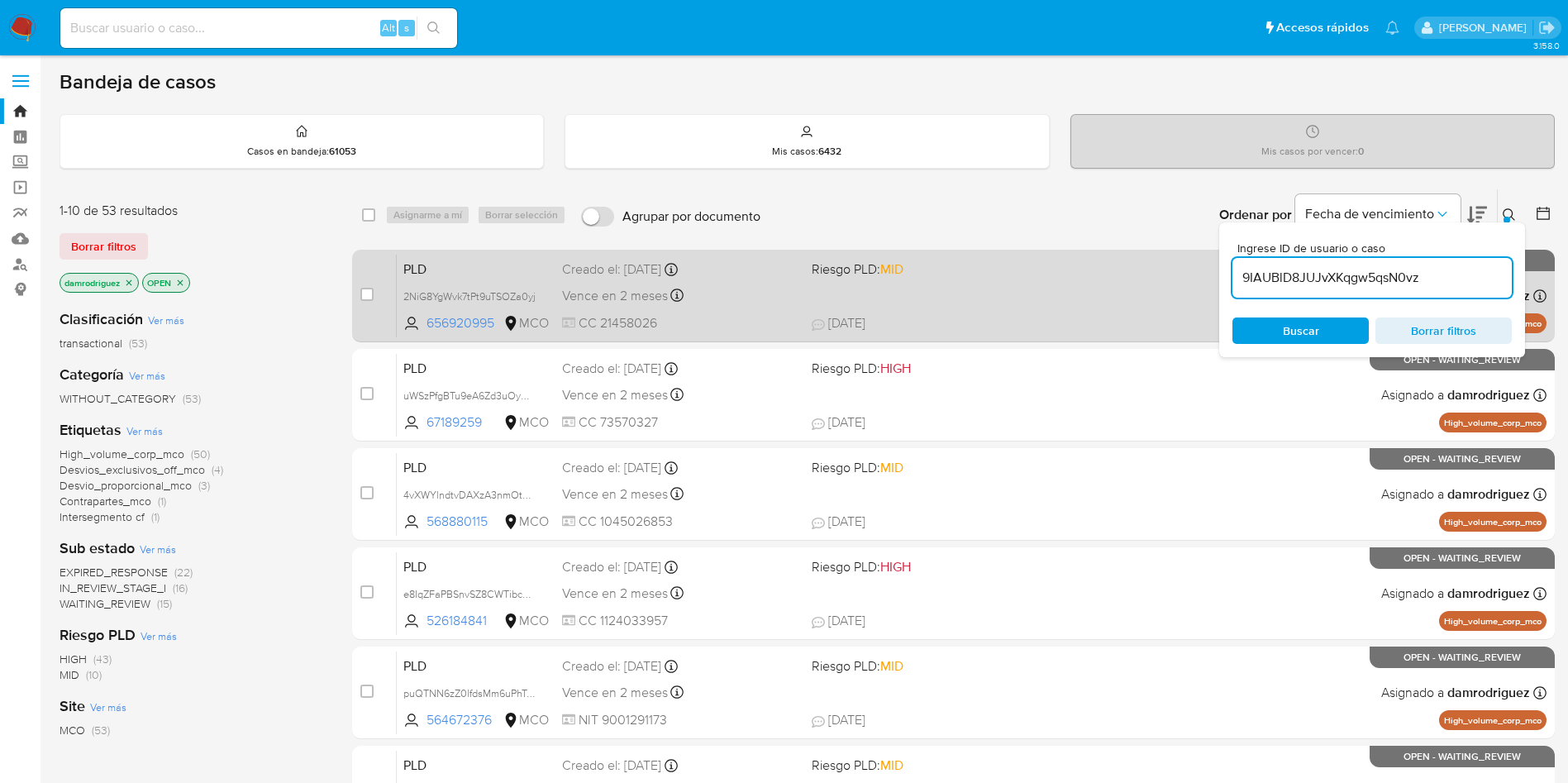
type input "9IAUBlD8JUJvXKqgw5qsN0vz"
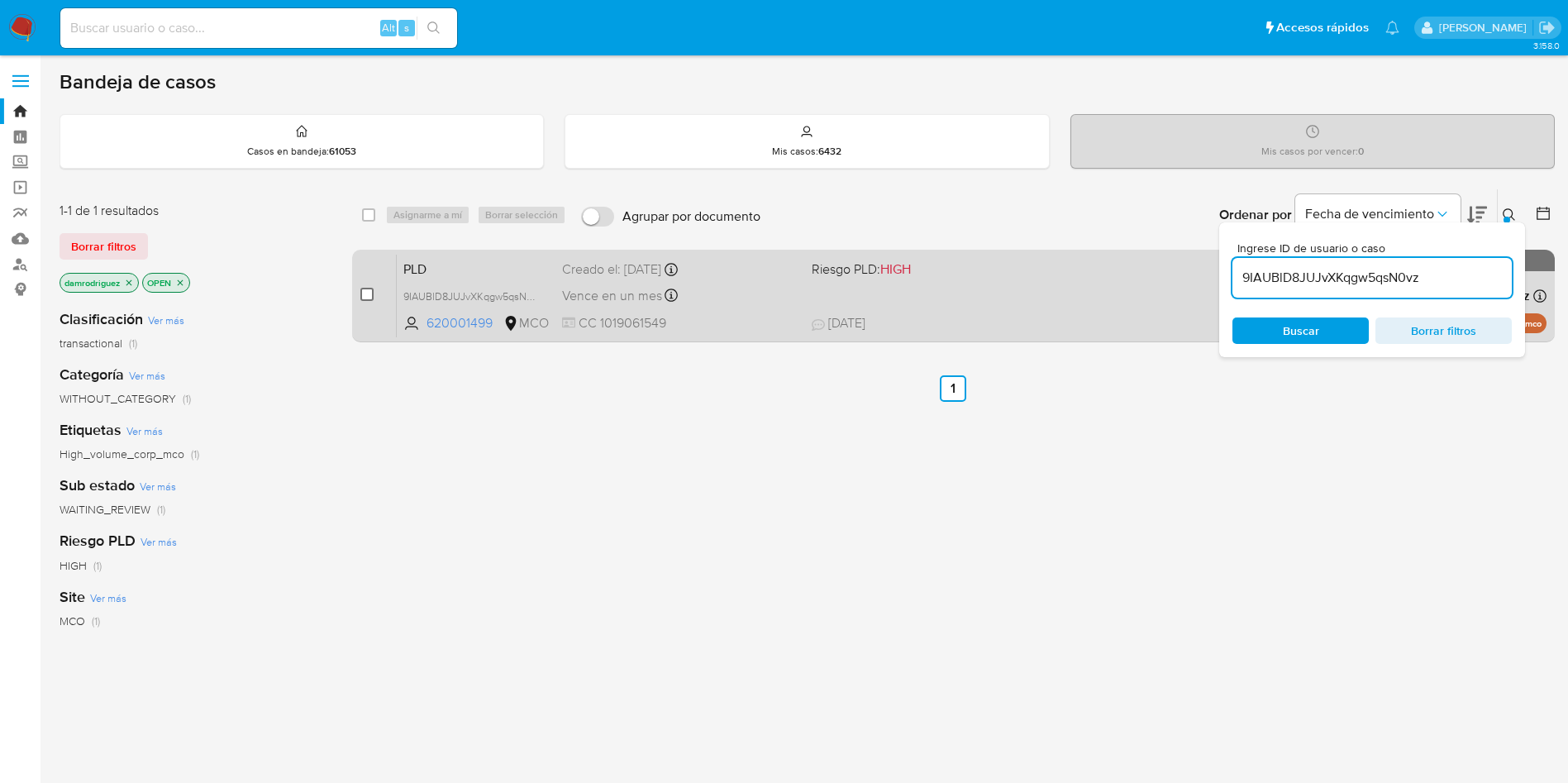
click at [363, 291] on input "checkbox" at bounding box center [367, 294] width 14 height 14
checkbox input "true"
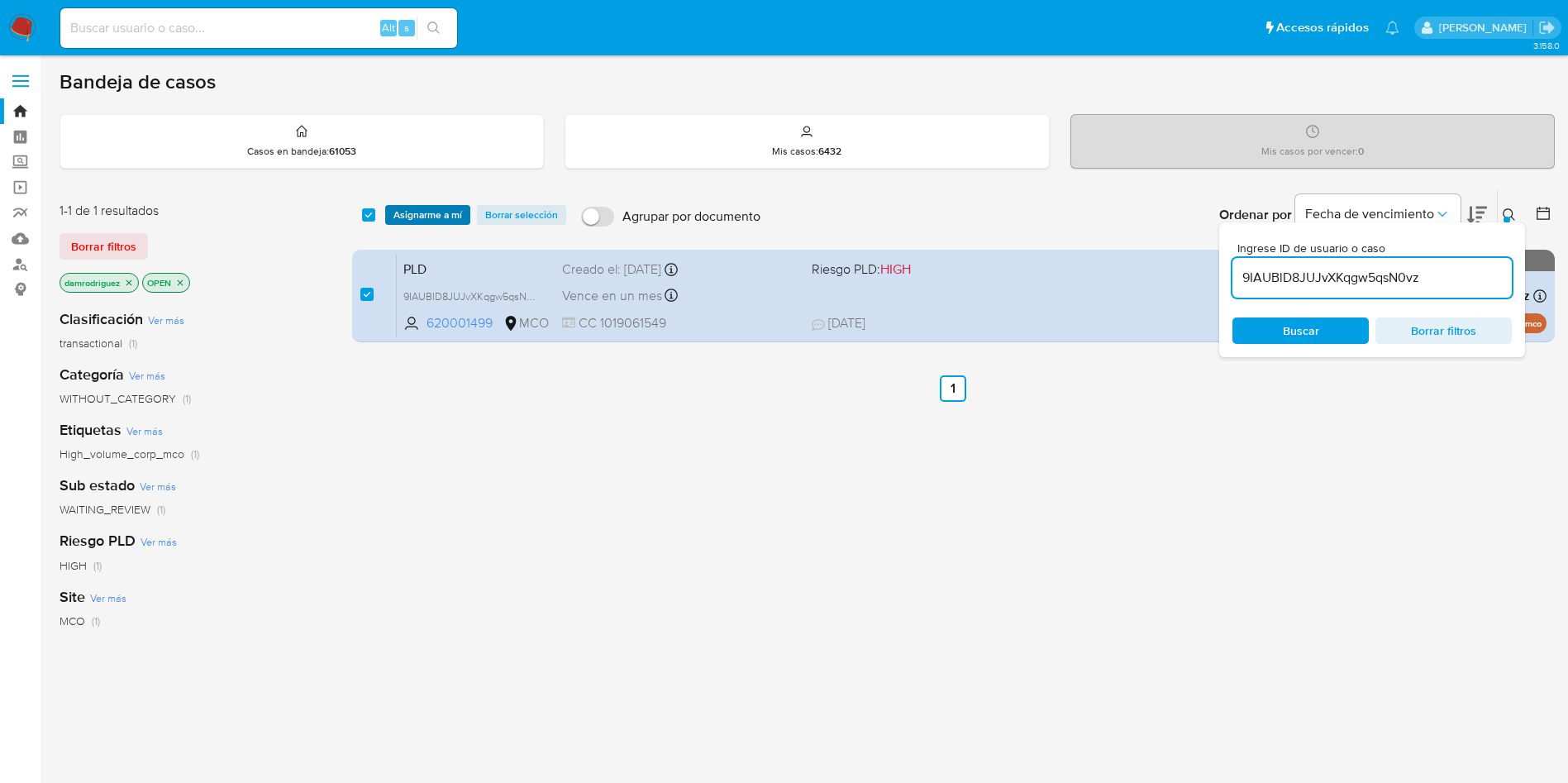
click at [435, 219] on span "Asignarme a mí" at bounding box center [427, 214] width 68 height 16
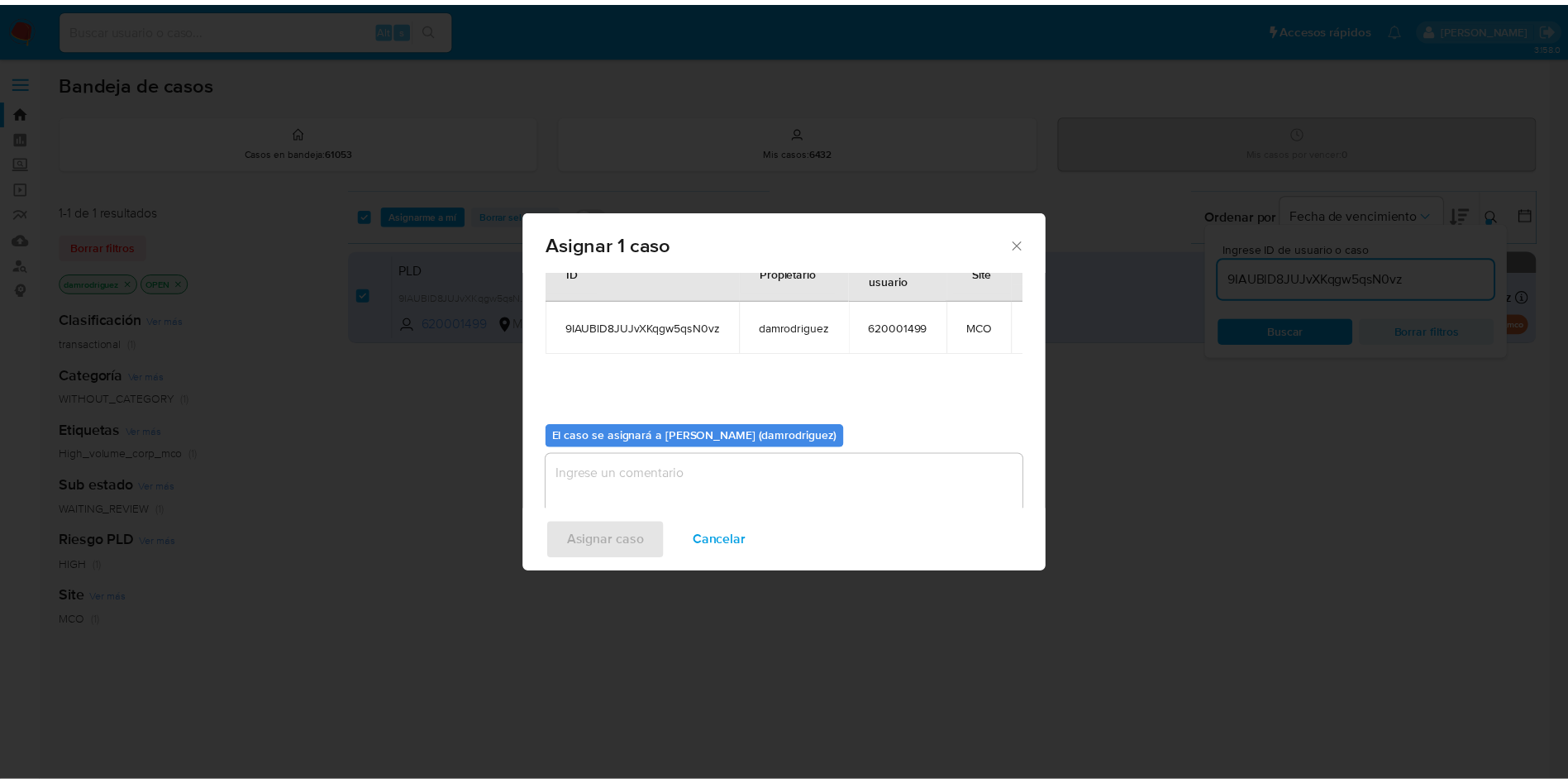
scroll to position [105, 0]
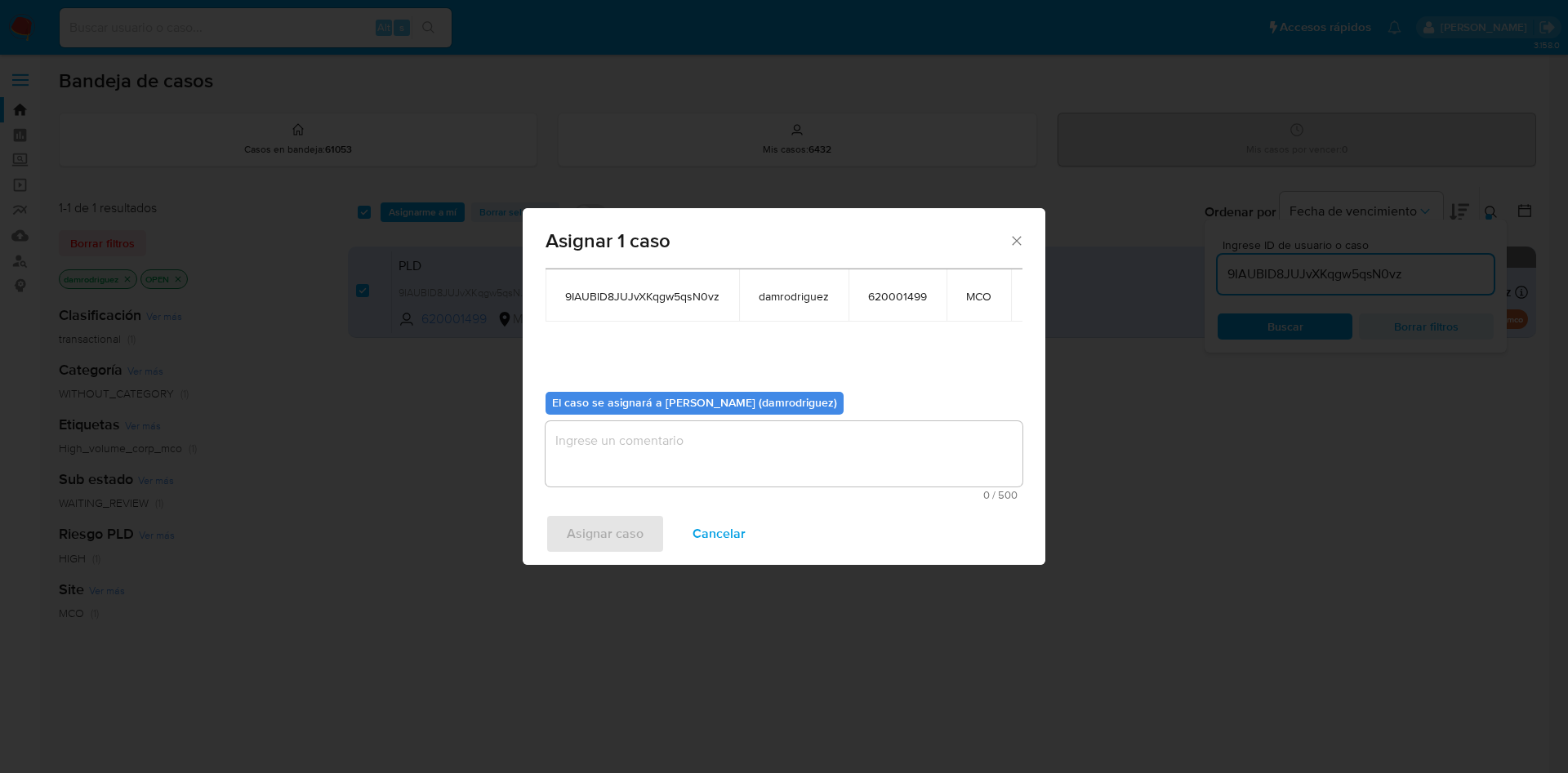
click at [634, 431] on textarea "assign-modal" at bounding box center [784, 454] width 477 height 66
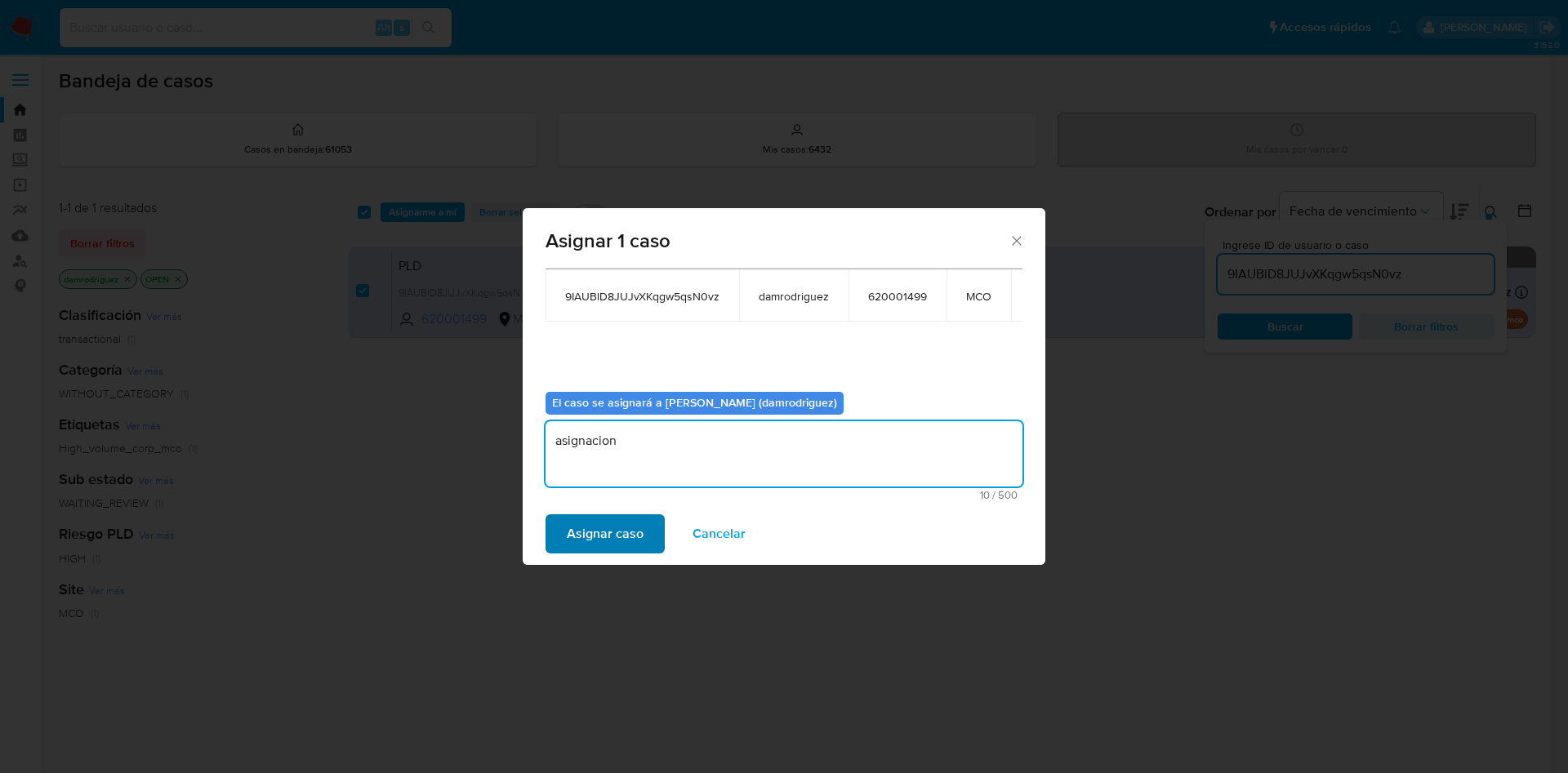
type textarea "asignacion"
click at [598, 534] on span "Asignar caso" at bounding box center [605, 534] width 77 height 36
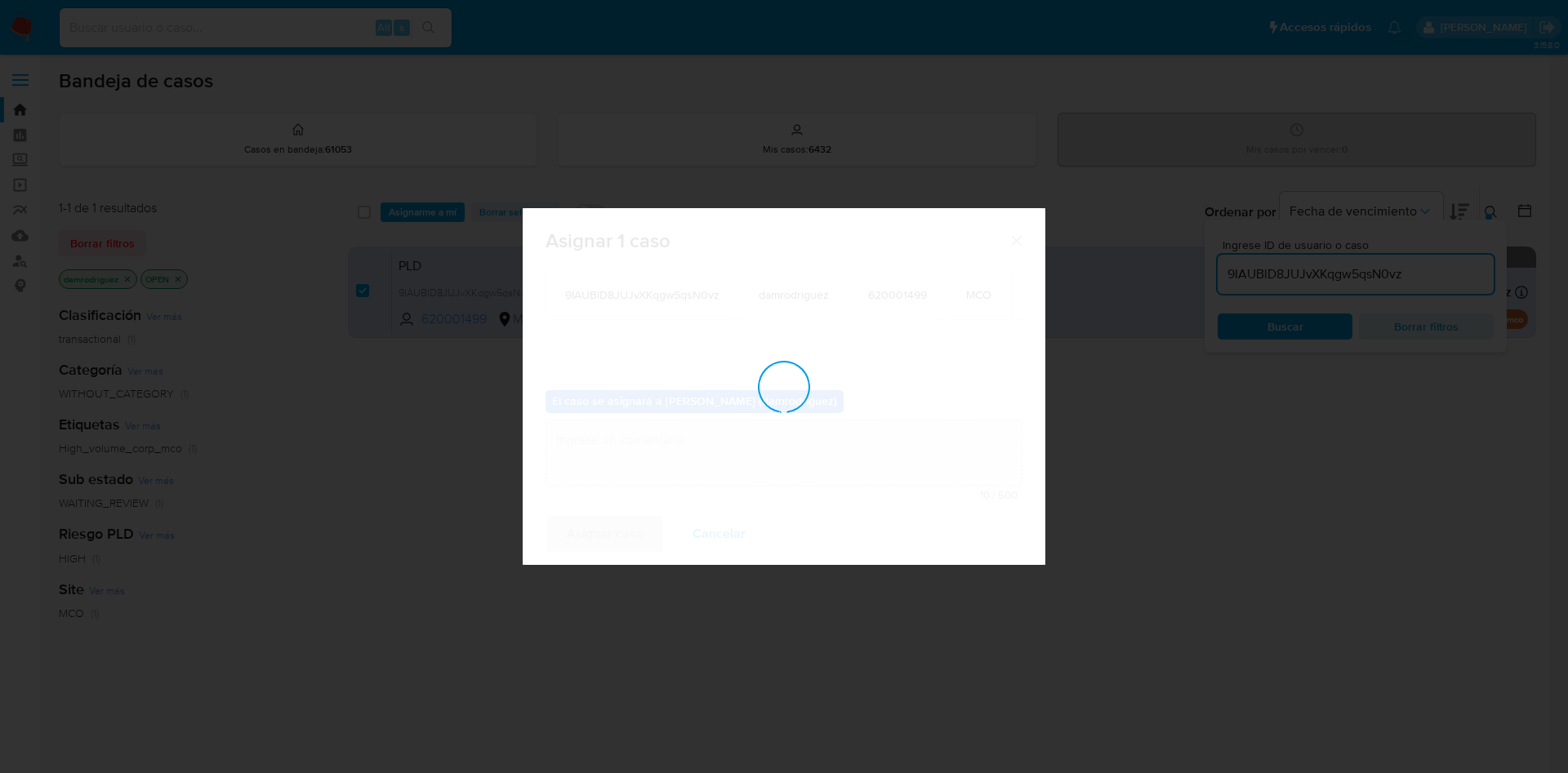
checkbox input "false"
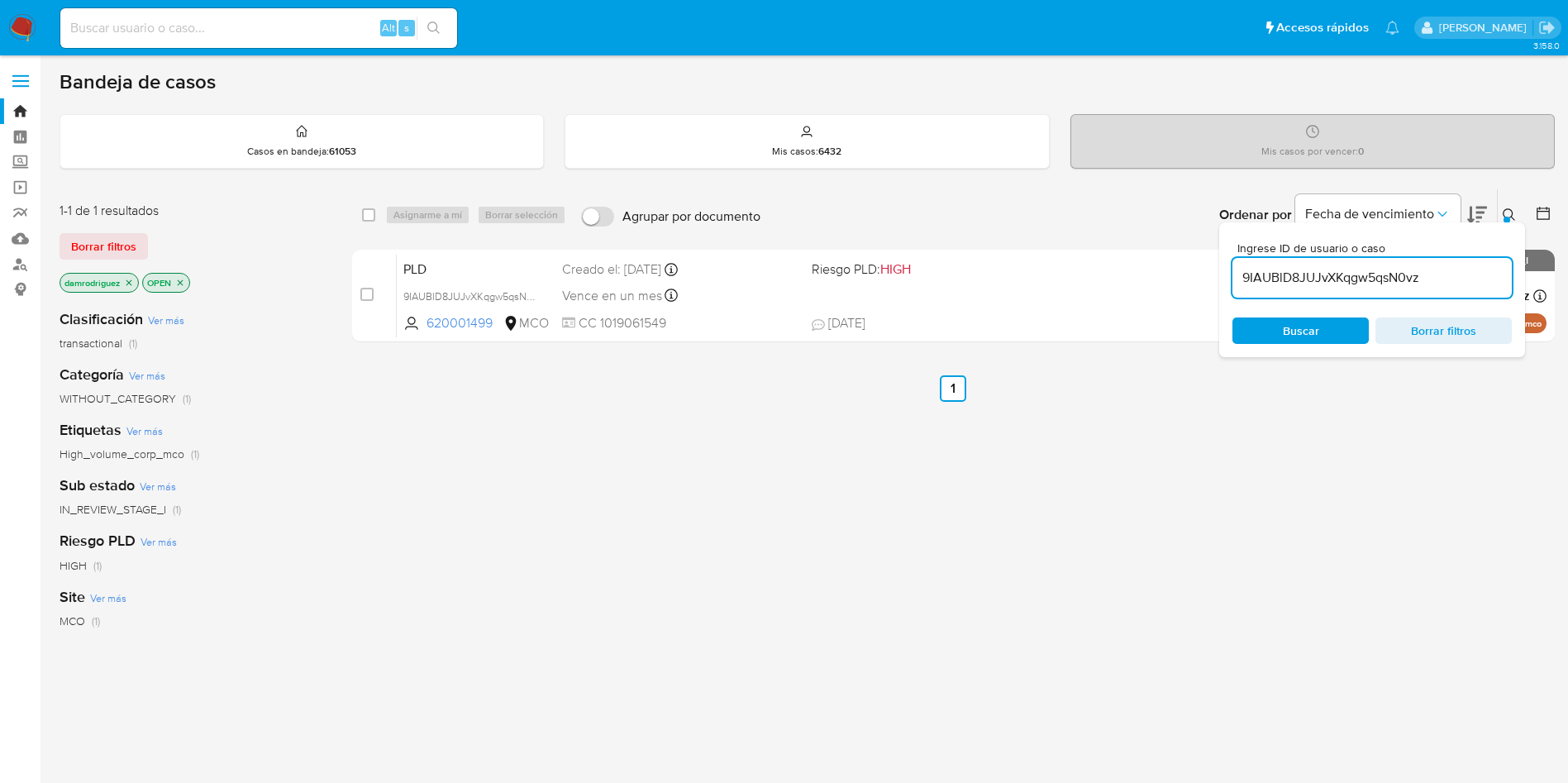
click at [24, 21] on img at bounding box center [22, 27] width 28 height 28
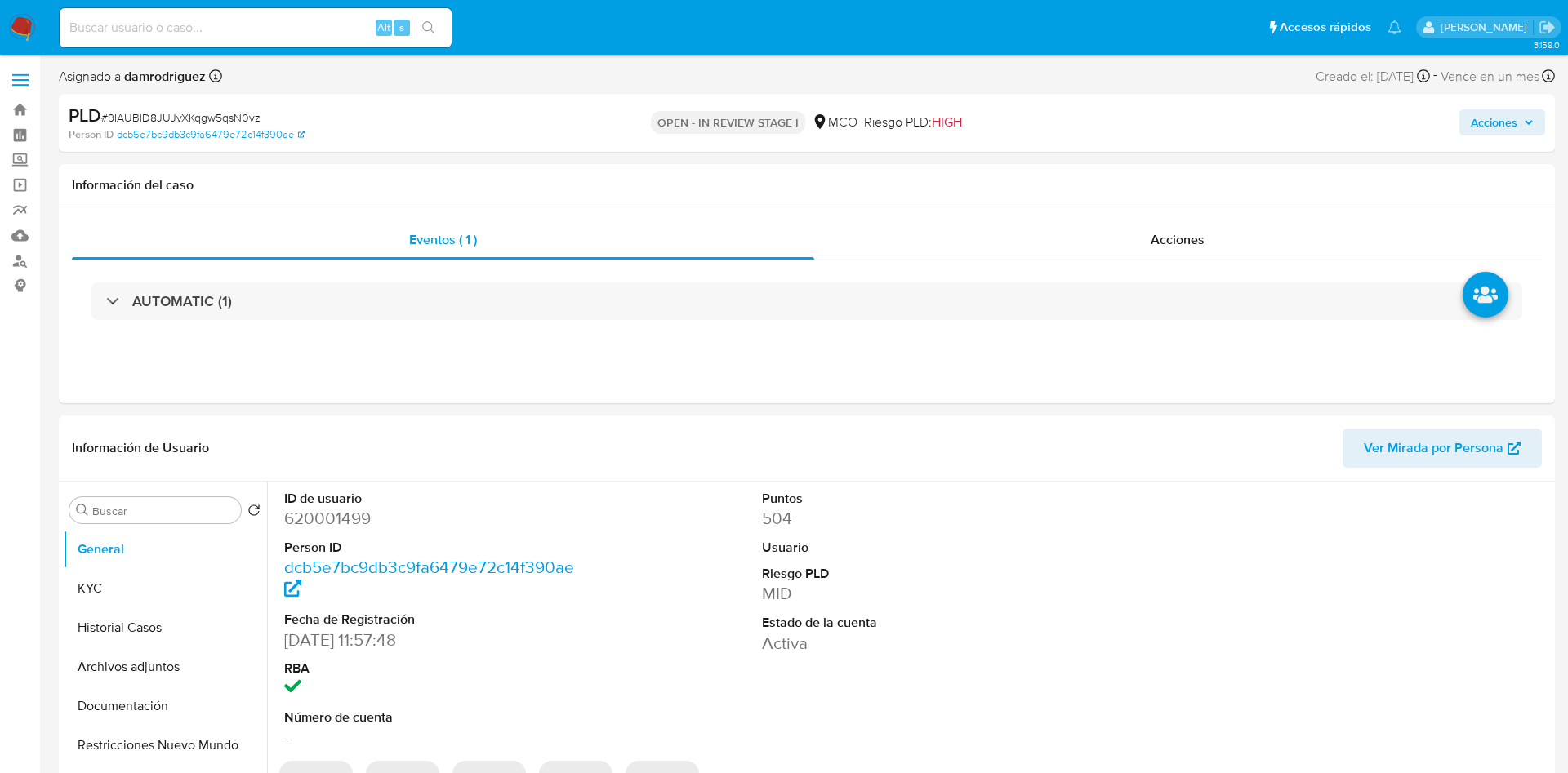
select select "10"
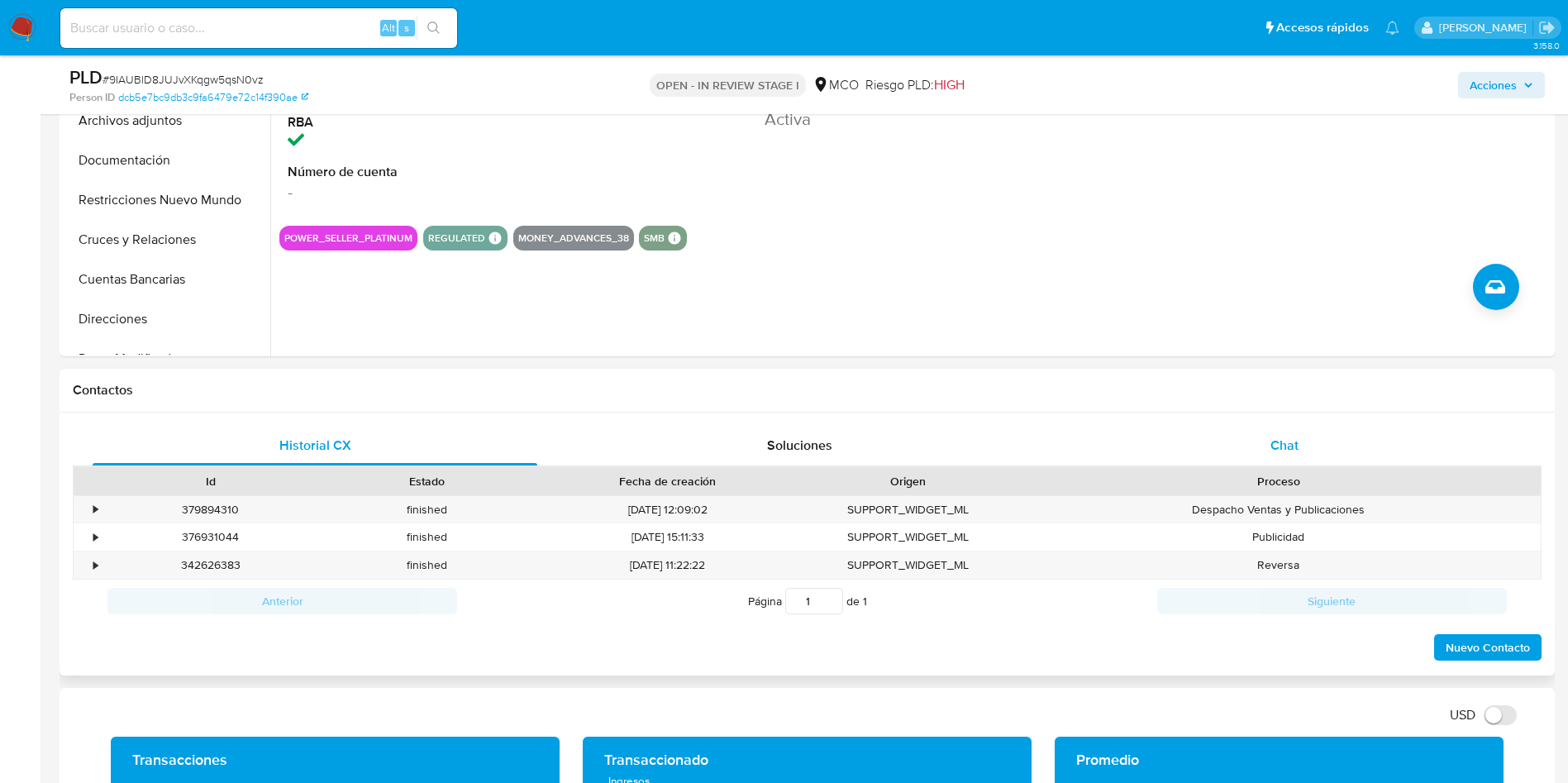
click at [1248, 443] on div "Chat" at bounding box center [1283, 445] width 444 height 40
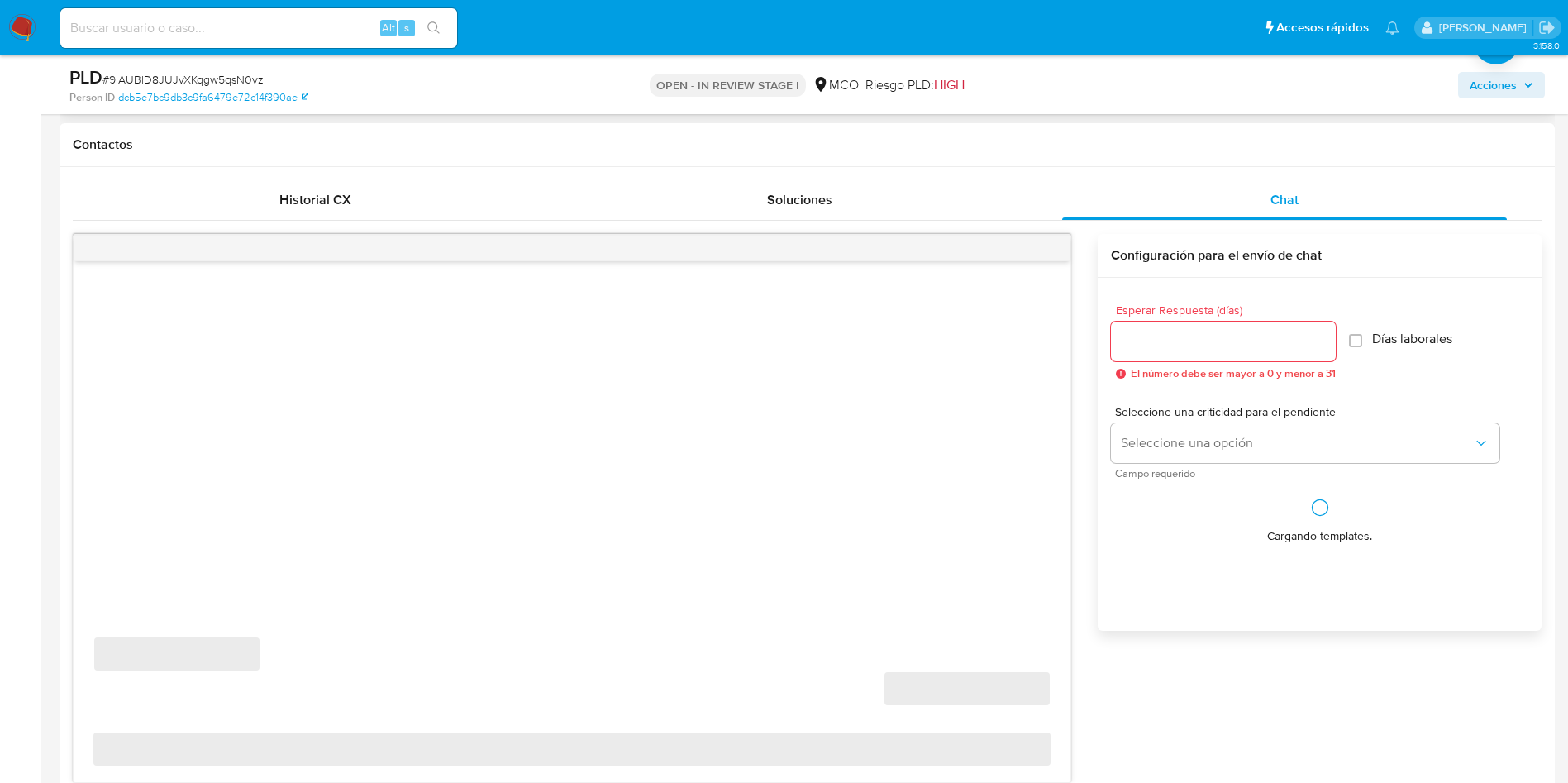
scroll to position [744, 0]
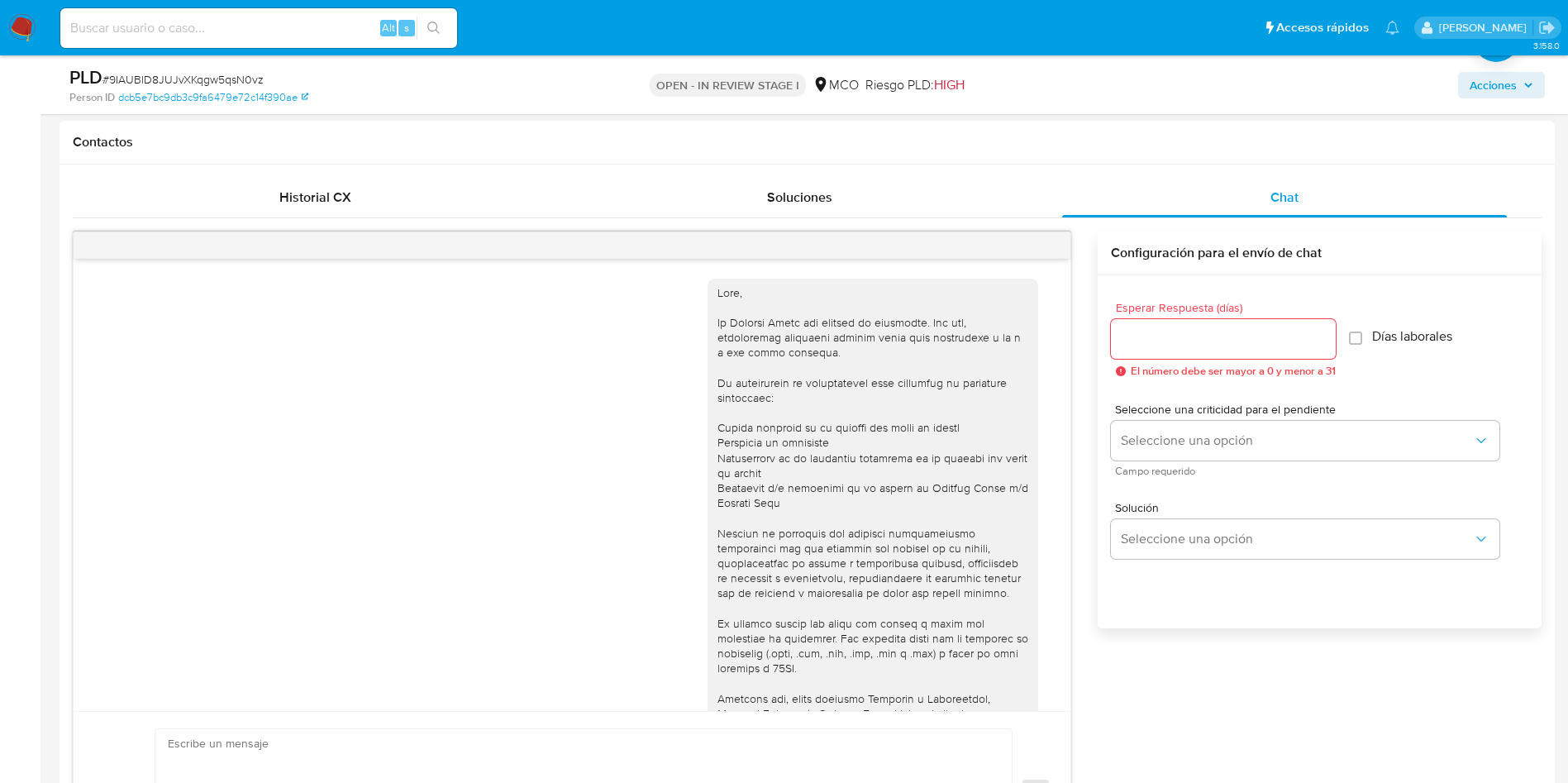
click at [1204, 334] on input "Esperar Respuesta (días)" at bounding box center [1224, 339] width 225 height 21
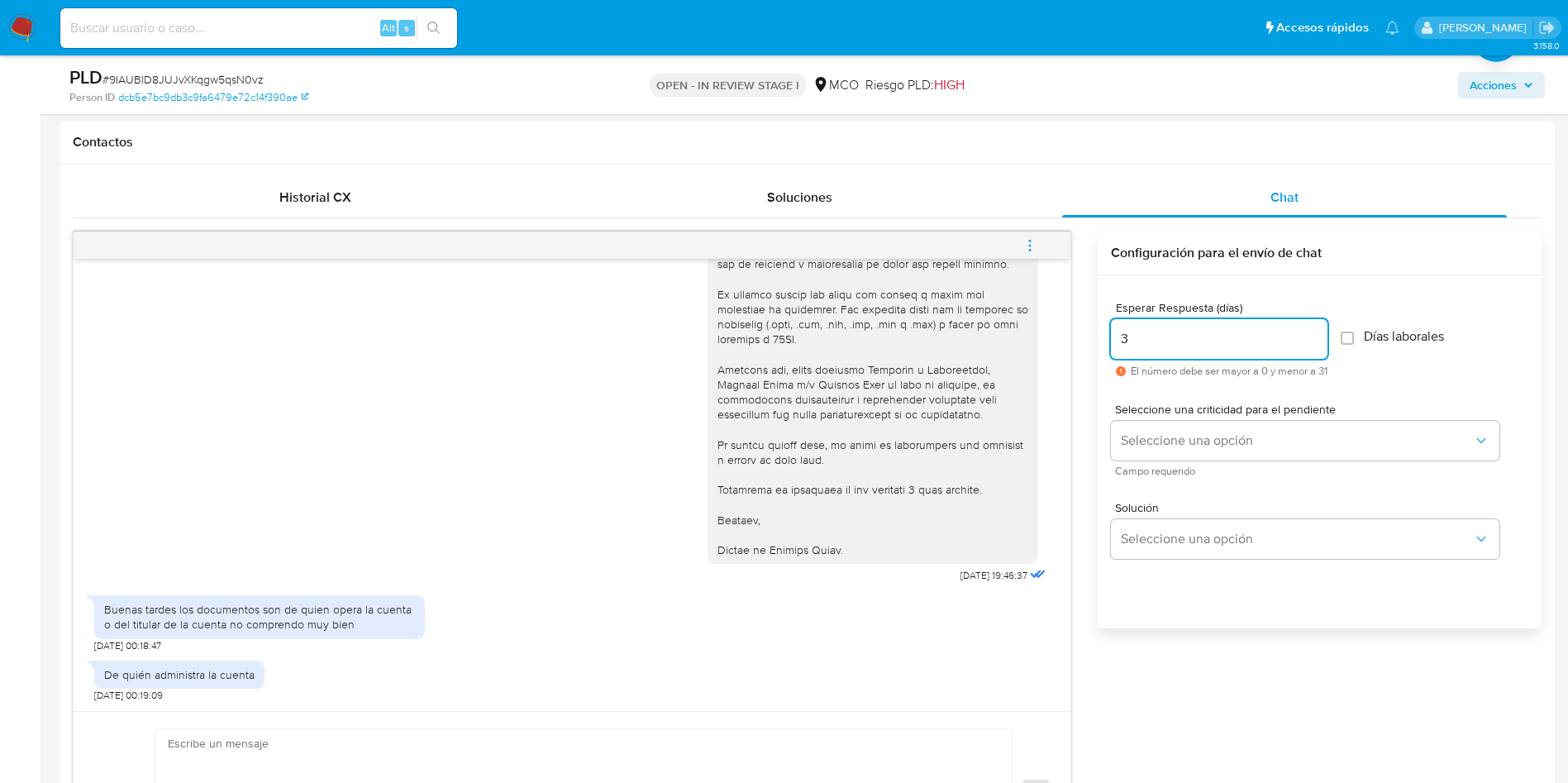
type input "3"
click at [1409, 341] on span "Días laborales" at bounding box center [1403, 336] width 80 height 16
click at [1340, 332] on input "Días laborales" at bounding box center [1347, 339] width 14 height 14
checkbox input "true"
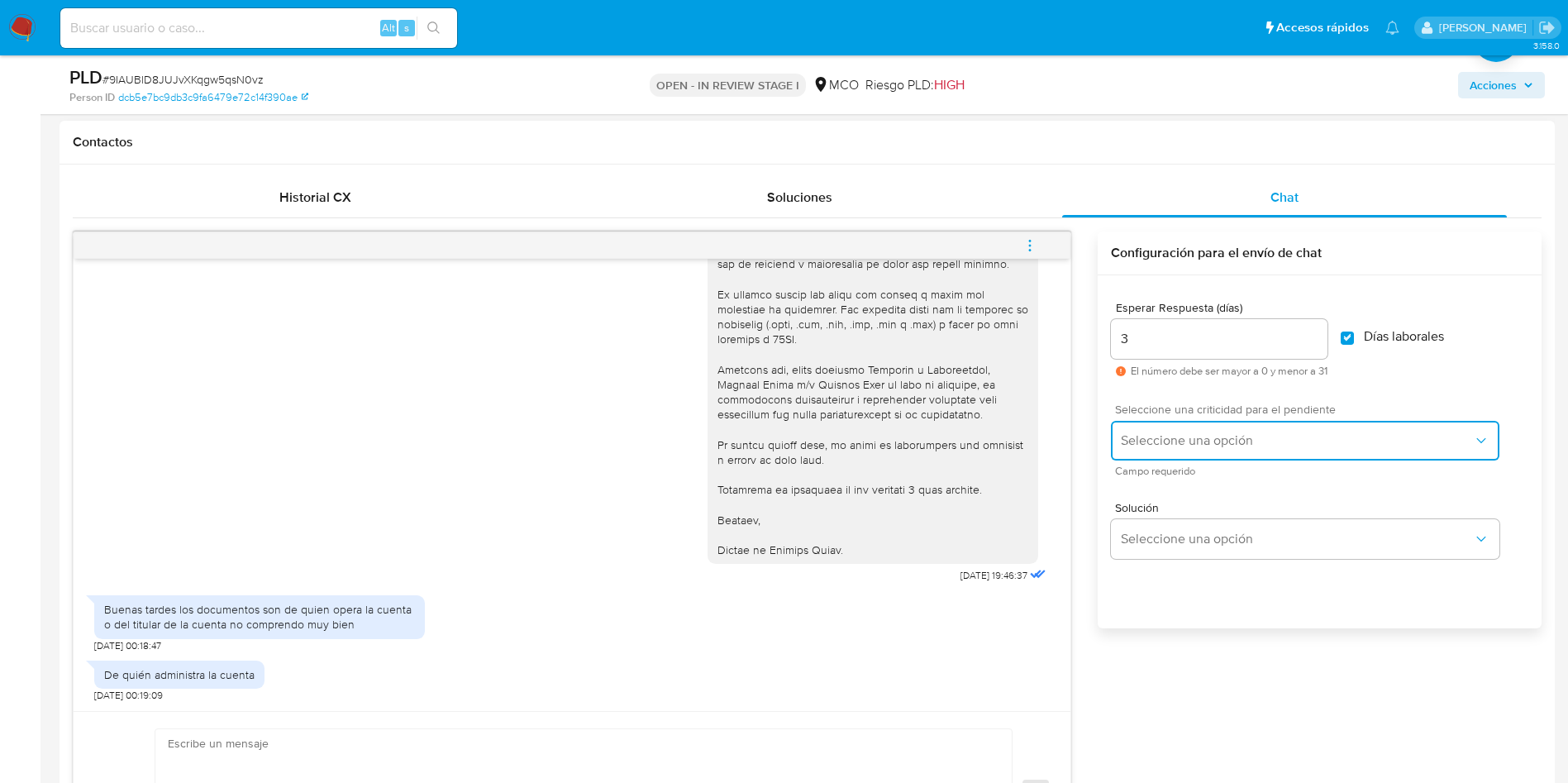
click at [1279, 432] on span "Seleccione una opción" at bounding box center [1296, 440] width 352 height 16
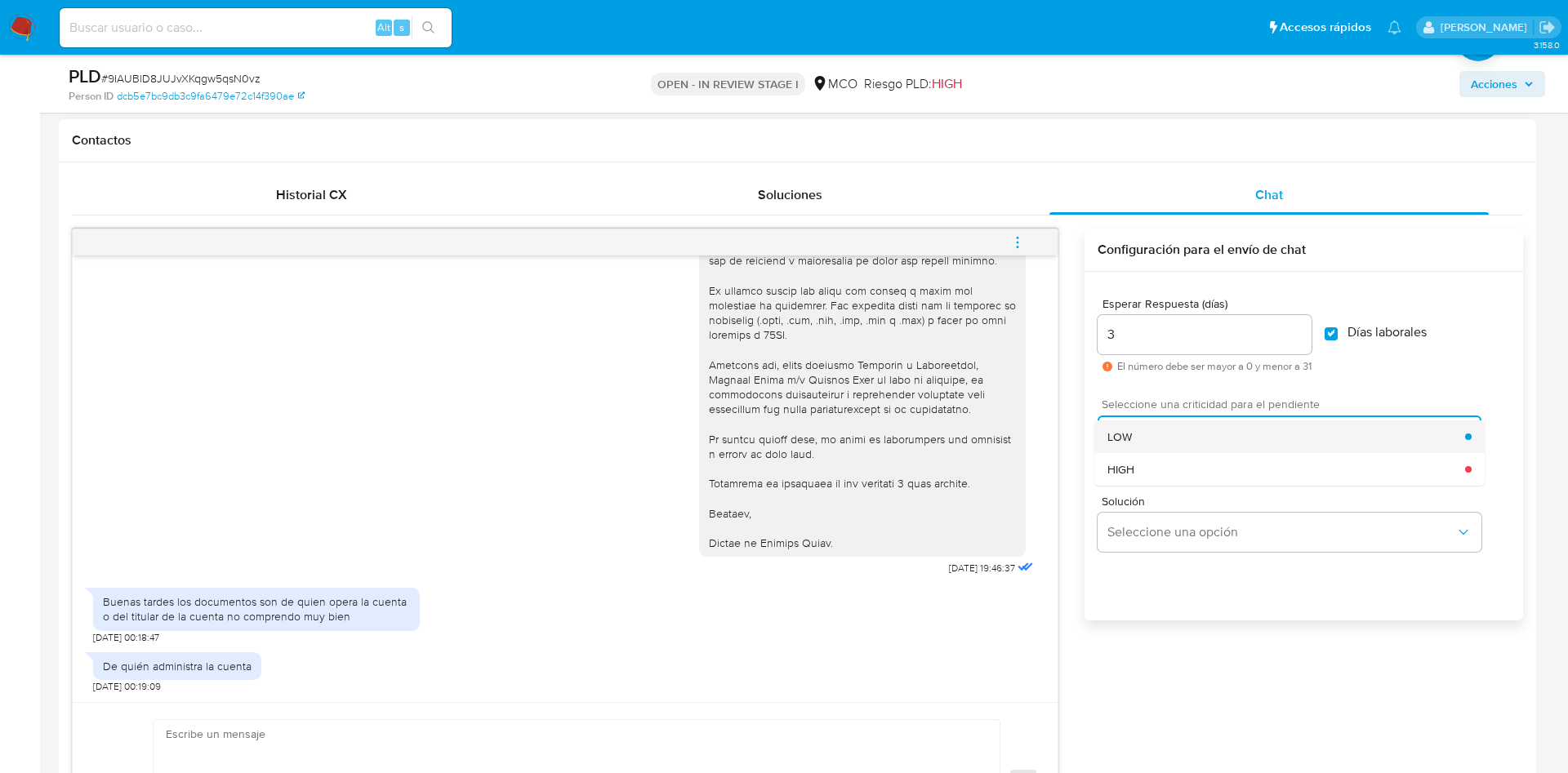
click at [1158, 432] on div "LOW" at bounding box center [1286, 436] width 358 height 33
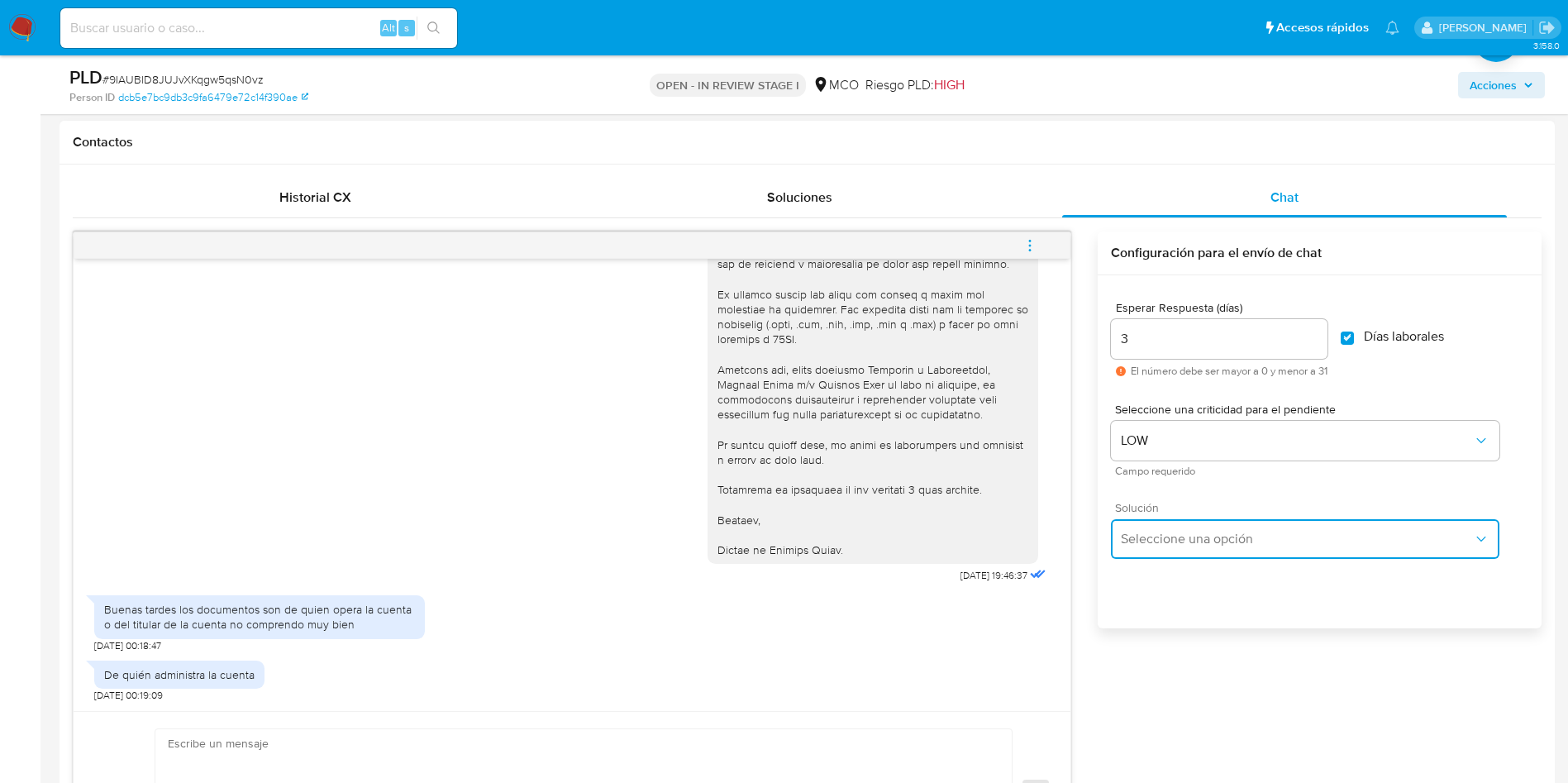
click at [1207, 542] on span "Seleccione una opción" at bounding box center [1296, 538] width 352 height 16
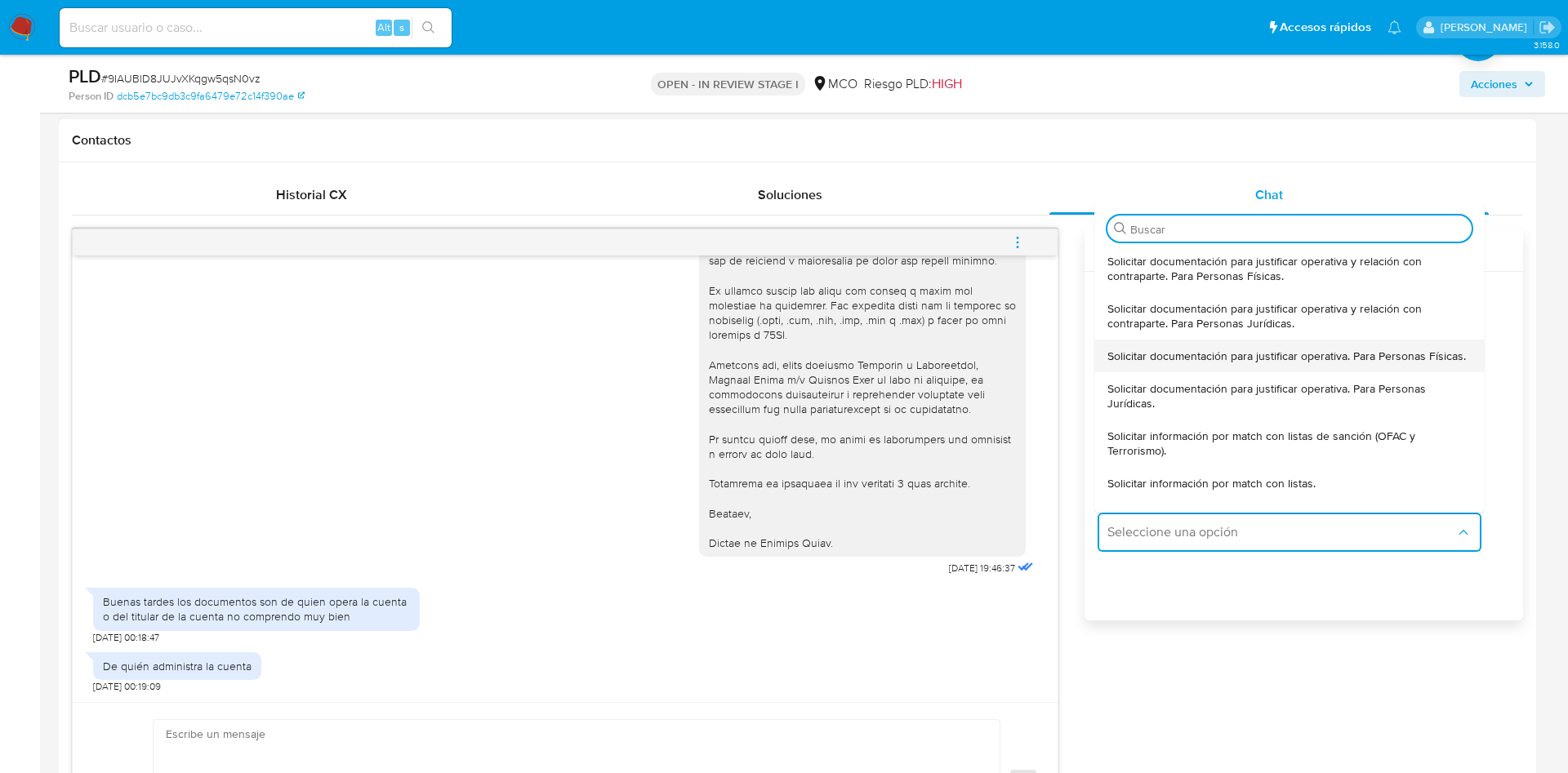
click at [1213, 363] on span "Solicitar documentación para justificar operativa. Para Personas Físicas." at bounding box center [1286, 355] width 358 height 14
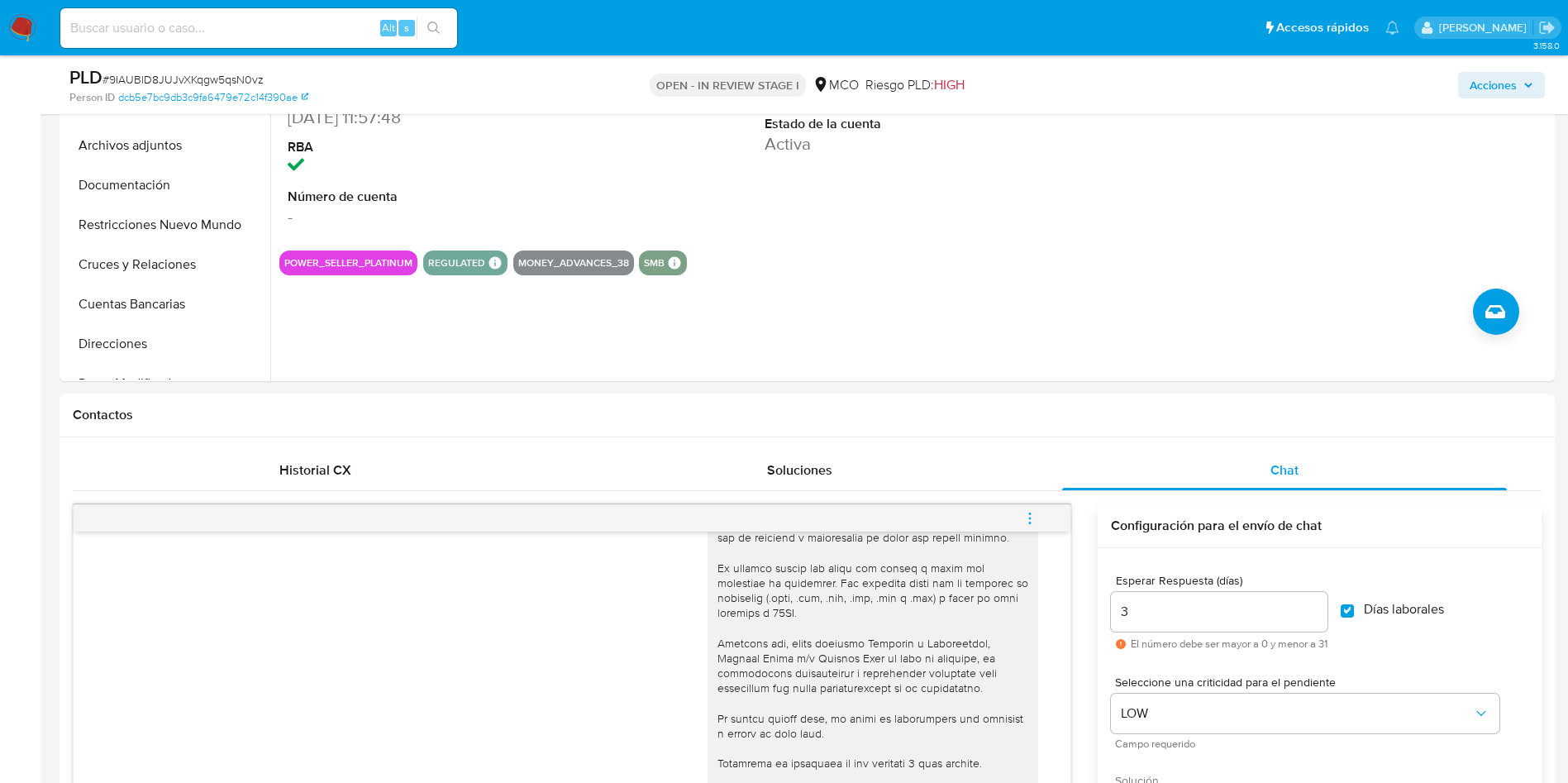
scroll to position [0, 0]
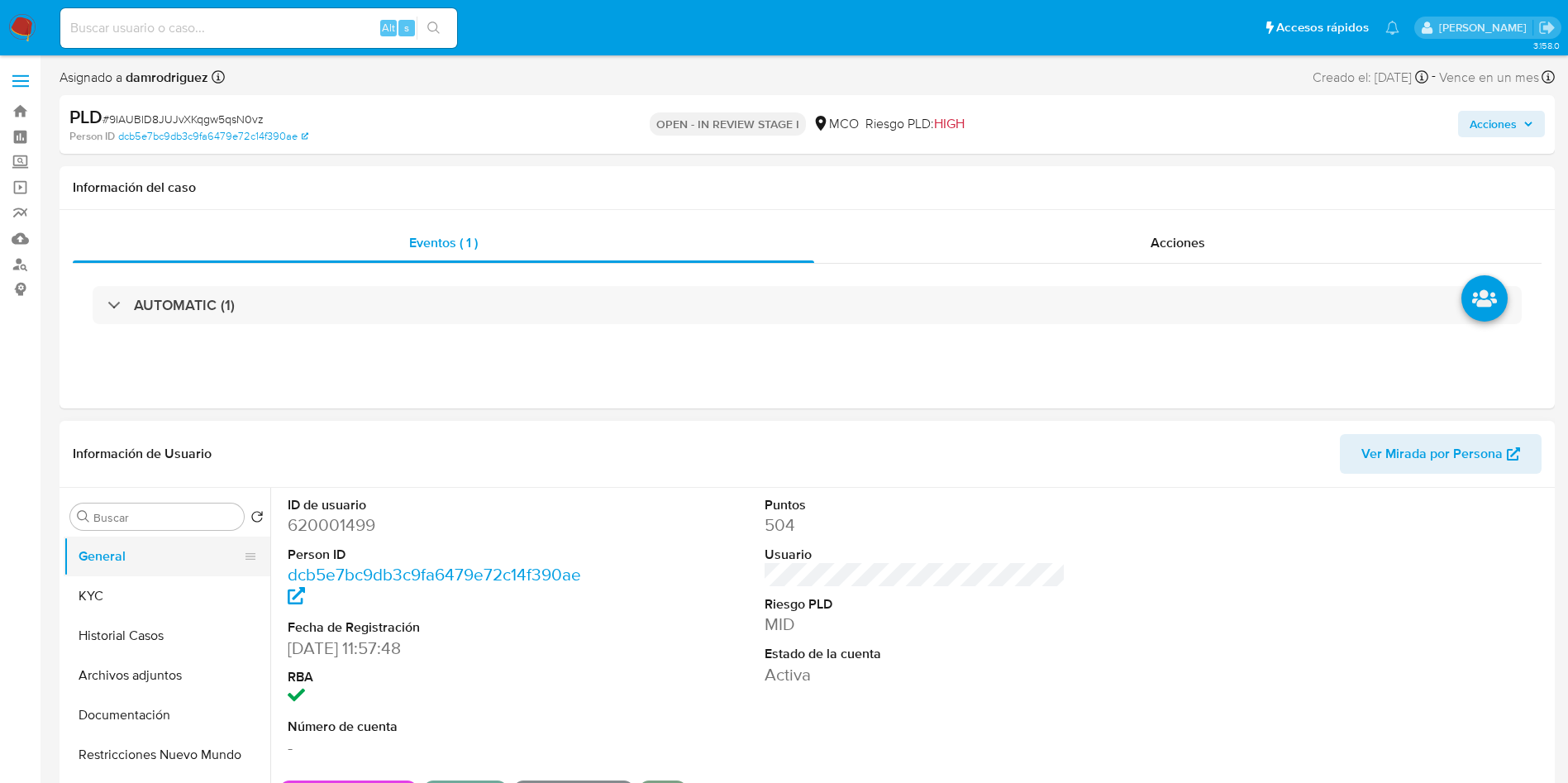
click at [119, 560] on button "General" at bounding box center [160, 556] width 194 height 40
click at [118, 579] on button "KYC" at bounding box center [160, 596] width 194 height 40
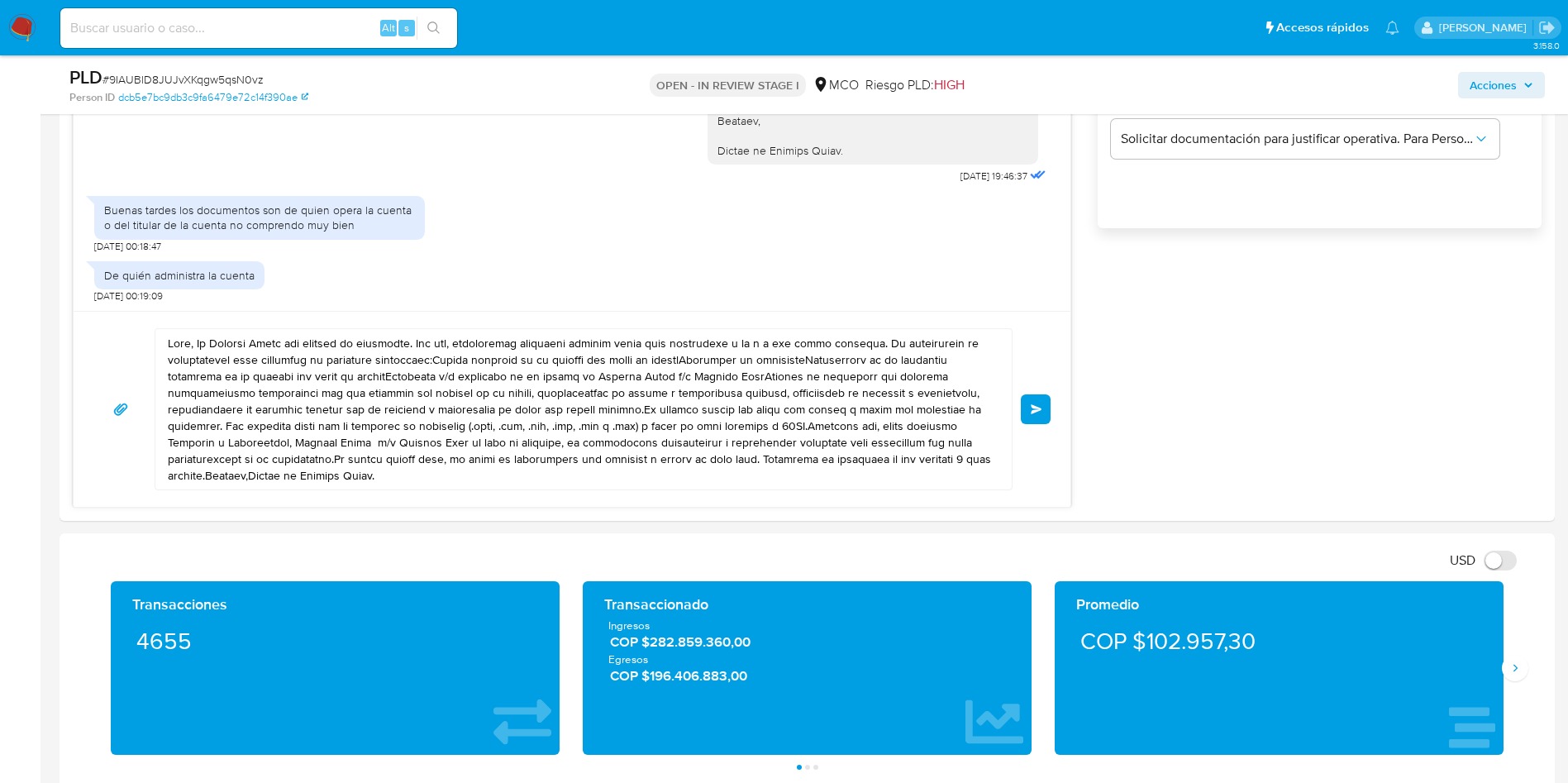
scroll to position [1240, 0]
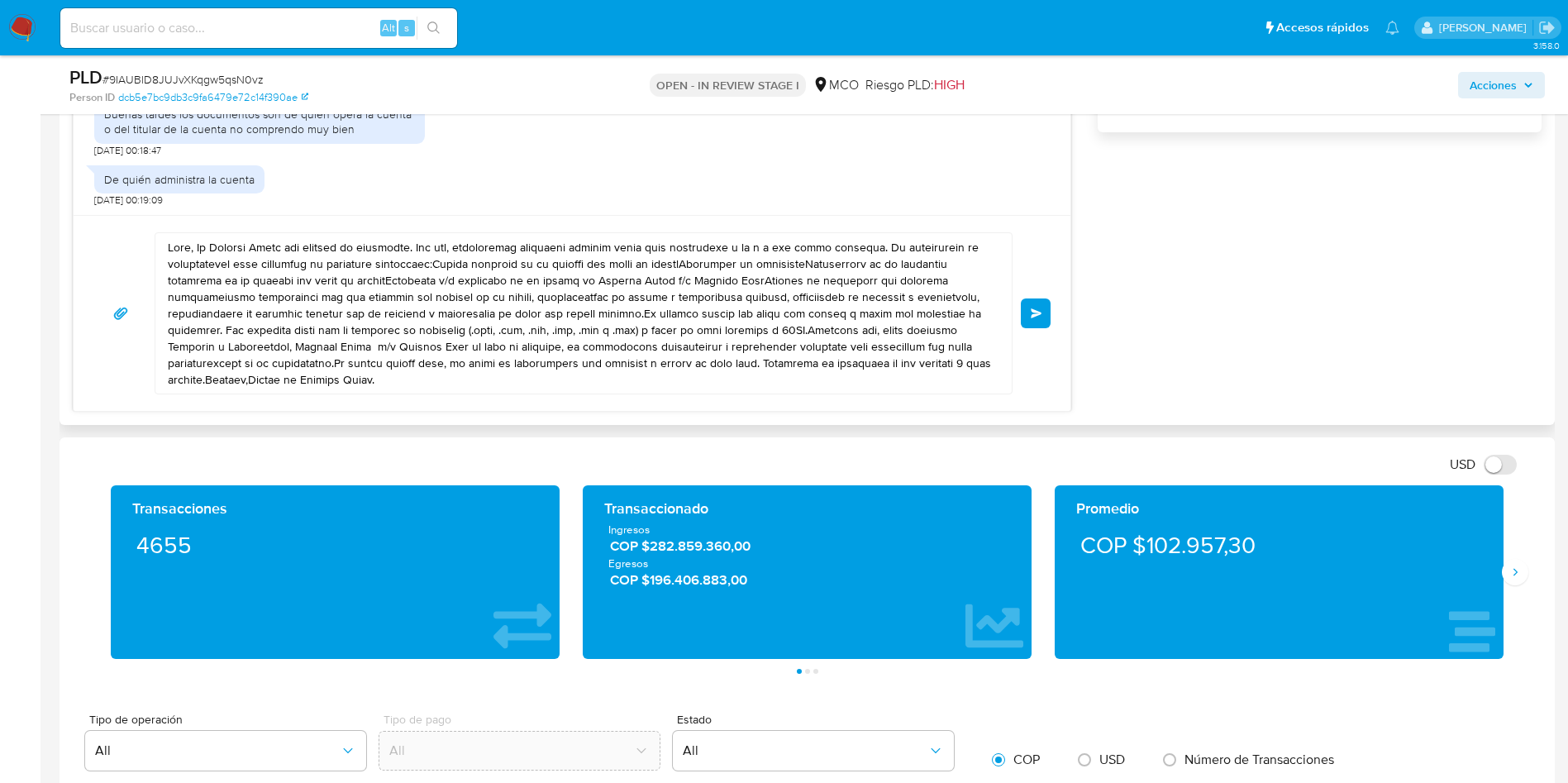
click at [193, 248] on textarea at bounding box center [579, 313] width 823 height 160
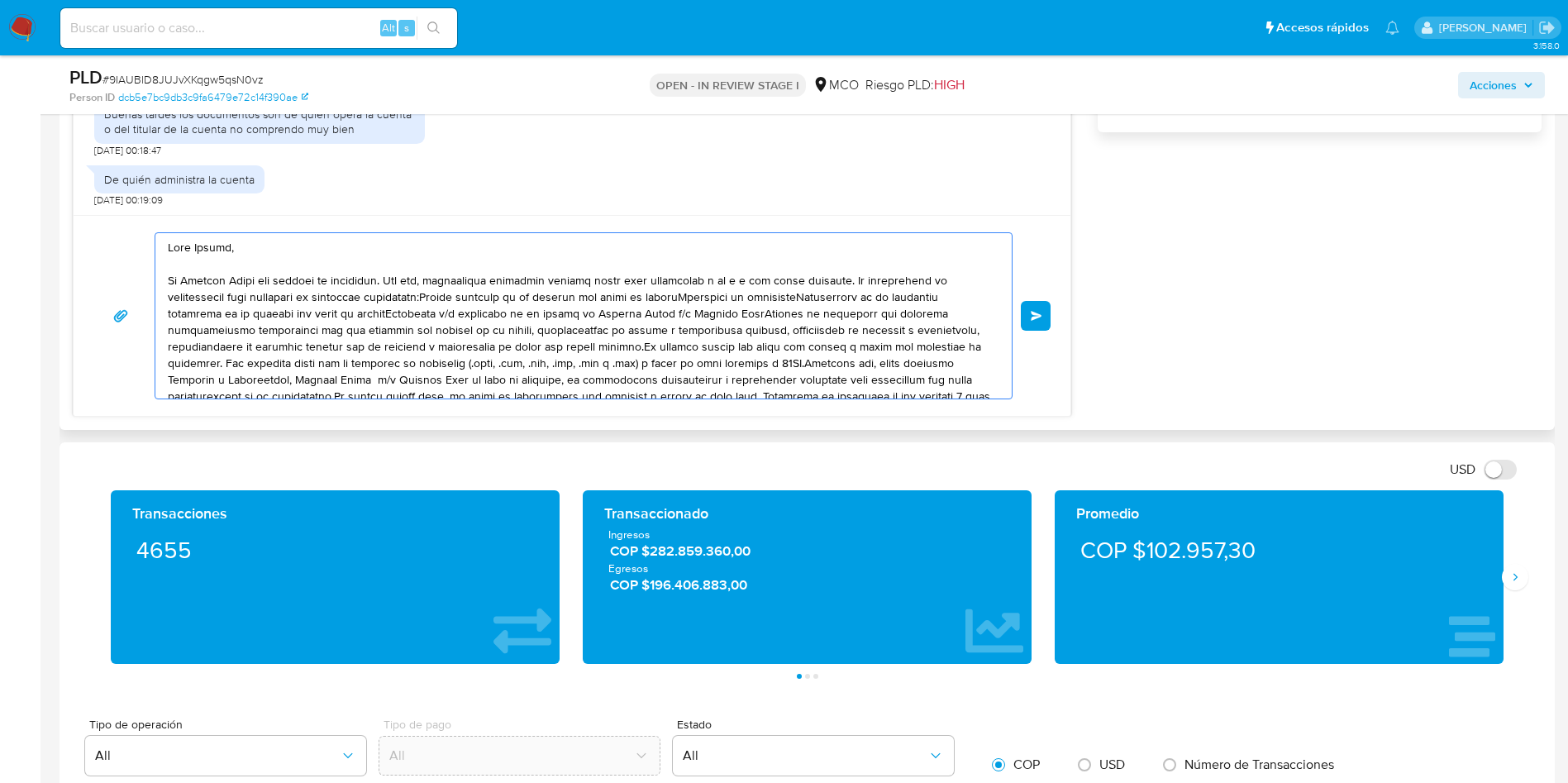
drag, startPoint x: 203, startPoint y: 248, endPoint x: 221, endPoint y: 248, distance: 18.0
click at [220, 248] on textarea at bounding box center [579, 316] width 823 height 165
click at [221, 248] on textarea at bounding box center [579, 316] width 823 height 165
click at [214, 246] on textarea at bounding box center [579, 316] width 823 height 165
drag, startPoint x: 185, startPoint y: 281, endPoint x: 381, endPoint y: 275, distance: 196.1
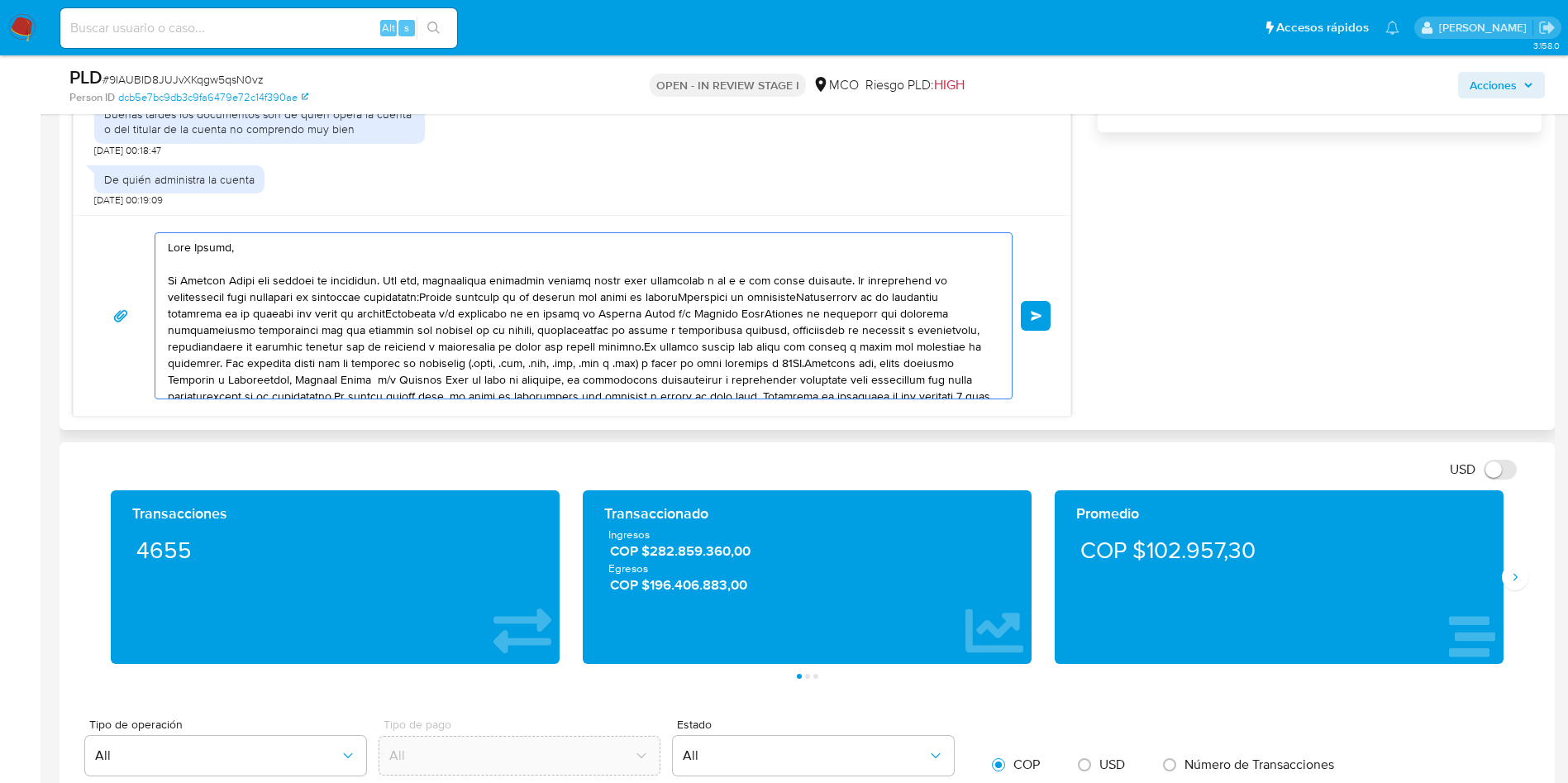
click at [359, 277] on textarea at bounding box center [579, 316] width 823 height 165
drag, startPoint x: 442, startPoint y: 278, endPoint x: 836, endPoint y: 276, distance: 394.0
click at [836, 276] on textarea at bounding box center [579, 316] width 823 height 165
click at [845, 276] on textarea at bounding box center [579, 316] width 823 height 165
click at [844, 277] on textarea at bounding box center [579, 316] width 823 height 165
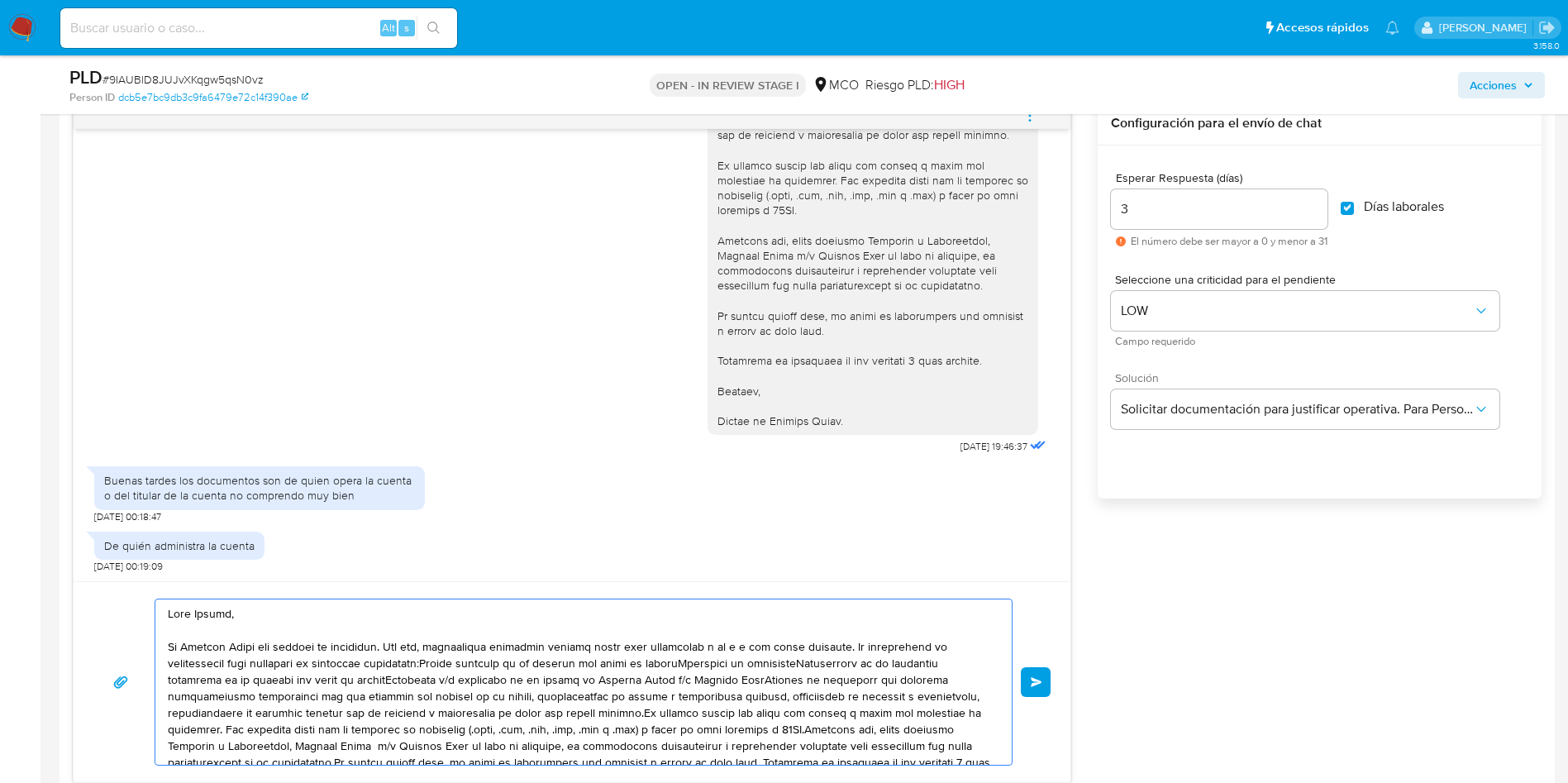
scroll to position [1116, 0]
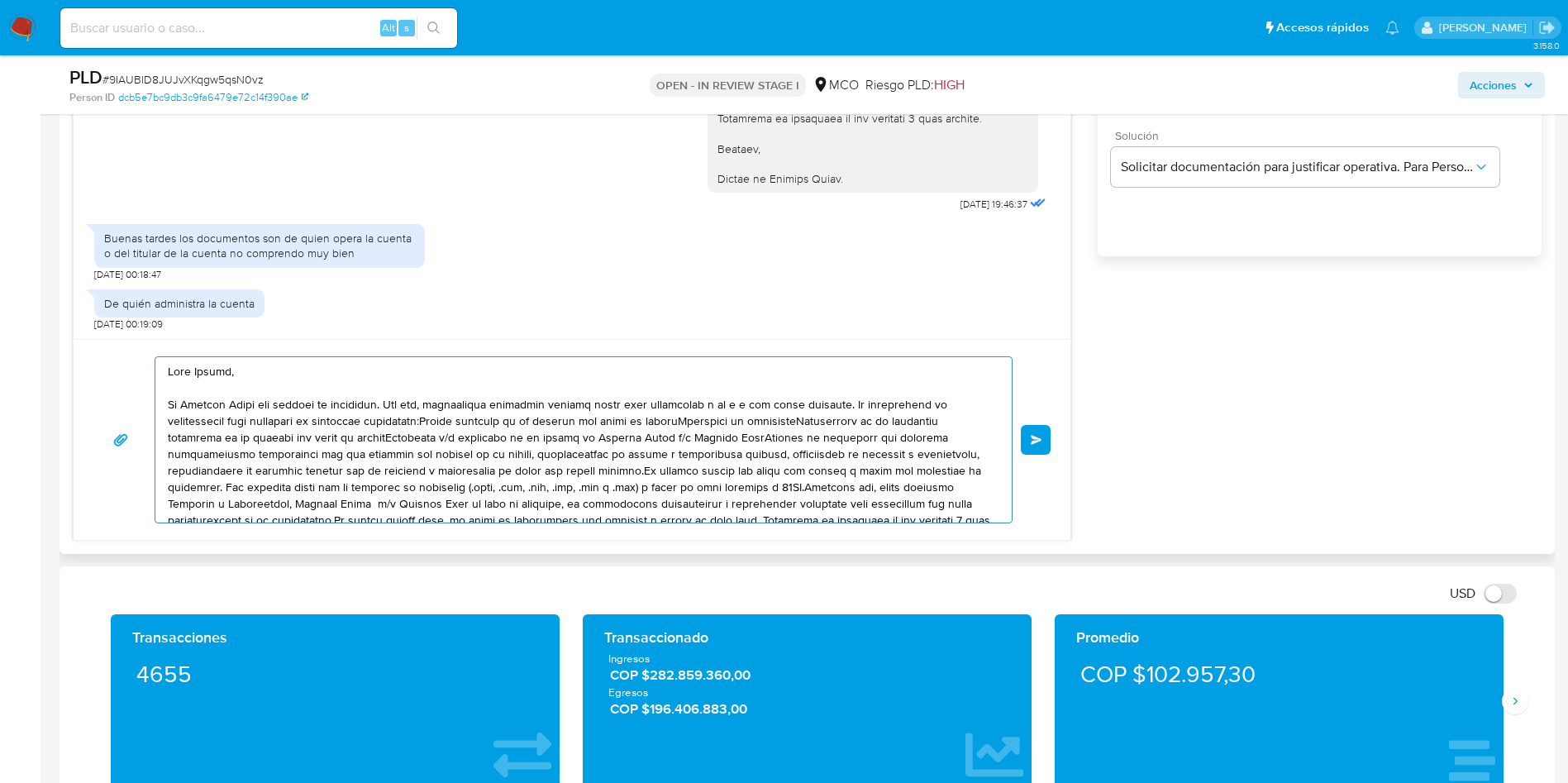
click at [268, 387] on textarea at bounding box center [579, 440] width 823 height 165
drag, startPoint x: 634, startPoint y: 397, endPoint x: 743, endPoint y: 398, distance: 109.0
click at [739, 398] on textarea at bounding box center [579, 440] width 823 height 165
click at [848, 403] on textarea at bounding box center [579, 440] width 823 height 165
drag, startPoint x: 842, startPoint y: 406, endPoint x: 148, endPoint y: 409, distance: 694.0
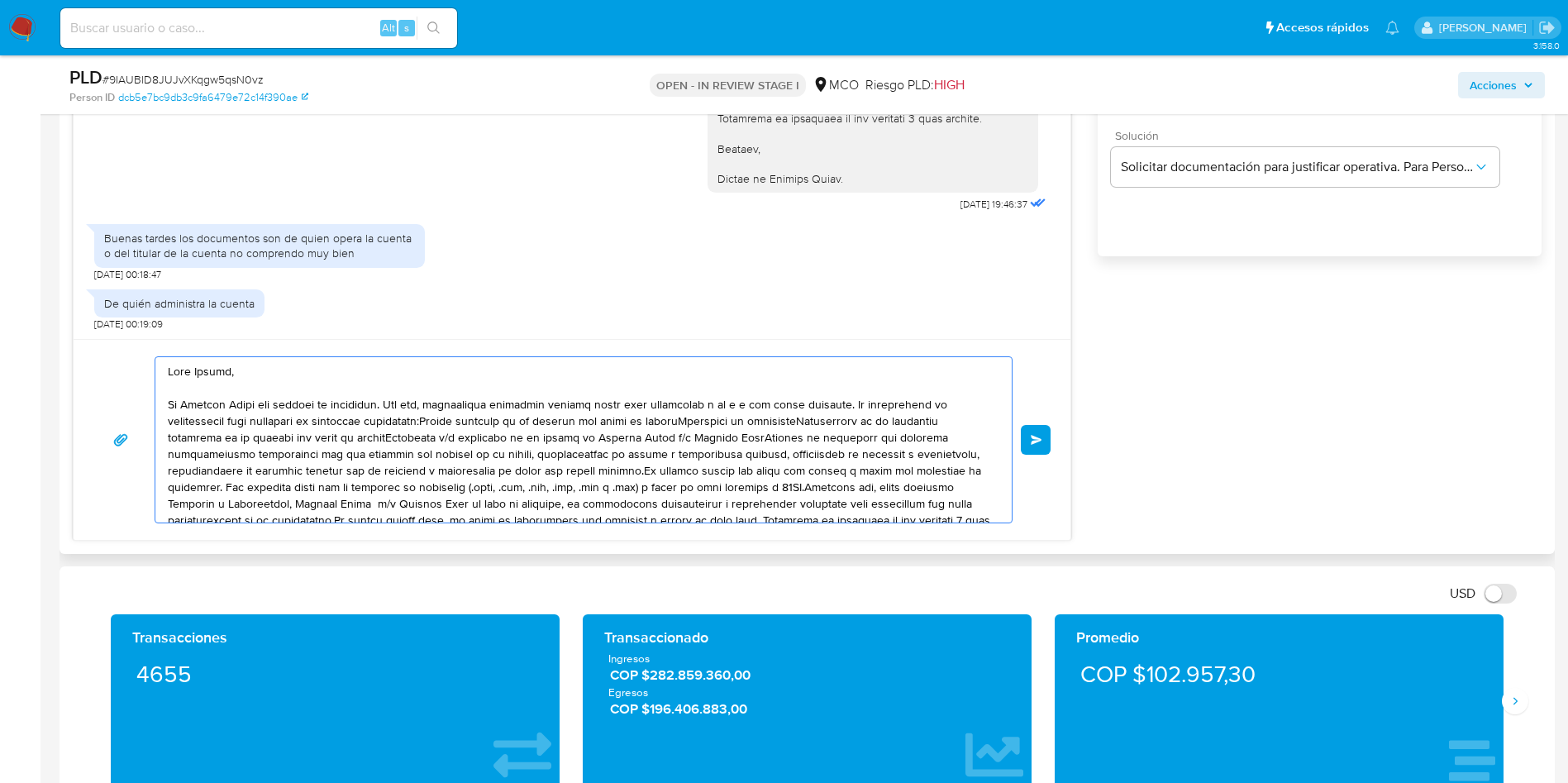
click at [148, 409] on div "Enviar" at bounding box center [572, 440] width 957 height 167
click at [521, 406] on textarea at bounding box center [579, 440] width 823 height 165
click at [438, 421] on textarea at bounding box center [579, 440] width 823 height 165
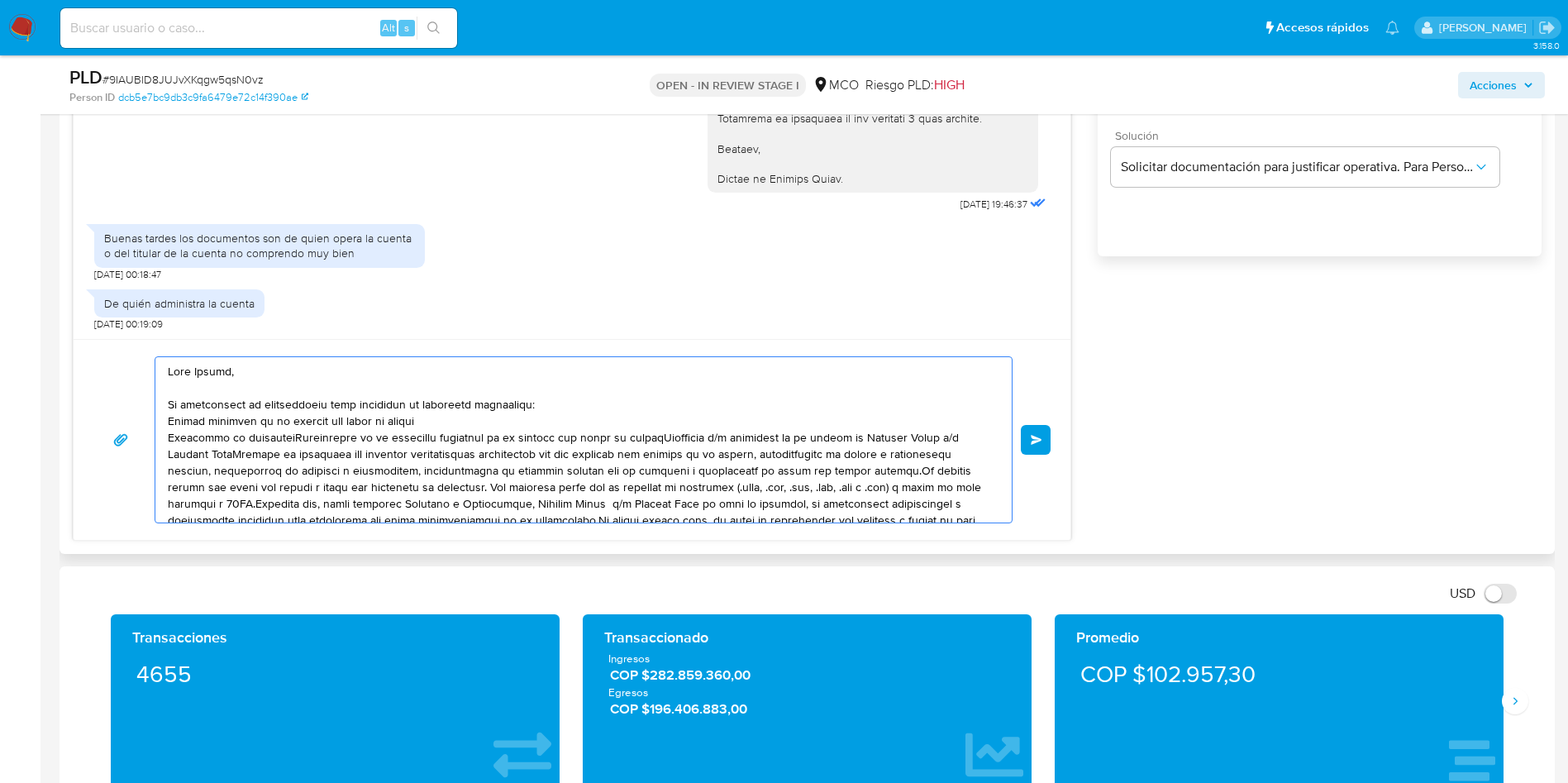
click at [294, 437] on textarea at bounding box center [579, 440] width 823 height 165
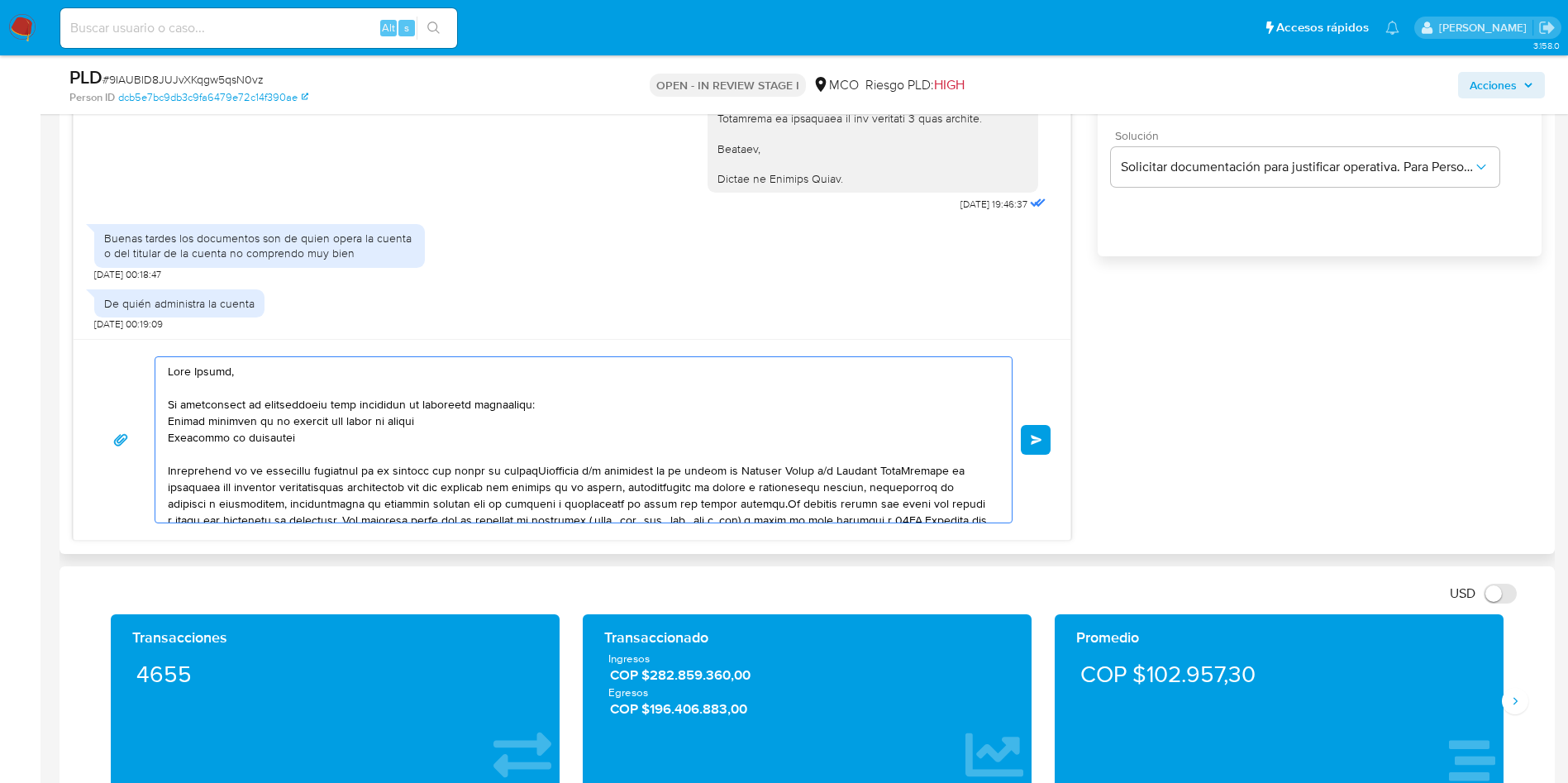
click at [217, 457] on textarea at bounding box center [579, 440] width 823 height 165
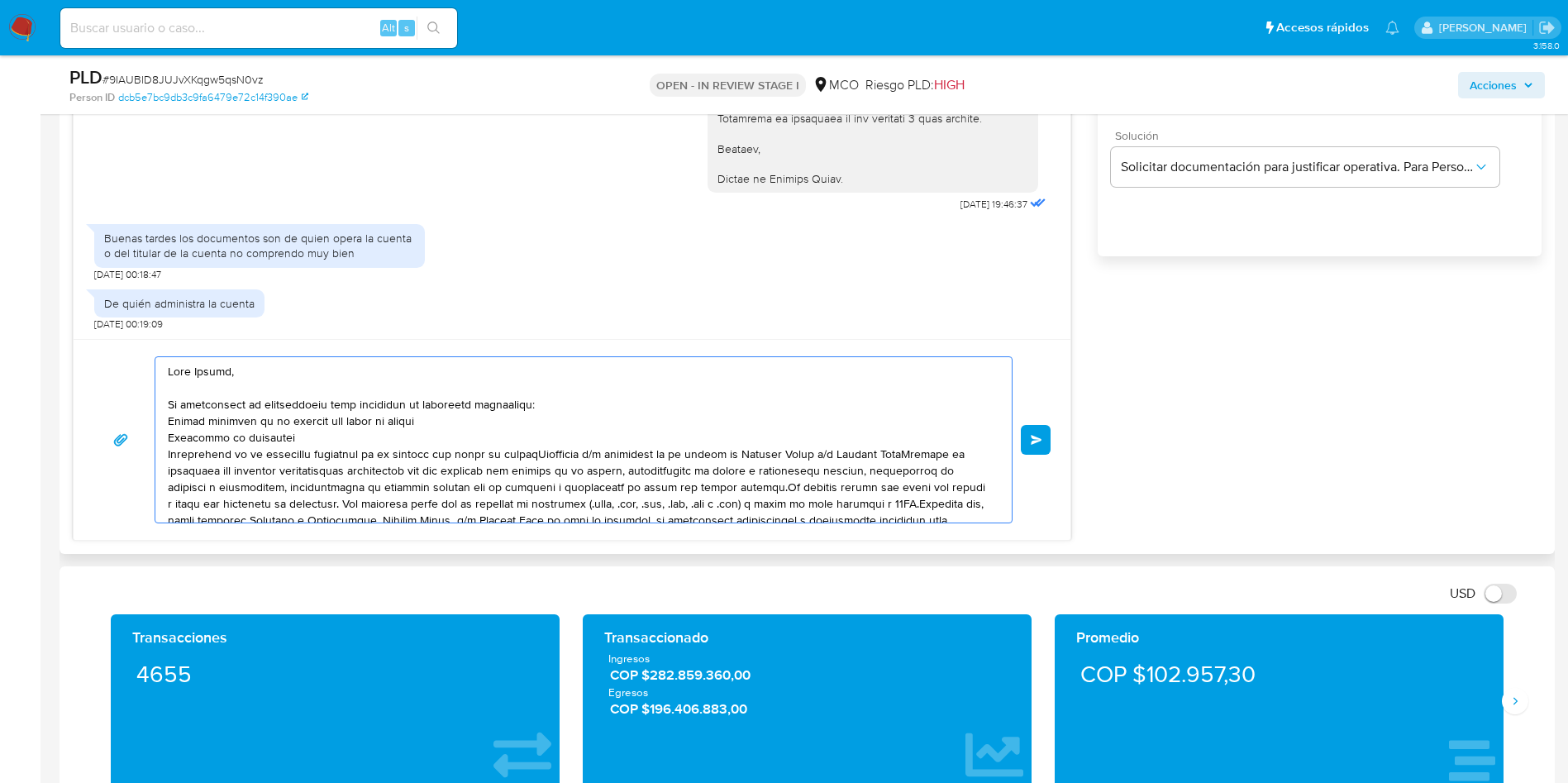
click at [542, 454] on textarea at bounding box center [579, 440] width 823 height 165
click at [539, 467] on textarea at bounding box center [579, 440] width 823 height 165
click at [537, 467] on textarea at bounding box center [579, 440] width 823 height 165
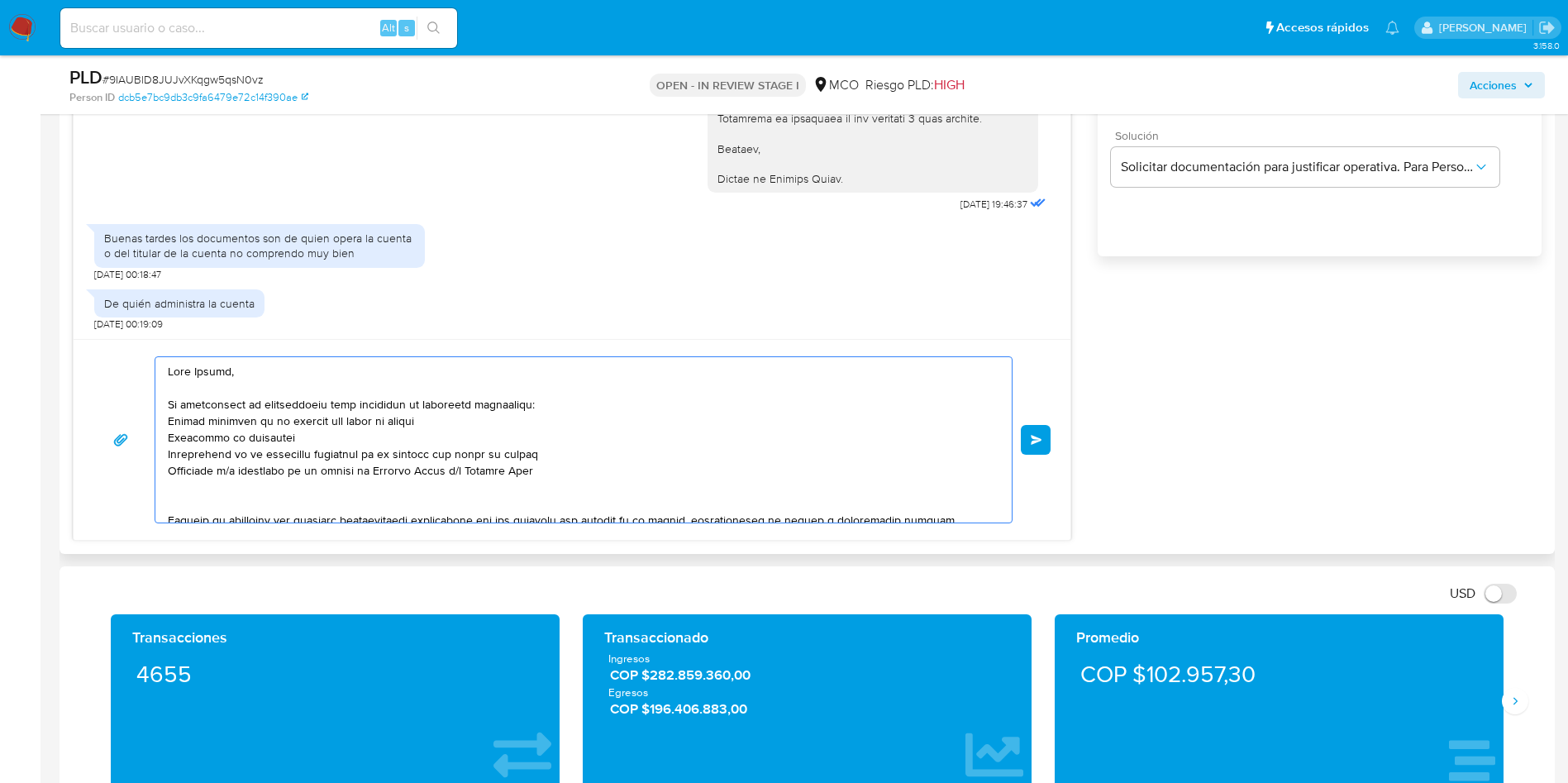
scroll to position [6, 0]
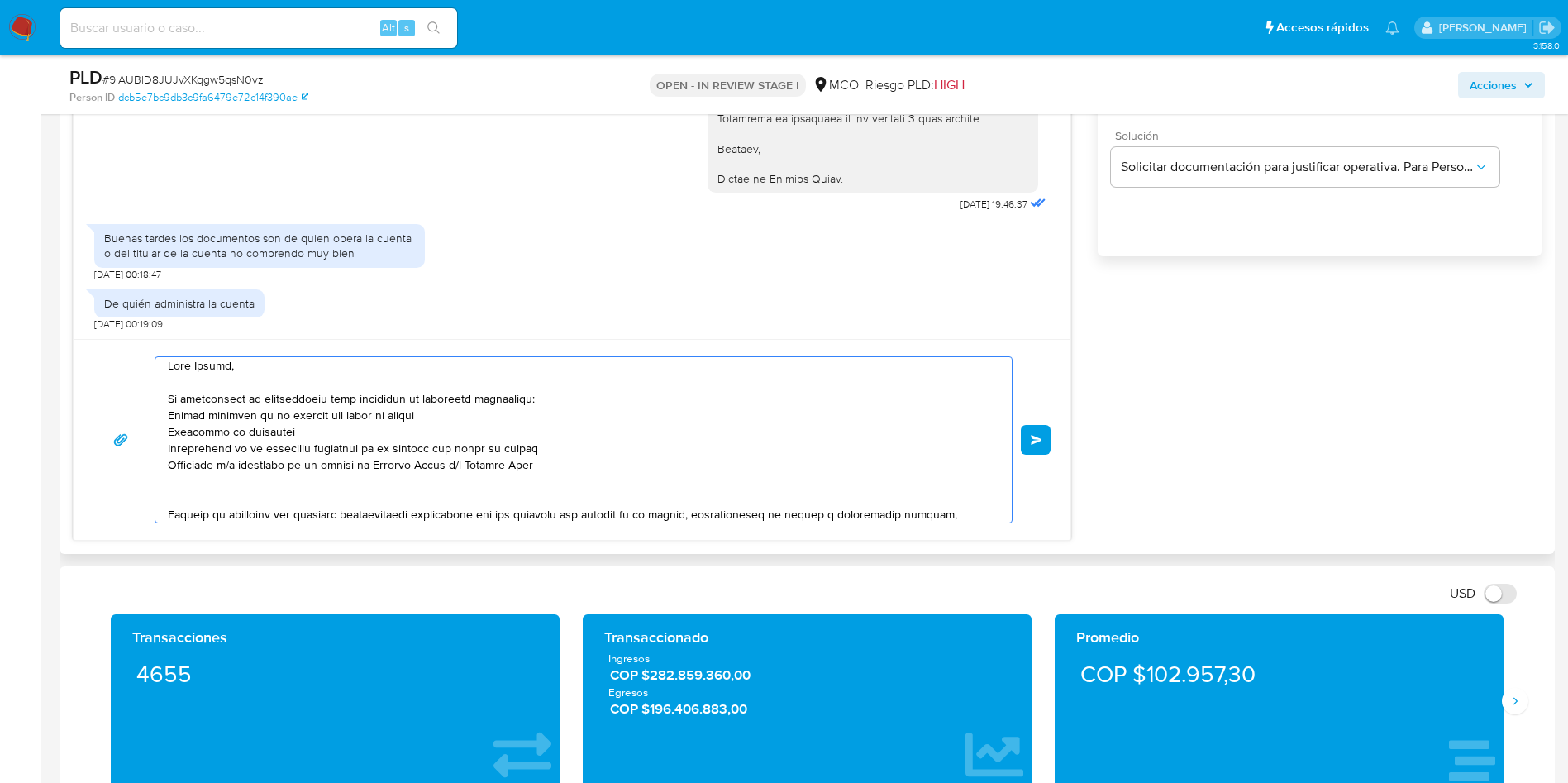
click at [224, 480] on textarea at bounding box center [579, 440] width 823 height 165
click at [200, 479] on textarea at bounding box center [579, 440] width 823 height 165
click at [201, 476] on textarea at bounding box center [579, 440] width 823 height 165
click at [160, 483] on div at bounding box center [579, 440] width 848 height 165
click at [171, 482] on textarea at bounding box center [579, 440] width 823 height 165
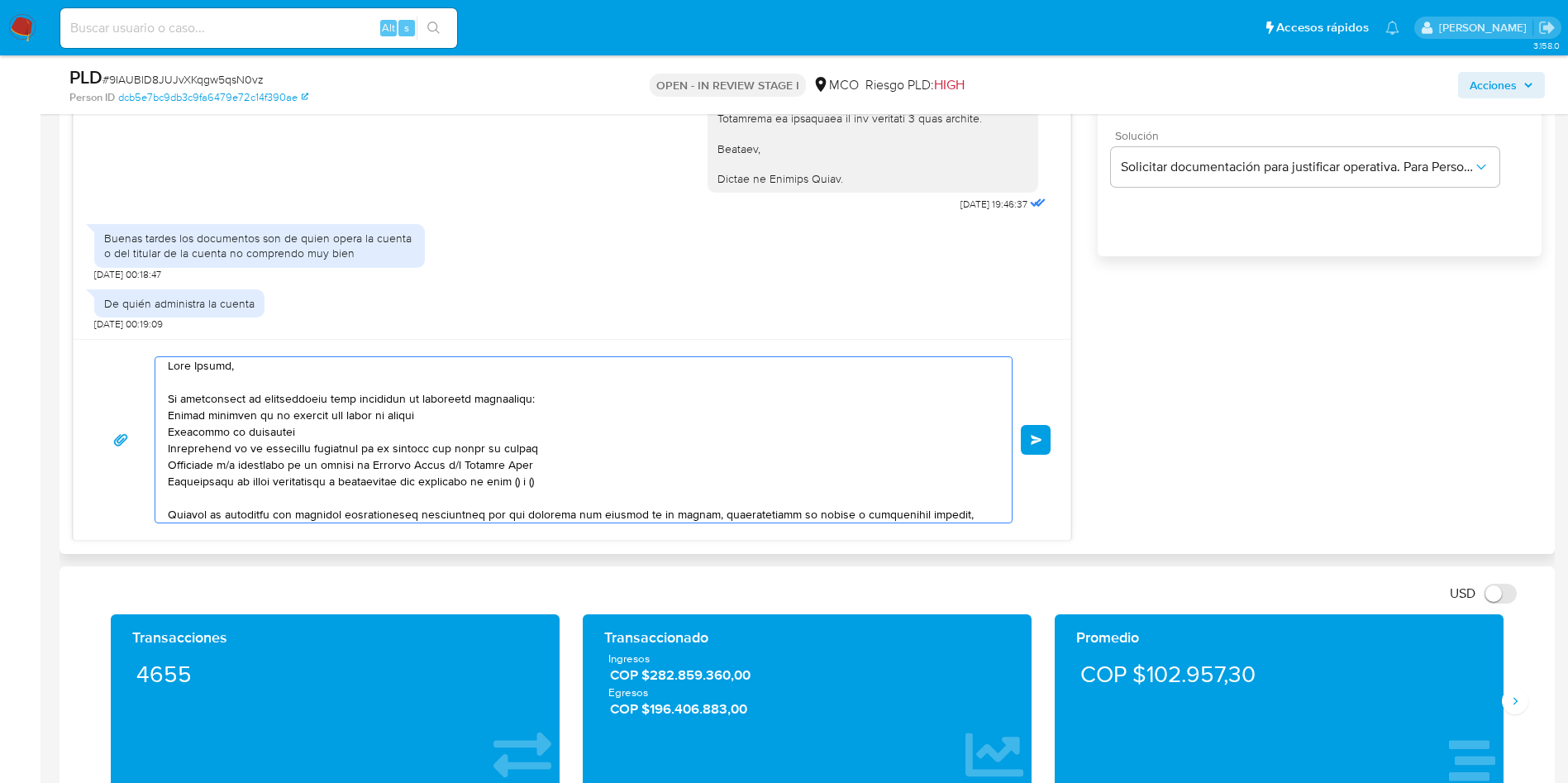
drag, startPoint x: 427, startPoint y: 483, endPoint x: 515, endPoint y: 483, distance: 88.0
click at [515, 483] on textarea at bounding box center [579, 440] width 823 height 165
click at [214, 491] on textarea at bounding box center [579, 440] width 823 height 165
click at [199, 479] on textarea at bounding box center [579, 440] width 823 height 165
click at [431, 481] on textarea at bounding box center [579, 440] width 823 height 165
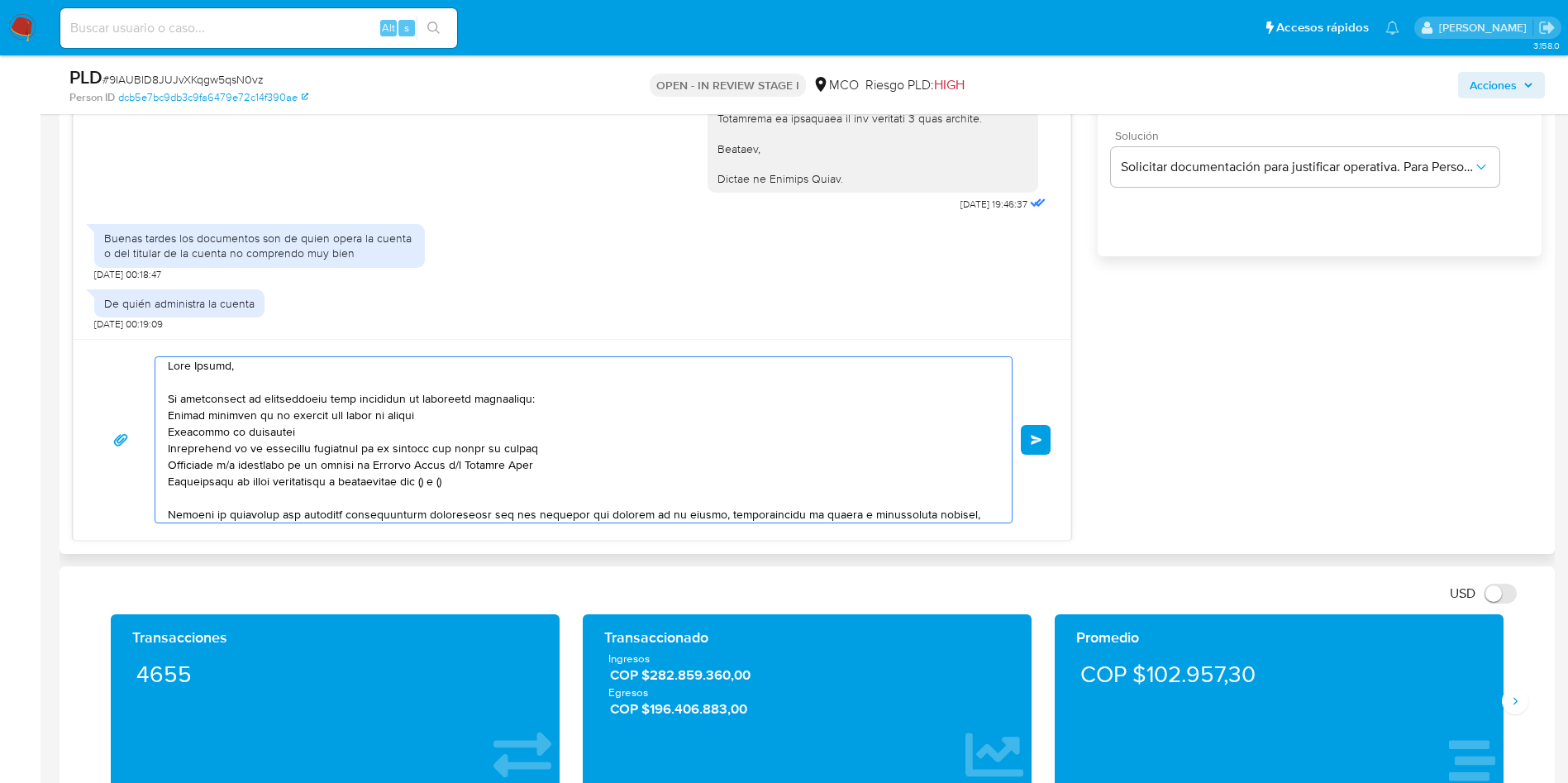
paste textarea "Juan Ricardo Tovar Botero"
click at [584, 483] on textarea at bounding box center [579, 440] width 823 height 165
paste textarea "Fabian Enrique Acevedo Vieda"
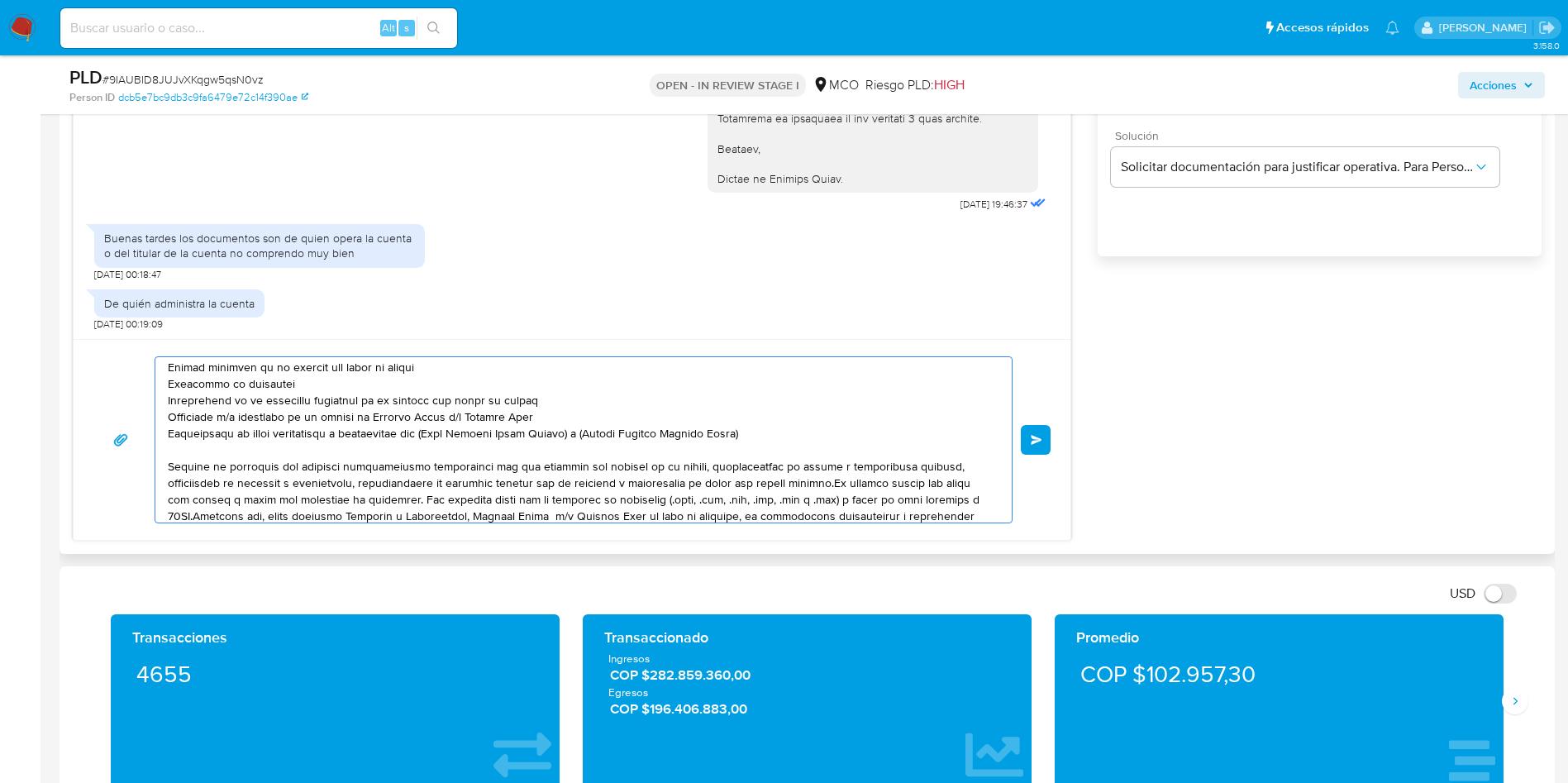
scroll to position [94, 0]
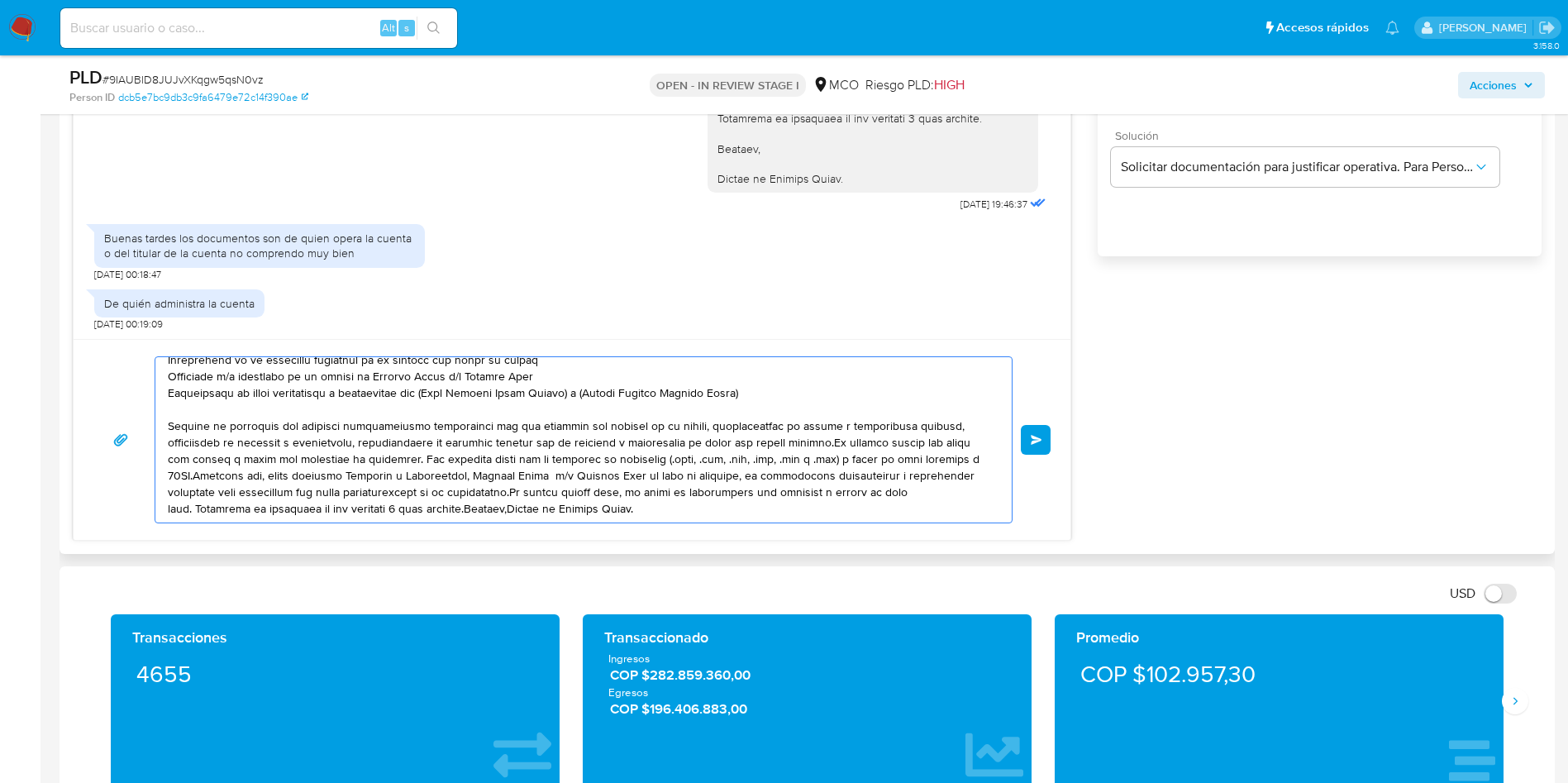
drag, startPoint x: 175, startPoint y: 430, endPoint x: 609, endPoint y: 436, distance: 434.0
click at [591, 436] on textarea at bounding box center [579, 440] width 823 height 165
click at [639, 447] on textarea at bounding box center [579, 440] width 823 height 165
drag, startPoint x: 275, startPoint y: 440, endPoint x: 822, endPoint y: 437, distance: 547.0
click at [822, 437] on textarea at bounding box center [579, 440] width 823 height 165
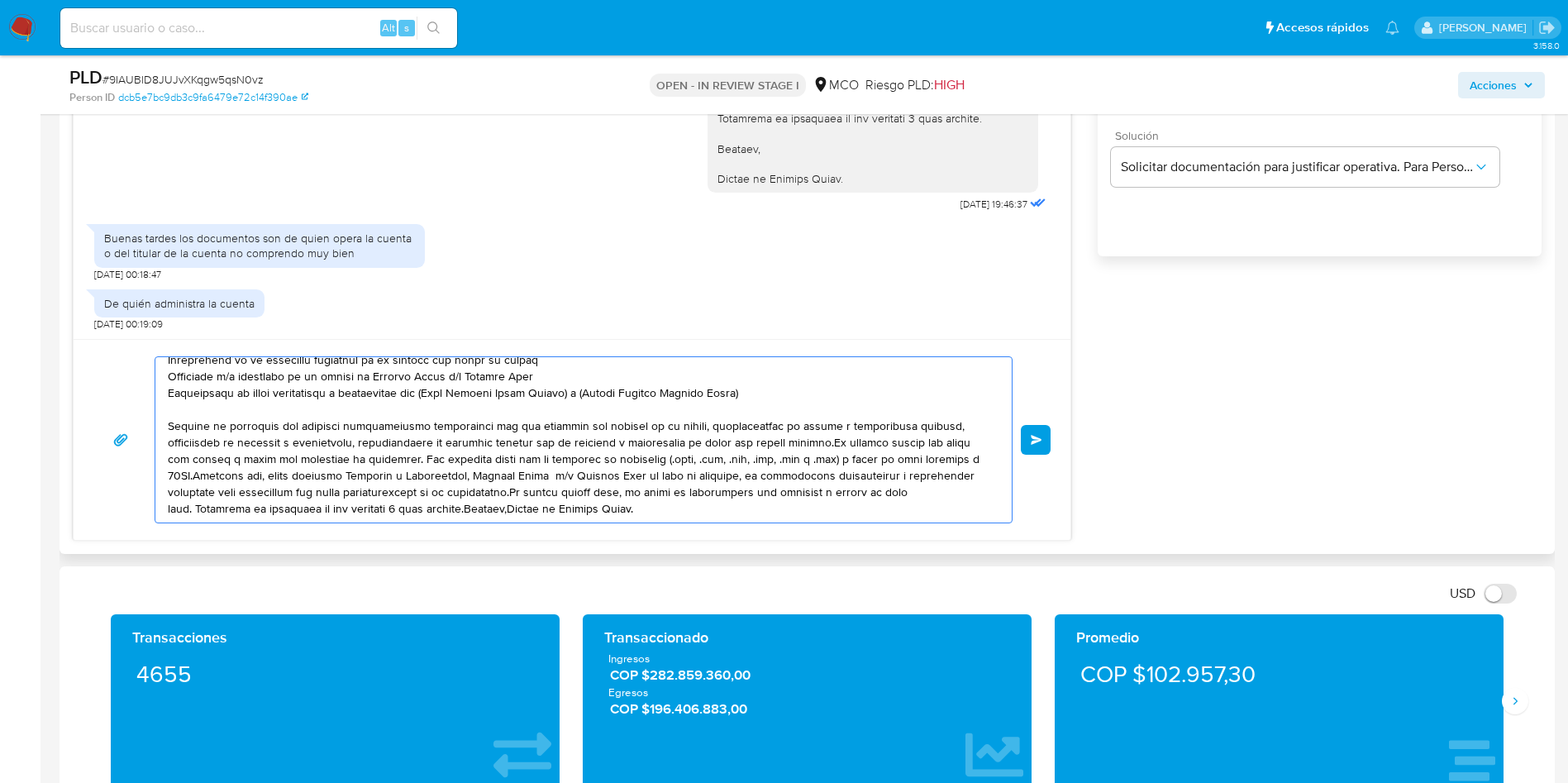
click at [827, 443] on textarea at bounding box center [579, 440] width 823 height 165
click at [827, 440] on textarea at bounding box center [579, 440] width 823 height 165
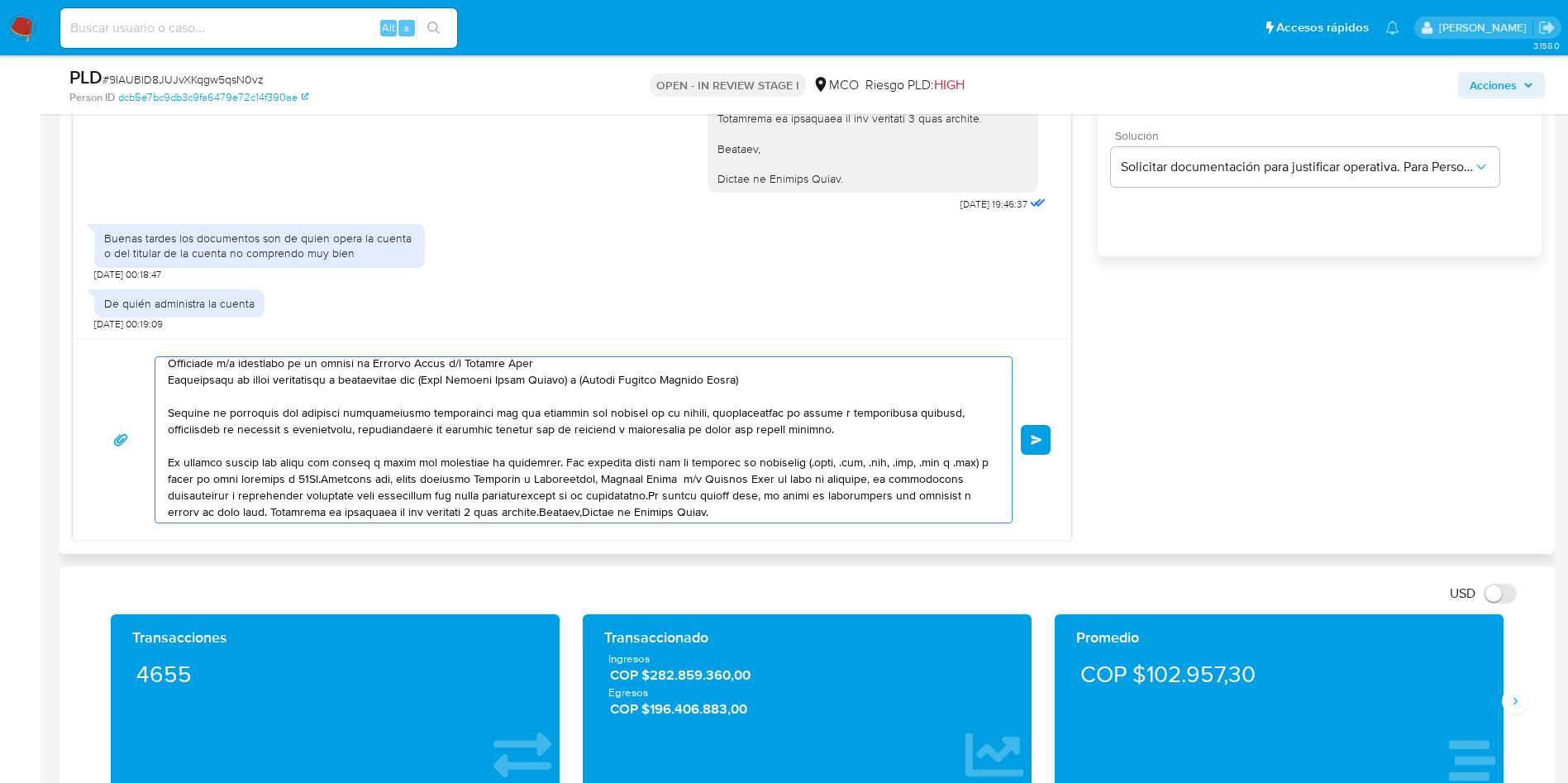
scroll to position [111, 0]
click at [669, 494] on textarea at bounding box center [579, 440] width 823 height 165
click at [667, 493] on textarea at bounding box center [579, 440] width 823 height 165
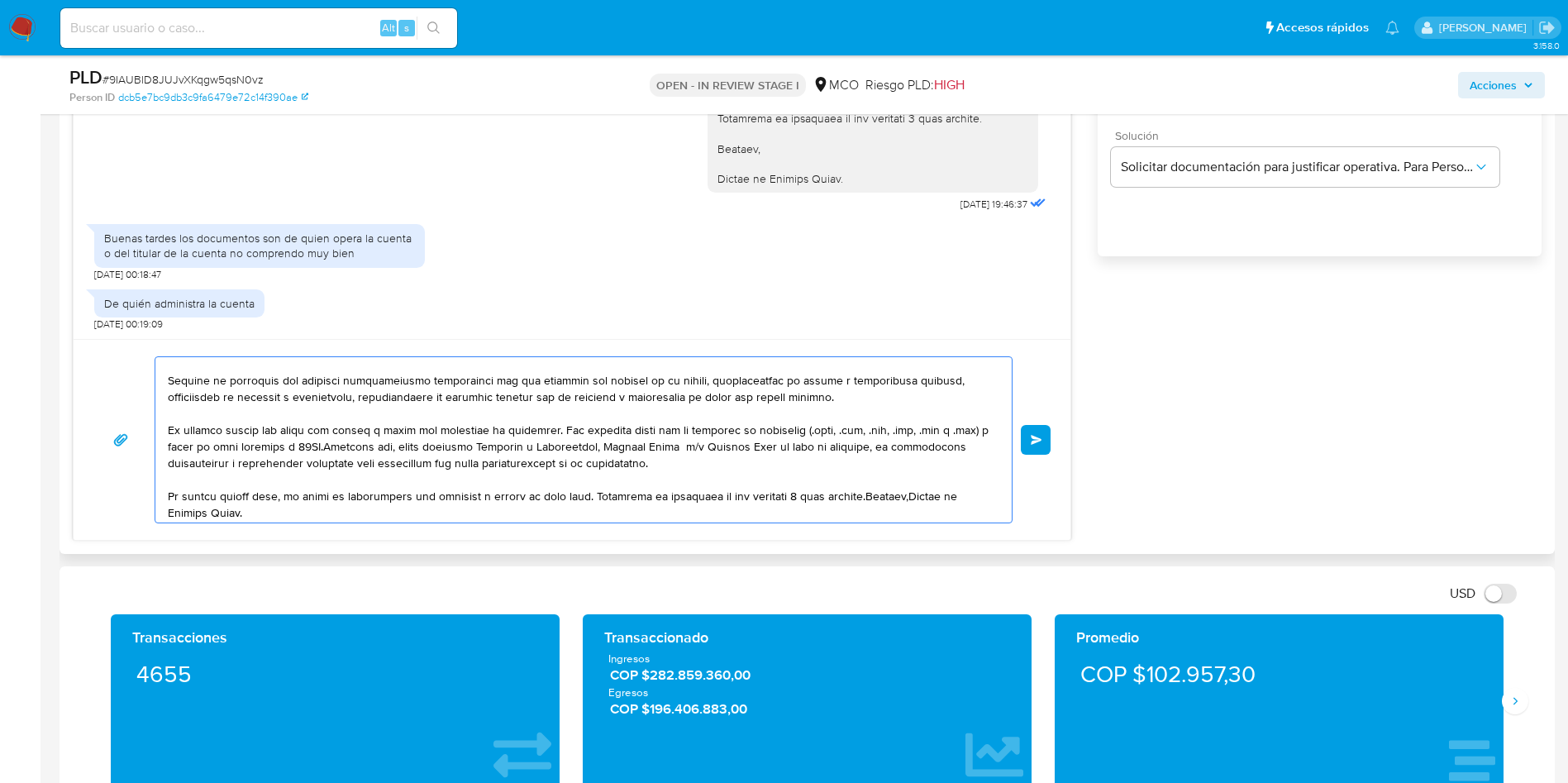
scroll to position [144, 0]
click at [876, 490] on textarea at bounding box center [579, 440] width 823 height 165
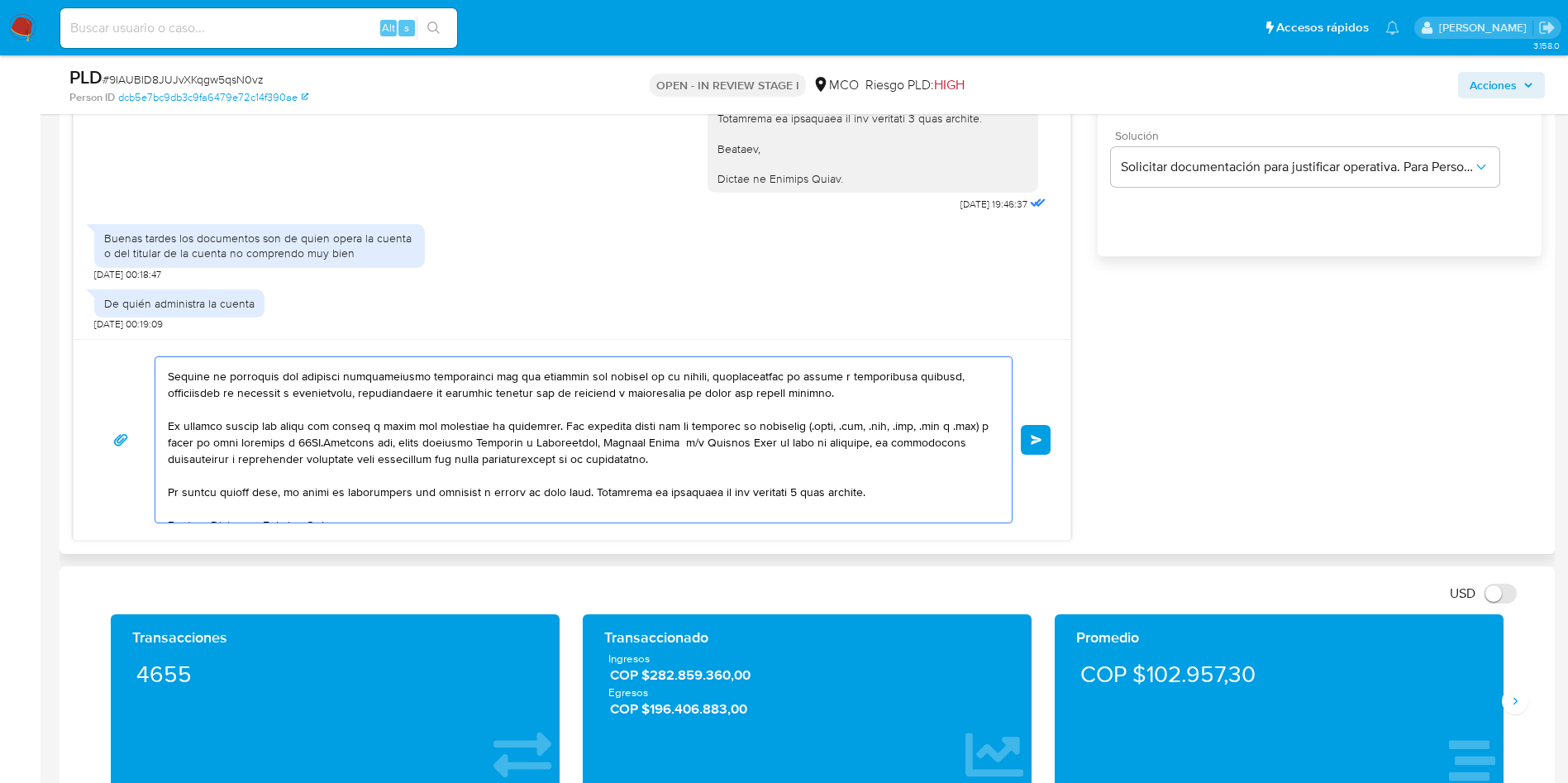
scroll to position [154, 0]
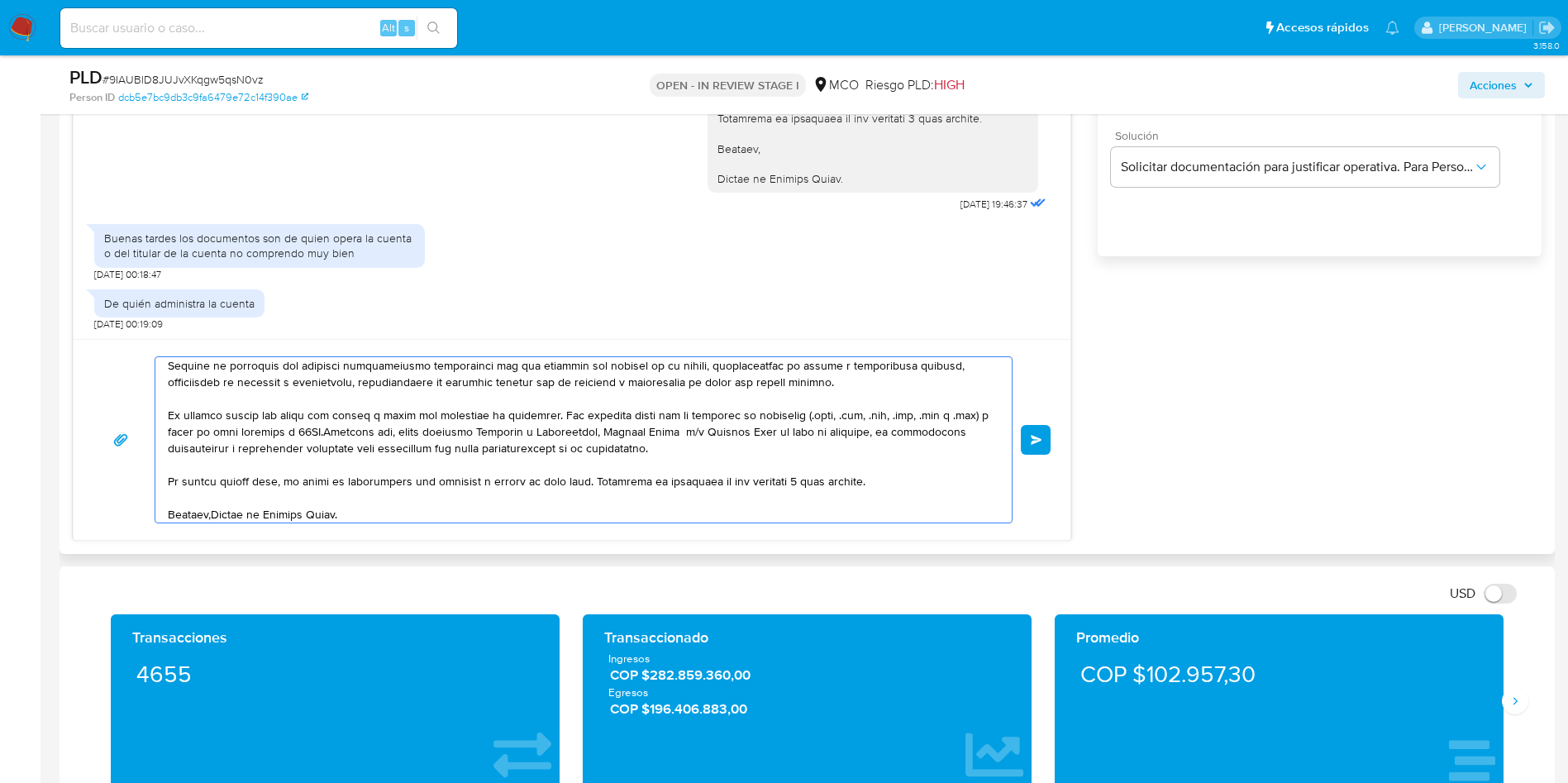
click at [212, 510] on textarea at bounding box center [579, 440] width 823 height 165
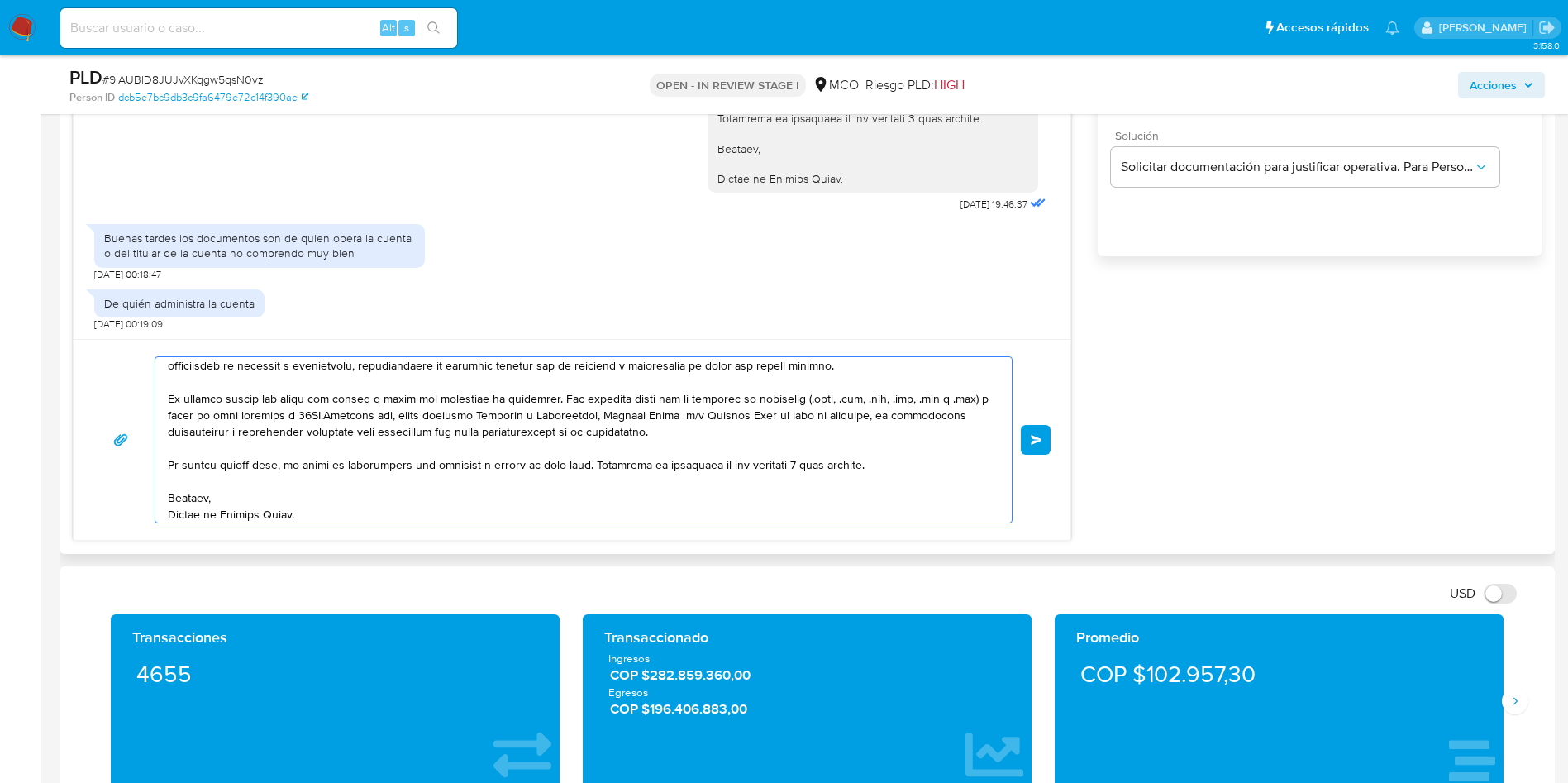
click at [362, 509] on textarea at bounding box center [579, 440] width 823 height 165
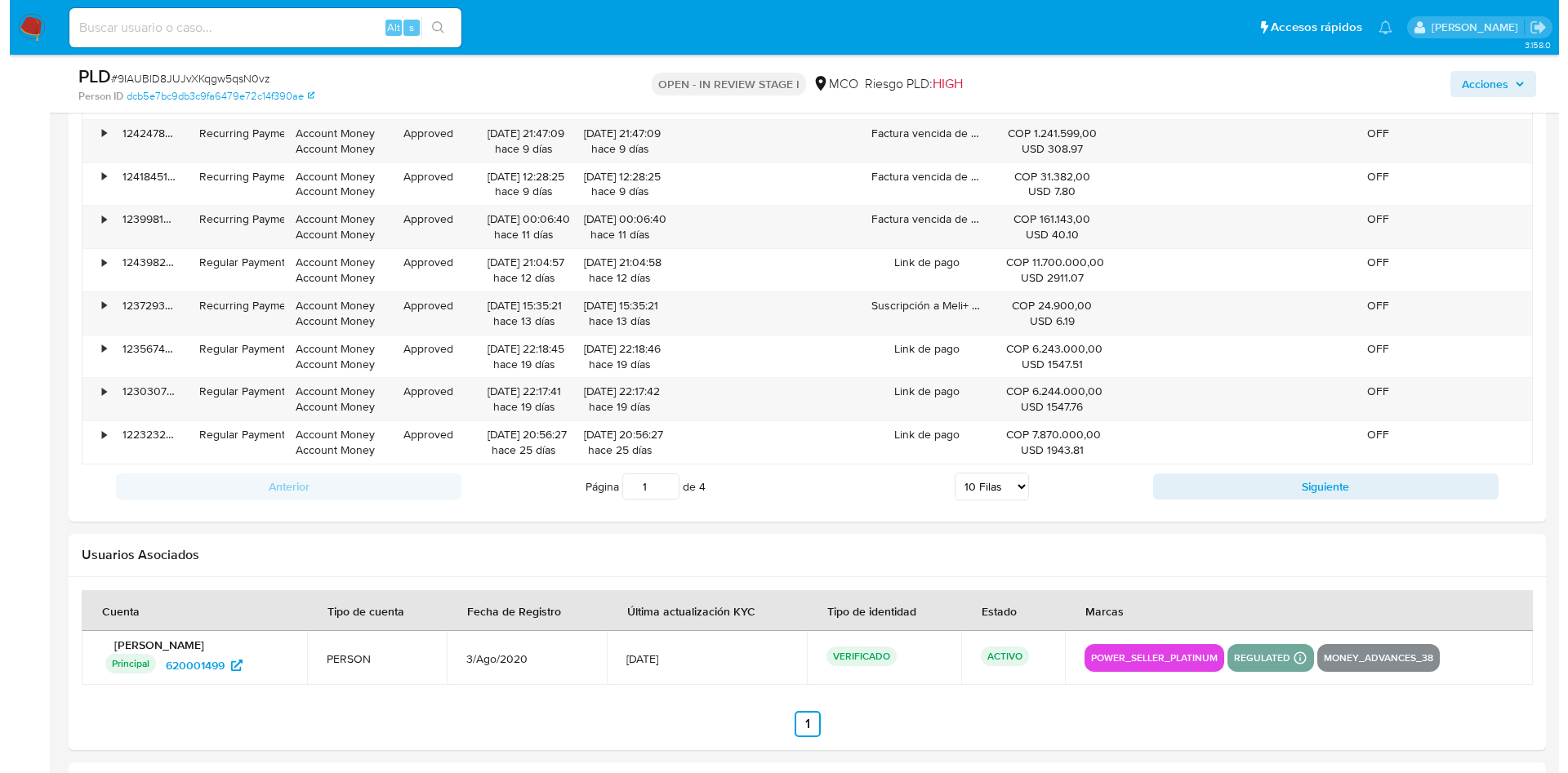
scroll to position [2924, 0]
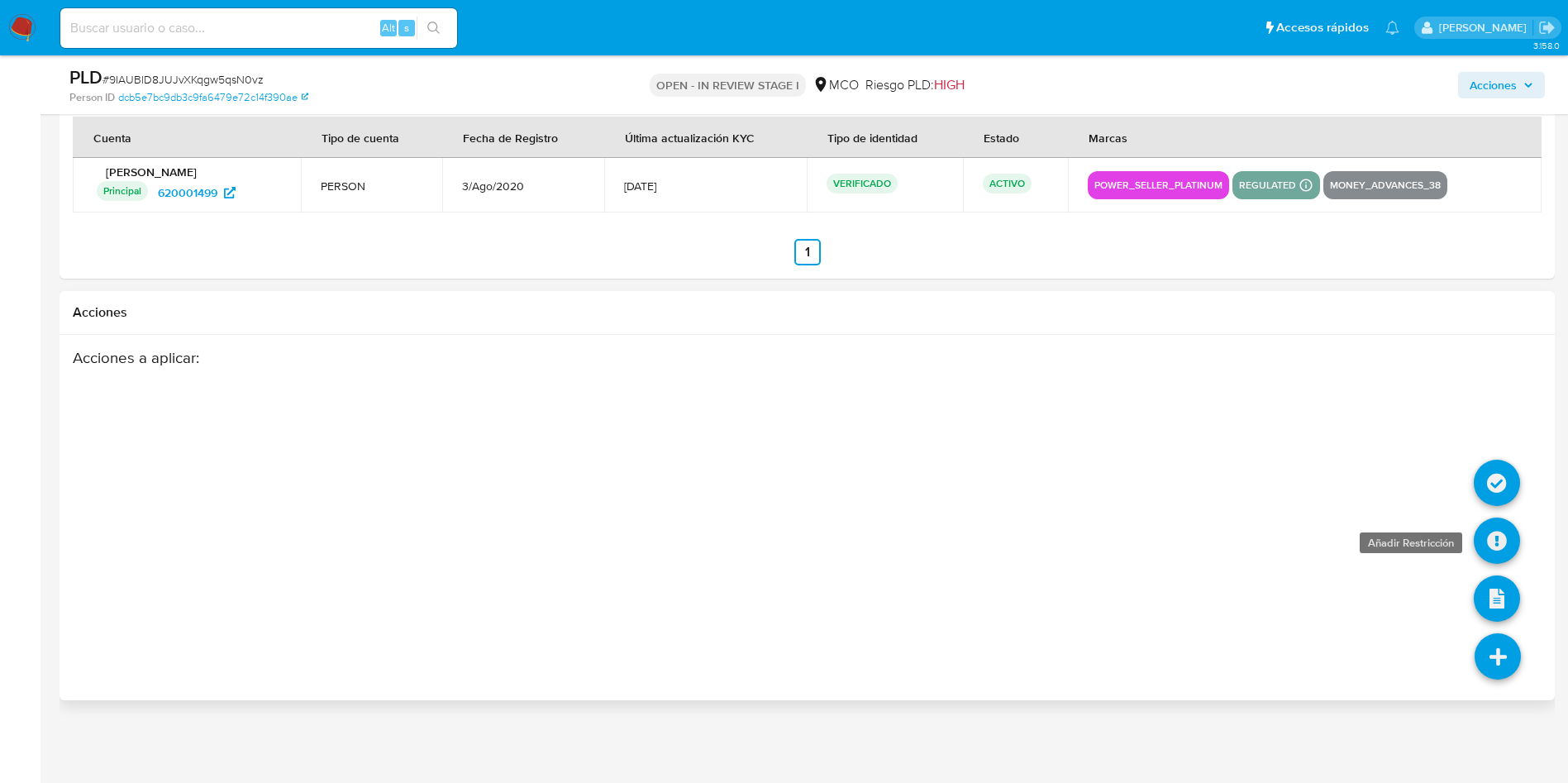
type textarea "Hola Andres, Te solicitamos tu colaboración para completar el siguiente formula…"
click at [1503, 551] on icon at bounding box center [1496, 541] width 46 height 46
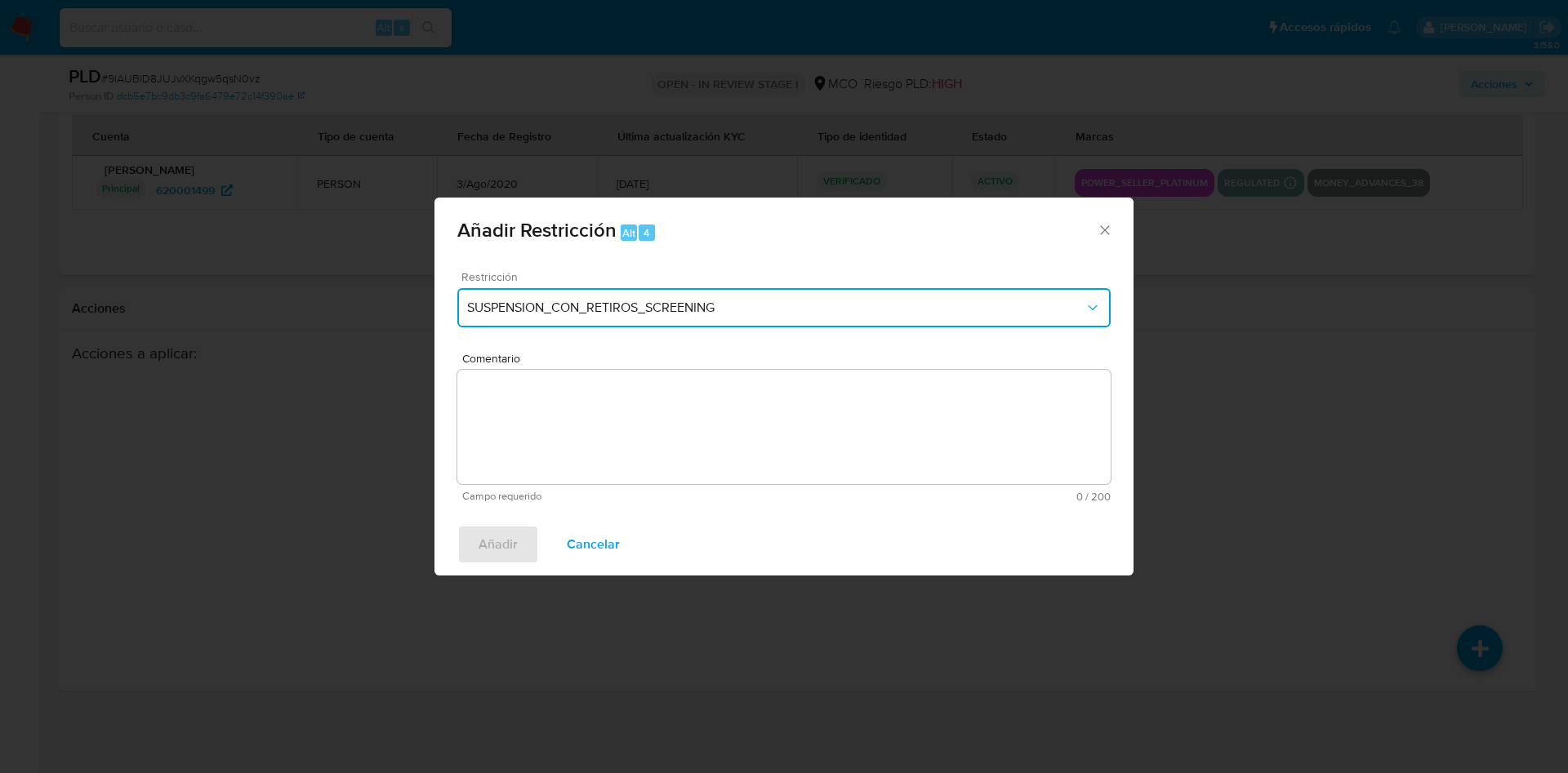
click at [619, 311] on span "SUSPENSION_CON_RETIROS_SCREENING" at bounding box center [775, 307] width 618 height 16
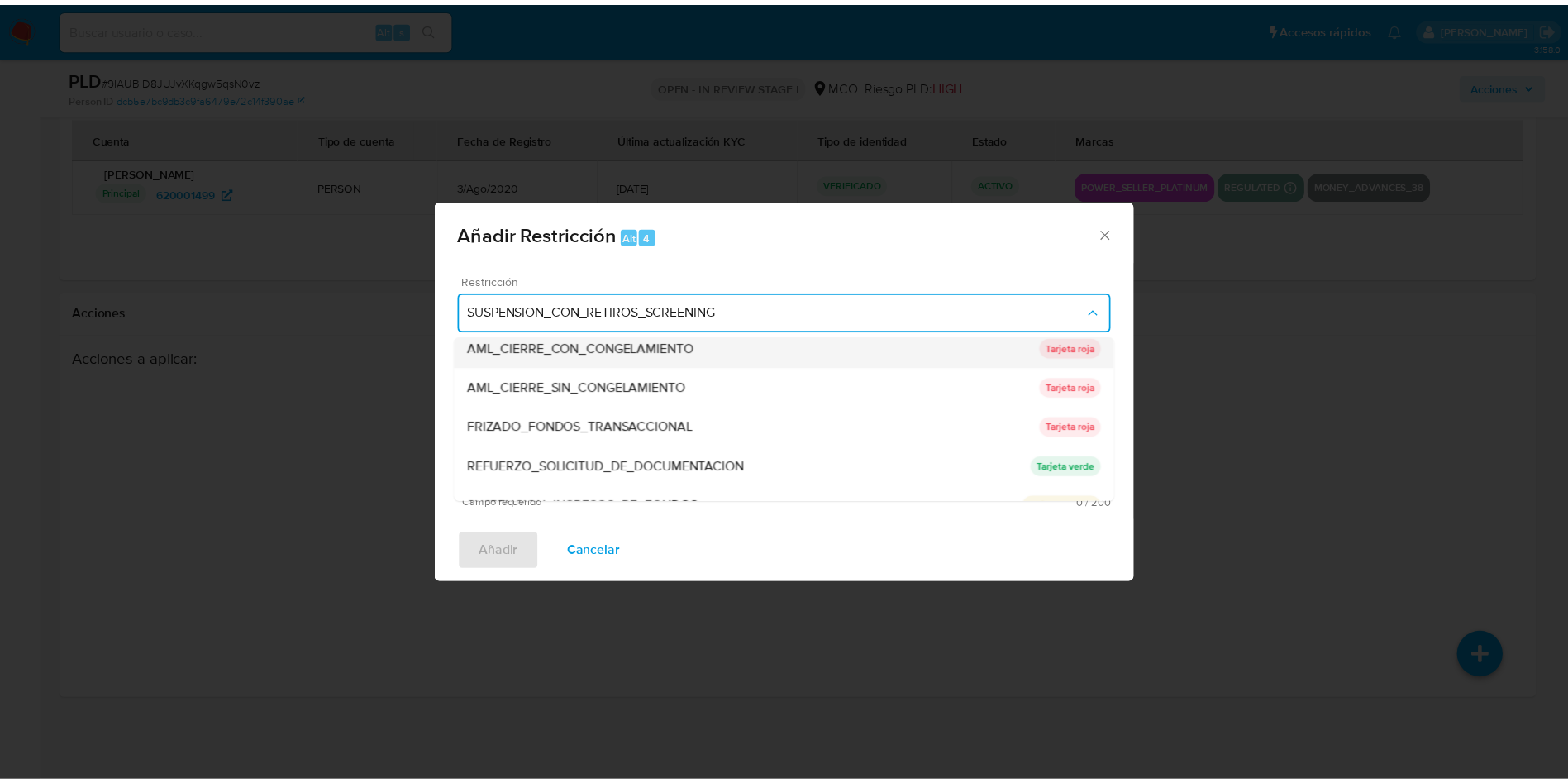
scroll to position [124, 0]
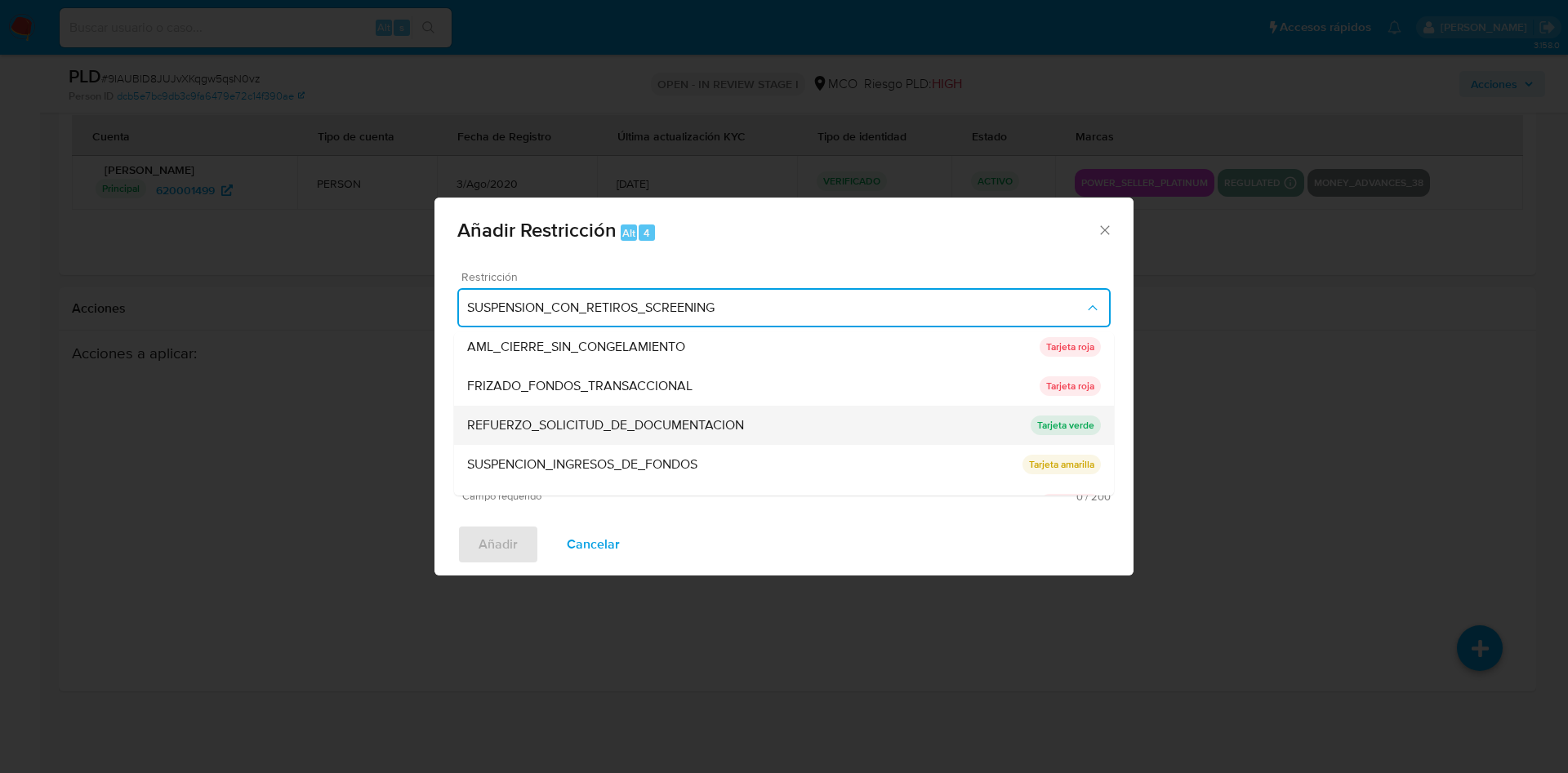
click at [652, 424] on span "REFUERZO_SOLICITUD_DE_DOCUMENTACION" at bounding box center [605, 424] width 277 height 16
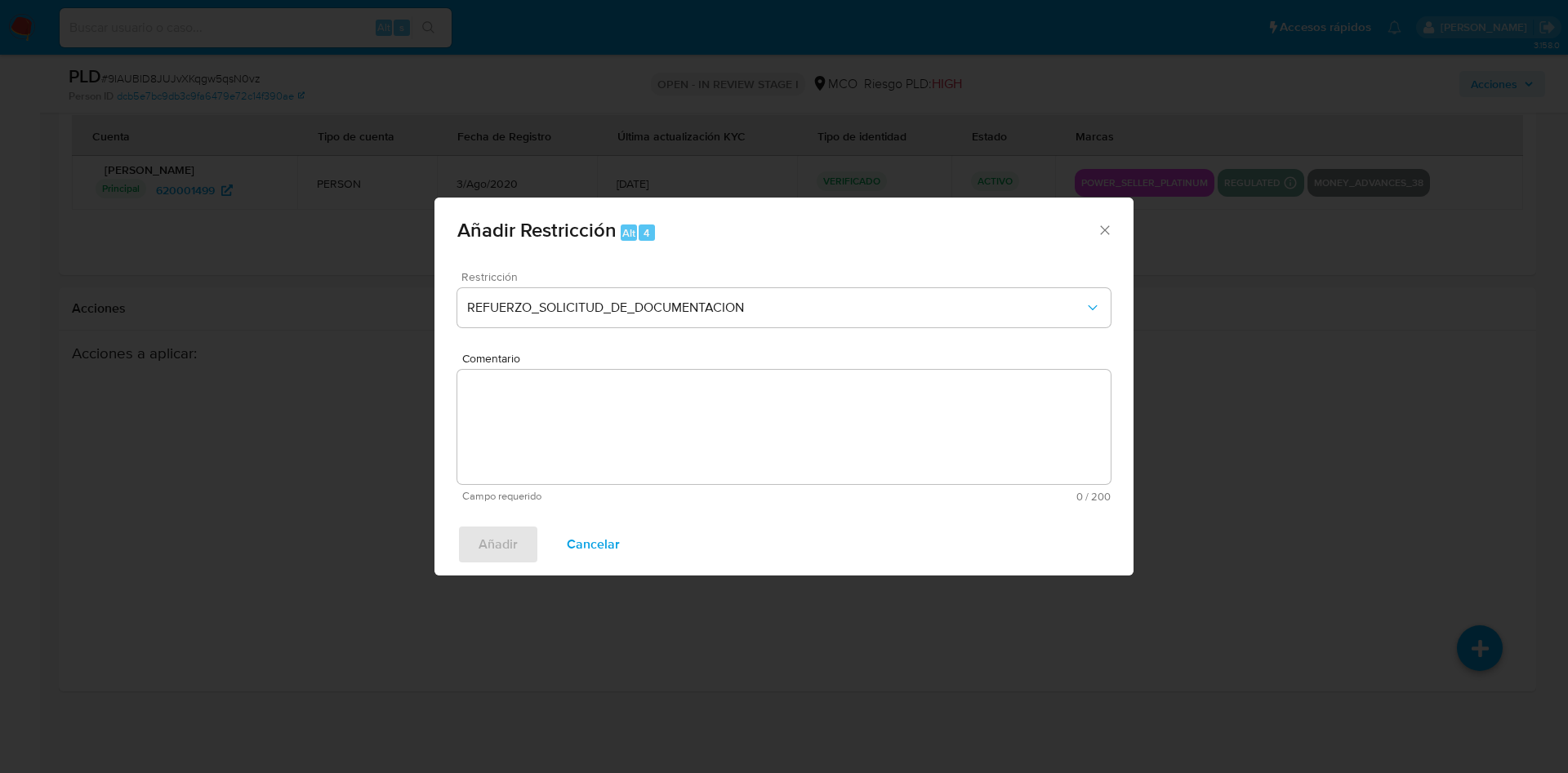
click at [580, 396] on textarea "Comentario" at bounding box center [784, 427] width 653 height 115
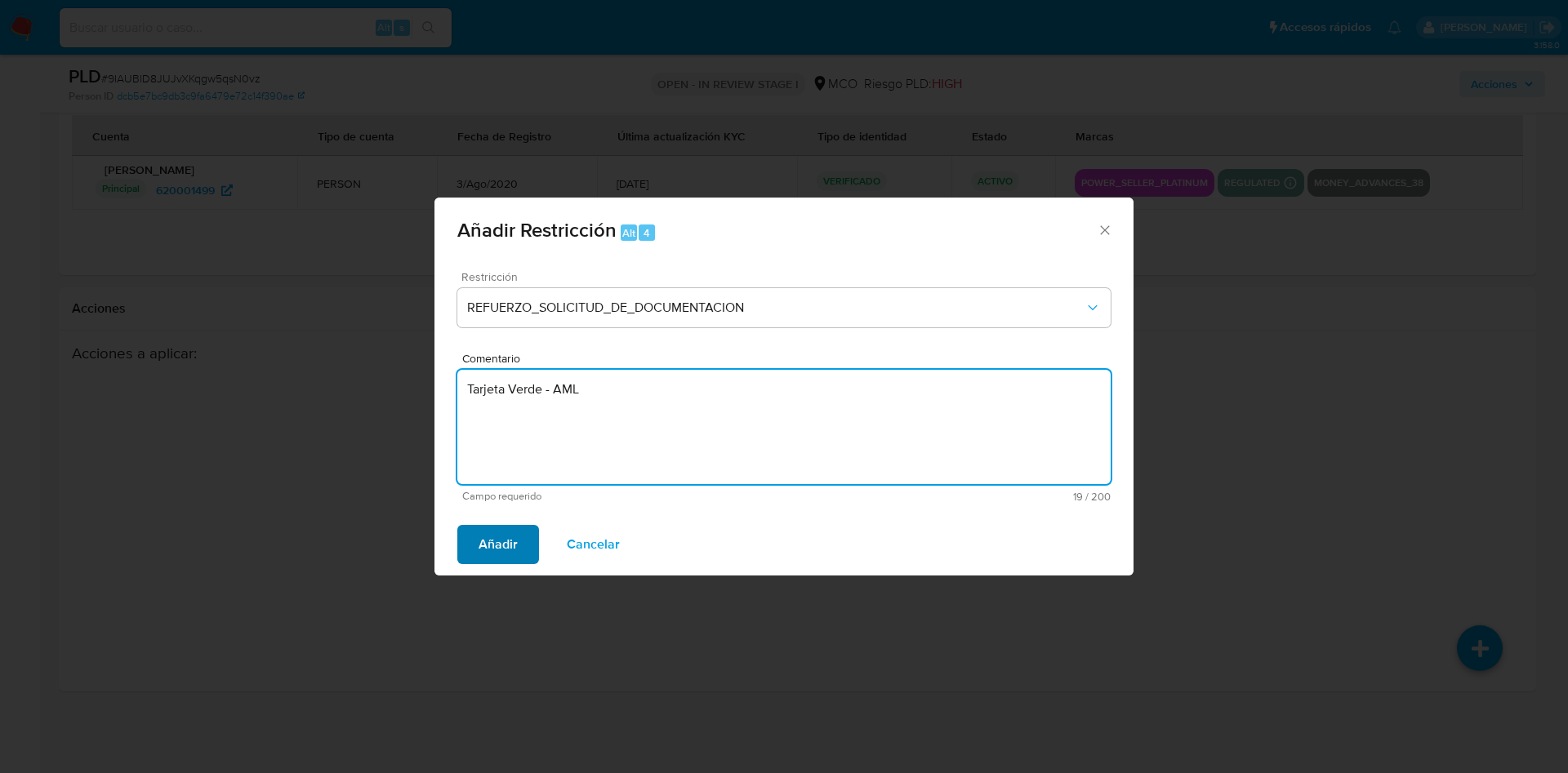
type textarea "Tarjeta Verde - AML"
click at [478, 539] on button "Añadir" at bounding box center [498, 544] width 82 height 40
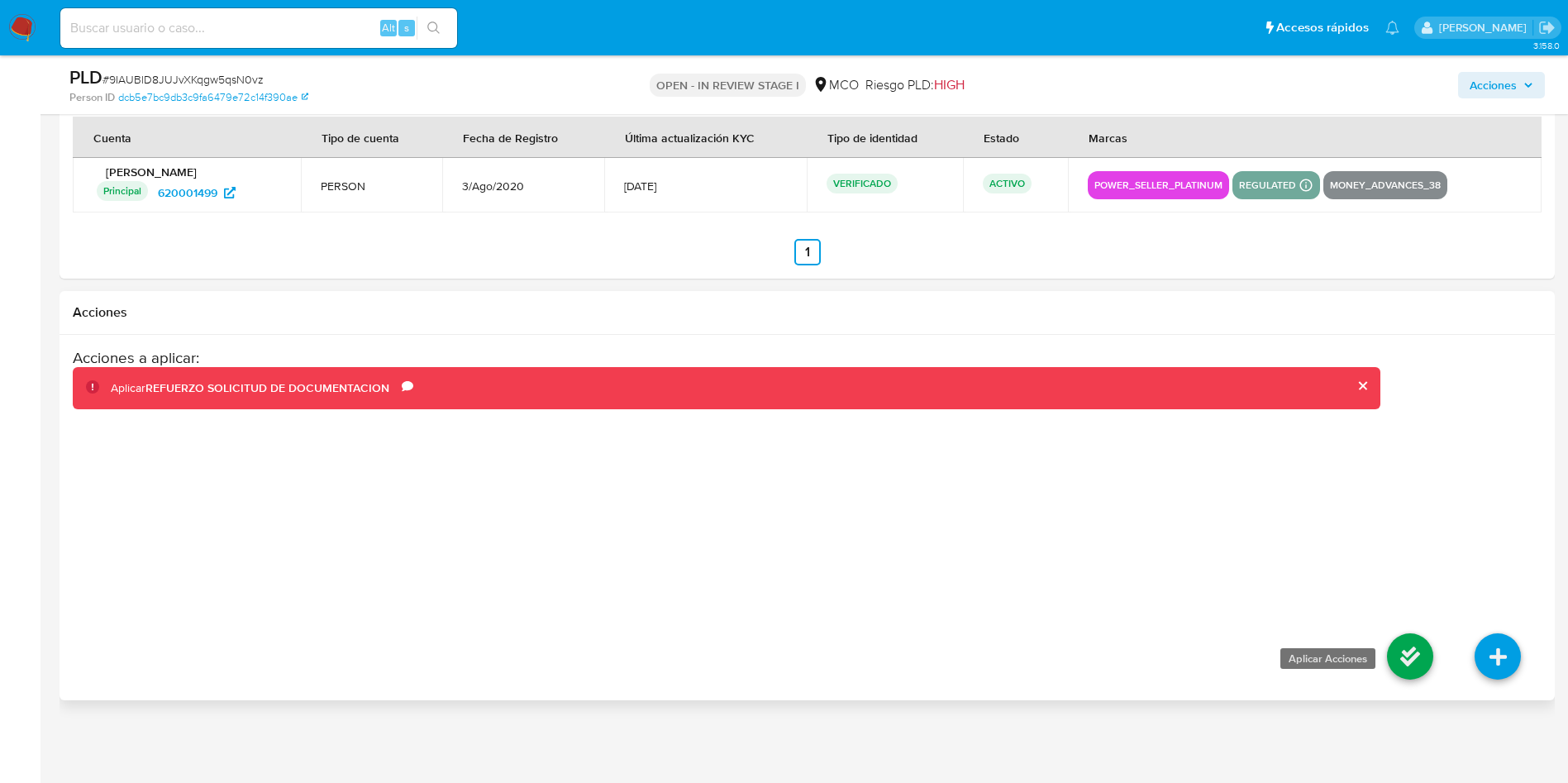
click at [1410, 651] on icon at bounding box center [1409, 656] width 46 height 46
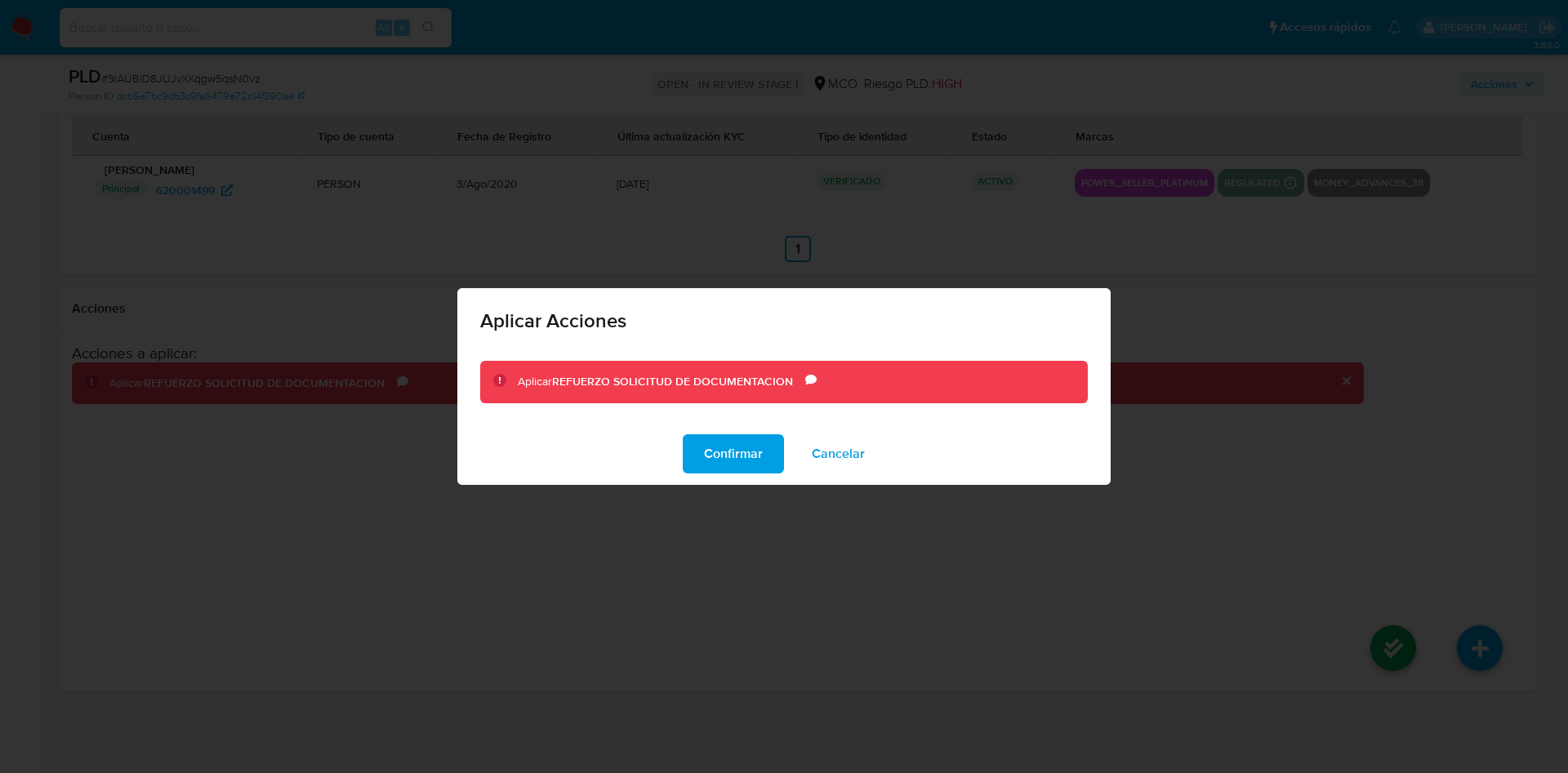
click at [708, 447] on span "Confirmar" at bounding box center [733, 454] width 59 height 36
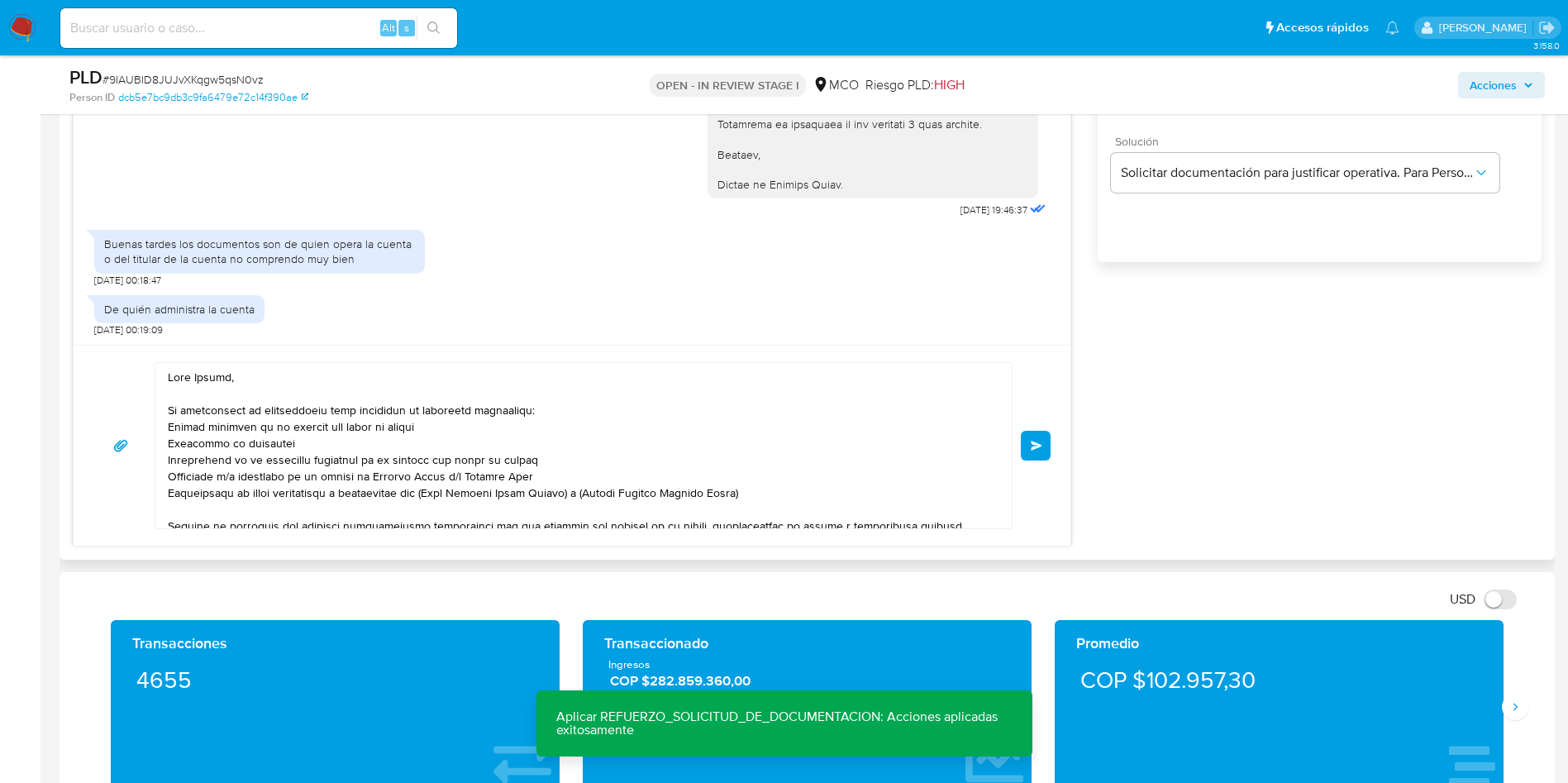
scroll to position [977, 0]
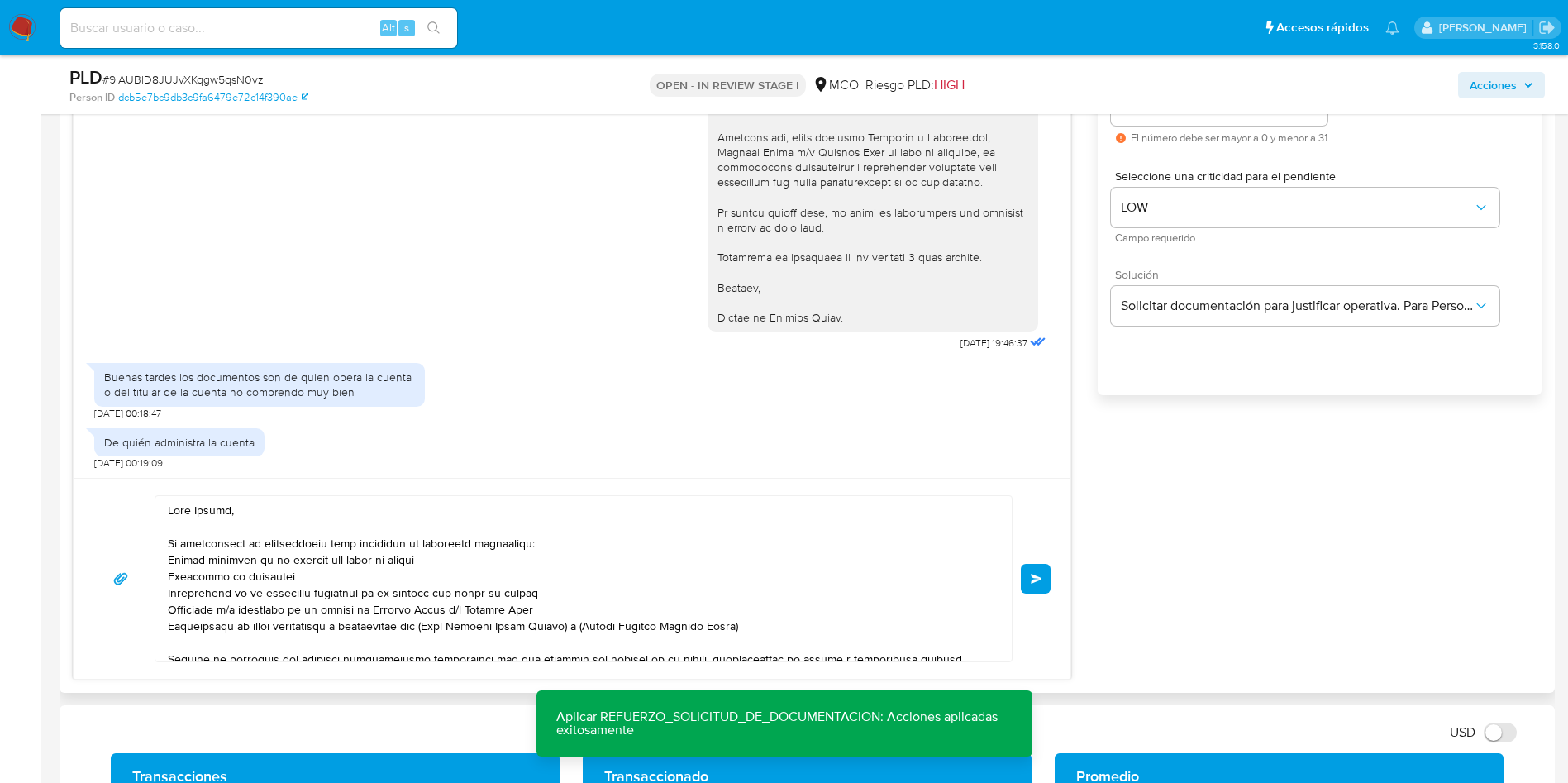
click at [1034, 575] on span "Enviar" at bounding box center [1037, 579] width 12 height 10
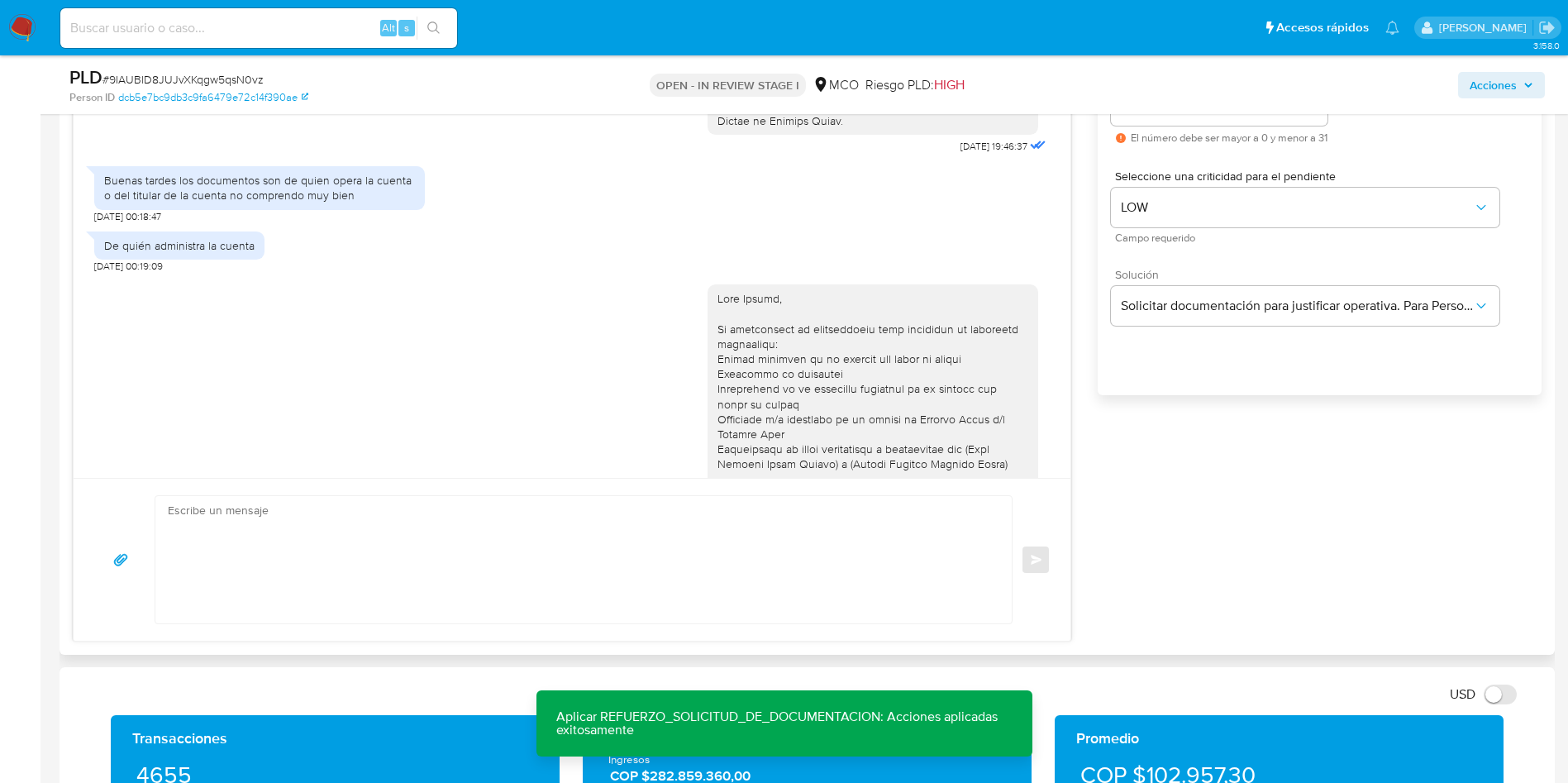
scroll to position [501, 0]
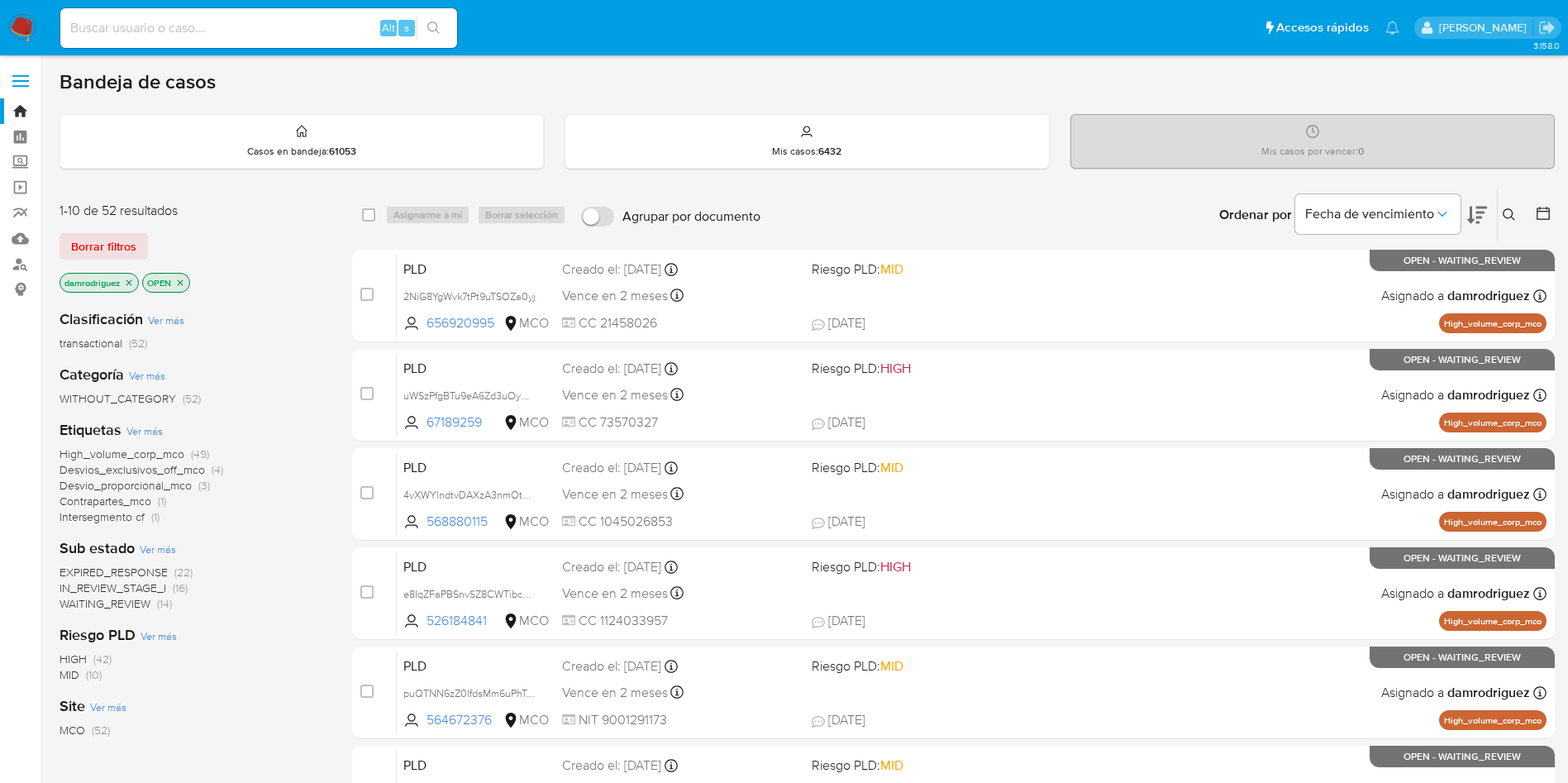
click at [1539, 206] on icon at bounding box center [1542, 212] width 16 height 16
click at [1514, 213] on icon at bounding box center [1509, 215] width 14 height 14
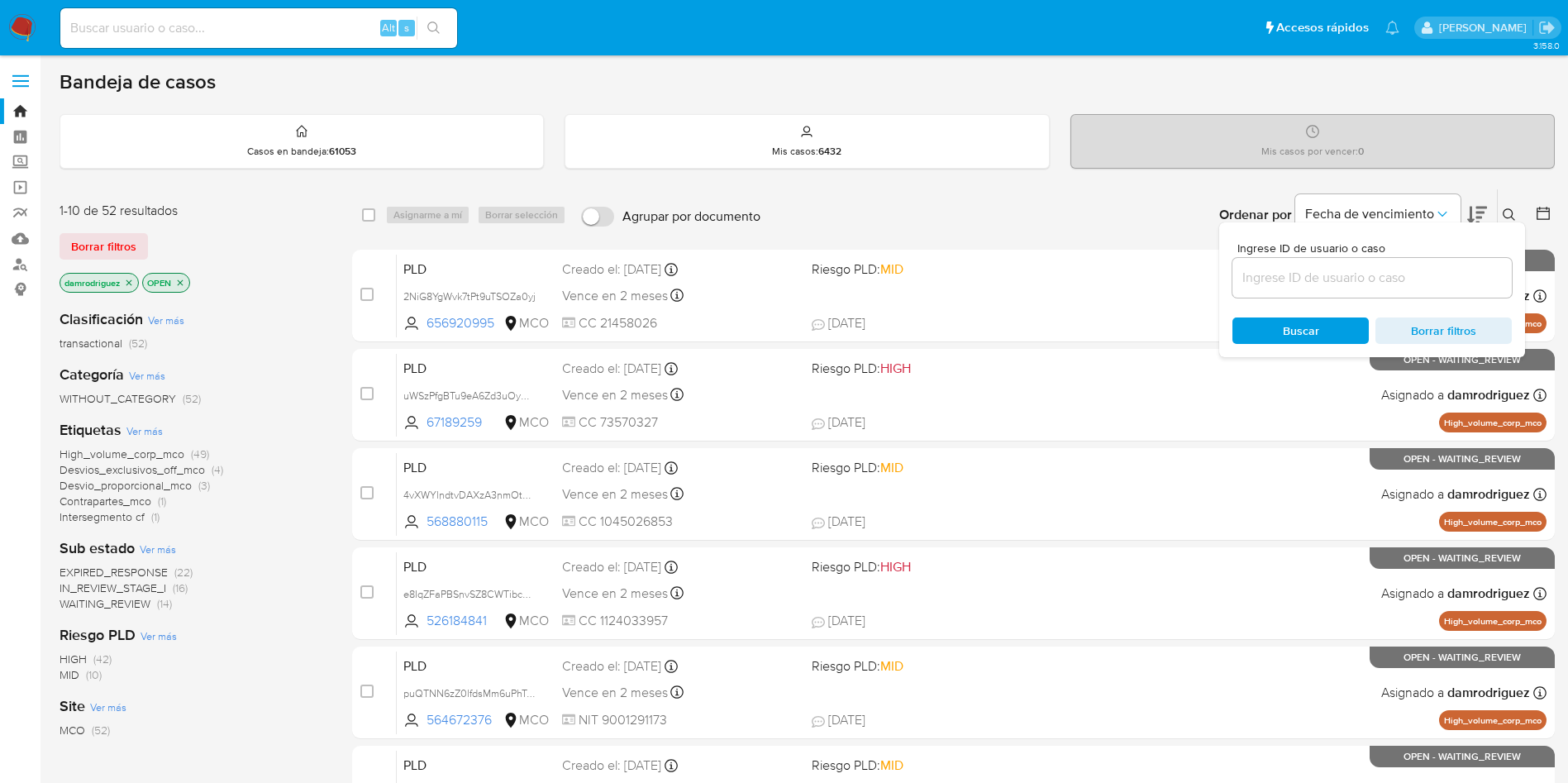
click at [1556, 218] on main "3.158.0" at bounding box center [784, 682] width 1568 height 1365
click at [1540, 211] on icon at bounding box center [1543, 213] width 14 height 14
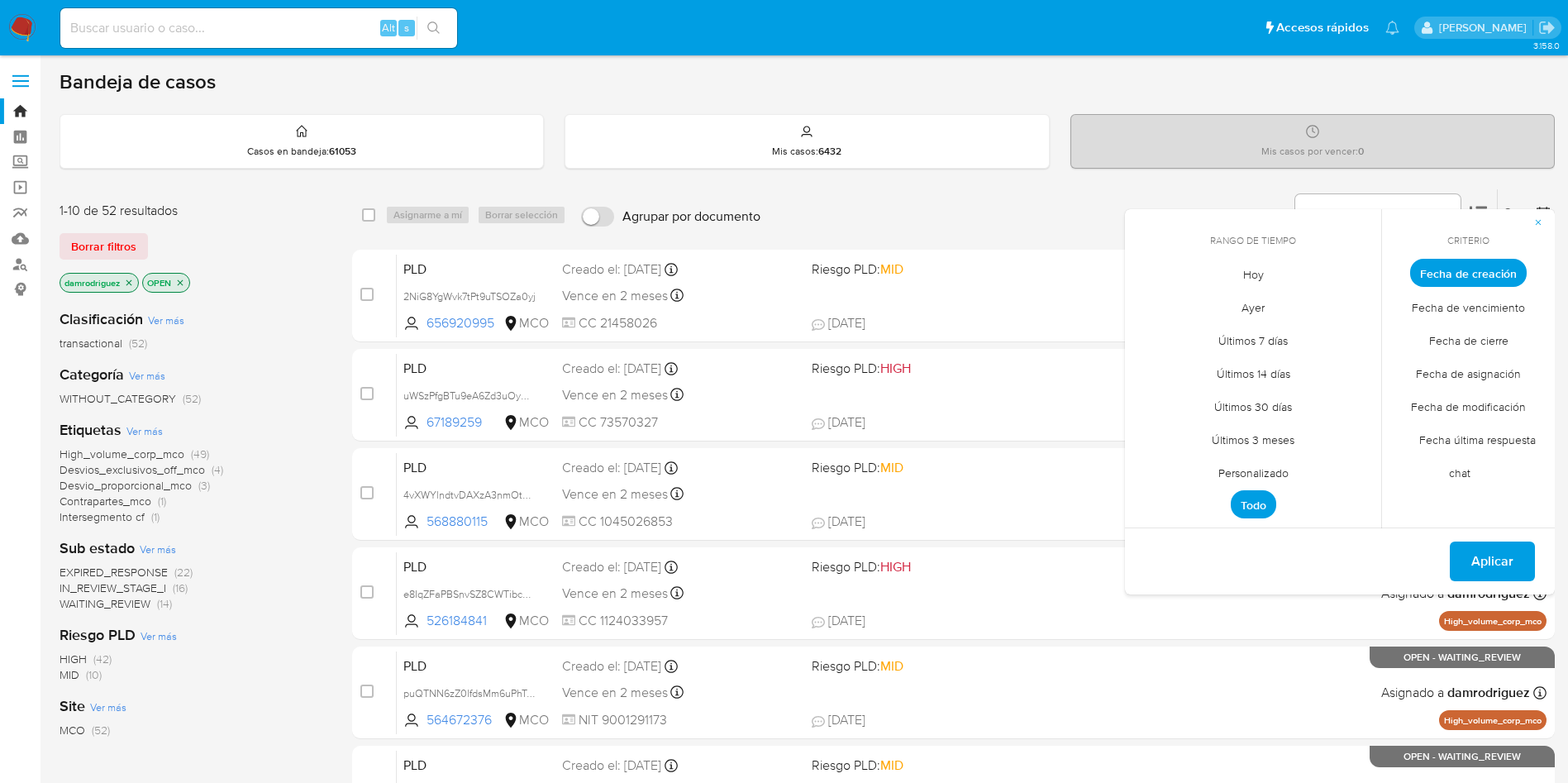
click at [1240, 268] on span "Hoy" at bounding box center [1253, 274] width 55 height 34
click at [1491, 405] on span "Fecha de modificación" at bounding box center [1467, 406] width 149 height 34
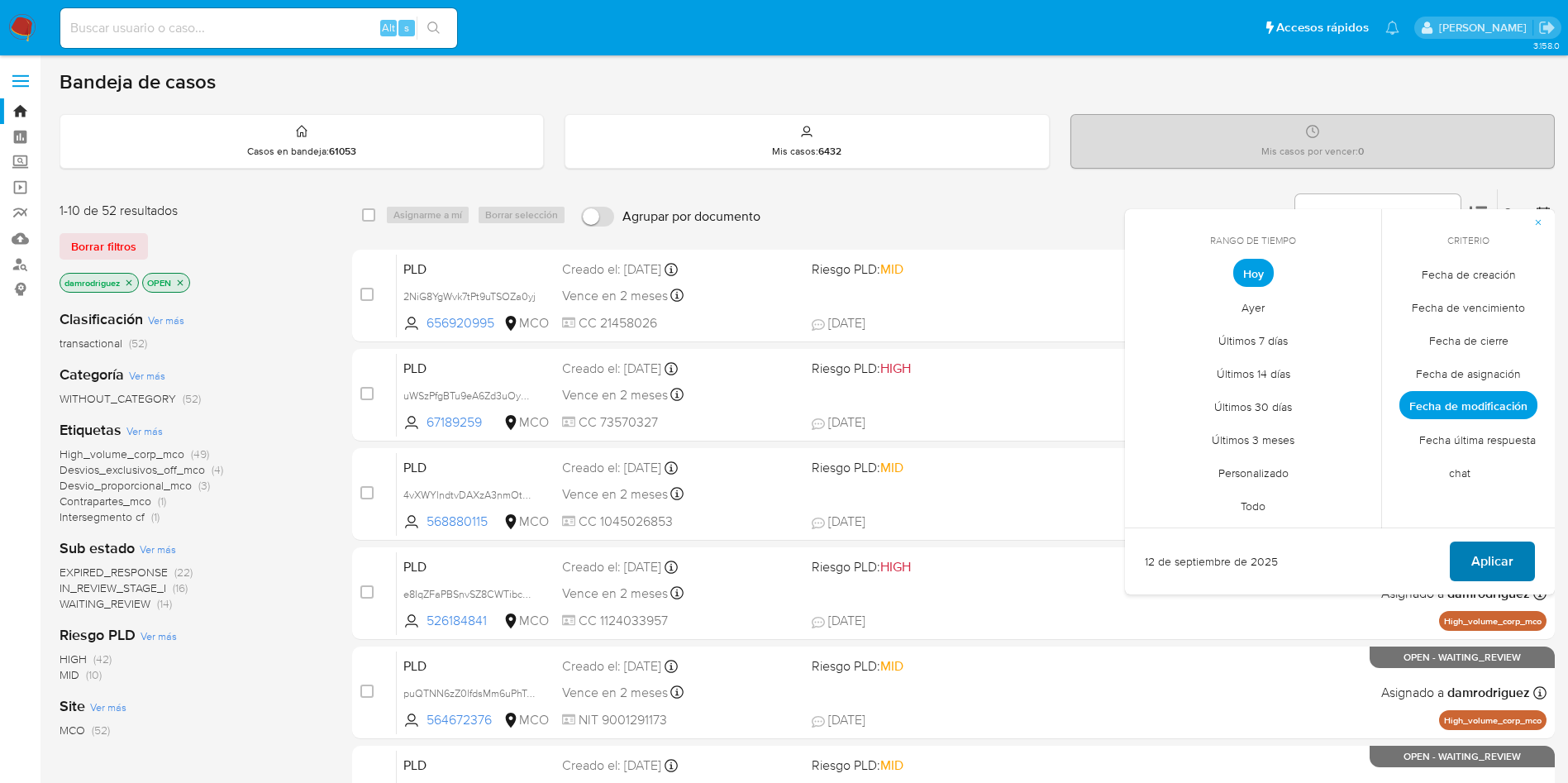
click at [1504, 558] on span "Aplicar" at bounding box center [1491, 561] width 42 height 37
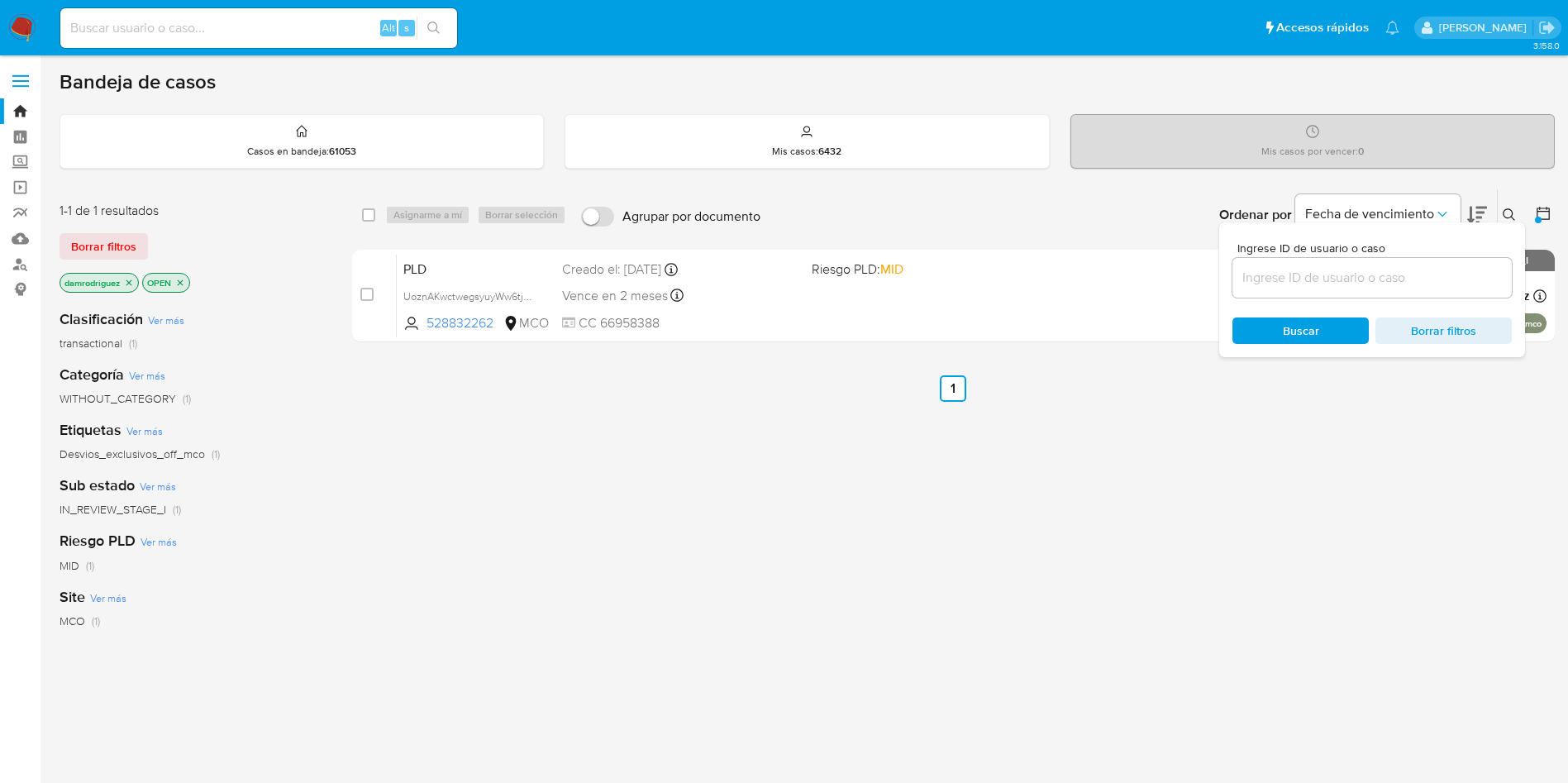
click at [176, 287] on p "OPEN" at bounding box center [166, 282] width 46 height 18
click at [182, 281] on icon "close-filter" at bounding box center [180, 283] width 10 height 10
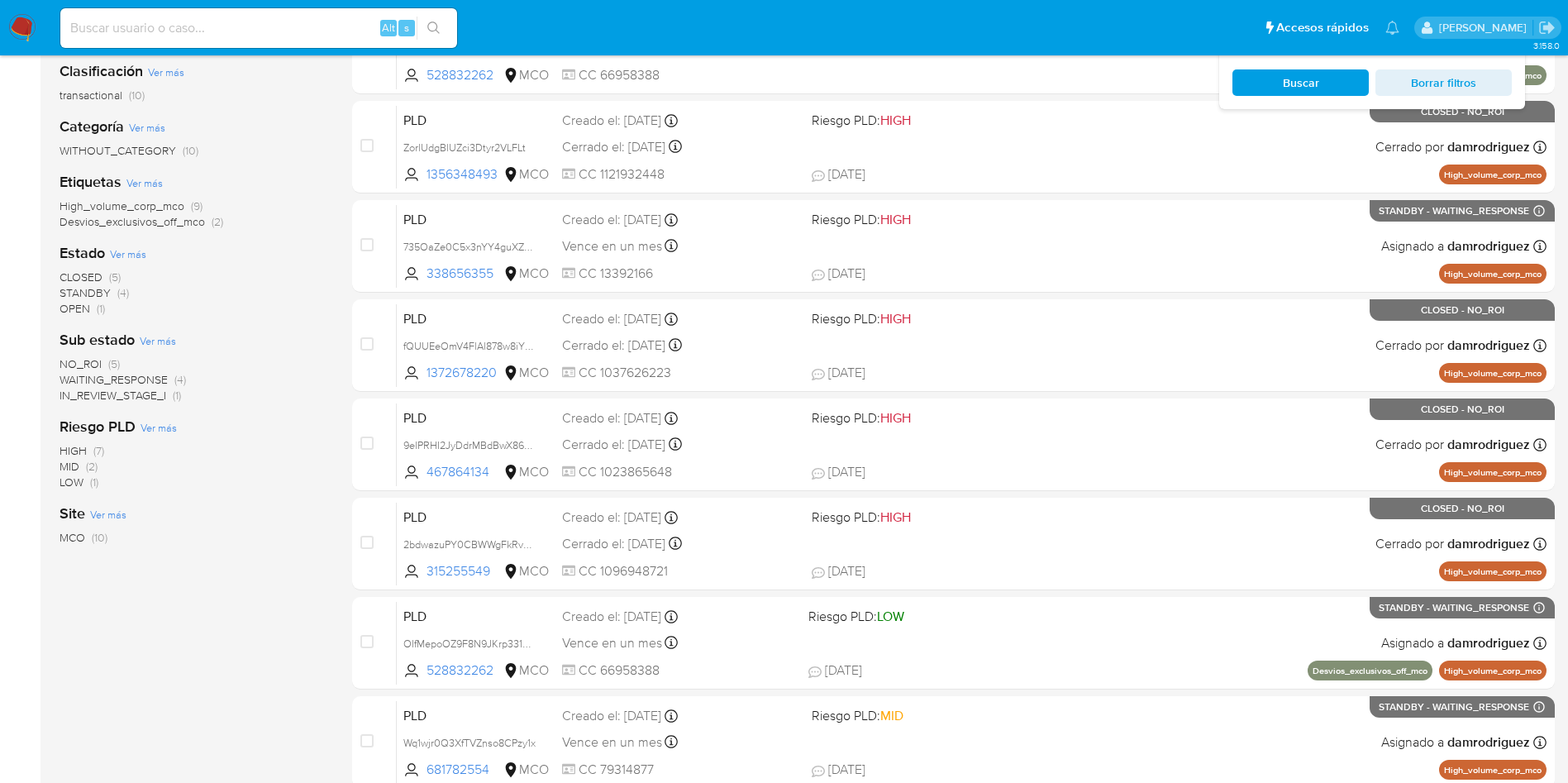
scroll to position [124, 0]
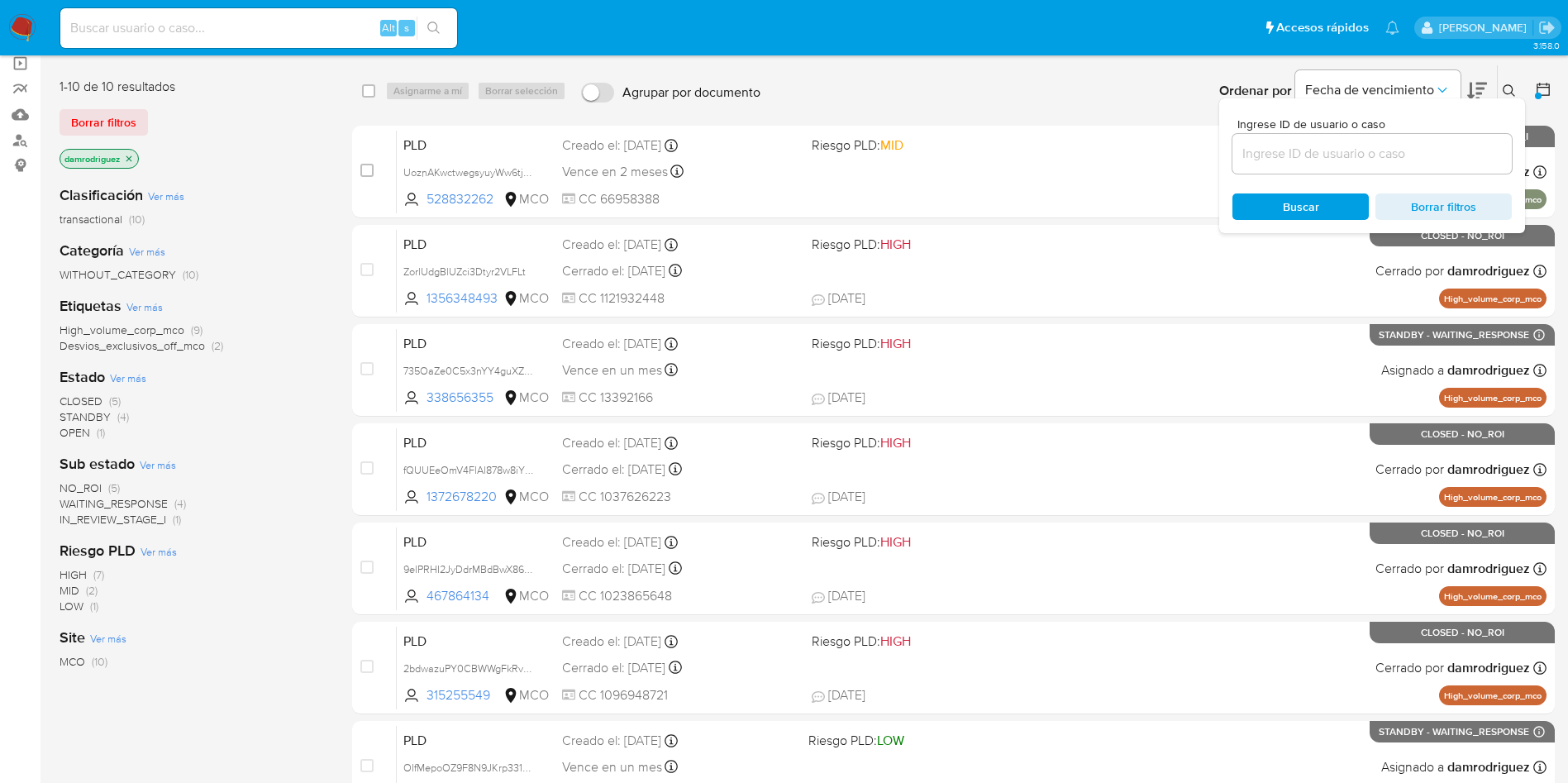
click at [150, 522] on span "IN_REVIEW_STAGE_I" at bounding box center [113, 519] width 107 height 16
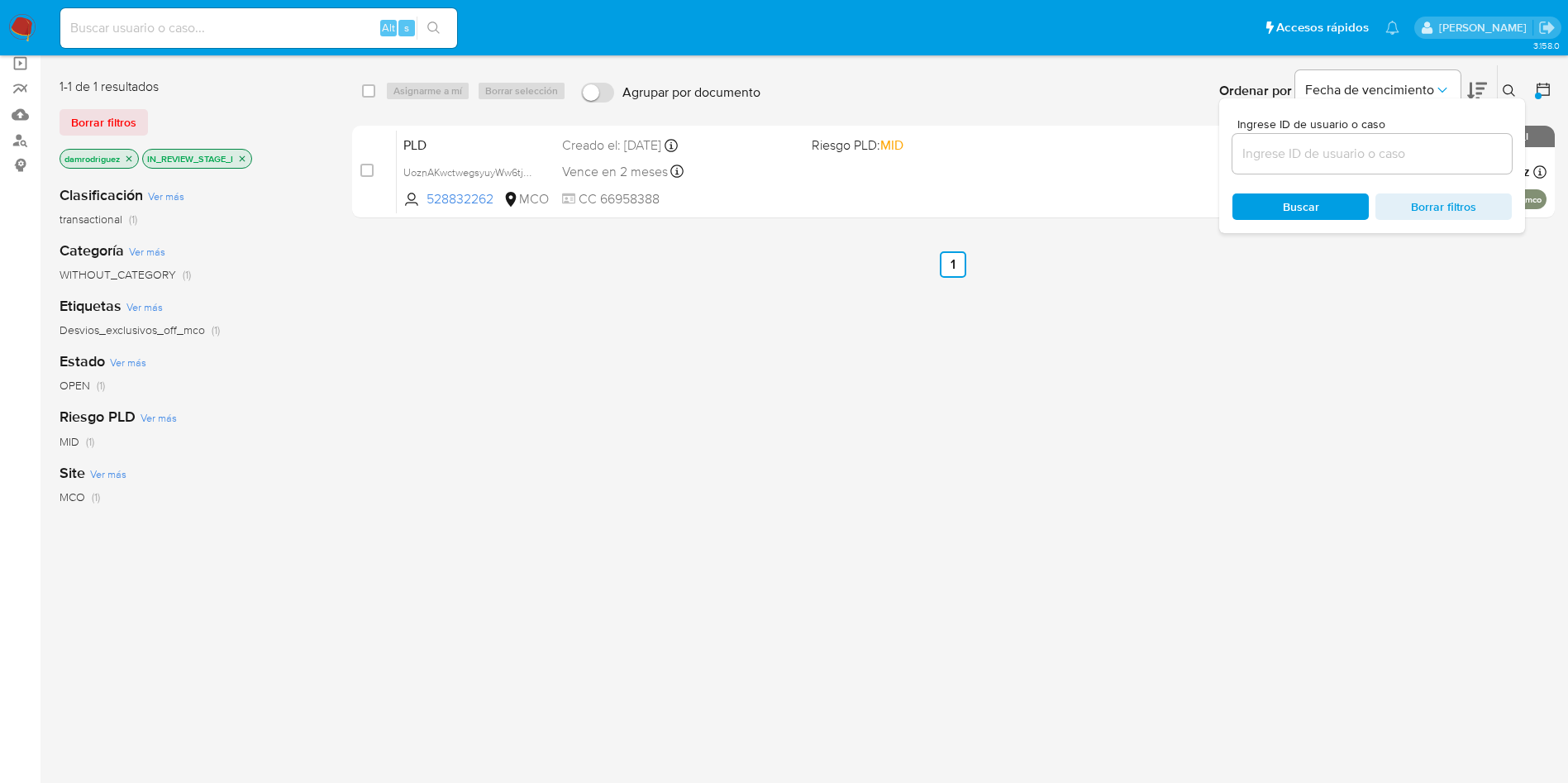
click at [1512, 86] on icon at bounding box center [1509, 91] width 14 height 14
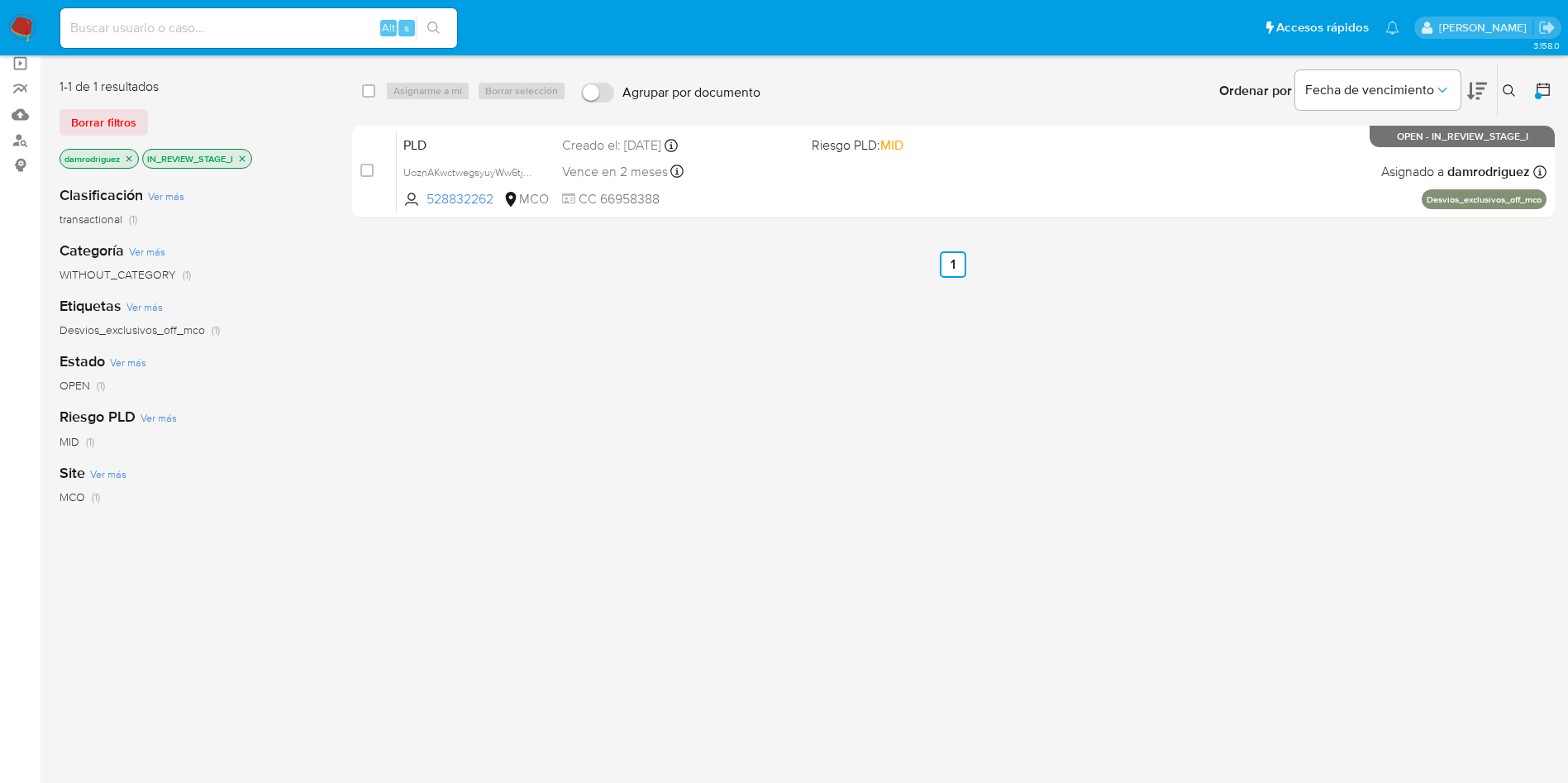
click at [244, 160] on icon "close-filter" at bounding box center [242, 159] width 10 height 10
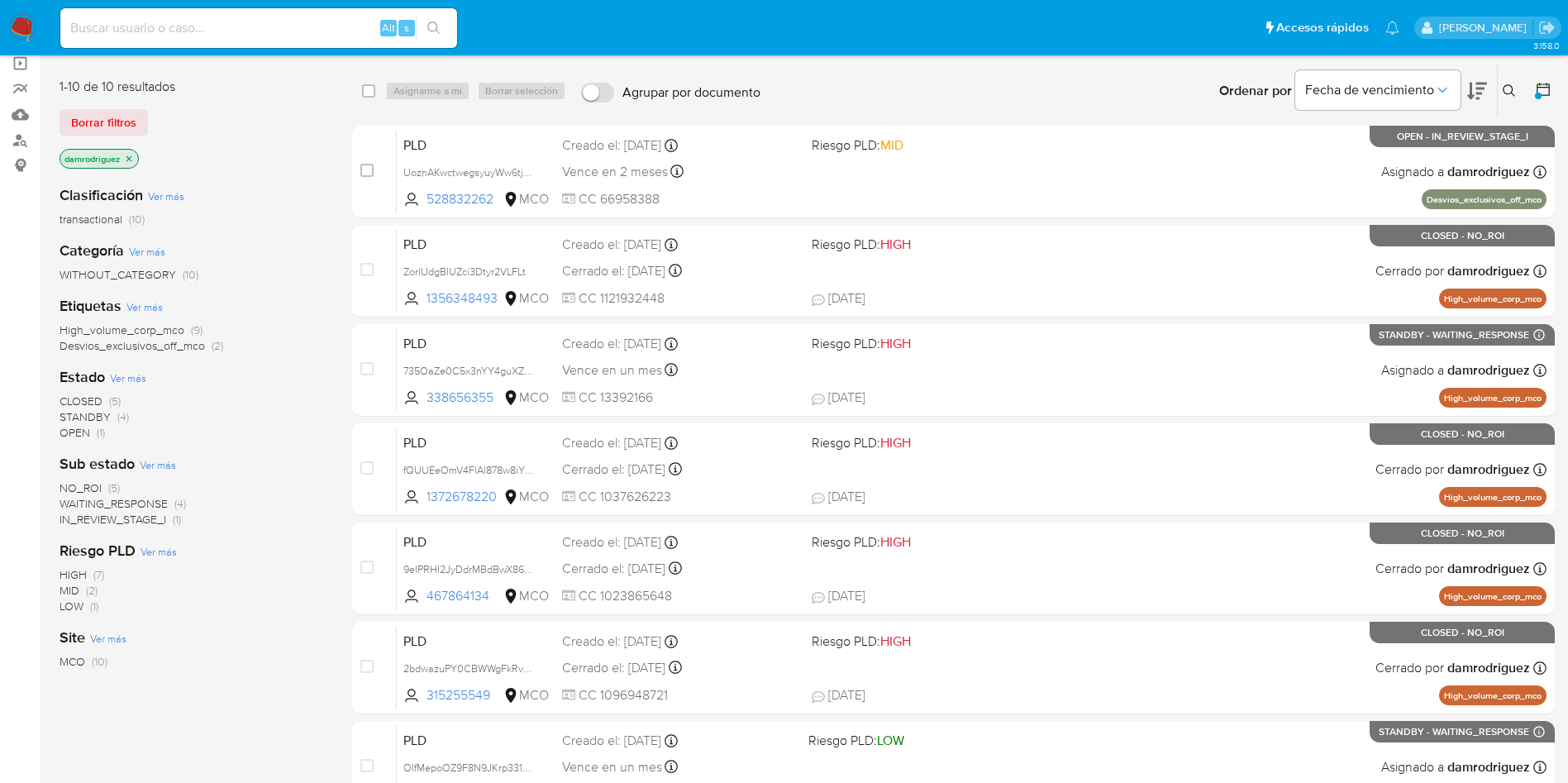
click at [127, 156] on icon "close-filter" at bounding box center [129, 159] width 10 height 10
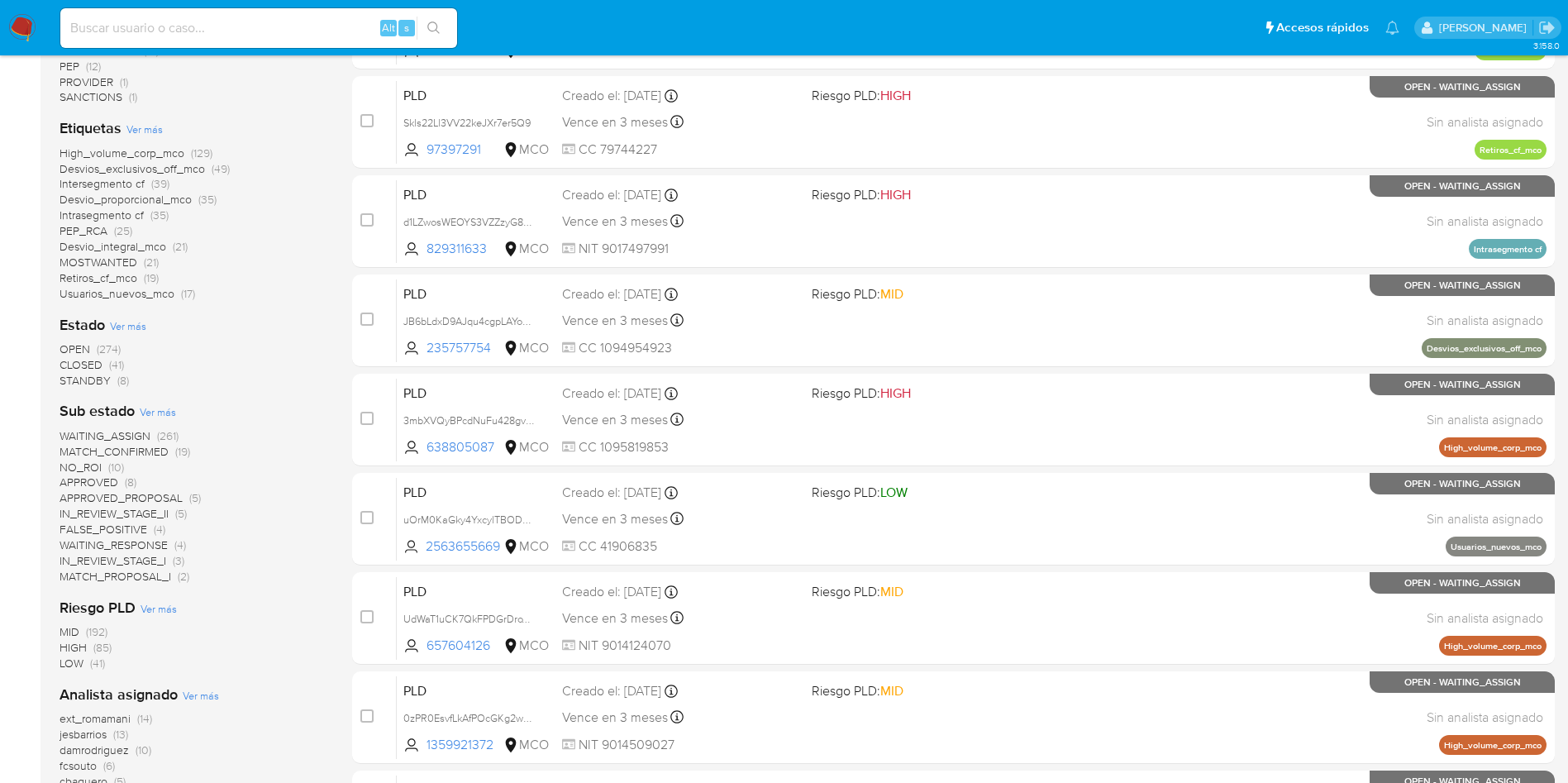
scroll to position [496, 0]
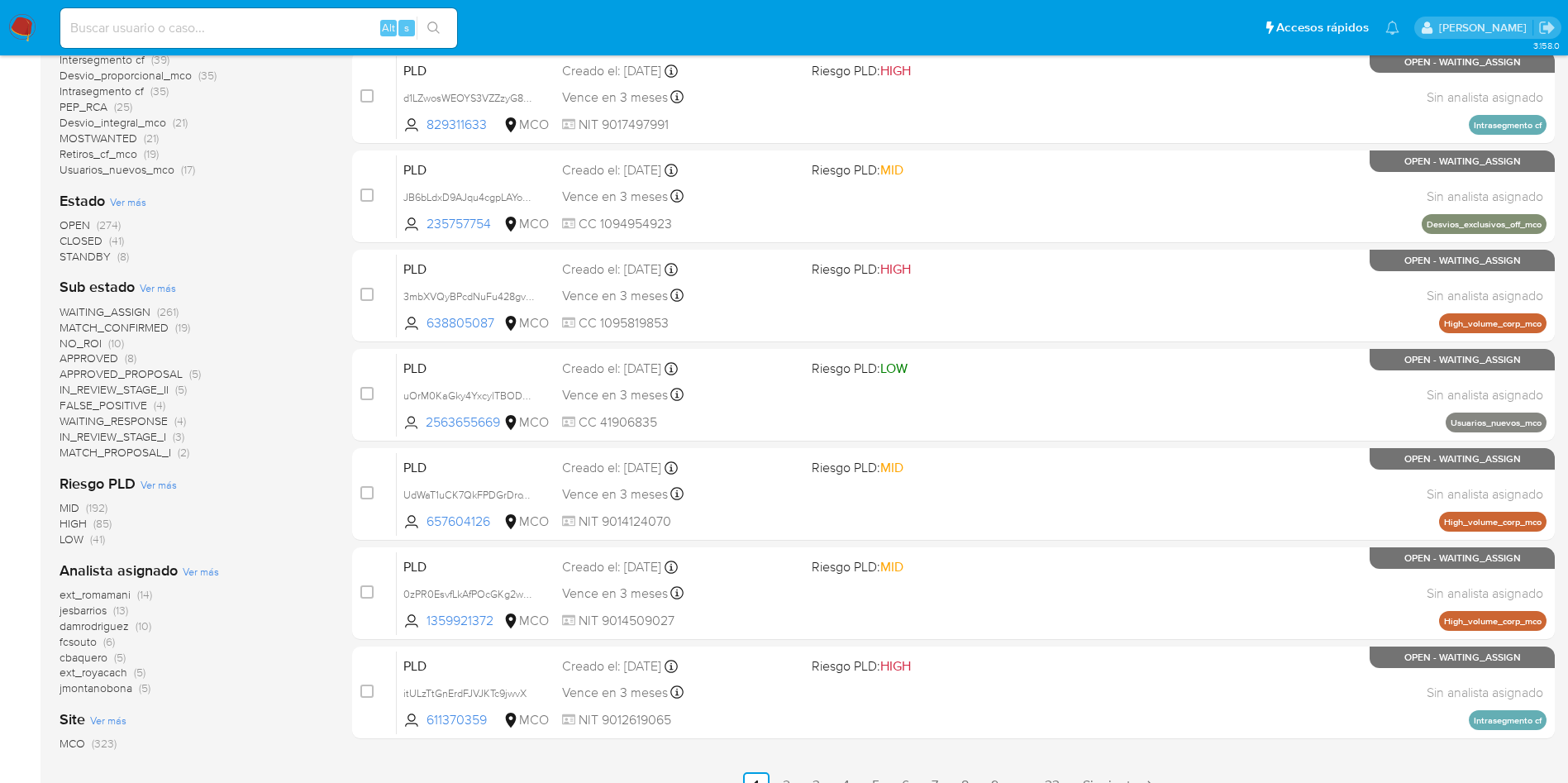
click at [71, 639] on span "fcsouto" at bounding box center [78, 641] width 38 height 16
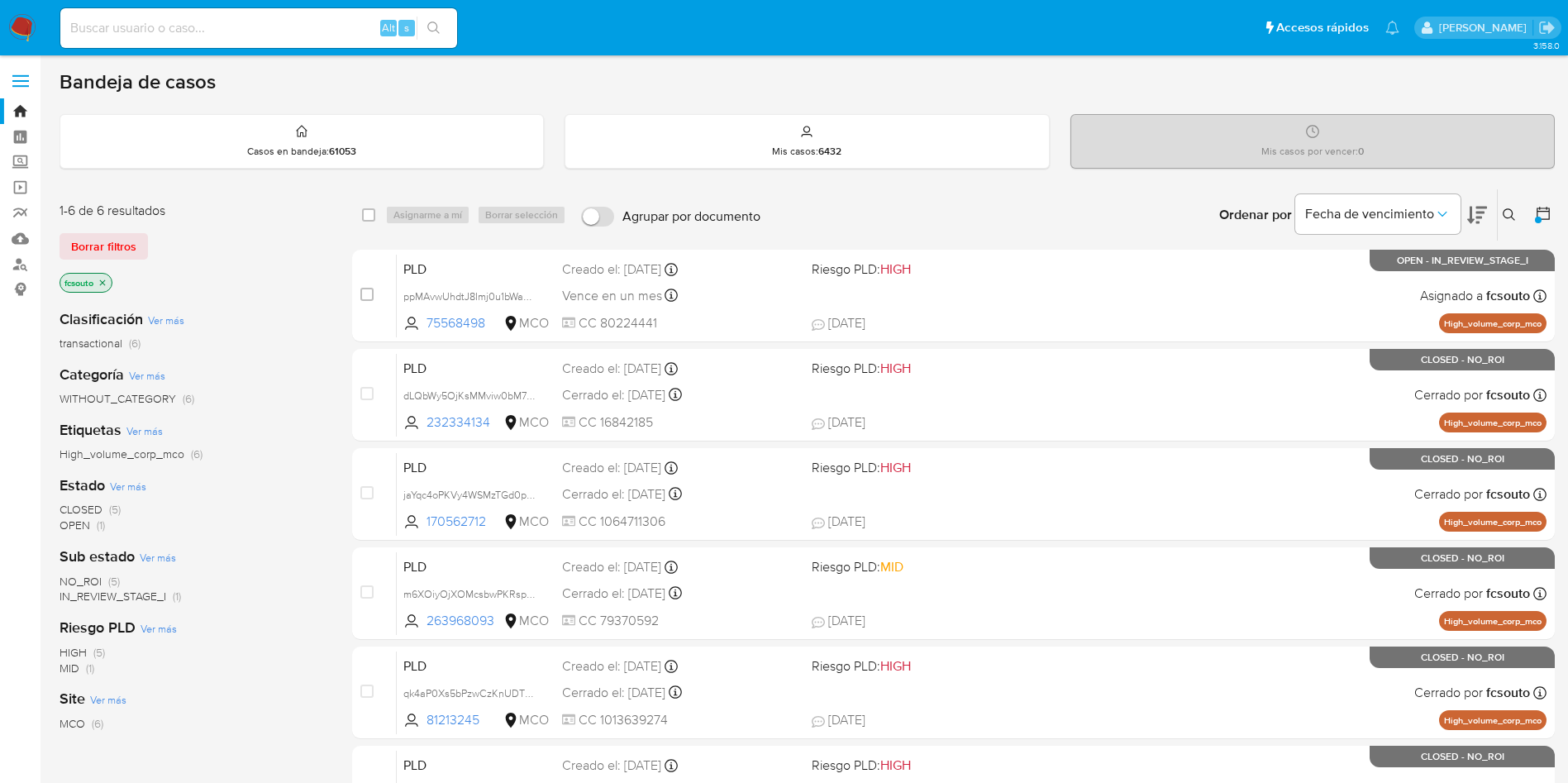
click at [20, 32] on img at bounding box center [22, 27] width 28 height 28
